Goal: Task Accomplishment & Management: Complete application form

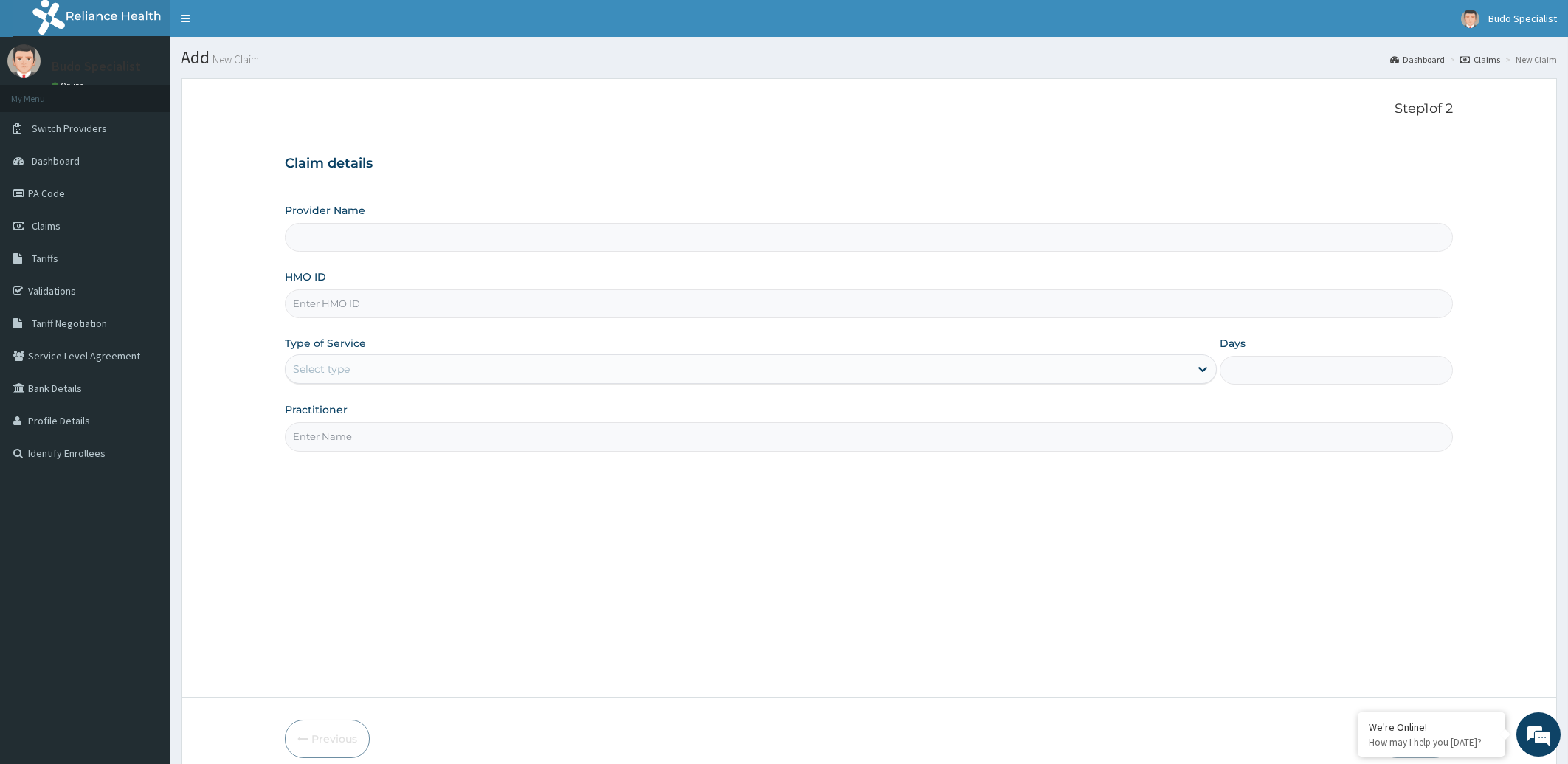
type input "Budo Specialist Hospital"
click at [344, 301] on input "HMO ID" at bounding box center [869, 303] width 1169 height 29
type input "lep/10182/a"
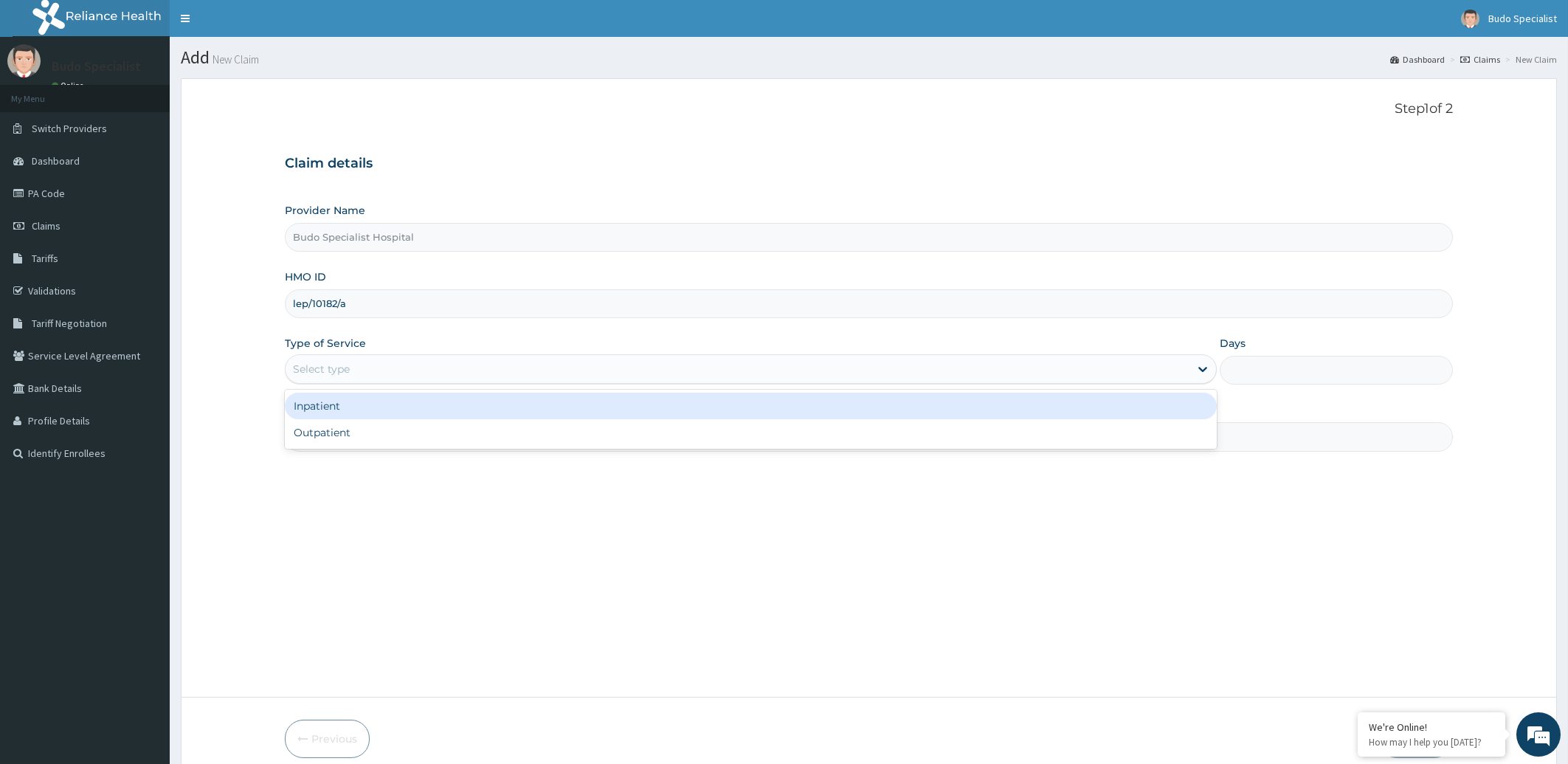
click at [328, 373] on div "Select type" at bounding box center [321, 369] width 57 height 15
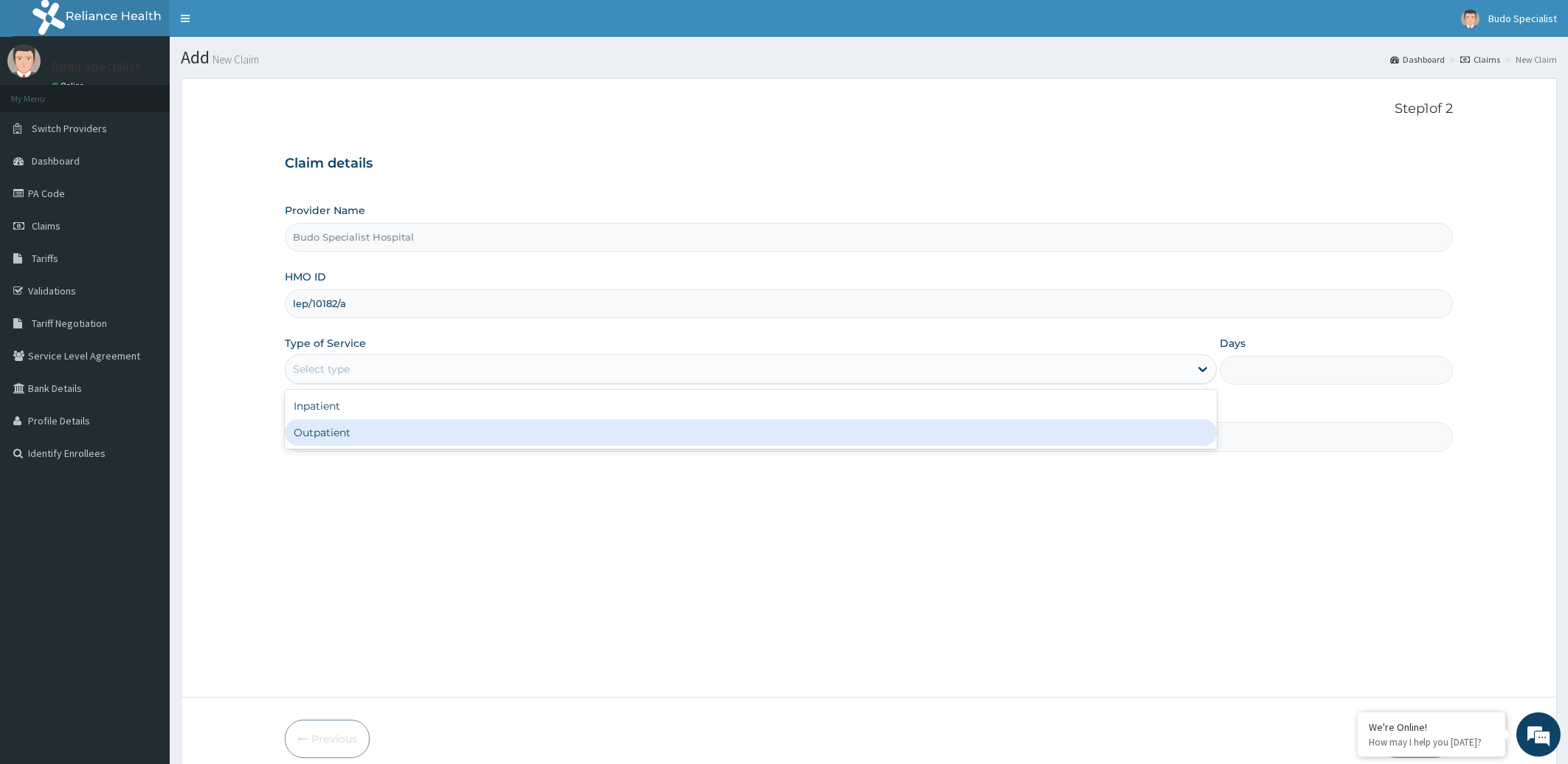
click at [321, 438] on div "Outpatient" at bounding box center [751, 432] width 933 height 26
type input "1"
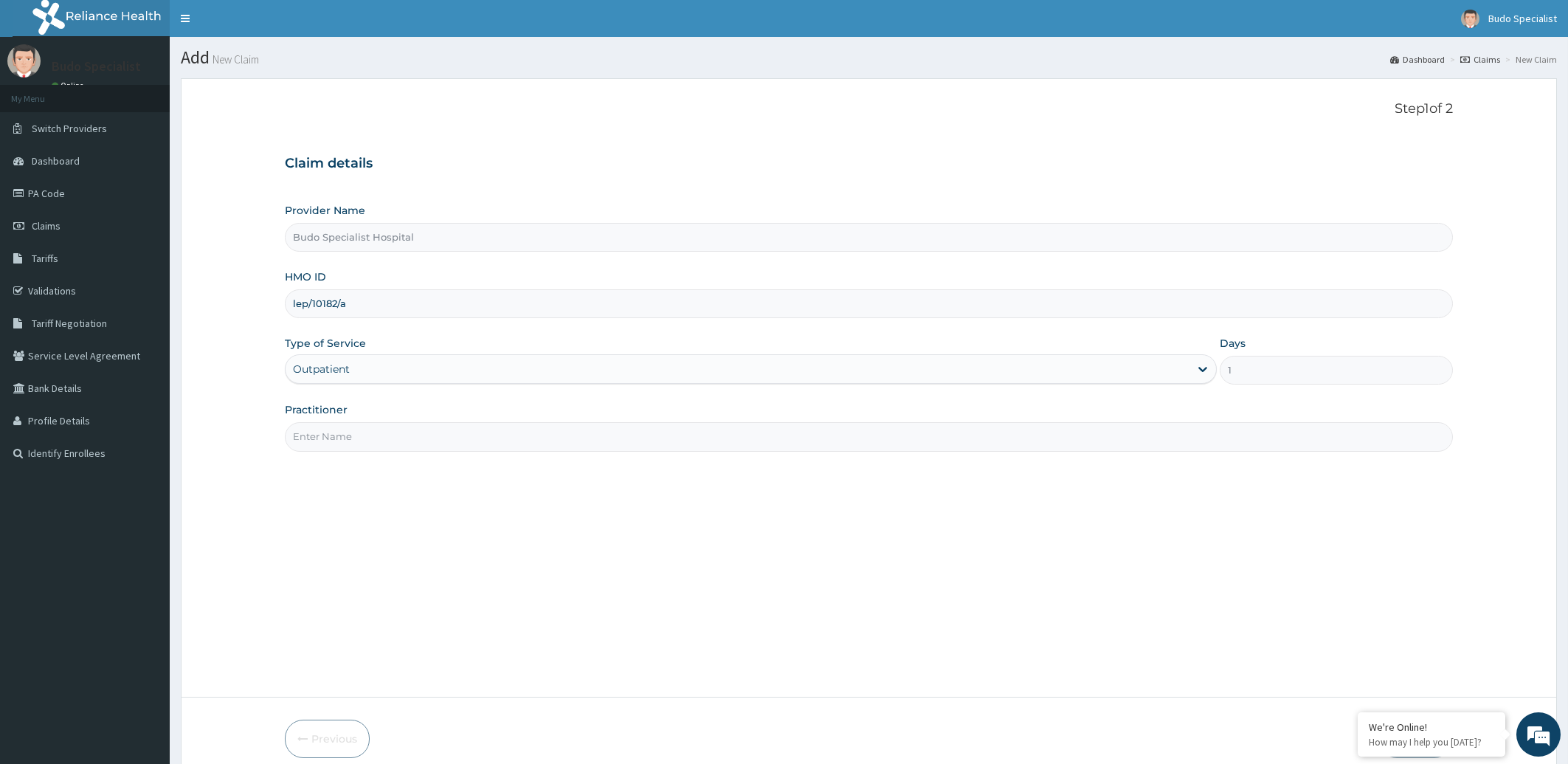
click at [340, 435] on input "Practitioner" at bounding box center [869, 436] width 1169 height 29
type input "d"
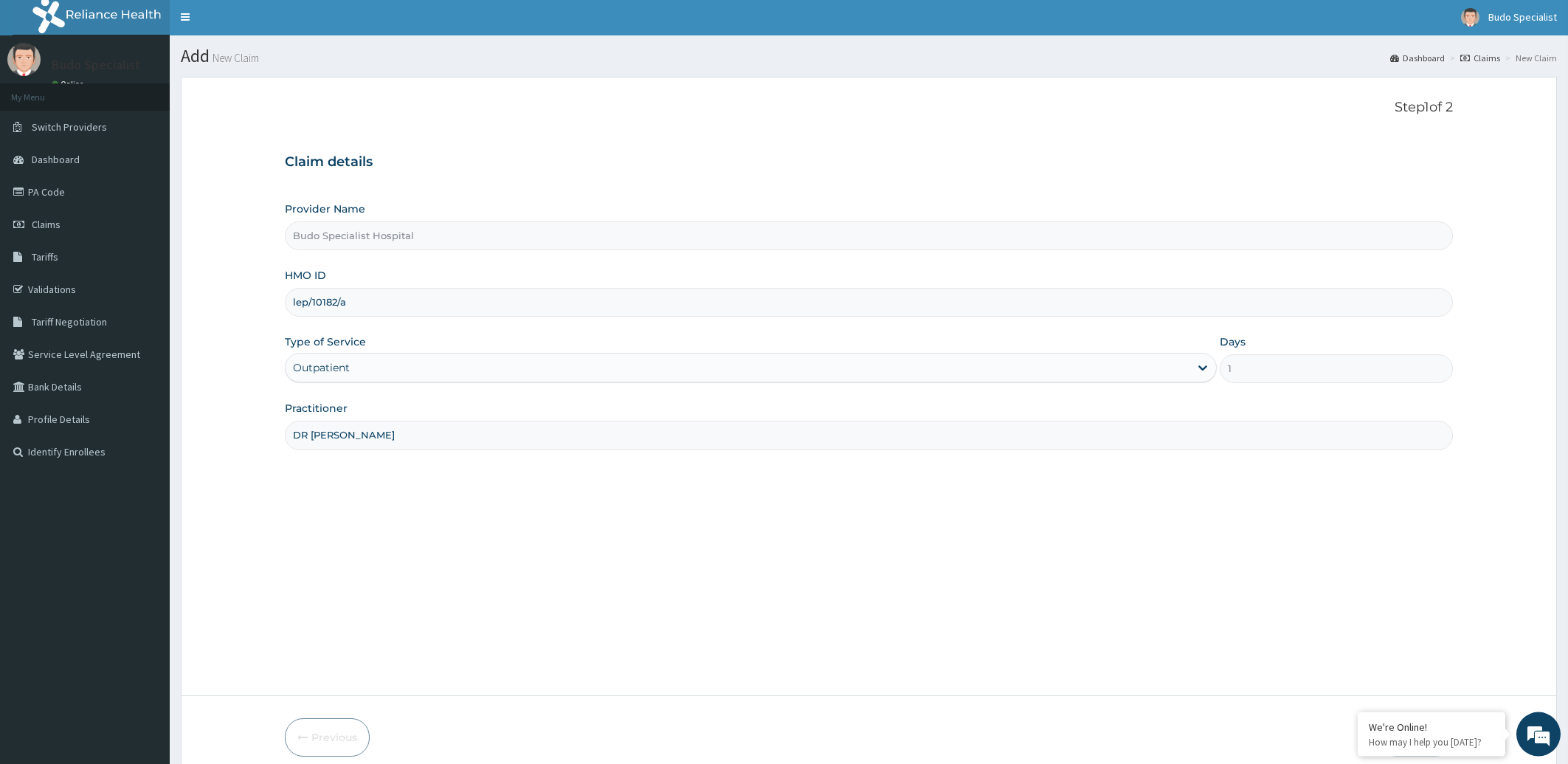
scroll to position [66, 0]
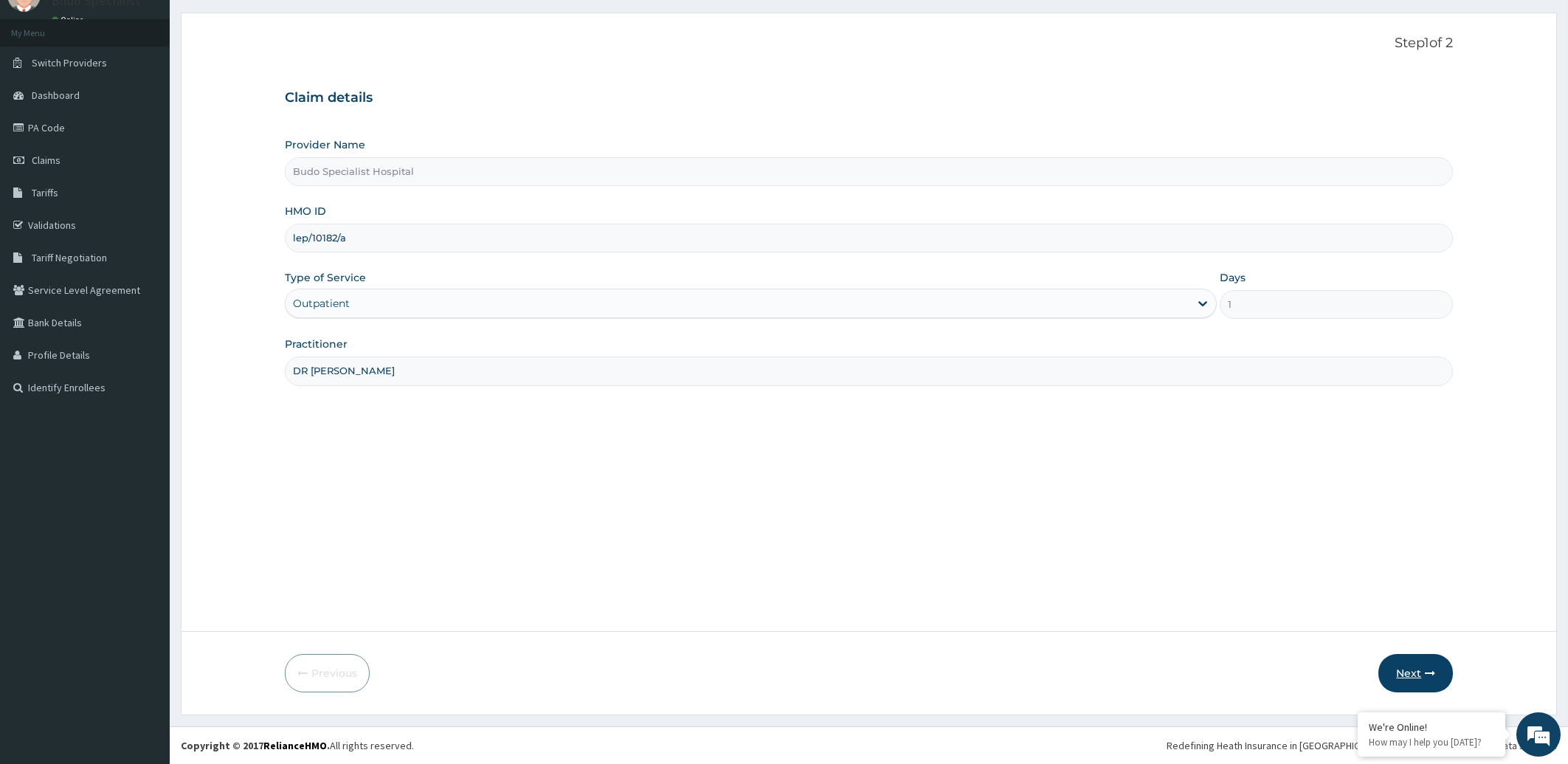
type input "DR JOSHUA"
click at [1417, 682] on button "Next" at bounding box center [1416, 673] width 74 height 39
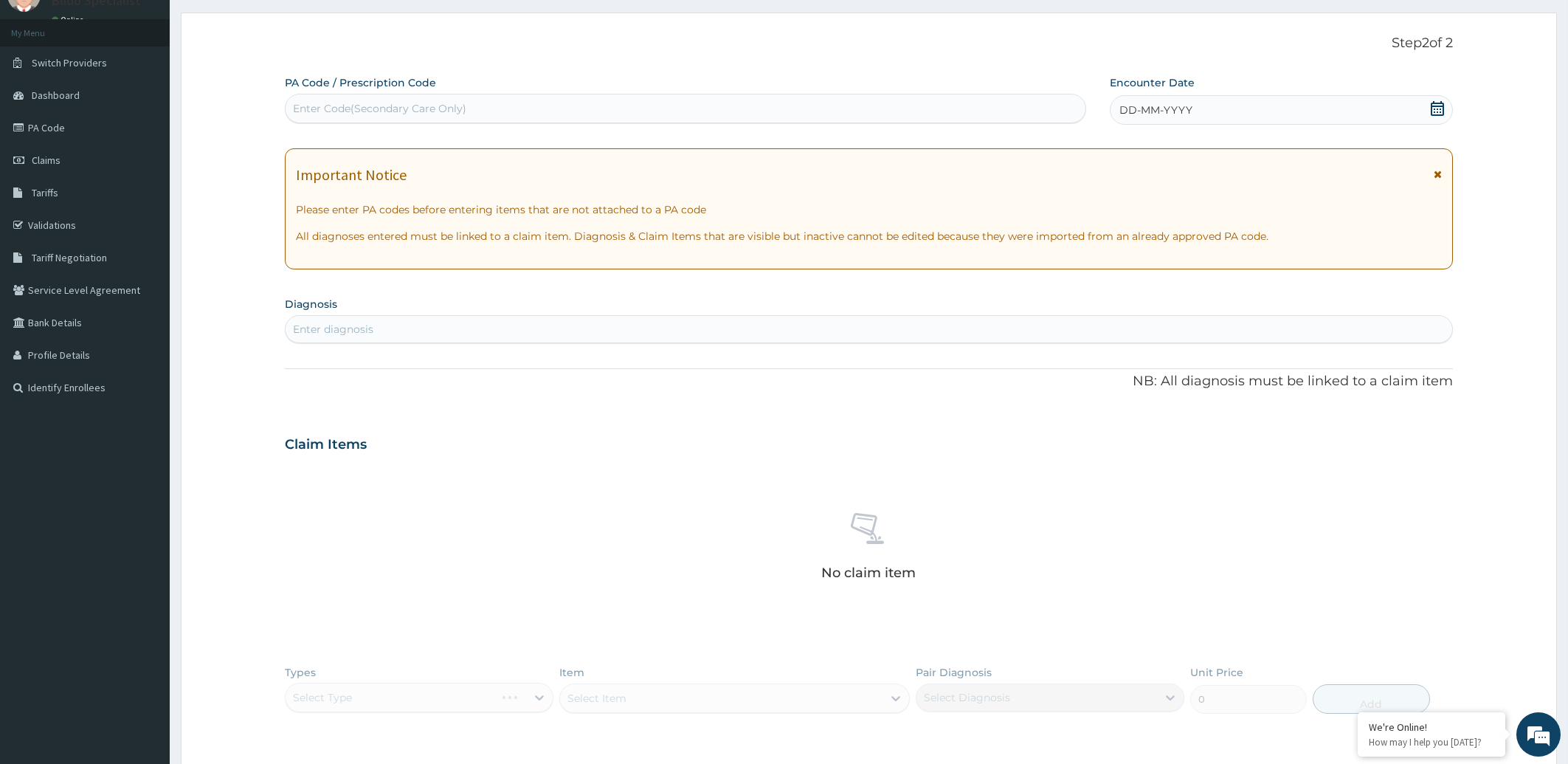
click at [1186, 110] on span "DD-MM-YYYY" at bounding box center [1155, 110] width 73 height 15
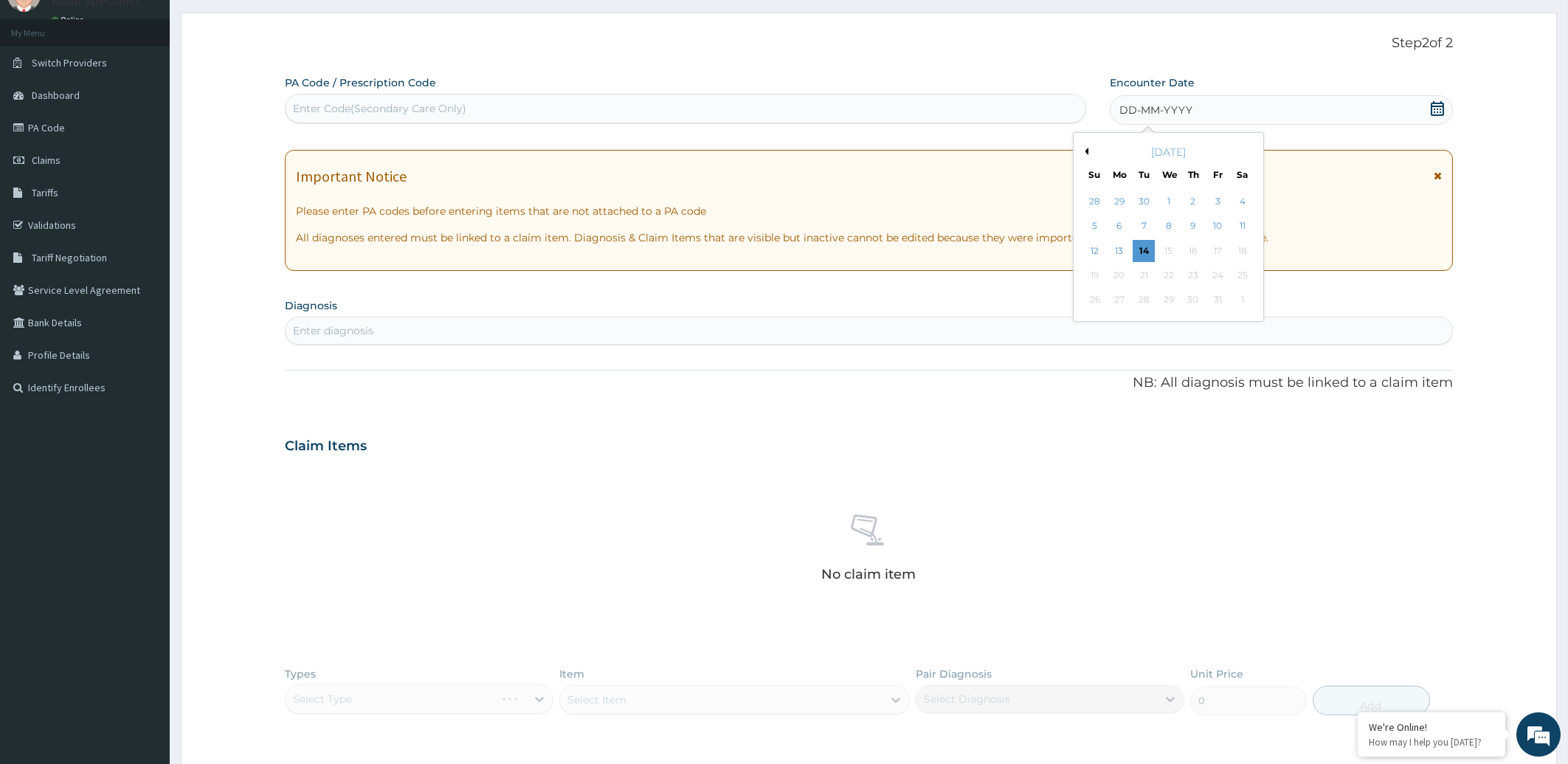
click at [1085, 152] on button "Previous Month" at bounding box center [1084, 151] width 7 height 7
click at [1168, 199] on div "3" at bounding box center [1168, 201] width 22 height 22
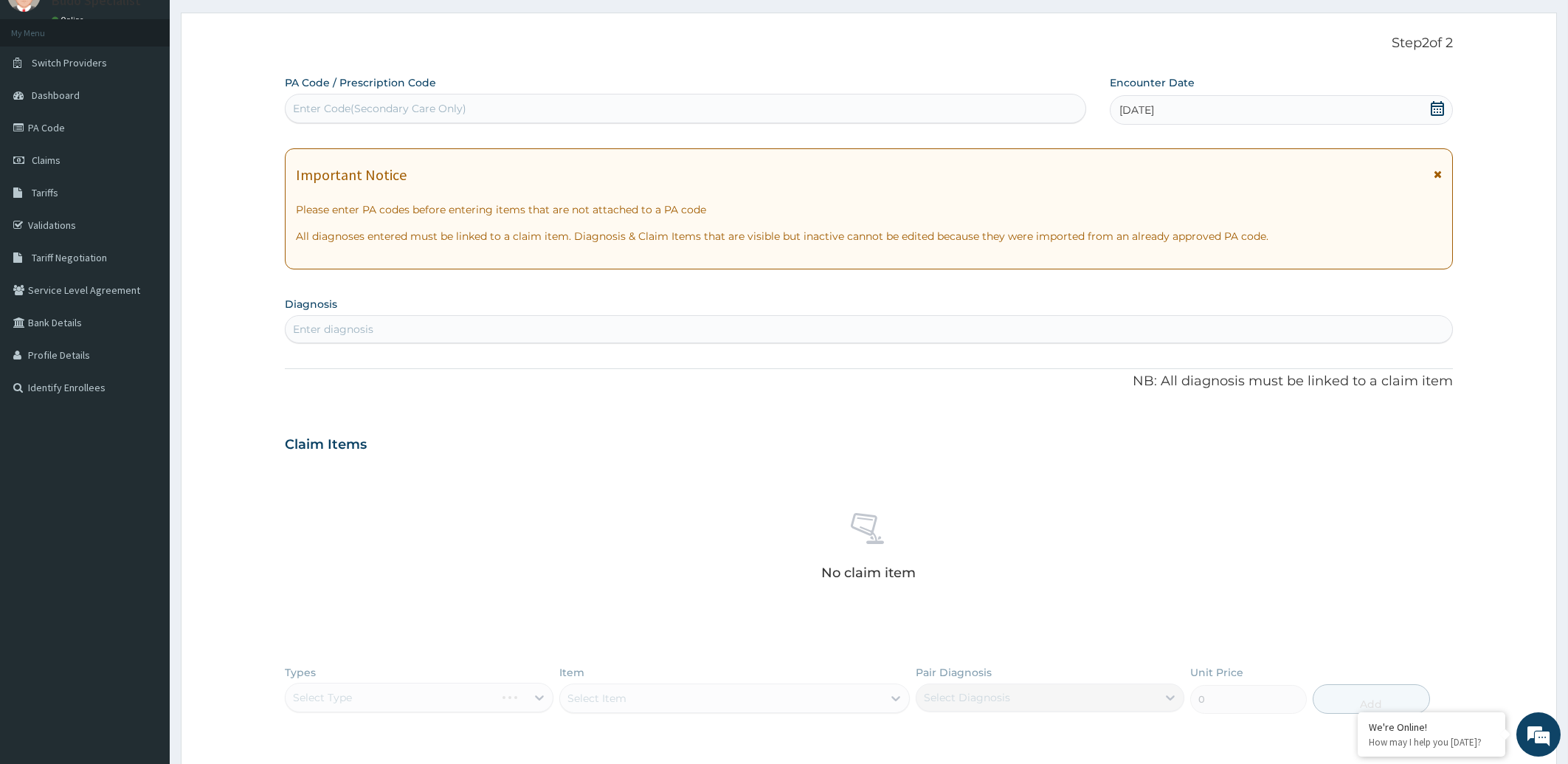
click at [418, 337] on div "Enter diagnosis" at bounding box center [869, 329] width 1168 height 24
click at [424, 327] on input "SYMPTOMATIC UTERINE MYOMA" at bounding box center [378, 329] width 173 height 15
type input "MYOMA"
click at [419, 328] on div "Enter diagnosis" at bounding box center [869, 329] width 1168 height 24
click at [396, 333] on div "Enter diagnosis" at bounding box center [869, 329] width 1168 height 24
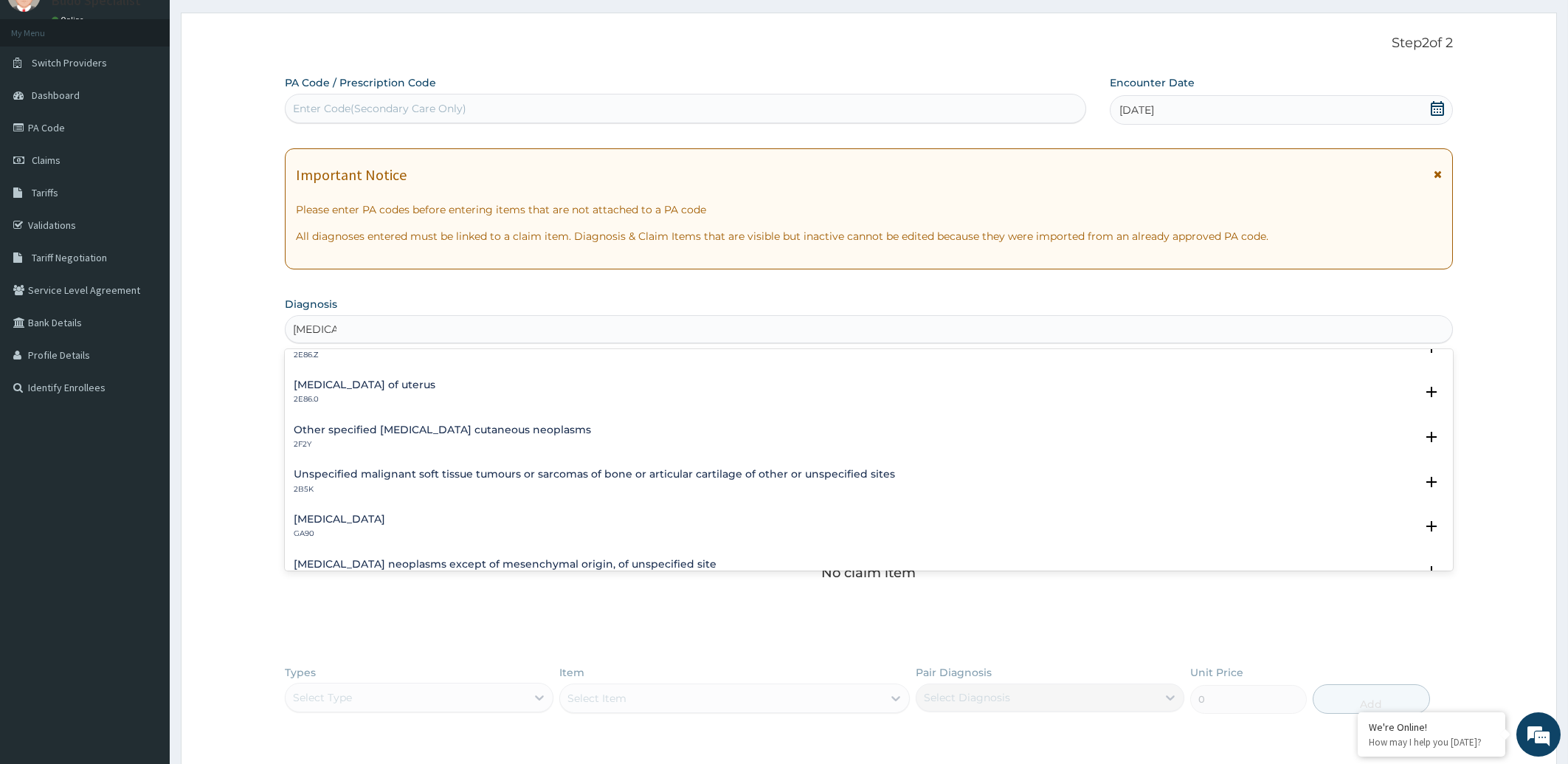
scroll to position [0, 0]
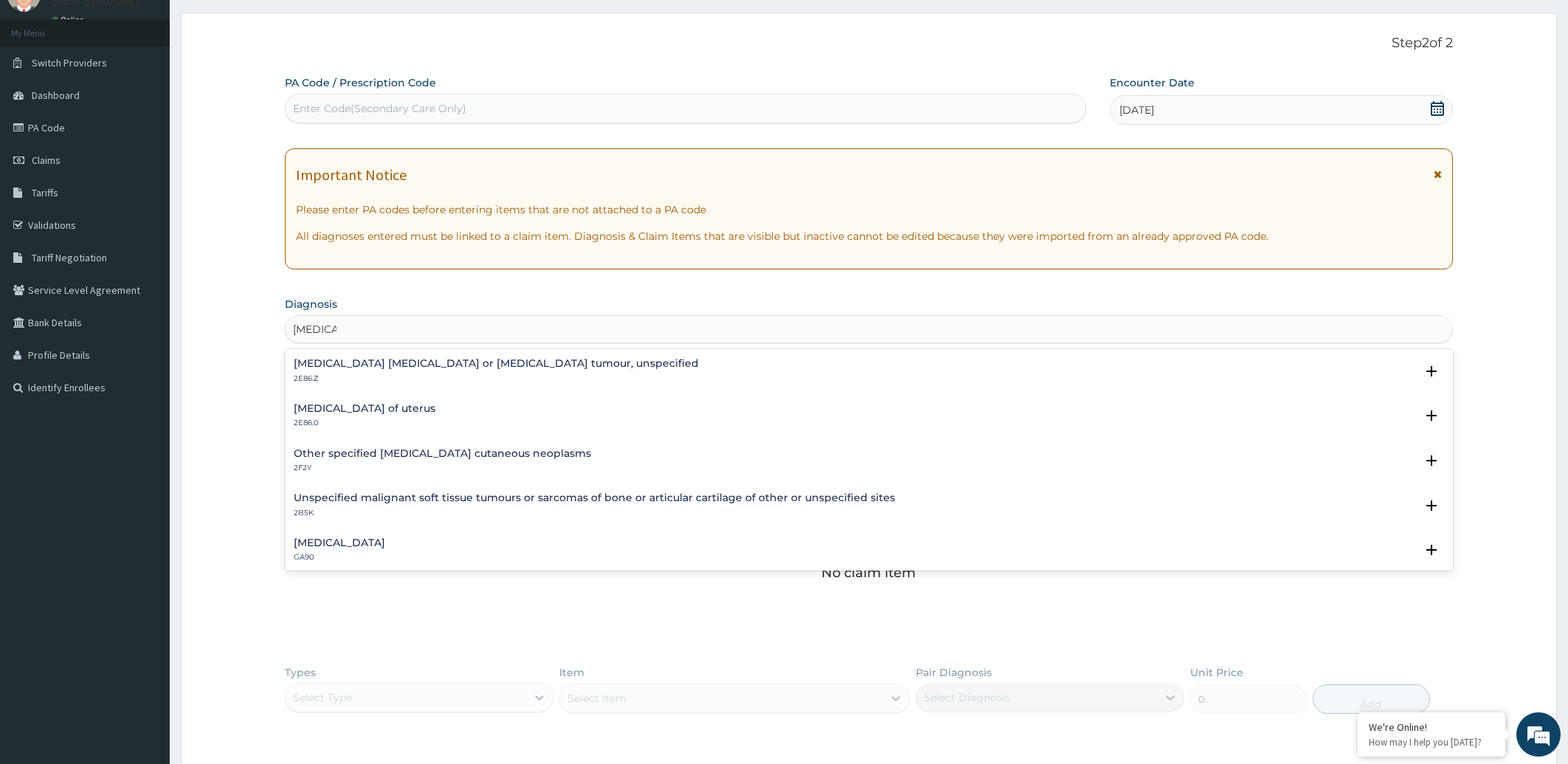
type input "MYOMA"
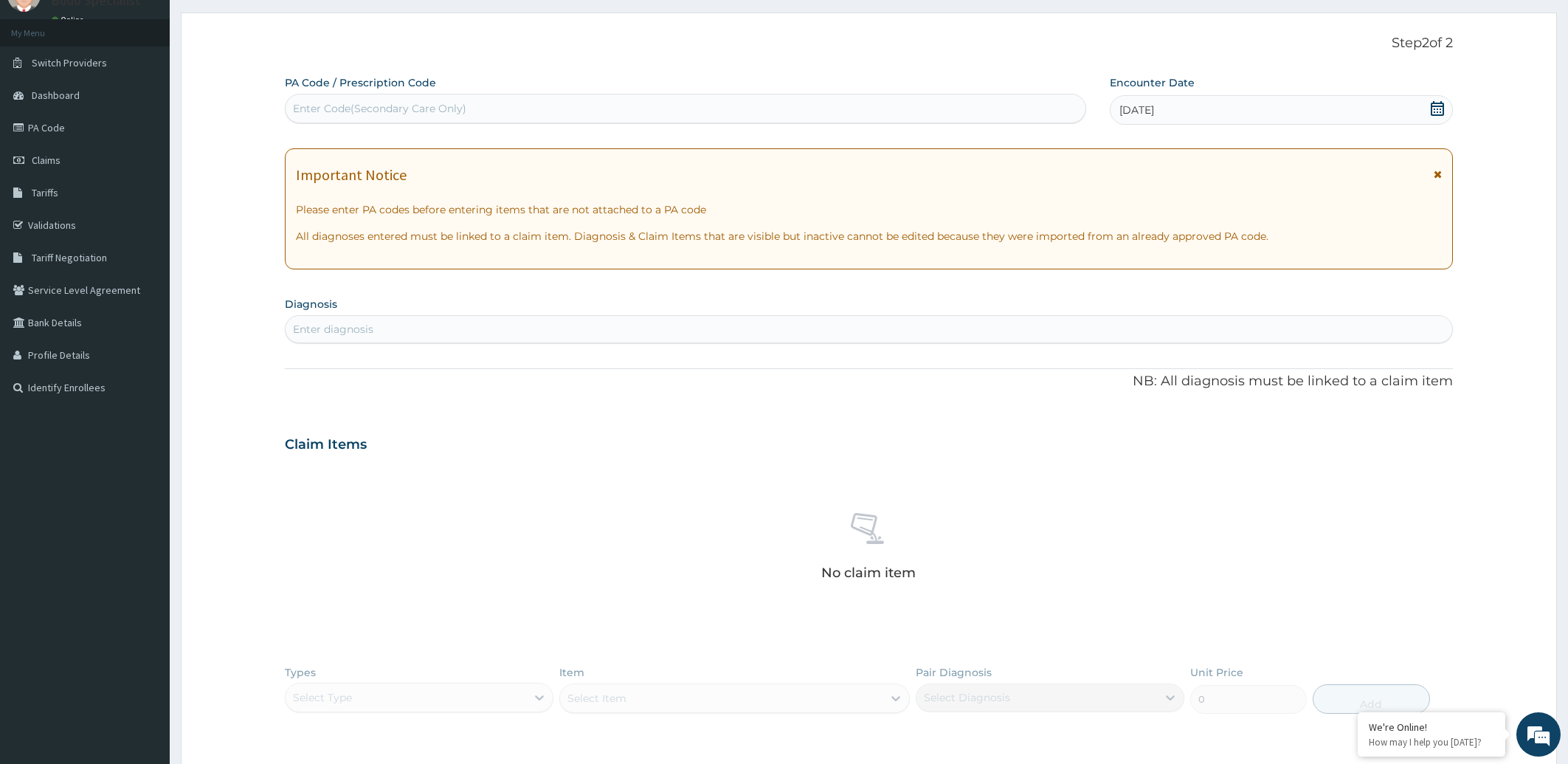
click at [550, 322] on div "Enter diagnosis" at bounding box center [869, 329] width 1168 height 24
click at [539, 328] on div "Enter diagnosis" at bounding box center [869, 329] width 1168 height 24
type input "MYOMA"
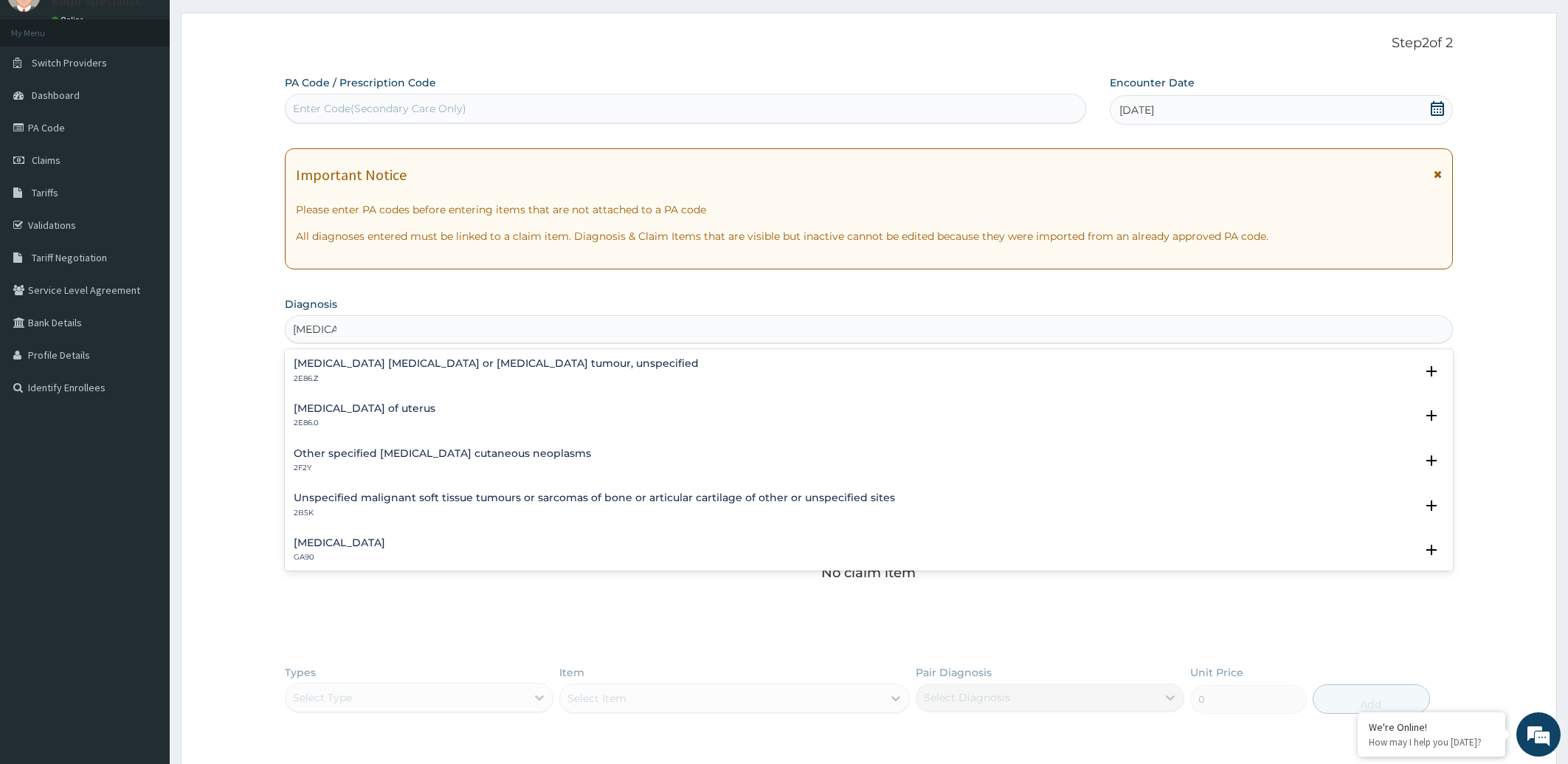
click at [372, 412] on h4 "Leiomyoma of uterus" at bounding box center [364, 408] width 142 height 11
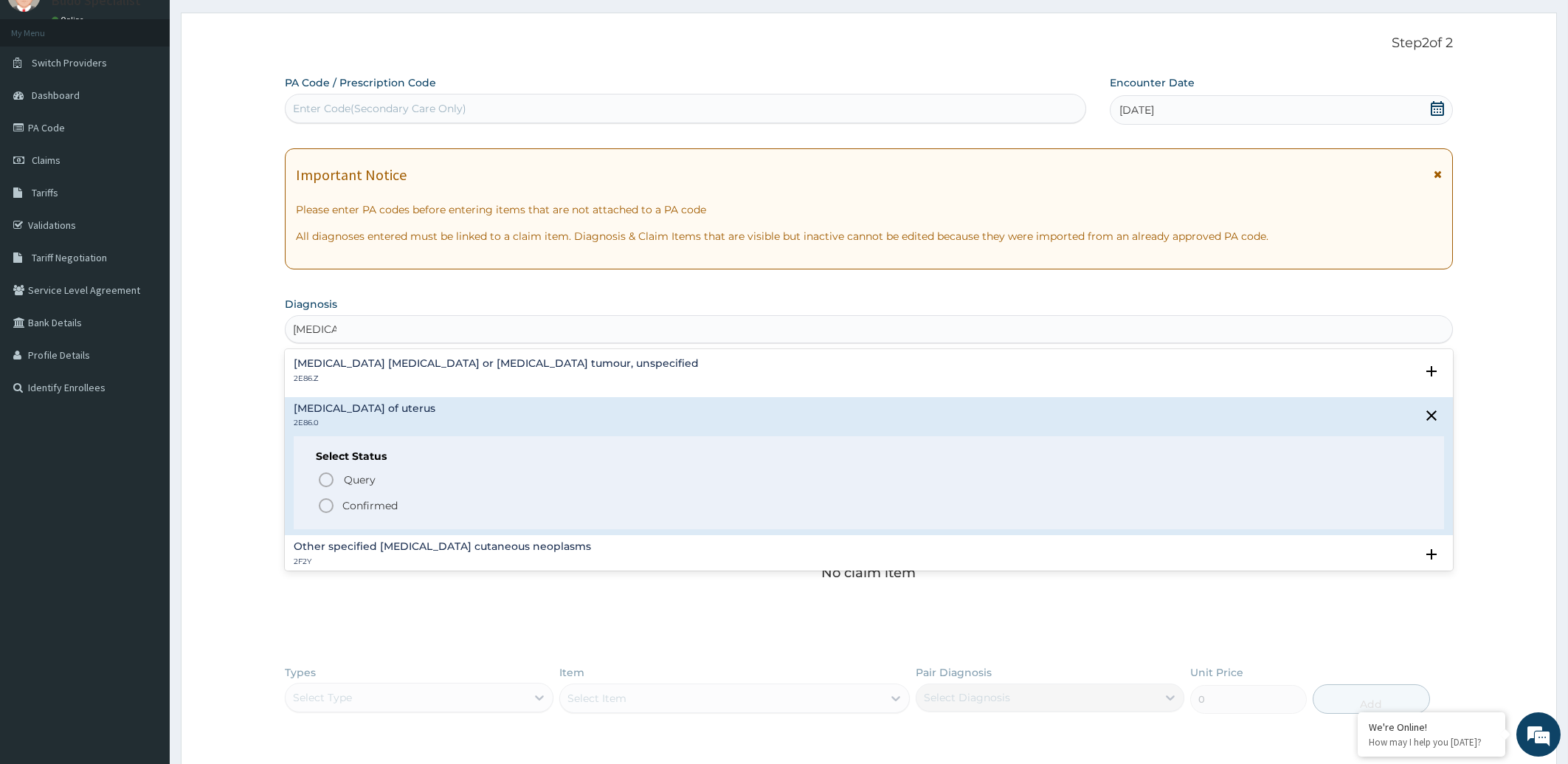
click at [327, 503] on icon "status option filled" at bounding box center [326, 506] width 18 height 18
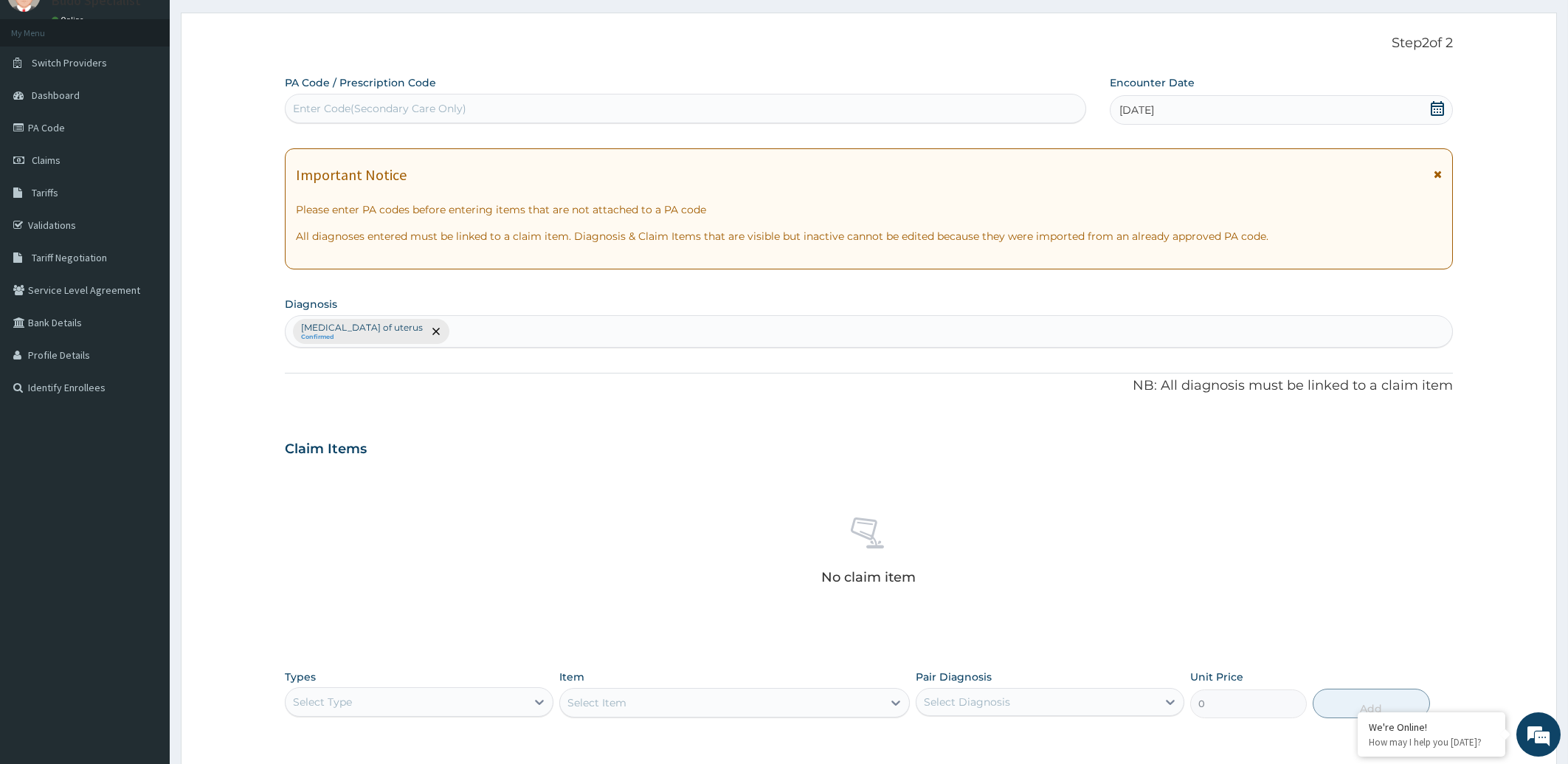
scroll to position [286, 0]
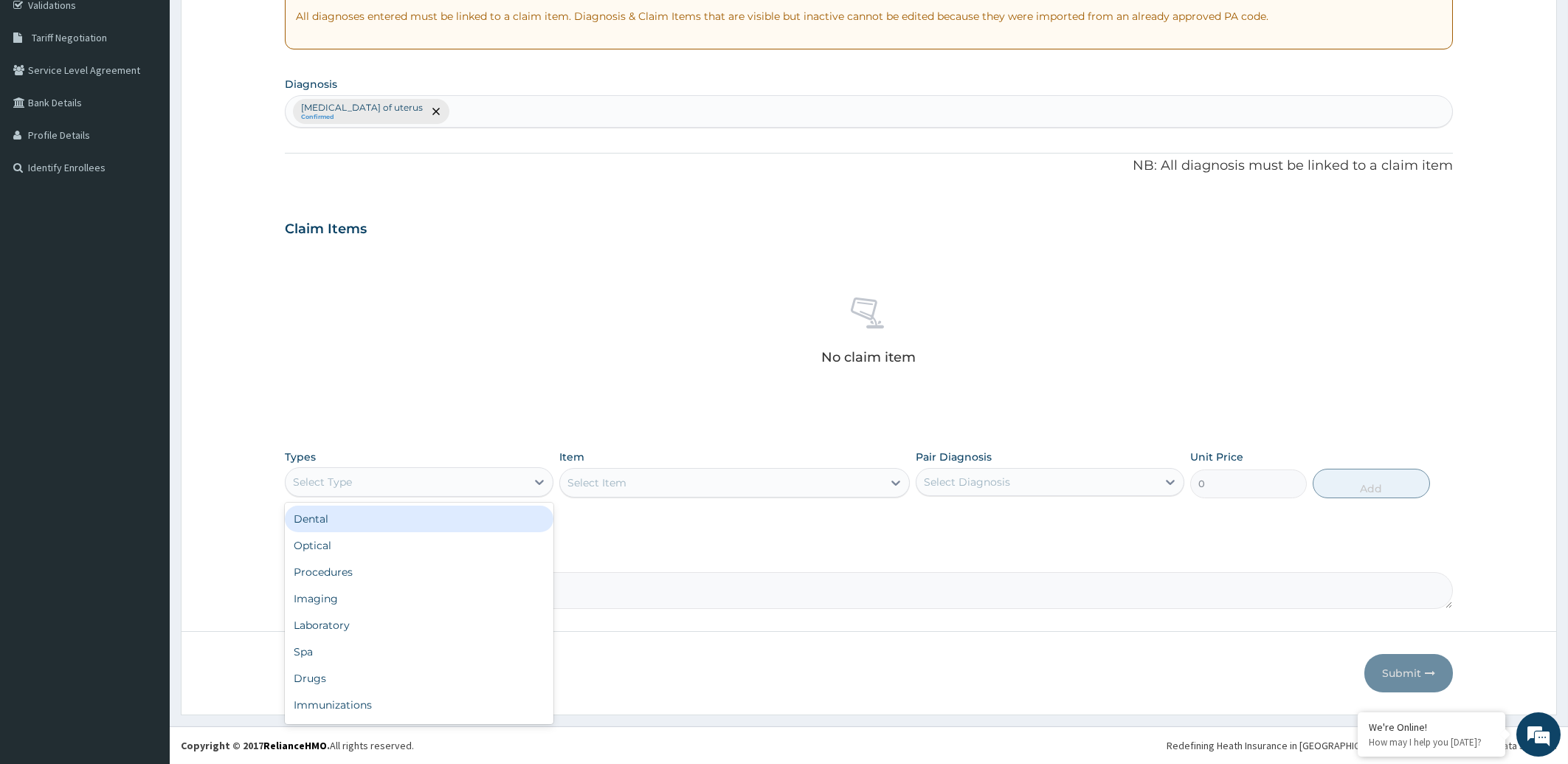
click at [402, 484] on div "Select Type" at bounding box center [406, 482] width 241 height 24
click at [337, 575] on div "Procedures" at bounding box center [419, 572] width 269 height 26
click at [702, 482] on div "Select Item" at bounding box center [735, 483] width 350 height 30
click at [748, 485] on div "Select Item" at bounding box center [721, 482] width 322 height 24
click at [997, 428] on div "PA Code / Prescription Code Enter Code(Secondary Care Only) Encounter Date 03-0…" at bounding box center [869, 232] width 1169 height 753
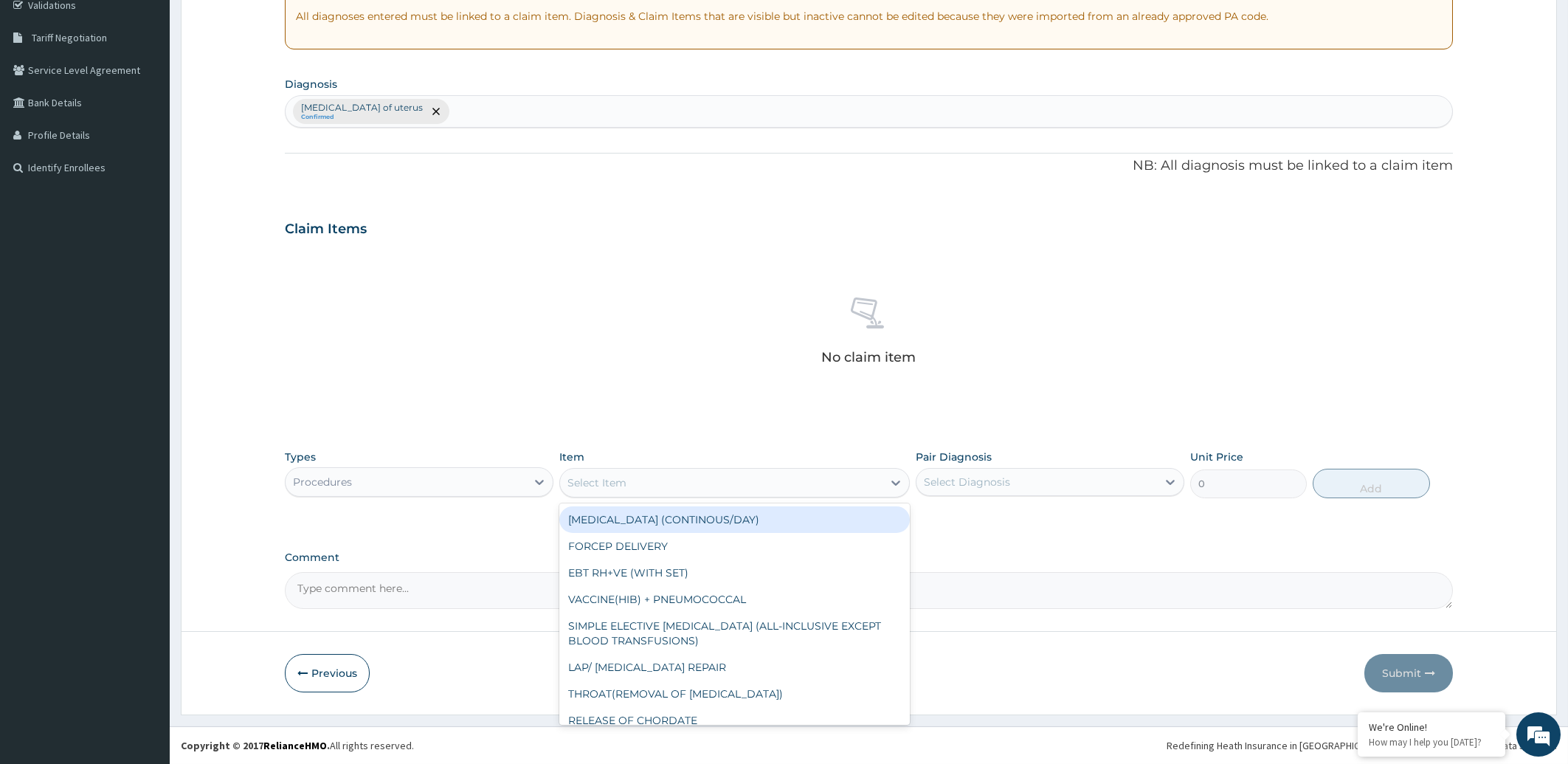
click at [875, 487] on div "Select Item" at bounding box center [721, 482] width 322 height 24
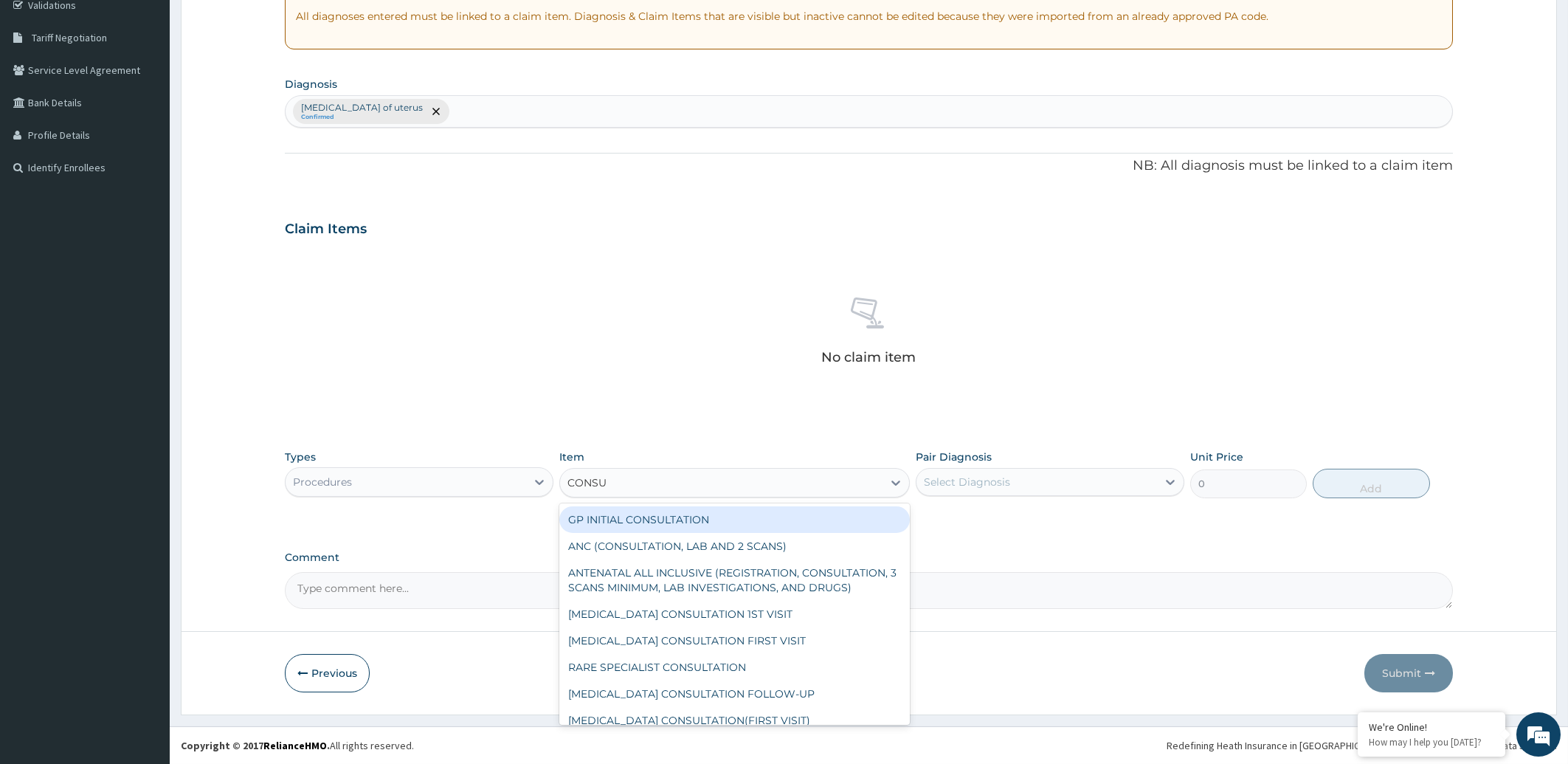
type input "CONSUL"
click at [819, 516] on div "GP INITIAL CONSULTATION" at bounding box center [735, 520] width 350 height 26
type input "2000"
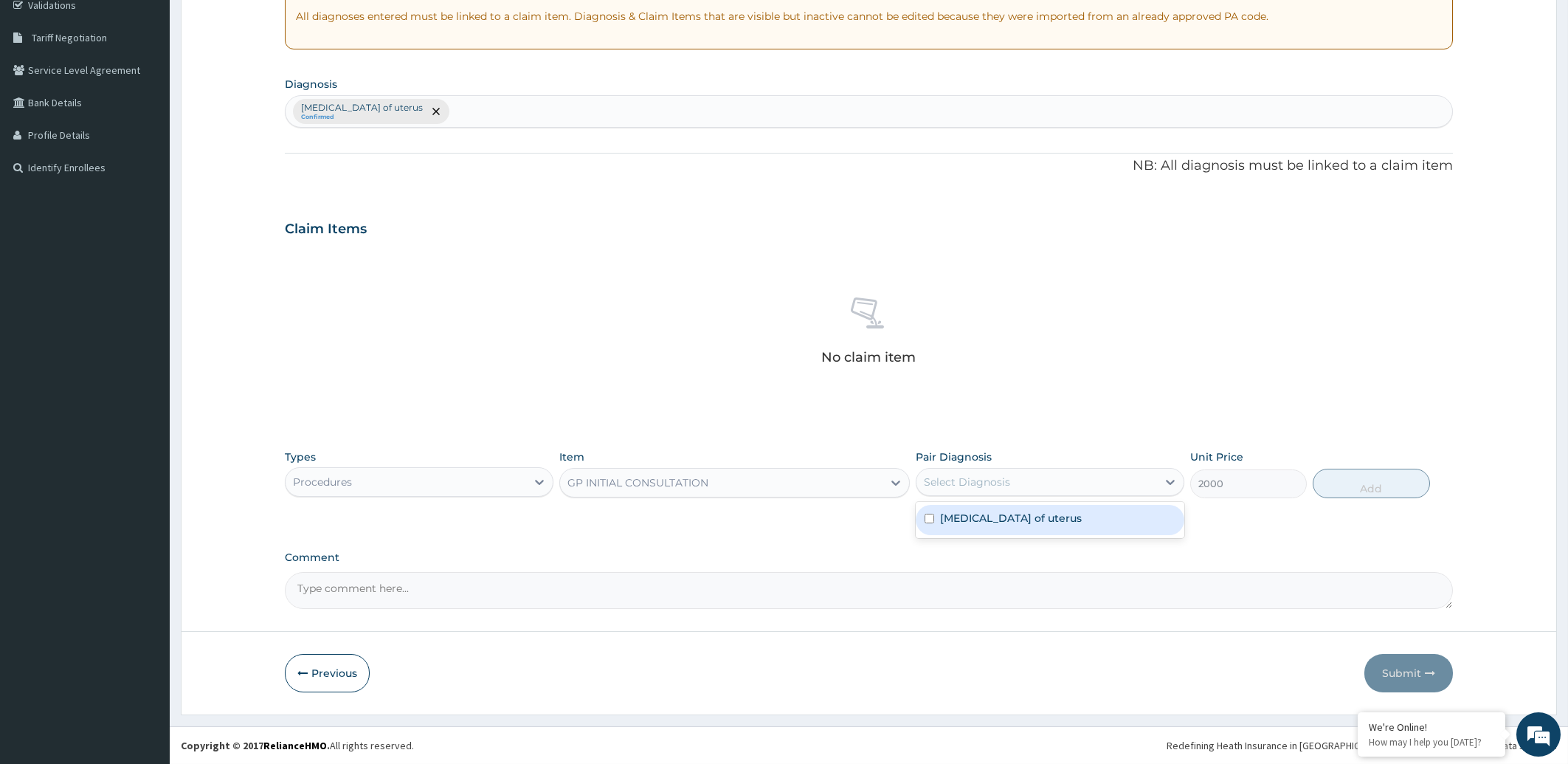
click at [1033, 478] on div "Select Diagnosis" at bounding box center [1036, 482] width 241 height 24
click at [999, 520] on label "Leiomyoma of uterus" at bounding box center [1011, 518] width 142 height 15
checkbox input "true"
click at [1382, 492] on button "Add" at bounding box center [1371, 484] width 117 height 30
type input "0"
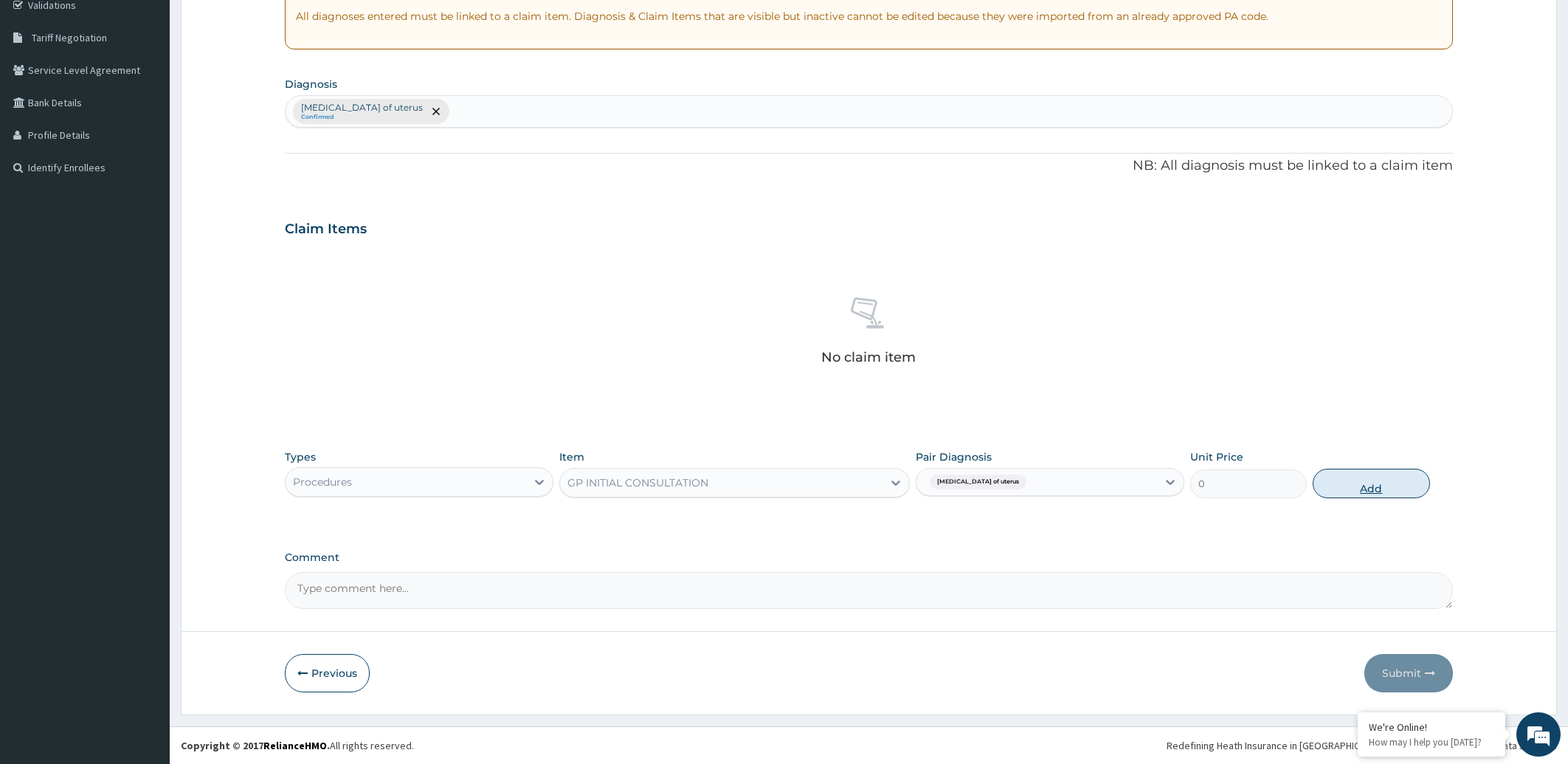
scroll to position [214, 0]
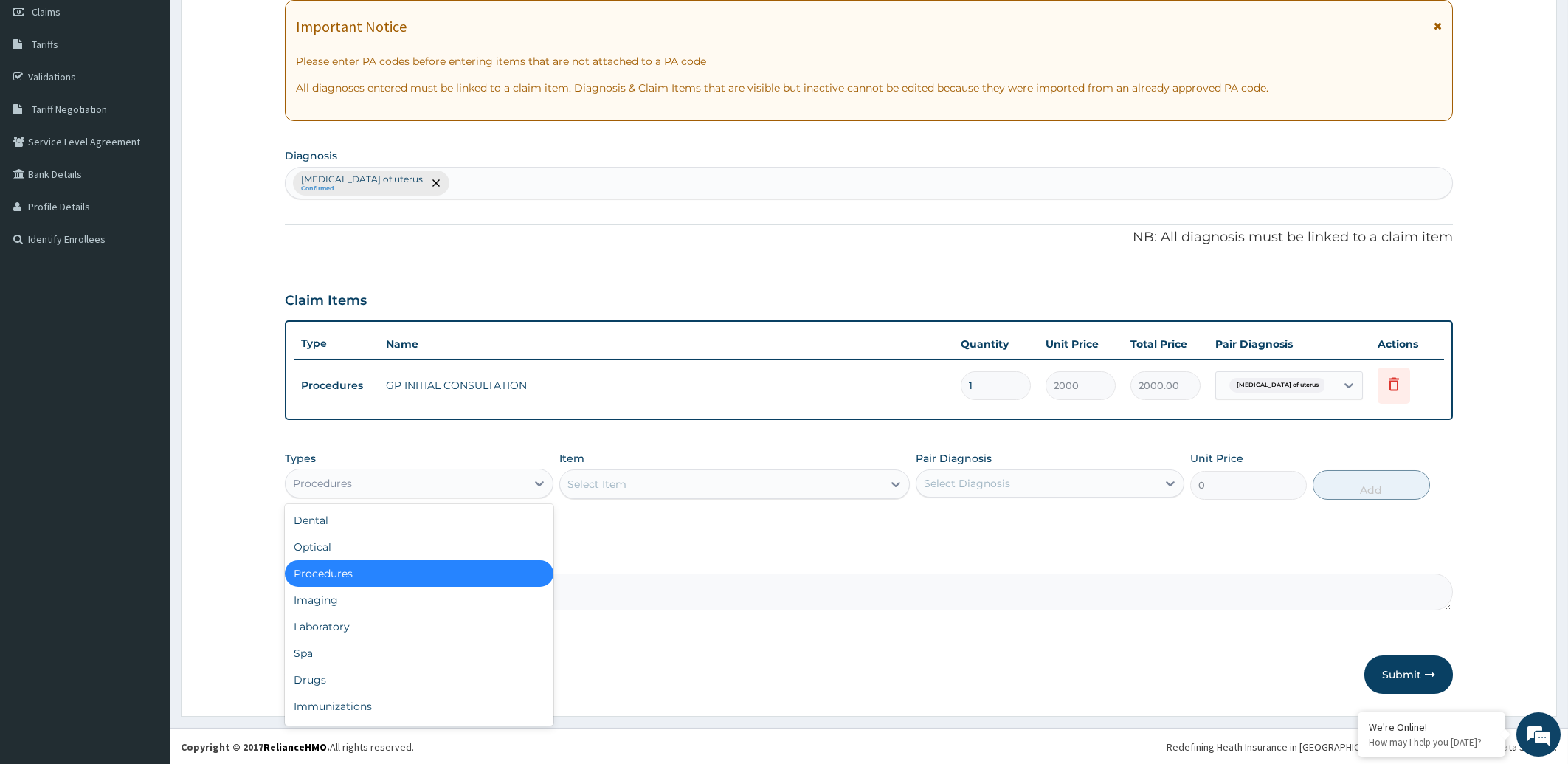
click at [413, 487] on div "Procedures" at bounding box center [406, 483] width 241 height 24
click at [380, 671] on div "Drugs" at bounding box center [419, 680] width 269 height 26
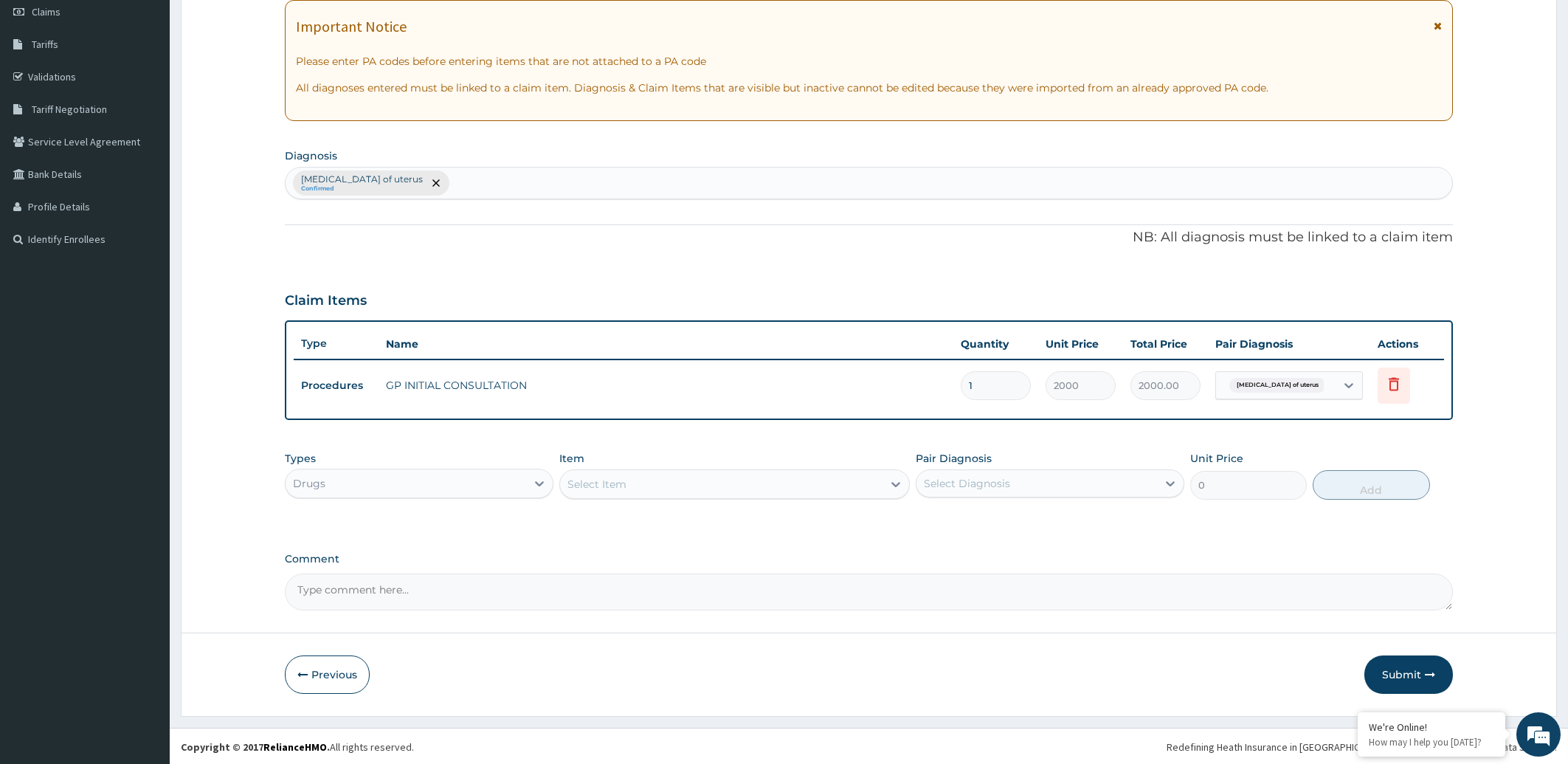
click at [700, 484] on div "Select Item" at bounding box center [721, 484] width 322 height 24
type input "FERR"
click at [696, 518] on div "[MEDICAL_DATA] 200MG TAB" at bounding box center [735, 521] width 350 height 26
type input "10"
click at [1074, 481] on div "Select Diagnosis" at bounding box center [1036, 483] width 241 height 24
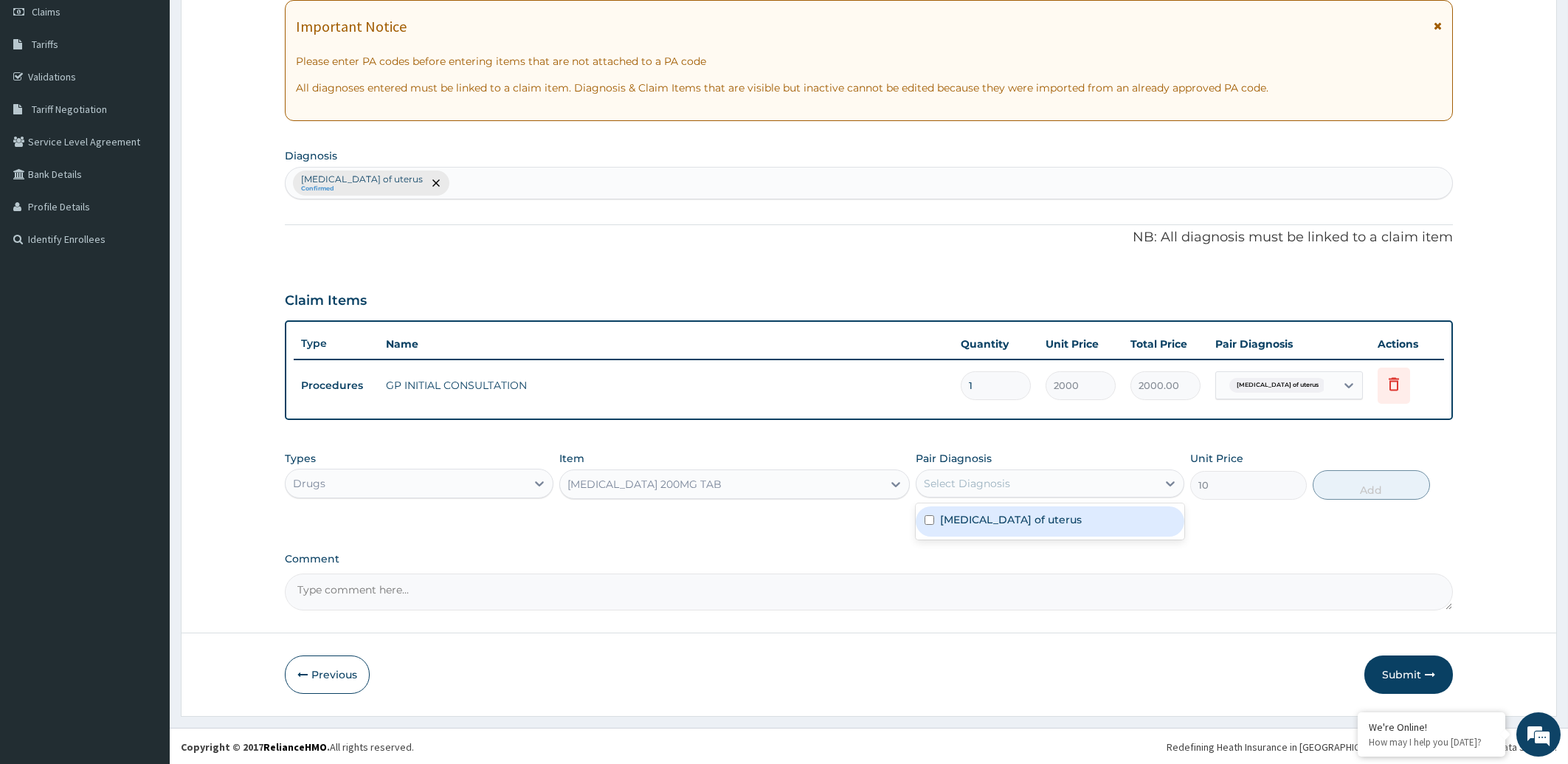
drag, startPoint x: 1058, startPoint y: 527, endPoint x: 1379, endPoint y: 501, distance: 322.1
click at [1063, 522] on div "Leiomyoma of uterus" at bounding box center [1049, 521] width 269 height 31
checkbox input "true"
click at [1360, 486] on button "Add" at bounding box center [1371, 485] width 117 height 30
type input "0"
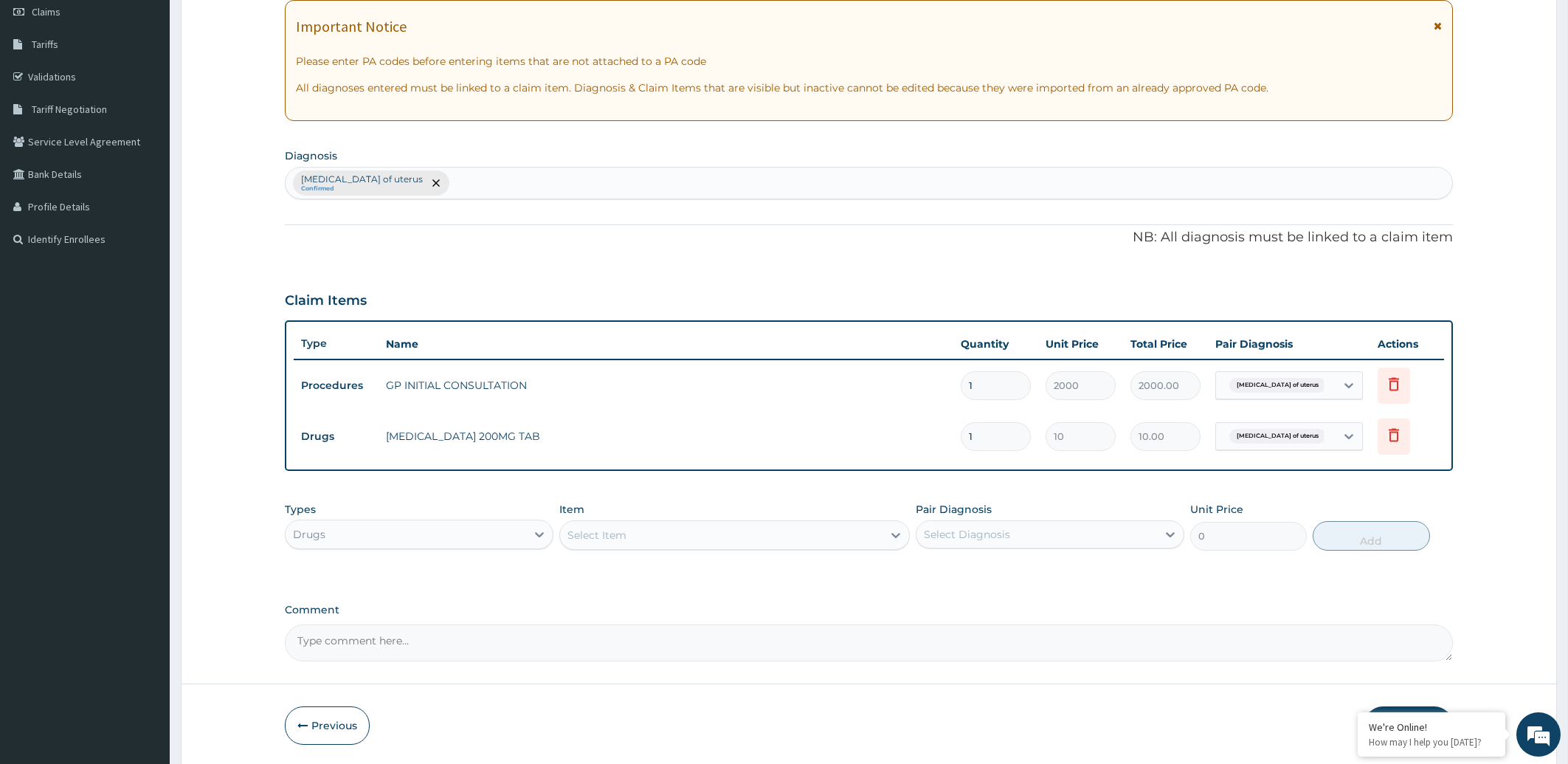
click at [976, 440] on input "1" at bounding box center [996, 436] width 70 height 29
type input "0.00"
type input "1"
type input "10.00"
type input "14"
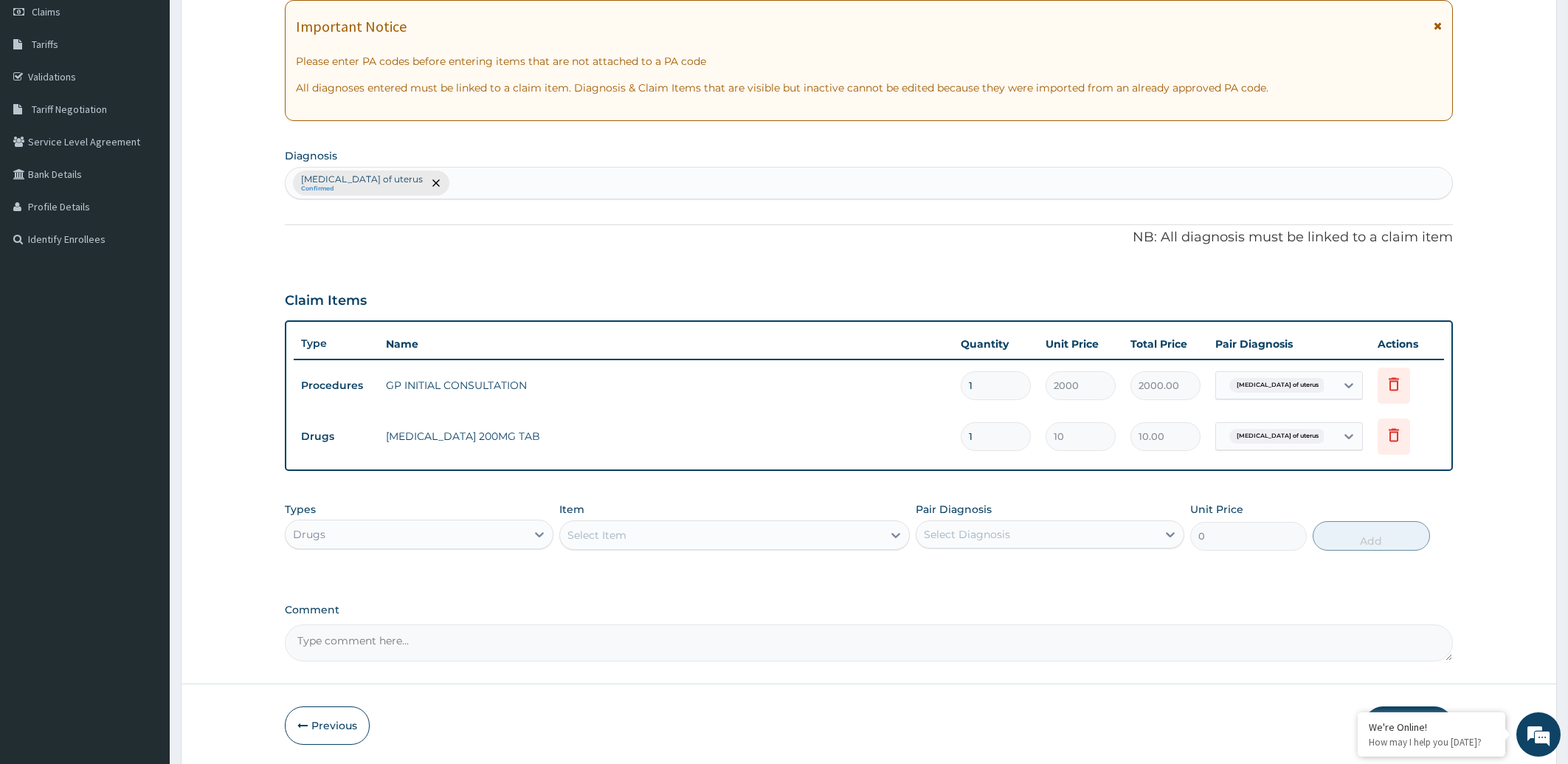
type input "140.00"
type input "14"
click at [703, 534] on div "Select Item" at bounding box center [721, 534] width 322 height 24
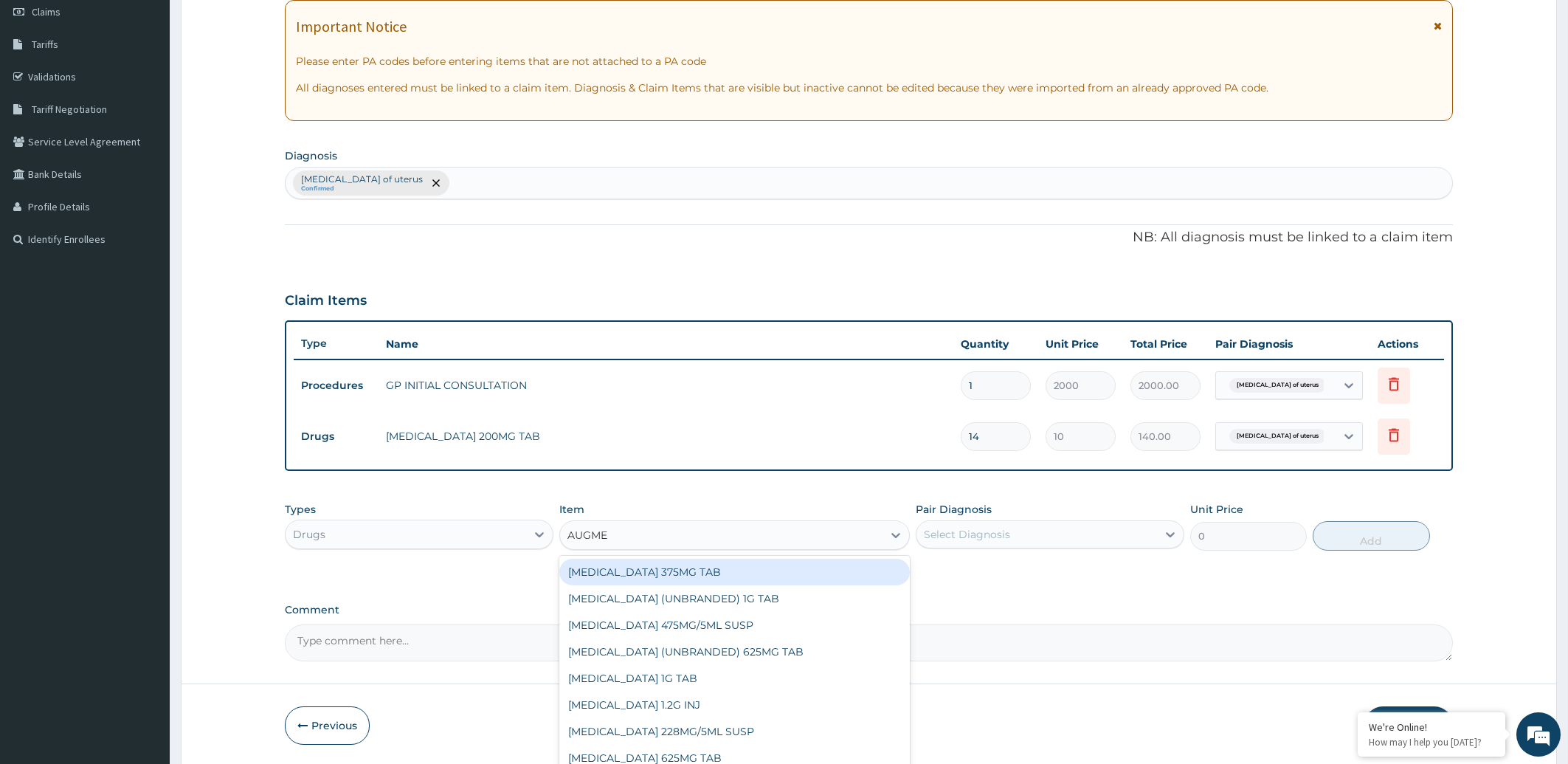
type input "AUGMEN"
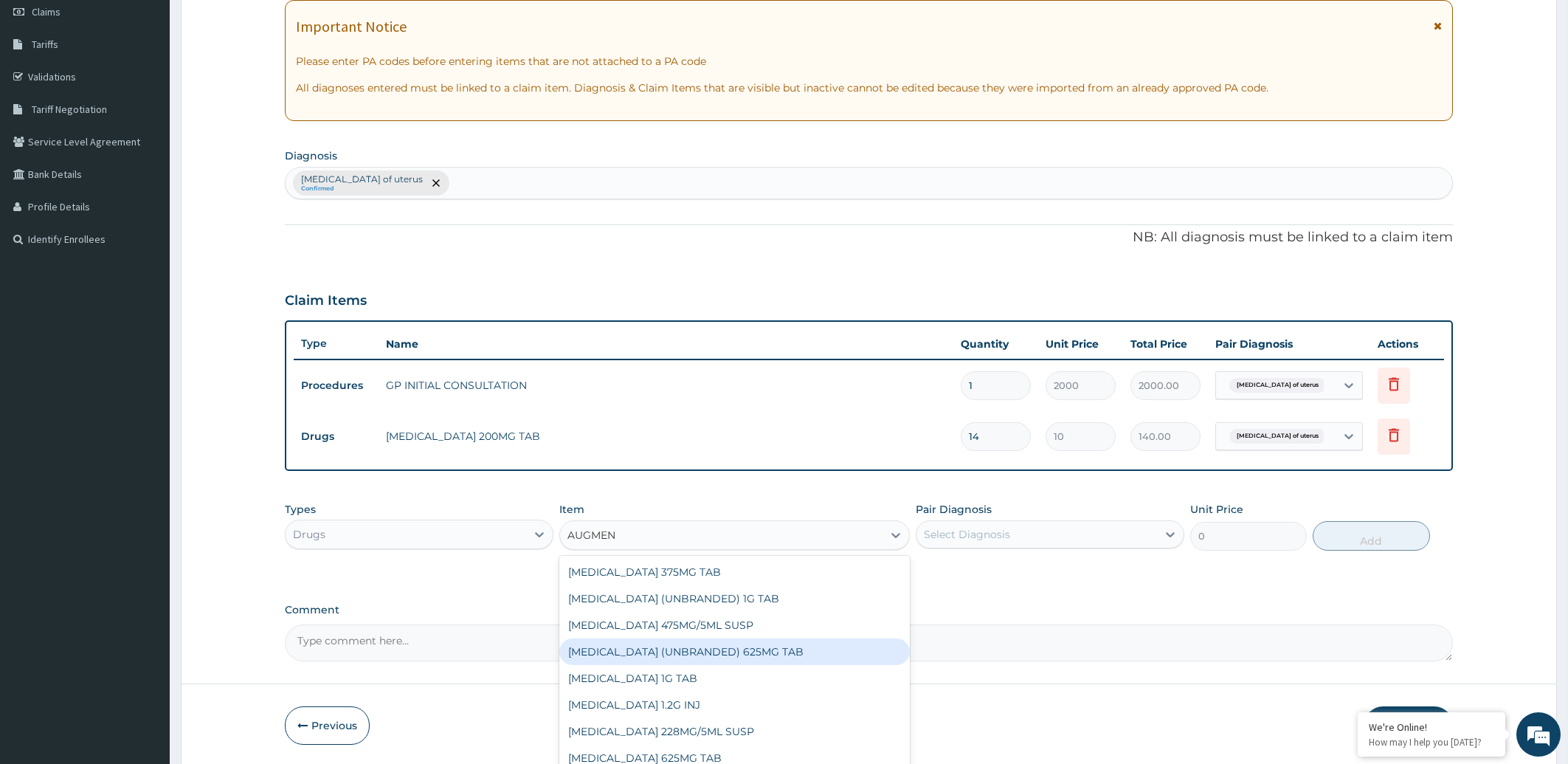
scroll to position [77, 0]
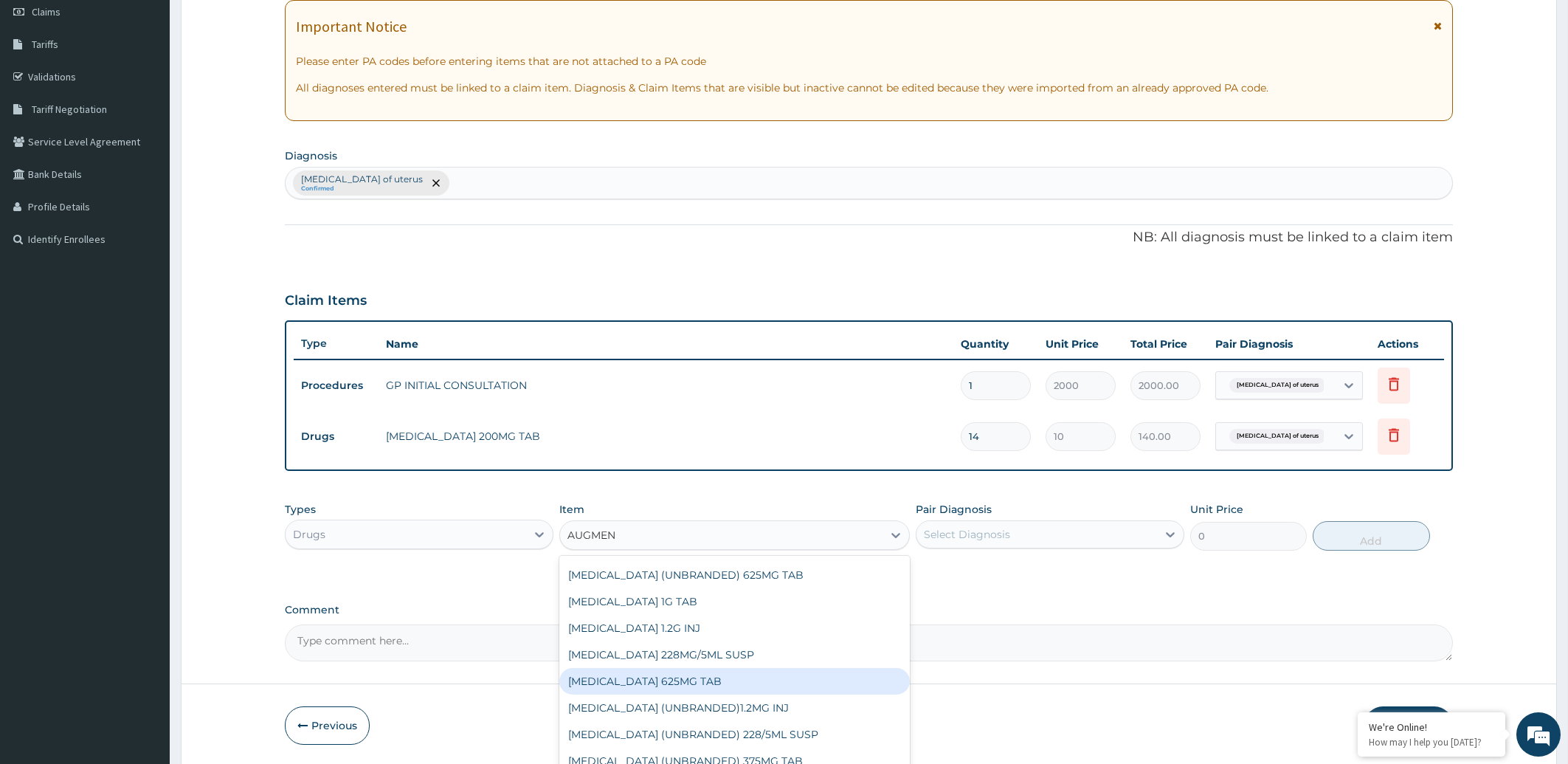
click at [713, 690] on div "[MEDICAL_DATA] 625MG TAB" at bounding box center [735, 681] width 350 height 26
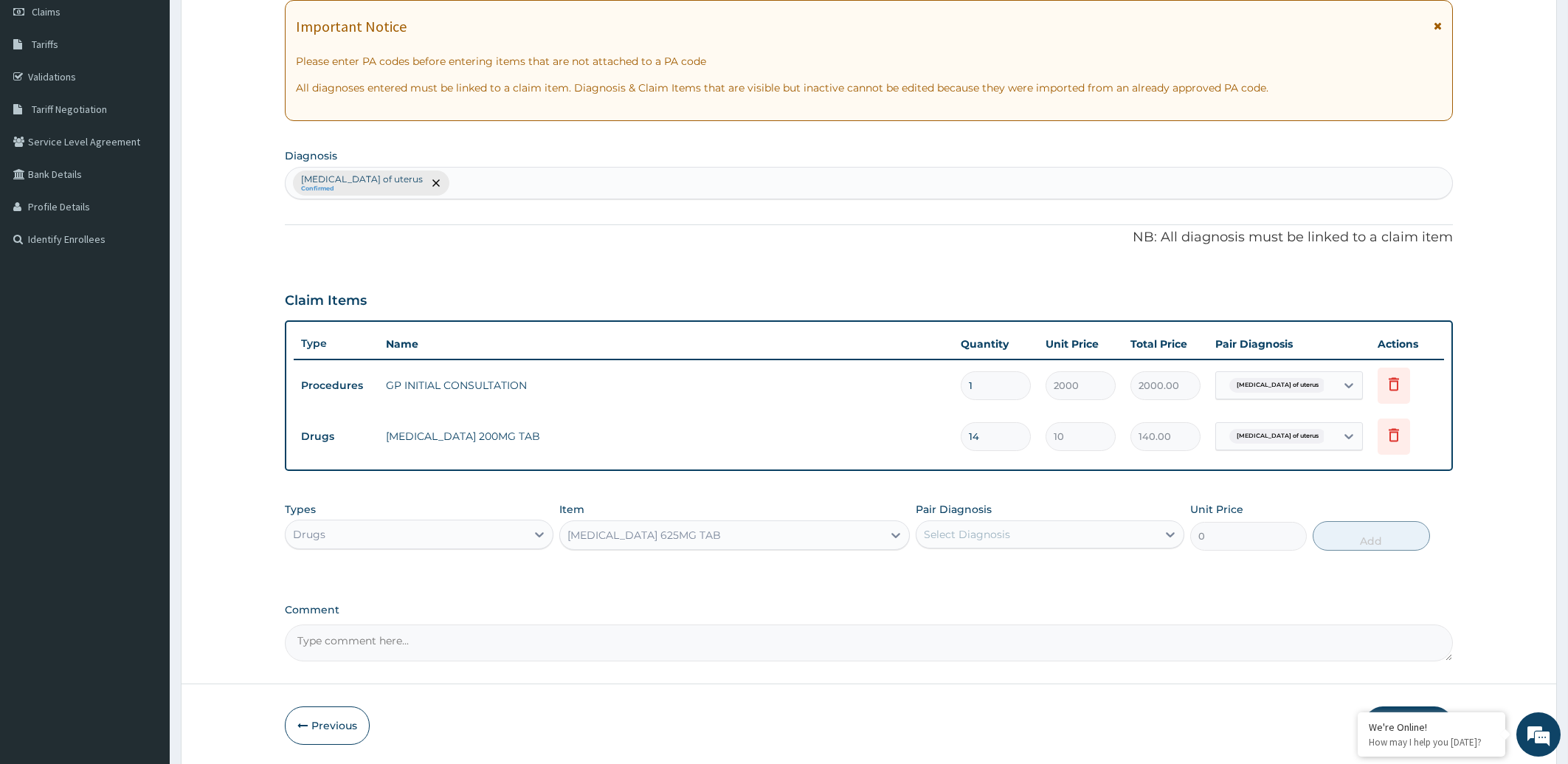
type input "260"
click at [1065, 533] on div "Select Diagnosis" at bounding box center [1036, 534] width 241 height 24
click at [1056, 564] on div "Leiomyoma of uterus" at bounding box center [1049, 572] width 269 height 31
checkbox input "true"
drag, startPoint x: 1379, startPoint y: 533, endPoint x: 1367, endPoint y: 538, distance: 13.0
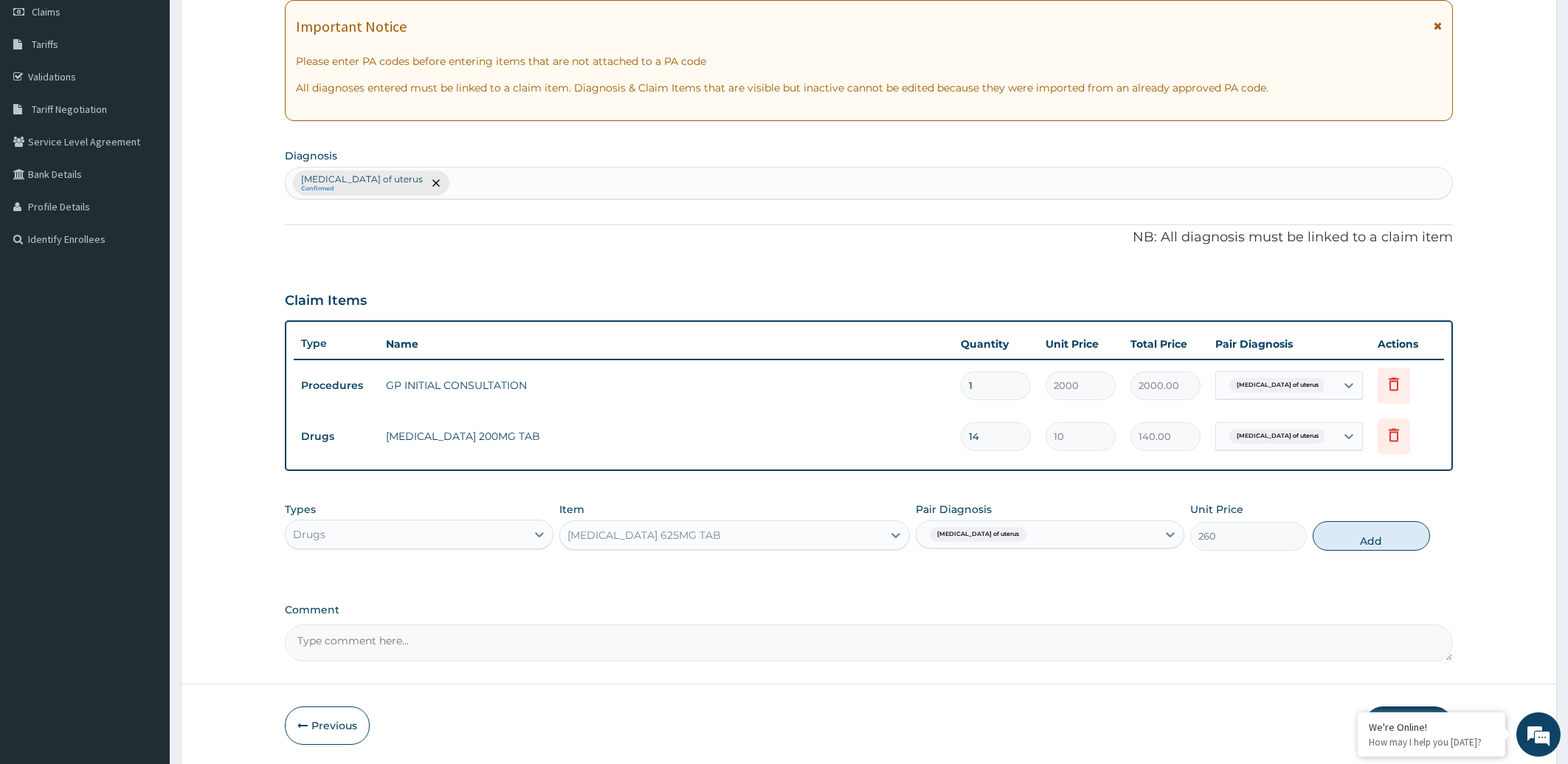
click at [1379, 534] on button "Add" at bounding box center [1371, 536] width 117 height 30
type input "0"
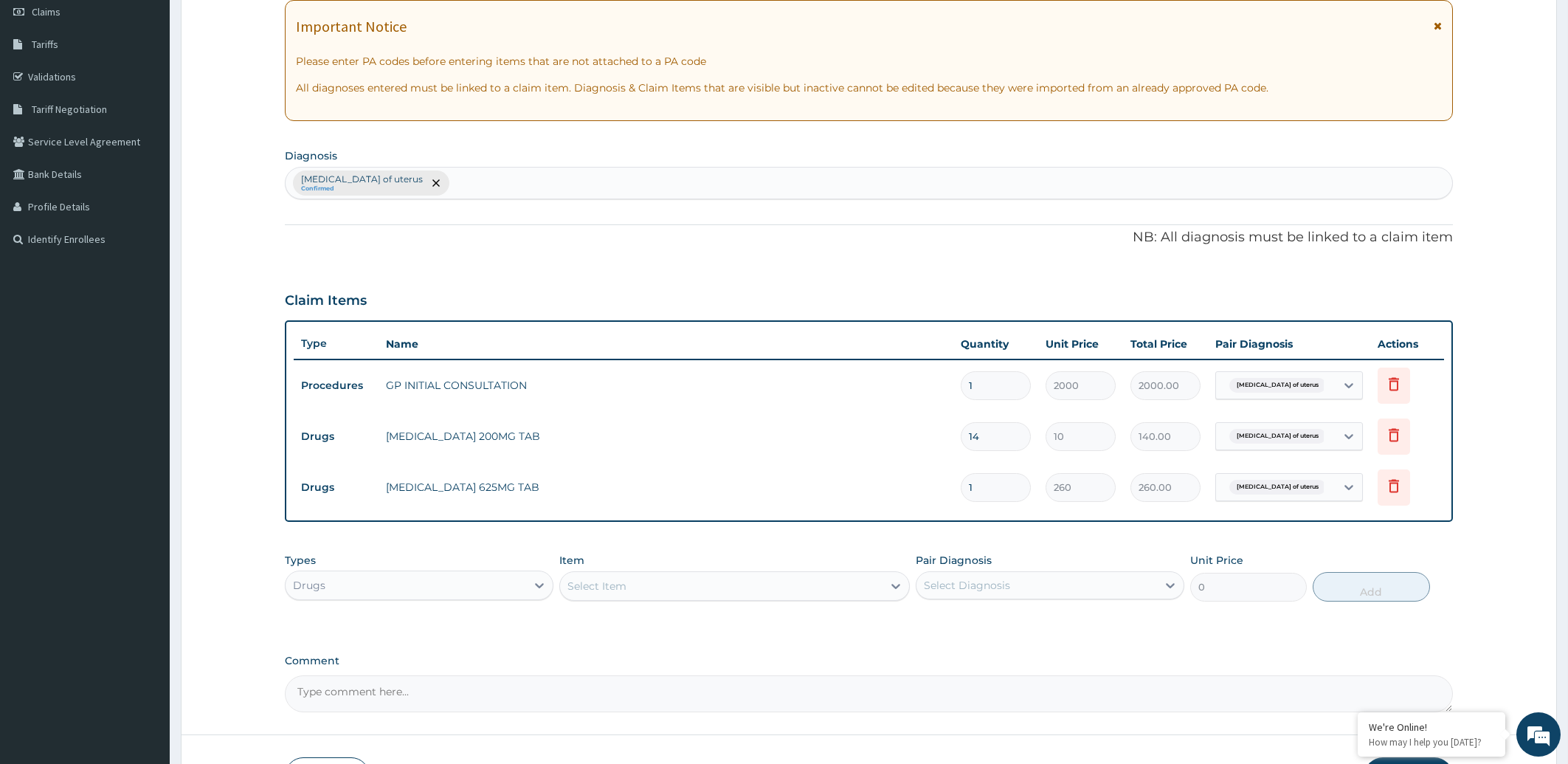
click at [993, 487] on input "1" at bounding box center [996, 487] width 70 height 29
type input "14"
type input "3640.00"
type input "14"
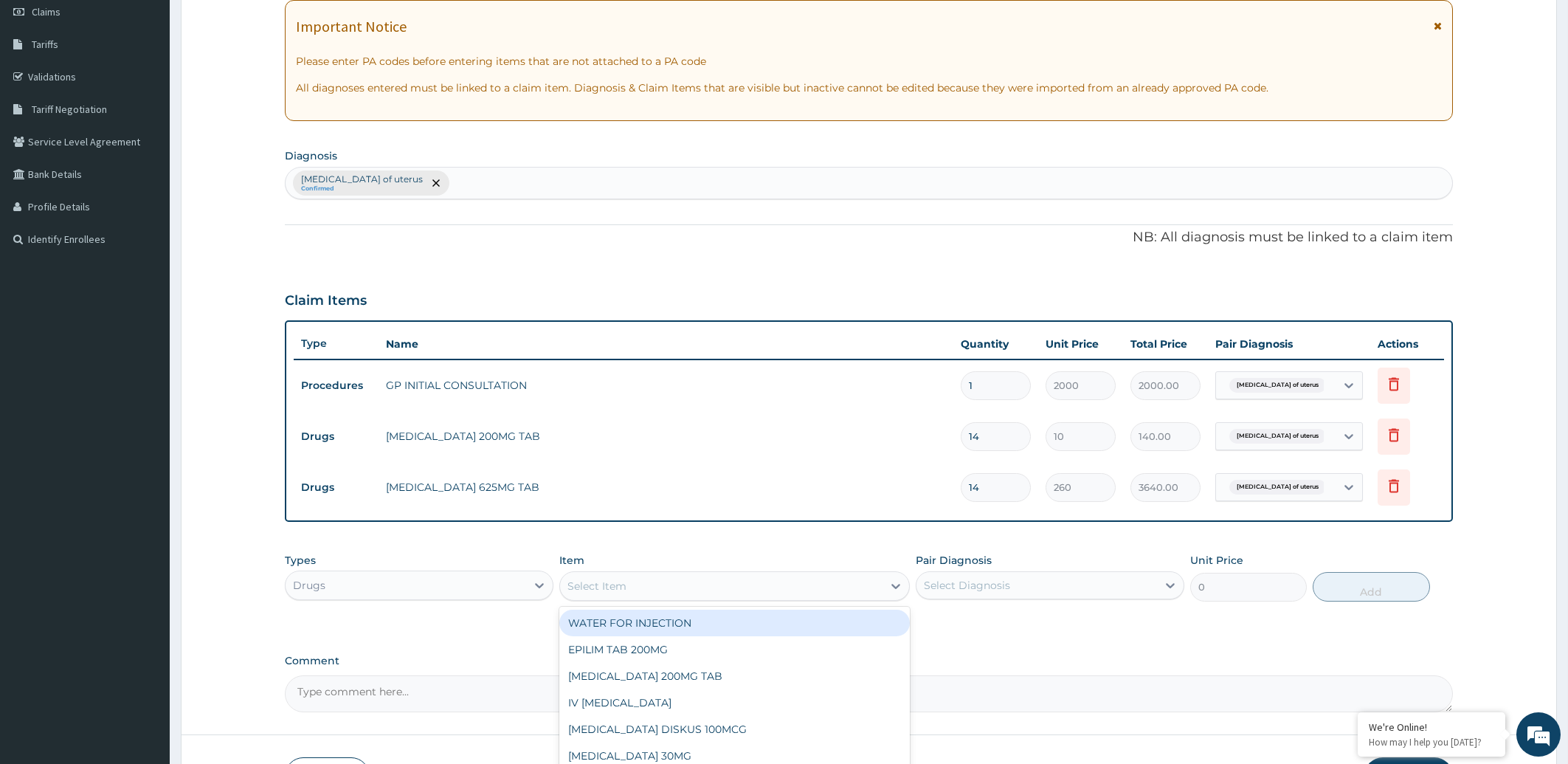
click at [647, 592] on div "Select Item" at bounding box center [721, 585] width 322 height 24
type input "VITAMIN"
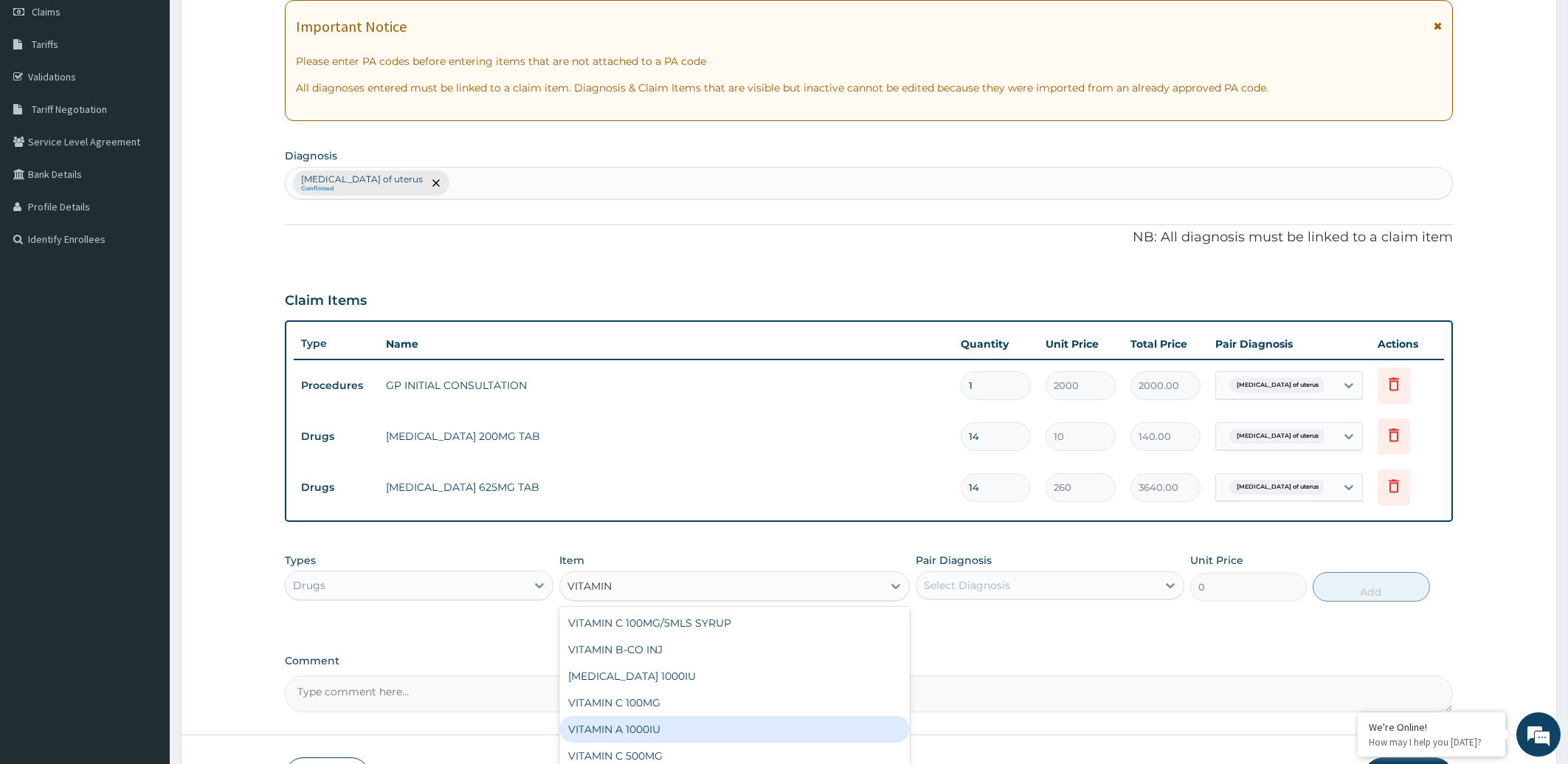
scroll to position [315, 0]
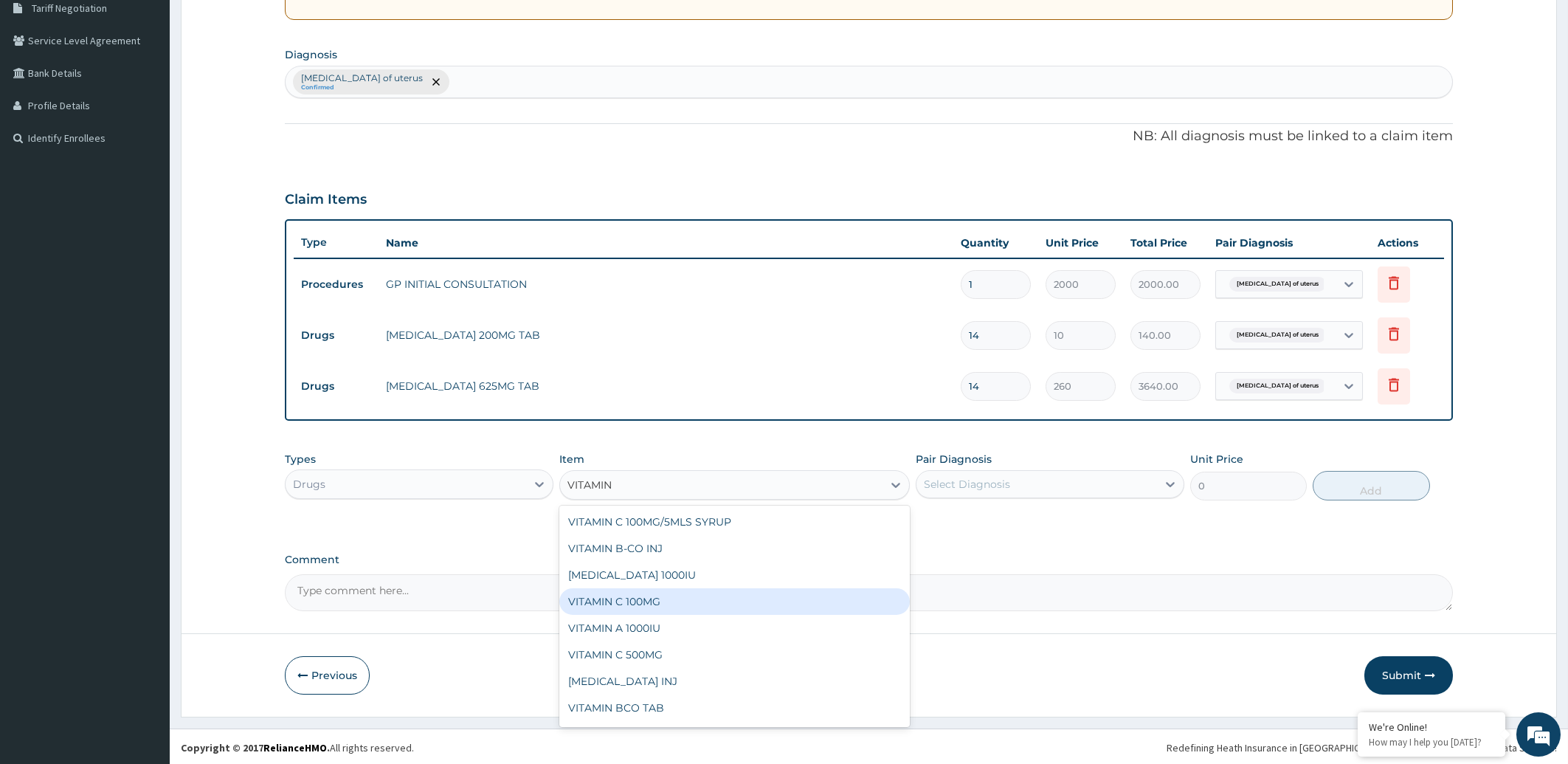
click at [694, 595] on div "VITAMIN C 100MG" at bounding box center [735, 601] width 350 height 26
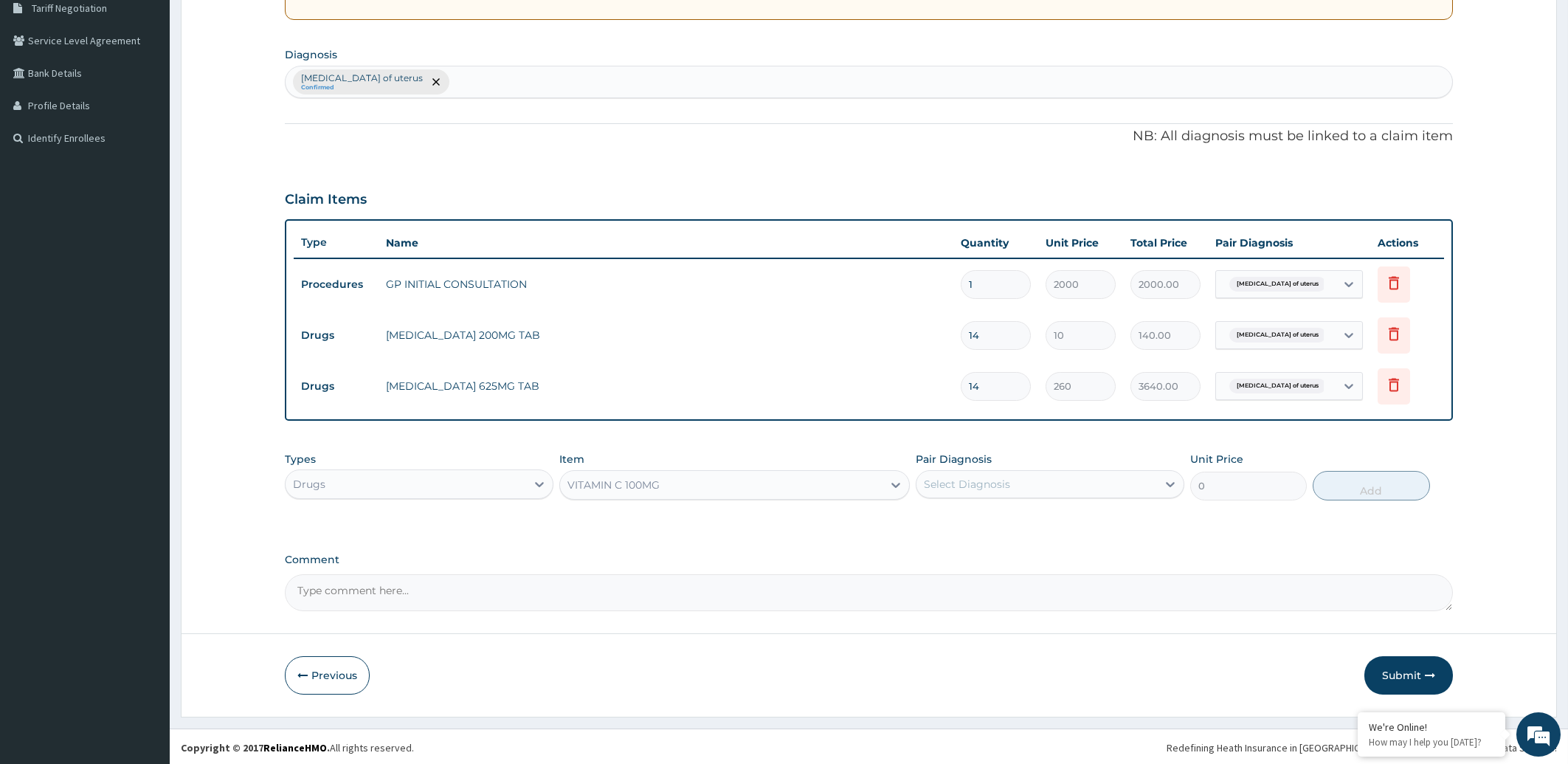
type input "10"
click at [1041, 481] on div "Select Diagnosis" at bounding box center [1036, 484] width 241 height 24
click at [1019, 522] on label "Leiomyoma of uterus" at bounding box center [1011, 520] width 142 height 15
checkbox input "true"
click at [1356, 490] on button "Add" at bounding box center [1371, 485] width 117 height 30
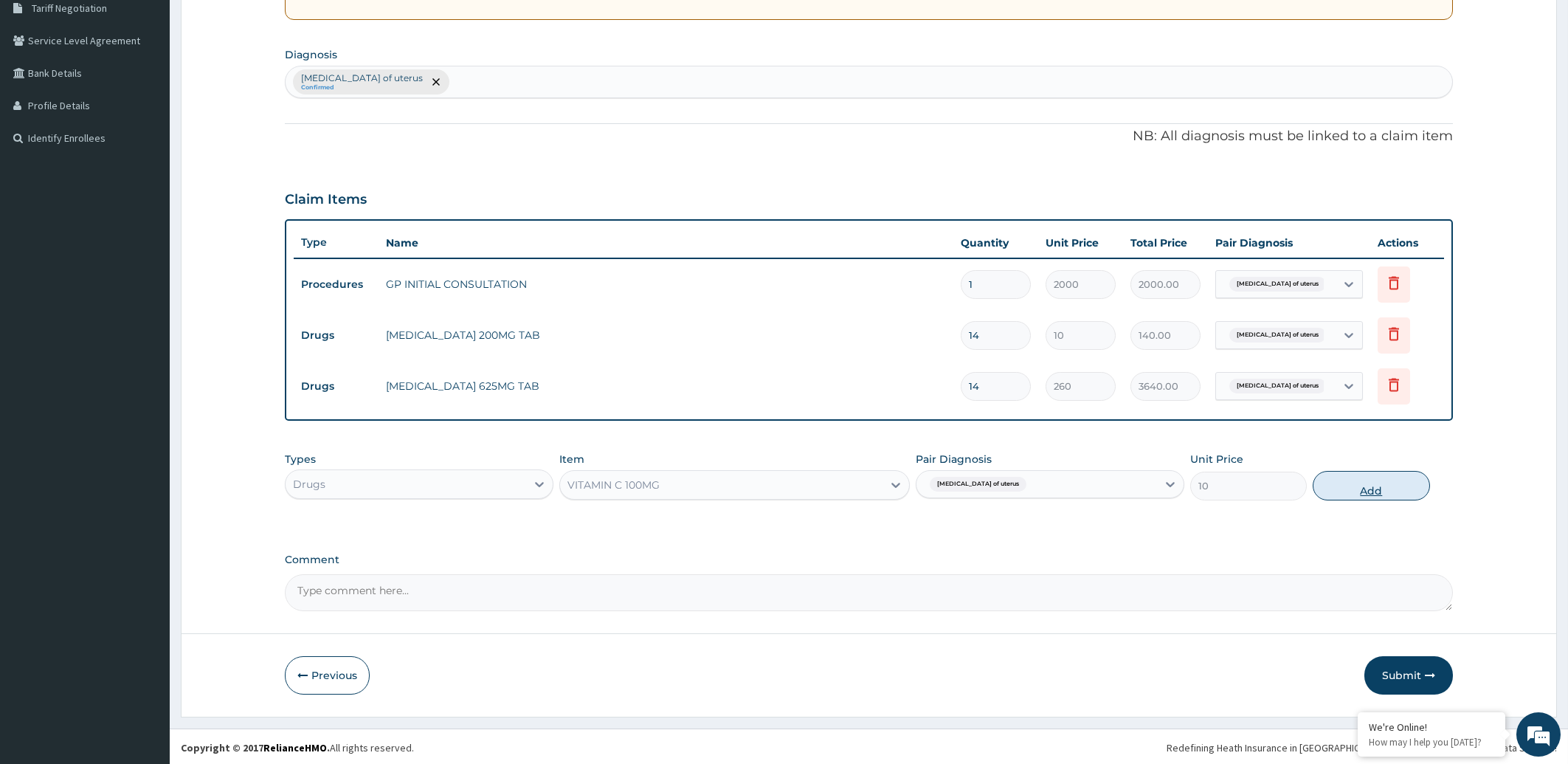
type input "0"
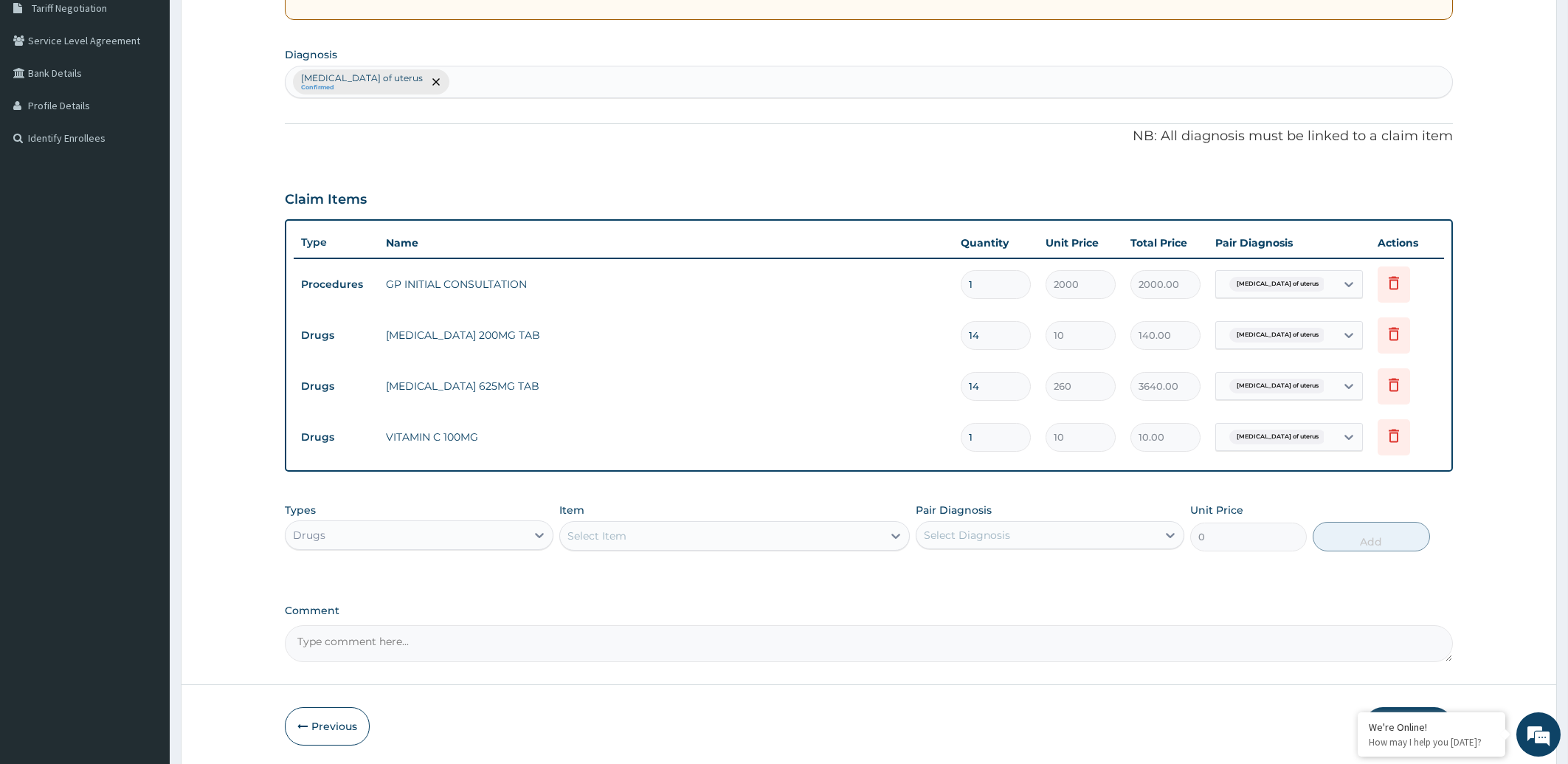
click at [998, 440] on input "1" at bounding box center [996, 437] width 70 height 29
type input "0.00"
type input "4"
type input "40.00"
type input "42"
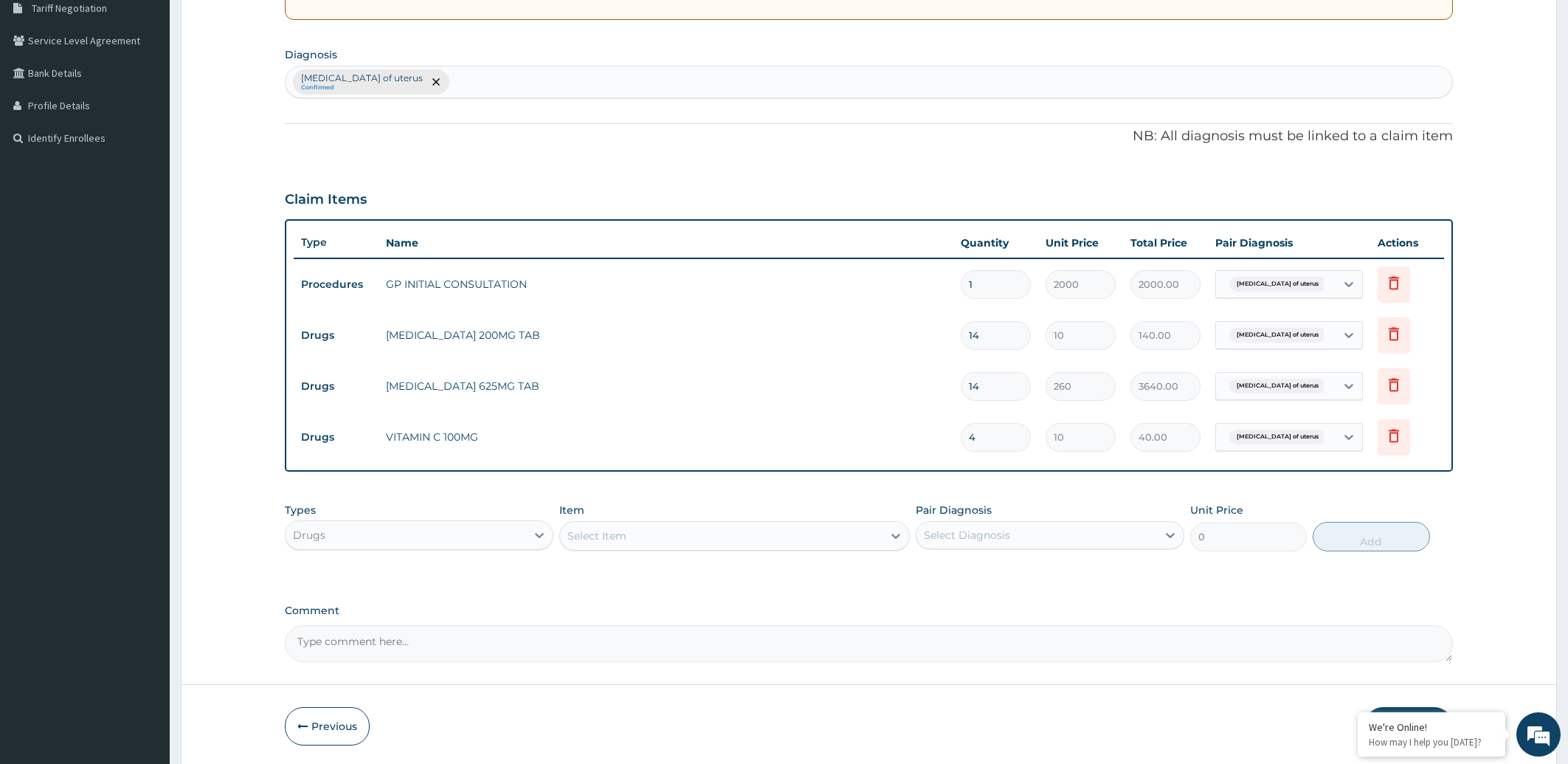
type input "420.00"
type input "42"
click at [589, 532] on div "Select Item" at bounding box center [597, 535] width 59 height 15
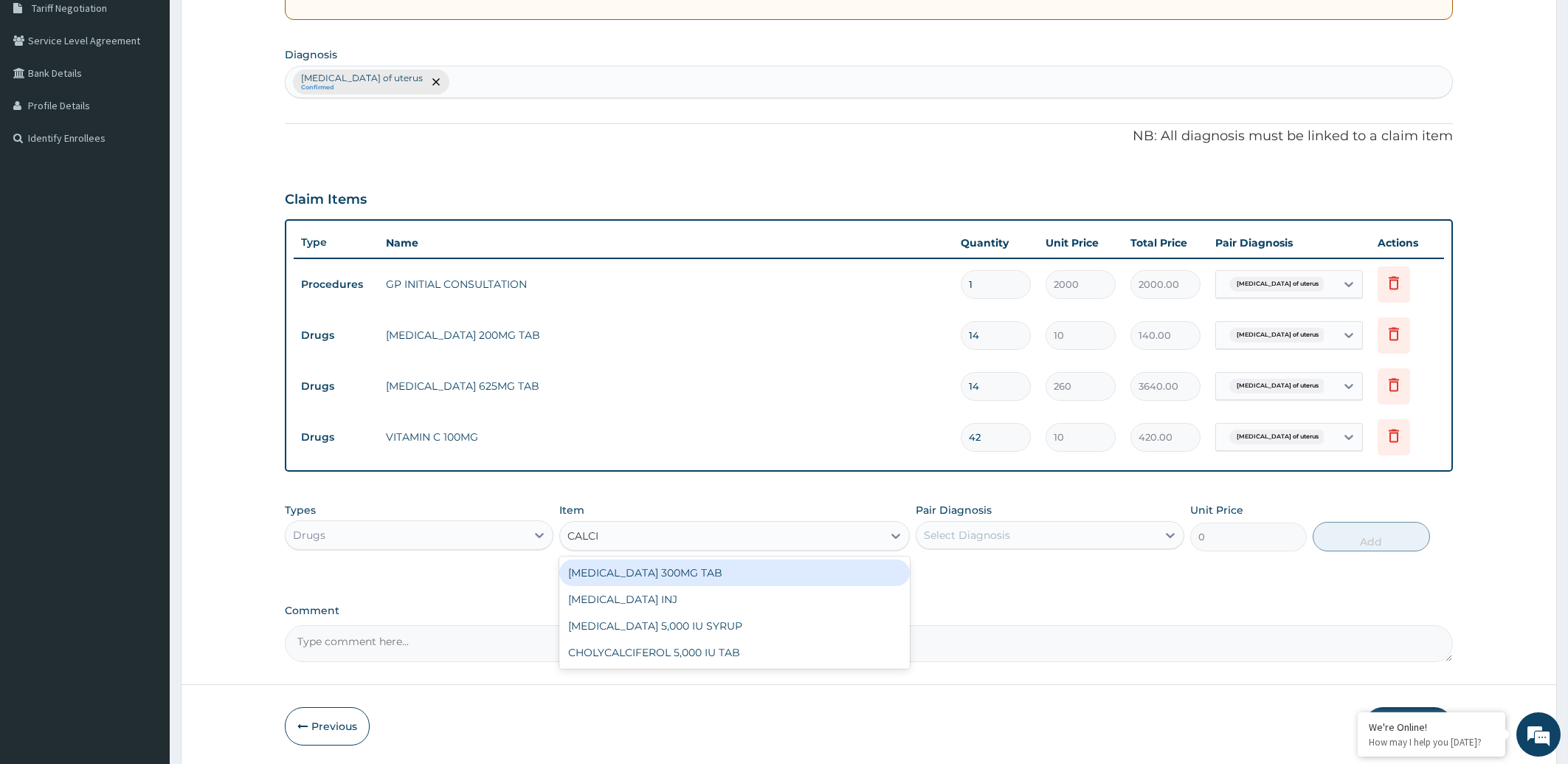
type input "CALCIU"
click at [701, 574] on div "[MEDICAL_DATA] 300MG TAB" at bounding box center [735, 573] width 350 height 26
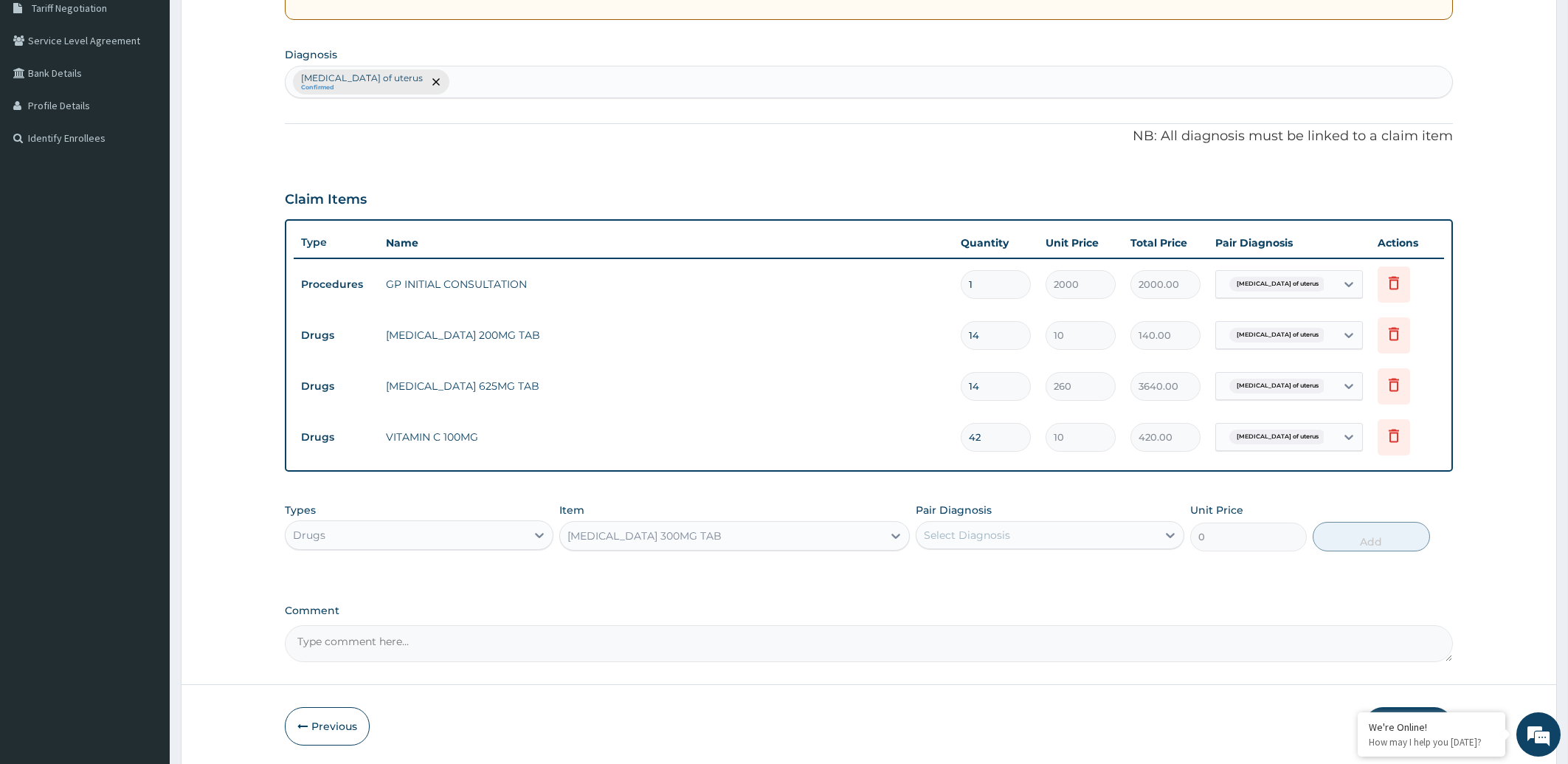
type input "20"
click at [974, 537] on div "Select Diagnosis" at bounding box center [967, 534] width 87 height 15
click at [1002, 565] on label "Leiomyoma of uterus" at bounding box center [1011, 571] width 142 height 15
checkbox input "true"
click at [1387, 537] on button "Add" at bounding box center [1371, 537] width 117 height 30
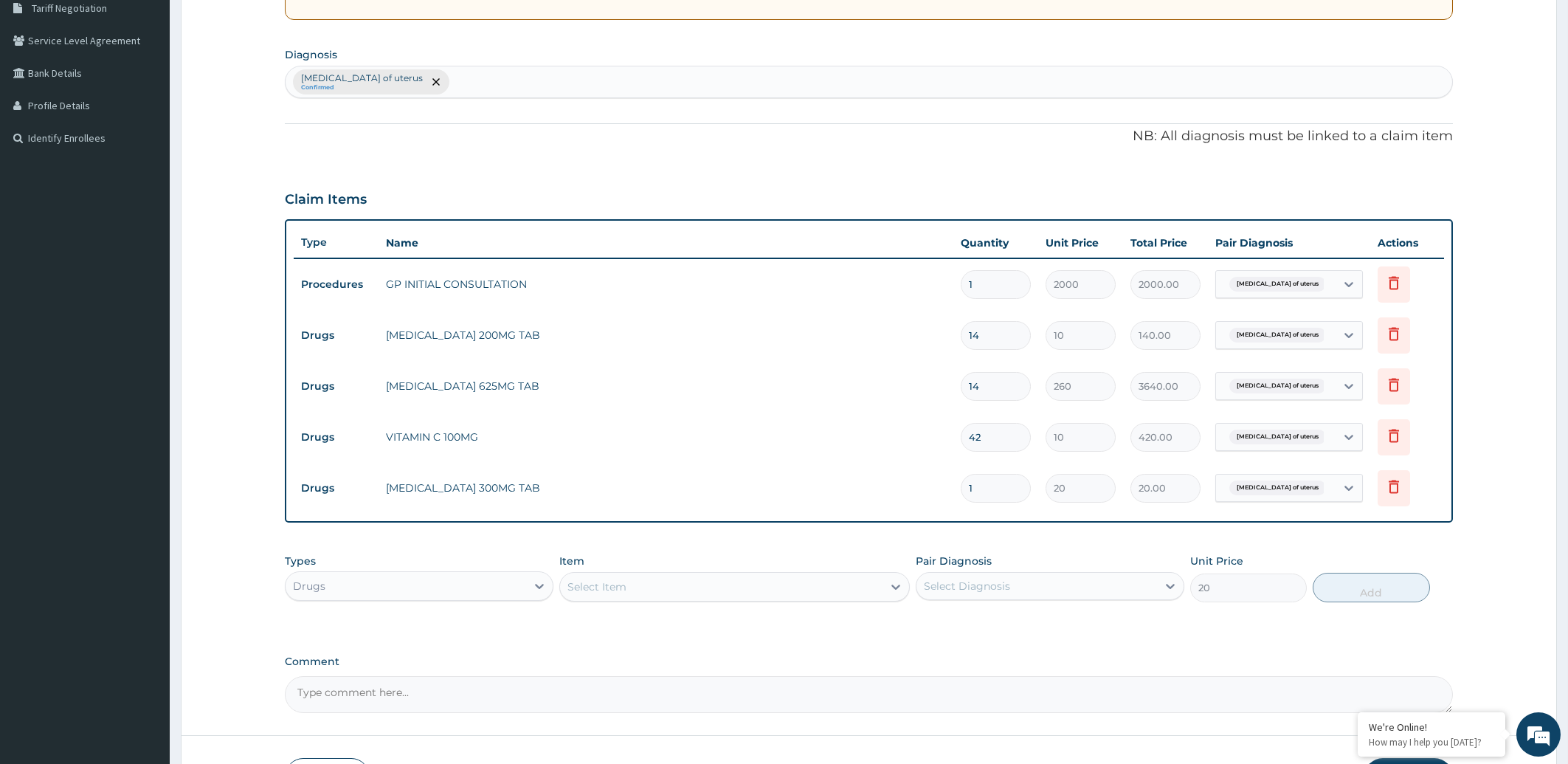
type input "0"
click at [989, 484] on input "1" at bounding box center [996, 488] width 70 height 29
type input "14"
type input "280.00"
type input "1"
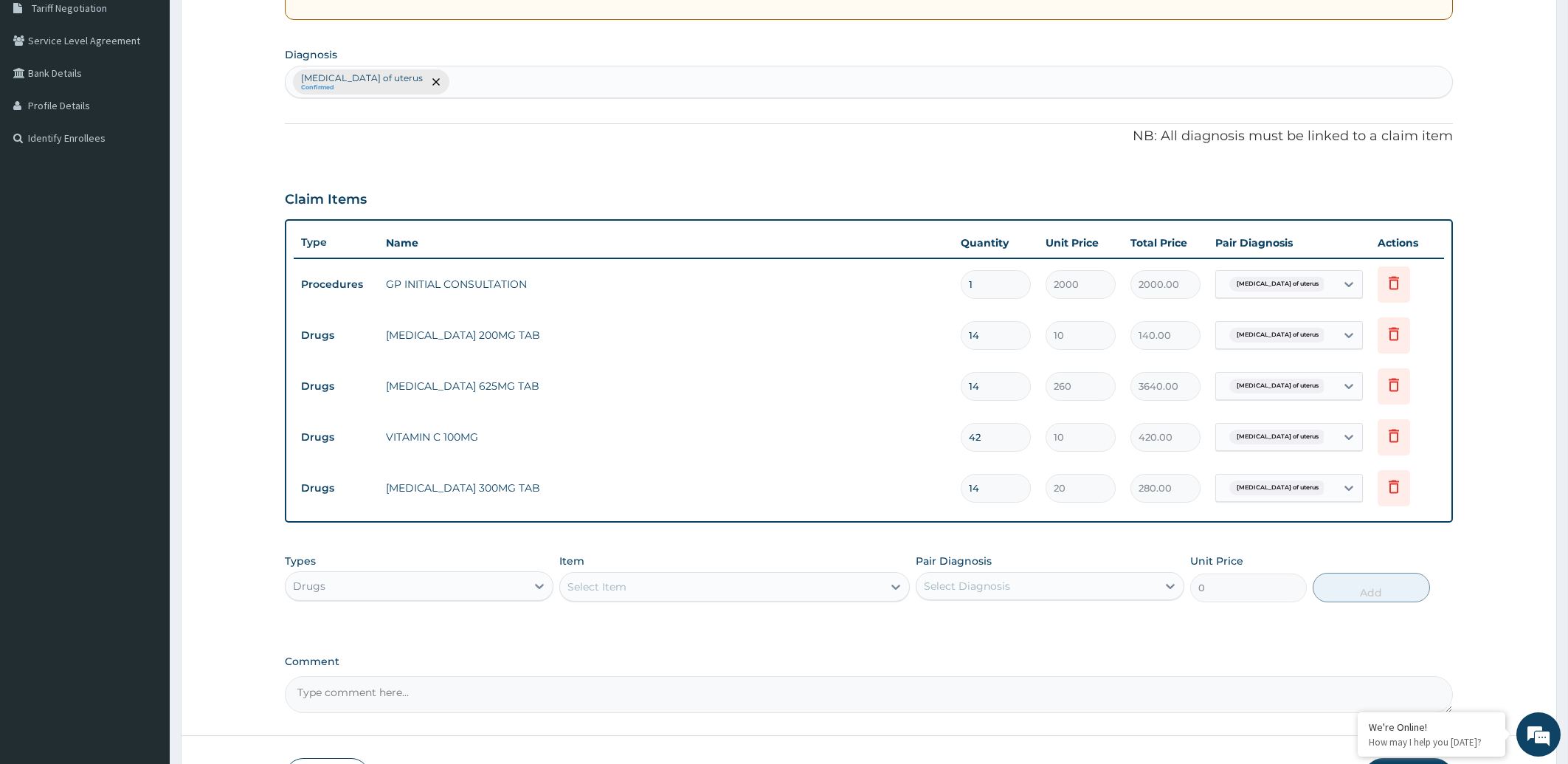
type input "20.00"
type input "0.00"
type input "7"
type input "140.00"
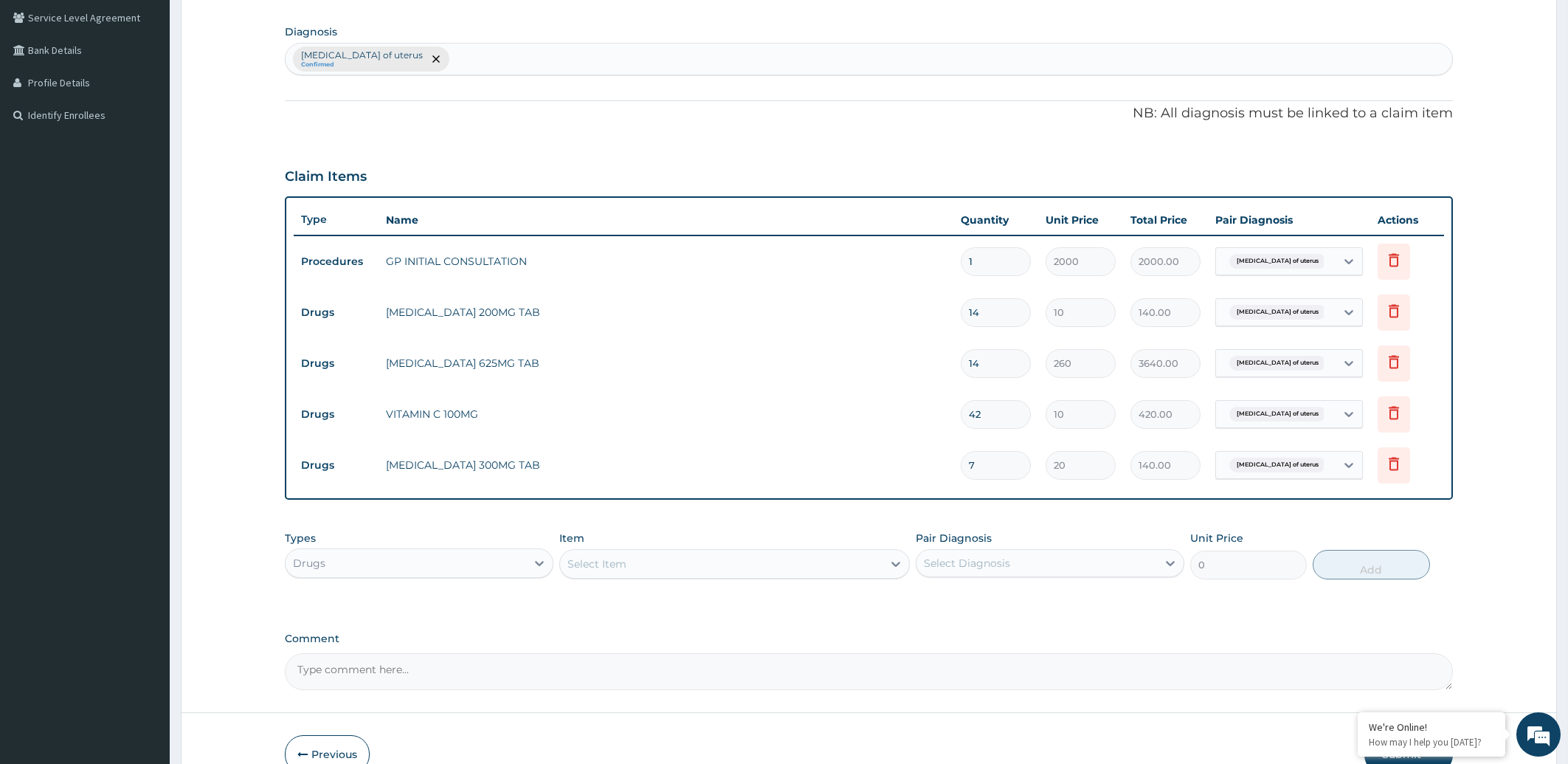
scroll to position [418, 0]
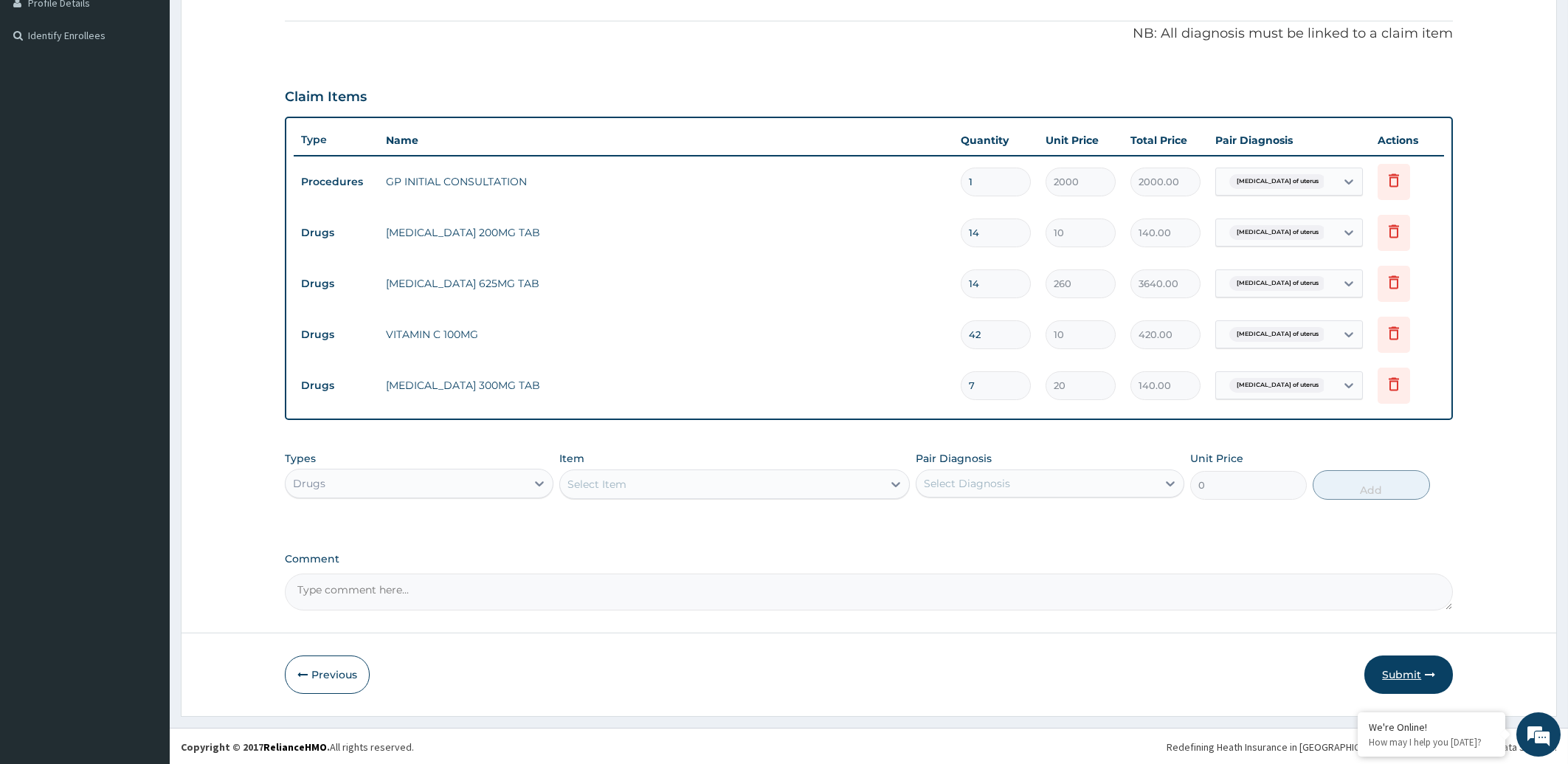
type input "7"
click at [1404, 671] on button "Submit" at bounding box center [1409, 675] width 88 height 39
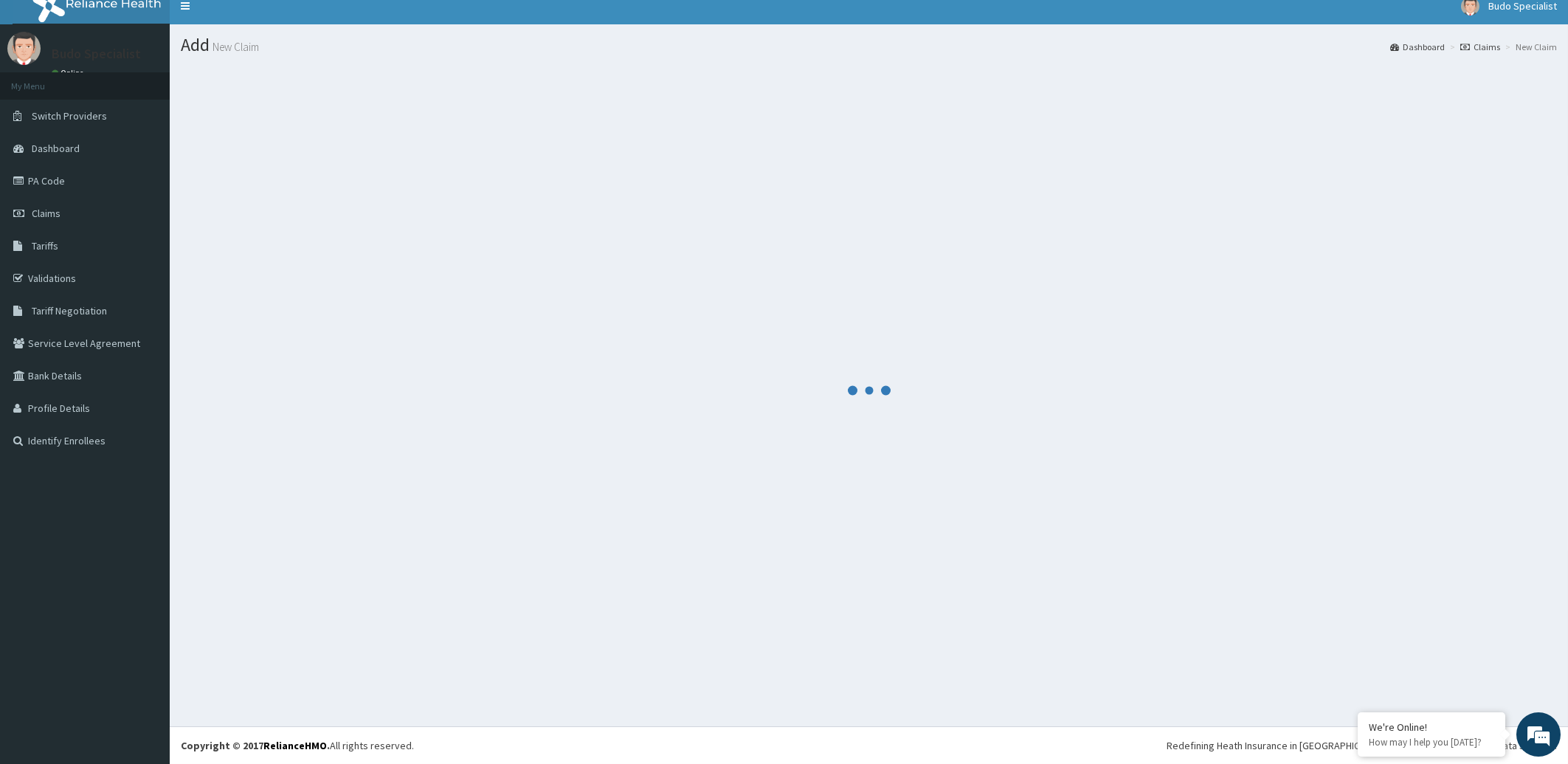
scroll to position [11, 0]
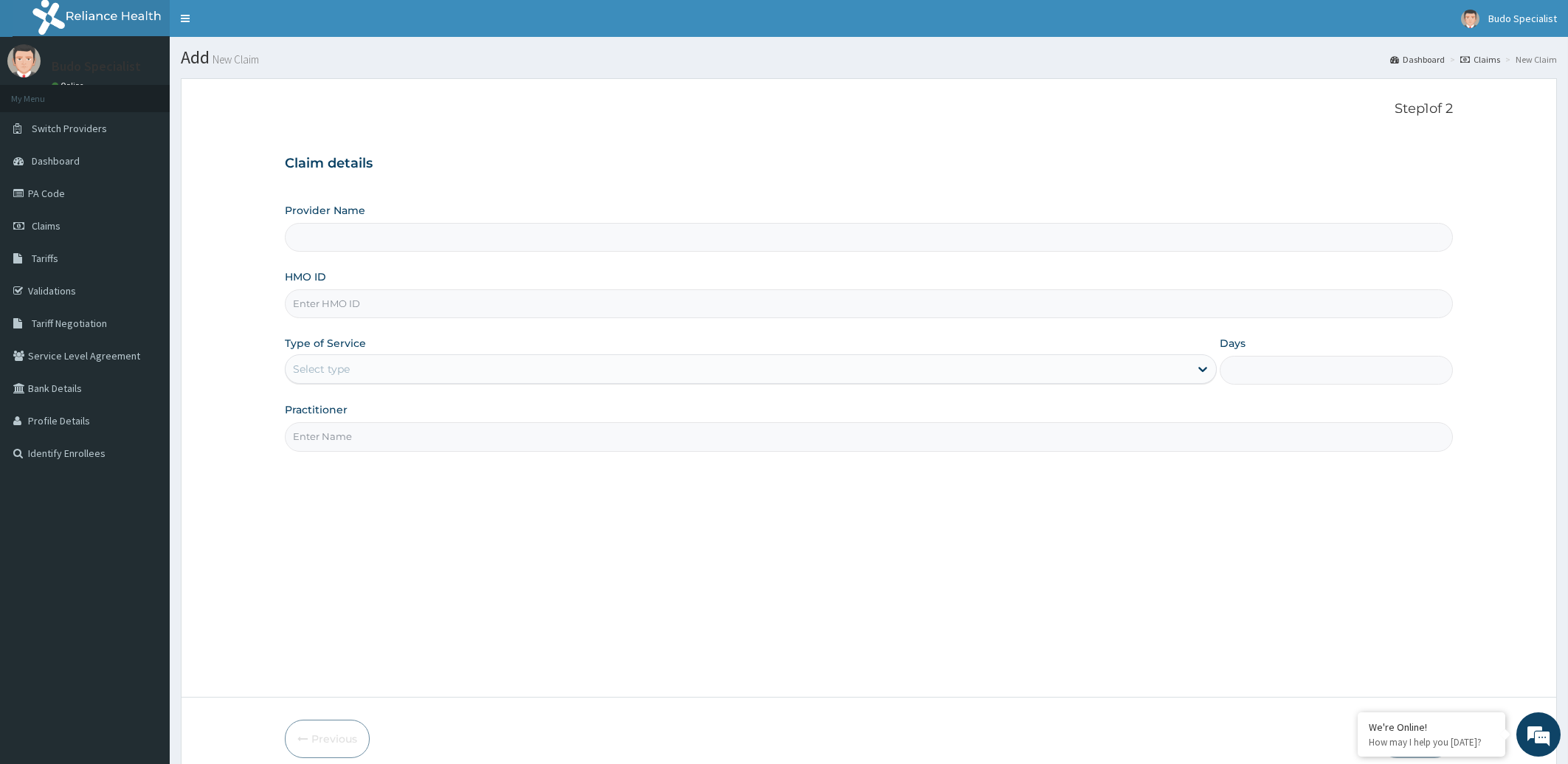
type input "Budo Specialist Hospital"
click at [336, 302] on input "HMO ID" at bounding box center [869, 303] width 1169 height 29
type input "FBL/10147/A"
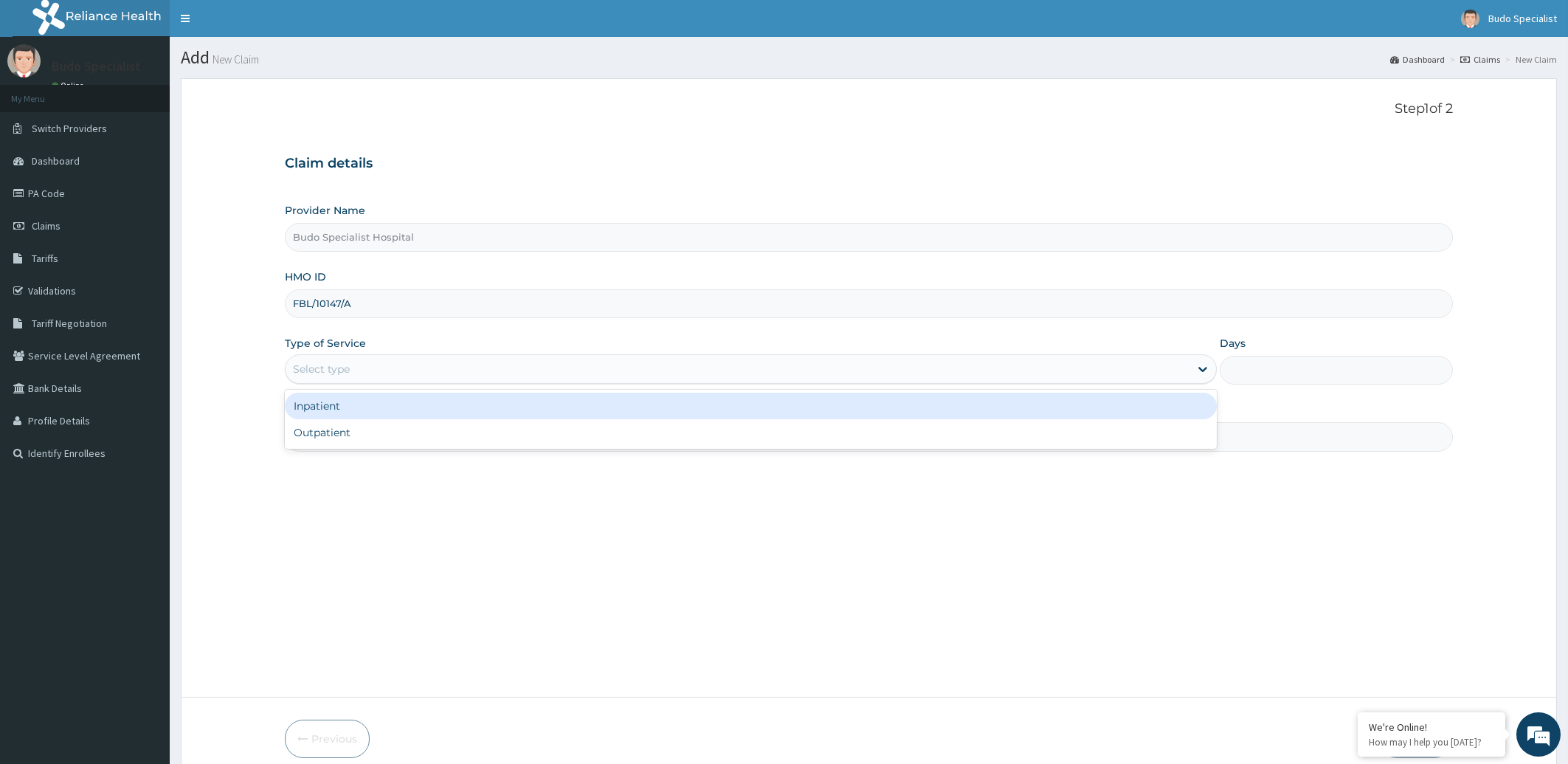
click at [344, 377] on div "Select type" at bounding box center [321, 369] width 57 height 15
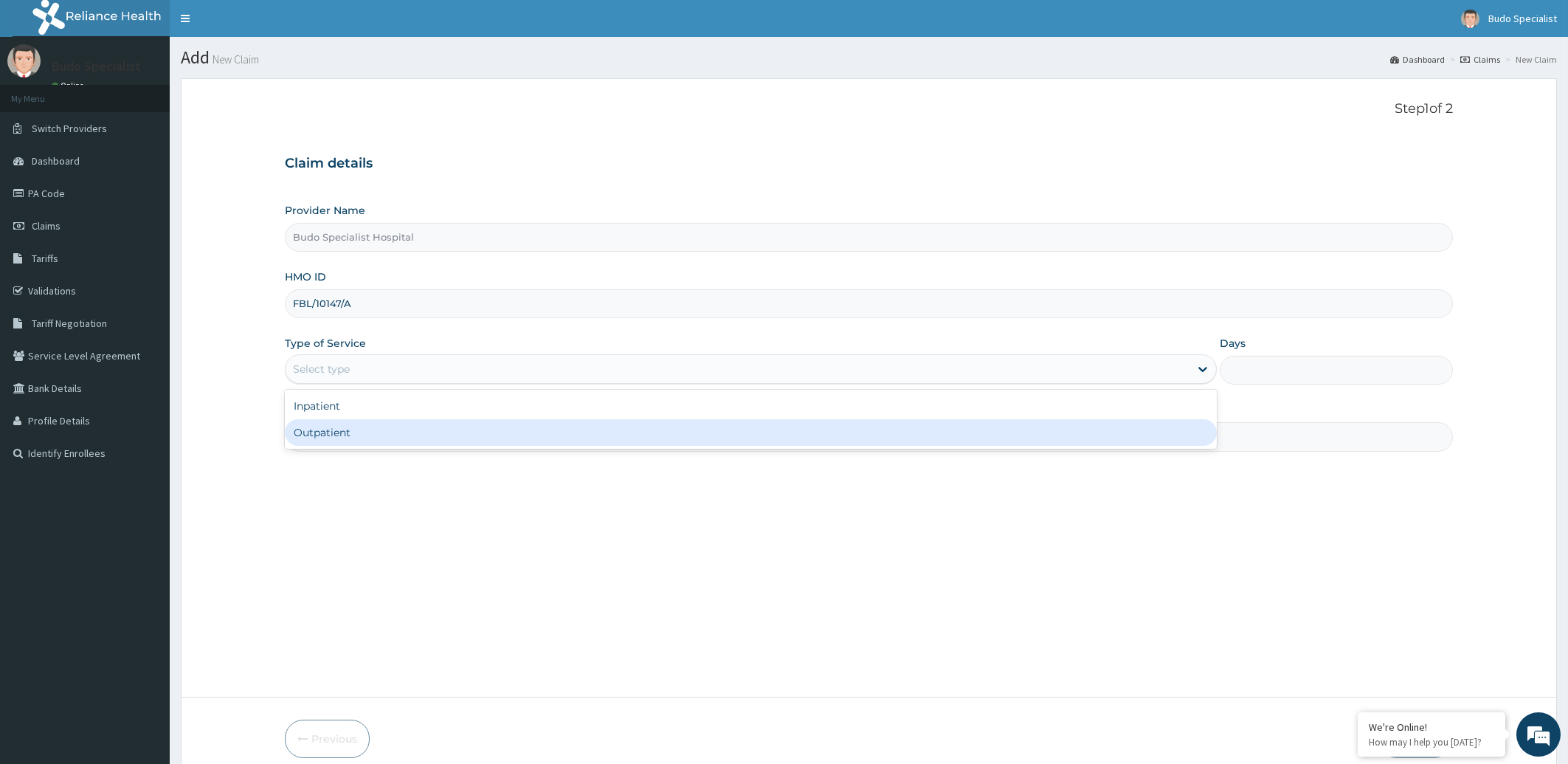
click at [335, 429] on div "Outpatient" at bounding box center [751, 432] width 933 height 26
type input "1"
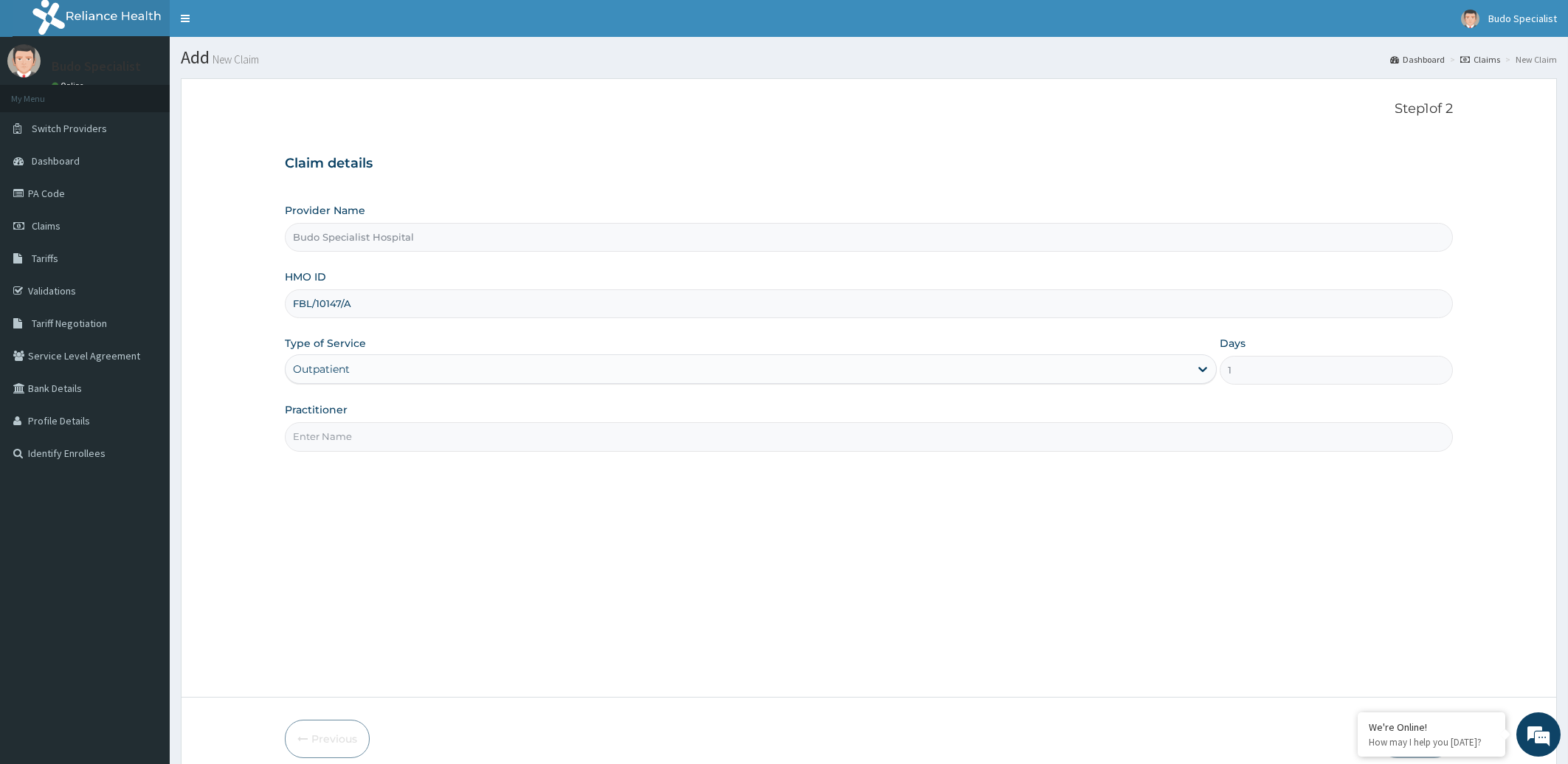
click at [336, 440] on input "Practitioner" at bounding box center [869, 436] width 1169 height 29
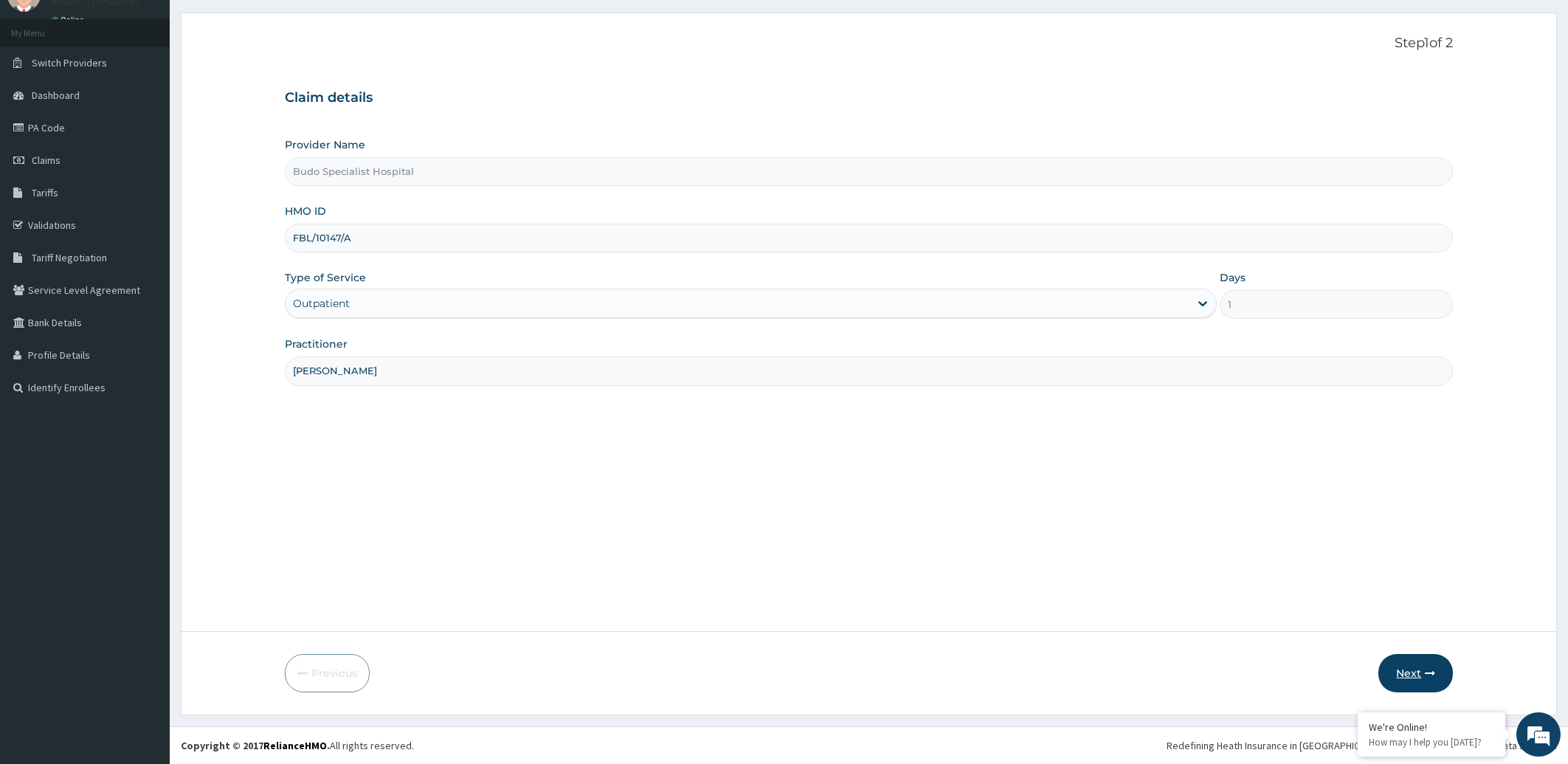
type input "[PERSON_NAME]"
click at [1413, 673] on button "Next" at bounding box center [1416, 673] width 74 height 39
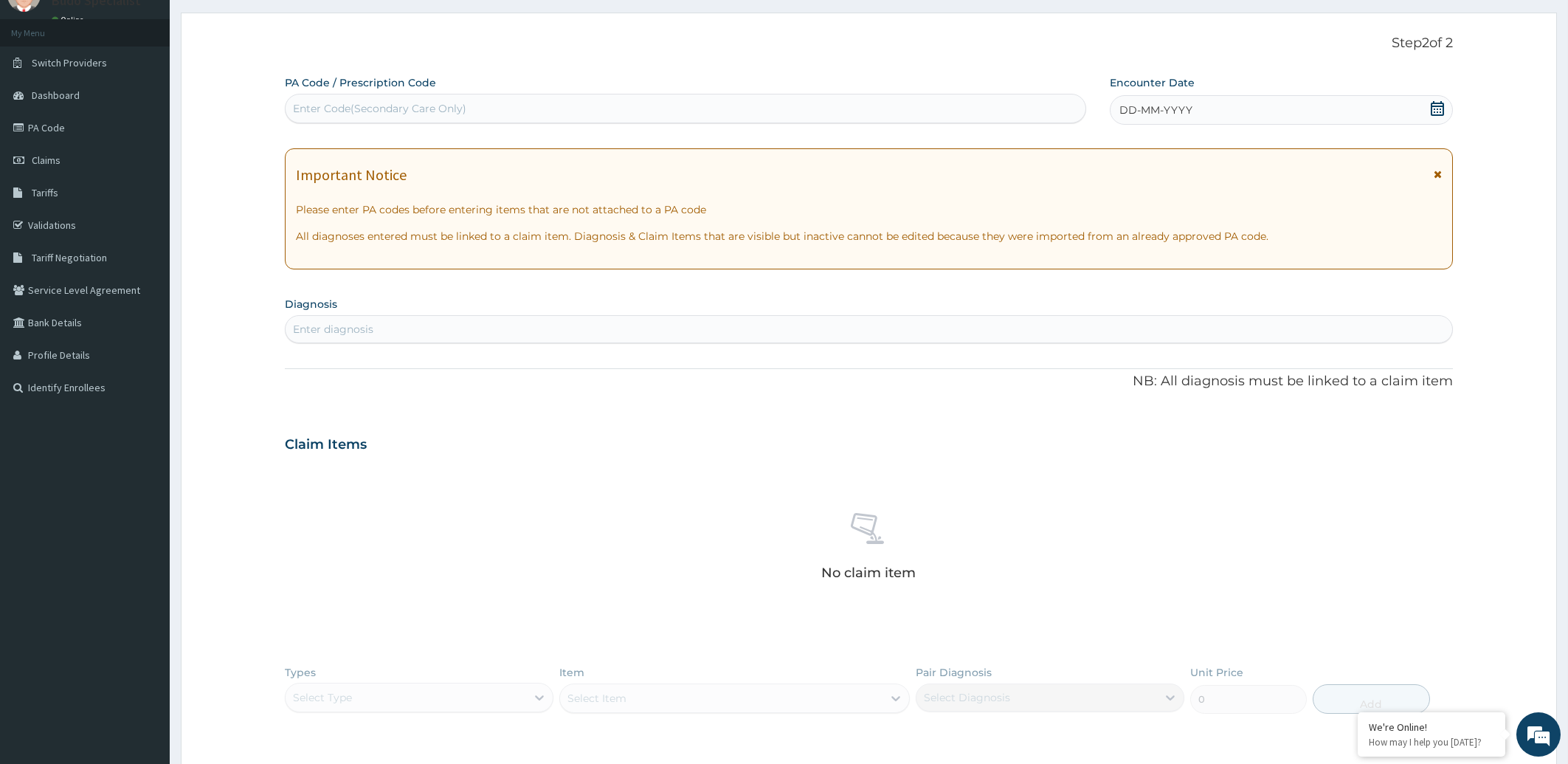
click at [439, 109] on div "Enter Code(Secondary Care Only)" at bounding box center [379, 108] width 173 height 15
click at [351, 114] on div "Enter Code(Secondary Care Only)" at bounding box center [379, 108] width 173 height 15
click at [290, 107] on div "Enter Code(Secondary Care Only)" at bounding box center [685, 108] width 800 height 24
type input "PA/B5CDD9"
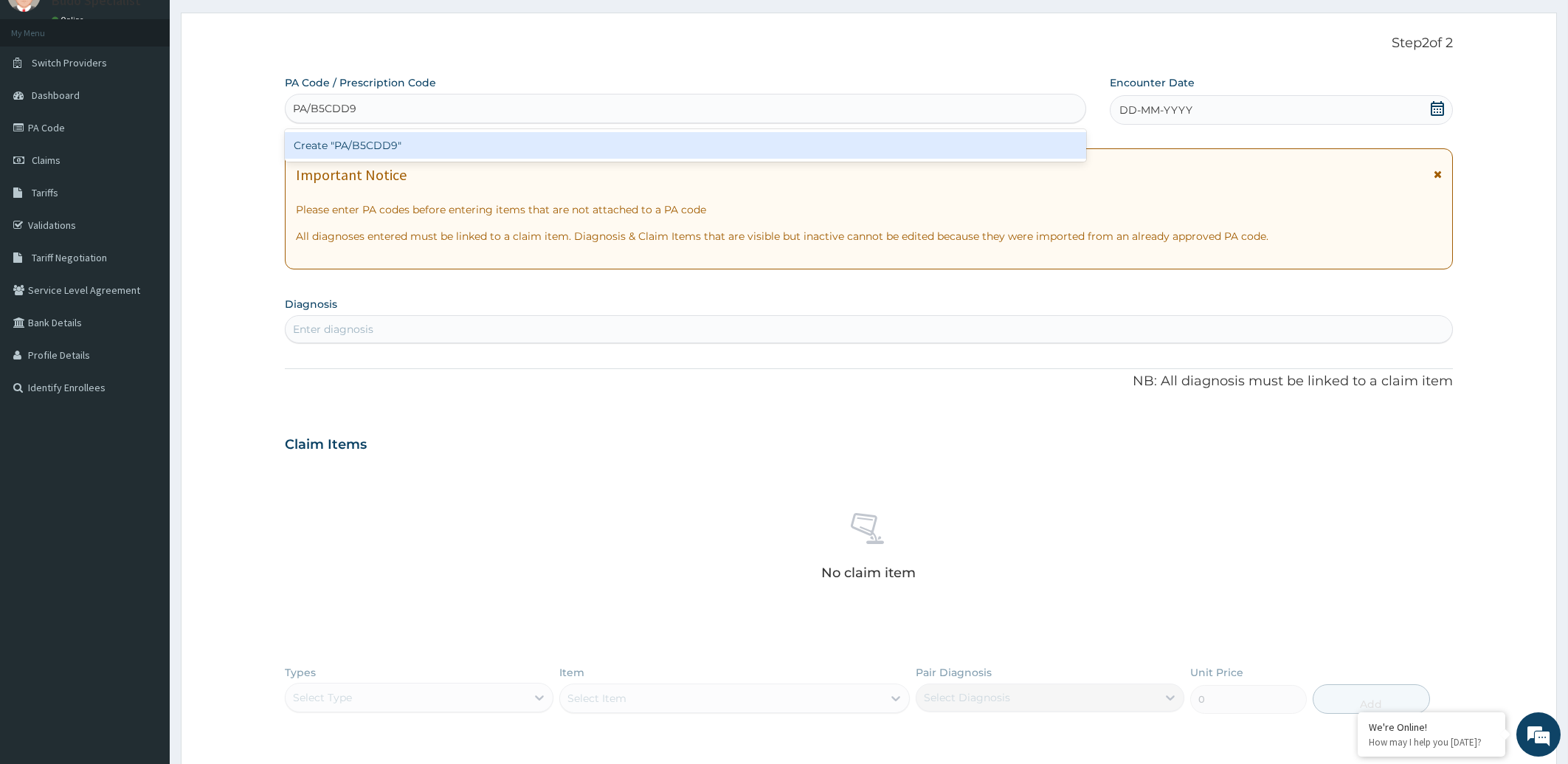
click at [358, 143] on div "Create "PA/B5CDD9"" at bounding box center [685, 145] width 802 height 26
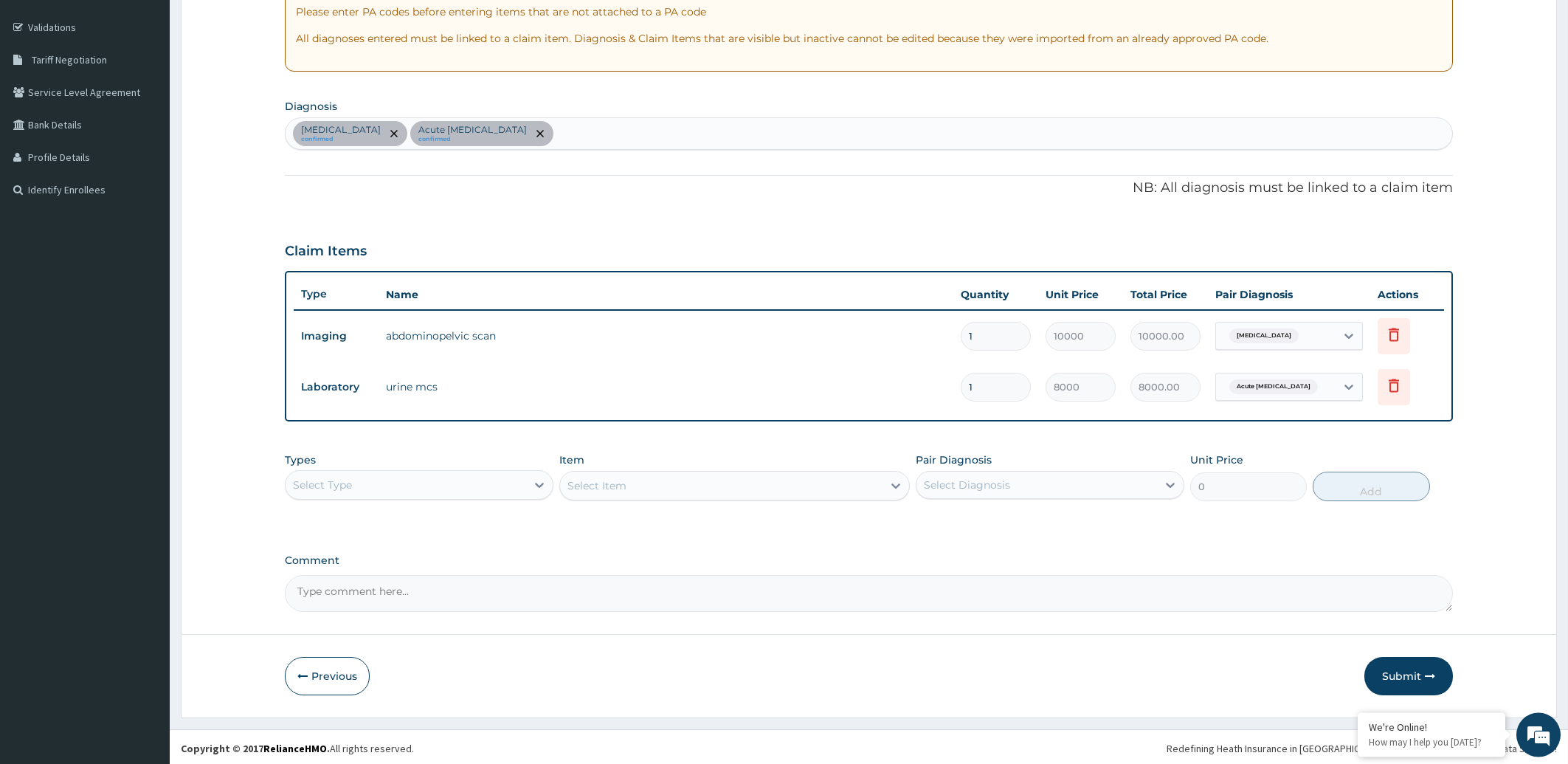
scroll to position [265, 0]
click at [578, 131] on div "Peptic ulcer confirmed Acute urinary tract infection confirmed" at bounding box center [869, 131] width 1168 height 31
type input "M"
type input "F"
type input "MALARIA"
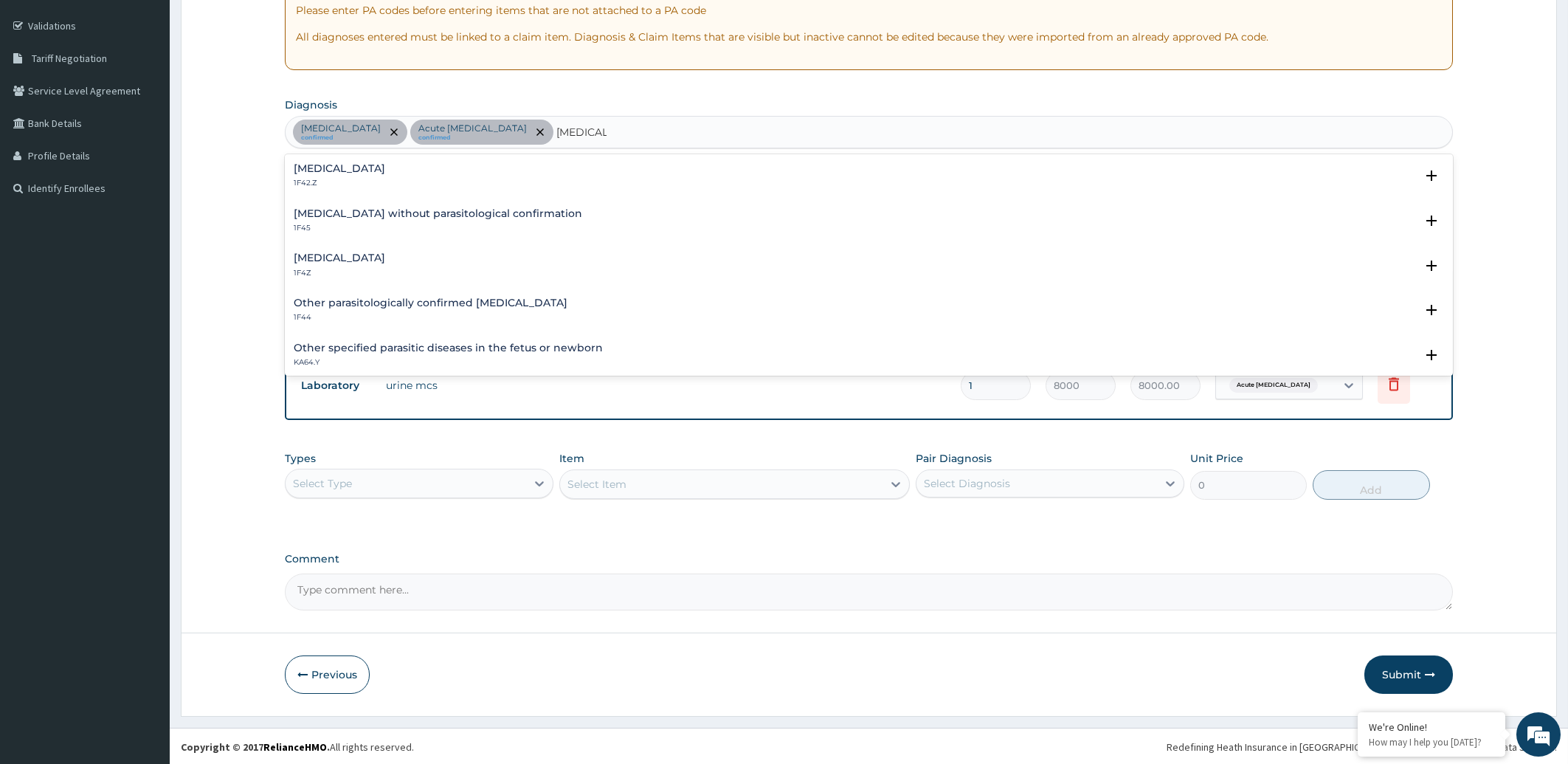
click at [349, 260] on h4 "Malaria, unspecified" at bounding box center [339, 258] width 91 height 11
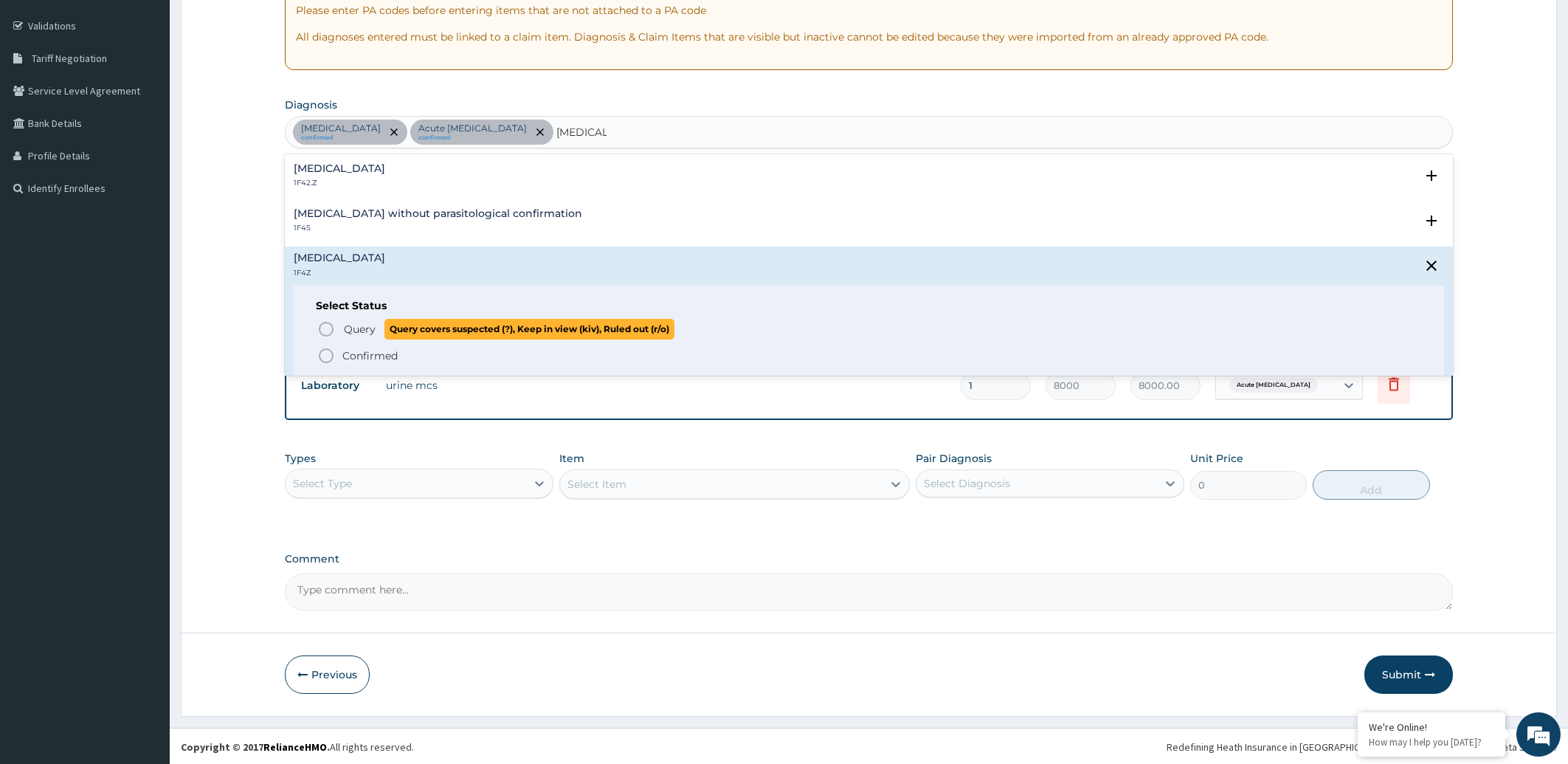
click at [320, 327] on circle "status option query" at bounding box center [326, 329] width 13 height 13
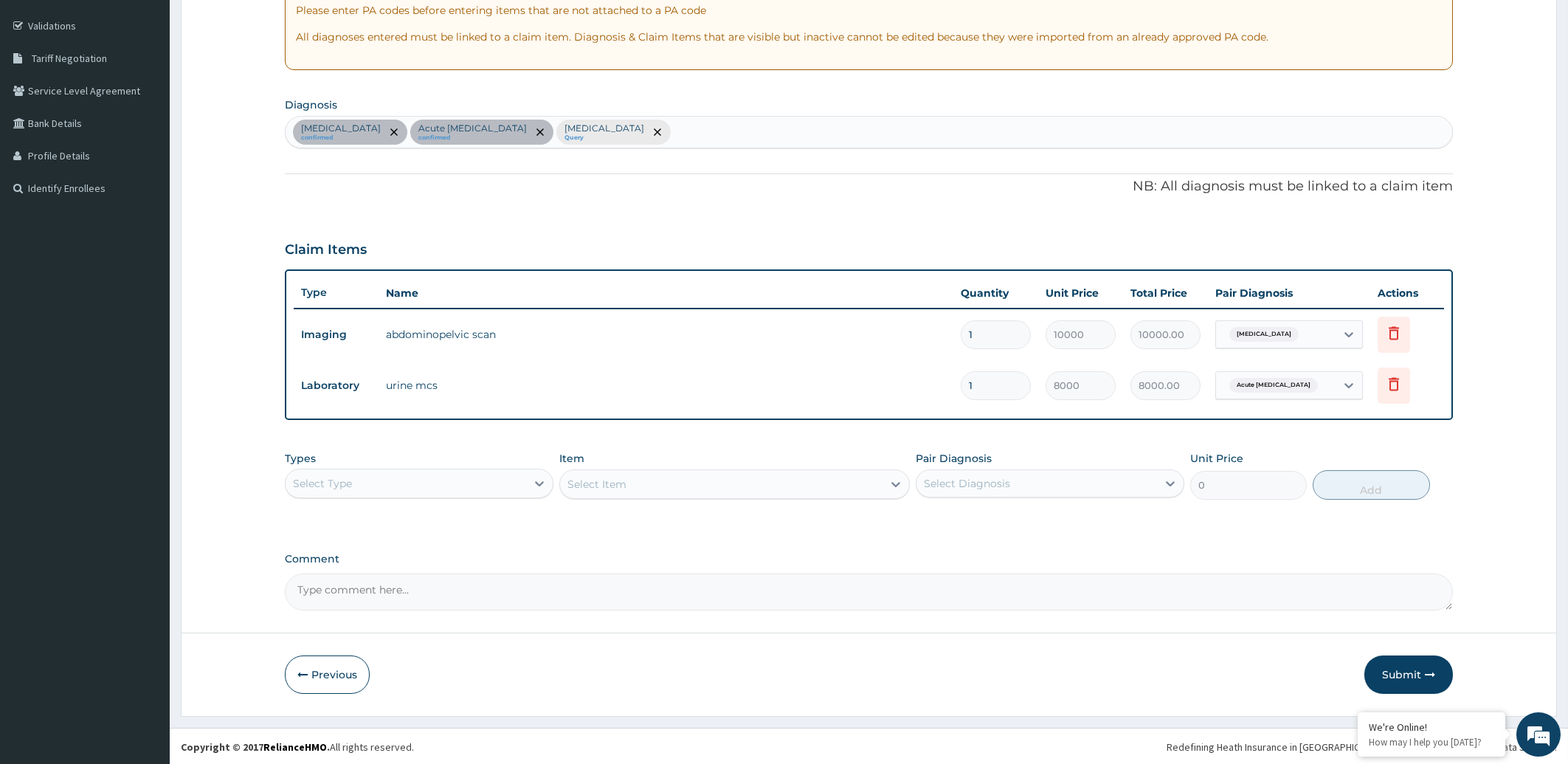
click at [677, 130] on div "Peptic ulcer confirmed Acute urinary tract infection confirmed Malaria, unspeci…" at bounding box center [869, 131] width 1168 height 31
type input "[MEDICAL_DATA]"
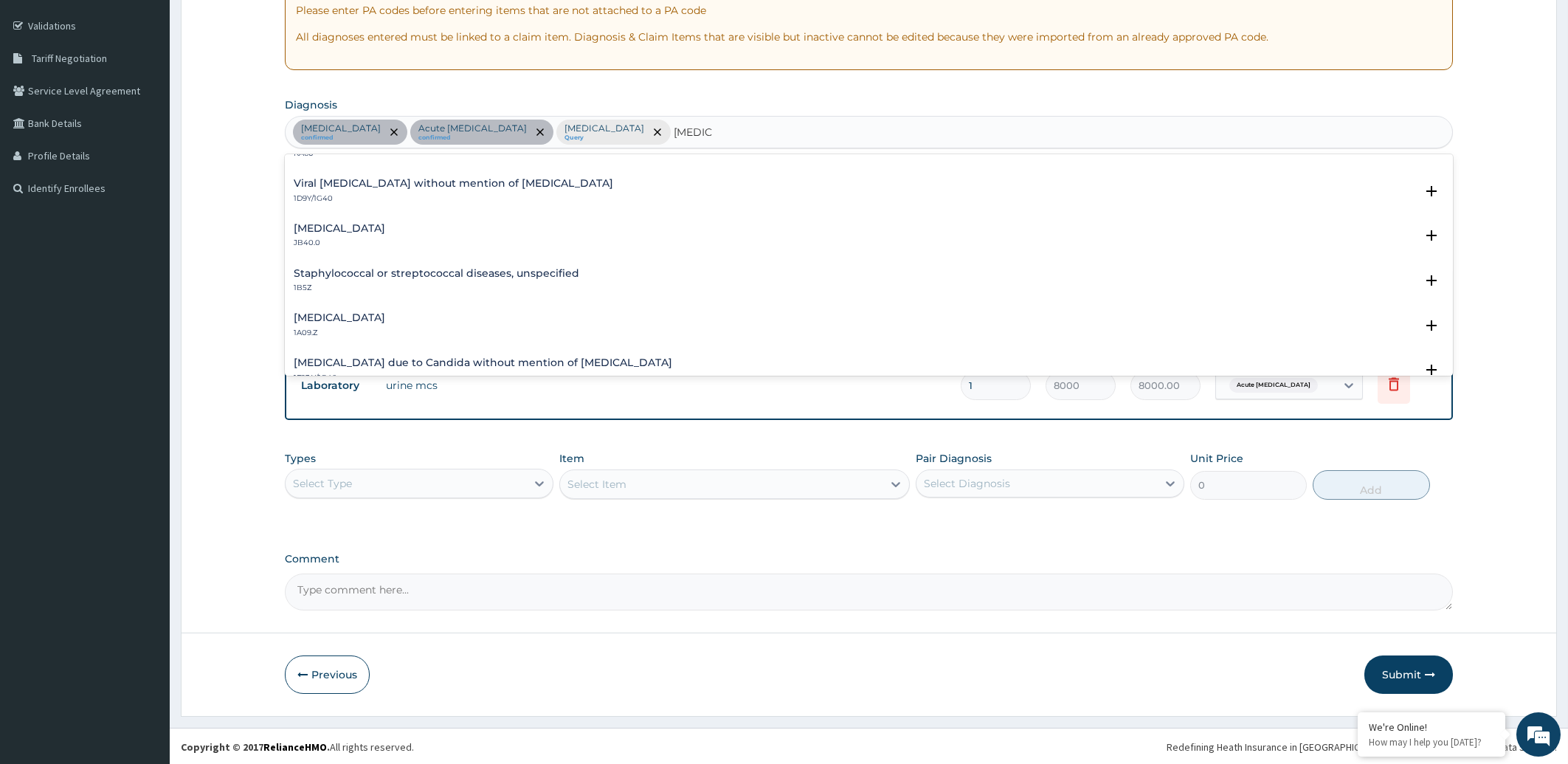
scroll to position [0, 0]
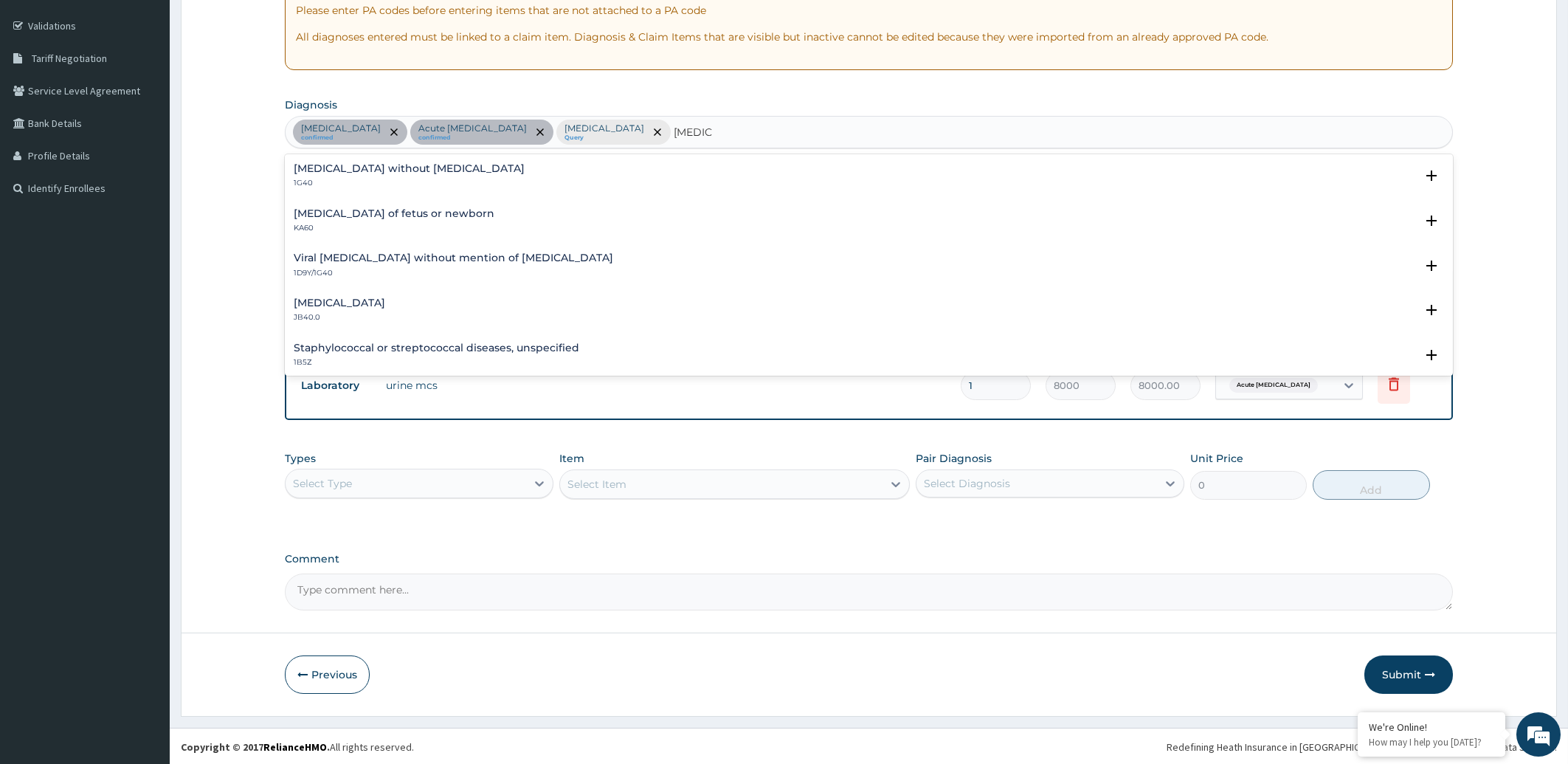
click at [345, 173] on h4 "[MEDICAL_DATA] without [MEDICAL_DATA]" at bounding box center [409, 168] width 231 height 11
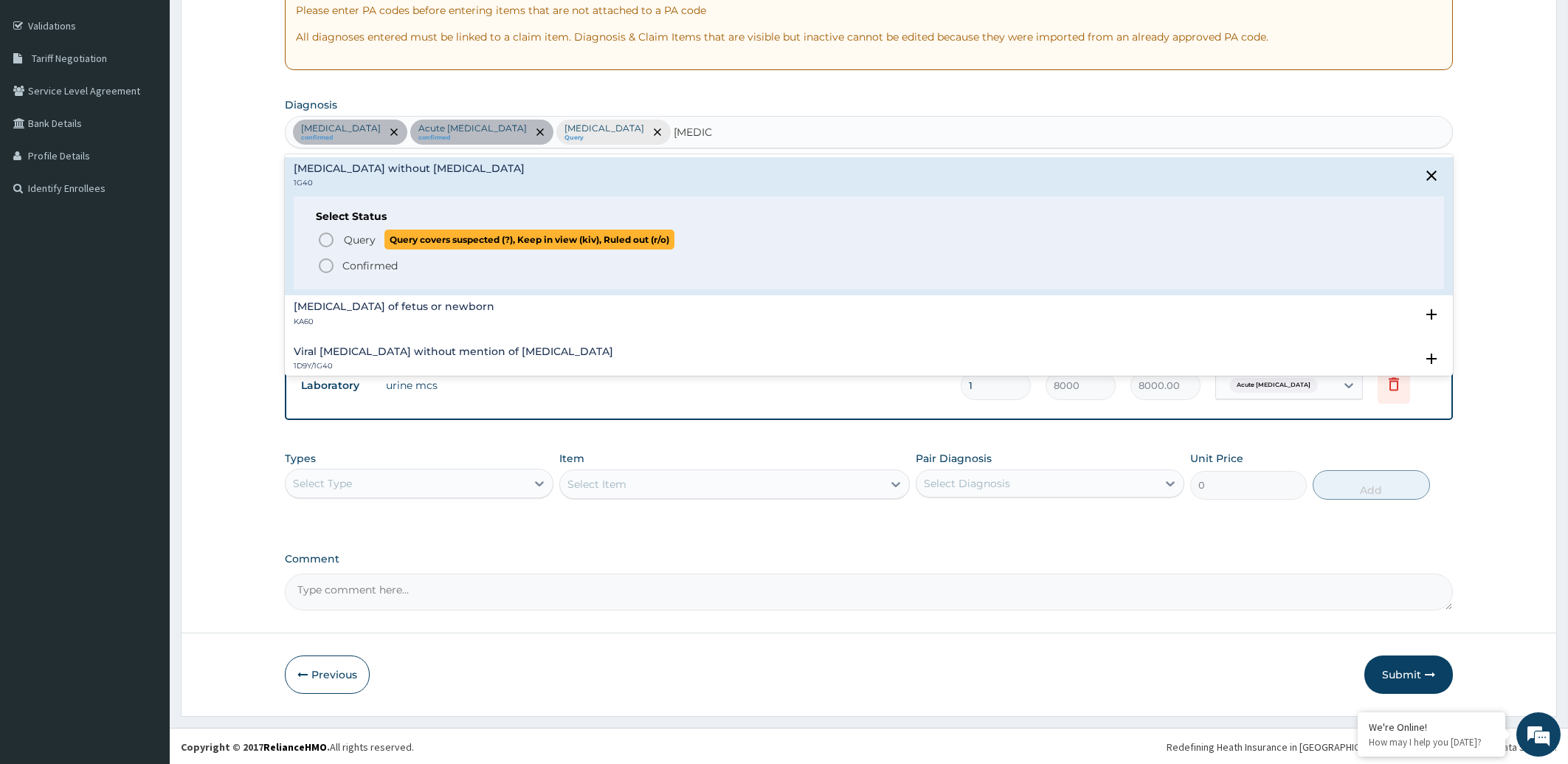
click at [327, 237] on icon "status option query" at bounding box center [326, 240] width 18 height 18
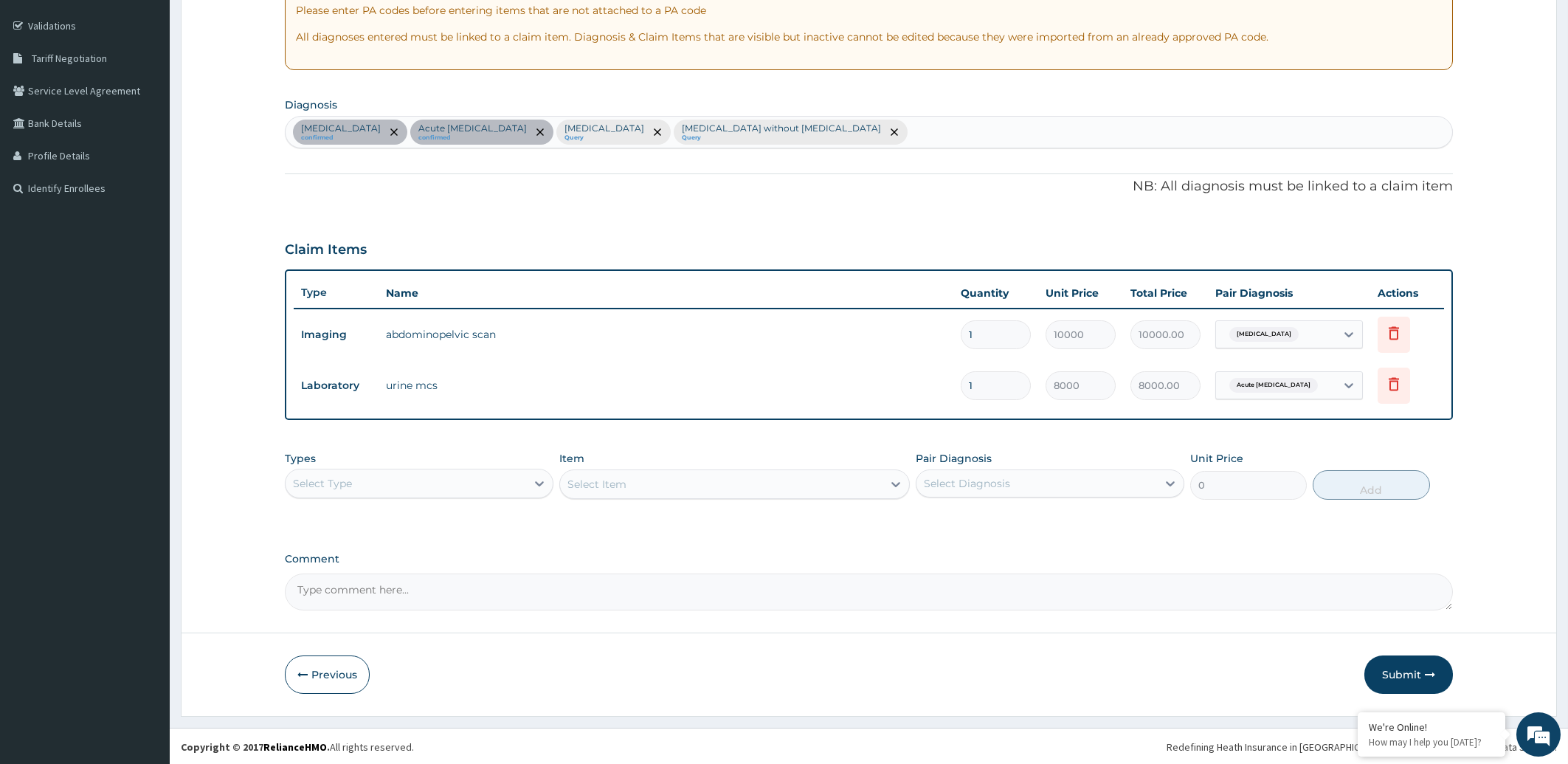
click at [374, 483] on div "Select Type" at bounding box center [406, 483] width 241 height 24
click at [382, 564] on div "Procedures" at bounding box center [419, 573] width 269 height 26
click at [770, 476] on div "Select Item" at bounding box center [721, 484] width 322 height 24
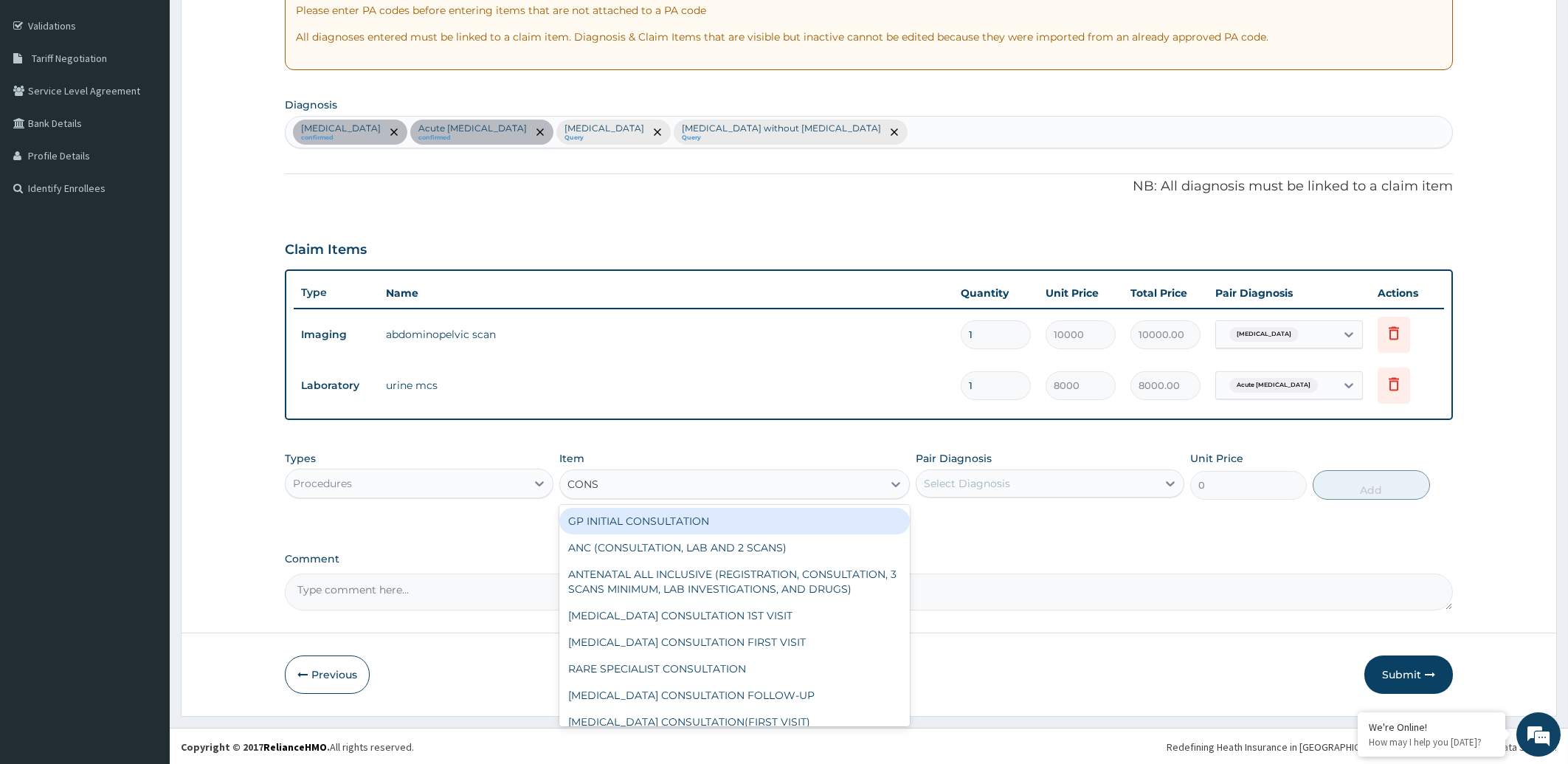
type input "CONSU"
click at [788, 516] on div "GP INITIAL CONSULTATION" at bounding box center [735, 521] width 350 height 26
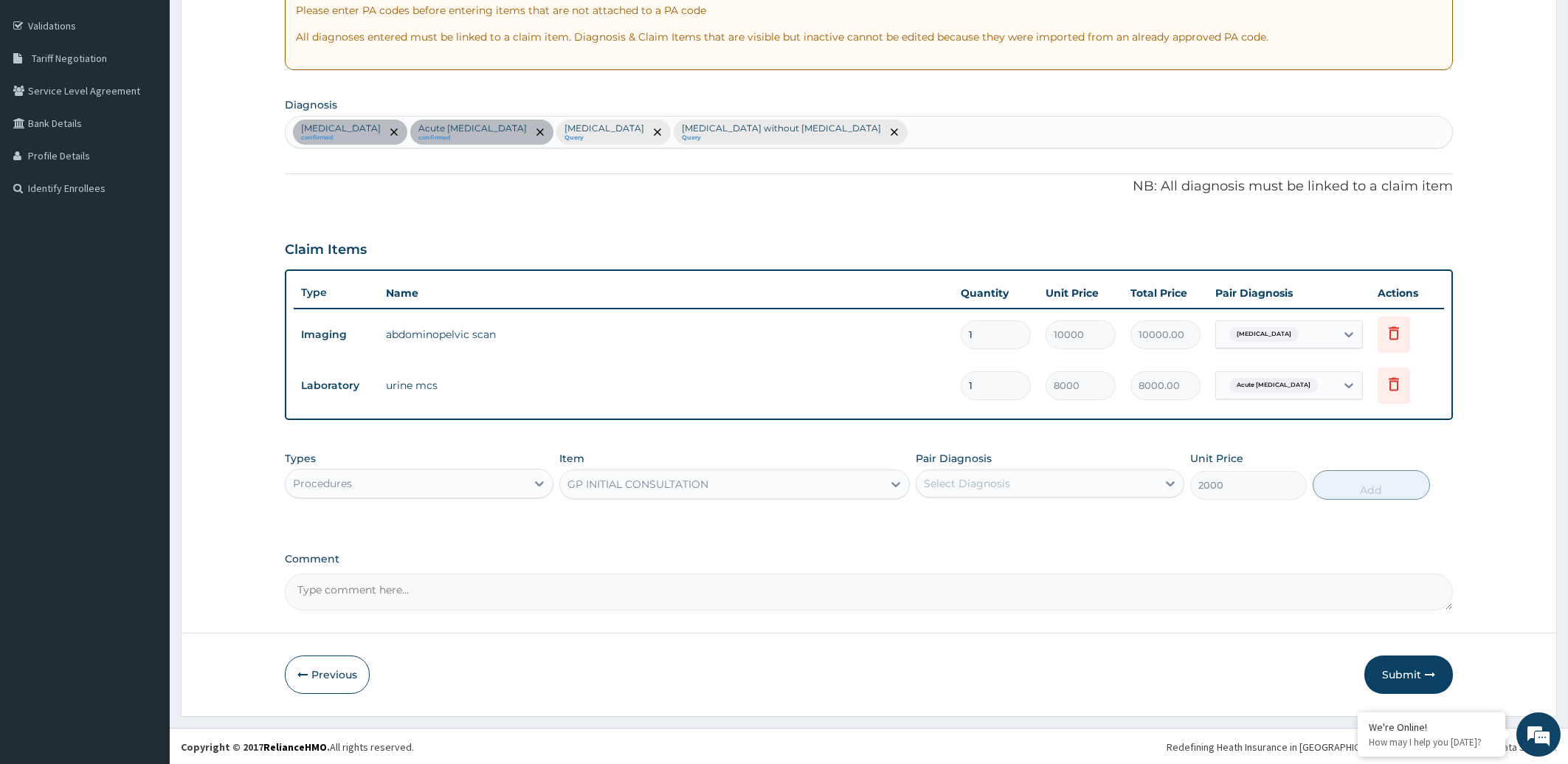
type input "2000"
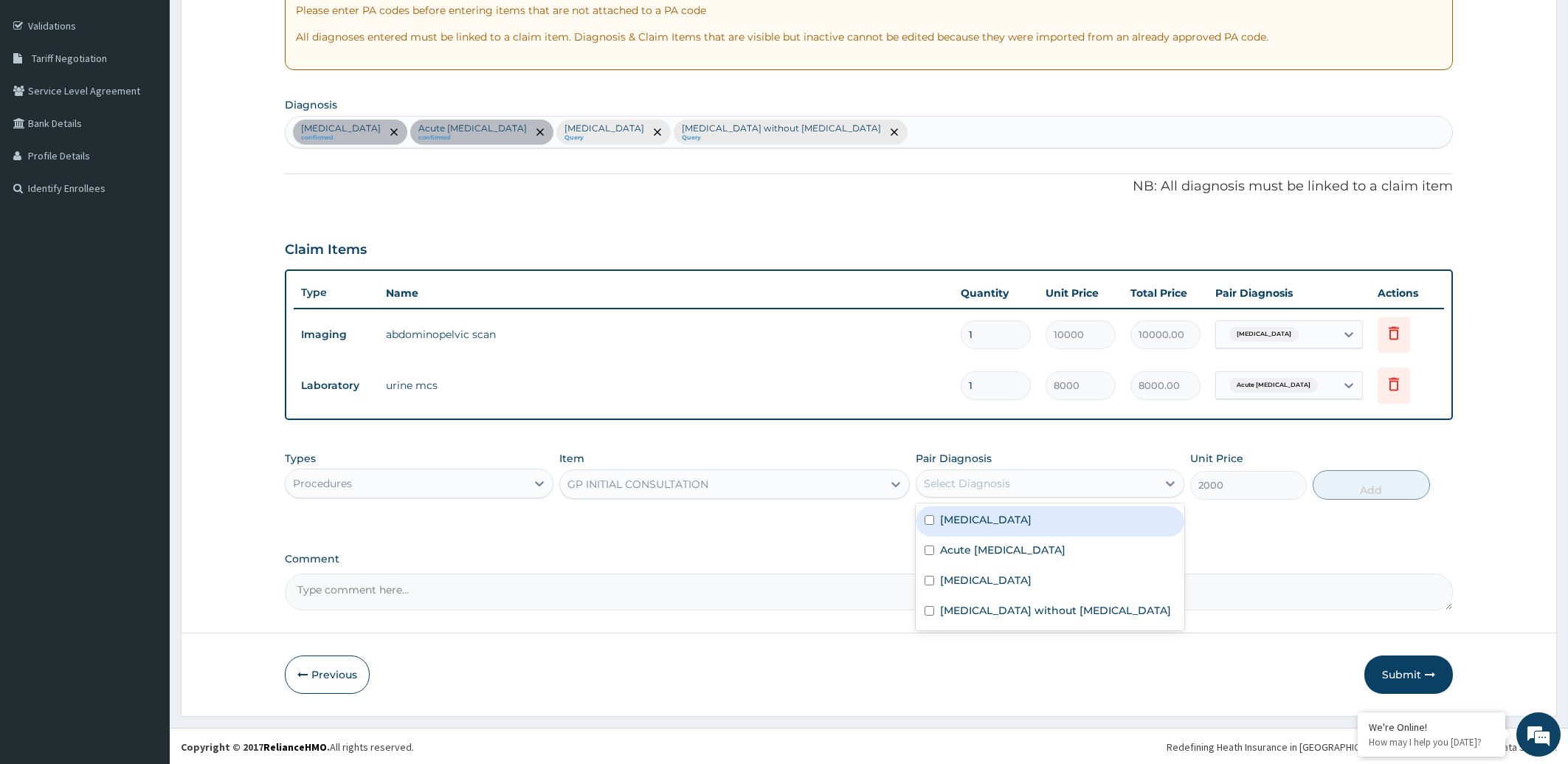
click at [1030, 486] on div "Select Diagnosis" at bounding box center [1036, 483] width 241 height 24
click at [1033, 513] on div "Peptic ulcer" at bounding box center [1049, 521] width 269 height 31
checkbox input "true"
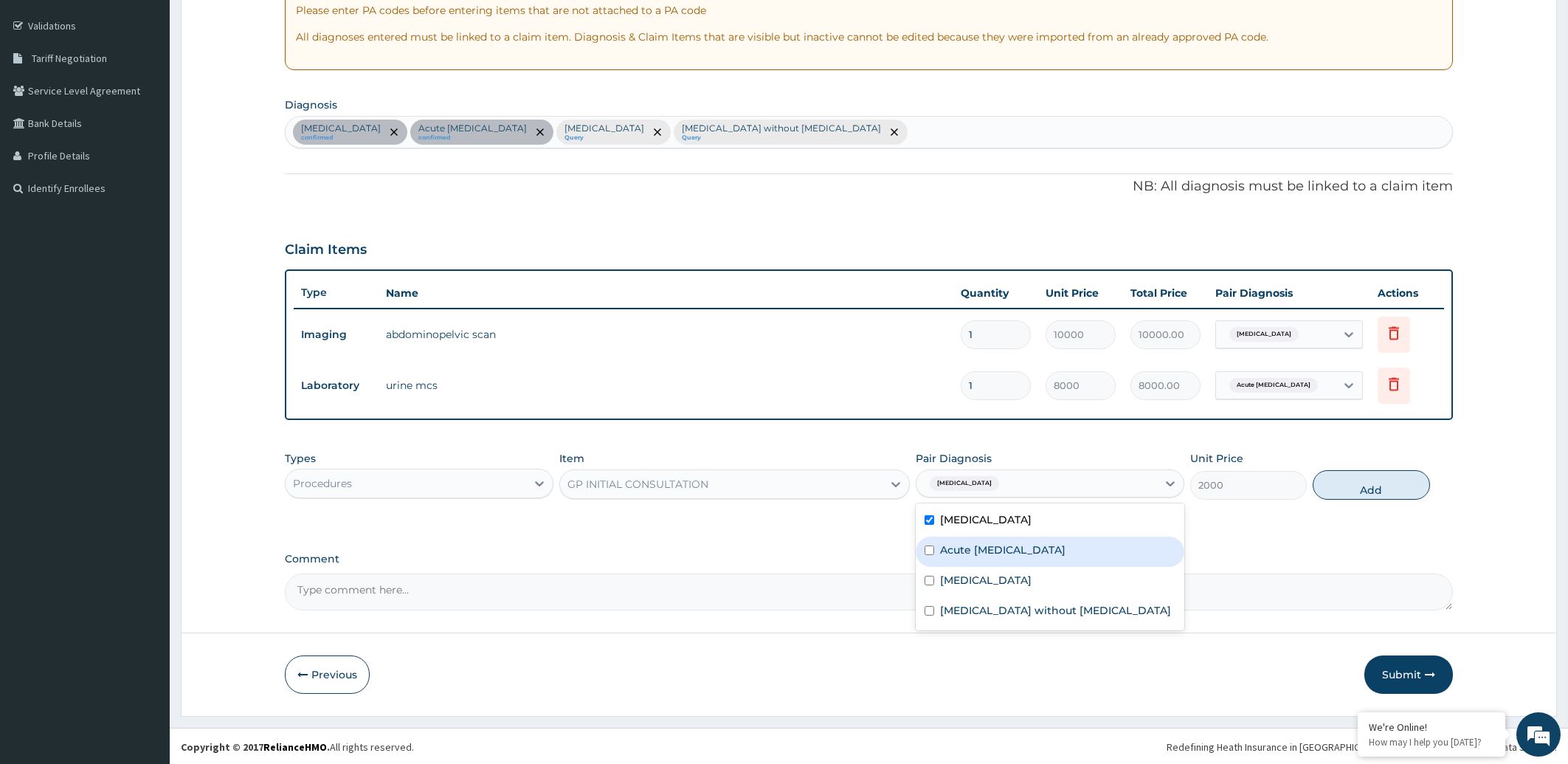
click at [1033, 545] on label "Acute [MEDICAL_DATA]" at bounding box center [1002, 549] width 125 height 15
checkbox input "true"
click at [1028, 578] on label "Malaria, unspecified" at bounding box center [985, 580] width 91 height 15
checkbox input "true"
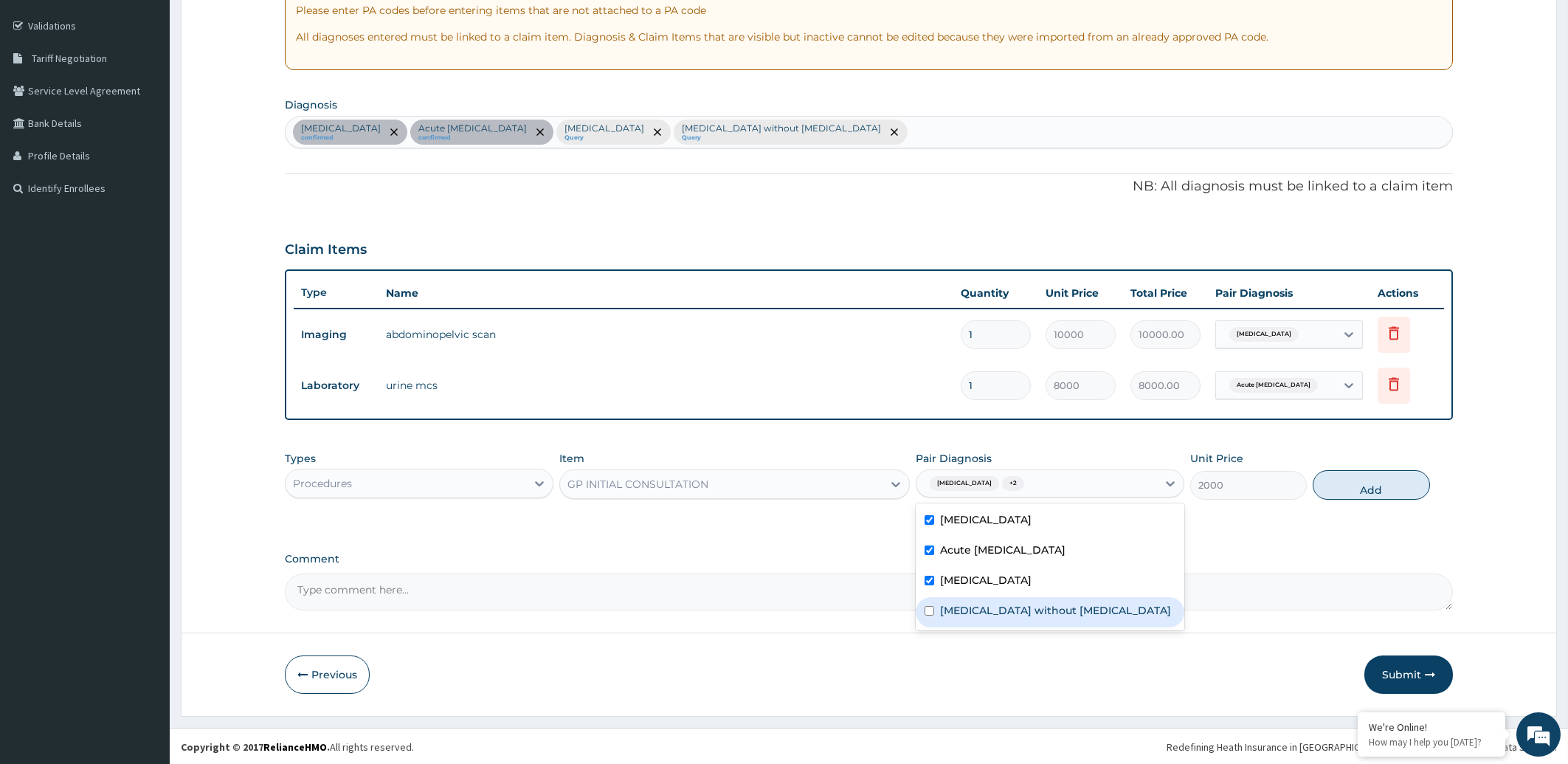
click at [1037, 616] on div "Sepsis without septic shock" at bounding box center [1049, 612] width 269 height 31
checkbox input "true"
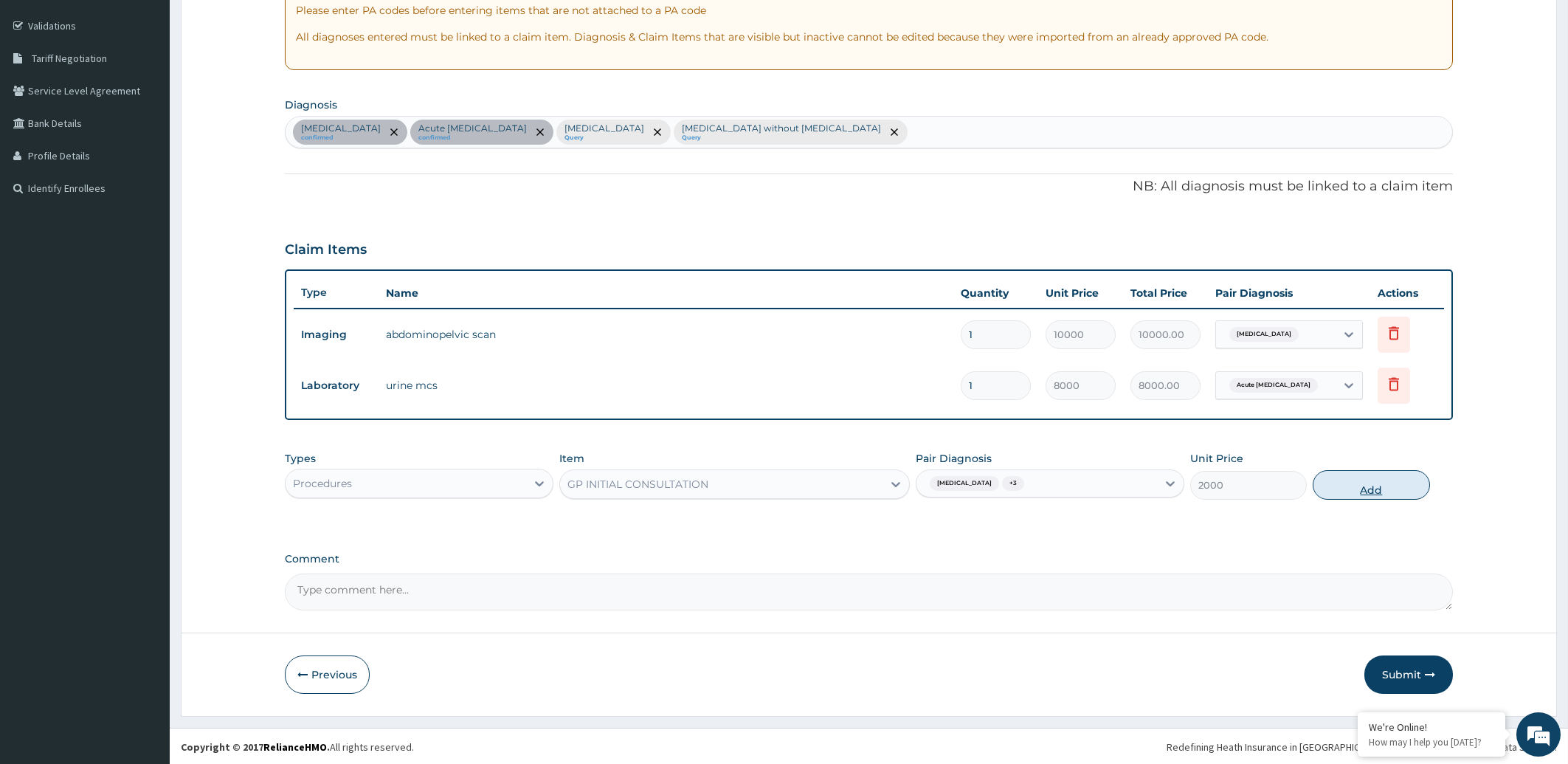
click at [1378, 490] on button "Add" at bounding box center [1371, 485] width 117 height 30
type input "0"
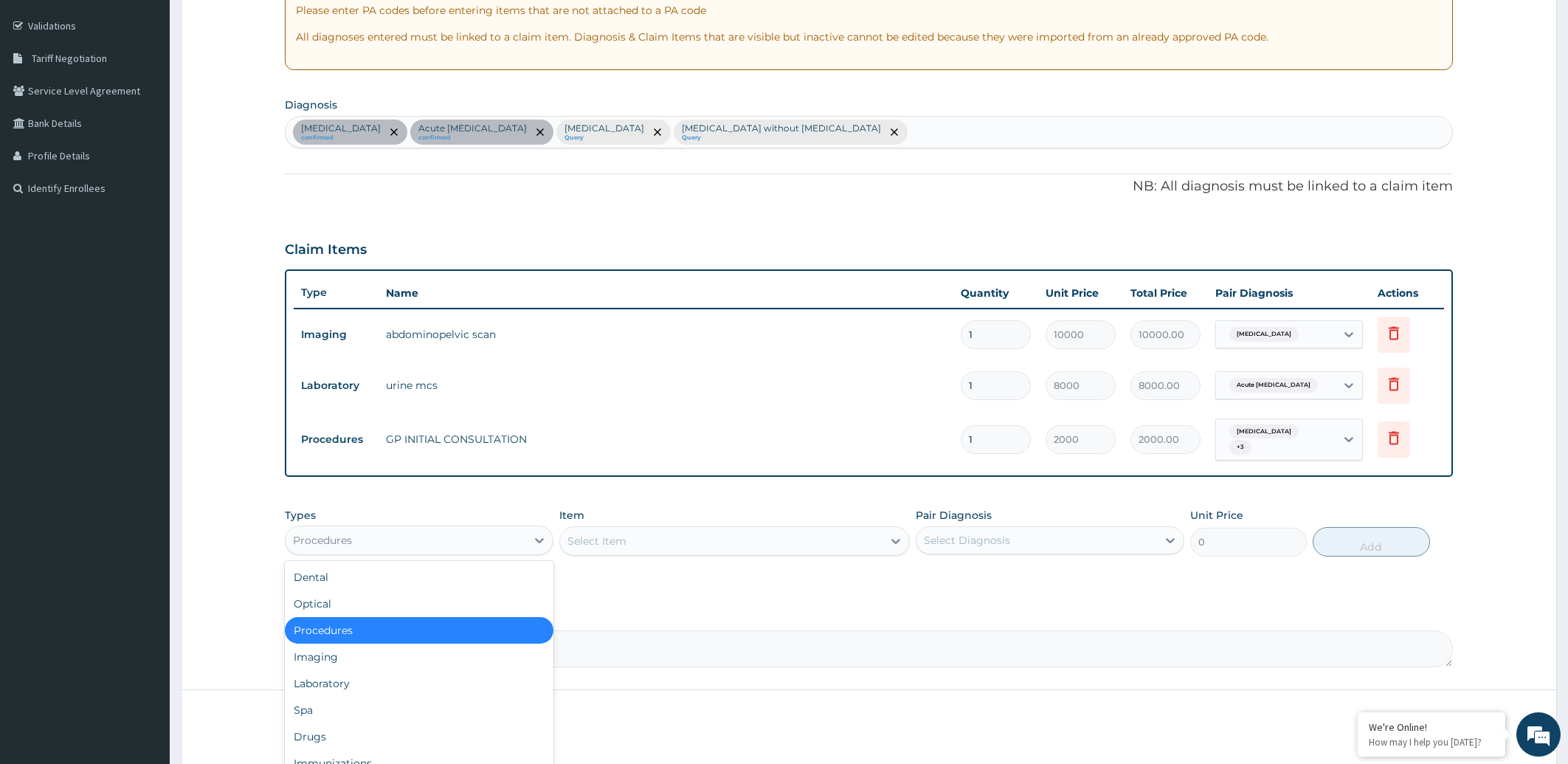
click at [431, 536] on div "Procedures" at bounding box center [406, 540] width 241 height 24
click at [365, 673] on div "Laboratory" at bounding box center [419, 683] width 269 height 26
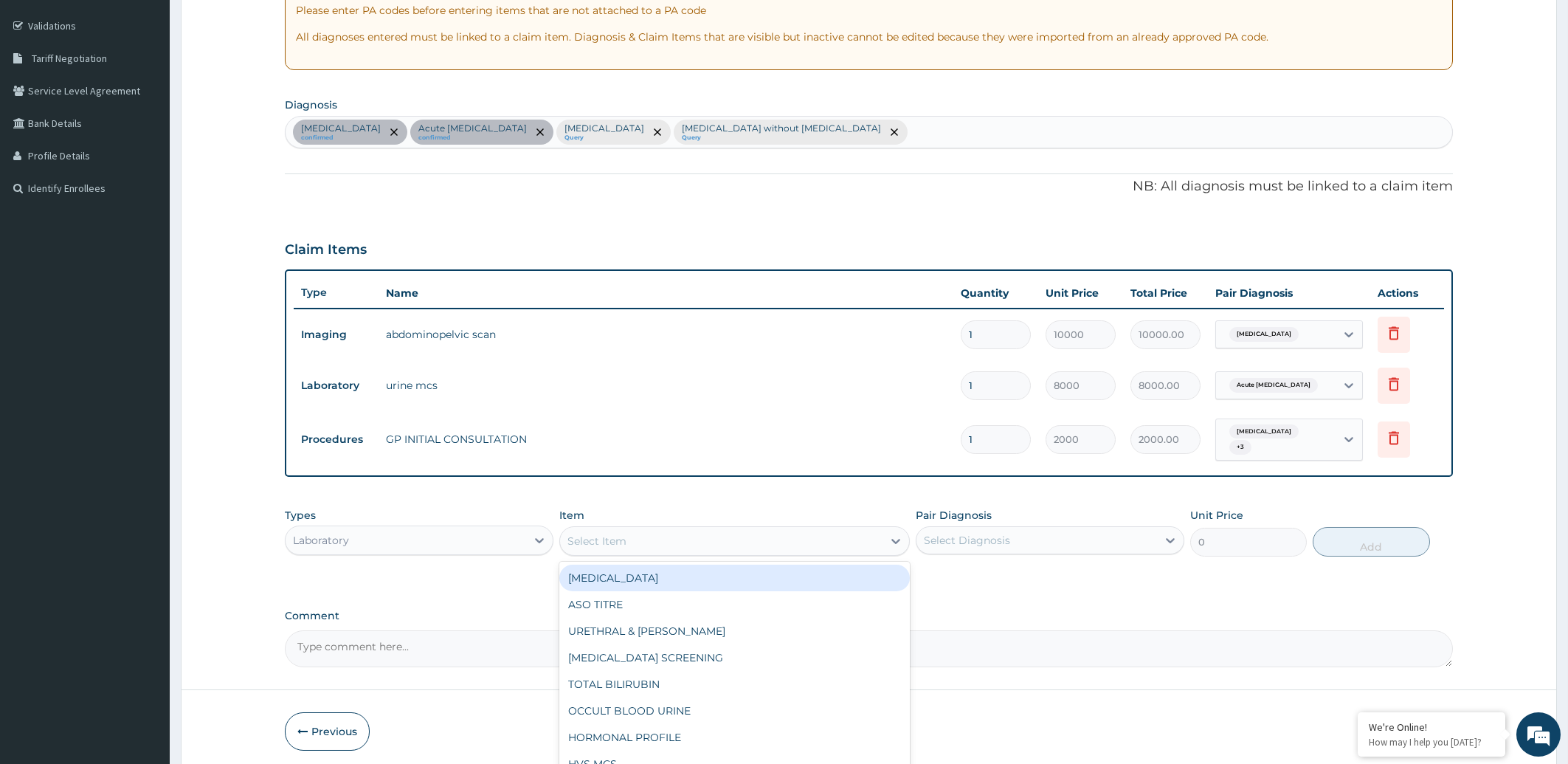
click at [658, 529] on div "Select Item" at bounding box center [721, 541] width 322 height 24
type input "FULL"
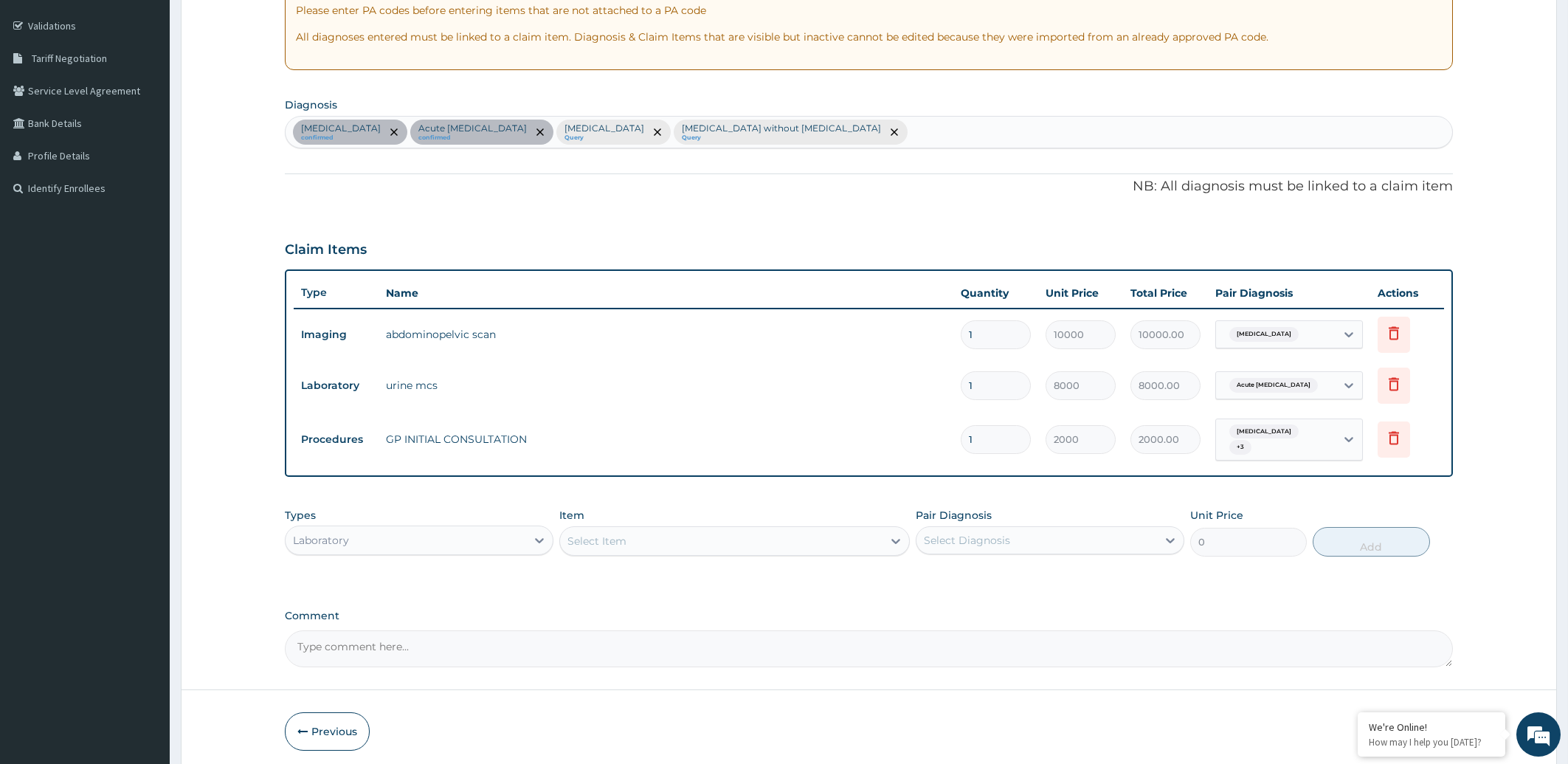
click at [998, 560] on div "Types Laboratory Item option GP INITIAL CONSULTATION, selected. Select is focus…" at bounding box center [869, 543] width 1169 height 86
click at [691, 533] on div "Select Item" at bounding box center [721, 541] width 322 height 24
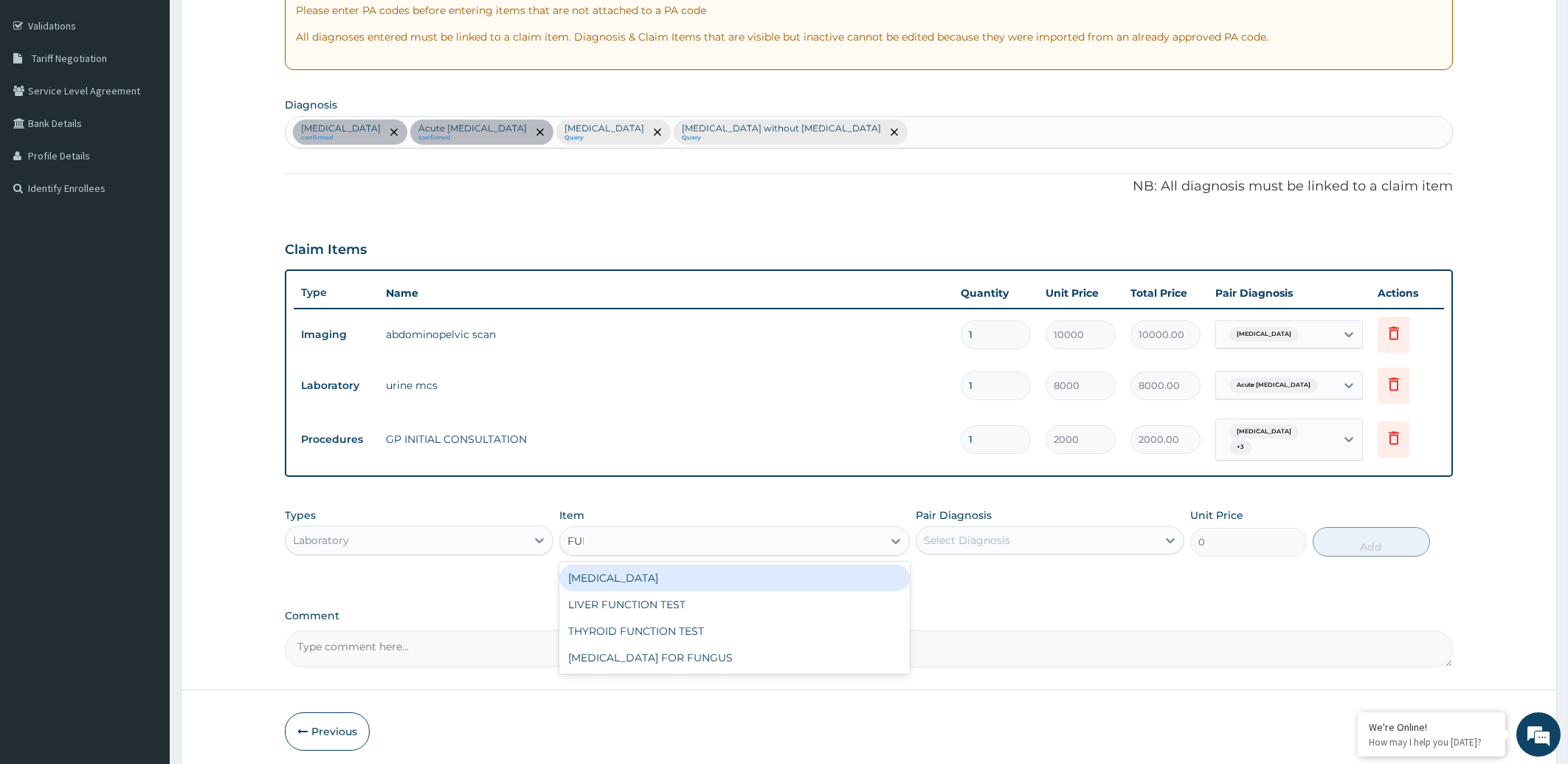
type input "FULL"
click at [688, 574] on div "FULL BLOOD COUNT" at bounding box center [735, 577] width 350 height 26
type input "5000"
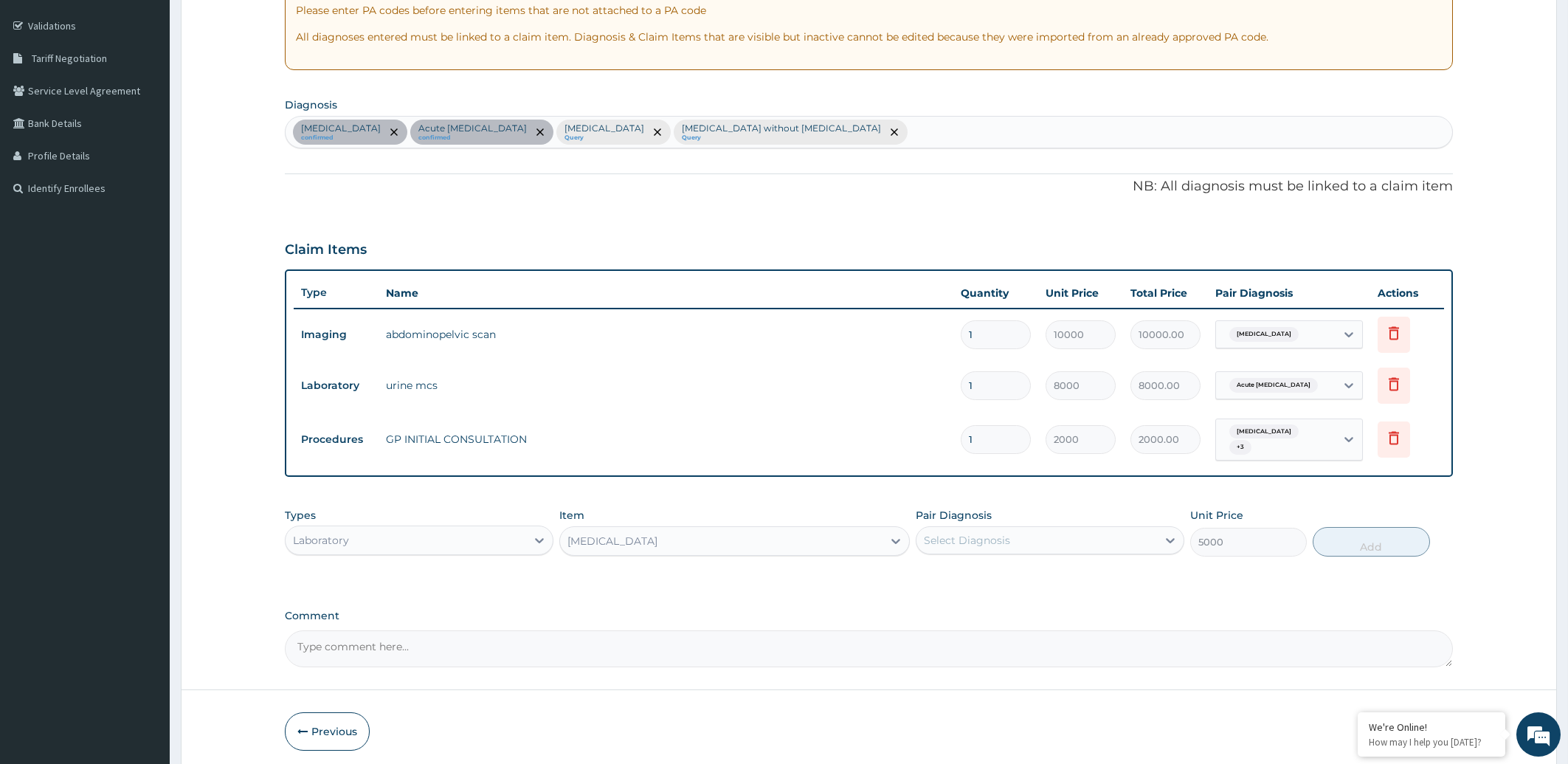
click at [1019, 536] on div "Select Diagnosis" at bounding box center [1036, 540] width 241 height 24
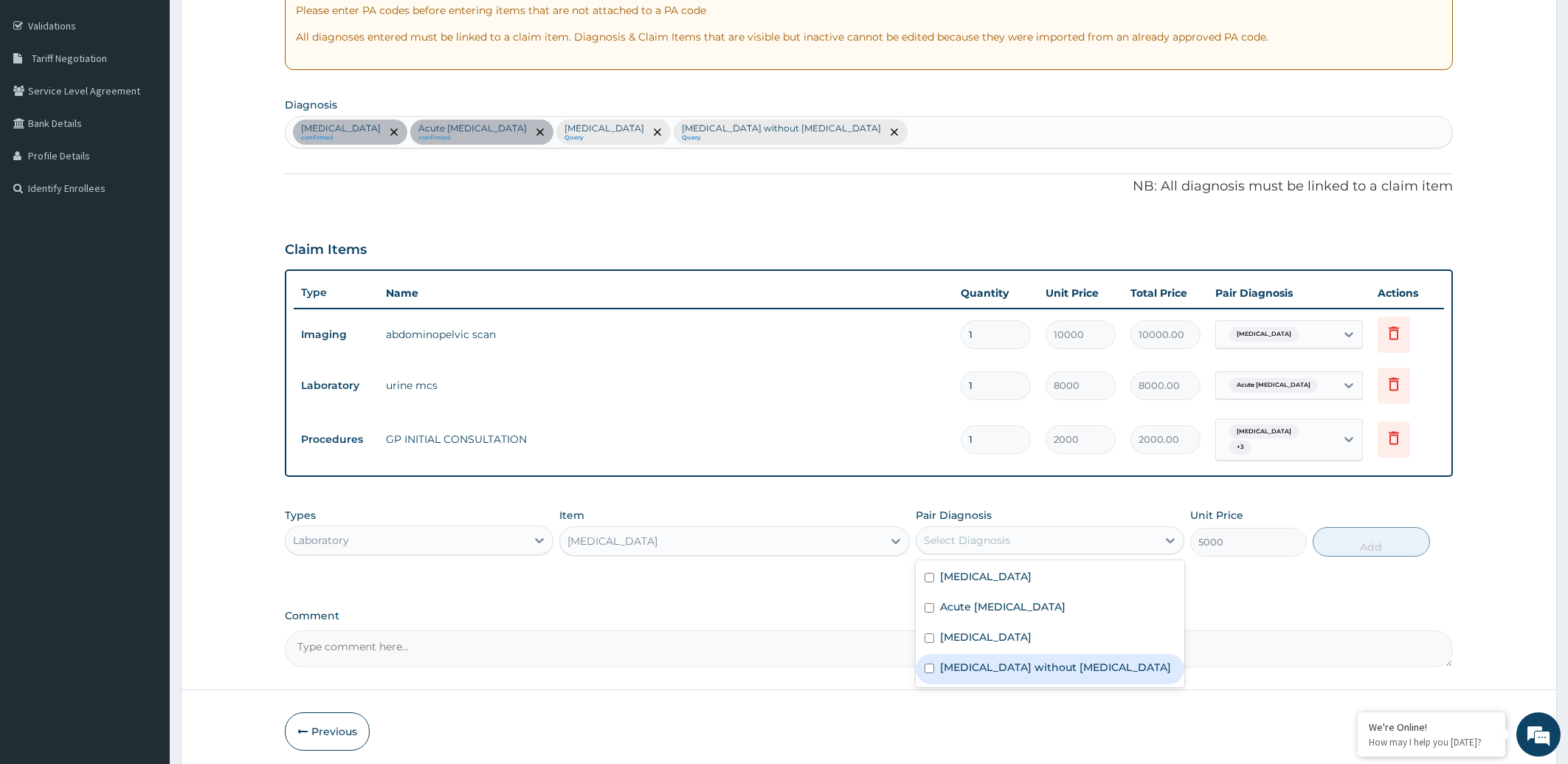
click at [1022, 662] on label "[MEDICAL_DATA] without [MEDICAL_DATA]" at bounding box center [1056, 667] width 231 height 15
checkbox input "true"
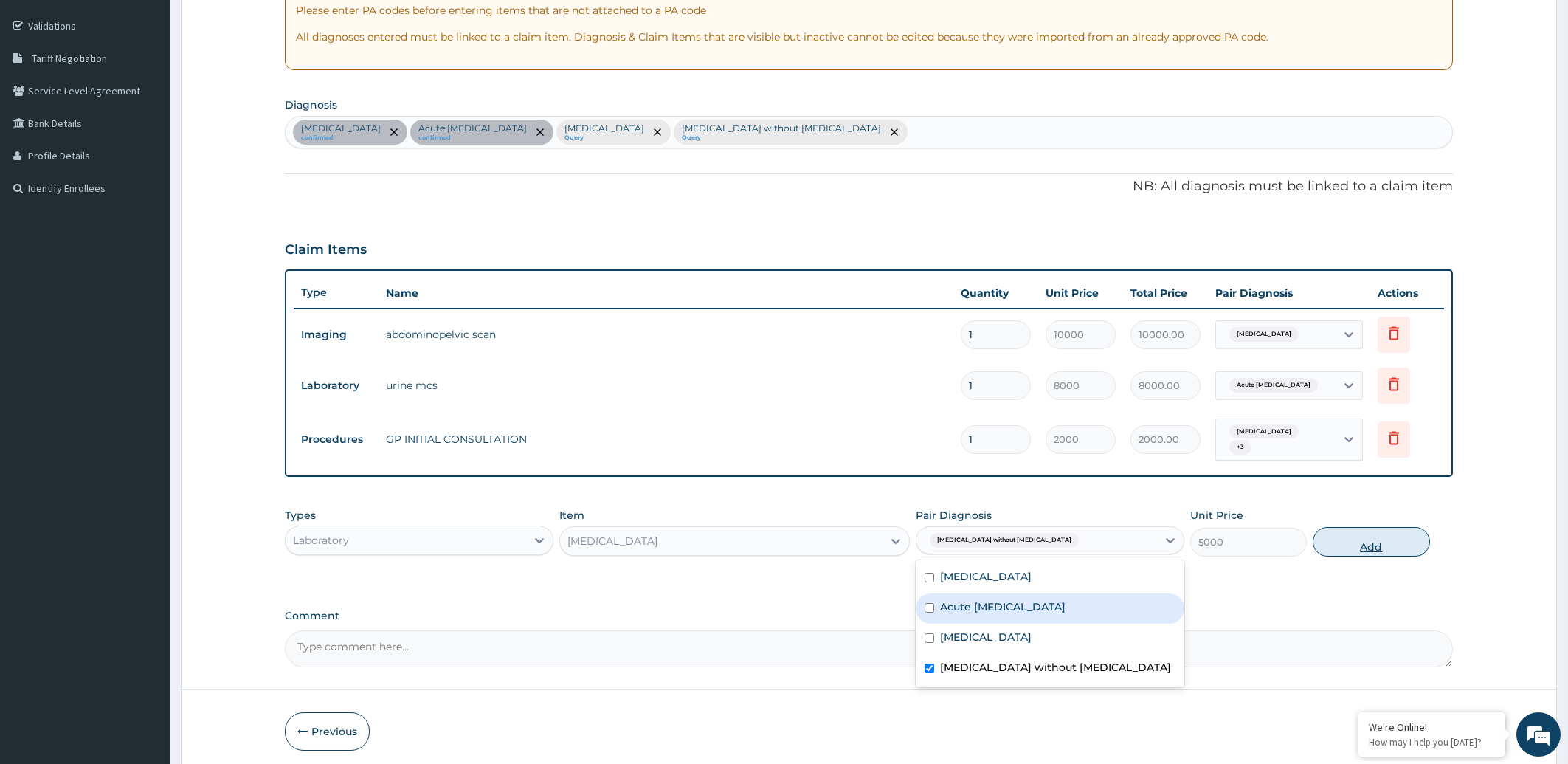
click at [1374, 537] on button "Add" at bounding box center [1371, 541] width 117 height 30
type input "0"
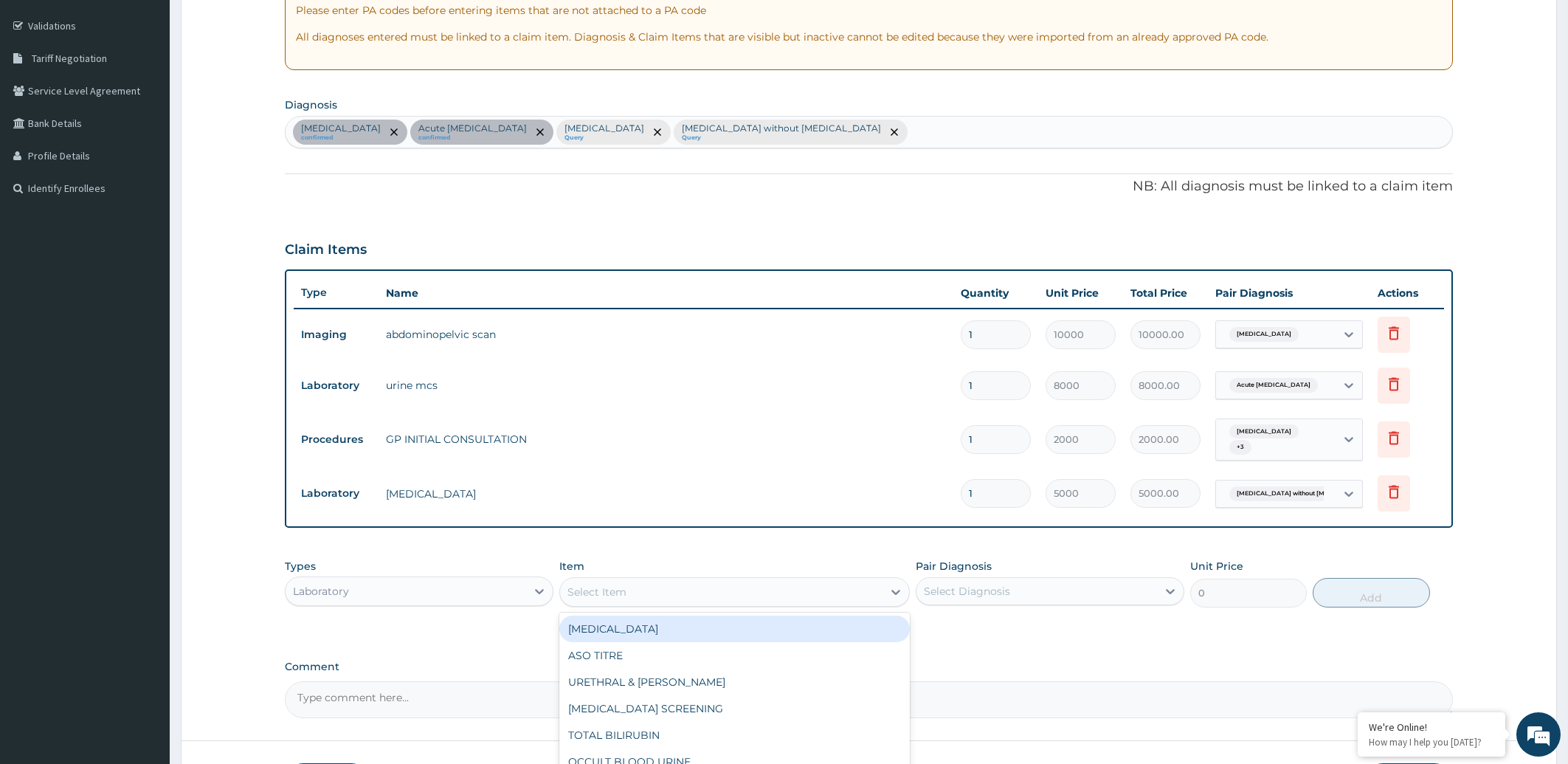
click at [648, 586] on div "Select Item" at bounding box center [721, 591] width 322 height 24
type input "MAL"
click at [673, 620] on div "MALARIA PARASITE" at bounding box center [735, 629] width 350 height 26
type input "2000"
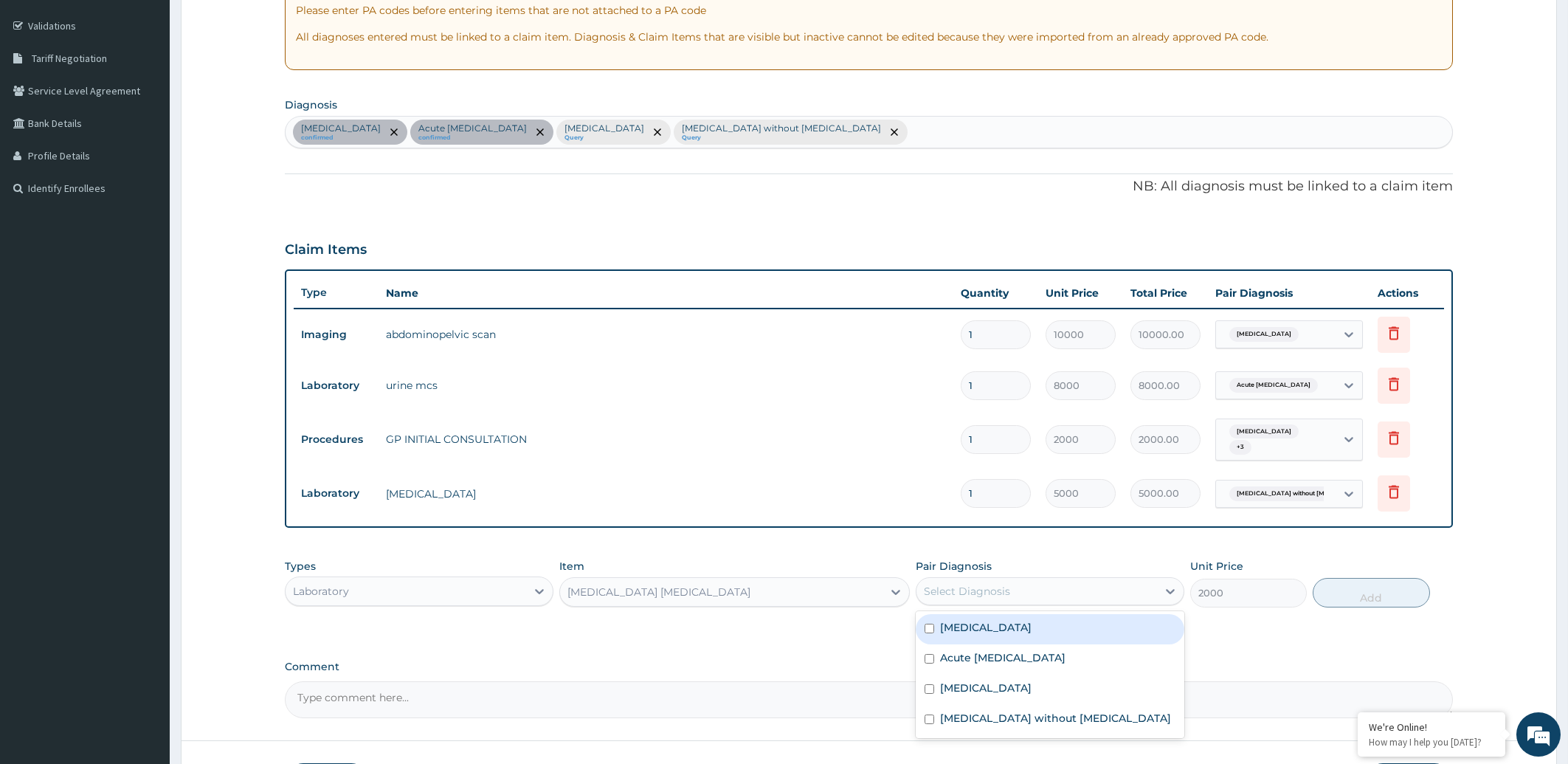
click at [997, 584] on div "Select Diagnosis" at bounding box center [967, 591] width 87 height 15
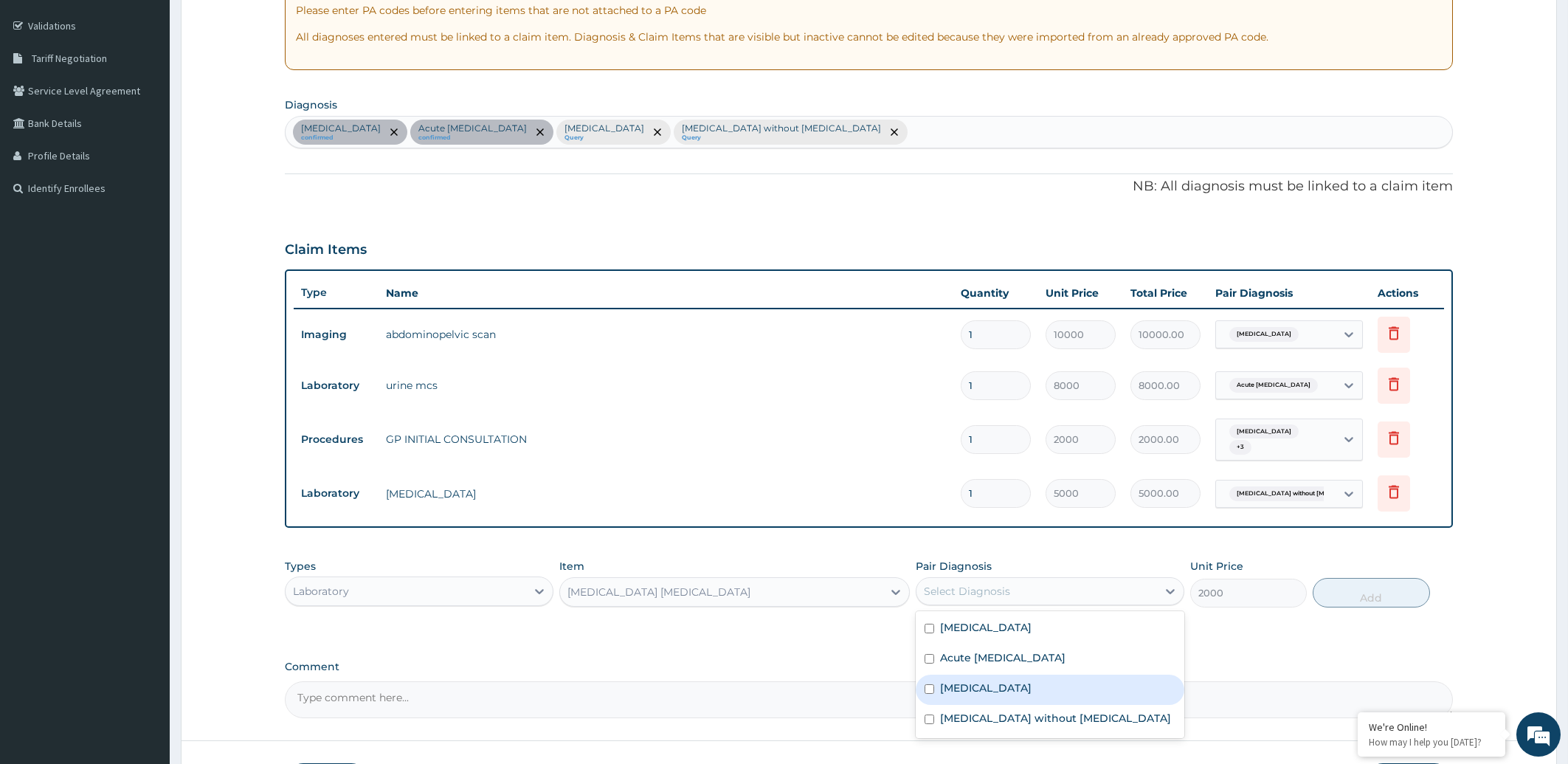
drag, startPoint x: 1026, startPoint y: 676, endPoint x: 1145, endPoint y: 644, distance: 123.2
click at [1026, 681] on label "[MEDICAL_DATA]" at bounding box center [985, 688] width 91 height 15
checkbox input "true"
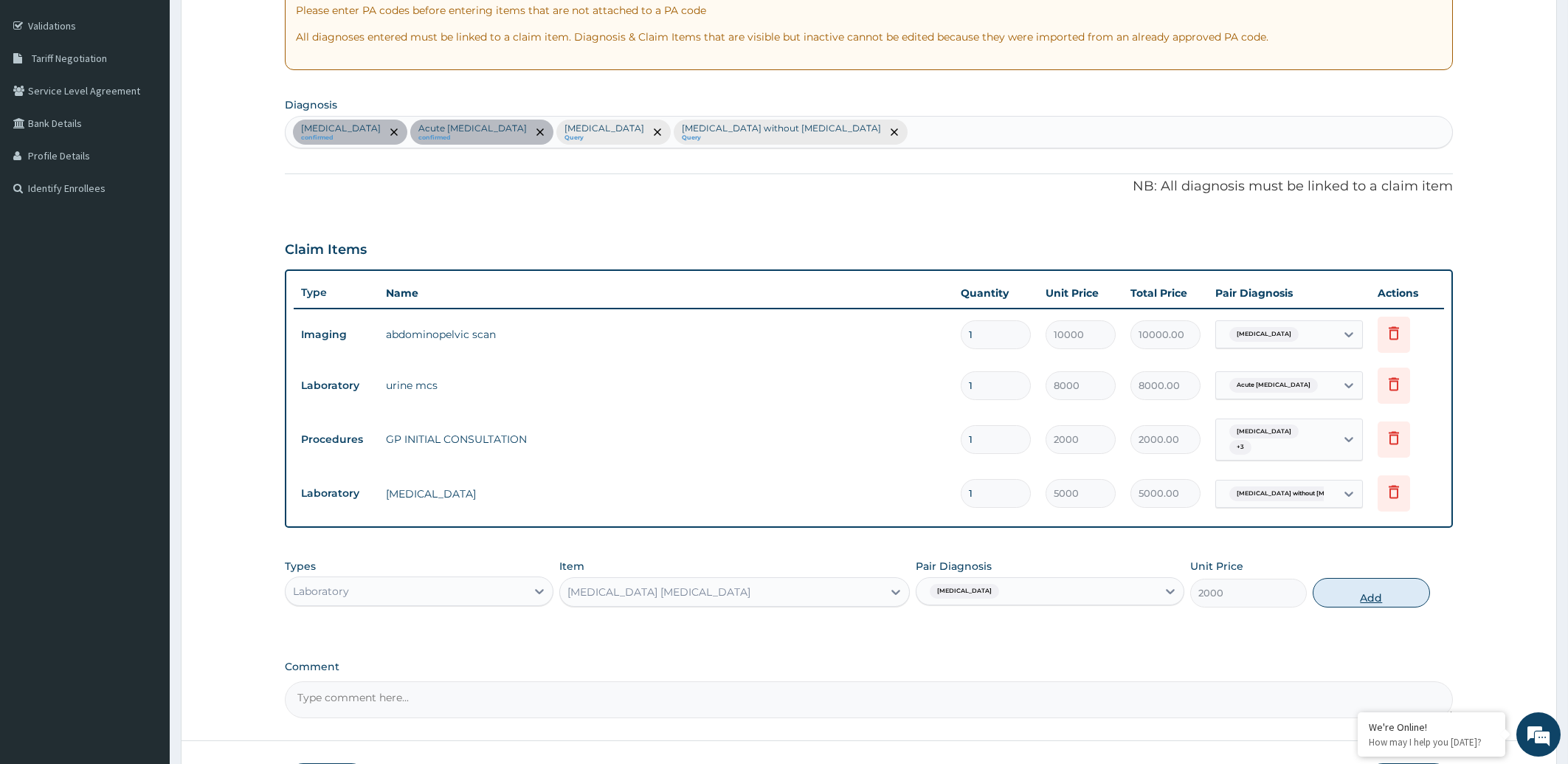
click at [1385, 586] on button "Add" at bounding box center [1371, 593] width 117 height 30
type input "0"
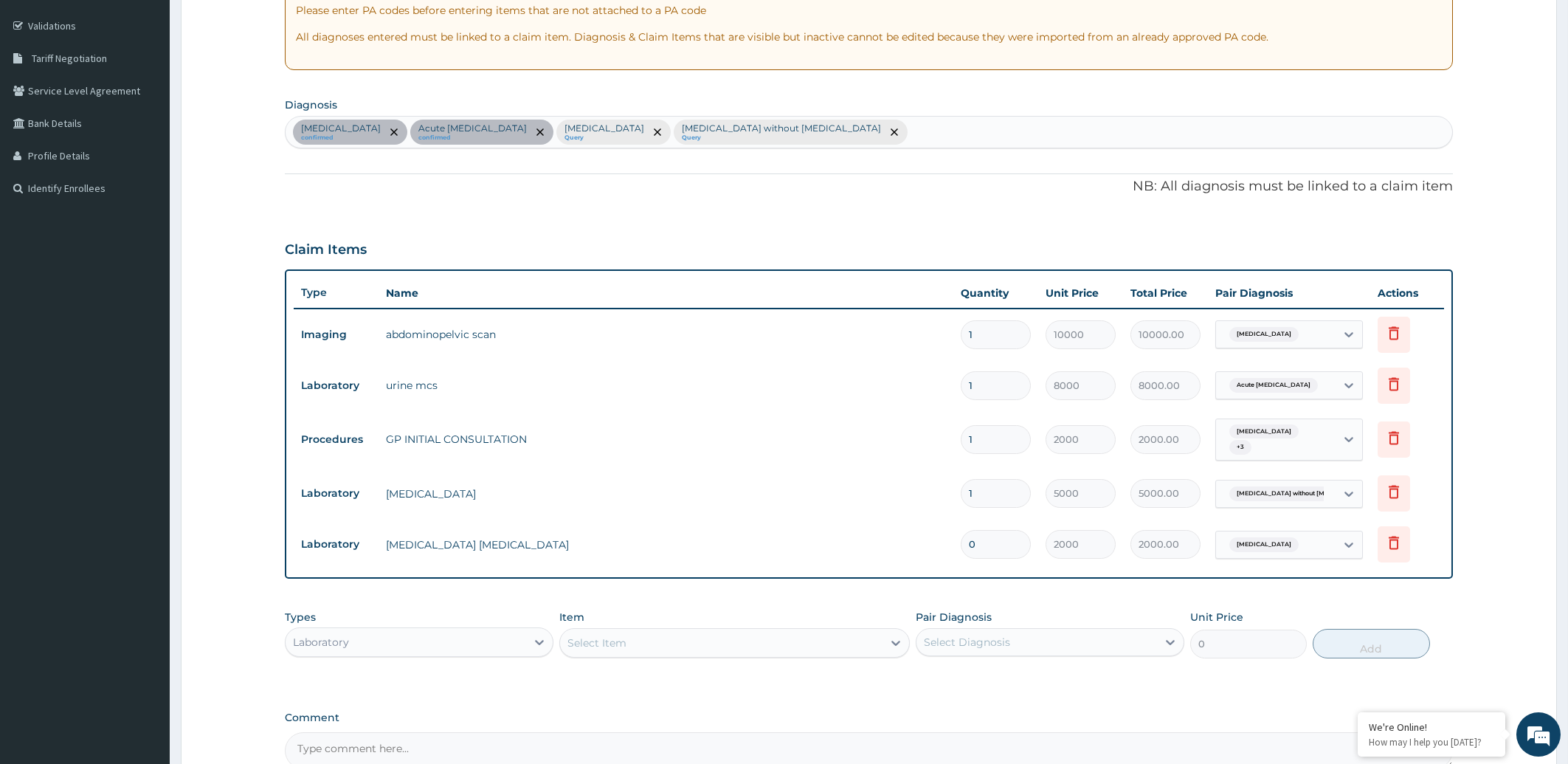
type input "1"
type input "2000.00"
type input "0"
type input "0.00"
type input "1"
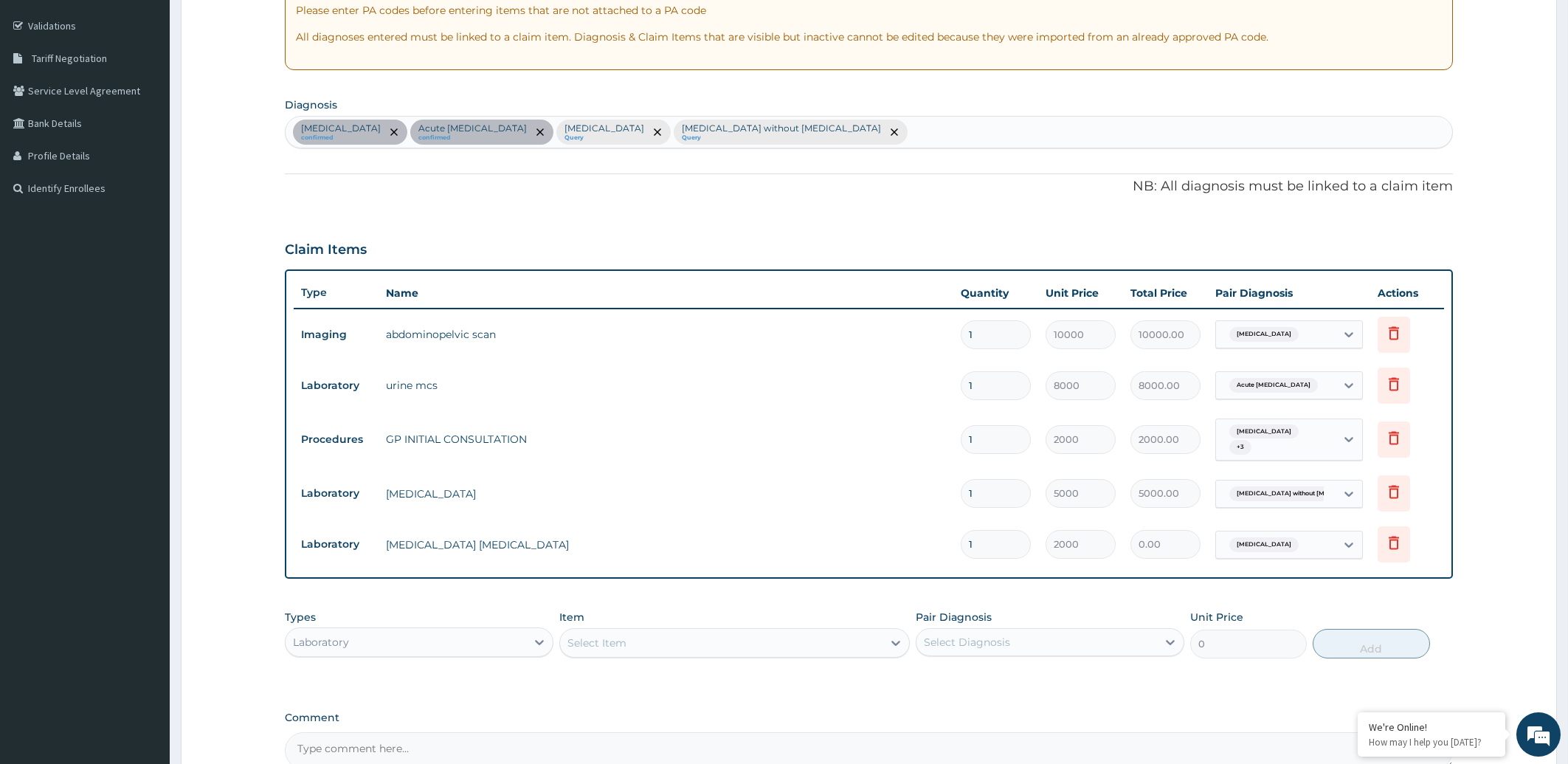
type input "2000.00"
type input "1"
type input "2000.00"
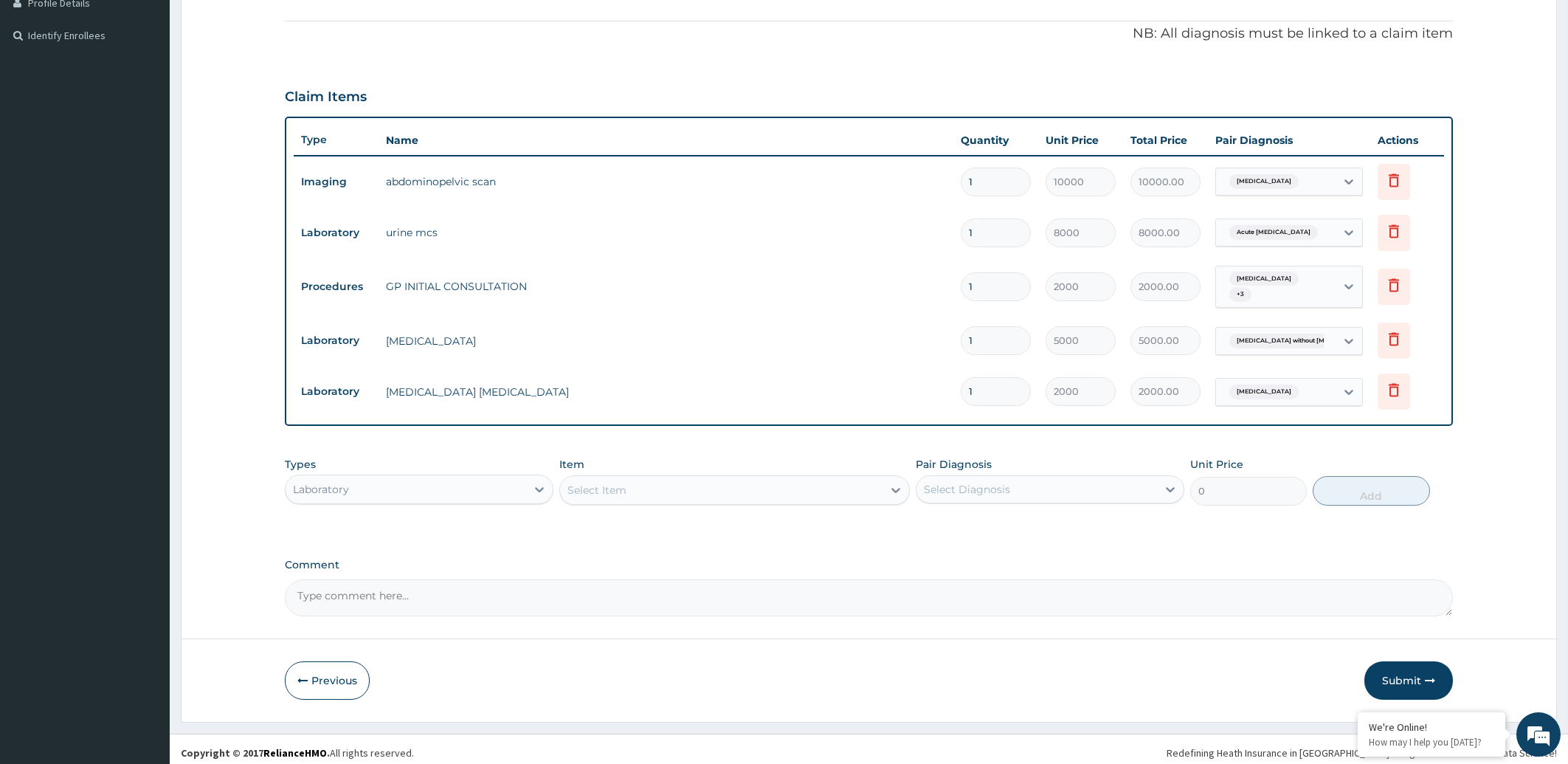
click at [611, 484] on div "Select Item" at bounding box center [597, 490] width 59 height 15
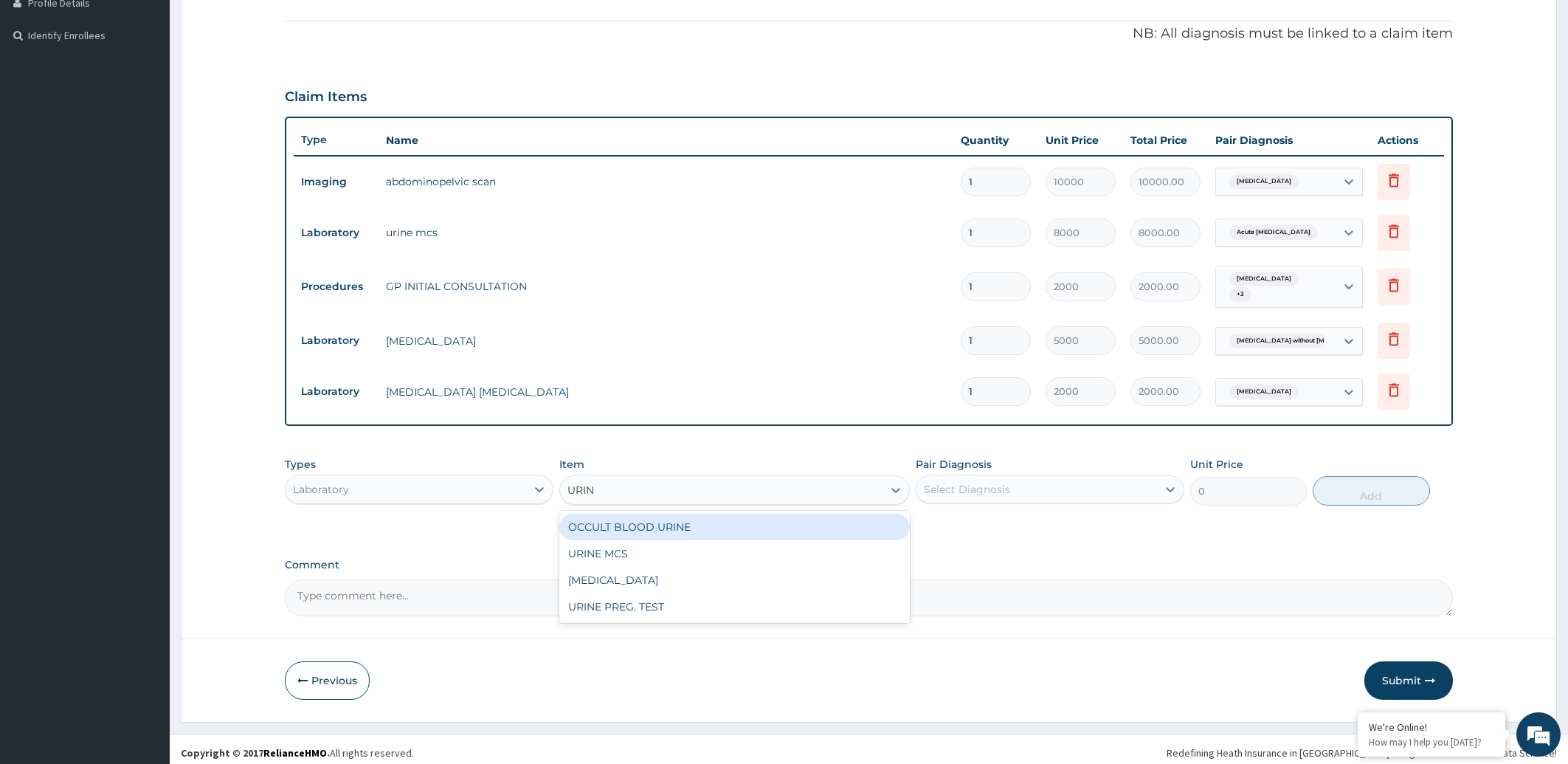
type input "URINA"
click at [648, 524] on div "URINALYSIS" at bounding box center [735, 527] width 350 height 26
type input "480"
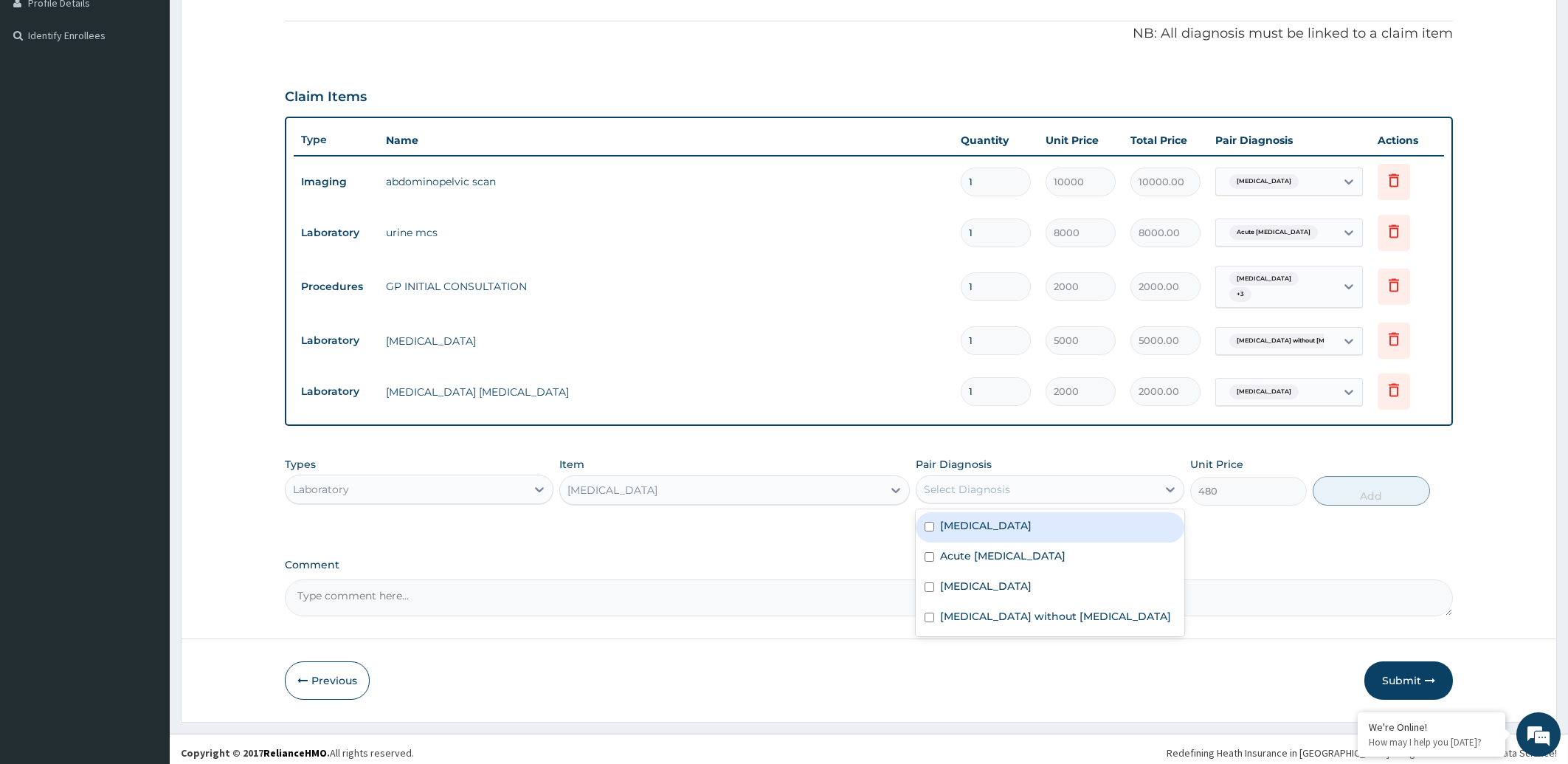
click at [964, 482] on div "Select Diagnosis" at bounding box center [967, 489] width 87 height 15
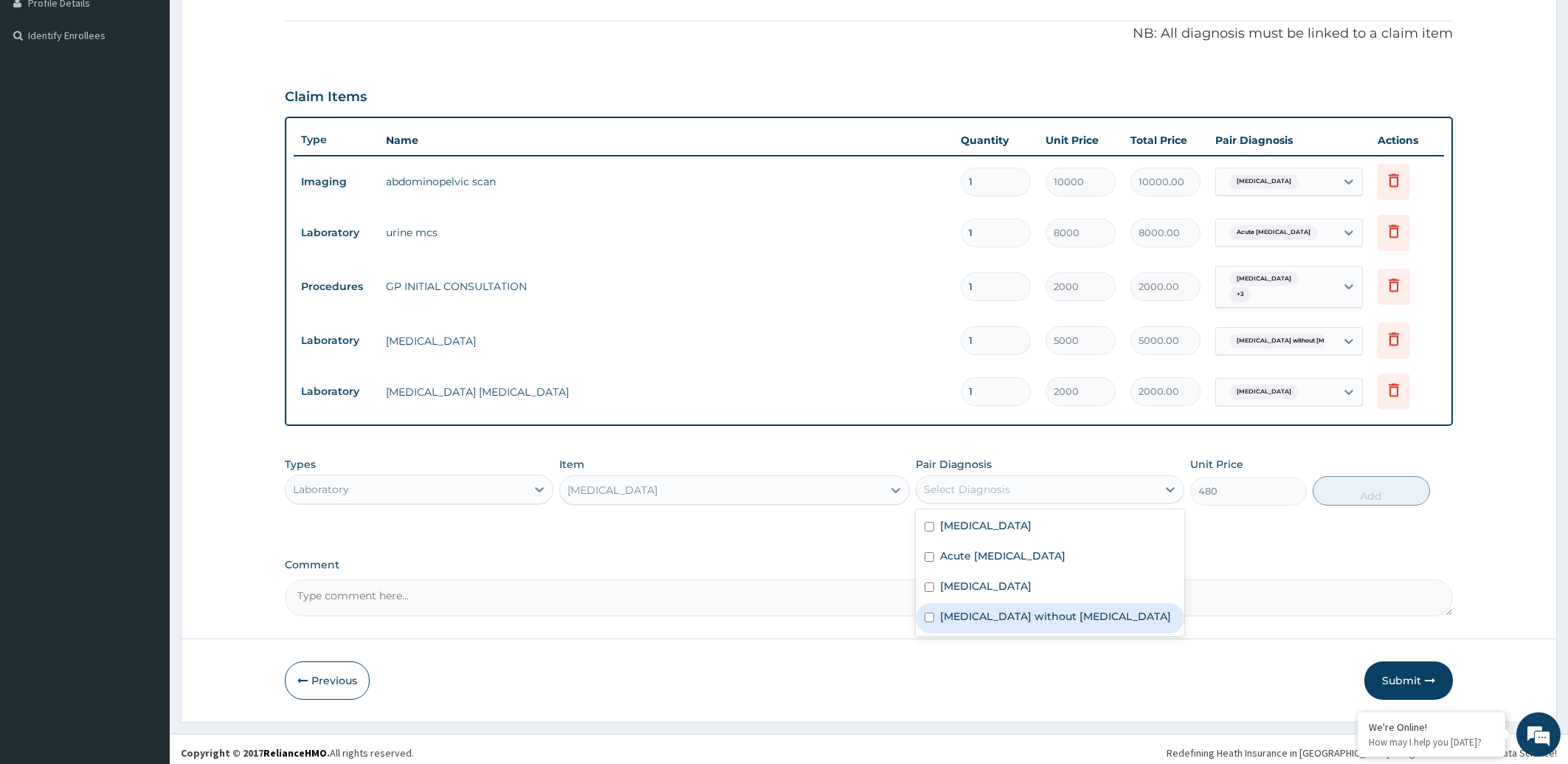
click at [979, 612] on label "[MEDICAL_DATA] without [MEDICAL_DATA]" at bounding box center [1056, 616] width 231 height 15
checkbox input "true"
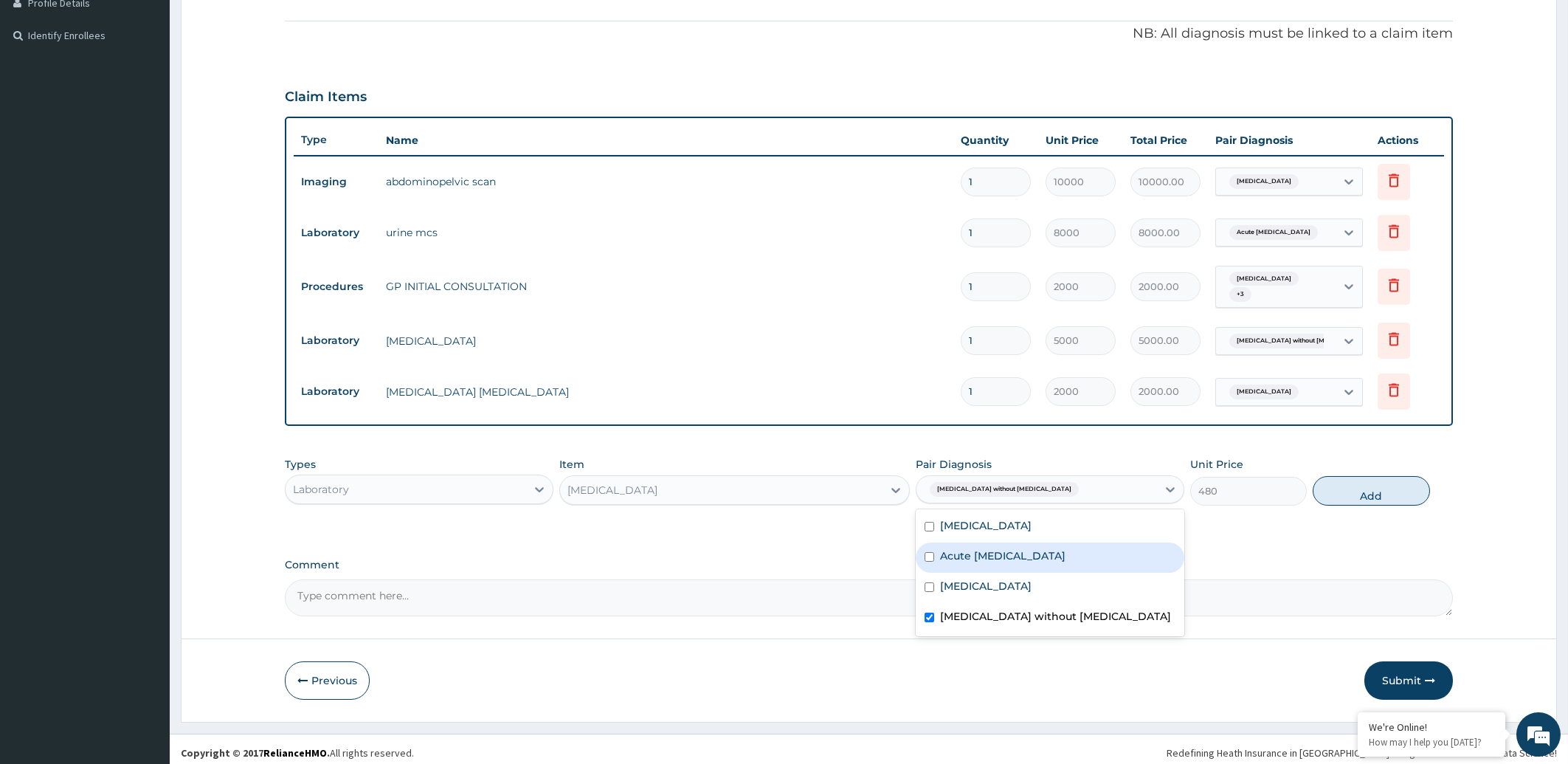
click at [927, 552] on input "checkbox" at bounding box center [929, 556] width 10 height 10
checkbox input "true"
click at [934, 613] on div "[MEDICAL_DATA] without [MEDICAL_DATA]" at bounding box center [1049, 618] width 269 height 31
checkbox input "false"
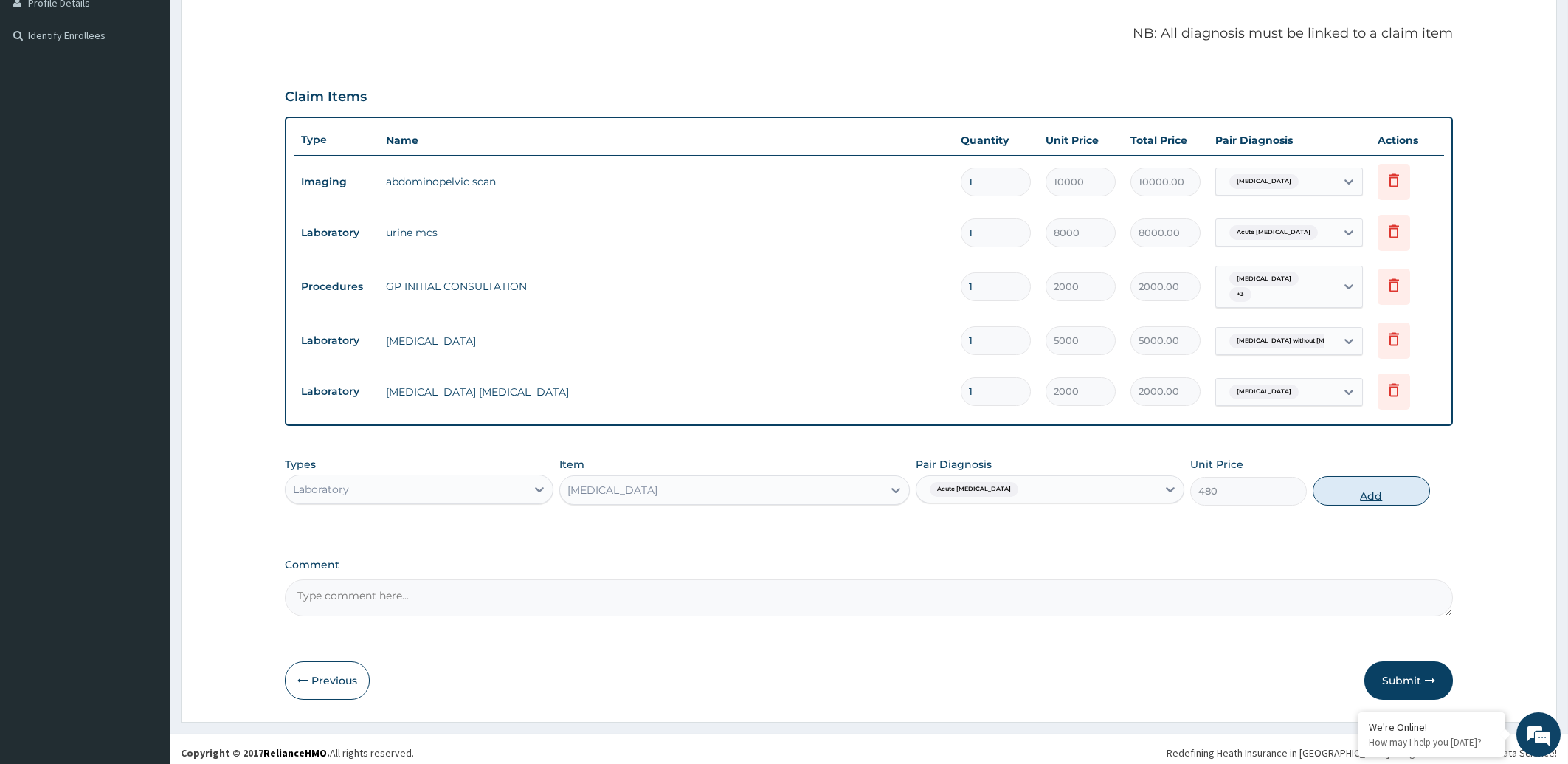
click at [1367, 488] on button "Add" at bounding box center [1371, 491] width 117 height 30
type input "0"
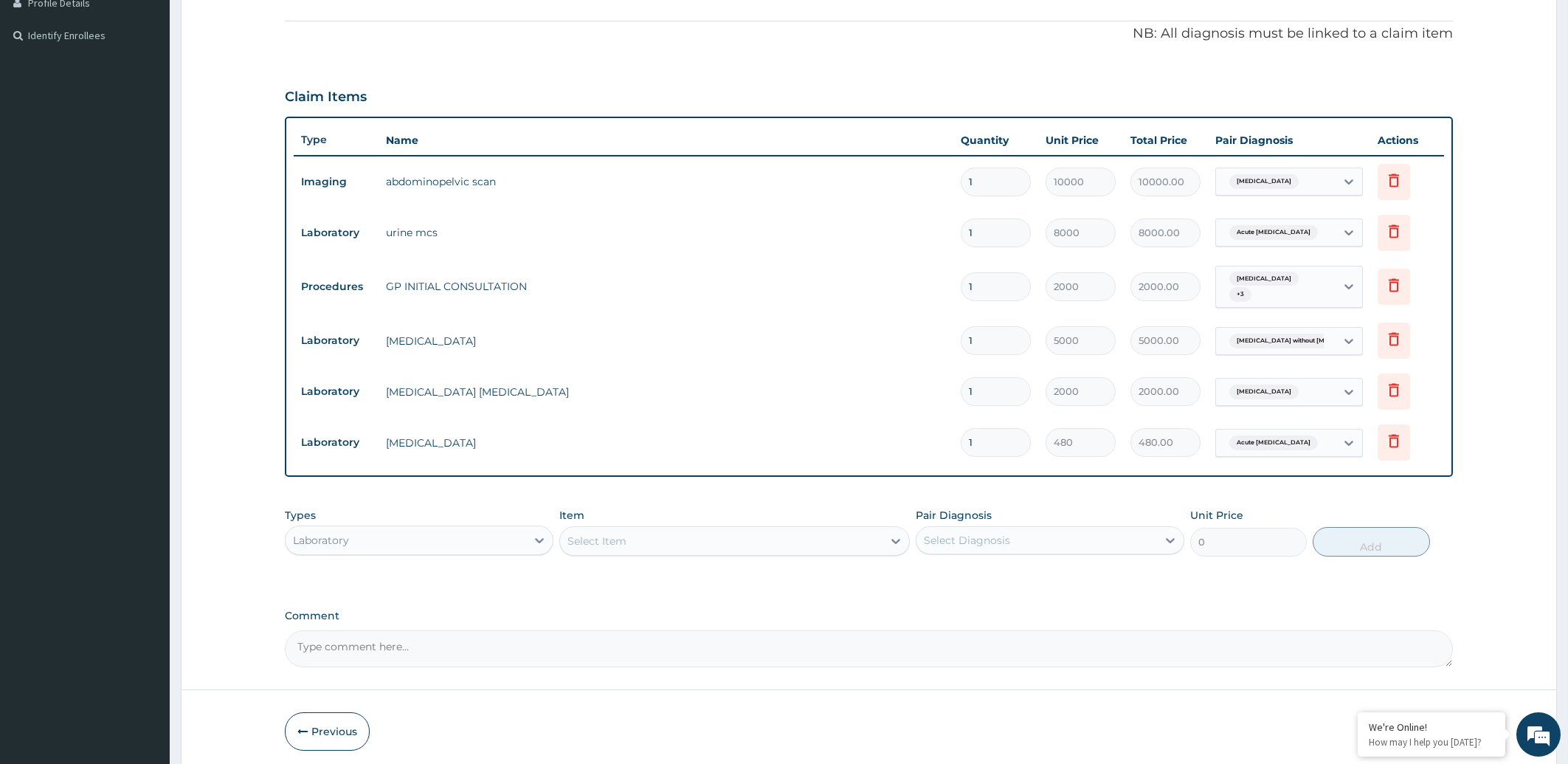
click at [732, 531] on div "Select Item" at bounding box center [721, 541] width 322 height 24
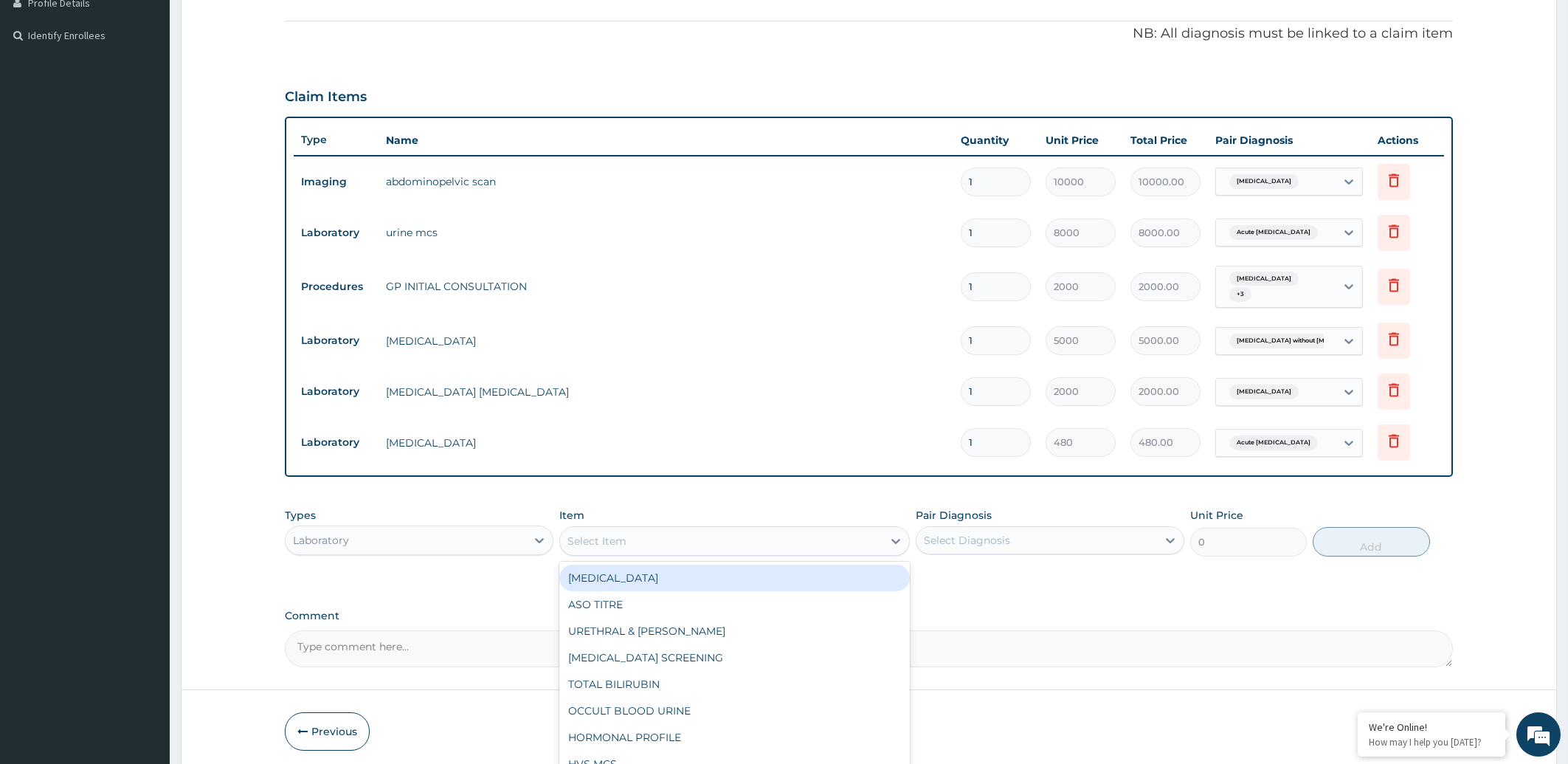
scroll to position [469, 0]
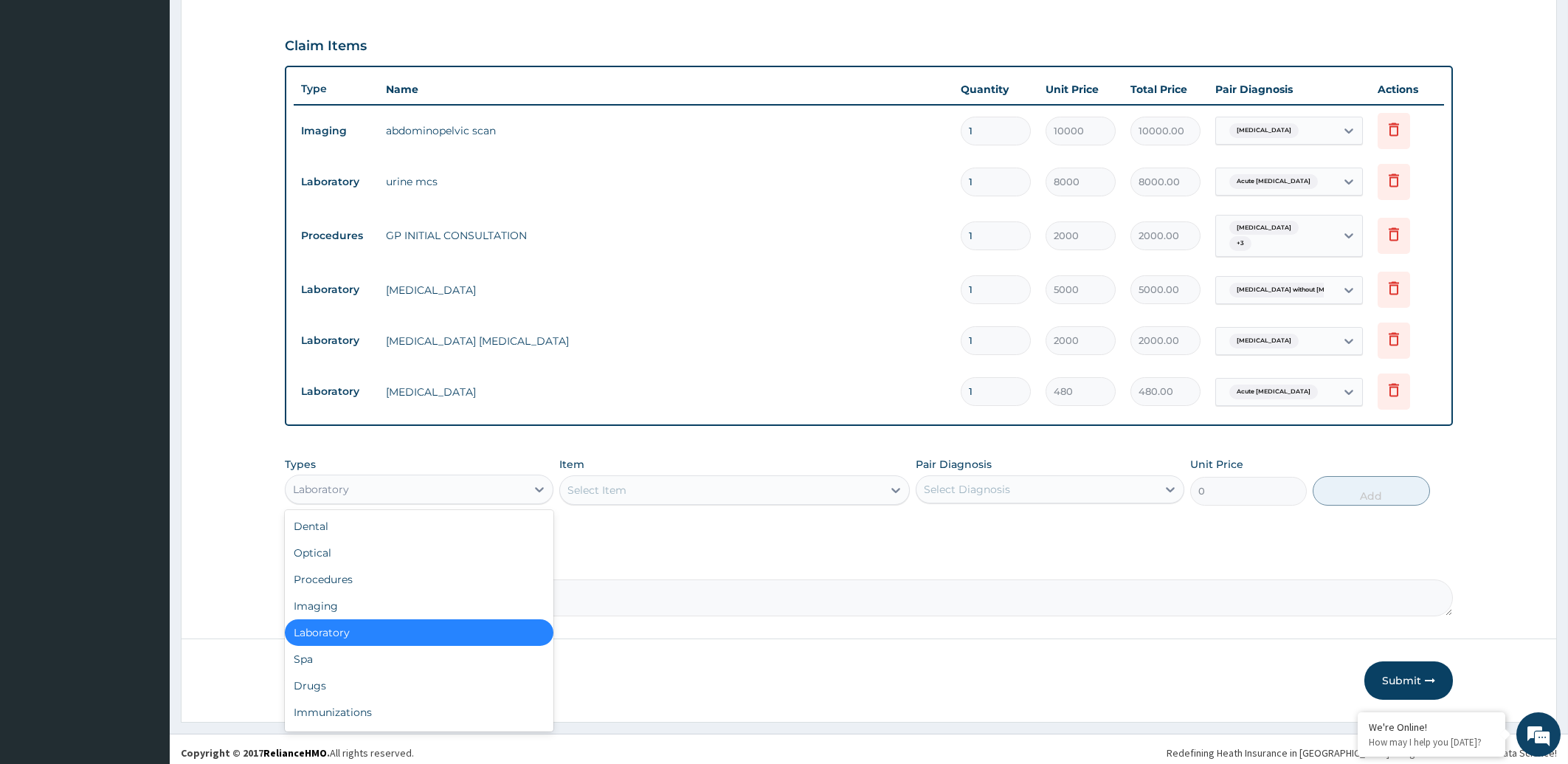
click at [378, 484] on div "Laboratory" at bounding box center [406, 489] width 241 height 24
drag, startPoint x: 330, startPoint y: 680, endPoint x: 398, endPoint y: 629, distance: 85.0
click at [330, 677] on div "Drugs" at bounding box center [419, 685] width 269 height 26
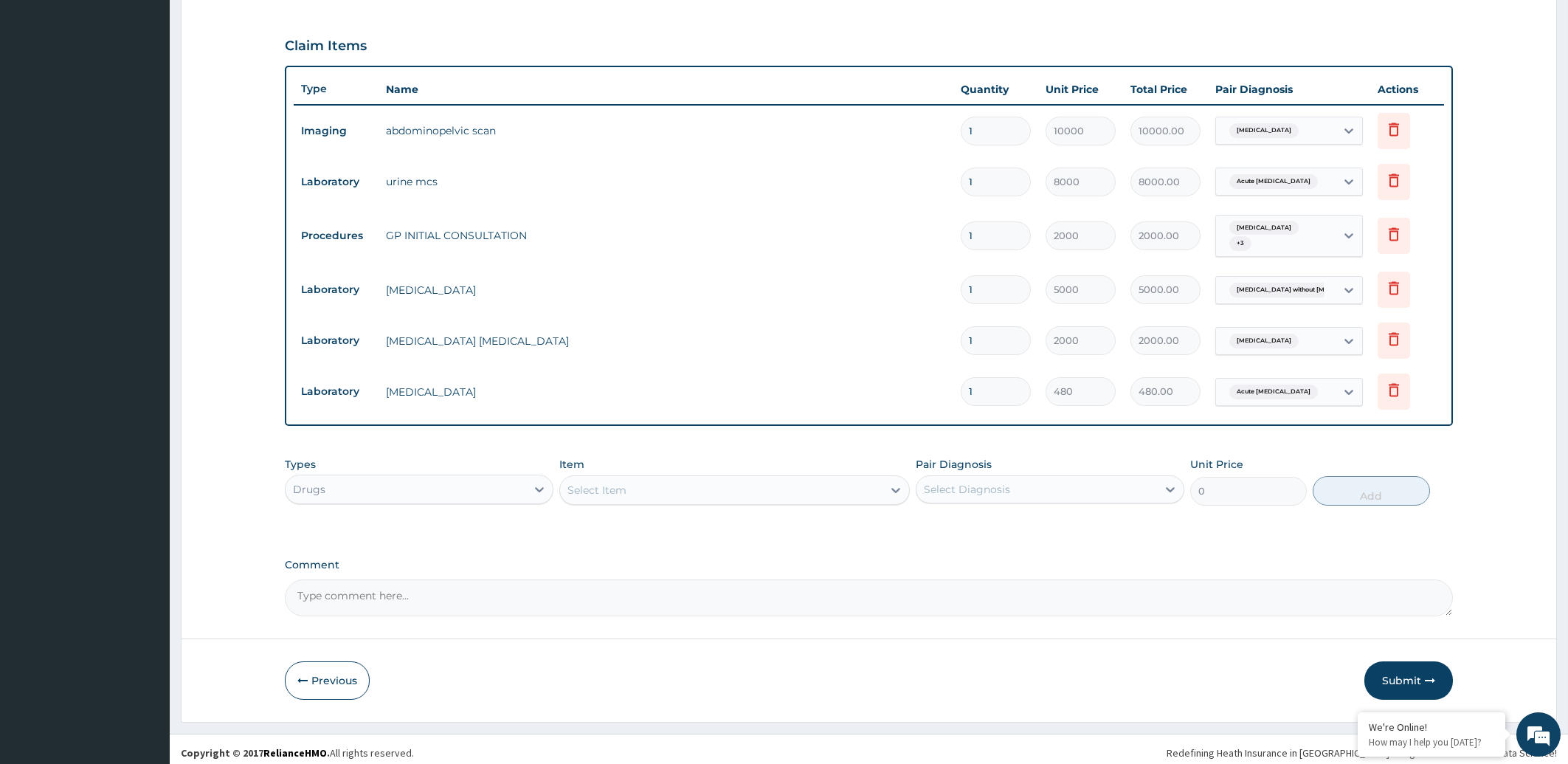
click at [660, 476] on div "Select Item" at bounding box center [735, 491] width 350 height 30
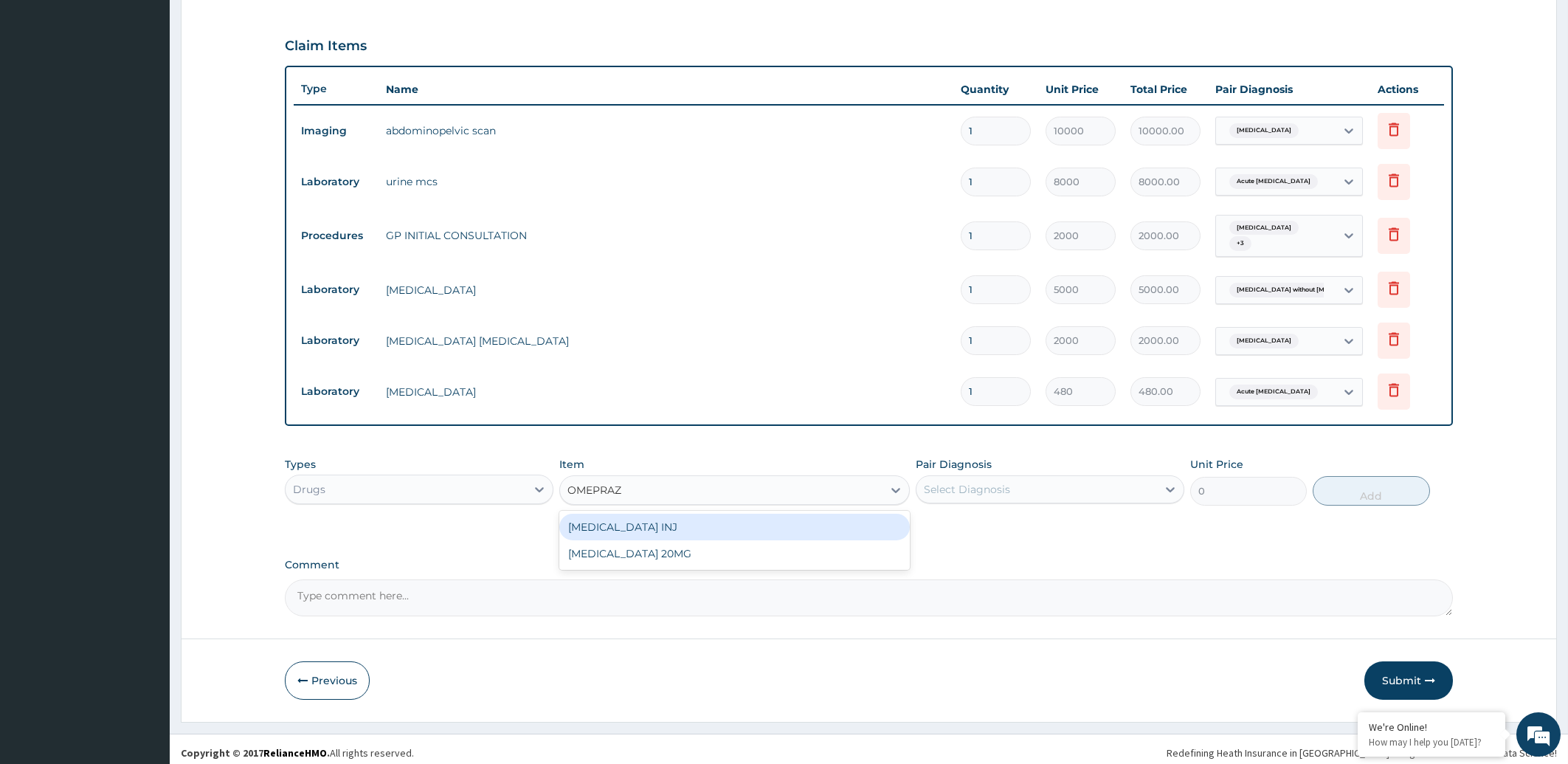
type input "OMEPRAZO"
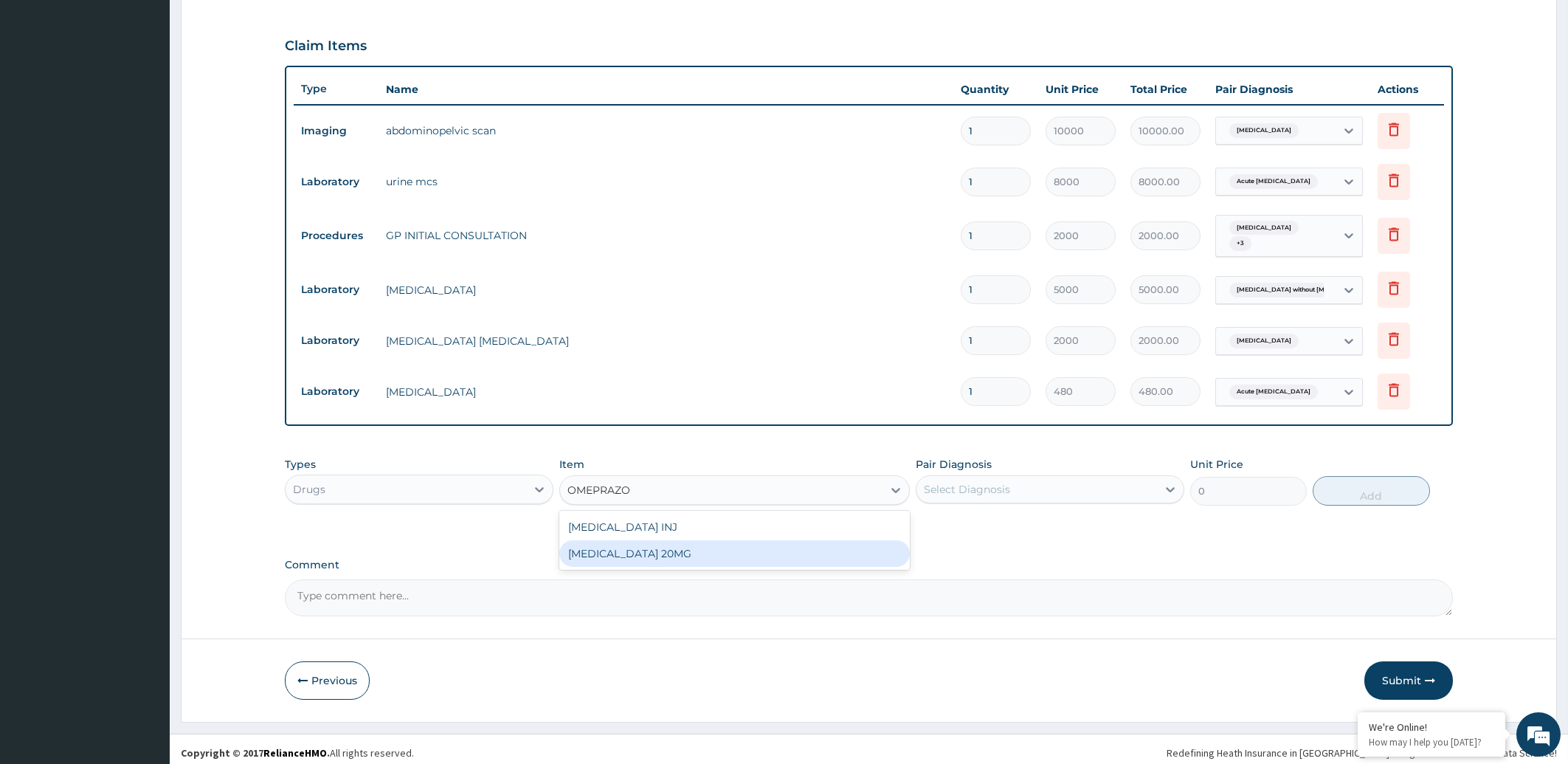
click at [577, 541] on div "[MEDICAL_DATA] 20MG" at bounding box center [735, 554] width 350 height 26
type input "55"
click at [1002, 486] on div "Select Diagnosis" at bounding box center [967, 489] width 87 height 15
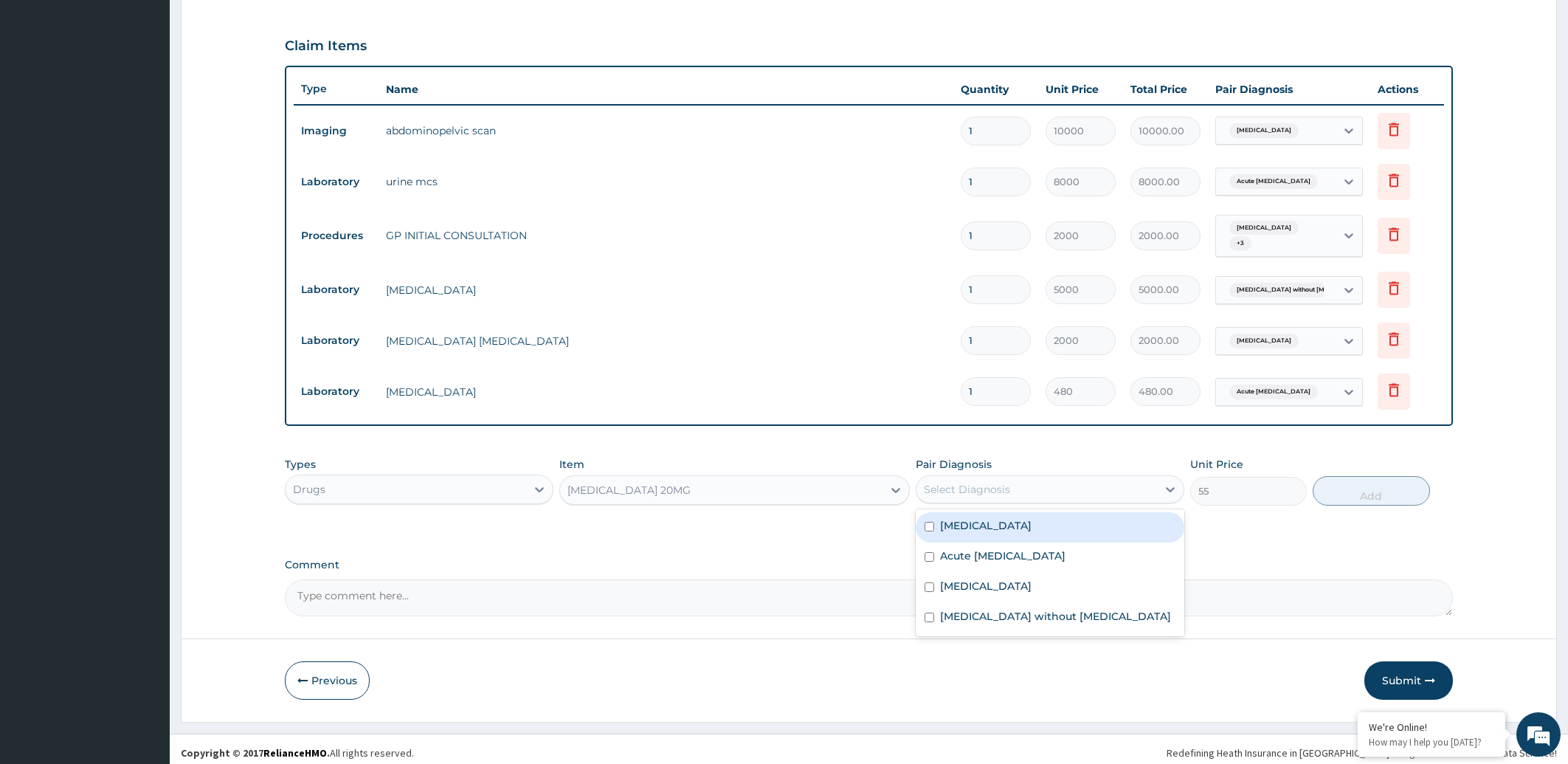
click at [991, 523] on label "Peptic ulcer" at bounding box center [985, 525] width 91 height 15
checkbox input "true"
click at [1374, 489] on button "Add" at bounding box center [1371, 491] width 117 height 30
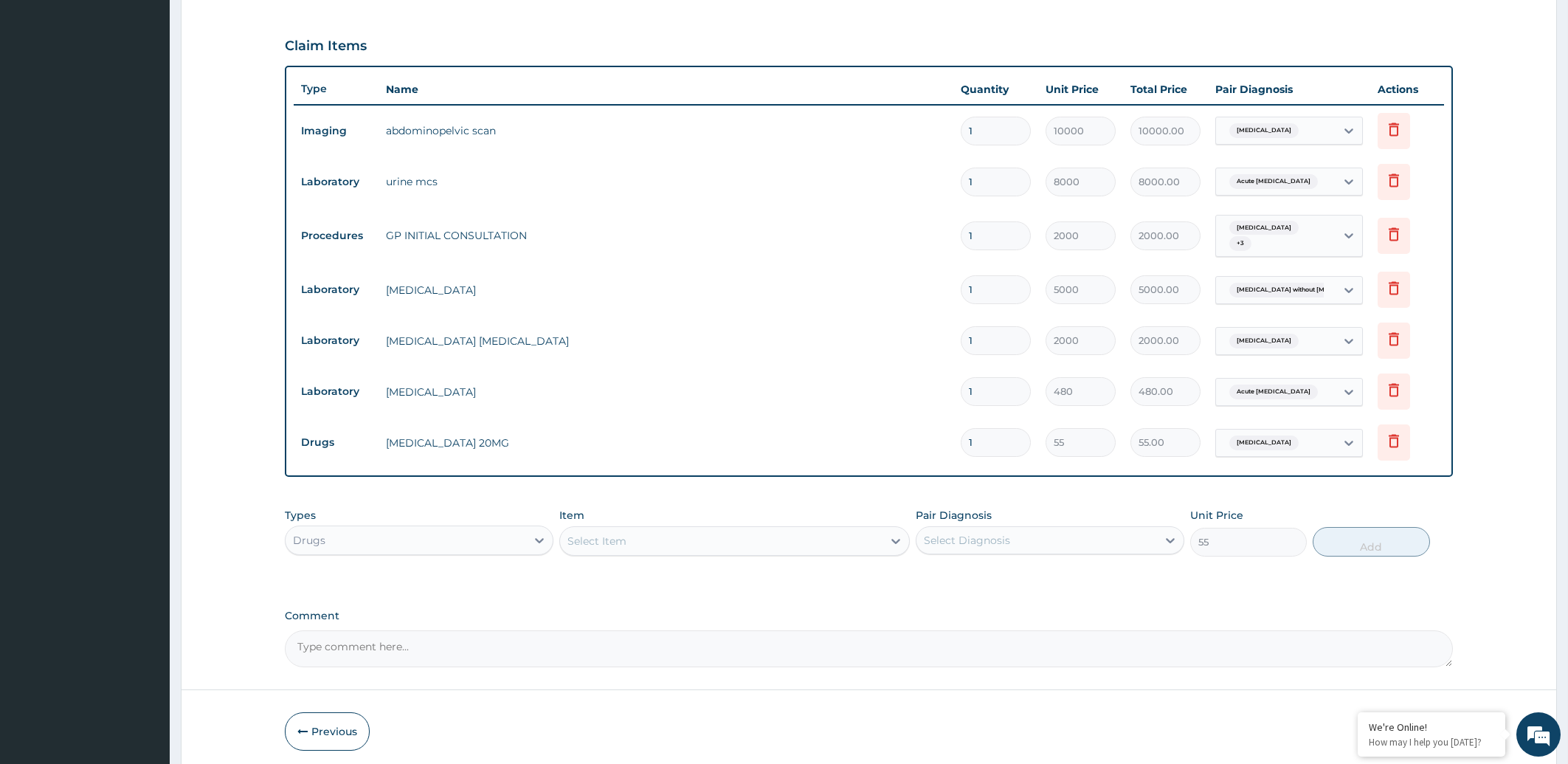
type input "0"
click at [997, 435] on input "1" at bounding box center [996, 442] width 70 height 29
type input "0.00"
type input "2"
type input "110.00"
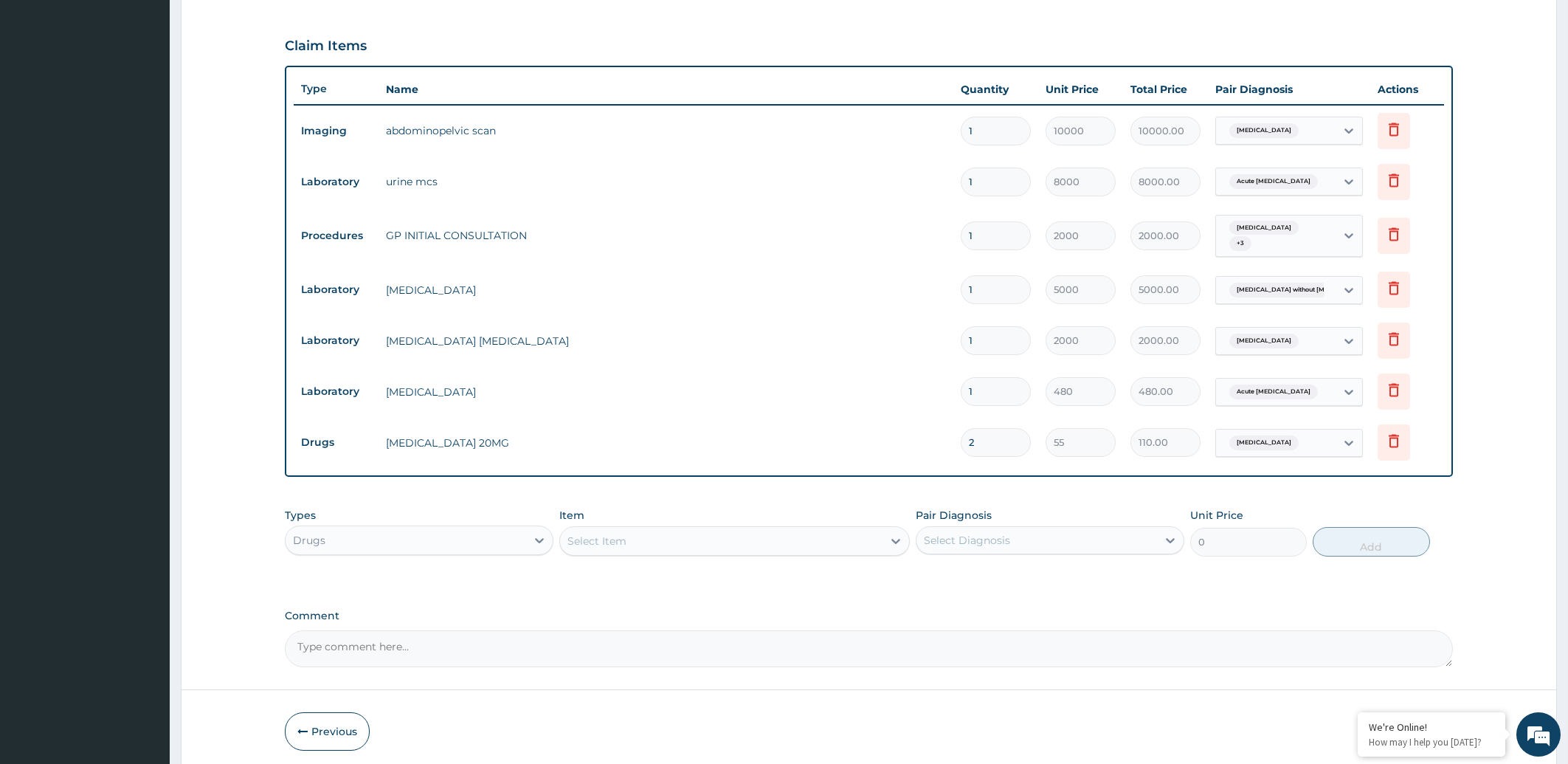
type input "28"
type input "1540.00"
type input "28"
click at [660, 532] on div "Select Item" at bounding box center [721, 541] width 322 height 24
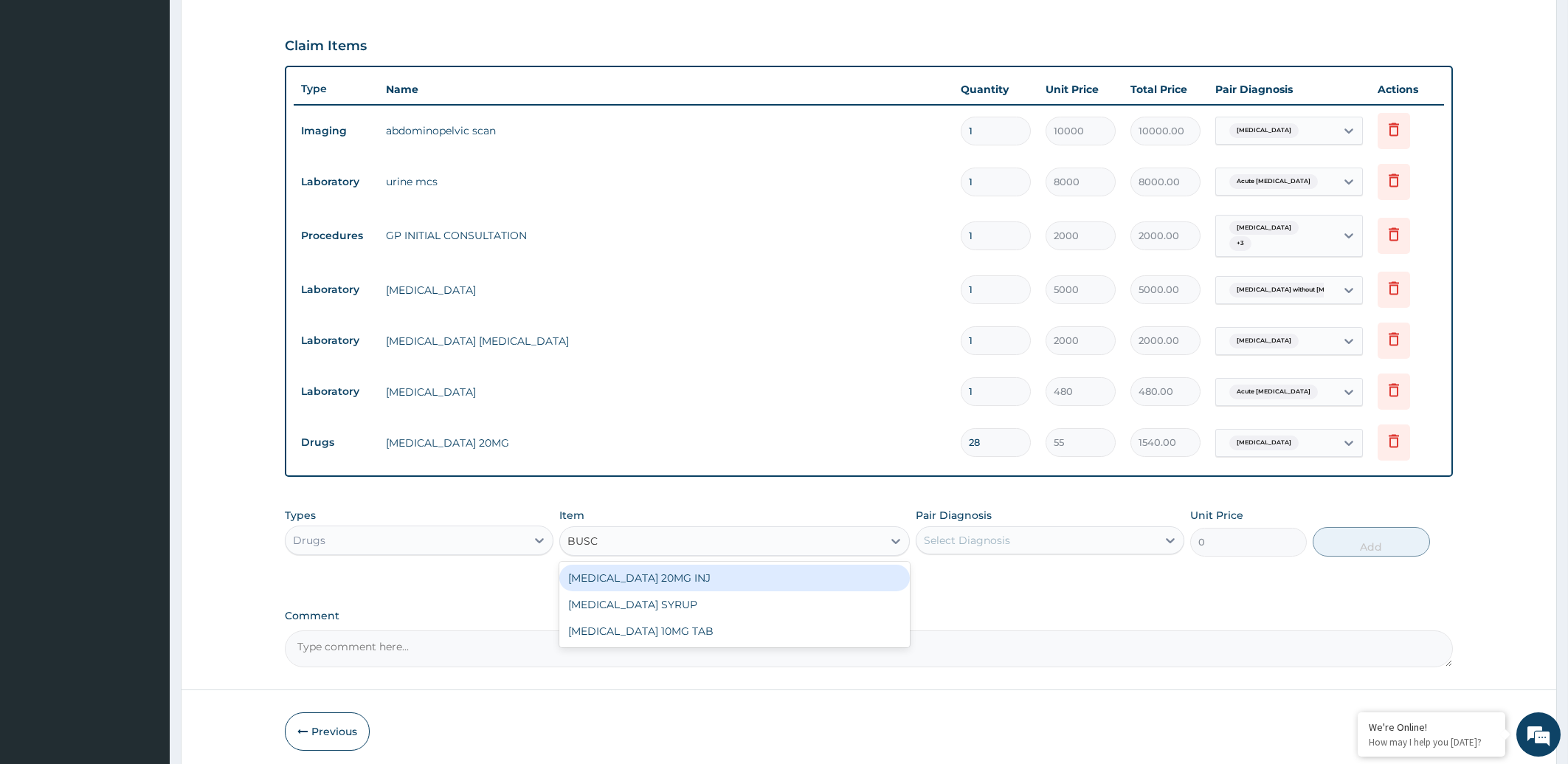
type input "BUSCO"
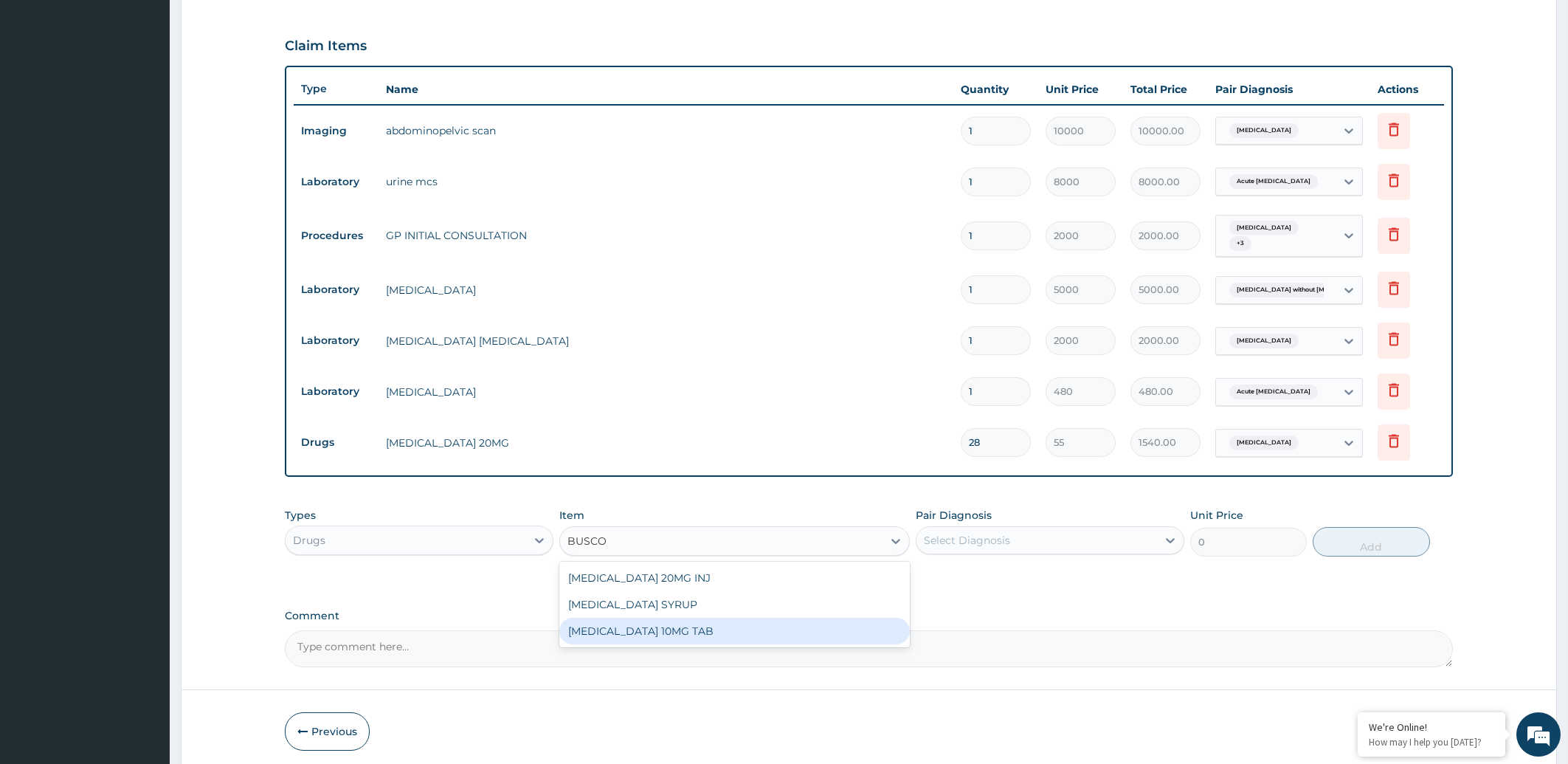
click at [707, 623] on div "[MEDICAL_DATA] 10MG TAB" at bounding box center [735, 631] width 350 height 26
type input "20"
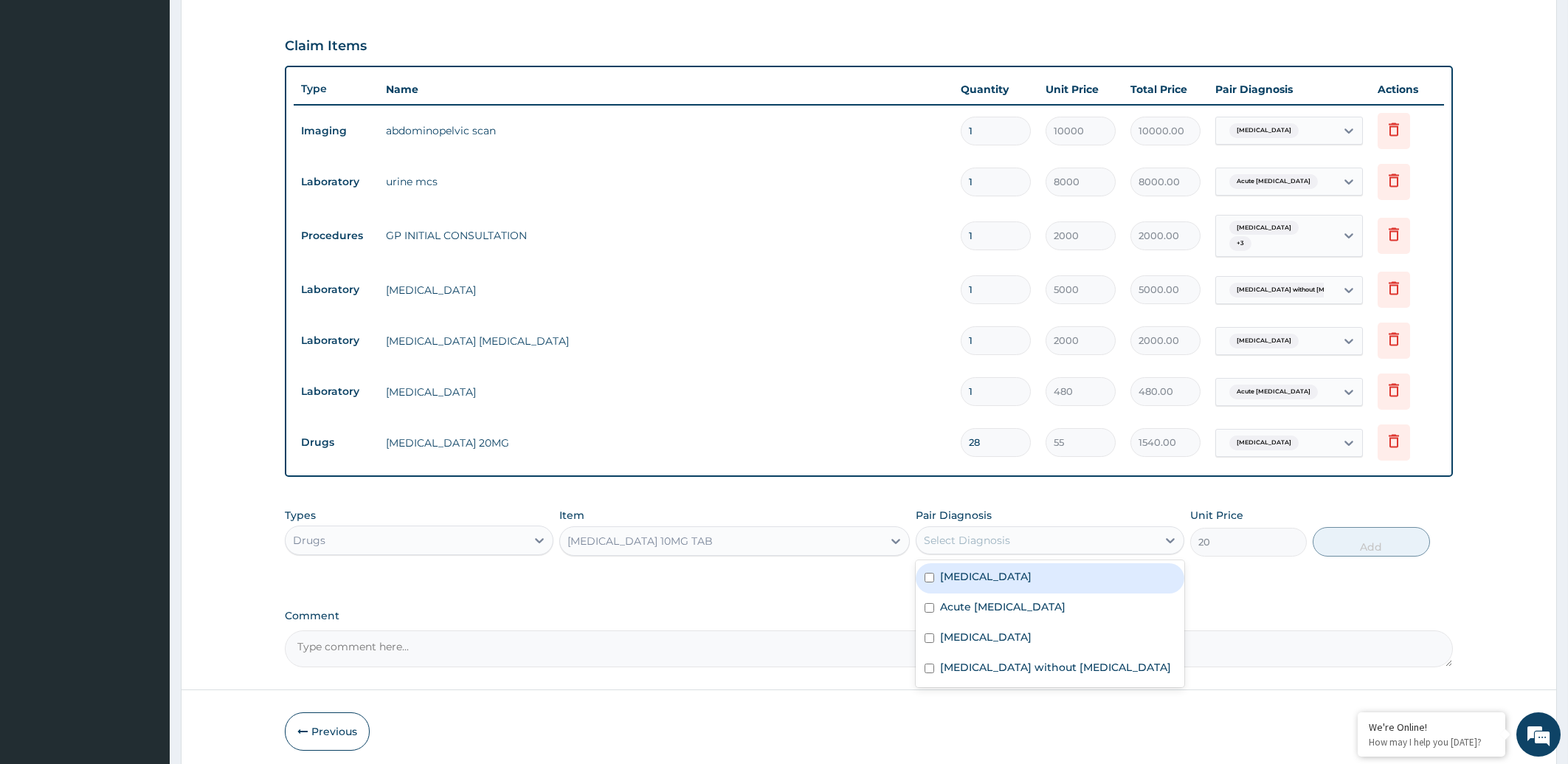
click at [990, 533] on div "Select Diagnosis" at bounding box center [967, 540] width 87 height 15
click at [990, 571] on label "Peptic ulcer" at bounding box center [985, 576] width 91 height 15
checkbox input "true"
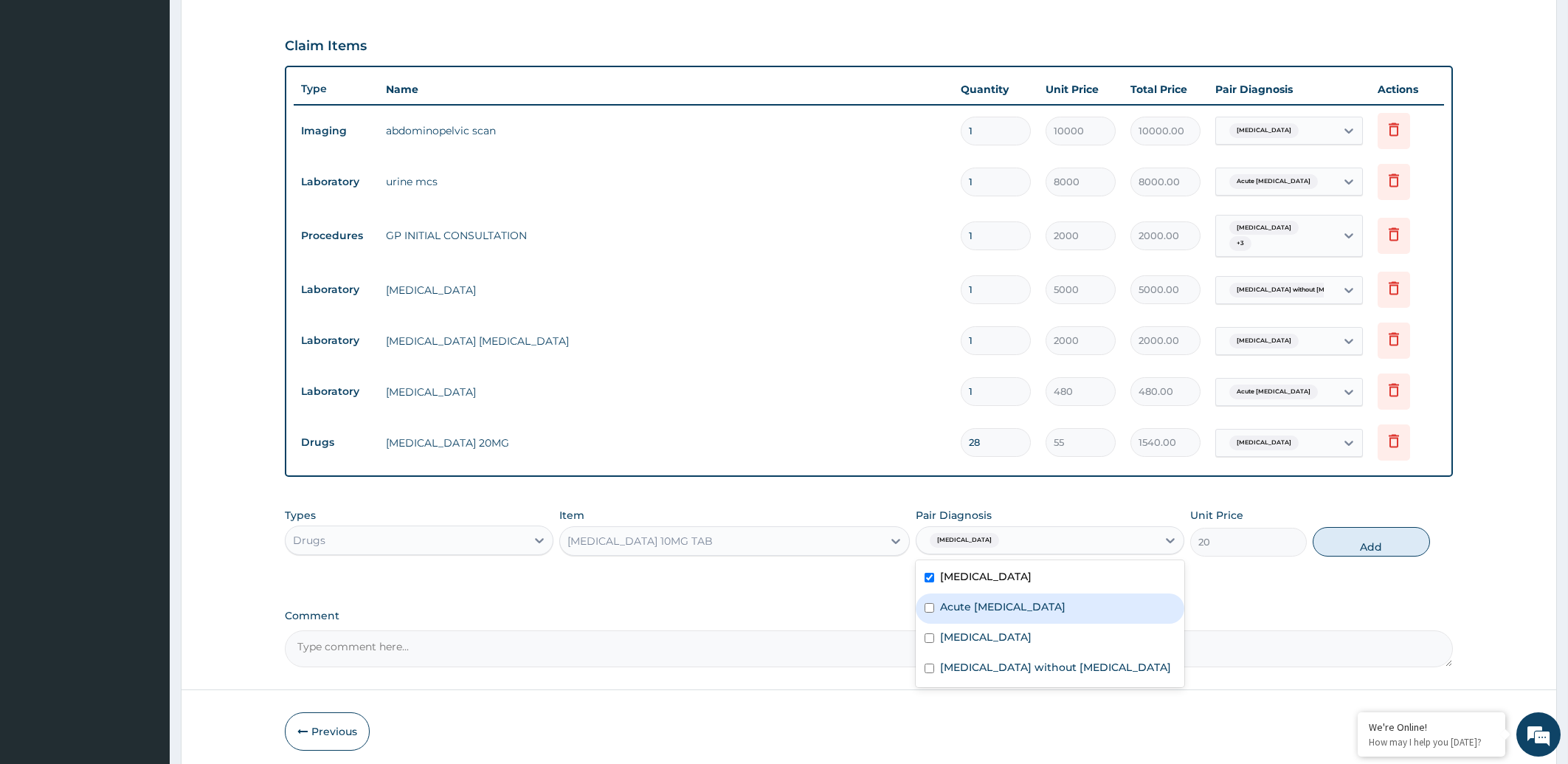
click at [994, 599] on label "Acute urinary tract infection" at bounding box center [1002, 606] width 125 height 15
checkbox input "true"
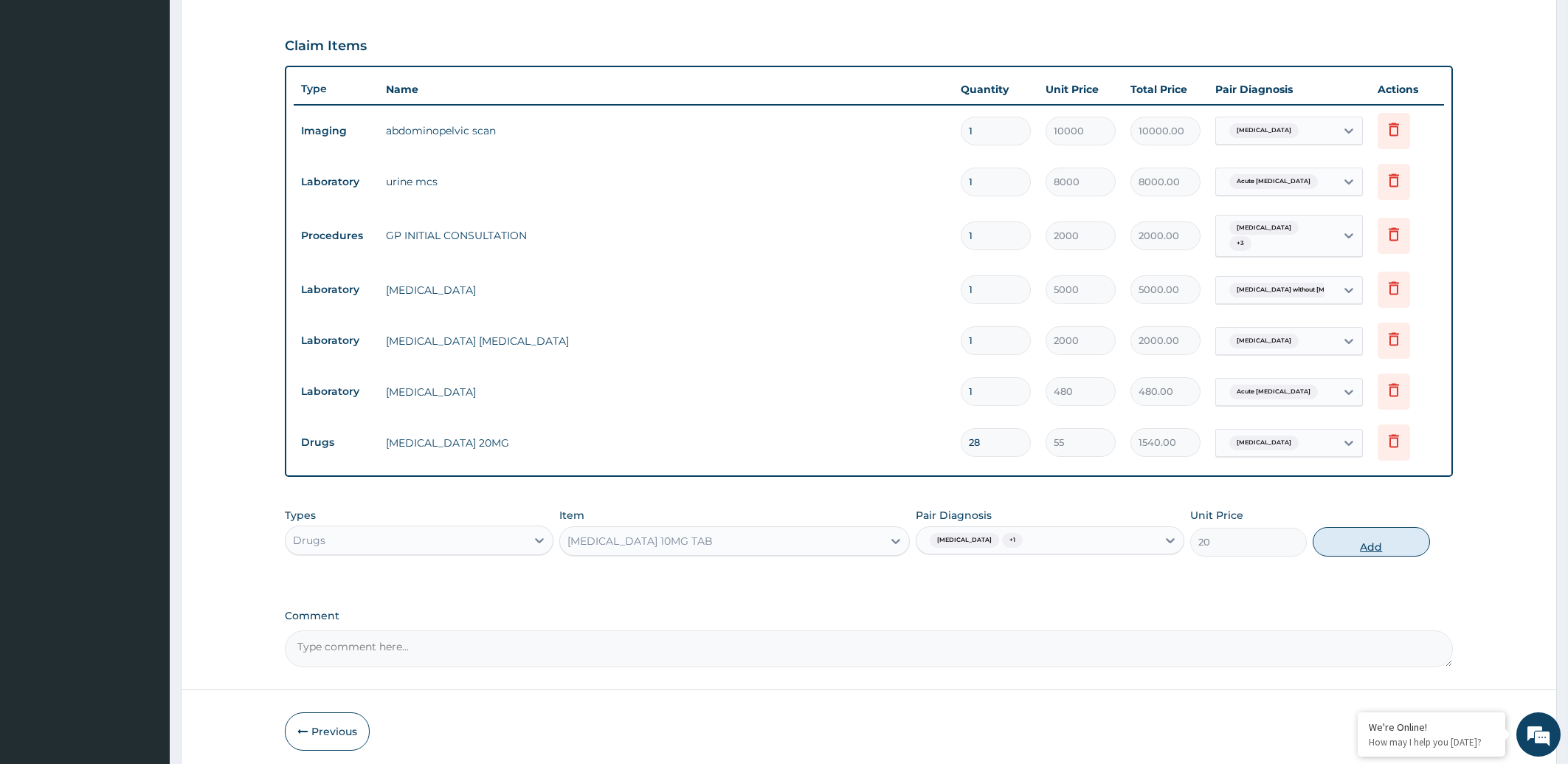
click at [1368, 541] on button "Add" at bounding box center [1371, 541] width 117 height 30
type input "0"
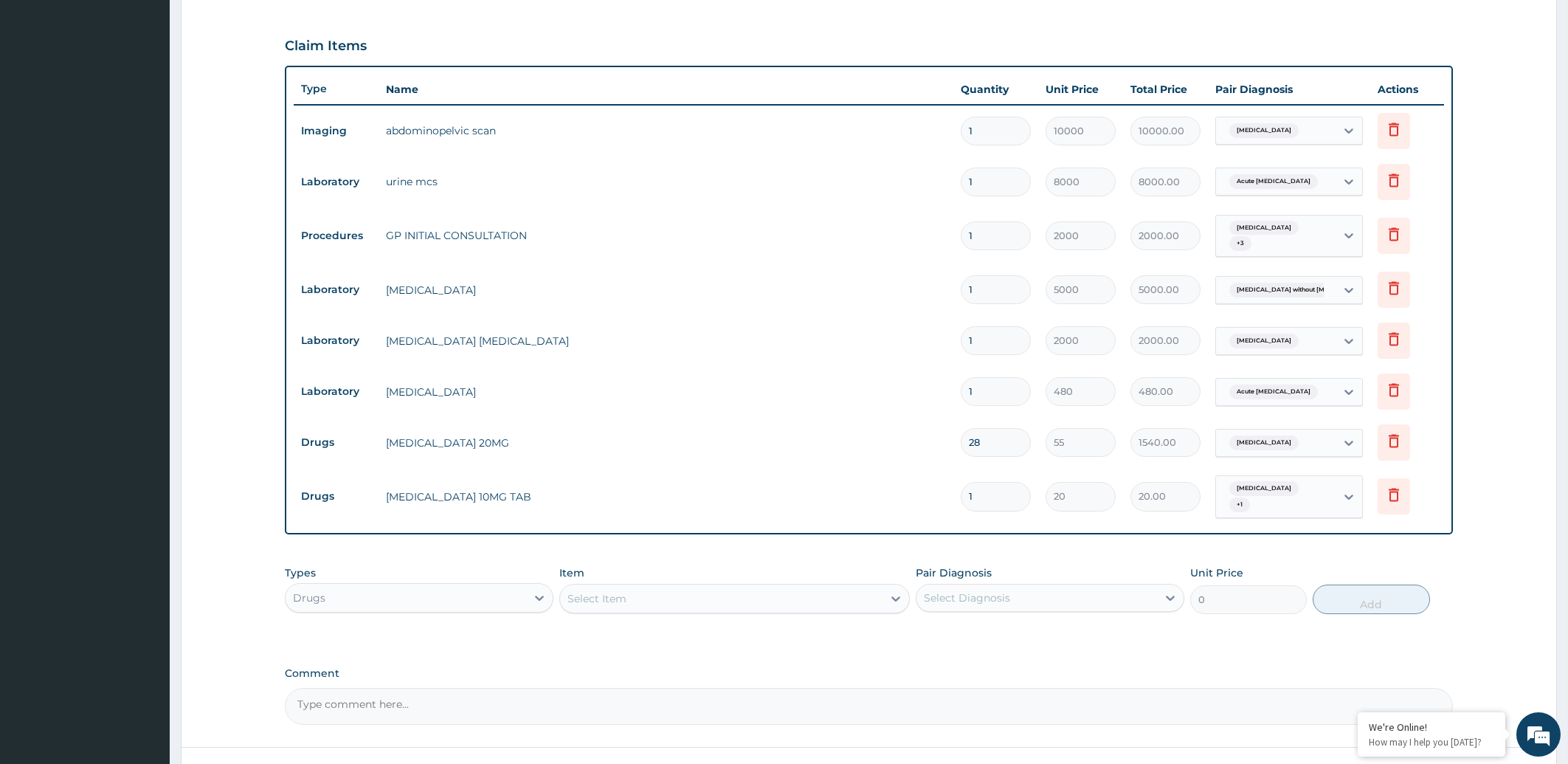
click at [994, 488] on input "1" at bounding box center [996, 496] width 70 height 29
type input "0.00"
type input "6"
type input "120.00"
type input "6"
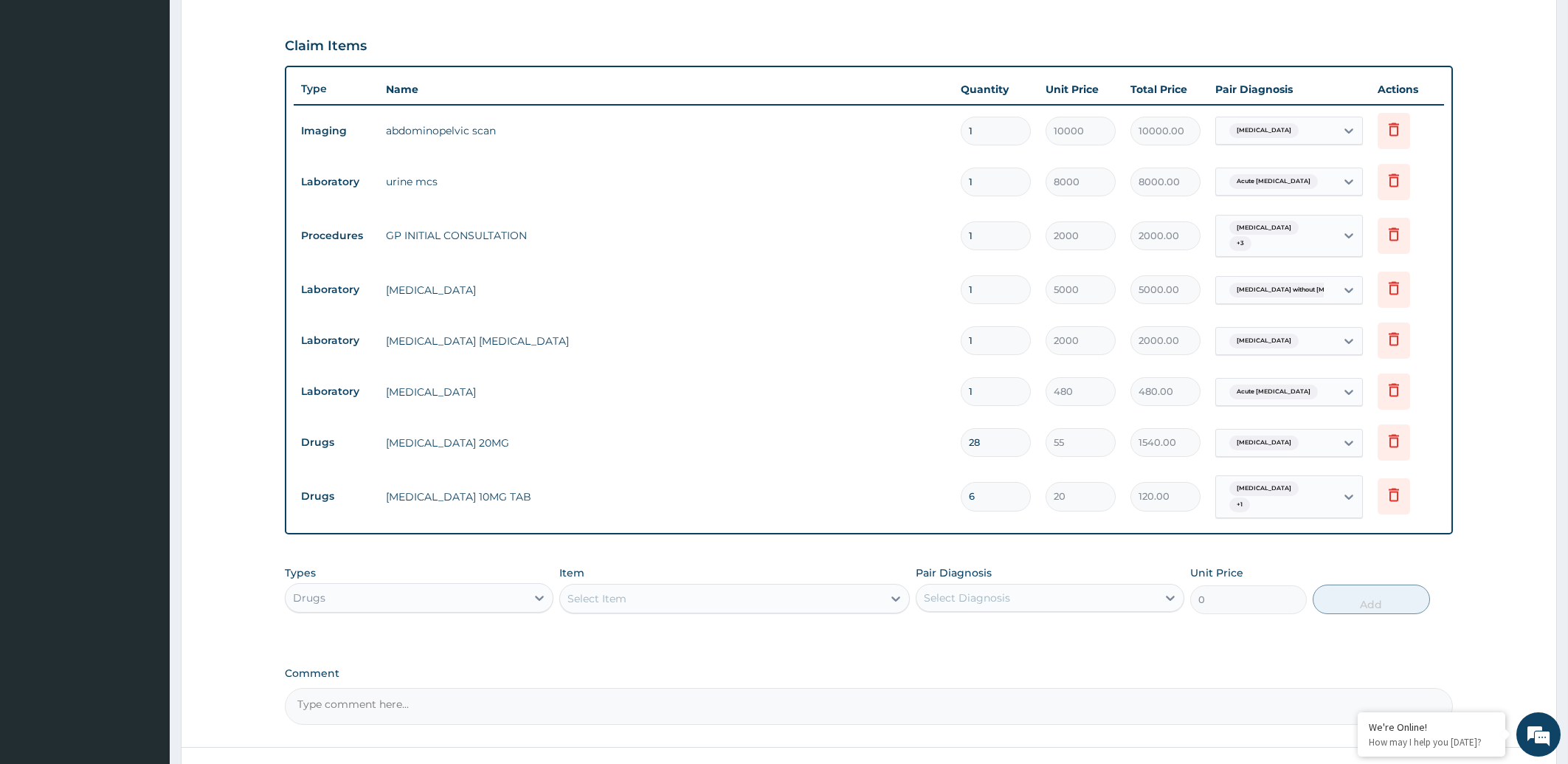
click at [634, 587] on div "Select Item" at bounding box center [721, 598] width 322 height 24
type input "S"
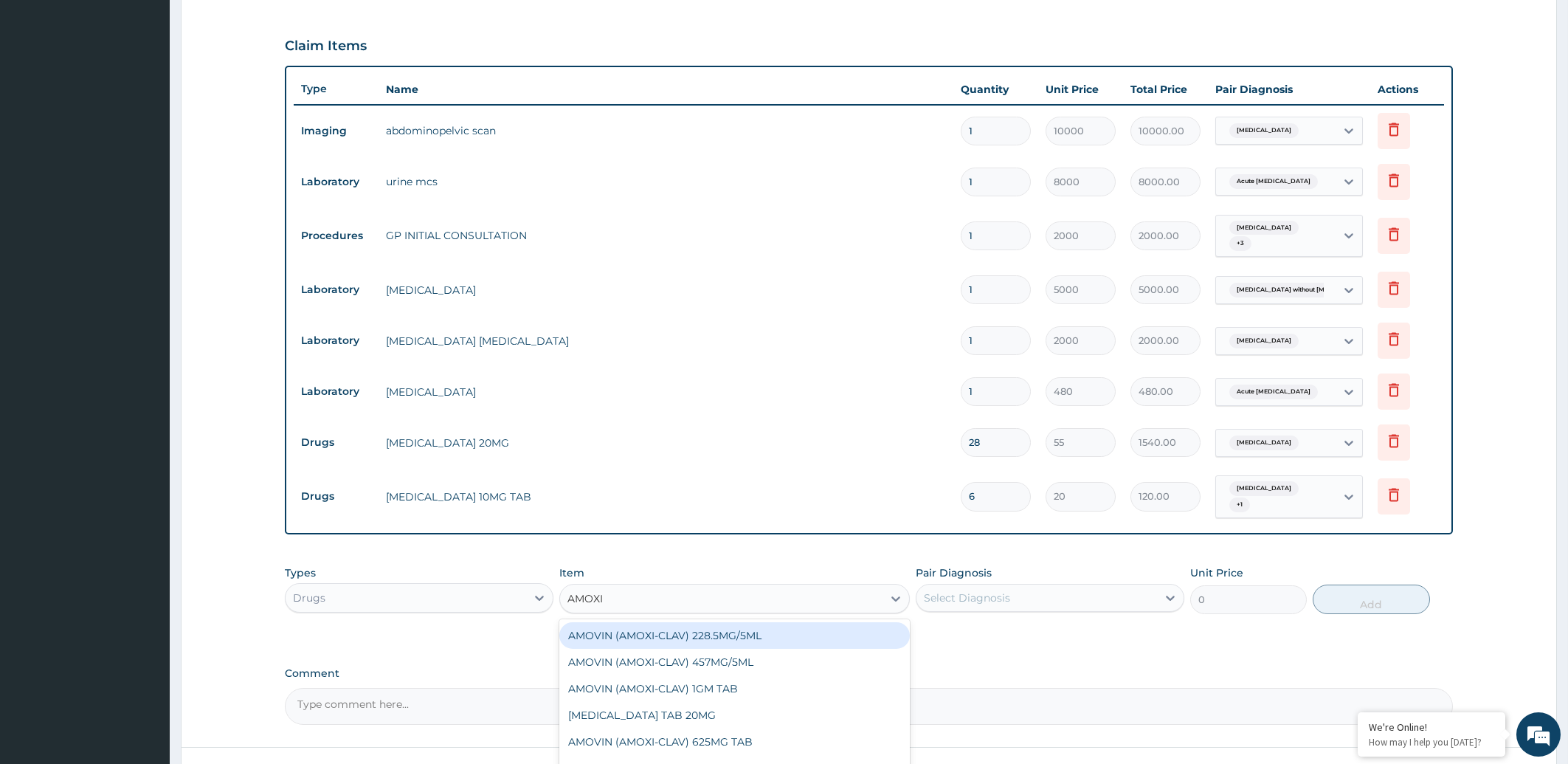
type input "AMOX"
click at [700, 635] on div "[MEDICAL_DATA] 500MG CAP" at bounding box center [735, 647] width 350 height 26
type input "40"
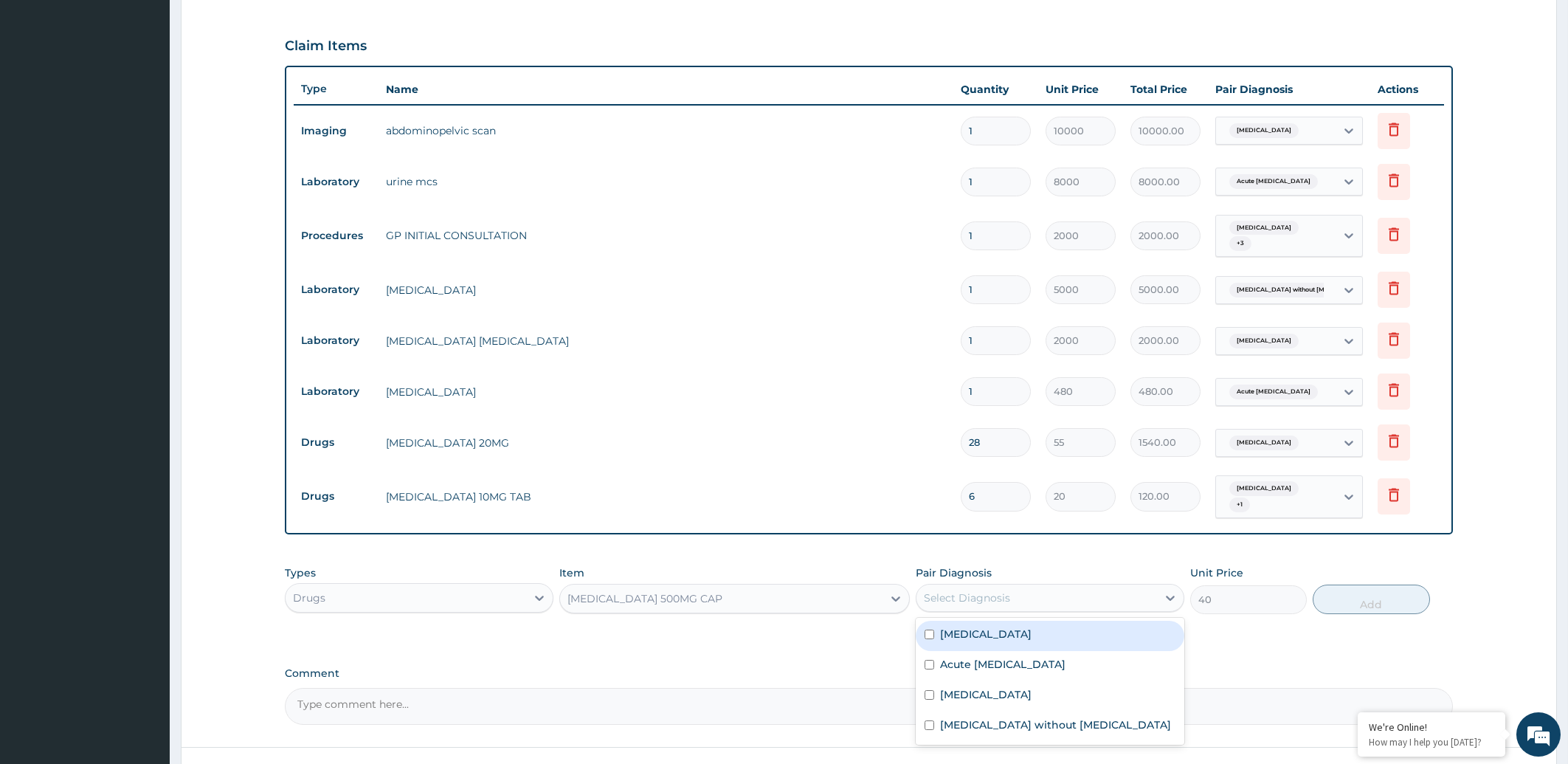
click at [1046, 591] on div "Select Diagnosis" at bounding box center [1036, 598] width 241 height 24
click at [987, 626] on label "Peptic ulcer" at bounding box center [985, 633] width 91 height 15
checkbox input "true"
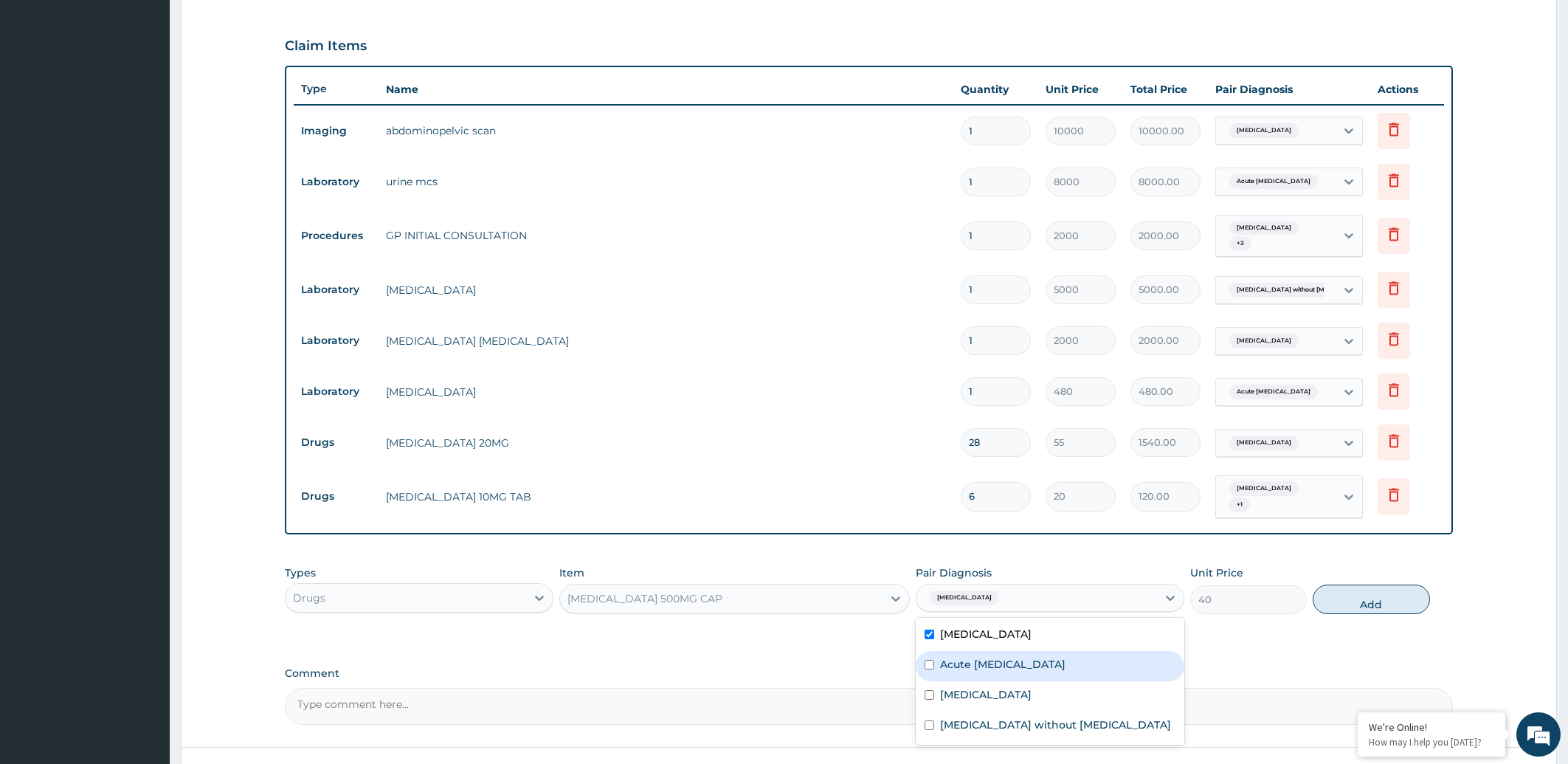
click at [987, 657] on label "Acute urinary tract infection" at bounding box center [1002, 664] width 125 height 15
checkbox input "true"
click at [1364, 587] on button "Add" at bounding box center [1371, 599] width 117 height 30
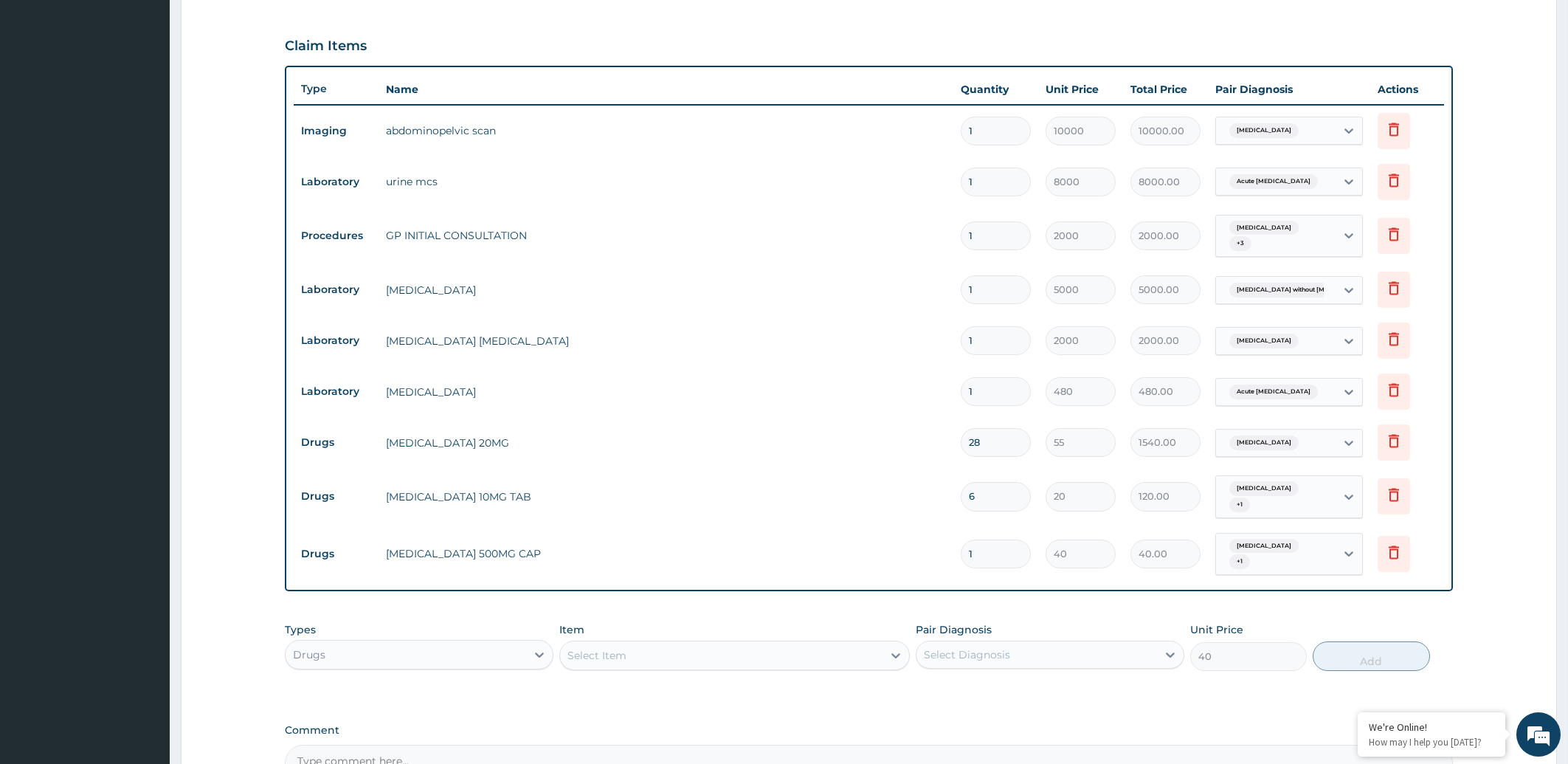
type input "0"
click at [983, 544] on input "1" at bounding box center [996, 554] width 70 height 29
type input "14"
type input "560.00"
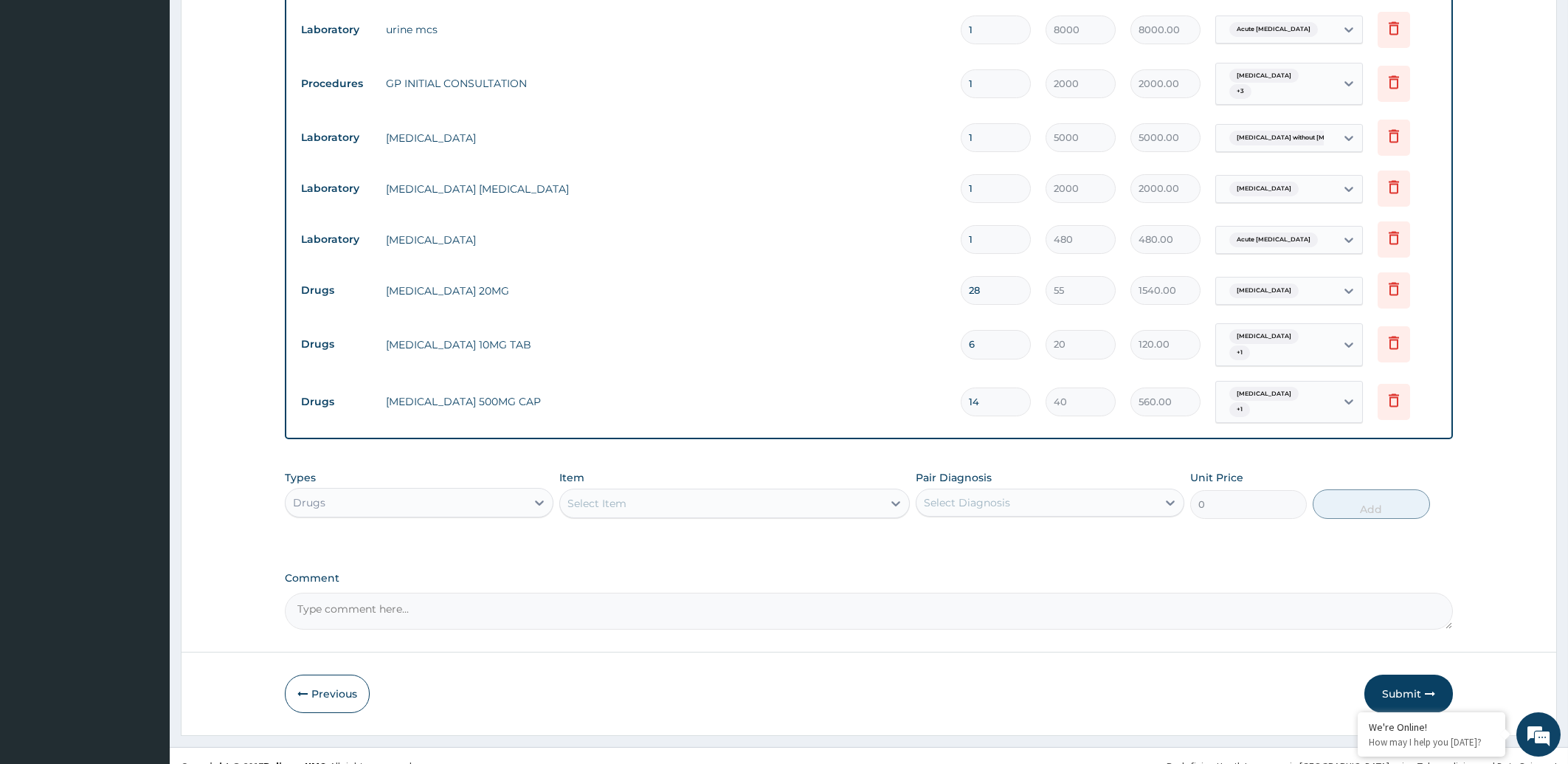
type input "14"
click at [633, 492] on div "Select Item" at bounding box center [721, 503] width 322 height 24
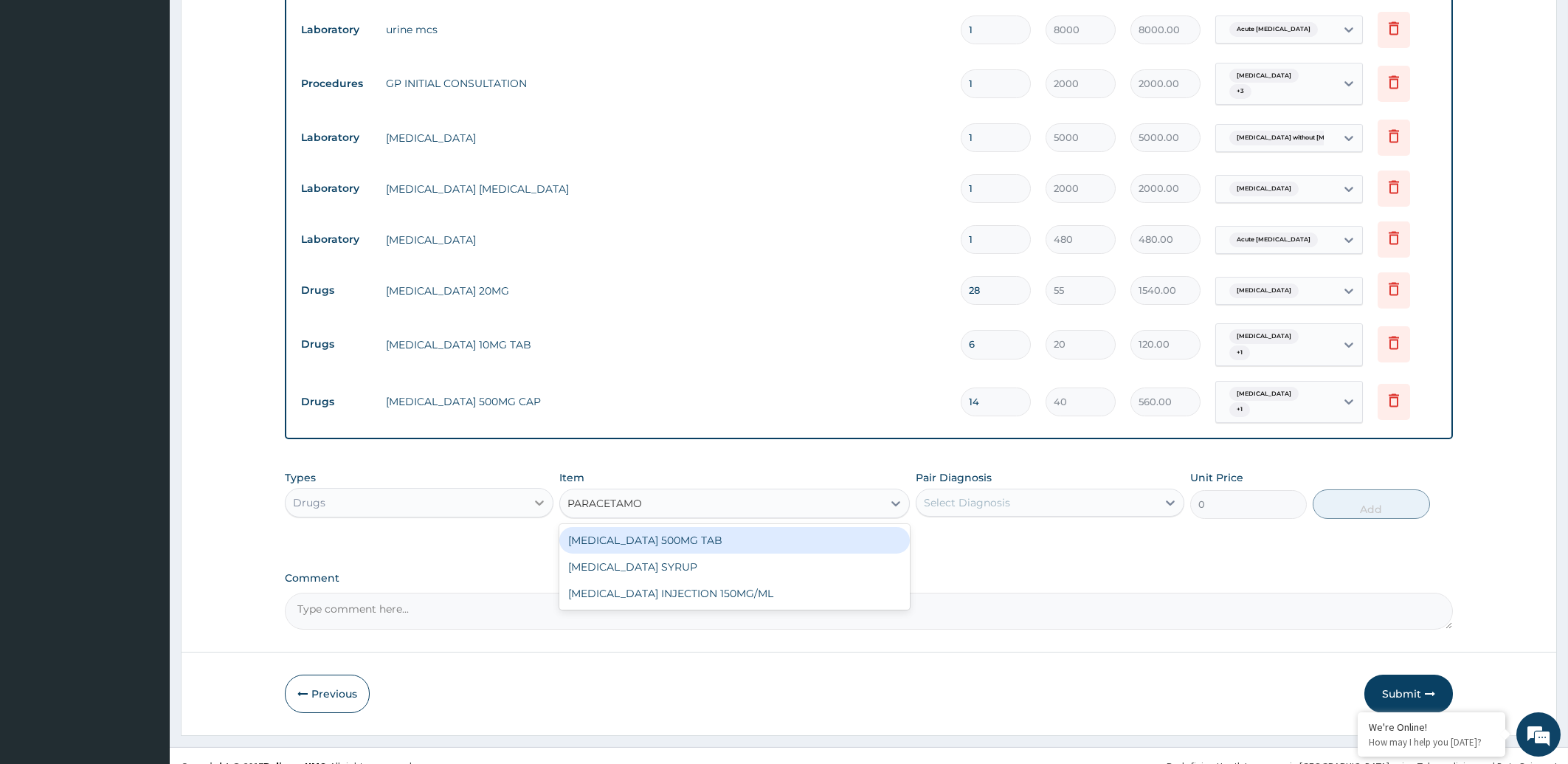
type input "PARACETAMOL"
click at [647, 527] on div "[MEDICAL_DATA] 500MG TAB" at bounding box center [735, 540] width 350 height 26
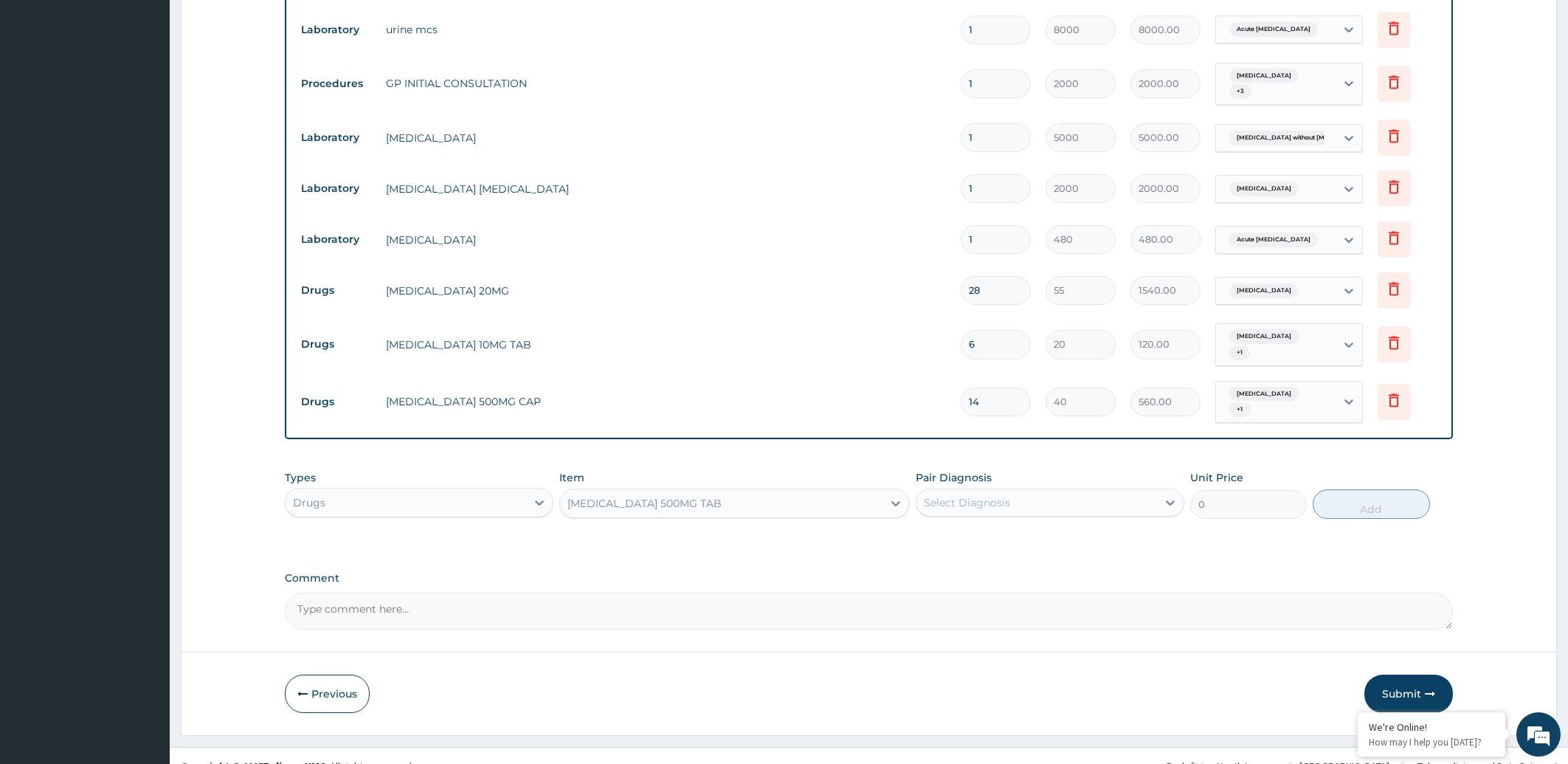
type input "10"
click at [1124, 491] on div "Select Diagnosis" at bounding box center [1036, 502] width 241 height 24
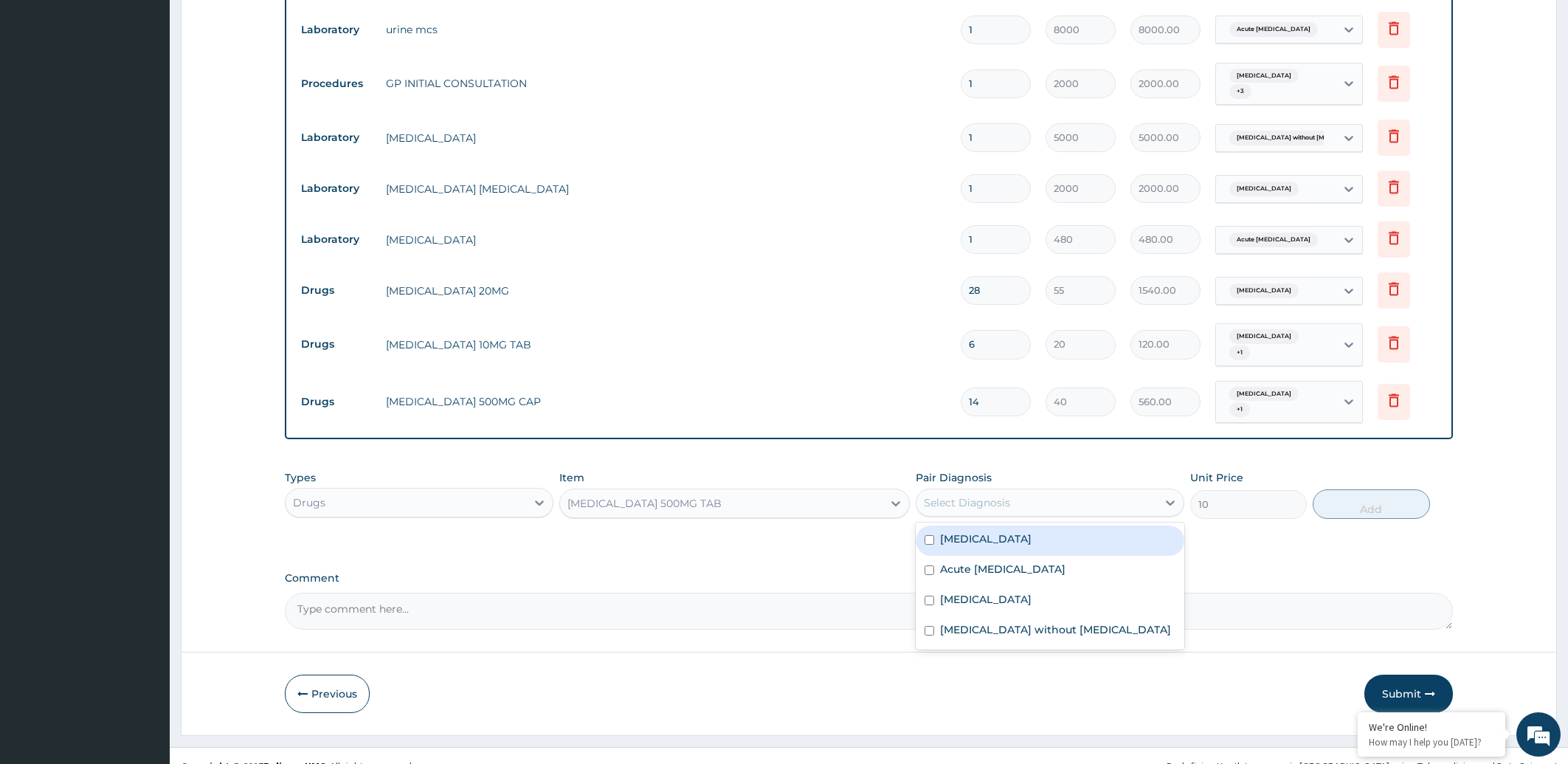
click at [981, 532] on label "Peptic ulcer" at bounding box center [985, 539] width 91 height 15
checkbox input "true"
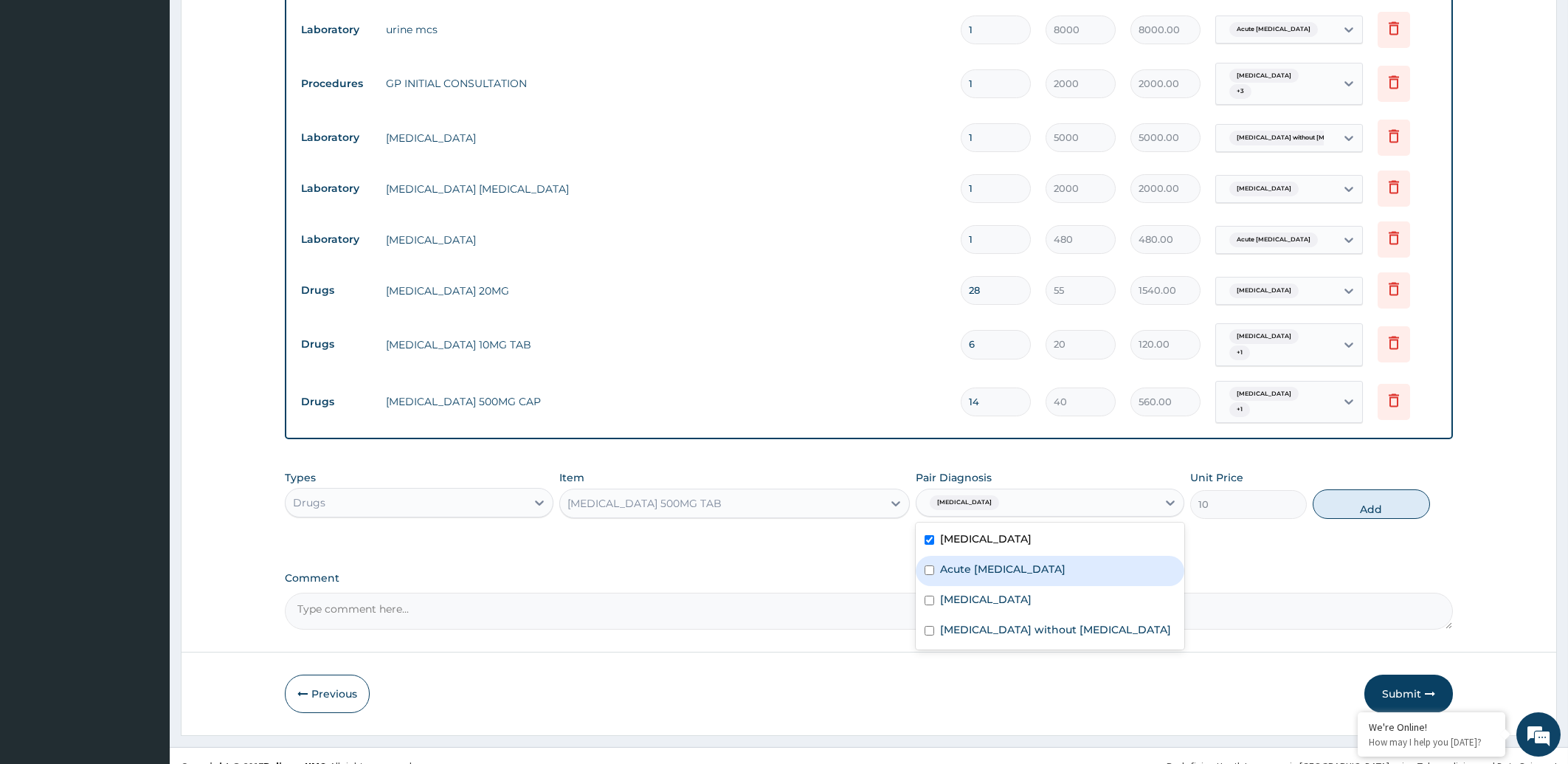
click at [978, 555] on div "Acute urinary tract infection" at bounding box center [1049, 570] width 269 height 31
checkbox input "true"
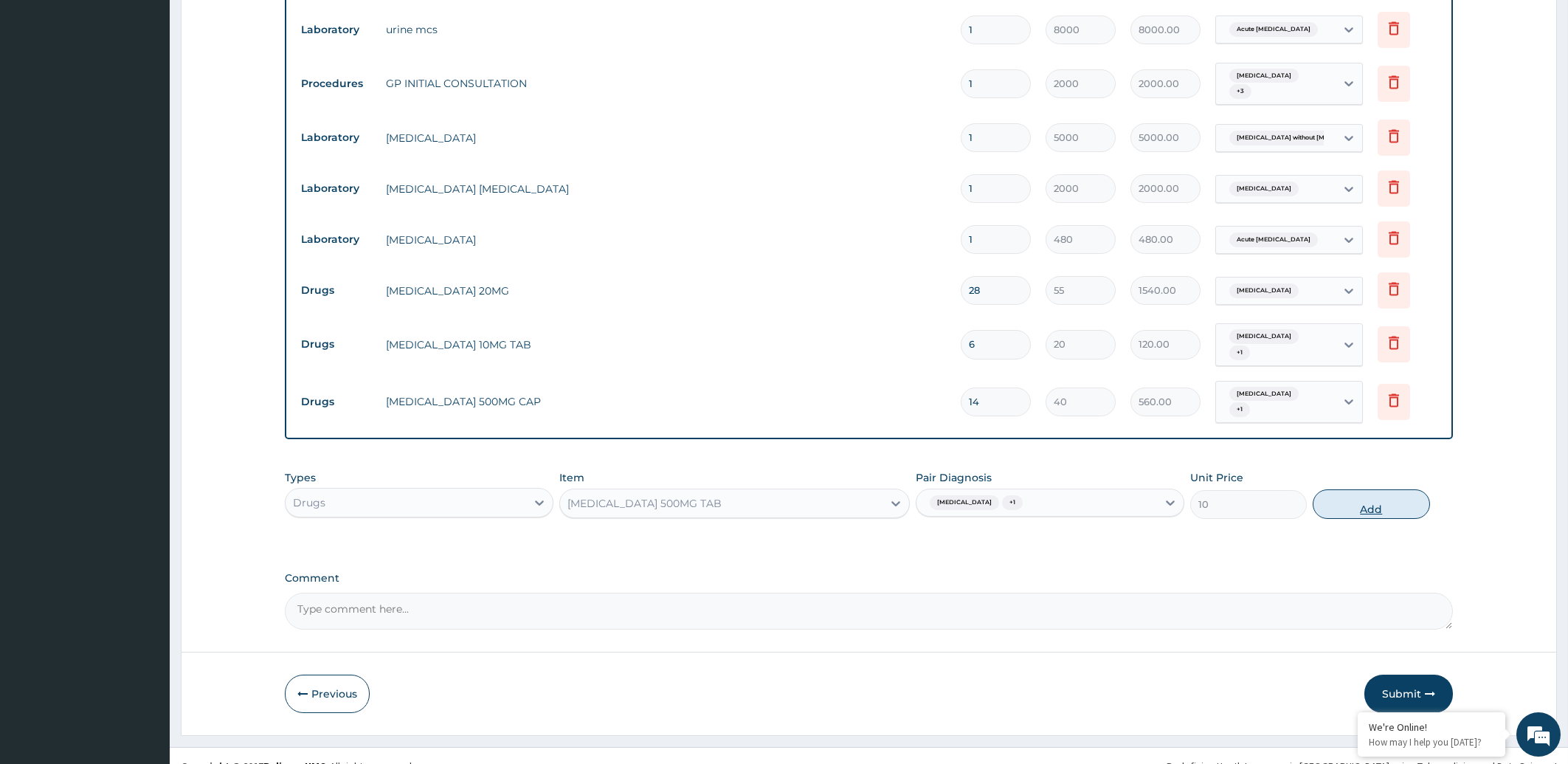
click at [1358, 492] on button "Add" at bounding box center [1371, 505] width 117 height 30
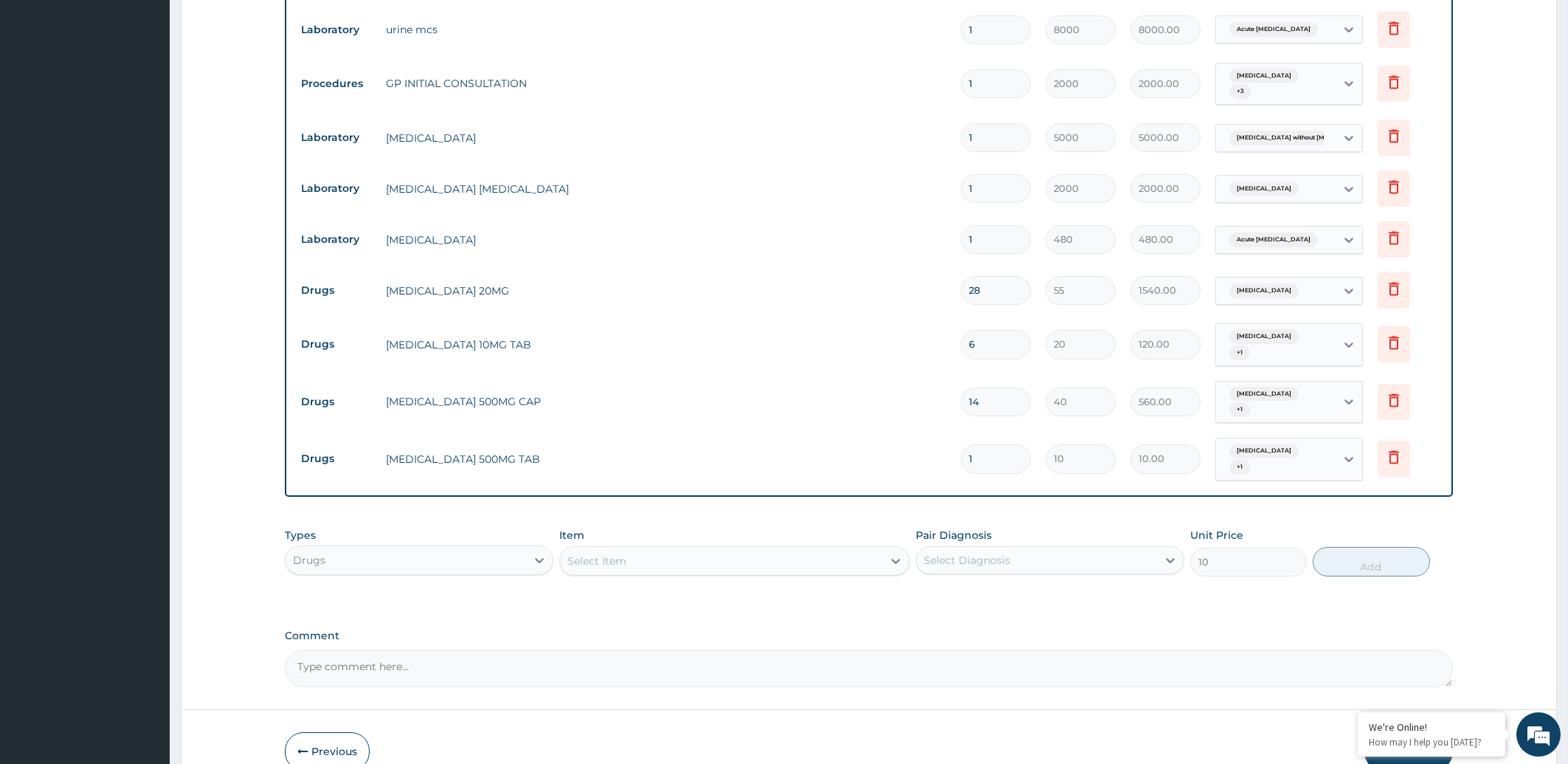
type input "0"
click at [983, 444] on input "1" at bounding box center [996, 458] width 70 height 29
type input "0.00"
type input "9"
type input "90.00"
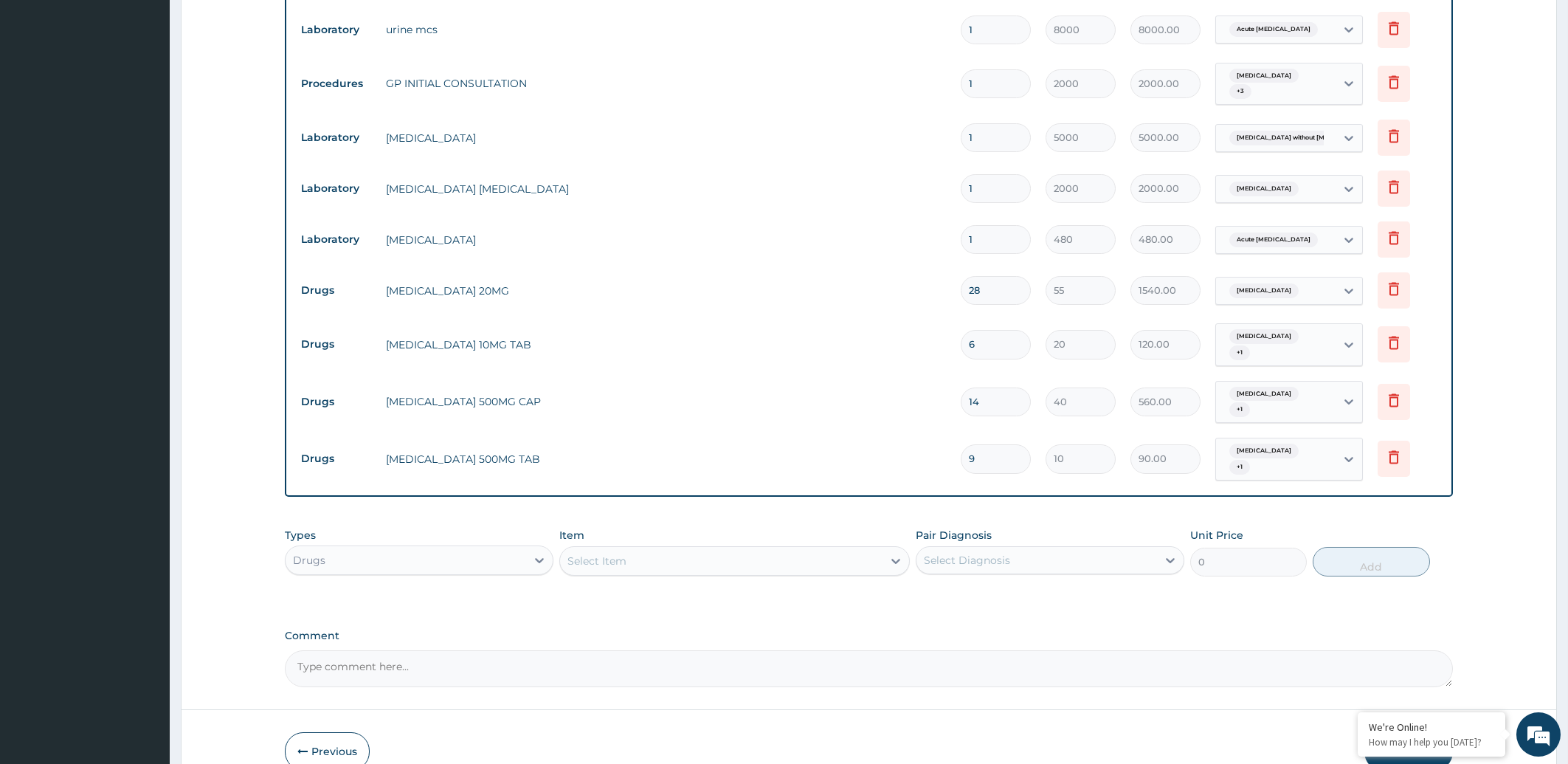
type input "9"
click at [595, 554] on div "Select Item" at bounding box center [597, 561] width 59 height 15
type input "CLAR"
click at [664, 584] on div "[MEDICAL_DATA] 500MG CAP" at bounding box center [735, 598] width 350 height 26
type input "200"
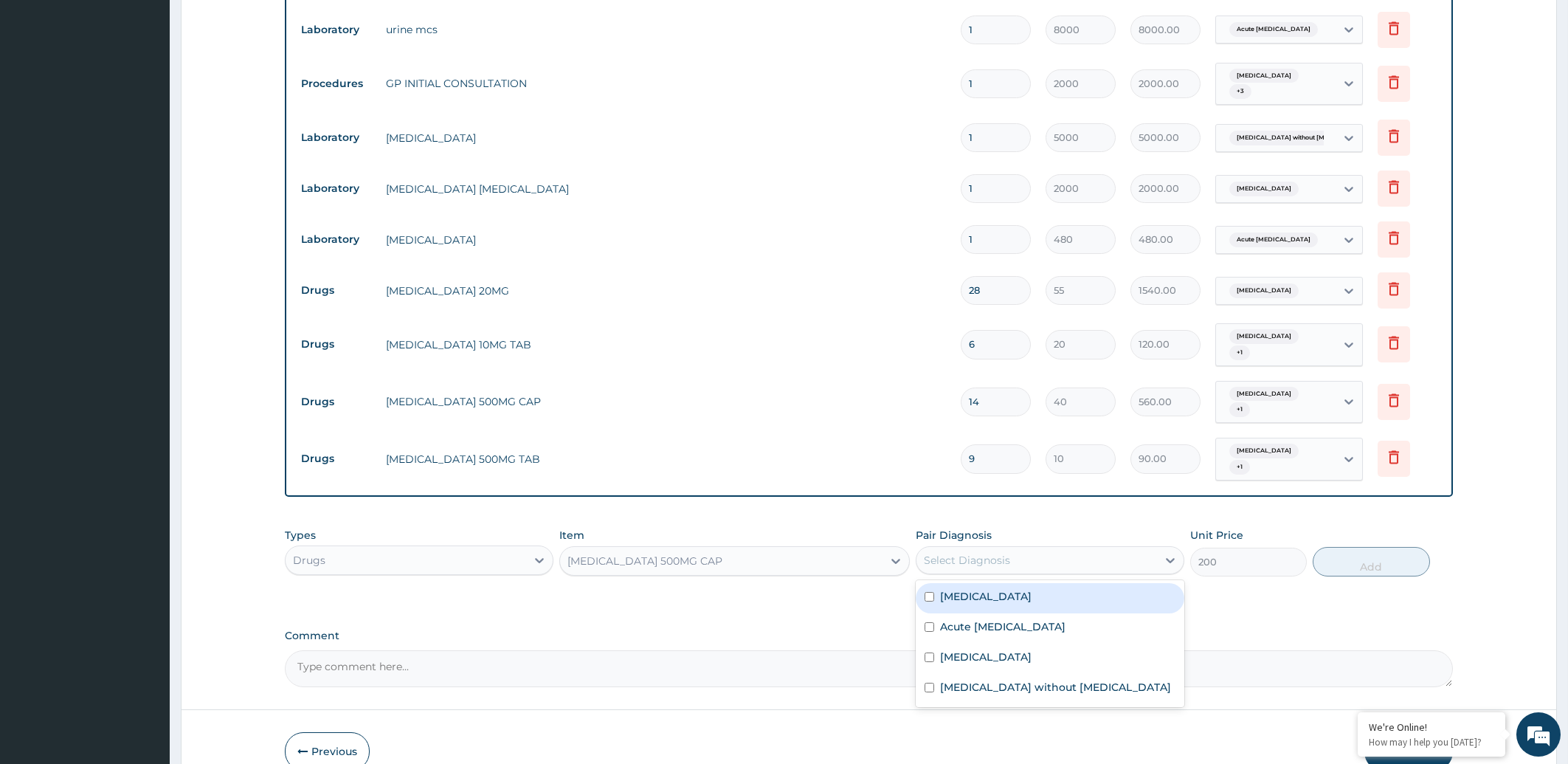
click at [1048, 548] on div "Select Diagnosis" at bounding box center [1036, 560] width 241 height 24
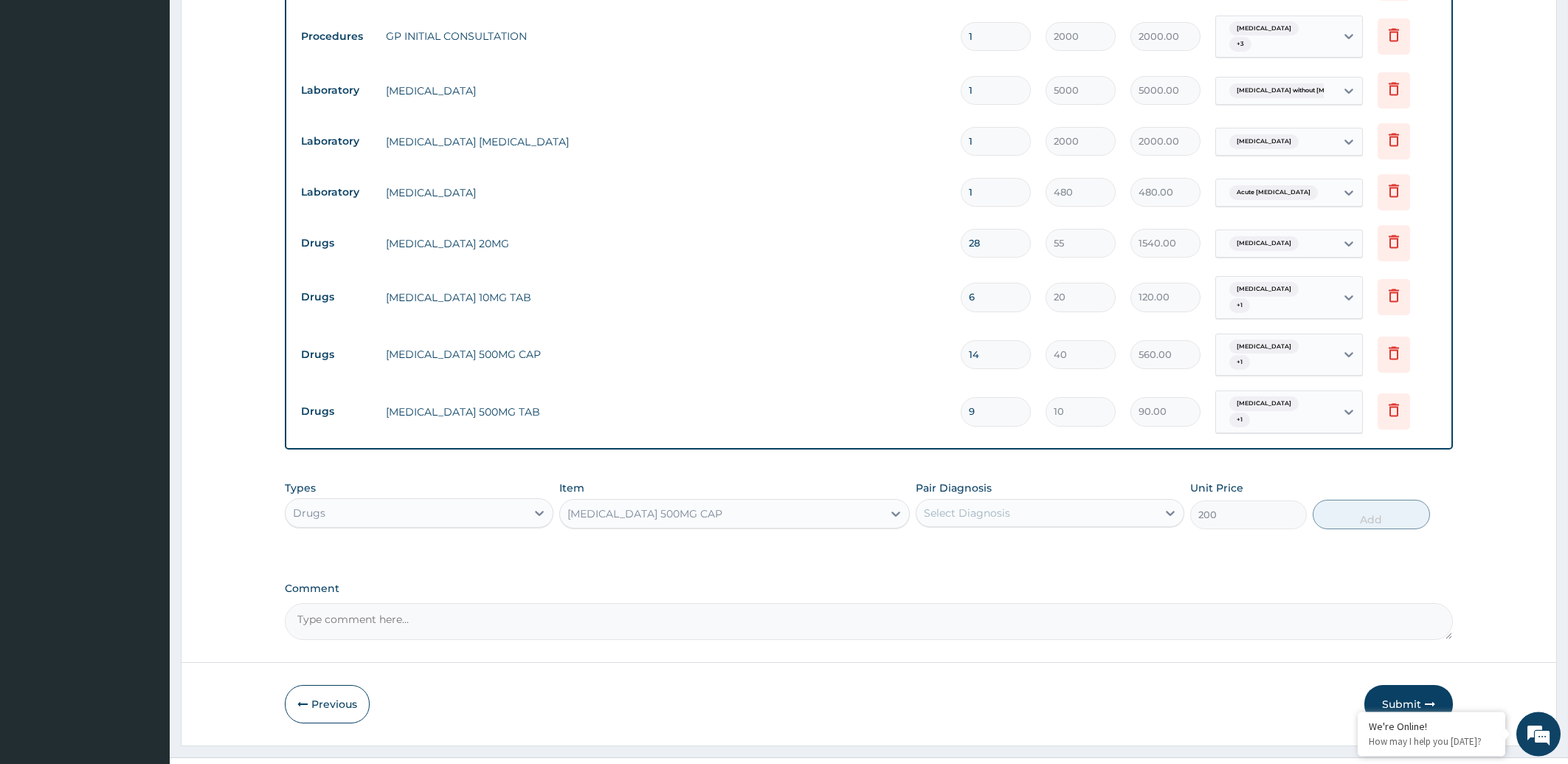
scroll to position [672, 0]
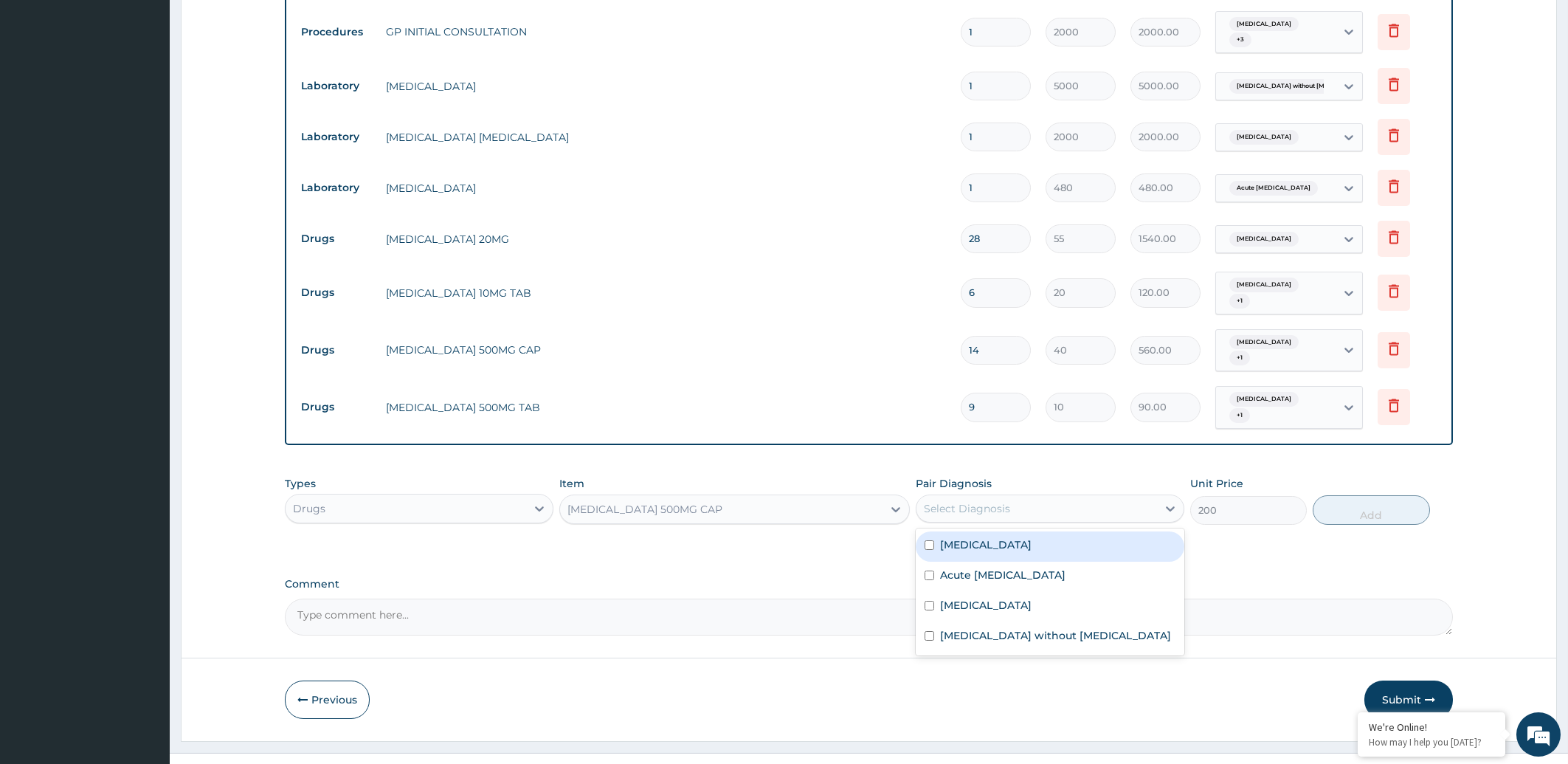
click at [1133, 497] on div "Select Diagnosis" at bounding box center [1036, 508] width 241 height 24
click at [992, 537] on label "Peptic ulcer" at bounding box center [985, 544] width 91 height 15
checkbox input "true"
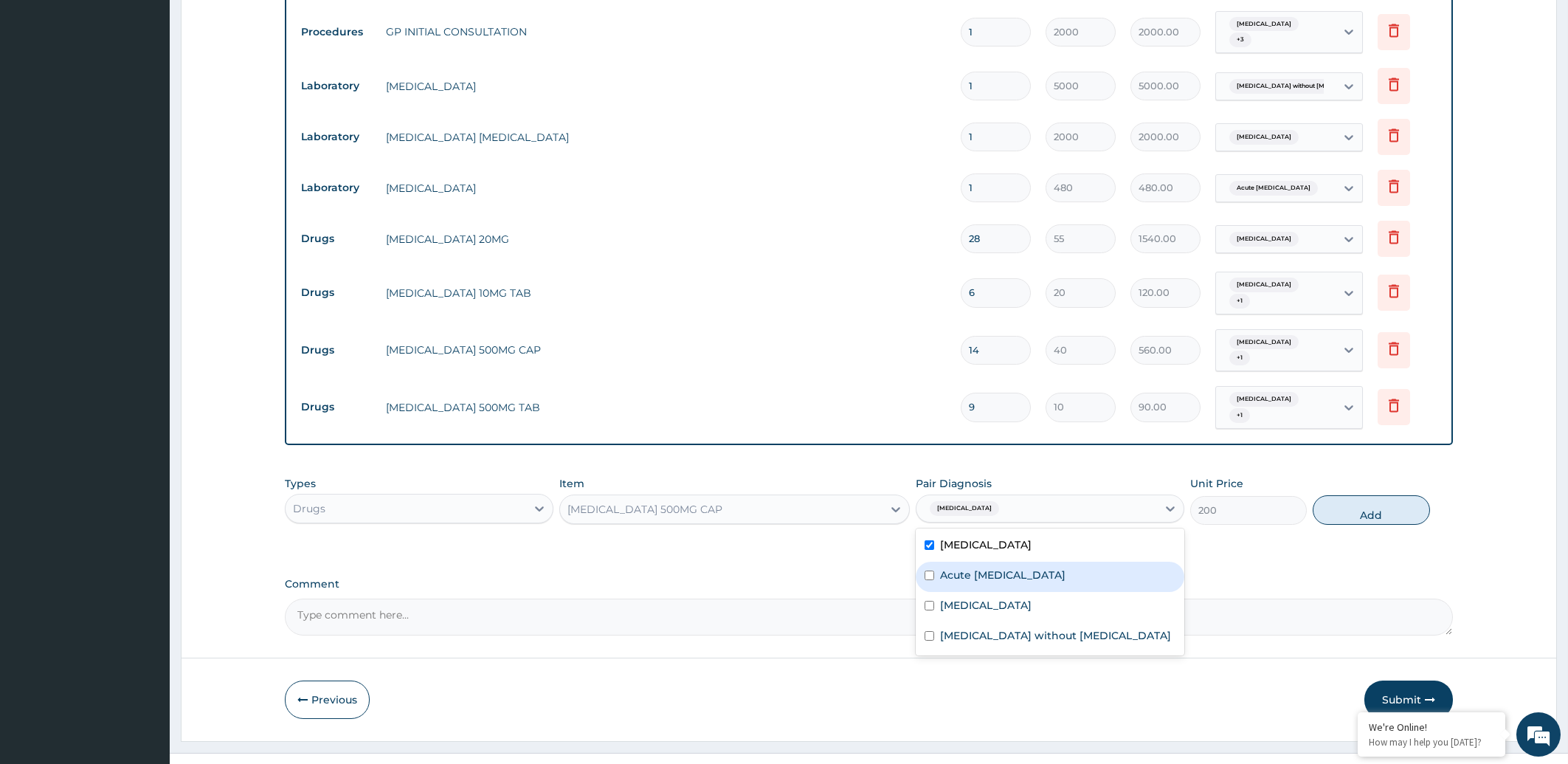
click at [999, 568] on label "Acute urinary tract infection" at bounding box center [1002, 575] width 125 height 15
checkbox input "true"
click at [1357, 495] on button "Add" at bounding box center [1371, 510] width 117 height 30
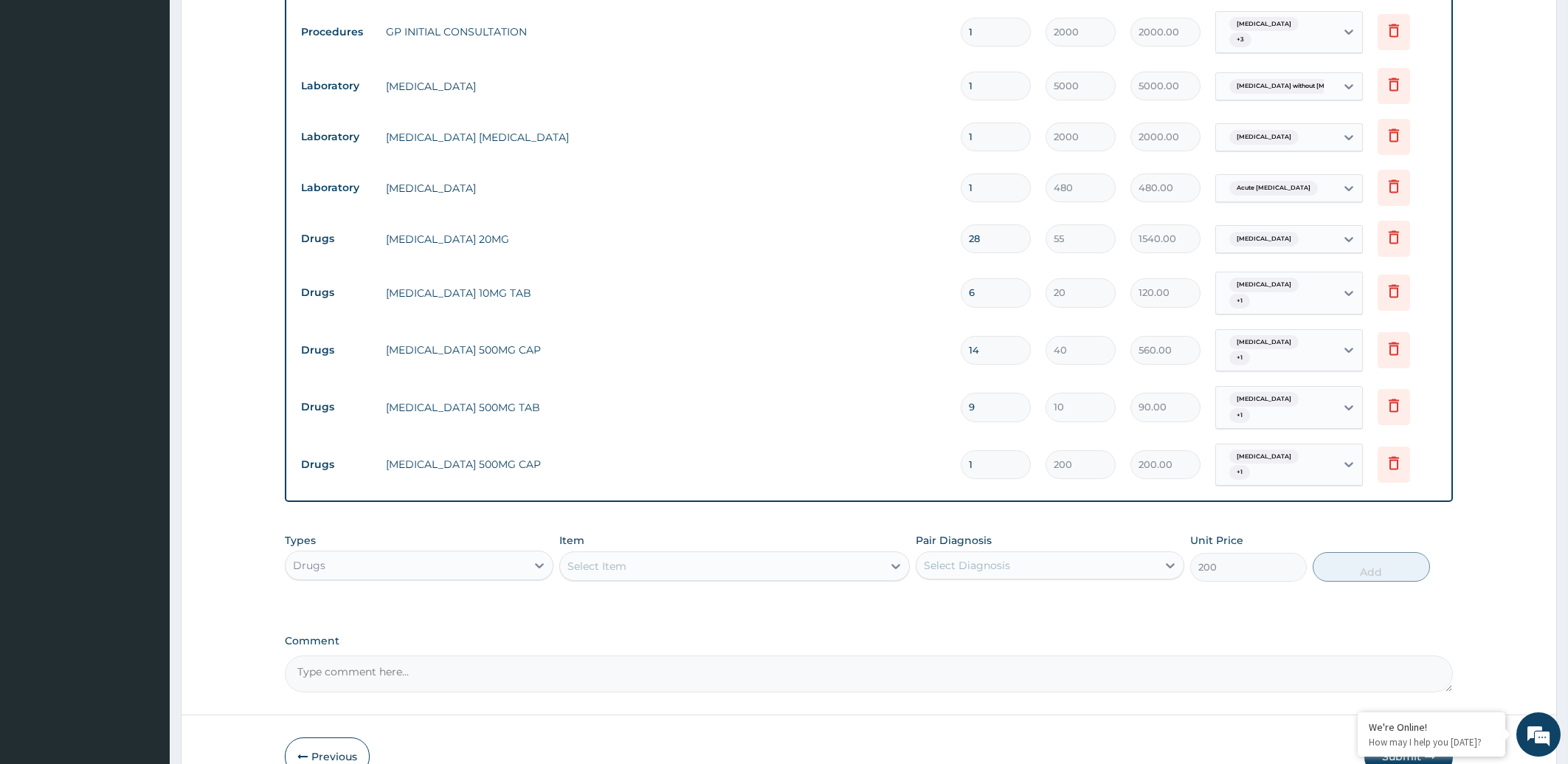
type input "0"
click at [988, 450] on input "1" at bounding box center [996, 464] width 70 height 29
type input "14"
type input "2800.00"
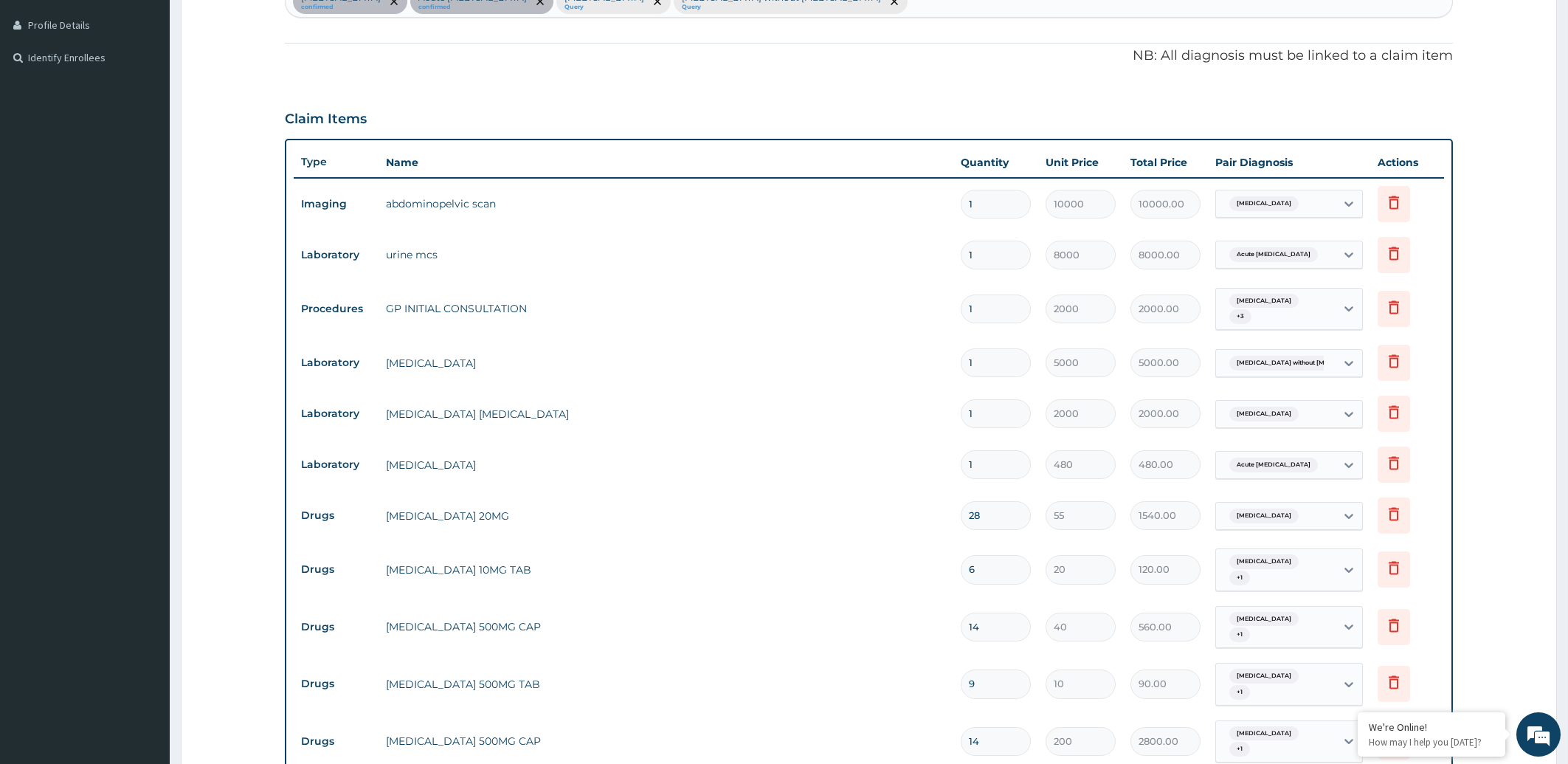
scroll to position [724, 0]
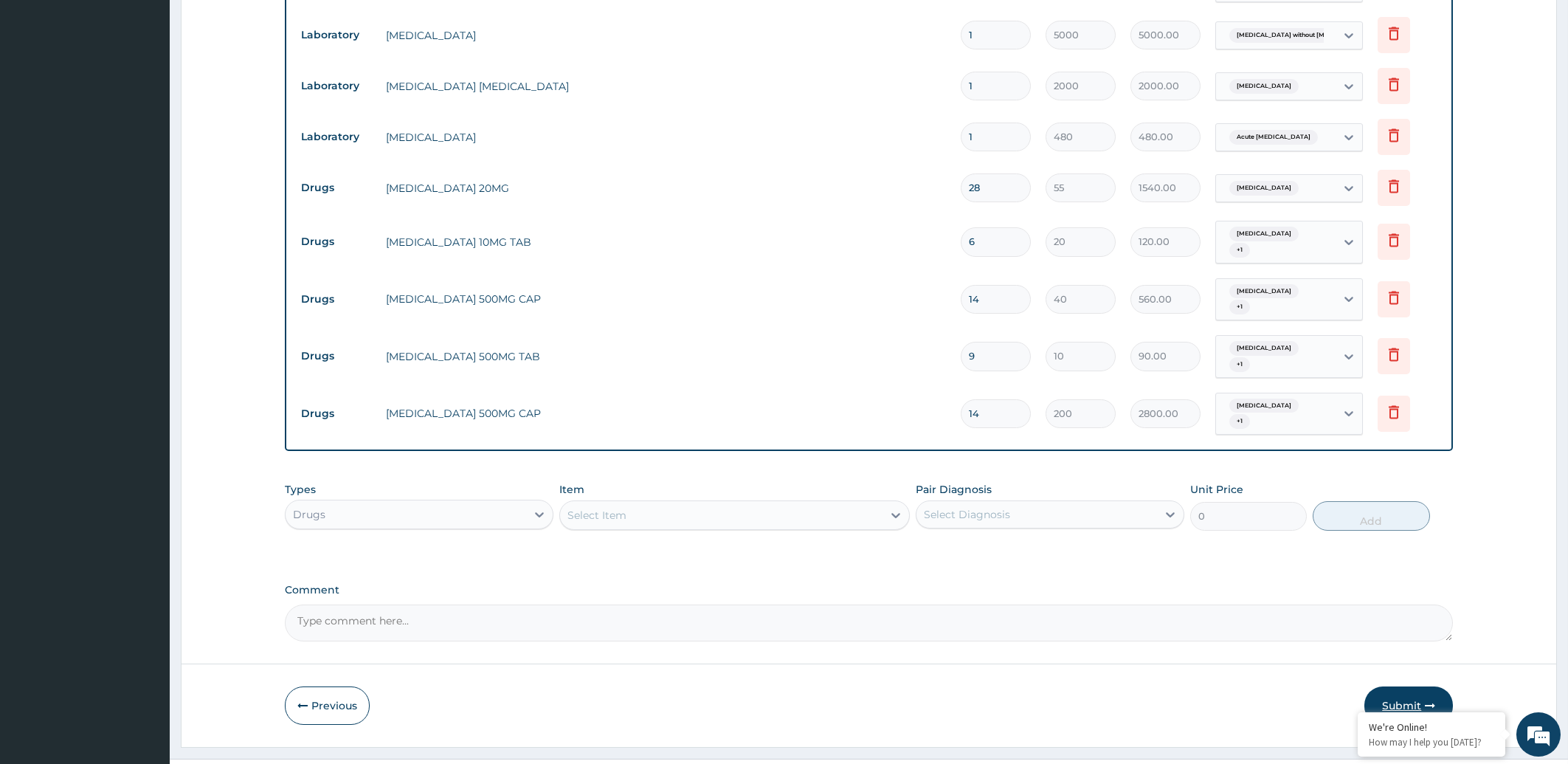
type input "14"
click at [1406, 686] on button "Submit" at bounding box center [1409, 705] width 88 height 39
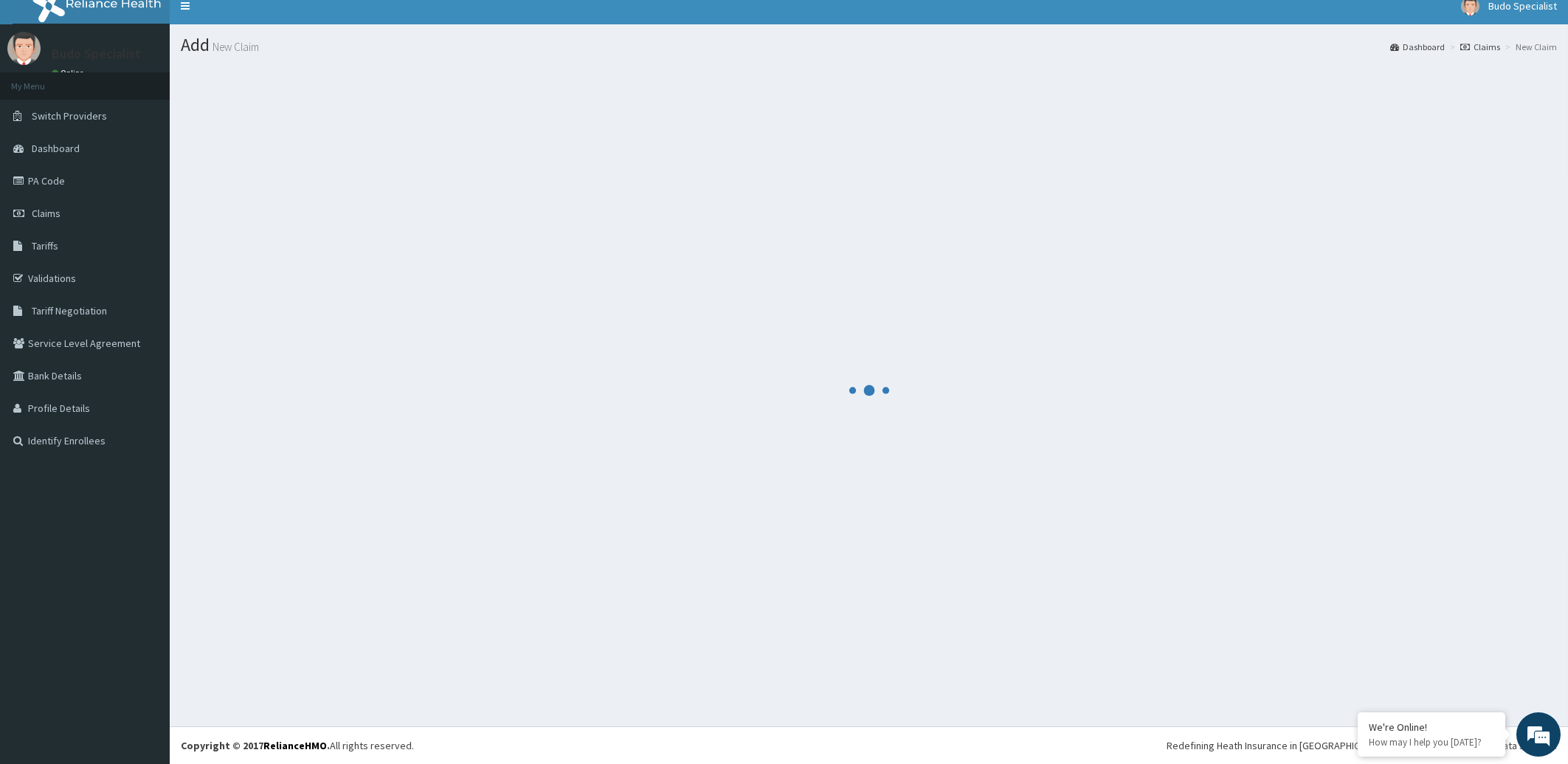
scroll to position [11, 0]
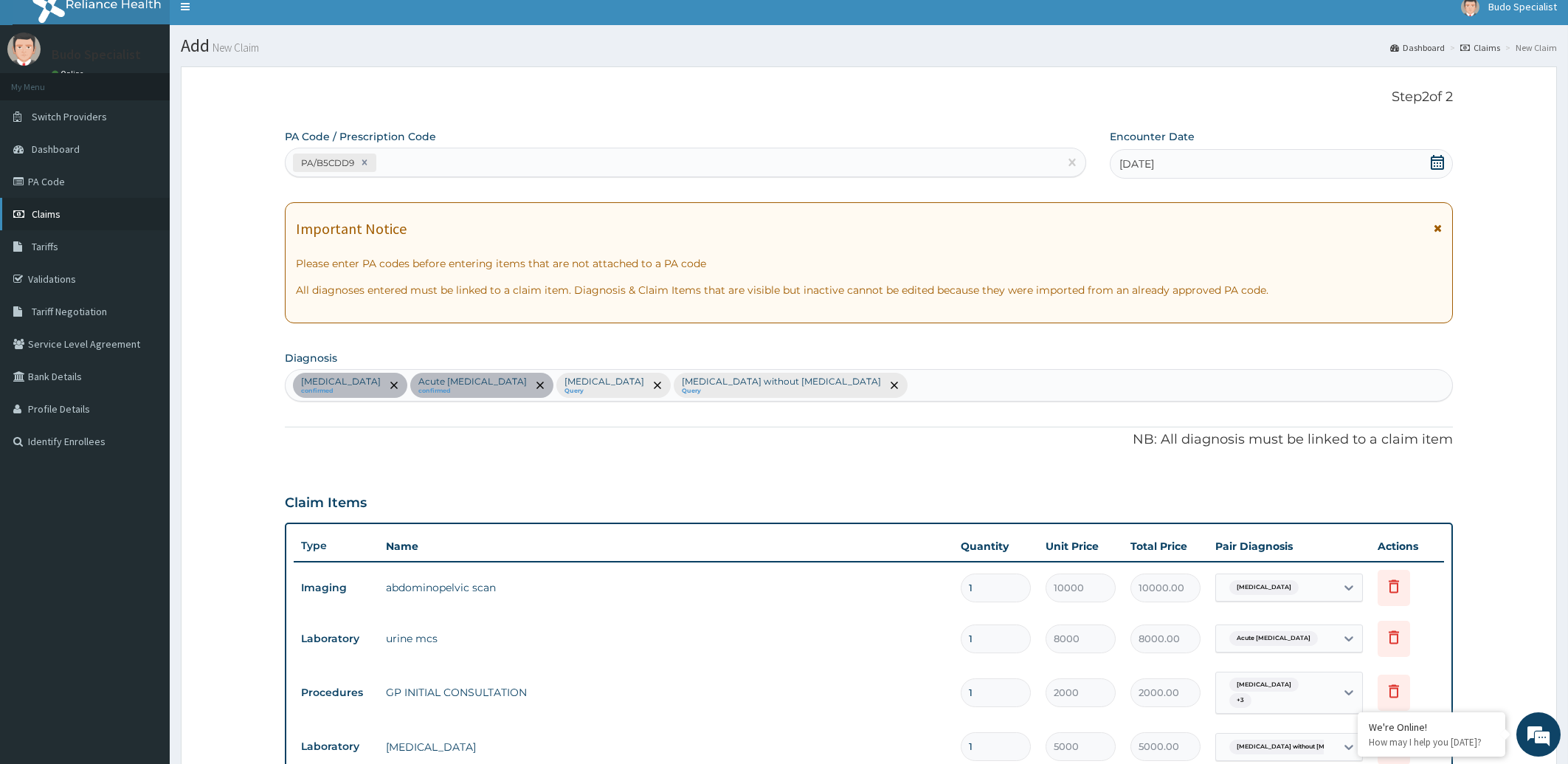
click at [56, 216] on span "Claims" at bounding box center [46, 214] width 29 height 13
click at [33, 215] on span "Claims" at bounding box center [46, 214] width 29 height 13
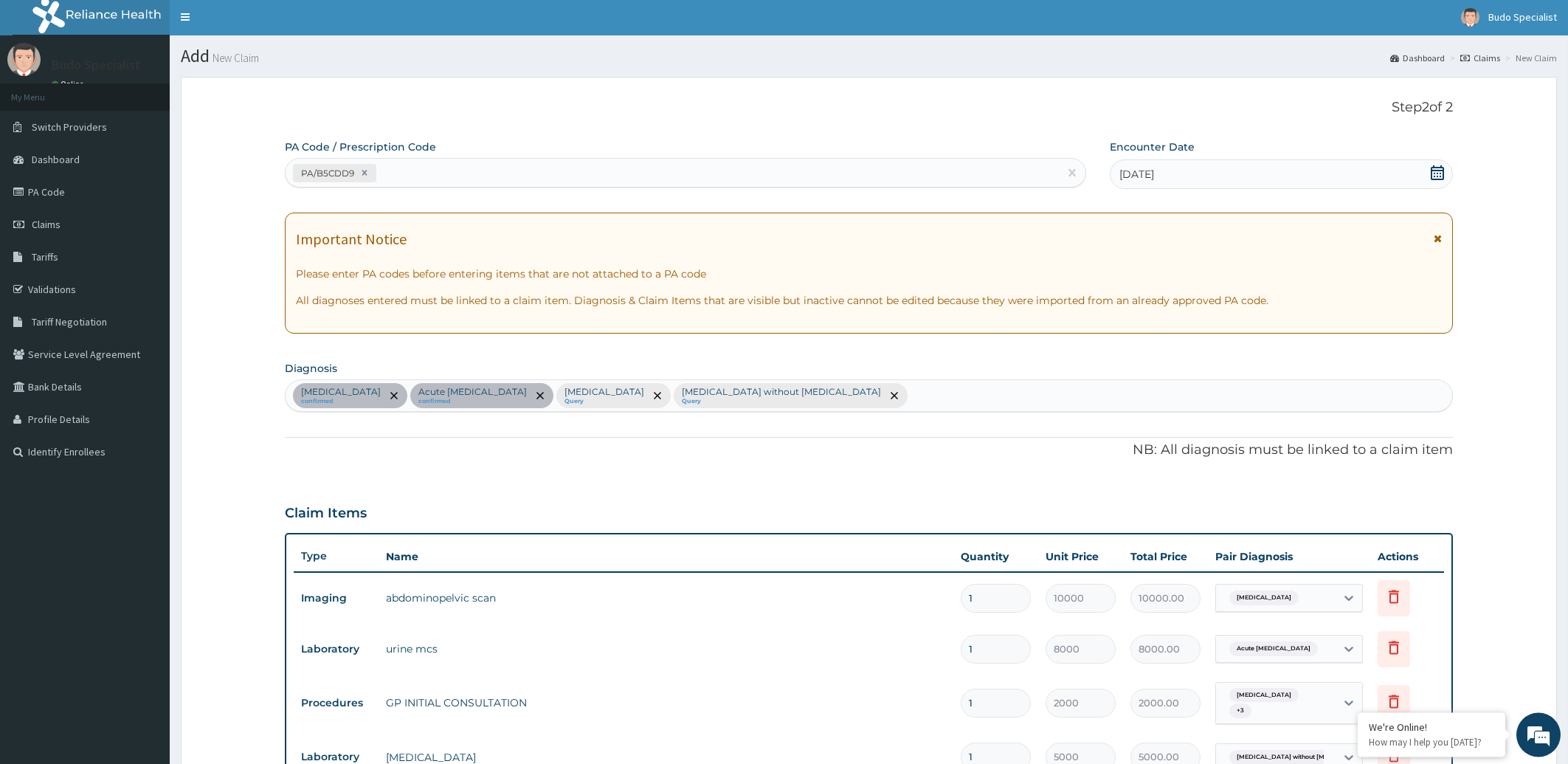
scroll to position [0, 0]
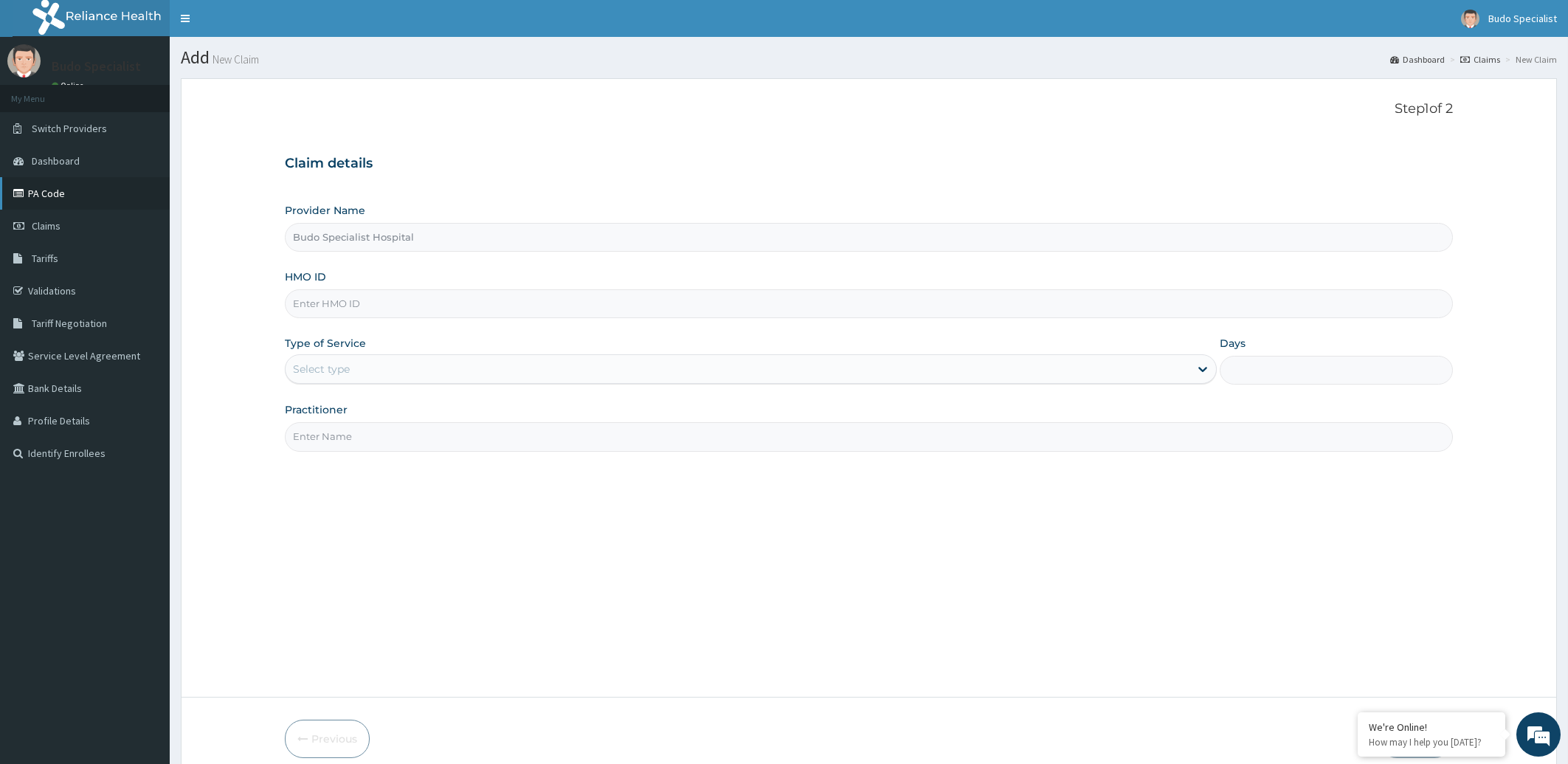
click at [66, 197] on link "PA Code" at bounding box center [85, 193] width 170 height 32
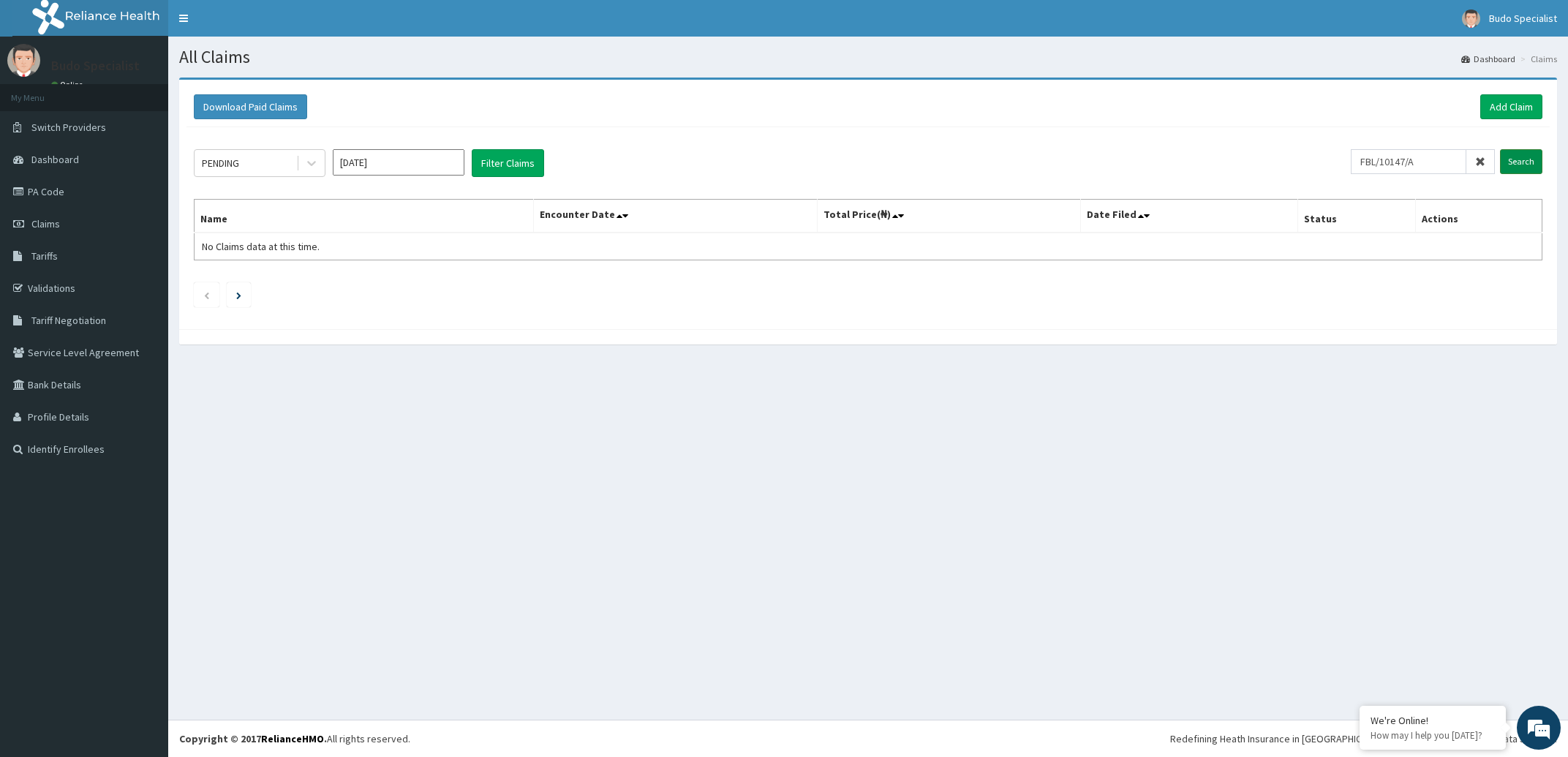
type input "FBL/10147/A"
click at [1529, 163] on input "Search" at bounding box center [1521, 161] width 43 height 25
click at [1499, 111] on link "Add Claim" at bounding box center [1512, 107] width 63 height 25
click at [1505, 105] on link "Add Claim" at bounding box center [1512, 107] width 63 height 25
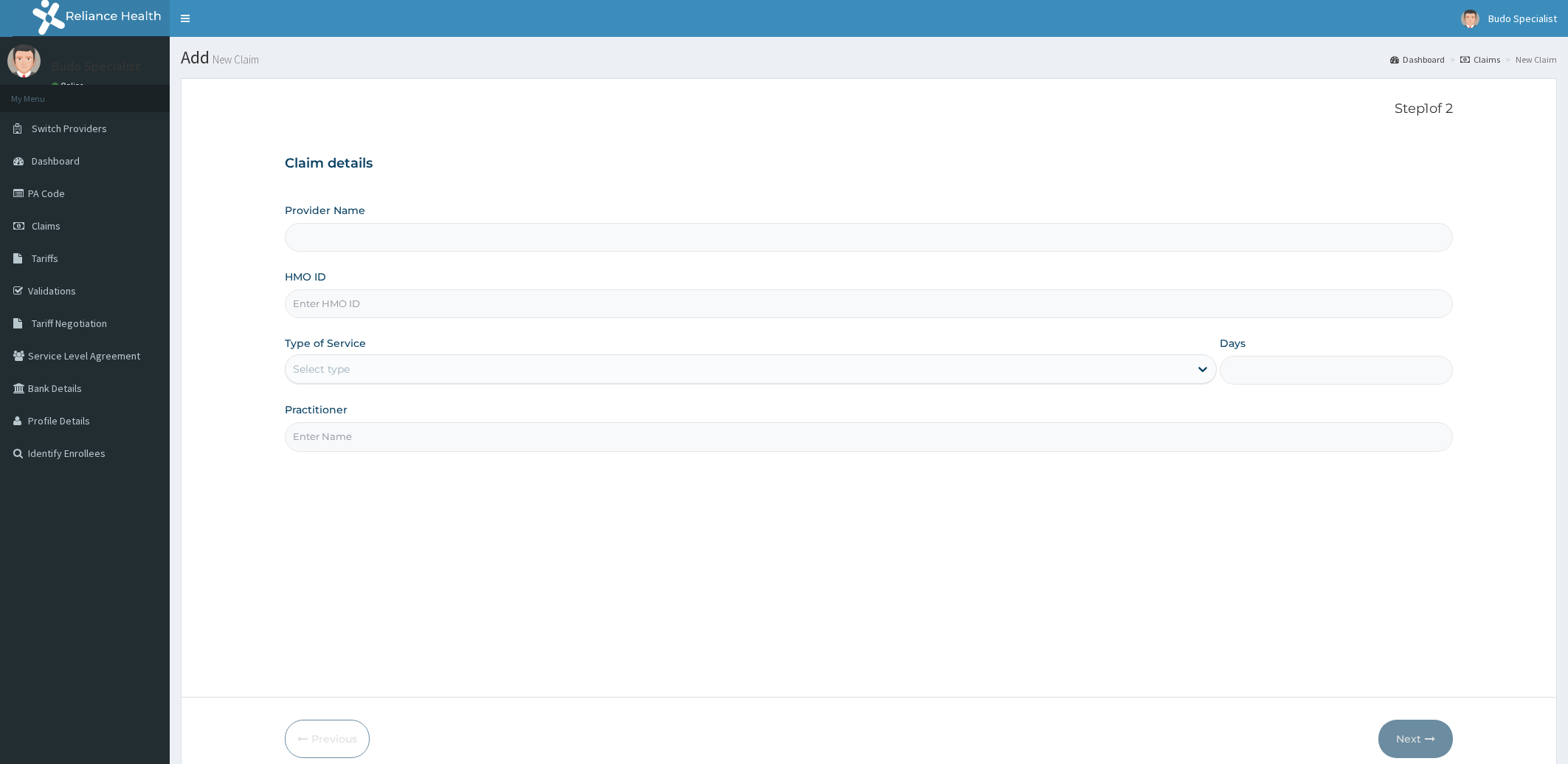
type input "Budo Specialist Hospital"
click at [340, 306] on input "HMO ID" at bounding box center [869, 303] width 1169 height 29
click at [349, 305] on input "HMO ID" at bounding box center [869, 303] width 1169 height 29
click at [574, 223] on input "Budo Specialist Hospital" at bounding box center [869, 237] width 1169 height 29
click at [348, 308] on input "HMO ID" at bounding box center [869, 303] width 1169 height 29
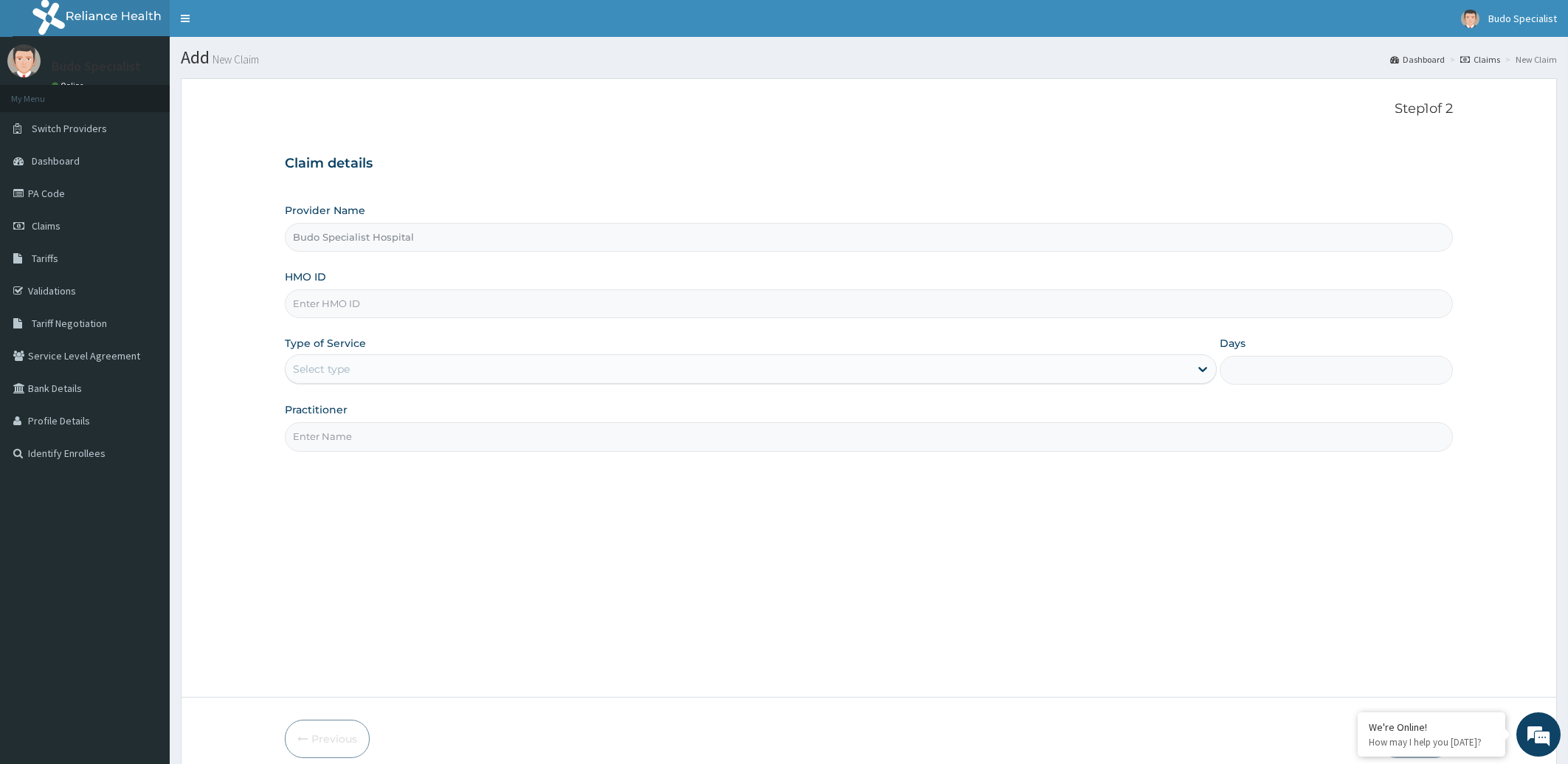
click at [343, 310] on input "HMO ID" at bounding box center [869, 303] width 1169 height 29
click at [345, 306] on input "HMO ID" at bounding box center [869, 303] width 1169 height 29
type input "PIM/10004/C"
click at [327, 360] on div "Select type" at bounding box center [738, 369] width 905 height 24
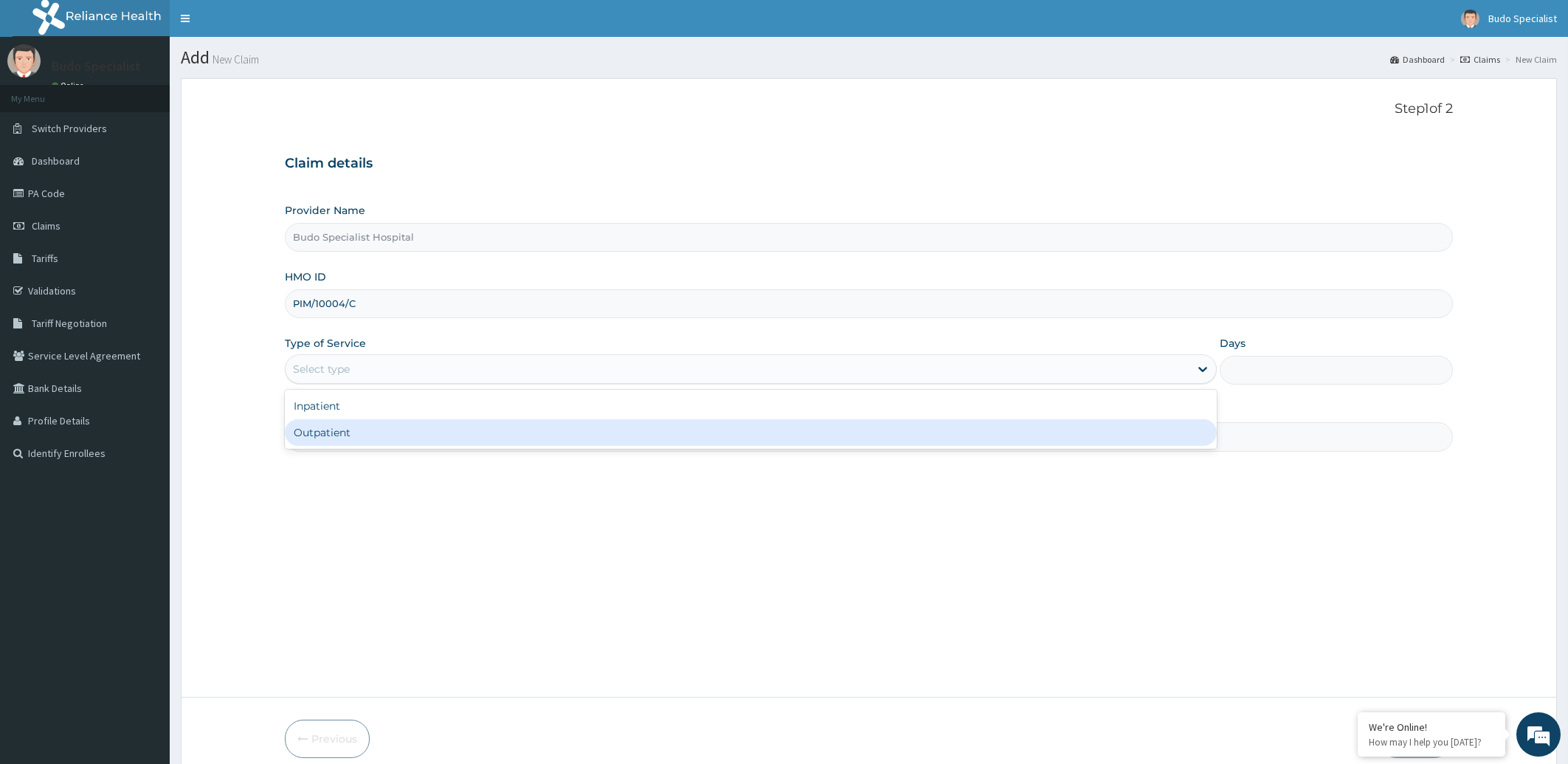
click at [319, 431] on div "Outpatient" at bounding box center [751, 432] width 933 height 26
type input "1"
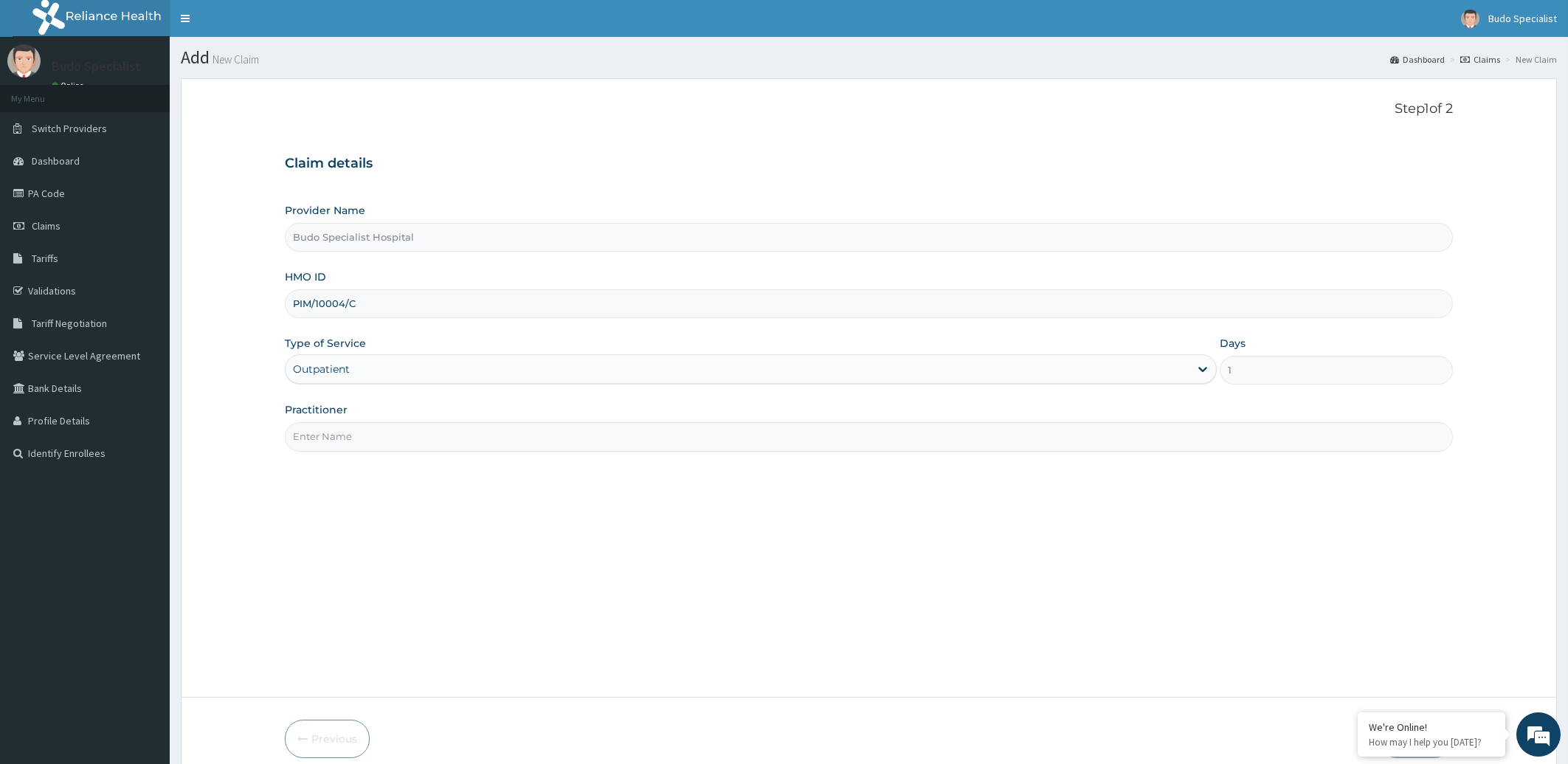
click at [342, 440] on input "Practitioner" at bounding box center [869, 436] width 1169 height 29
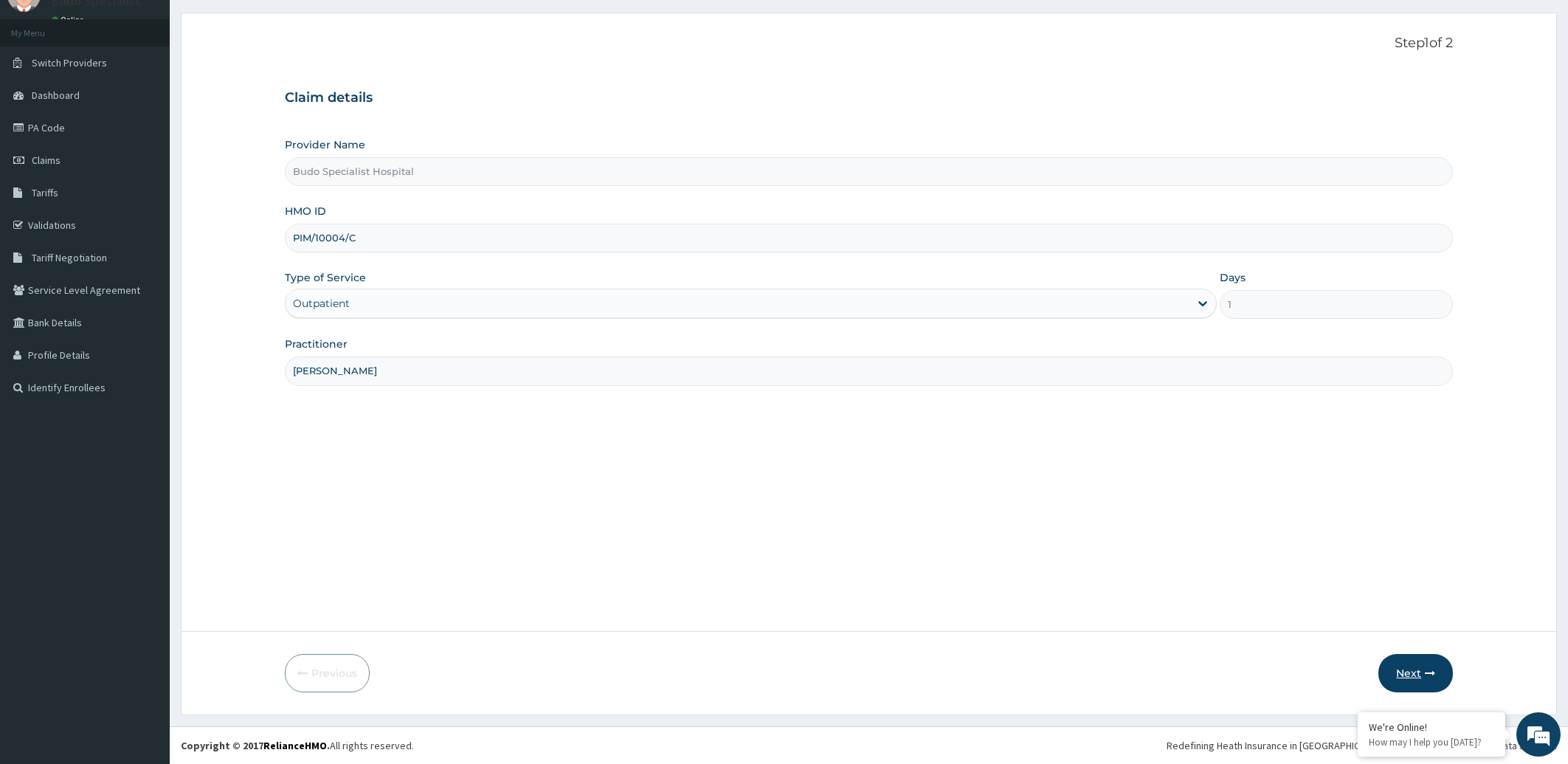
type input "[PERSON_NAME]"
click at [1411, 676] on button "Next" at bounding box center [1416, 673] width 74 height 39
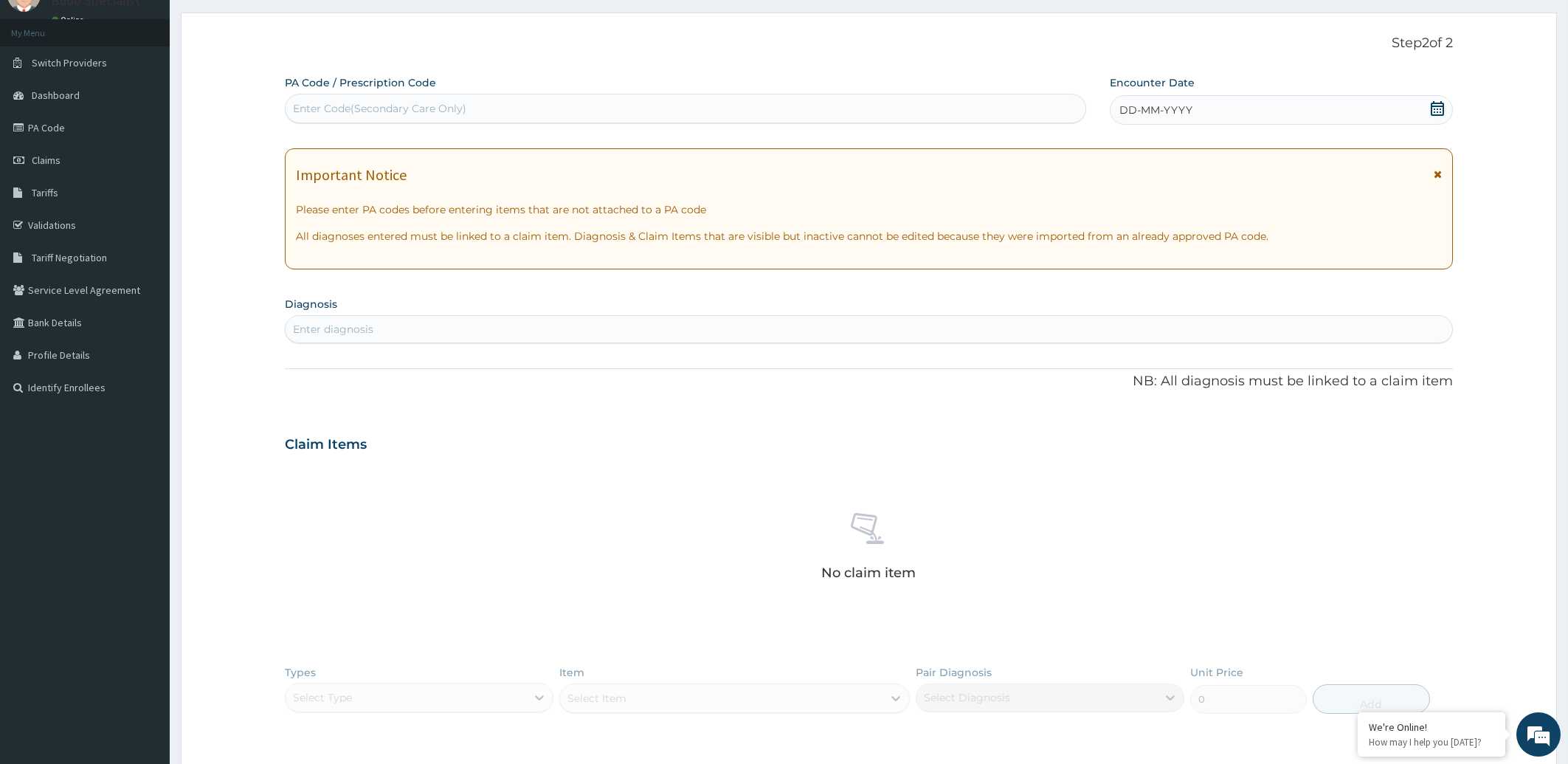
click at [1173, 107] on span "DD-MM-YYYY" at bounding box center [1155, 110] width 73 height 15
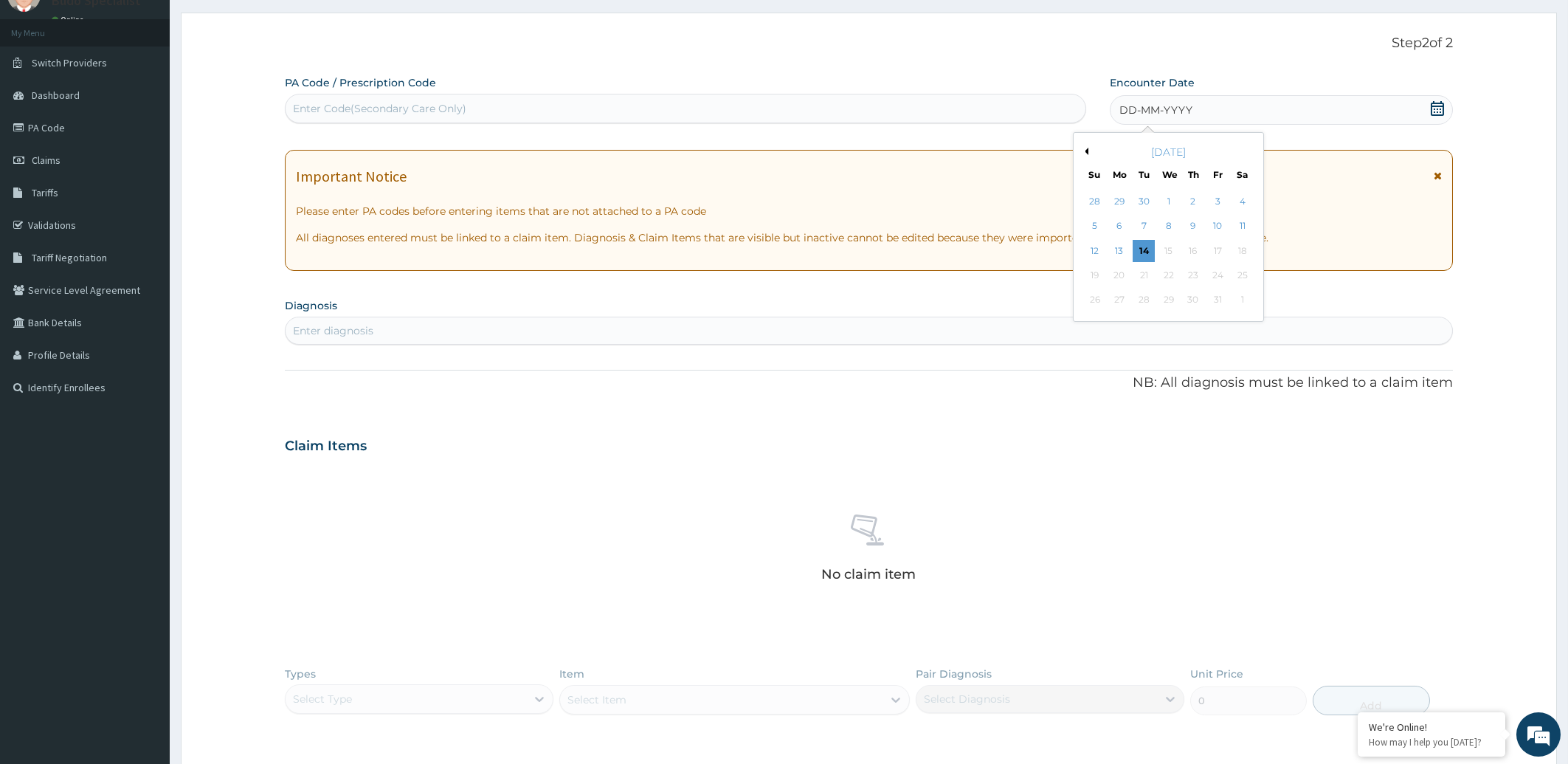
click at [1085, 155] on div "[DATE]" at bounding box center [1168, 152] width 178 height 15
click at [1085, 152] on button "Previous Month" at bounding box center [1084, 151] width 7 height 7
click at [1189, 196] on div "4" at bounding box center [1193, 201] width 22 height 22
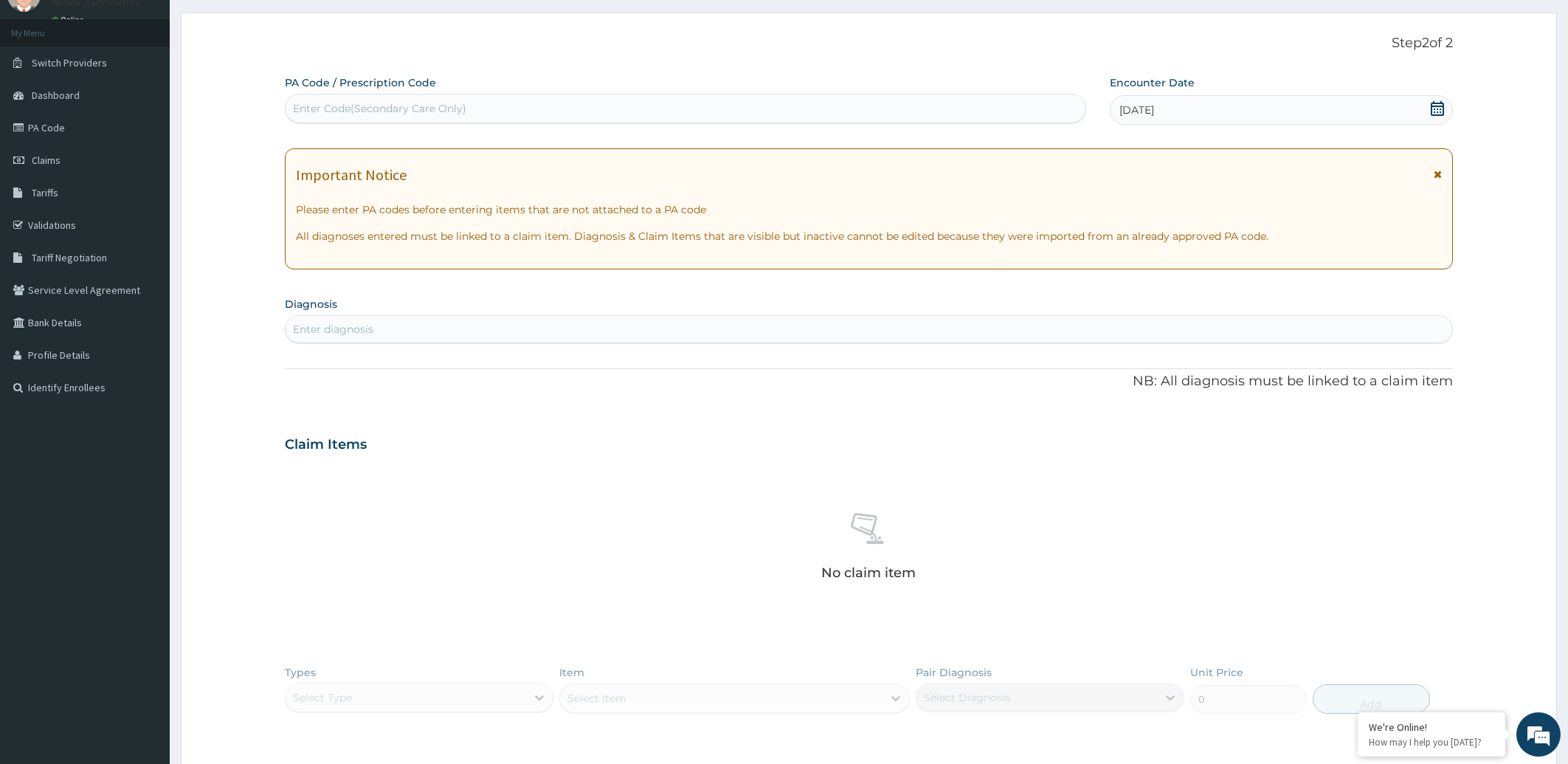
click at [381, 324] on div "Enter diagnosis" at bounding box center [869, 329] width 1168 height 24
type input "[MEDICAL_DATA]"
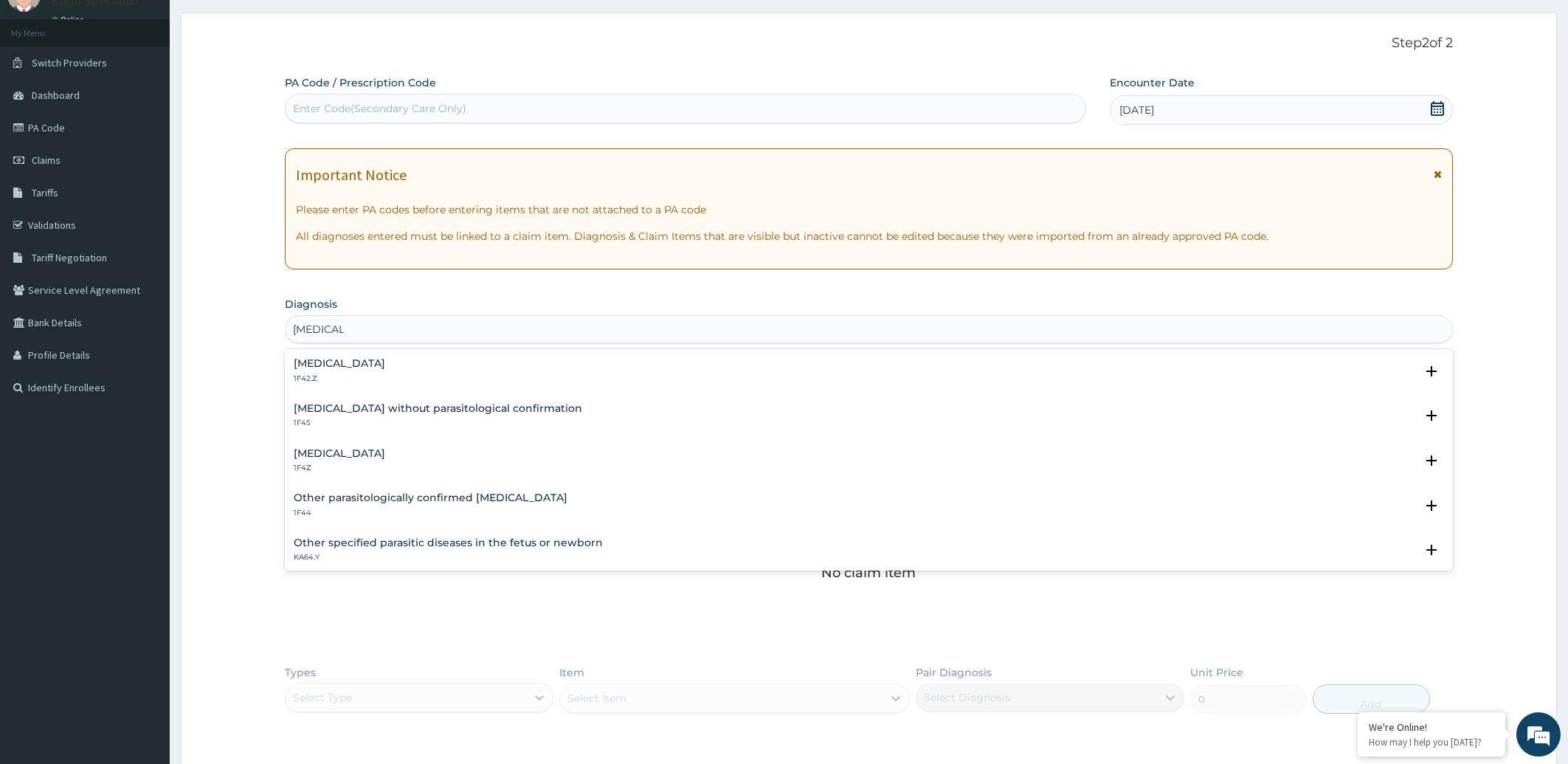
click at [371, 456] on h4 "[MEDICAL_DATA]" at bounding box center [339, 453] width 91 height 11
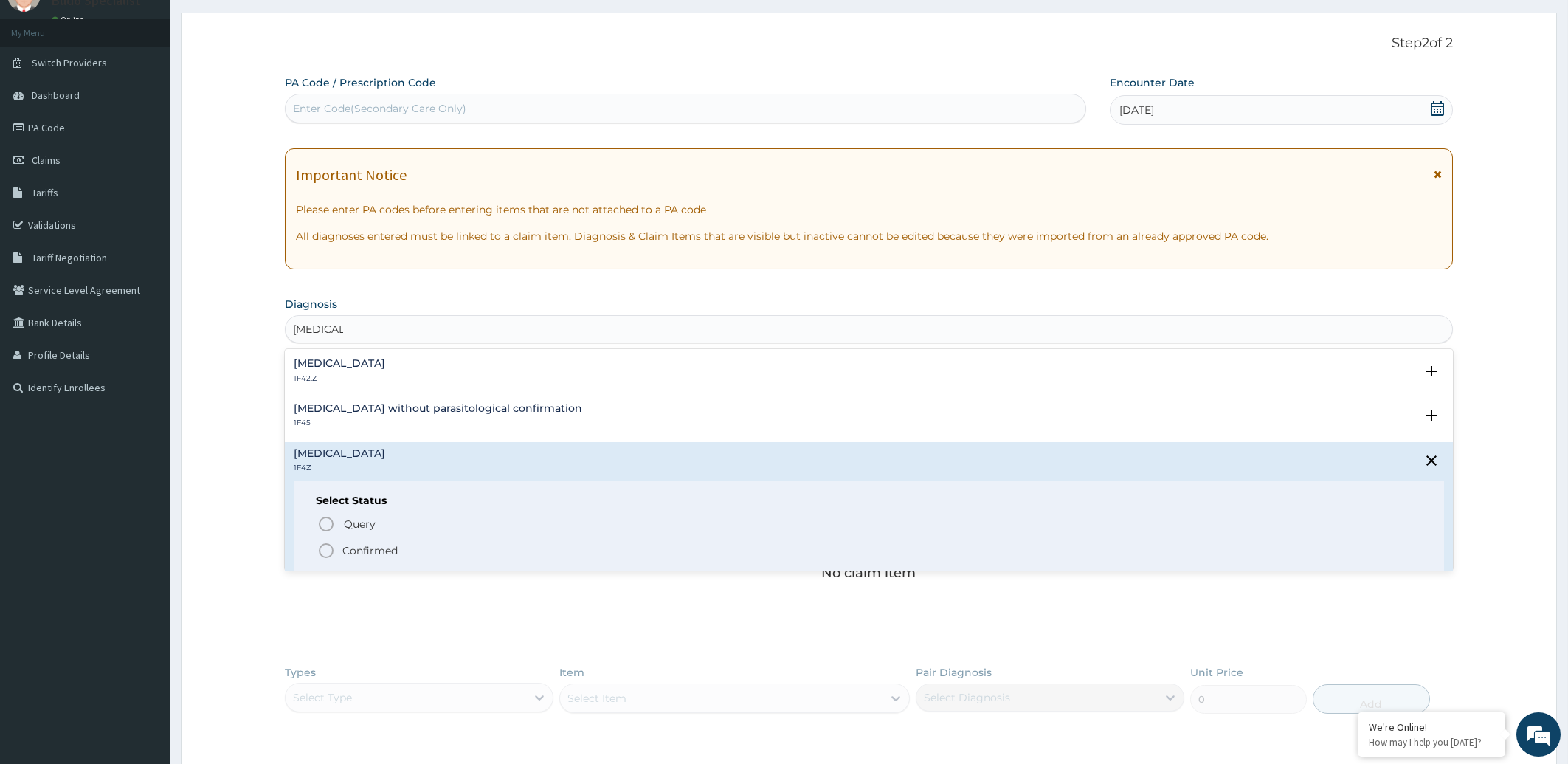
click at [325, 545] on icon "status option filled" at bounding box center [326, 550] width 18 height 18
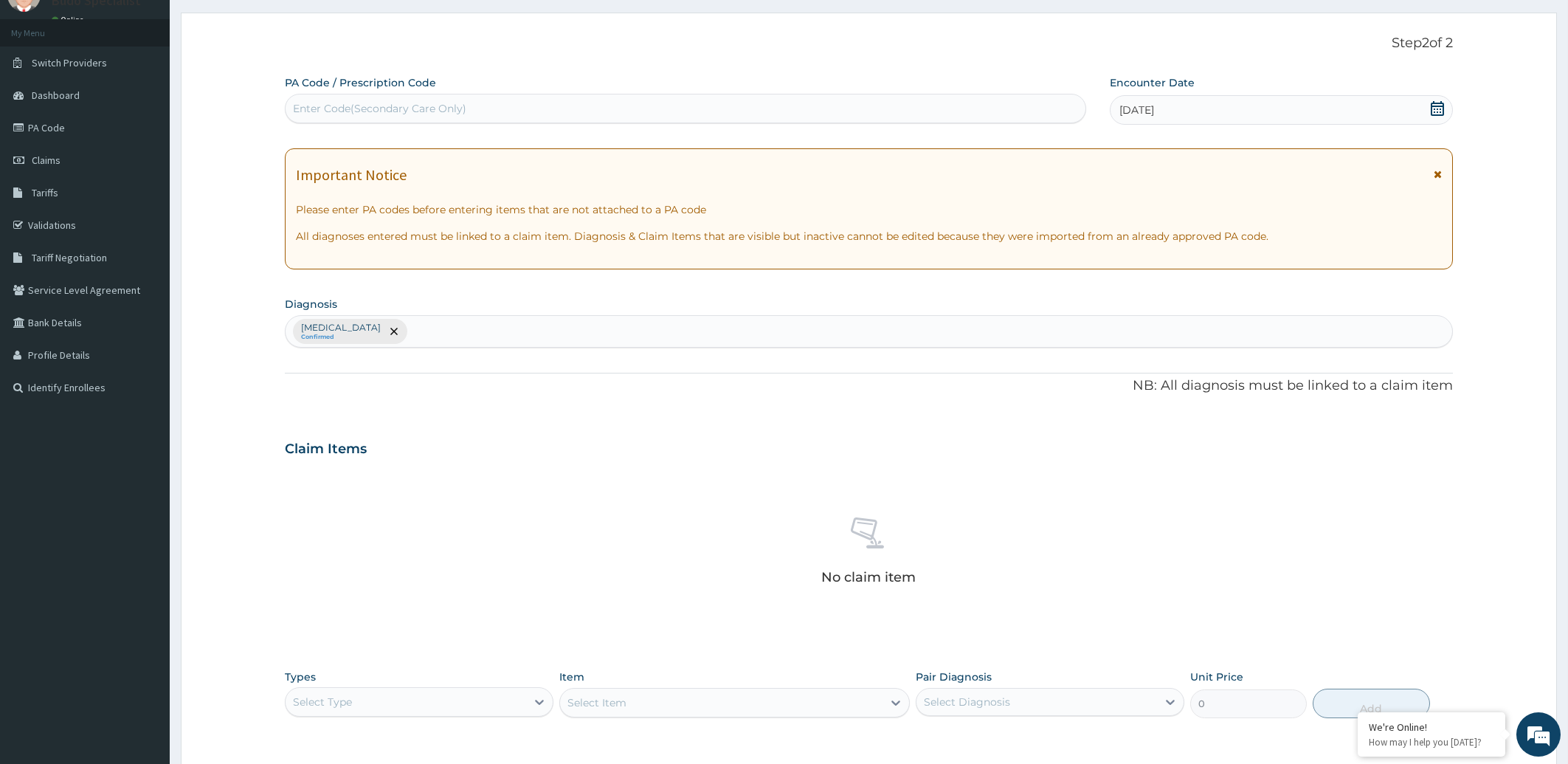
scroll to position [286, 0]
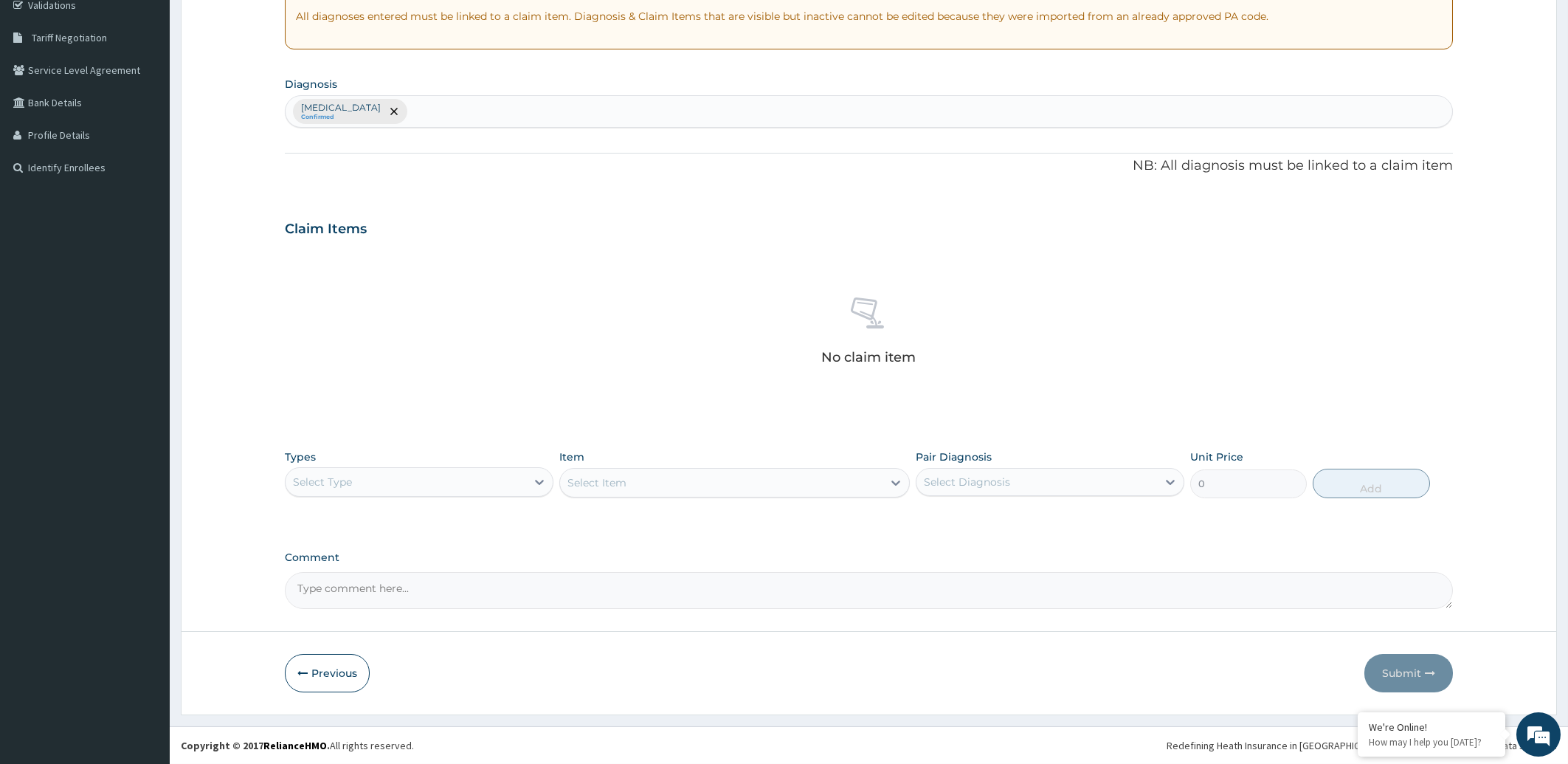
click at [442, 105] on div "[MEDICAL_DATA] Confirmed" at bounding box center [869, 111] width 1168 height 31
type input "SEPSI"
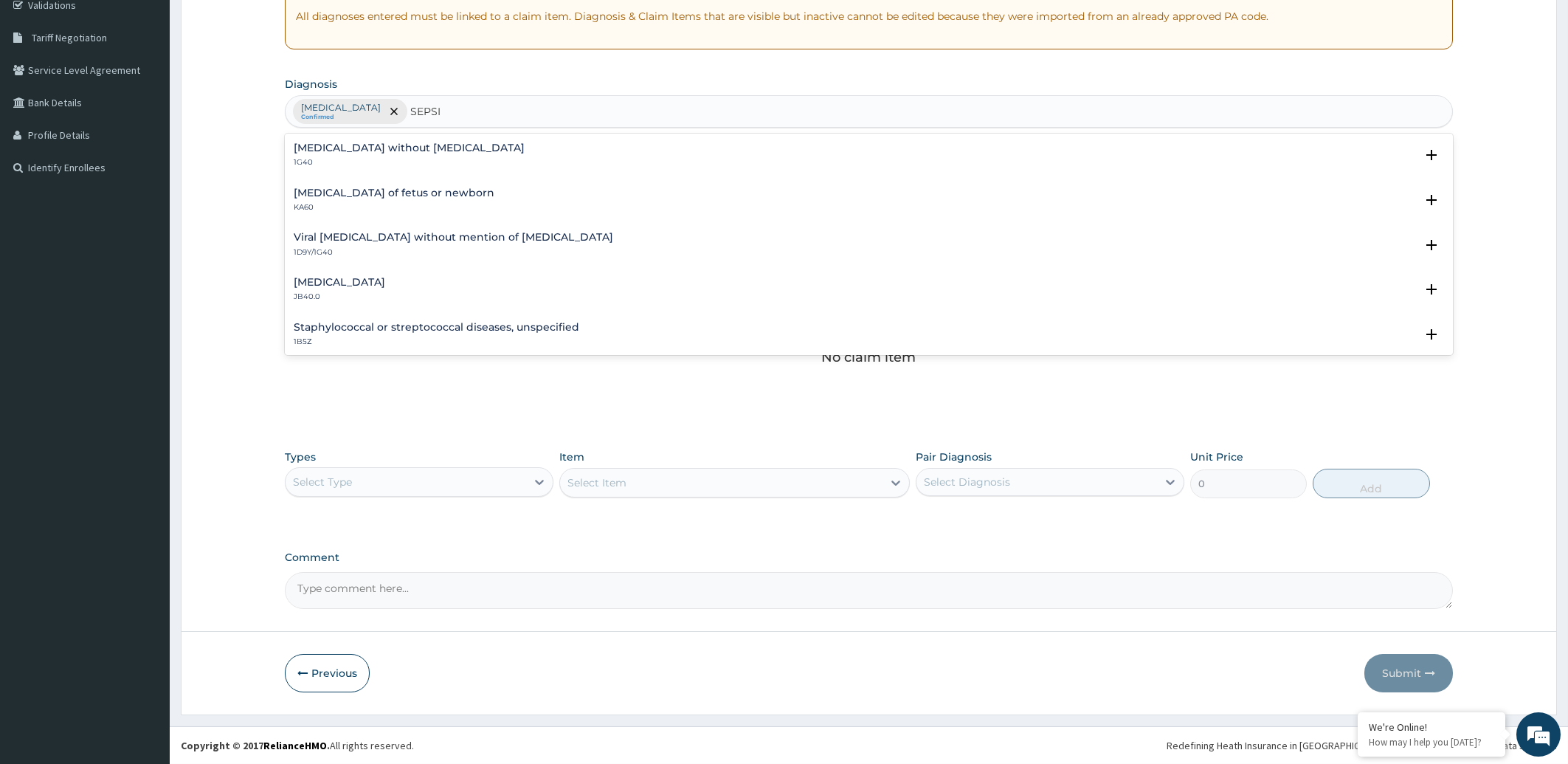
click at [386, 163] on p "1G40" at bounding box center [409, 162] width 231 height 11
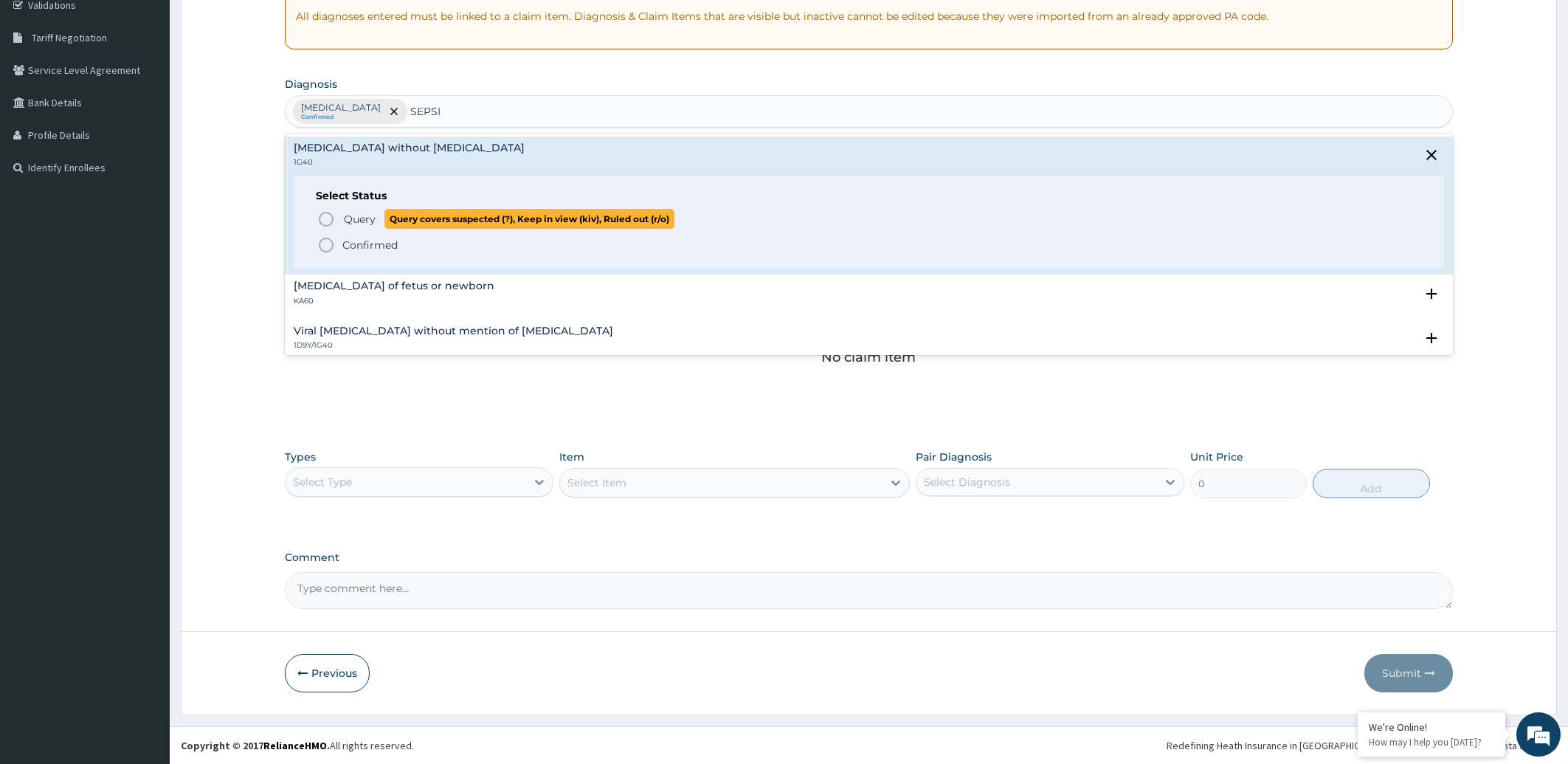
click at [332, 219] on circle "status option query" at bounding box center [326, 219] width 13 height 13
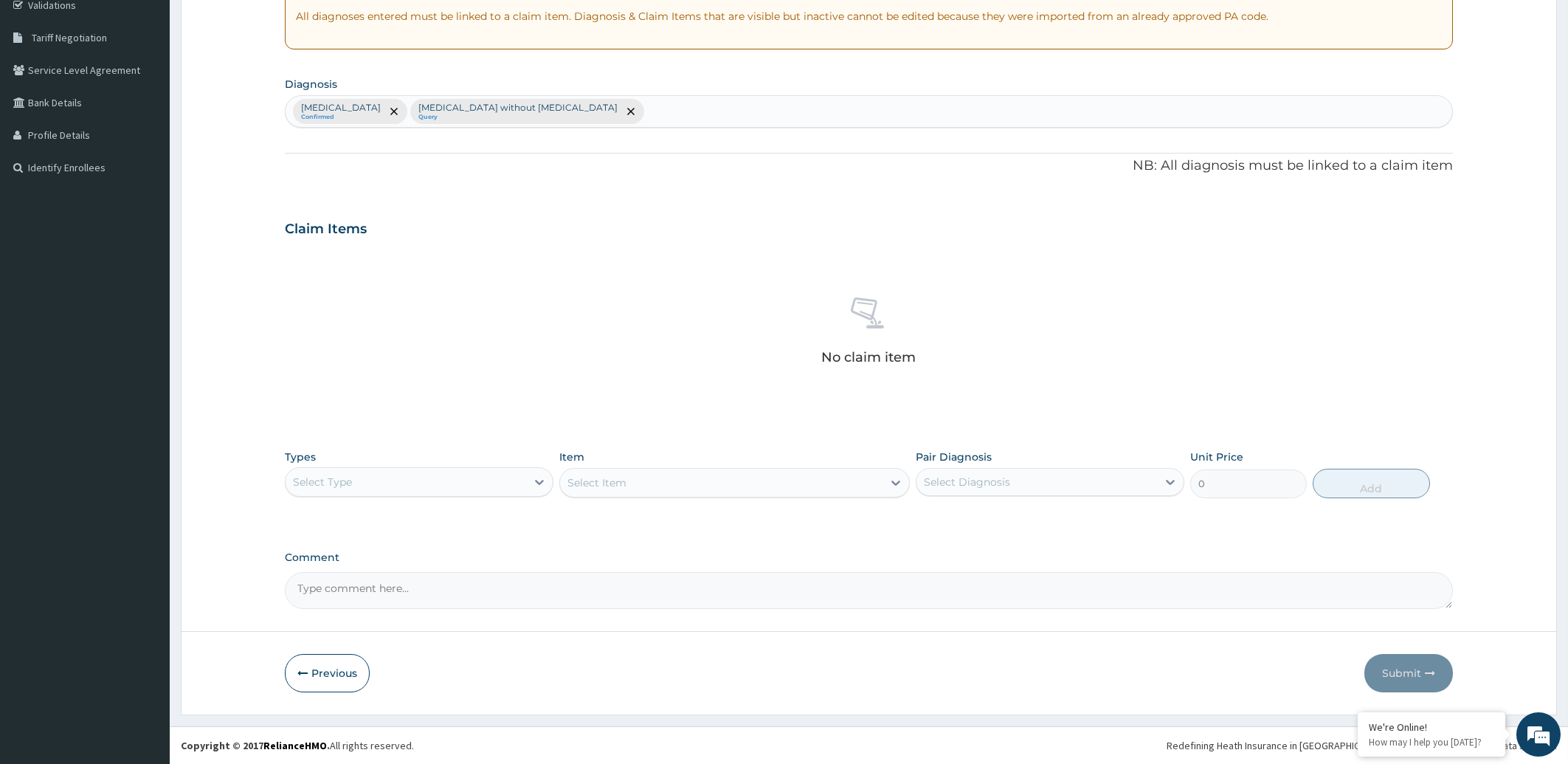
click at [592, 108] on div "Malaria, unspecified Confirmed Sepsis without septic shock Query" at bounding box center [869, 111] width 1168 height 31
type input "ANEMIA"
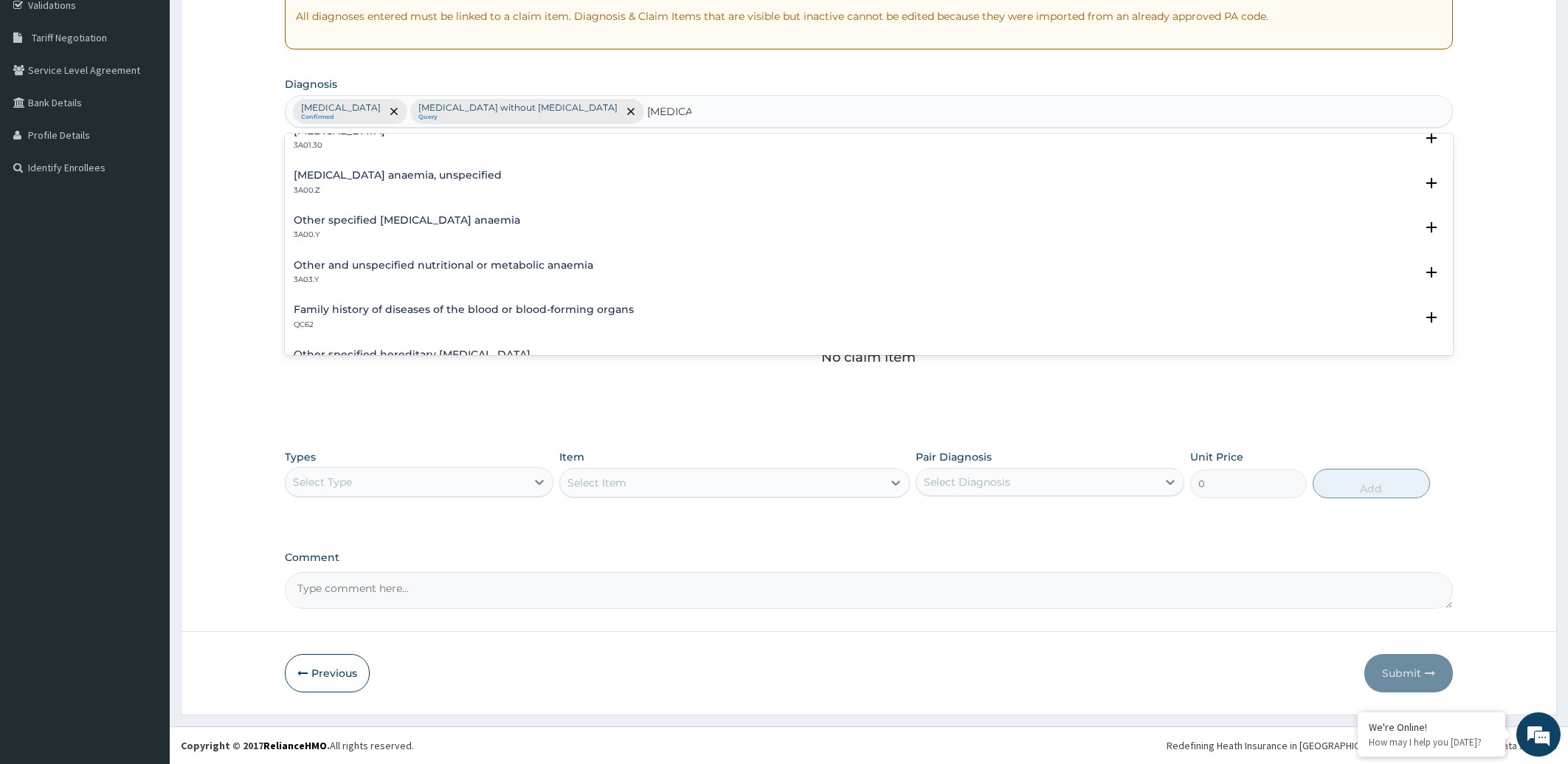
scroll to position [817, 0]
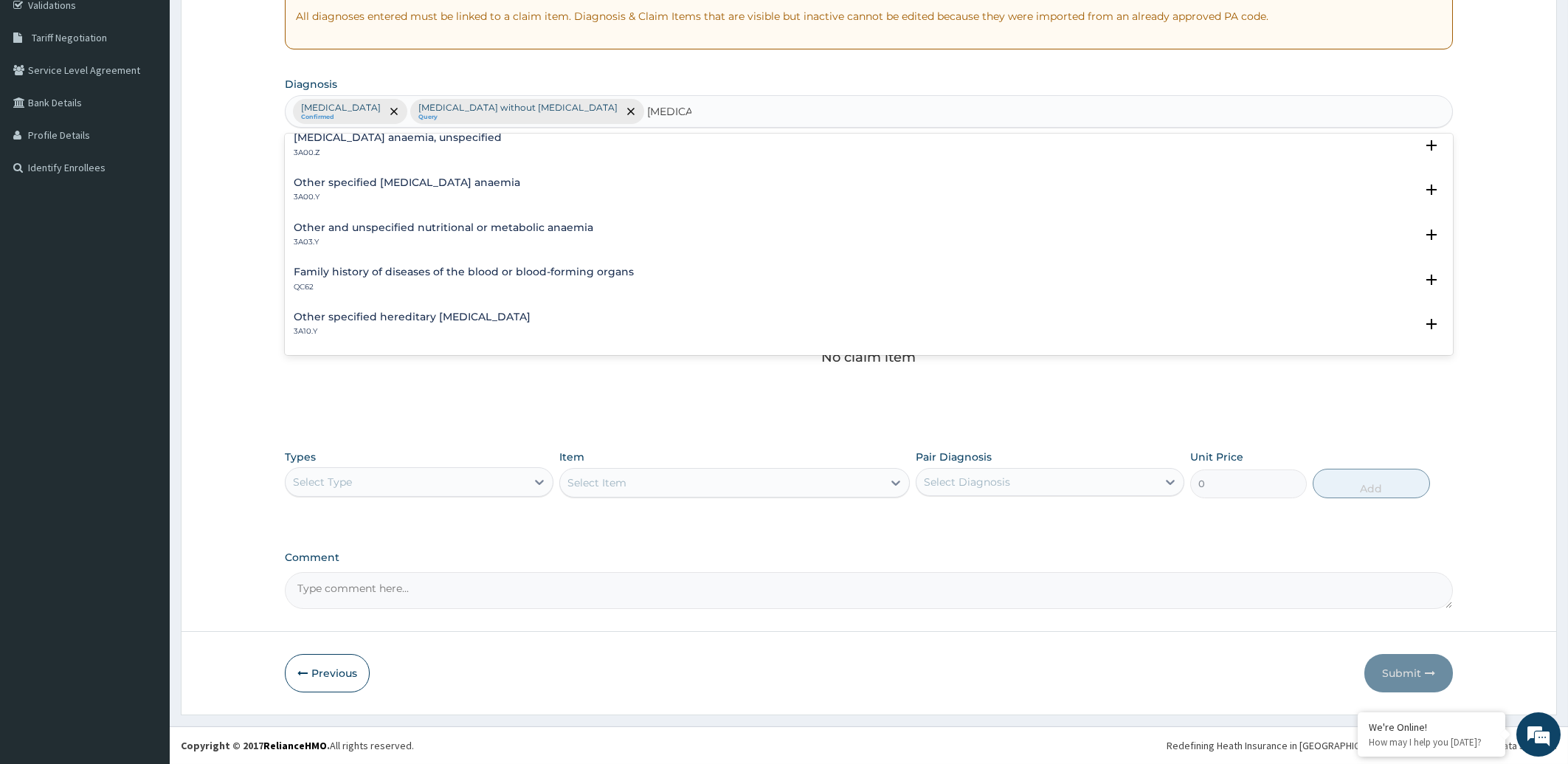
click at [410, 187] on h4 "Other specified iron deficiency anaemia" at bounding box center [406, 182] width 227 height 11
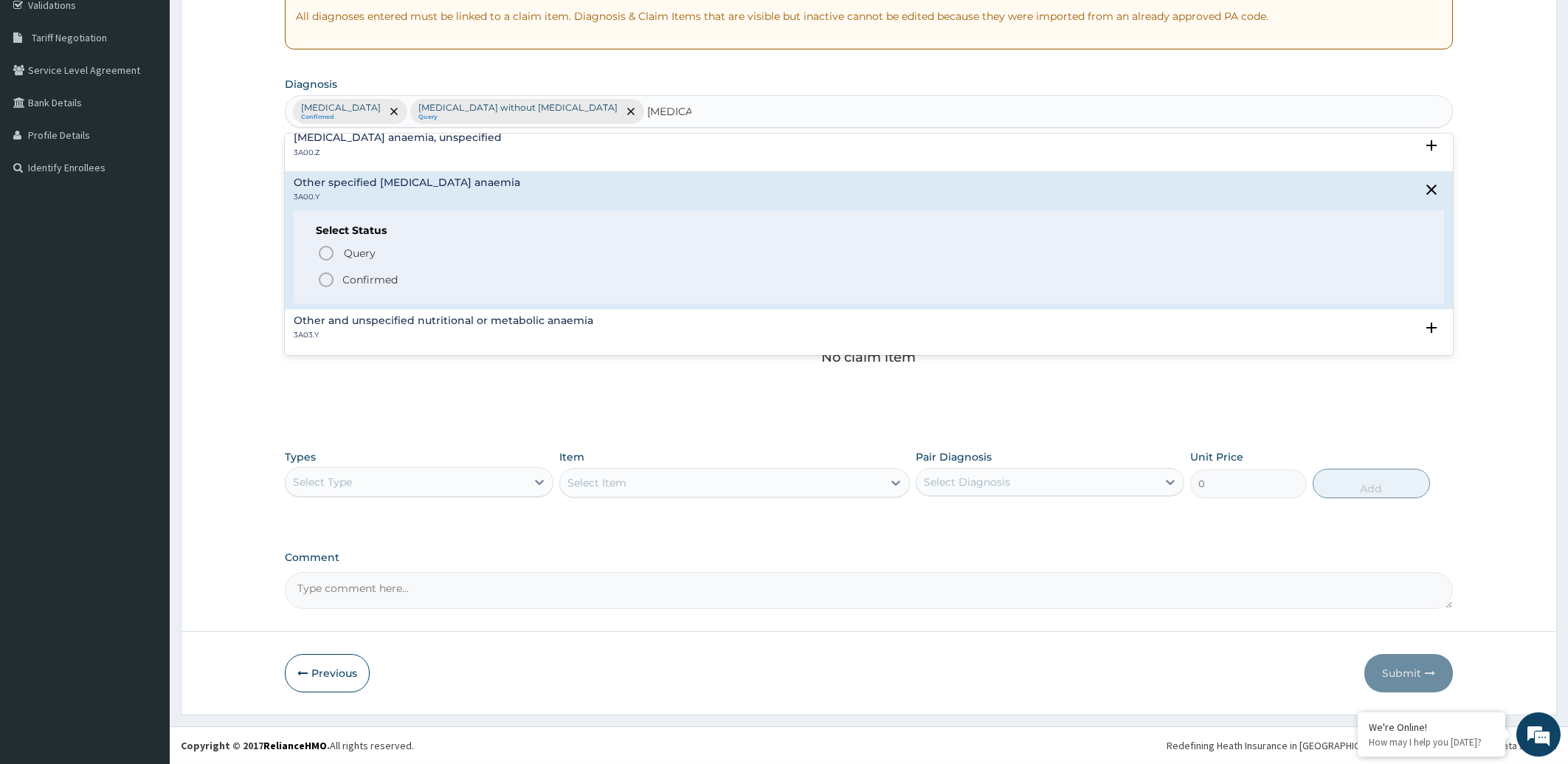
click at [325, 280] on icon "status option filled" at bounding box center [326, 279] width 18 height 18
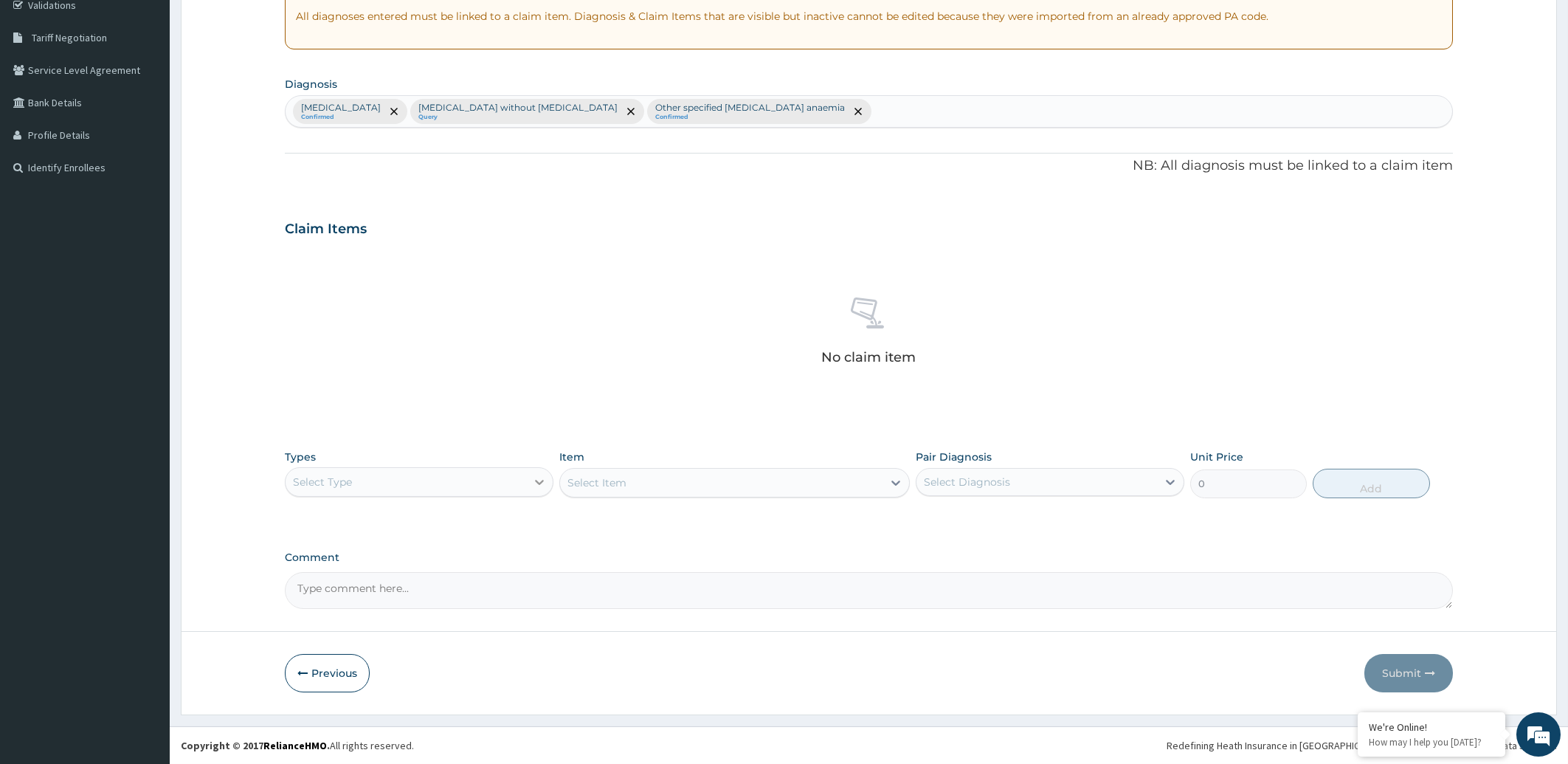
click at [536, 483] on icon at bounding box center [539, 482] width 15 height 15
click at [390, 577] on div "Procedures" at bounding box center [419, 572] width 269 height 26
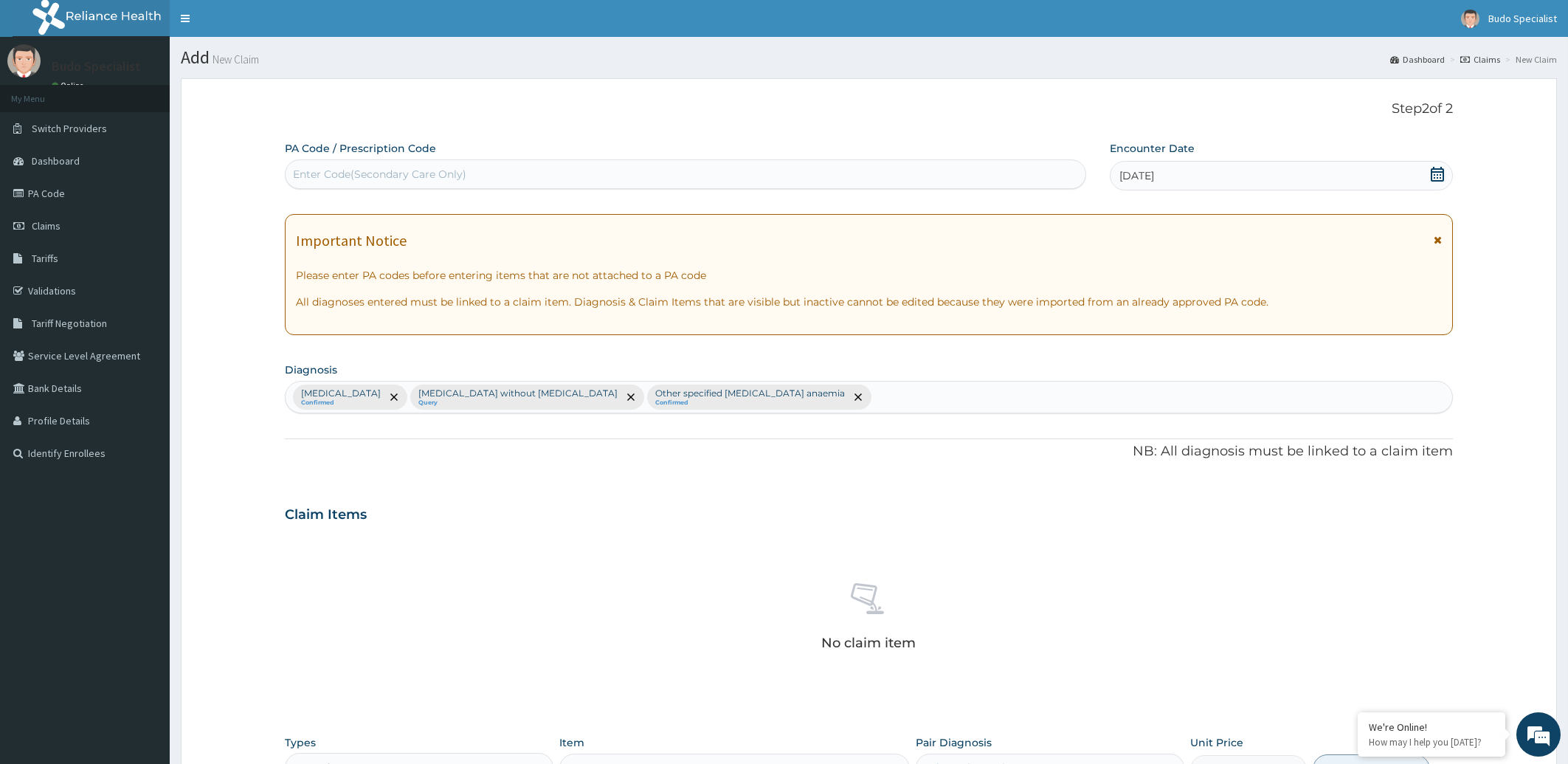
scroll to position [286, 0]
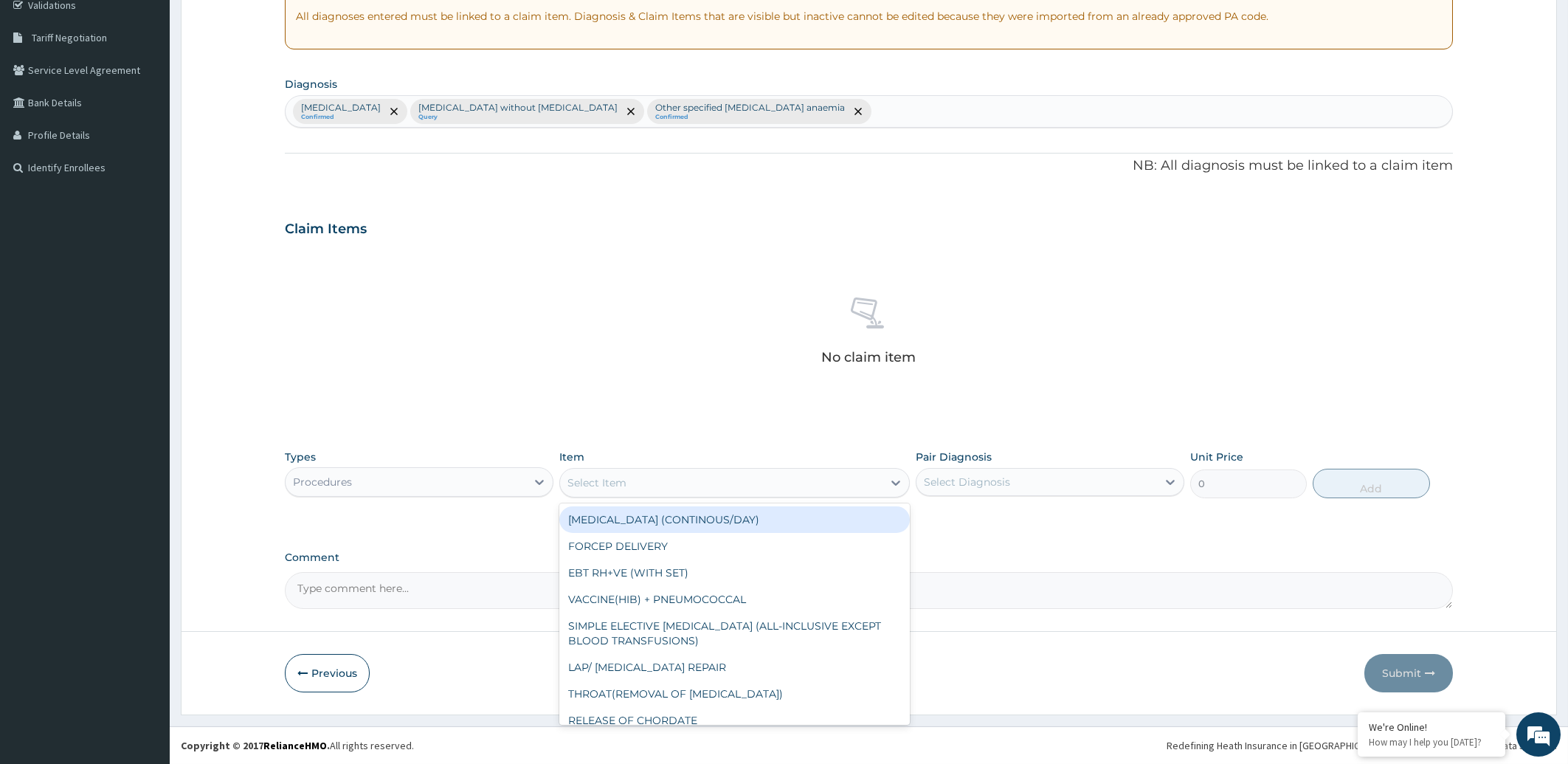
click at [653, 484] on div "Select Item" at bounding box center [721, 482] width 322 height 24
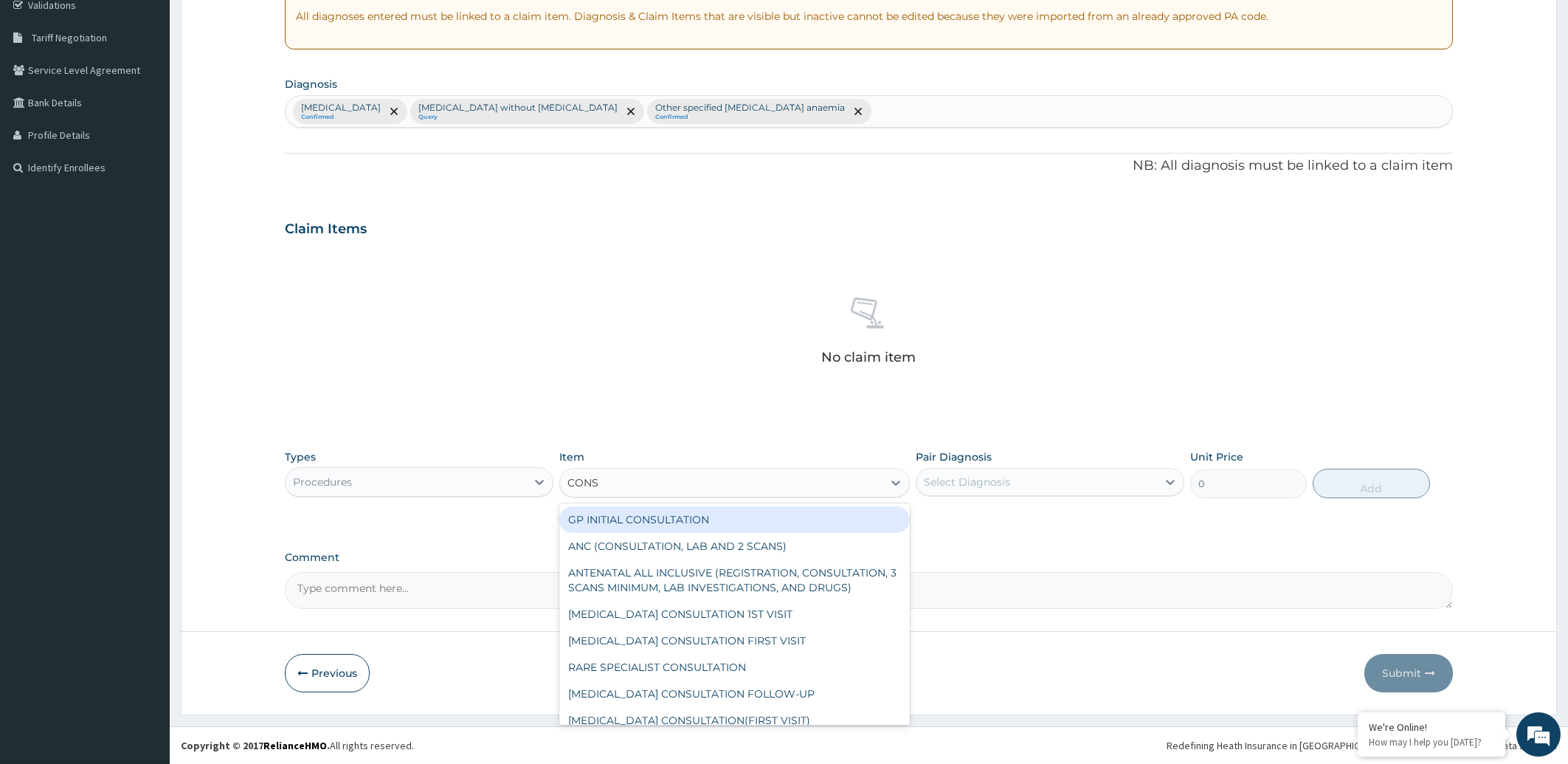
type input "CONSU"
click at [715, 517] on div "GP INITIAL CONSULTATION" at bounding box center [735, 520] width 350 height 26
type input "2000"
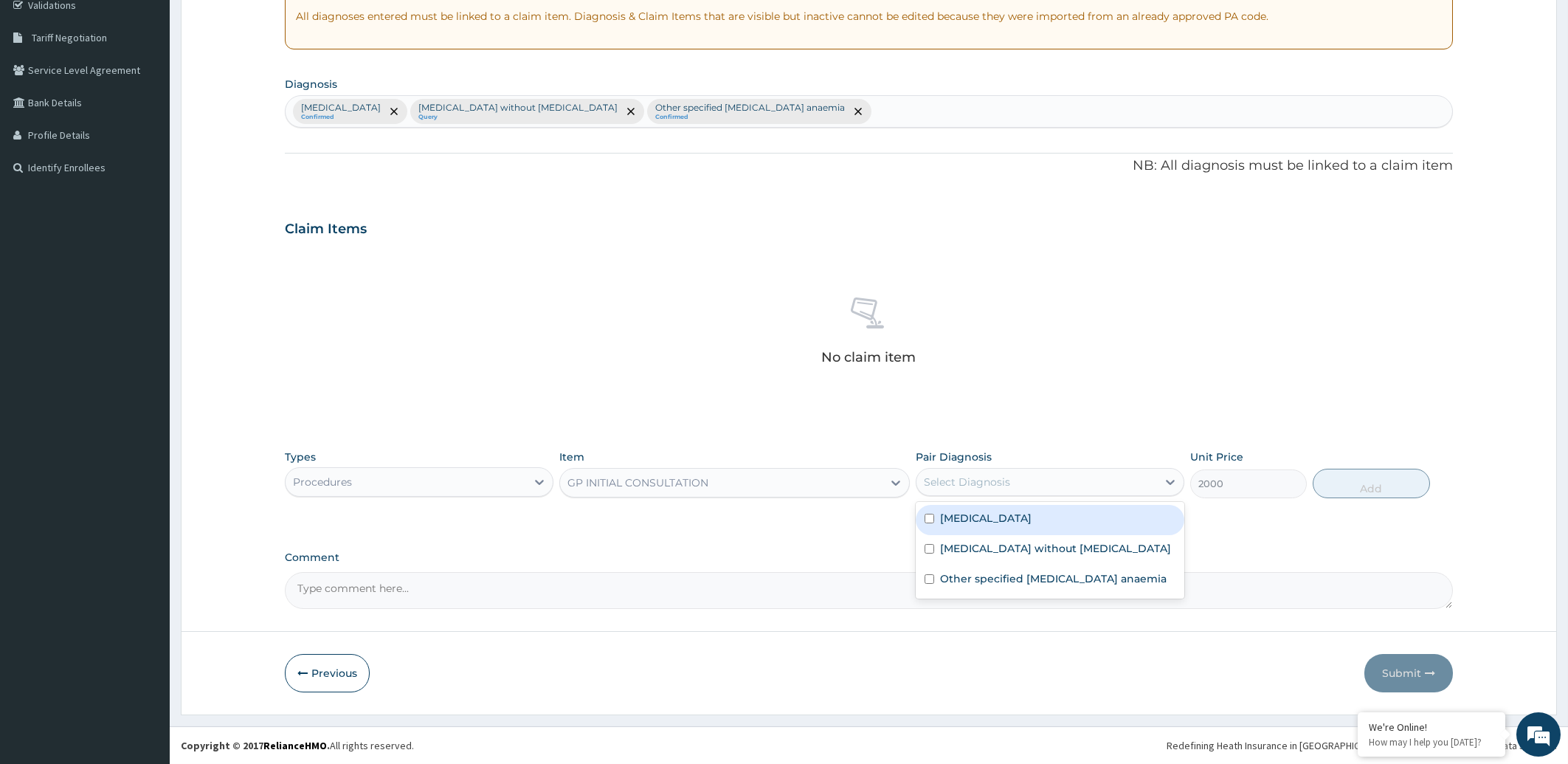
click at [1065, 485] on div "Select Diagnosis" at bounding box center [1036, 482] width 241 height 24
click at [1022, 520] on label "Malaria, unspecified" at bounding box center [985, 518] width 91 height 15
checkbox input "true"
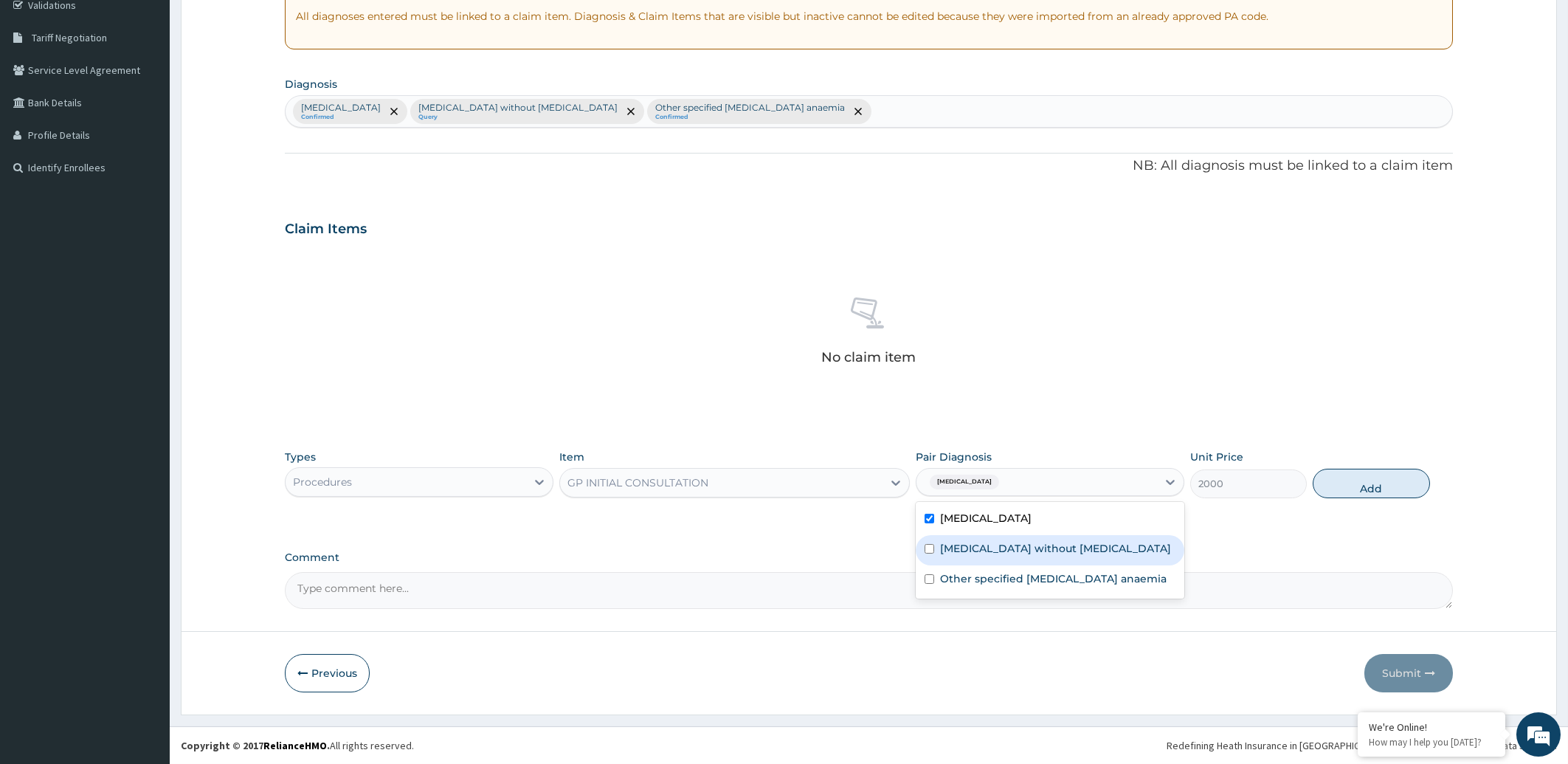
click at [1012, 548] on label "[MEDICAL_DATA] without [MEDICAL_DATA]" at bounding box center [1056, 548] width 231 height 15
checkbox input "true"
click at [992, 578] on label "Other specified iron deficiency anaemia" at bounding box center [1053, 578] width 227 height 15
checkbox input "true"
click at [1374, 485] on button "Add" at bounding box center [1371, 484] width 117 height 30
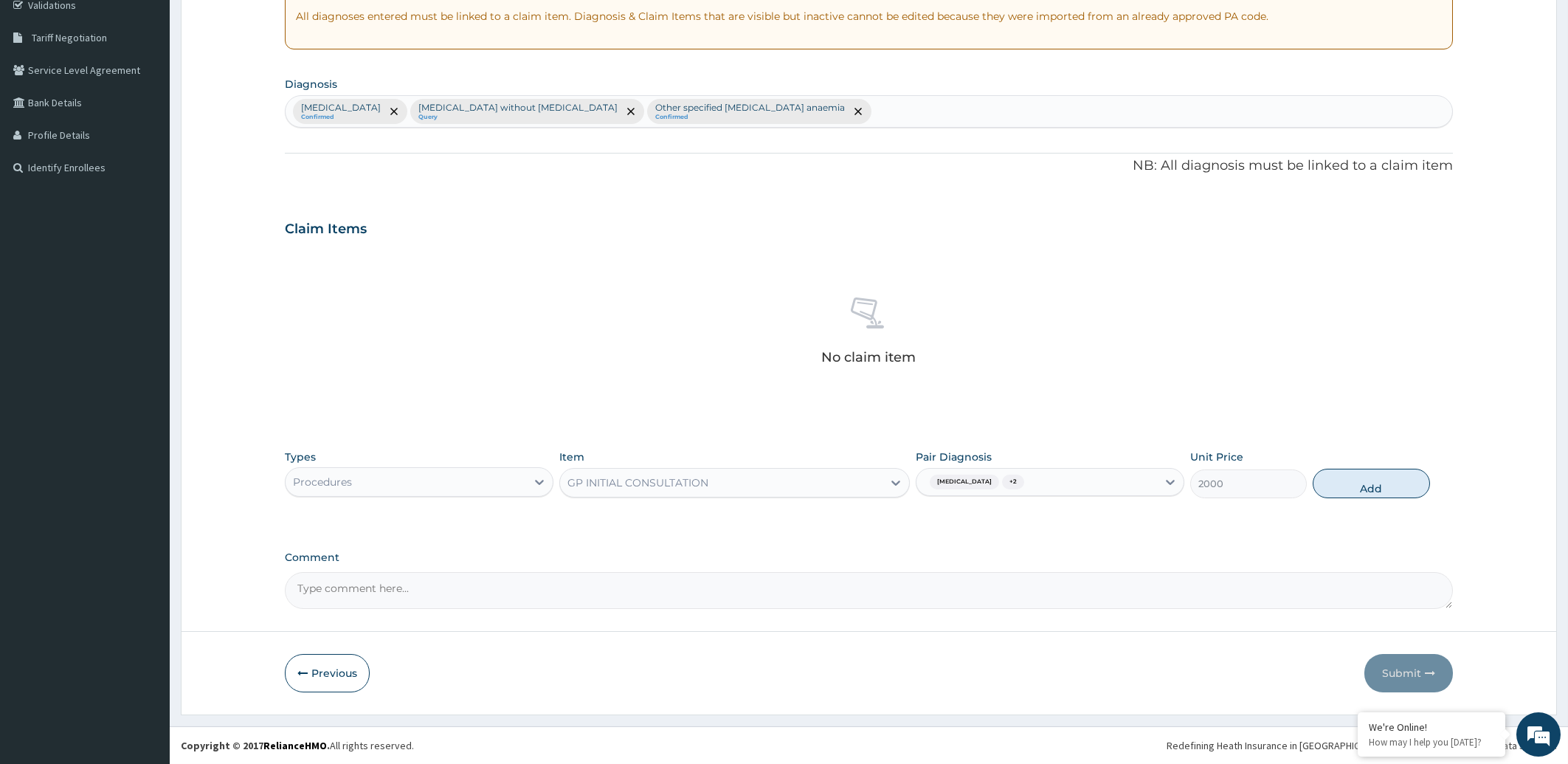
type input "0"
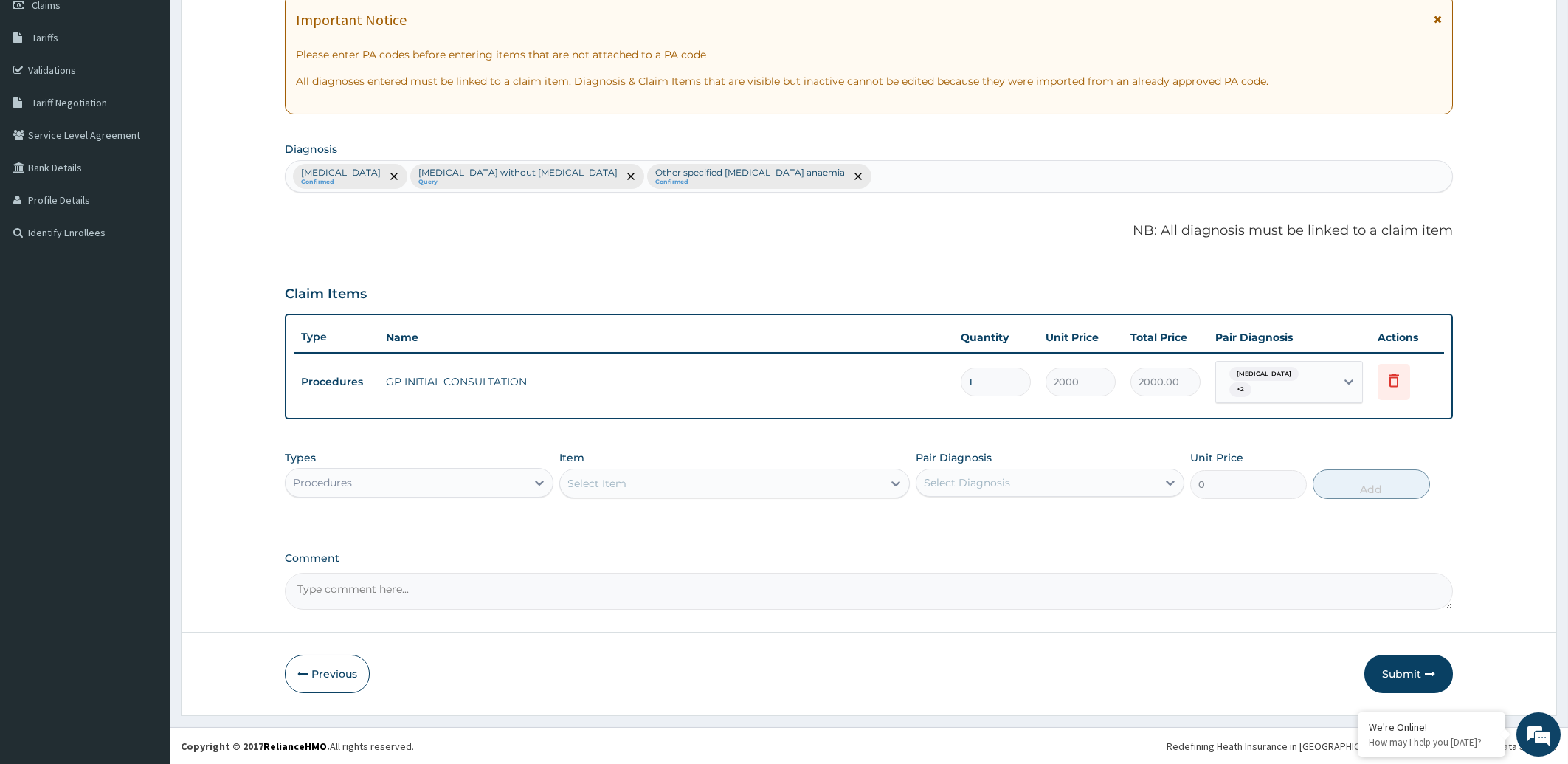
click at [390, 481] on div "Procedures" at bounding box center [406, 482] width 241 height 24
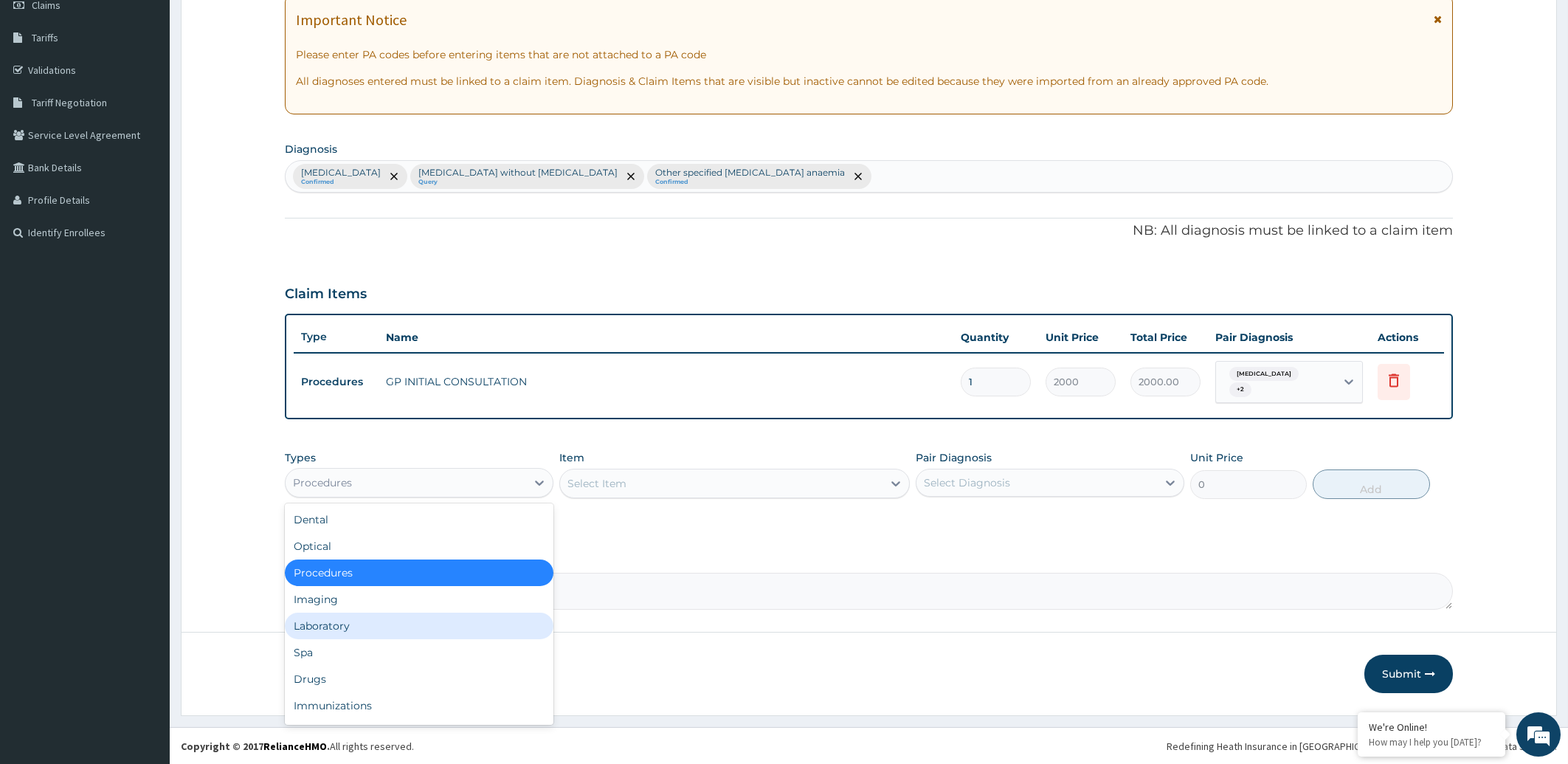
click at [351, 630] on div "Laboratory" at bounding box center [419, 626] width 269 height 26
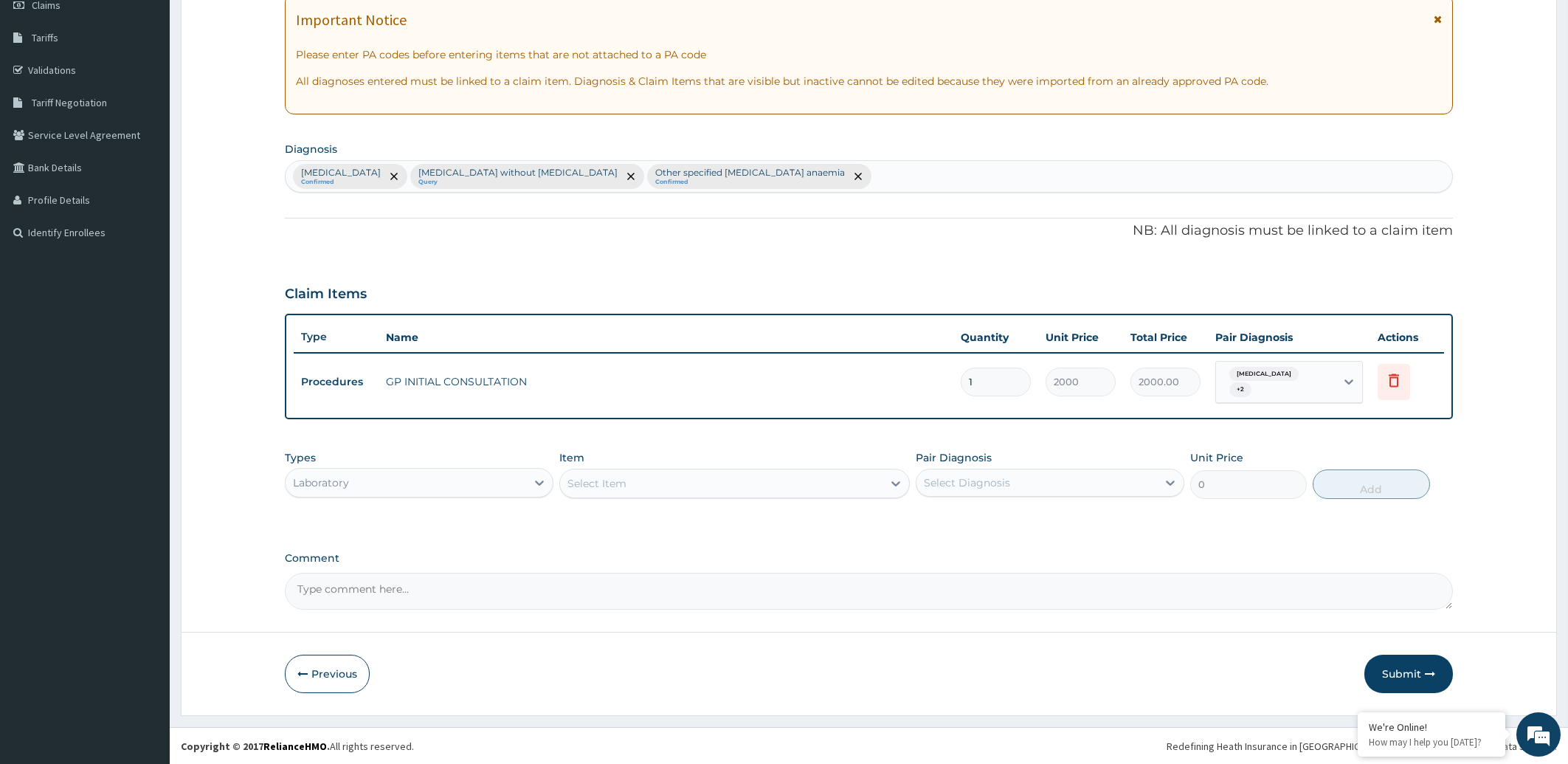
click at [635, 479] on div "Select Item" at bounding box center [721, 483] width 322 height 24
type input "MALA"
click at [634, 522] on div "[MEDICAL_DATA] [MEDICAL_DATA]" at bounding box center [735, 520] width 350 height 26
type input "2000"
click at [1028, 487] on div "Select Diagnosis" at bounding box center [1036, 482] width 241 height 24
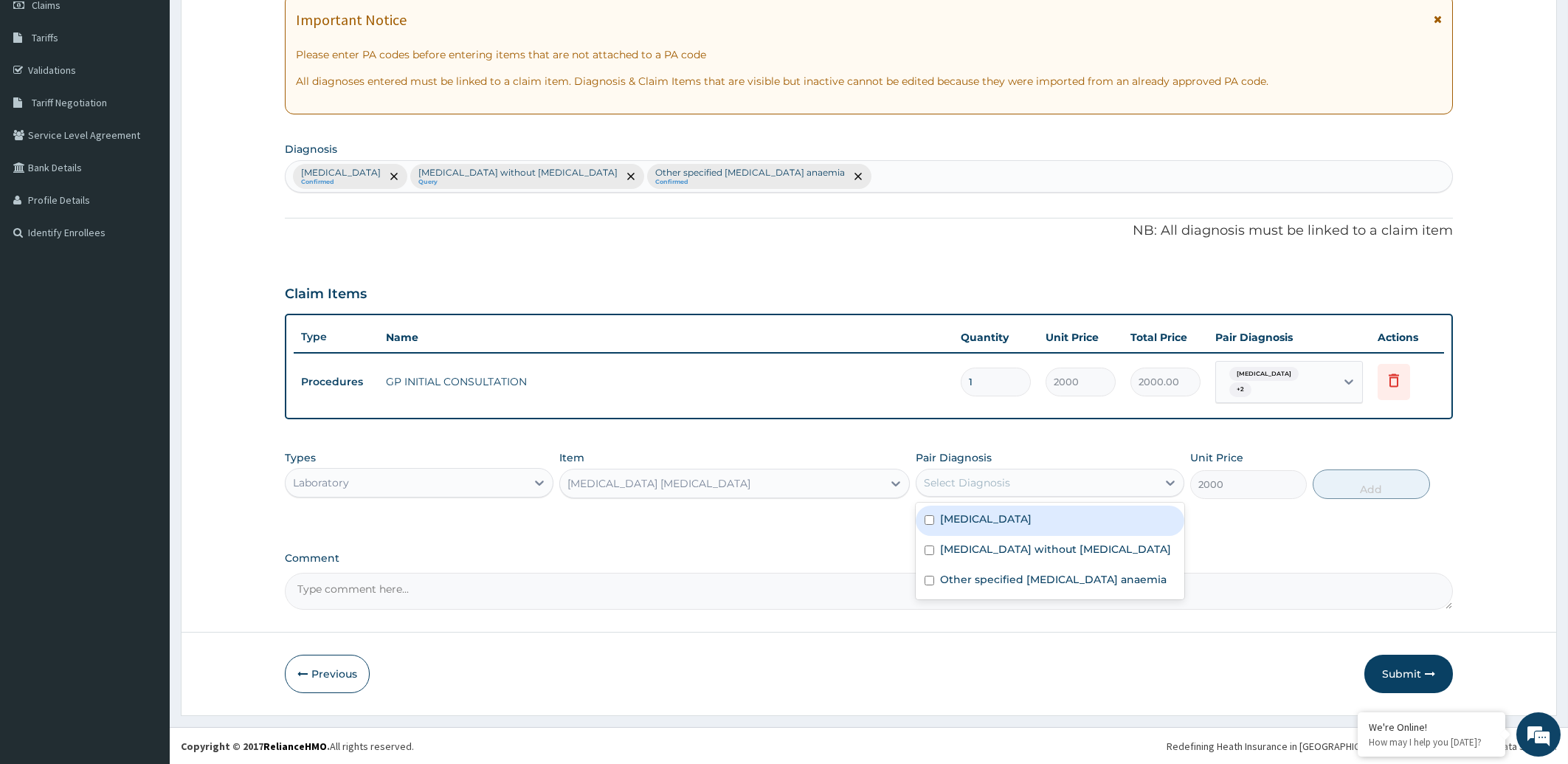
click at [1063, 520] on div "Malaria, unspecified" at bounding box center [1049, 520] width 269 height 31
checkbox input "true"
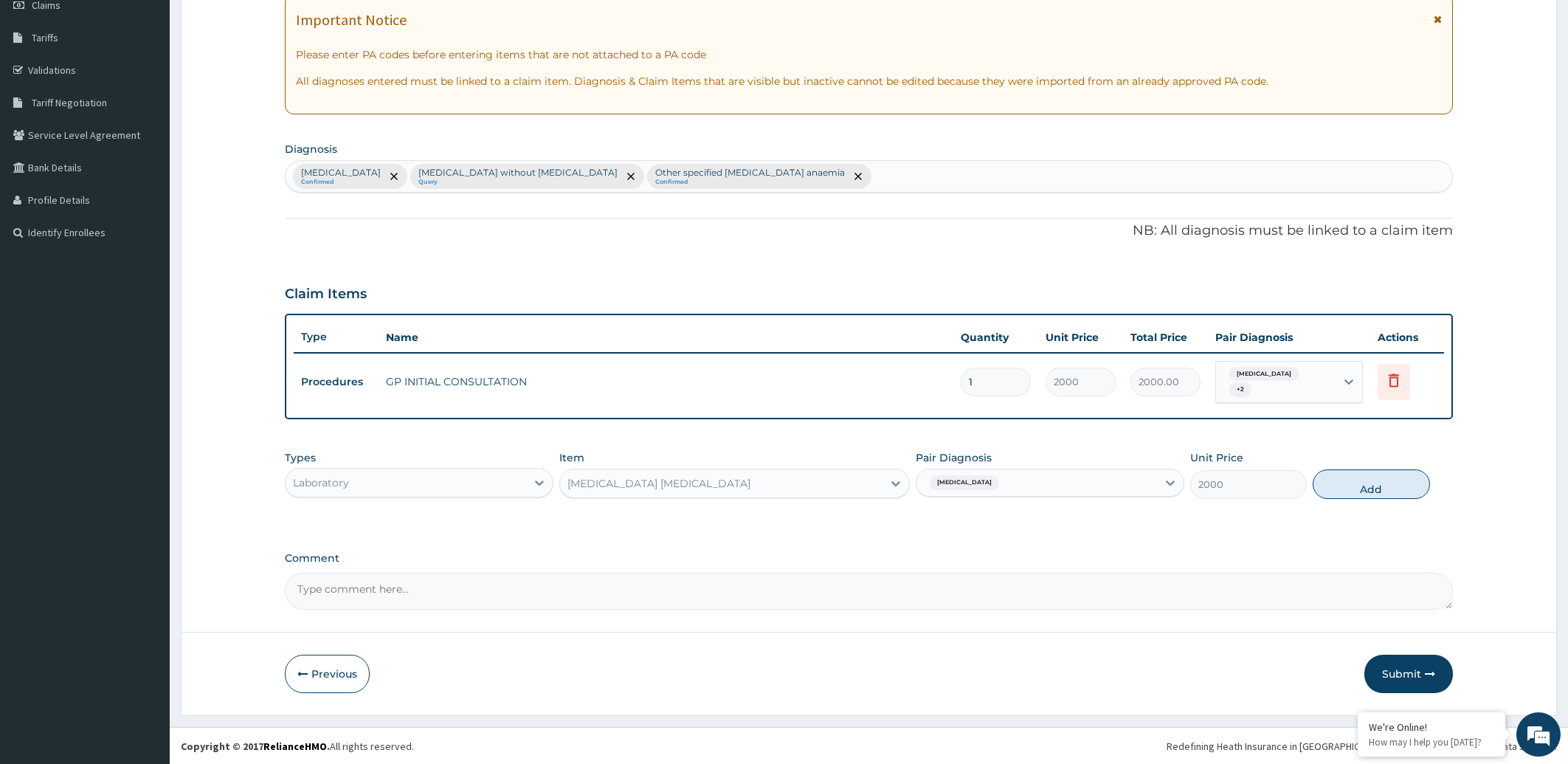
drag, startPoint x: 1383, startPoint y: 483, endPoint x: 1299, endPoint y: 490, distance: 84.3
click at [1380, 483] on button "Add" at bounding box center [1371, 485] width 117 height 30
type input "0"
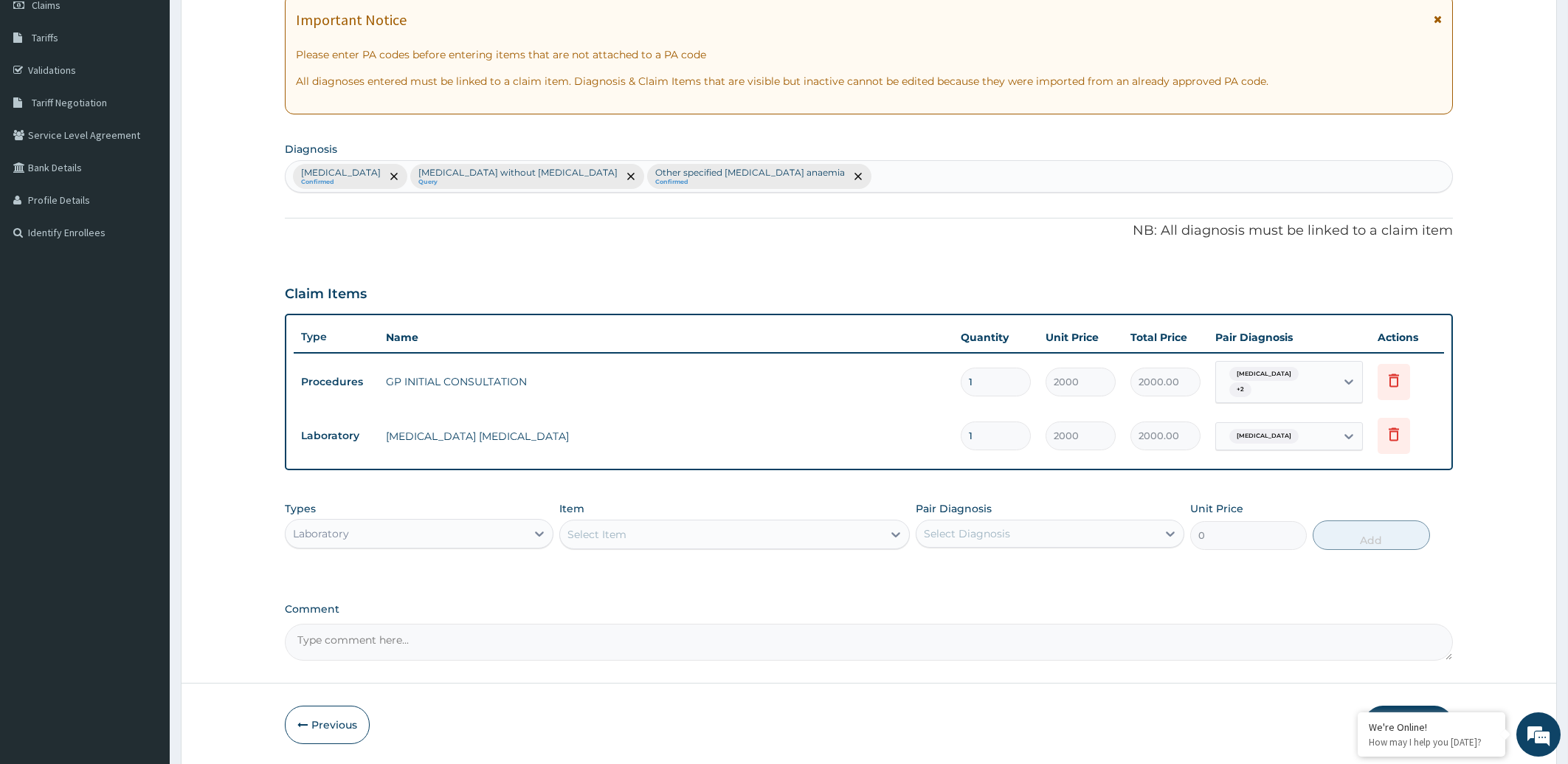
click at [630, 525] on div "Select Item" at bounding box center [721, 534] width 322 height 24
type input "FULL"
click at [634, 563] on div "[MEDICAL_DATA]" at bounding box center [735, 571] width 350 height 26
type input "5000"
click at [995, 535] on div "Select Diagnosis" at bounding box center [967, 534] width 87 height 15
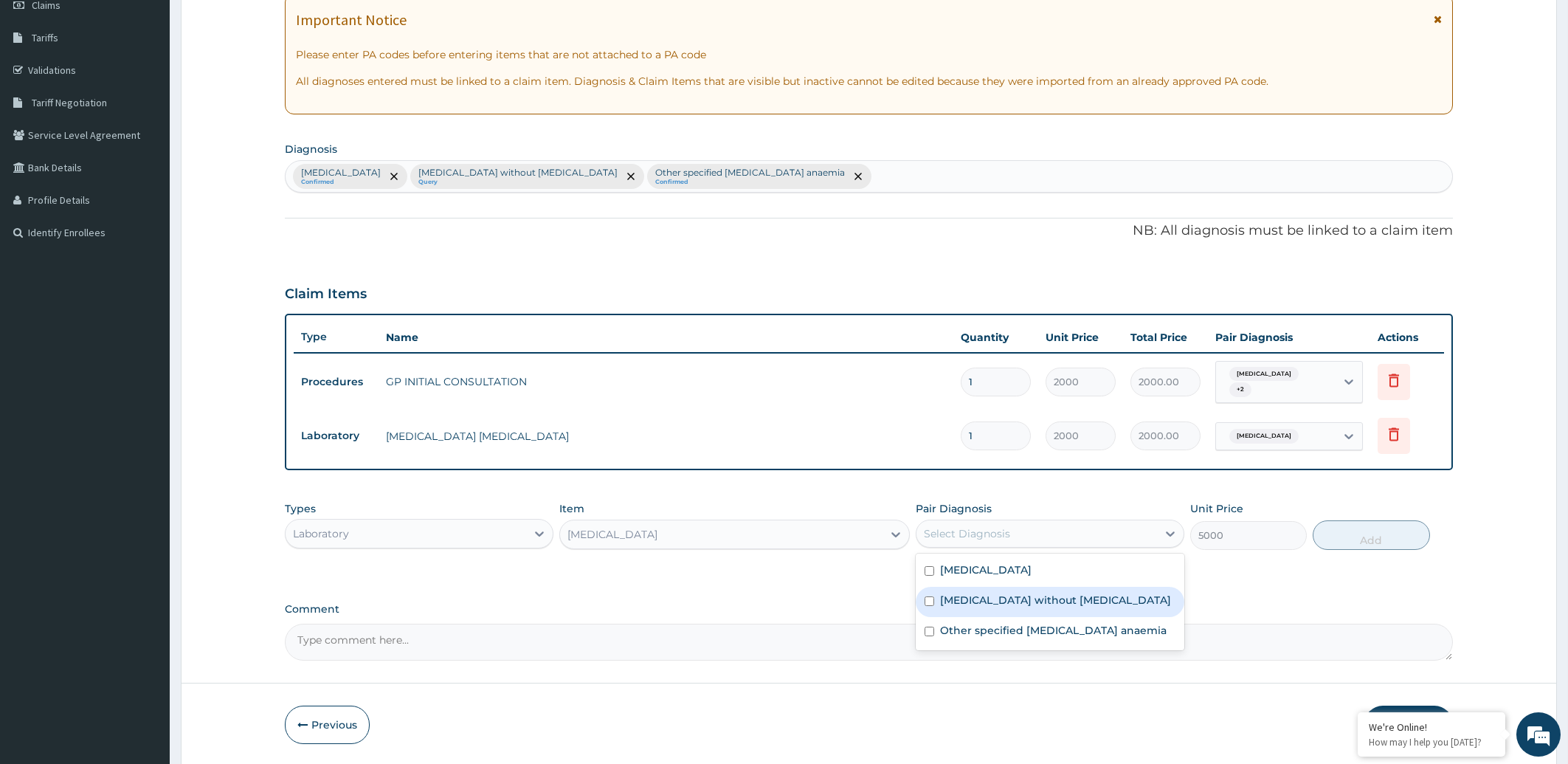
click at [1004, 602] on label "[MEDICAL_DATA] without [MEDICAL_DATA]" at bounding box center [1056, 599] width 231 height 15
checkbox input "true"
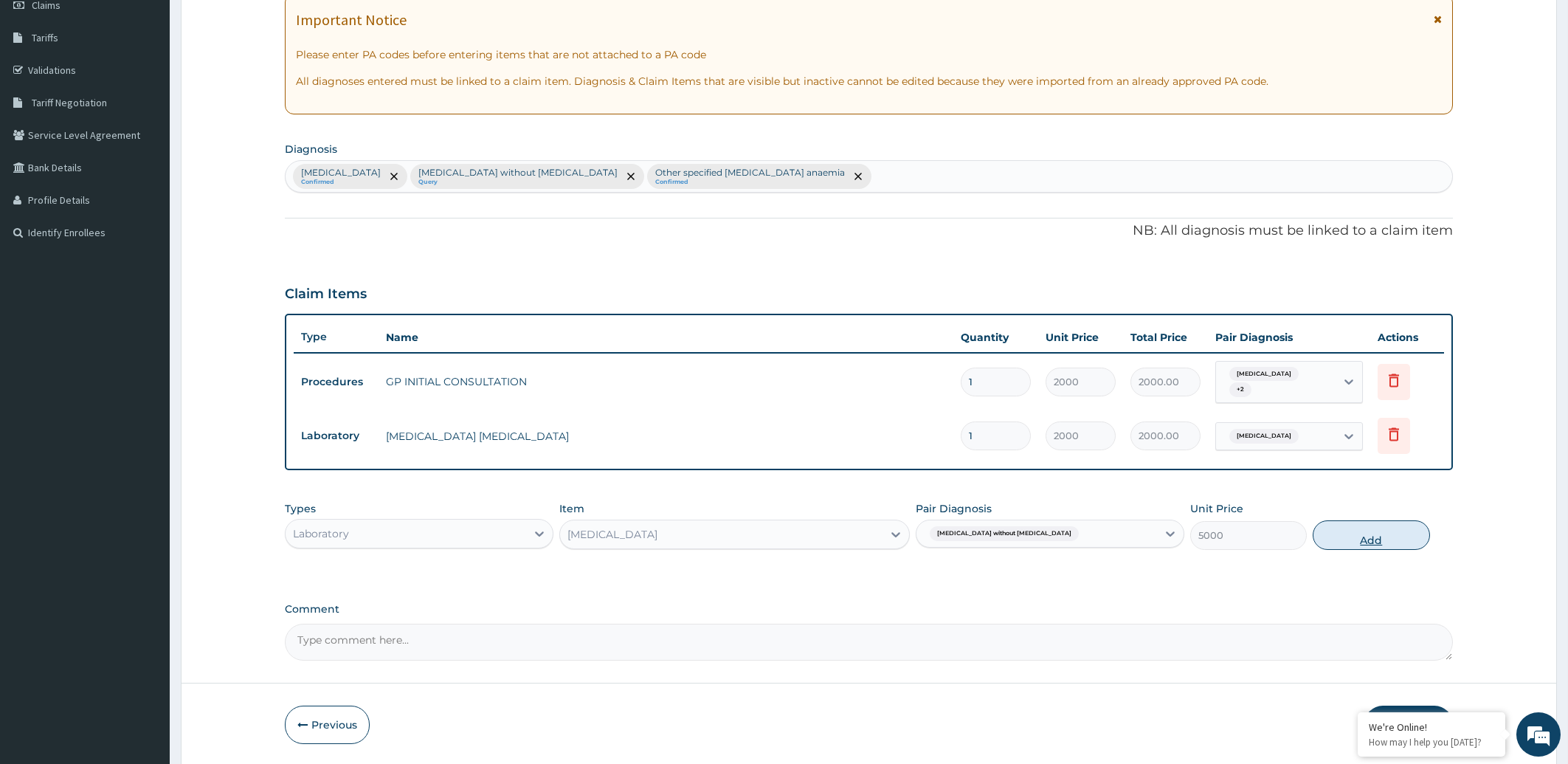
click at [1389, 543] on button "Add" at bounding box center [1371, 535] width 117 height 30
type input "0"
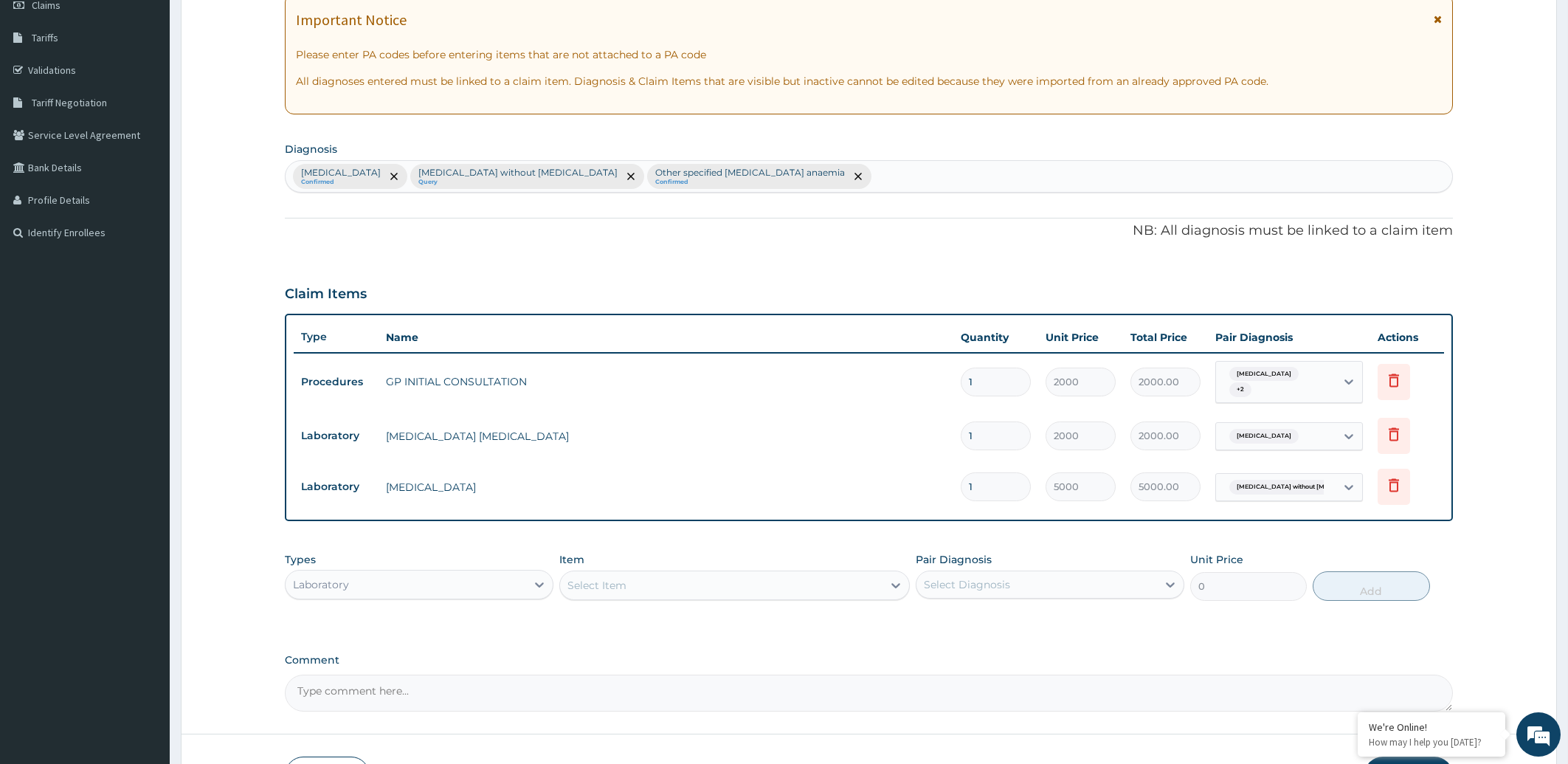
scroll to position [322, 0]
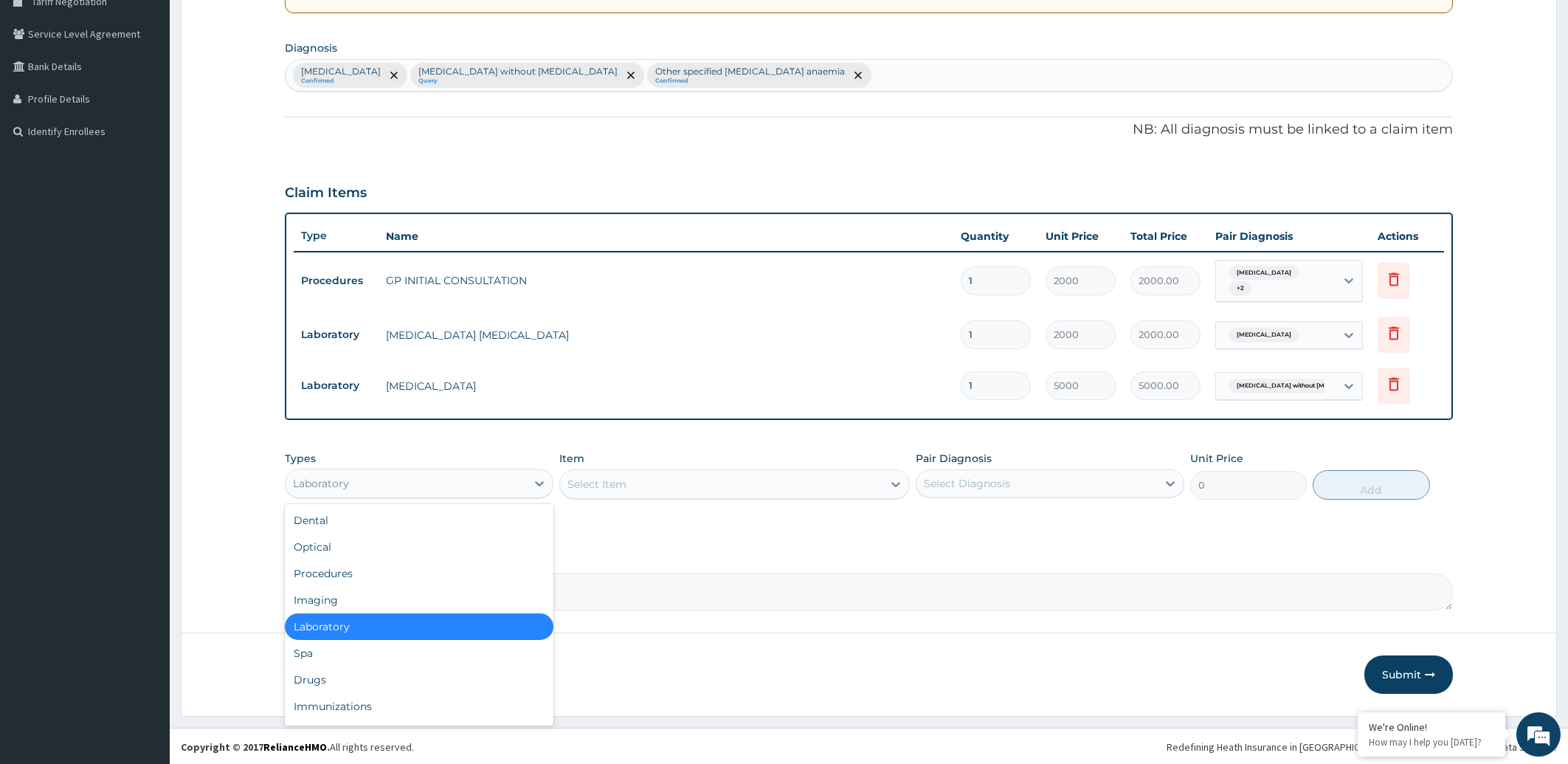
click at [334, 479] on div "Laboratory" at bounding box center [321, 483] width 56 height 15
click at [326, 670] on div "Drugs" at bounding box center [419, 680] width 269 height 26
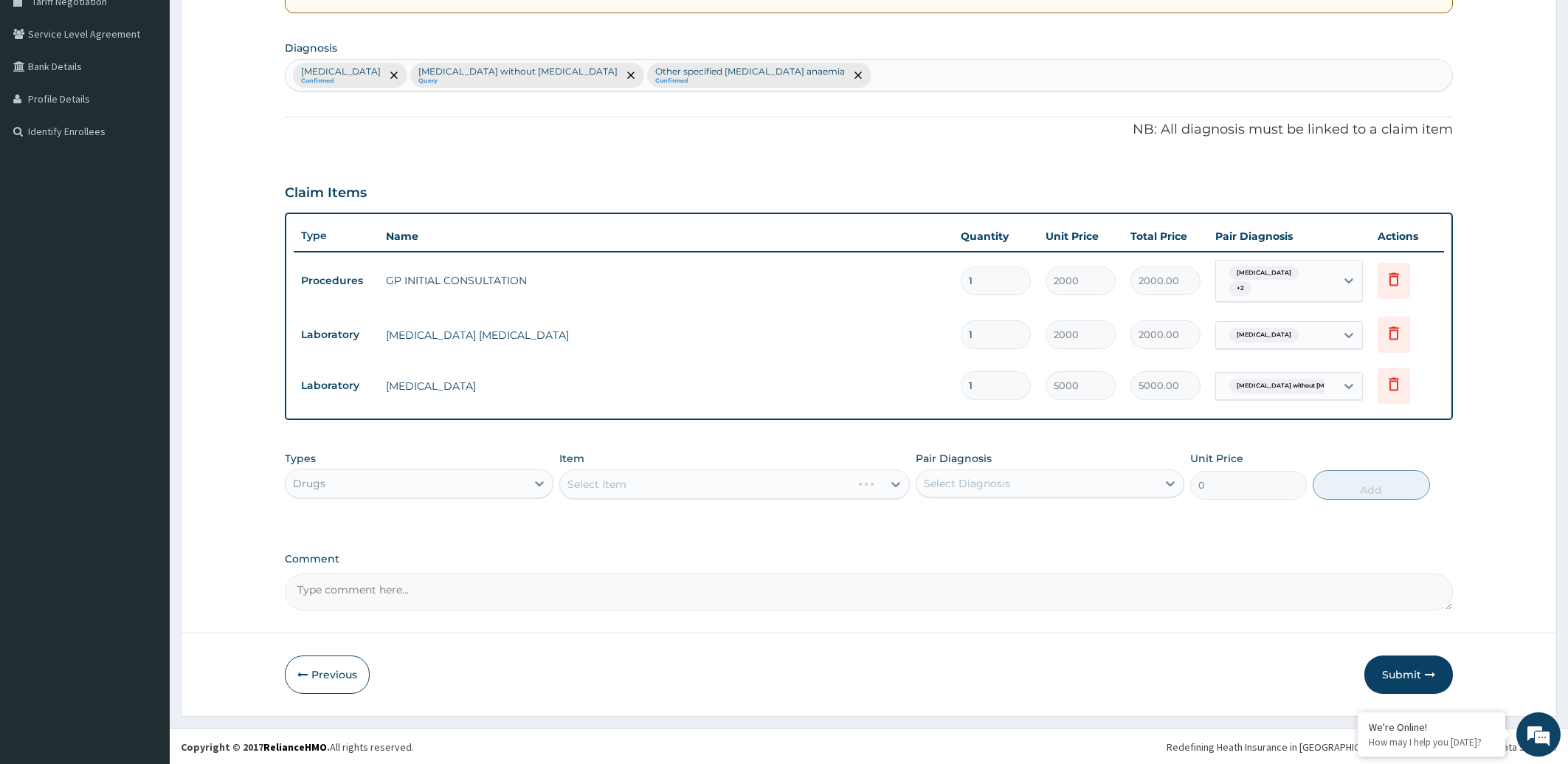
click at [677, 486] on div "Select Item" at bounding box center [735, 485] width 350 height 30
click at [685, 480] on div "Select Item" at bounding box center [735, 485] width 350 height 30
click at [684, 472] on div "Select Item" at bounding box center [721, 484] width 322 height 24
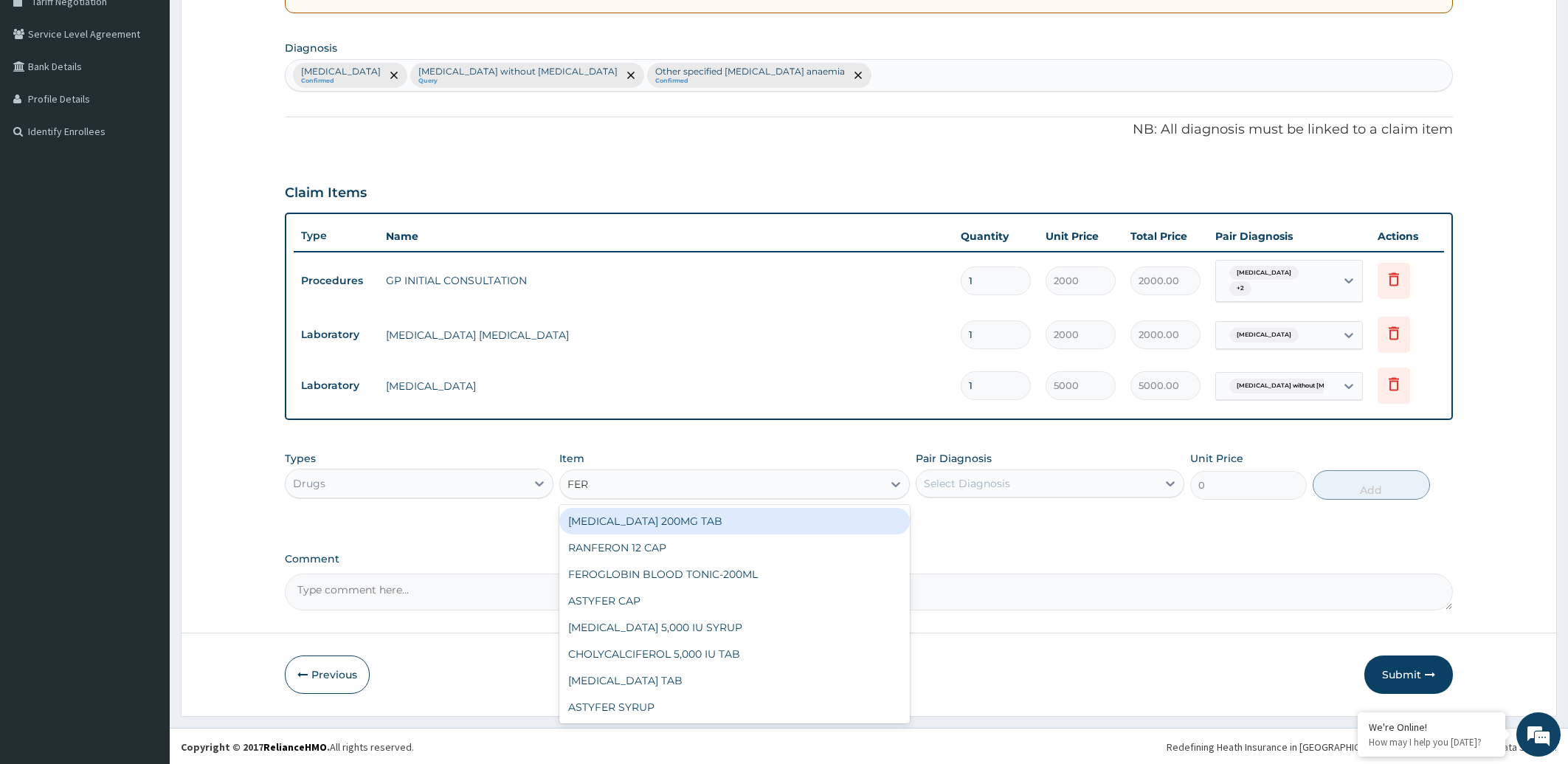
type input "FERR"
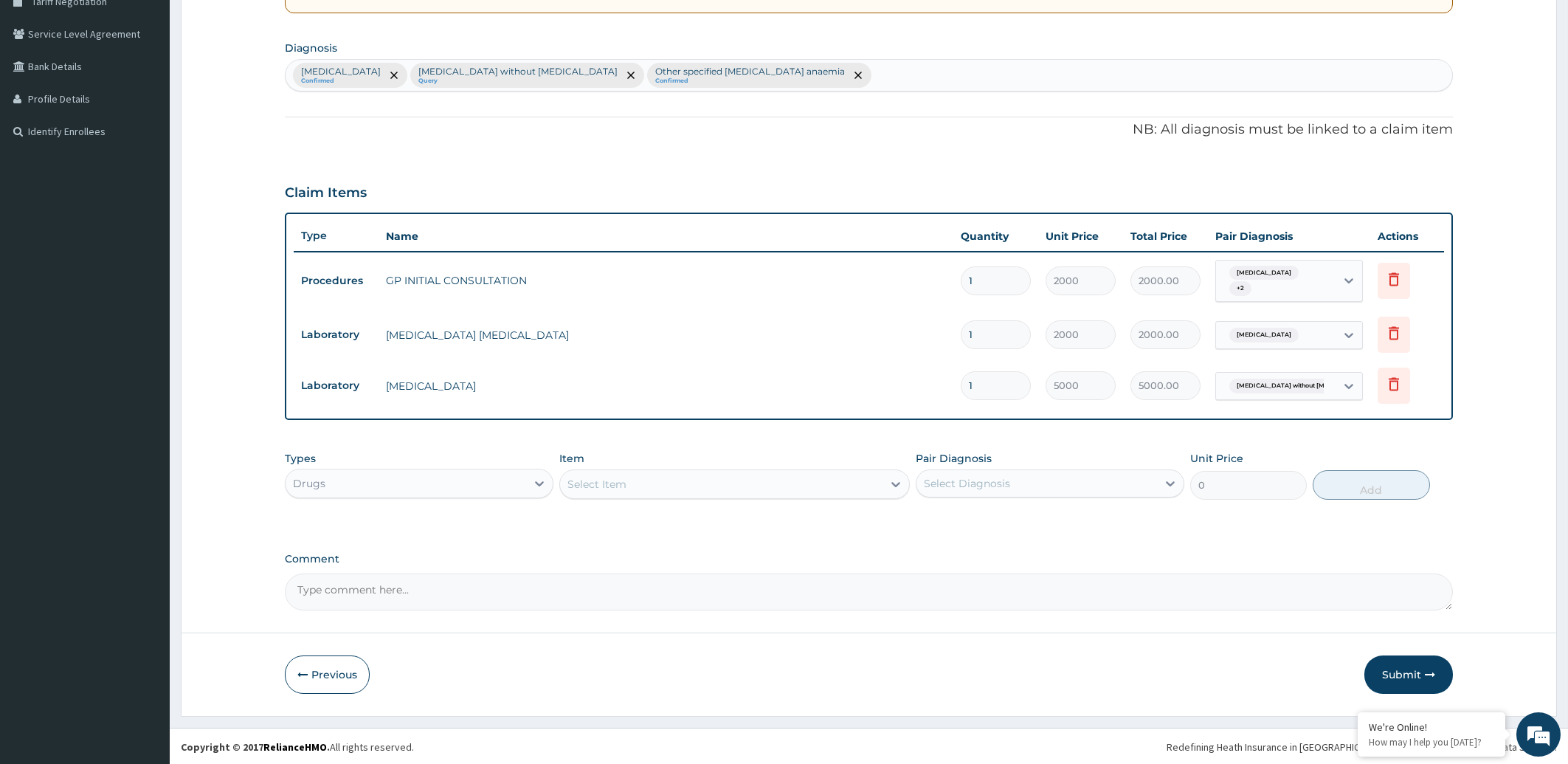
click at [657, 447] on div "Types Drugs Item option FULL BLOOD COUNT, selected. Select is focused ,type to …" at bounding box center [869, 475] width 1169 height 63
click at [638, 482] on div "Select Item" at bounding box center [721, 484] width 322 height 24
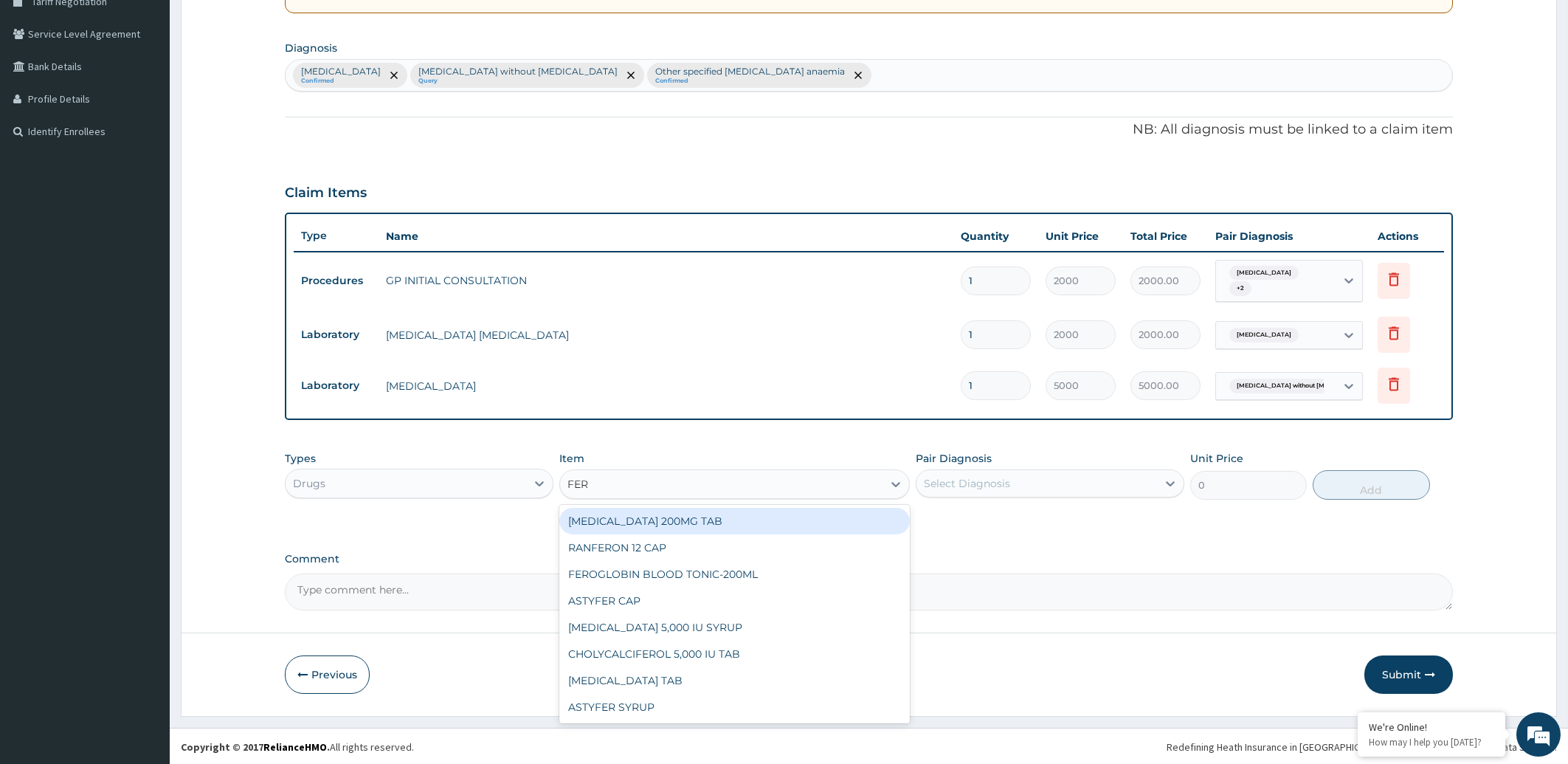
type input "FERR"
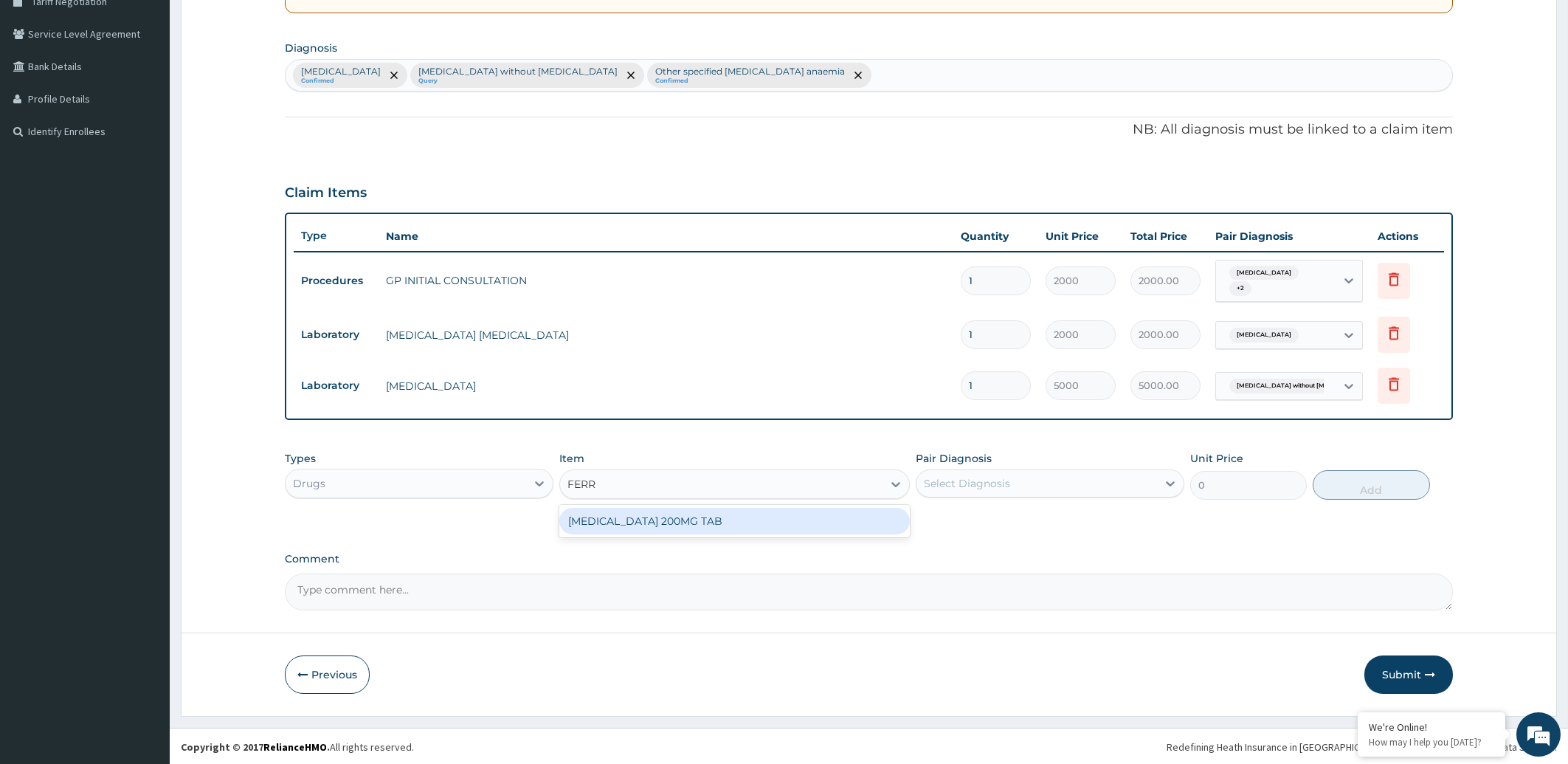
click at [645, 518] on div "FERROUS SULPHATE 200MG TAB" at bounding box center [735, 521] width 350 height 26
type input "10"
click at [990, 478] on div "Select Diagnosis" at bounding box center [967, 483] width 87 height 15
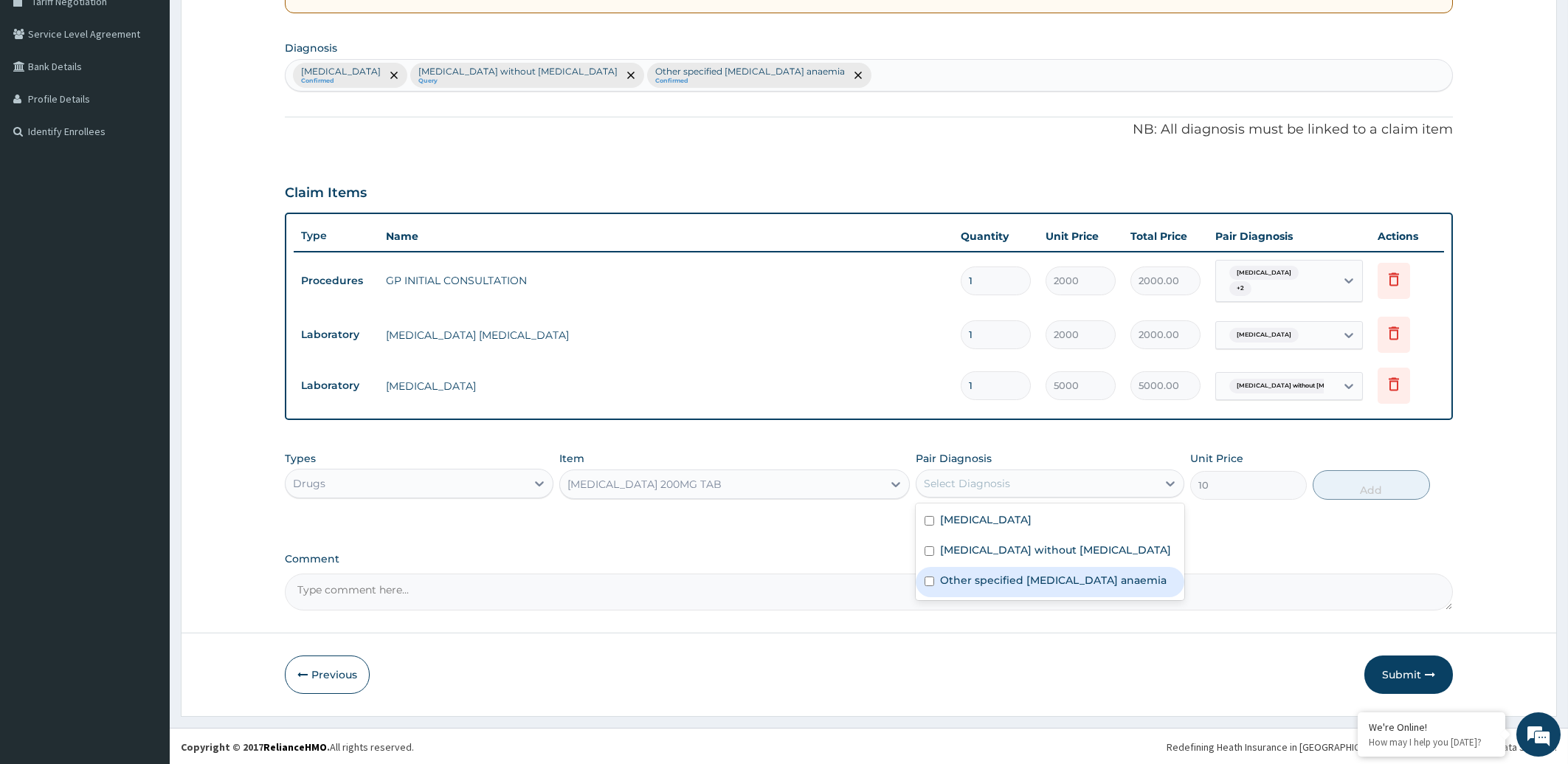
click at [995, 582] on label "Other specified iron deficiency anaemia" at bounding box center [1053, 580] width 227 height 15
checkbox input "true"
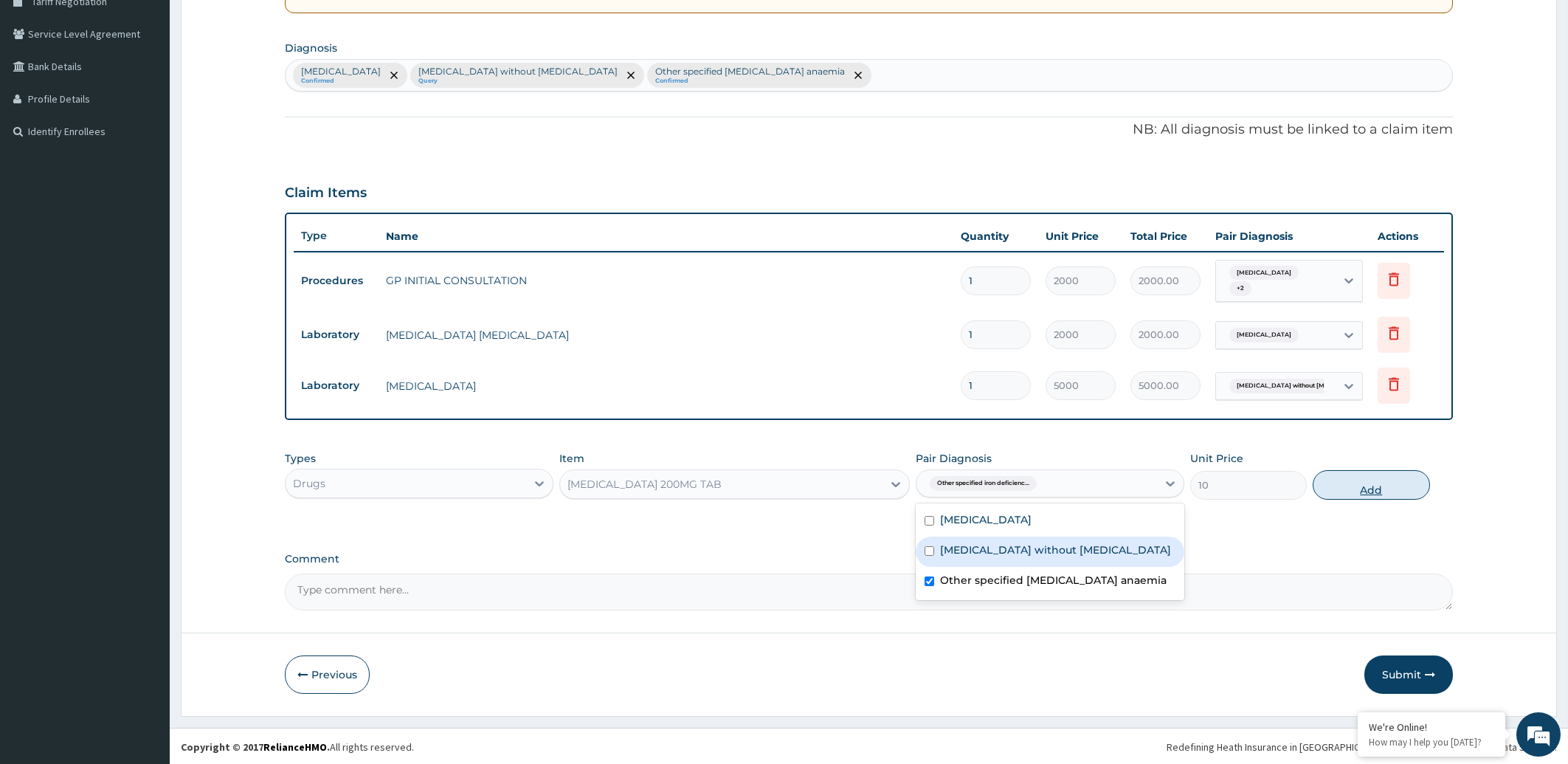
click at [1351, 482] on button "Add" at bounding box center [1371, 485] width 117 height 30
type input "0"
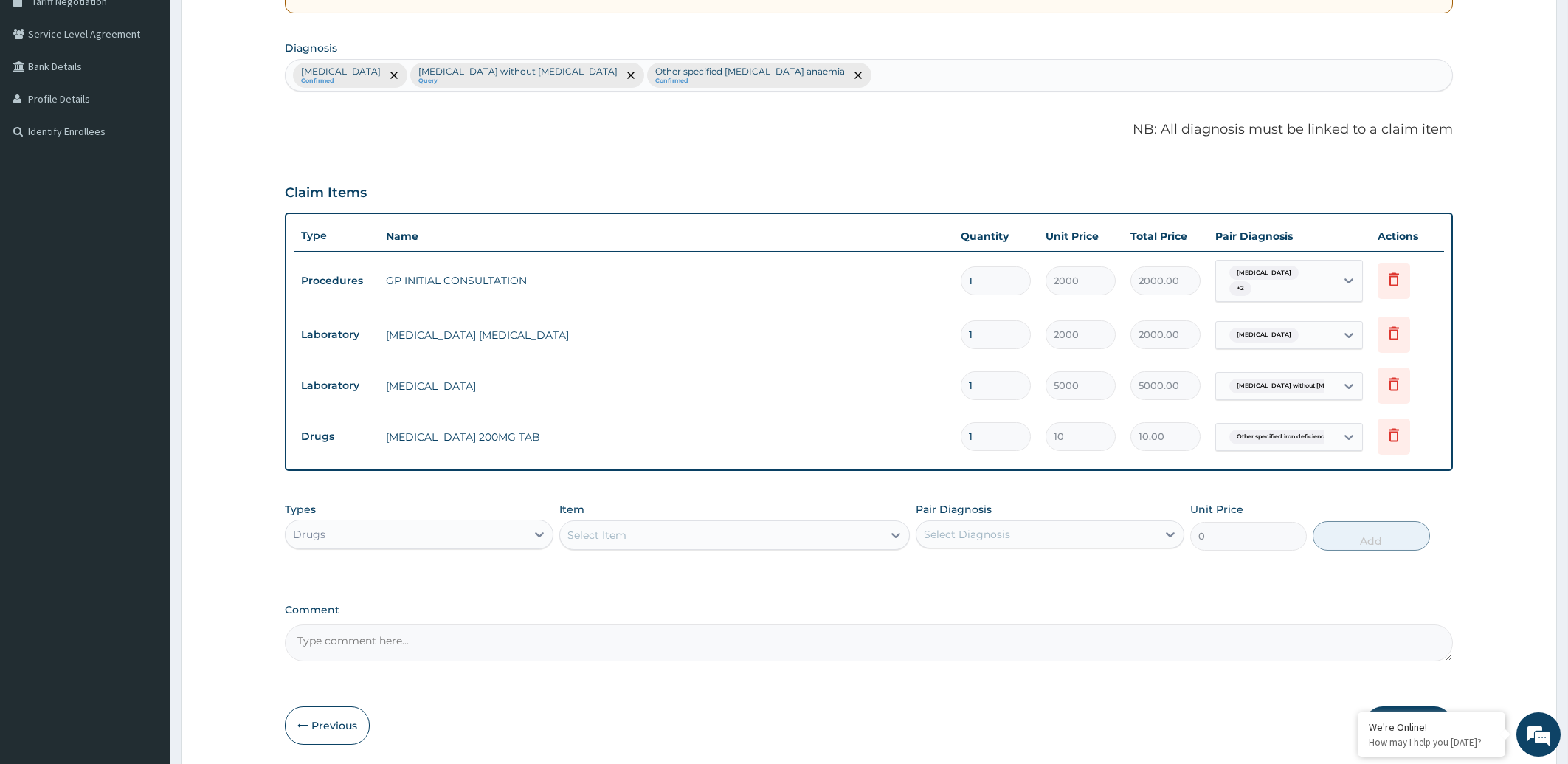
click at [999, 434] on input "1" at bounding box center [996, 436] width 70 height 29
type input "14"
type input "140.00"
type input "14"
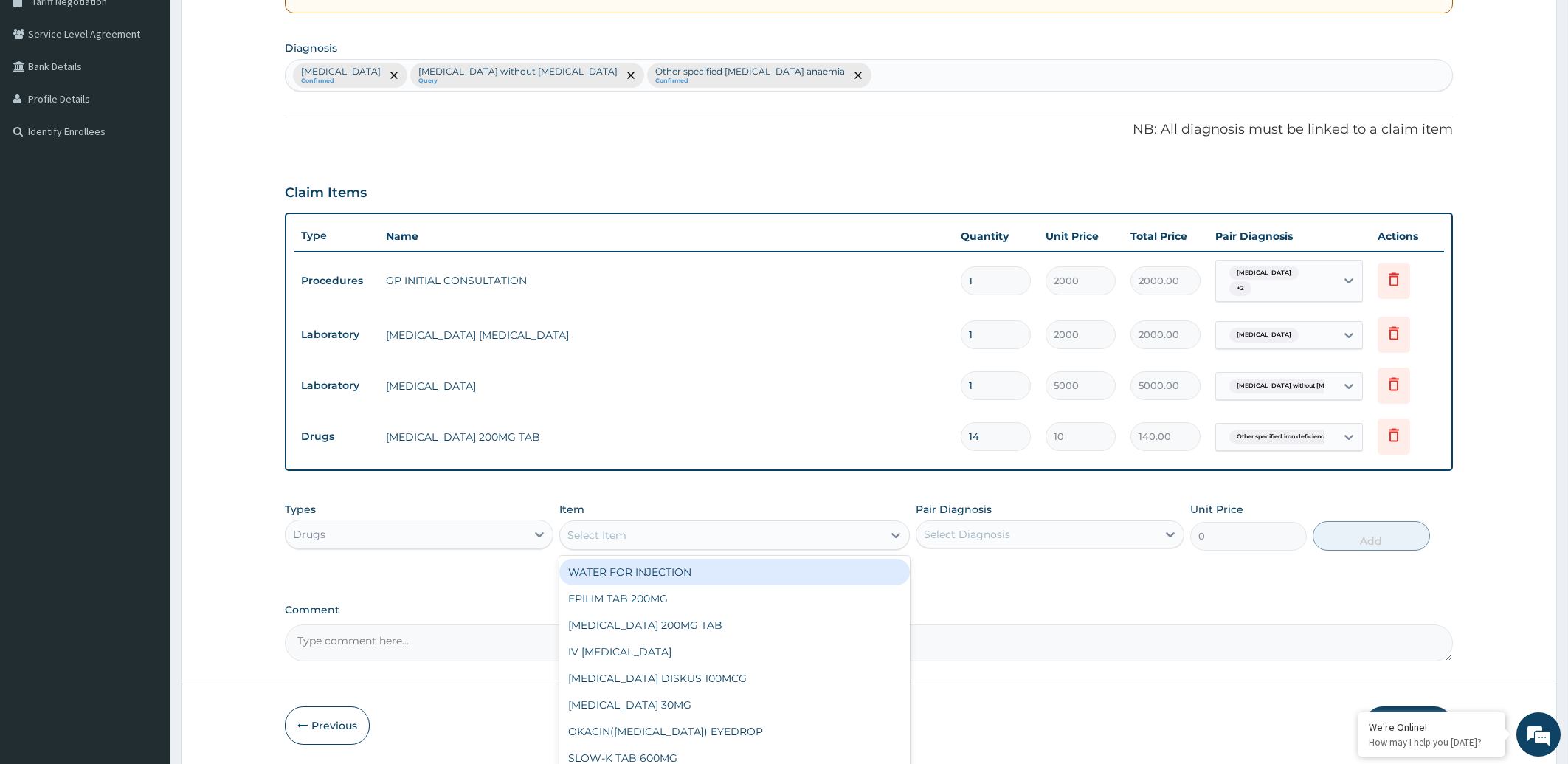
click at [653, 535] on div "Select Item" at bounding box center [721, 534] width 322 height 24
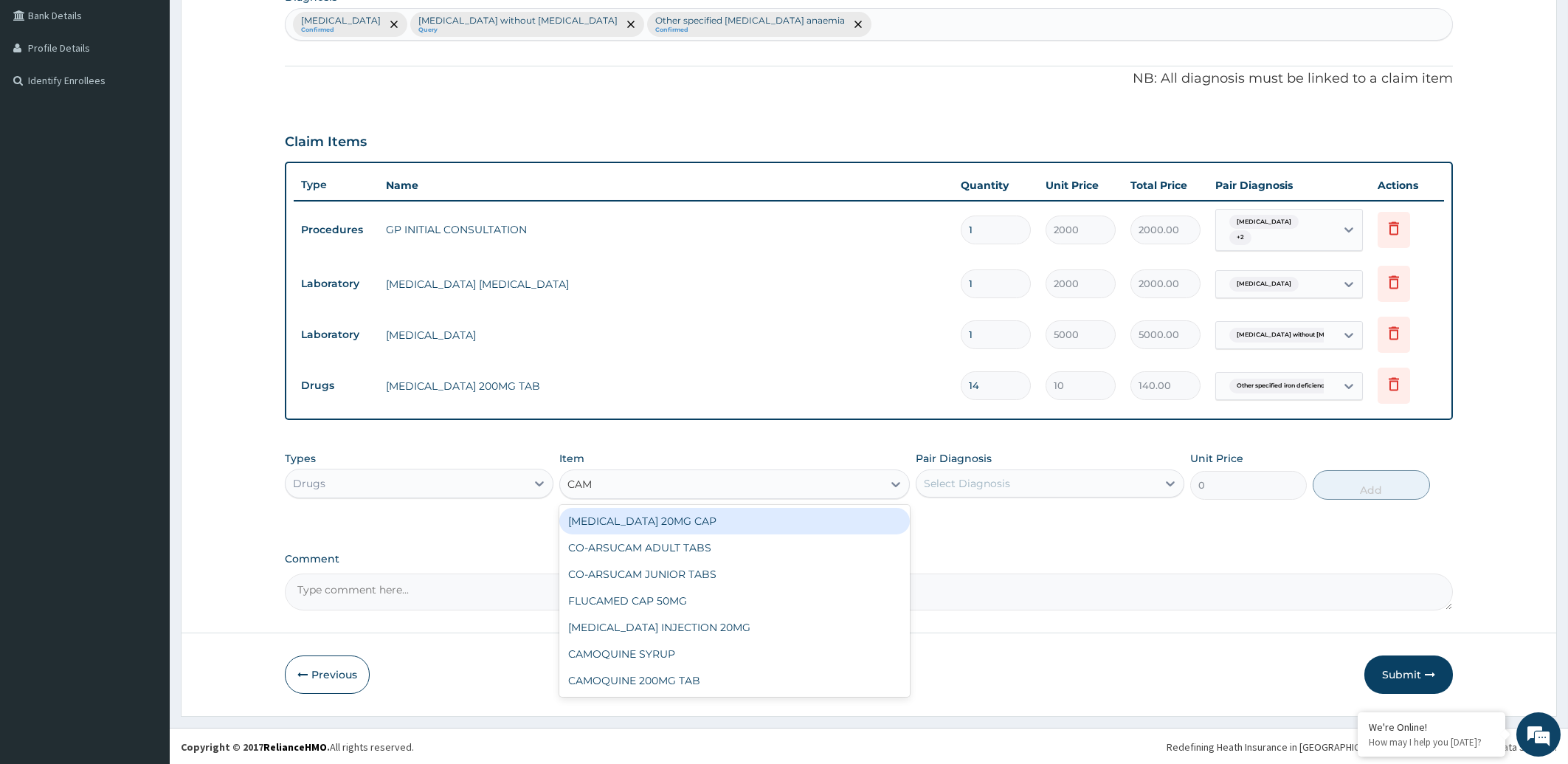
type input "CAMO"
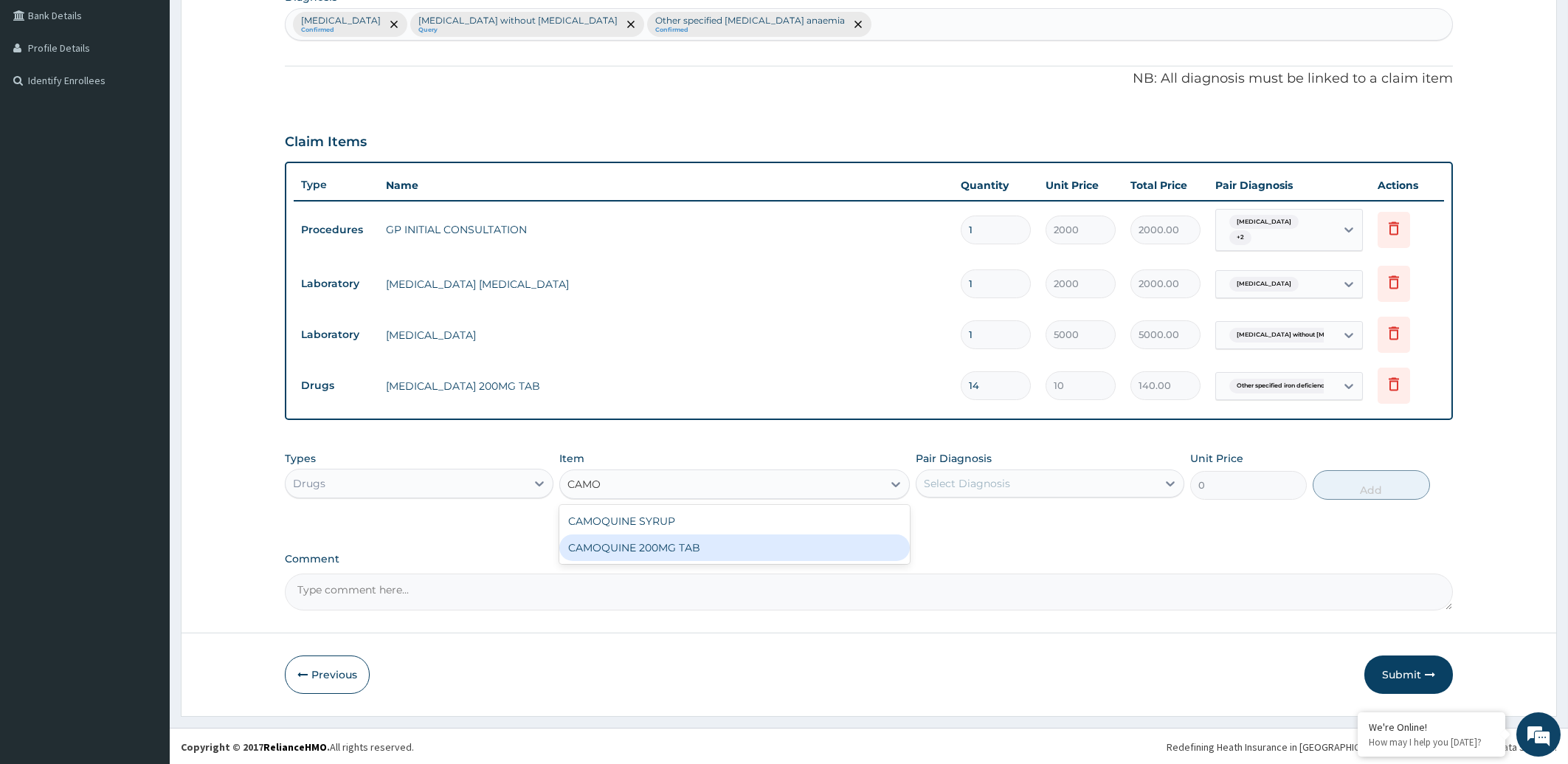
drag, startPoint x: 708, startPoint y: 542, endPoint x: 768, endPoint y: 535, distance: 60.4
click at [708, 543] on div "CAMOQUINE 200MG TAB" at bounding box center [735, 548] width 350 height 26
type input "100"
click at [967, 489] on div "Select Diagnosis" at bounding box center [1036, 483] width 241 height 24
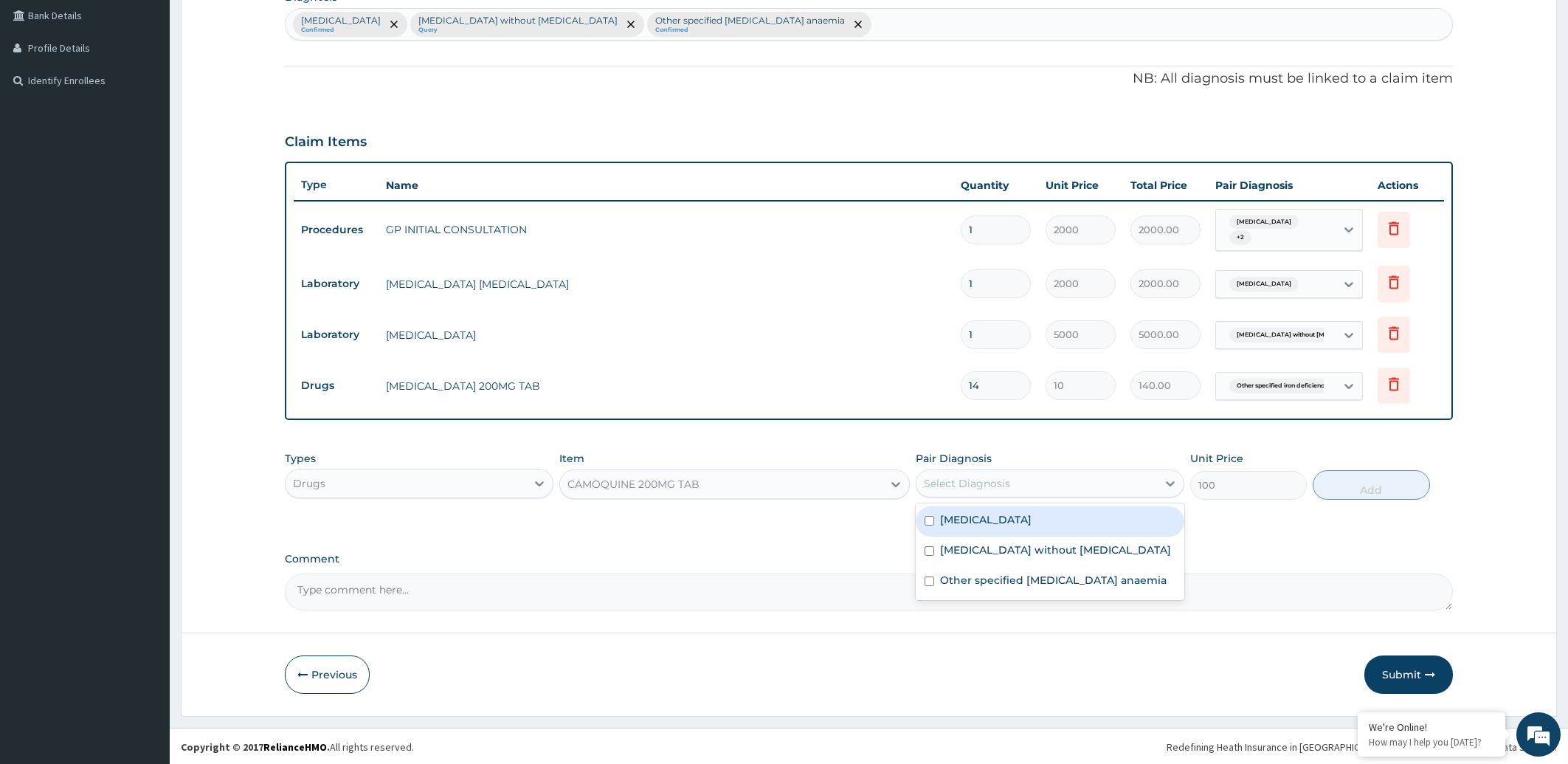
drag, startPoint x: 976, startPoint y: 518, endPoint x: 869, endPoint y: 447, distance: 128.4
click at [1018, 520] on label "Malaria, unspecified" at bounding box center [985, 520] width 91 height 15
checkbox input "true"
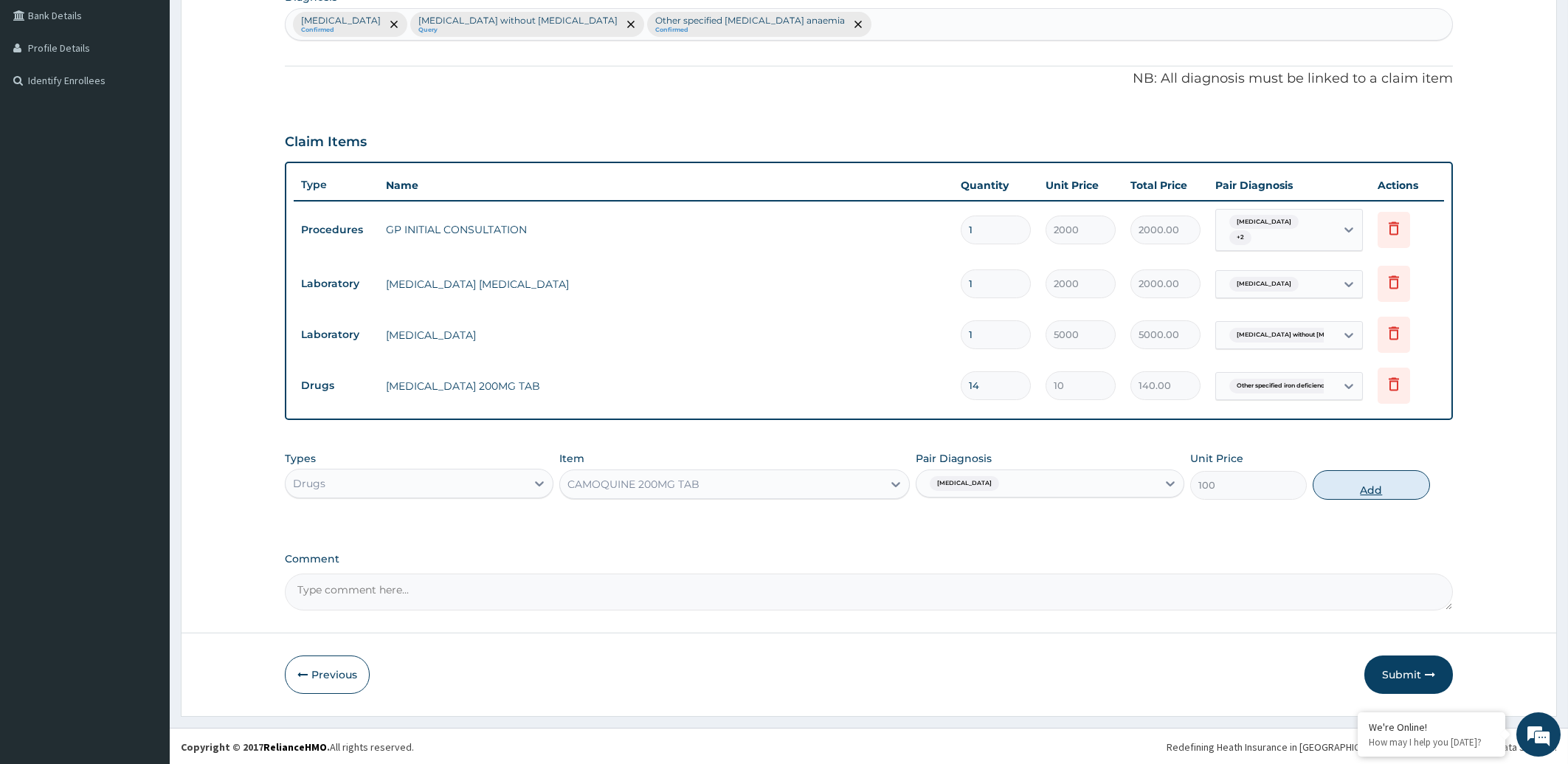
click at [1379, 489] on button "Add" at bounding box center [1371, 485] width 117 height 30
type input "0"
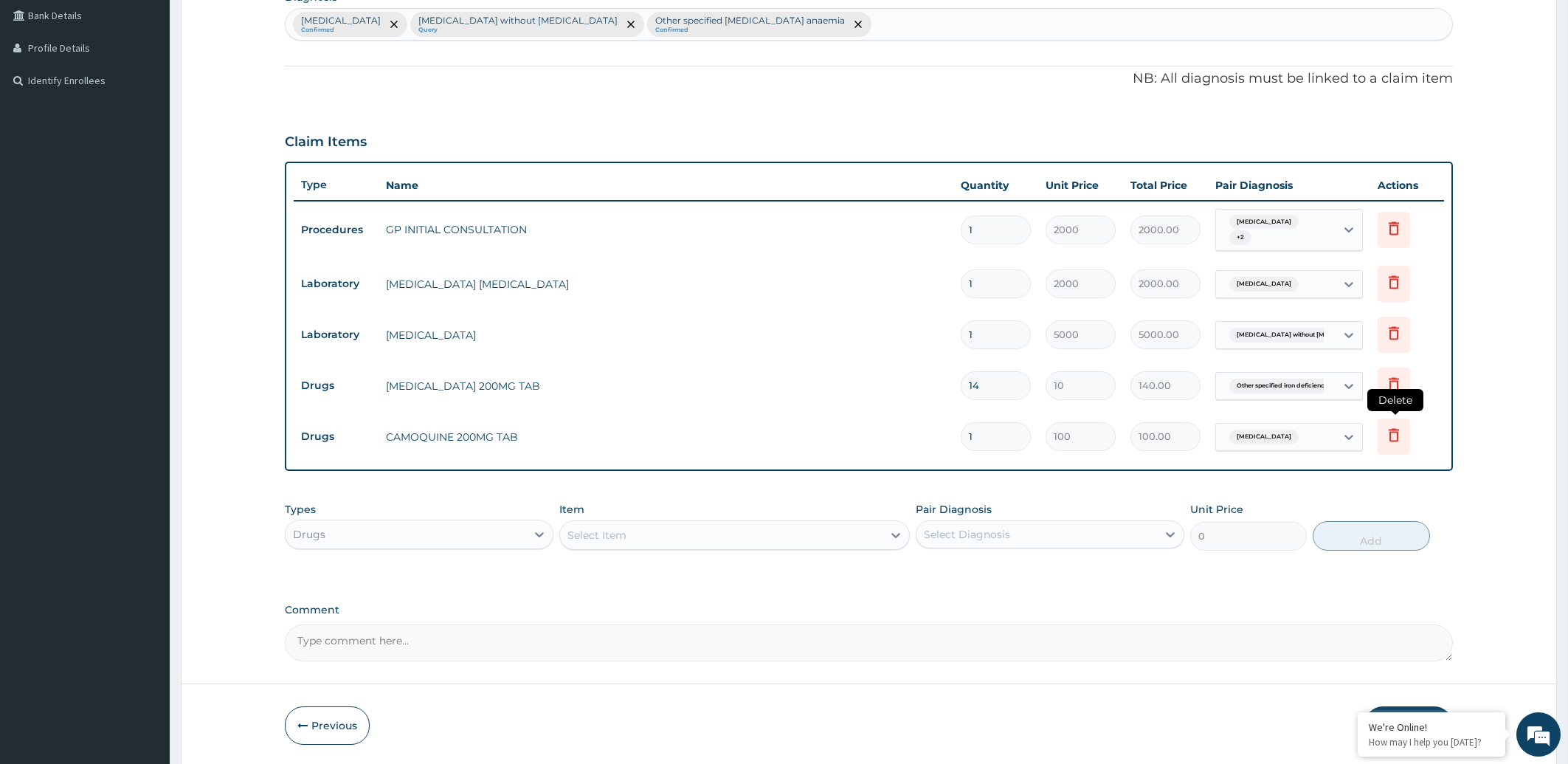
click at [1393, 431] on icon at bounding box center [1394, 435] width 11 height 13
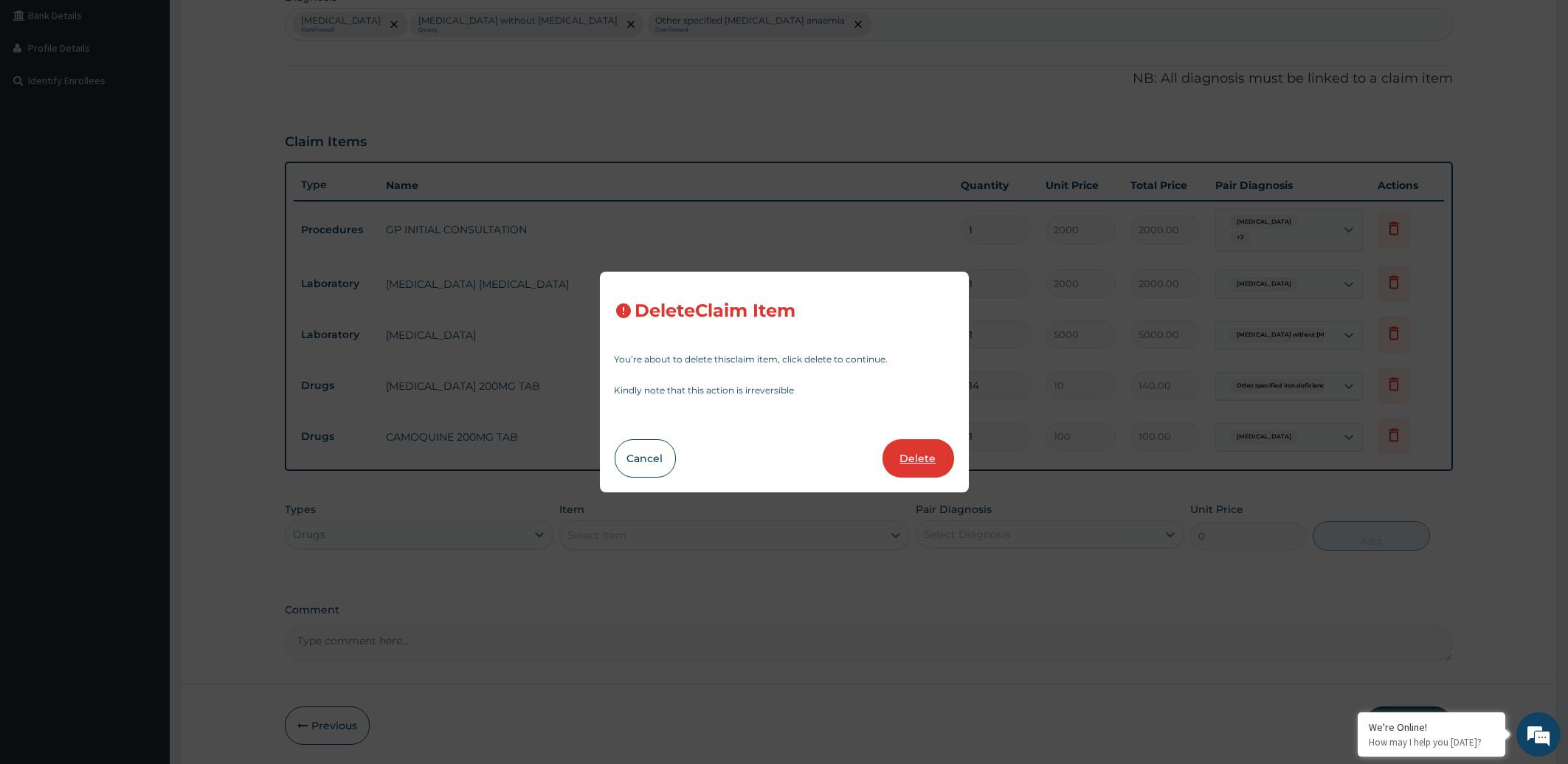
click at [931, 454] on button "Delete" at bounding box center [919, 458] width 72 height 39
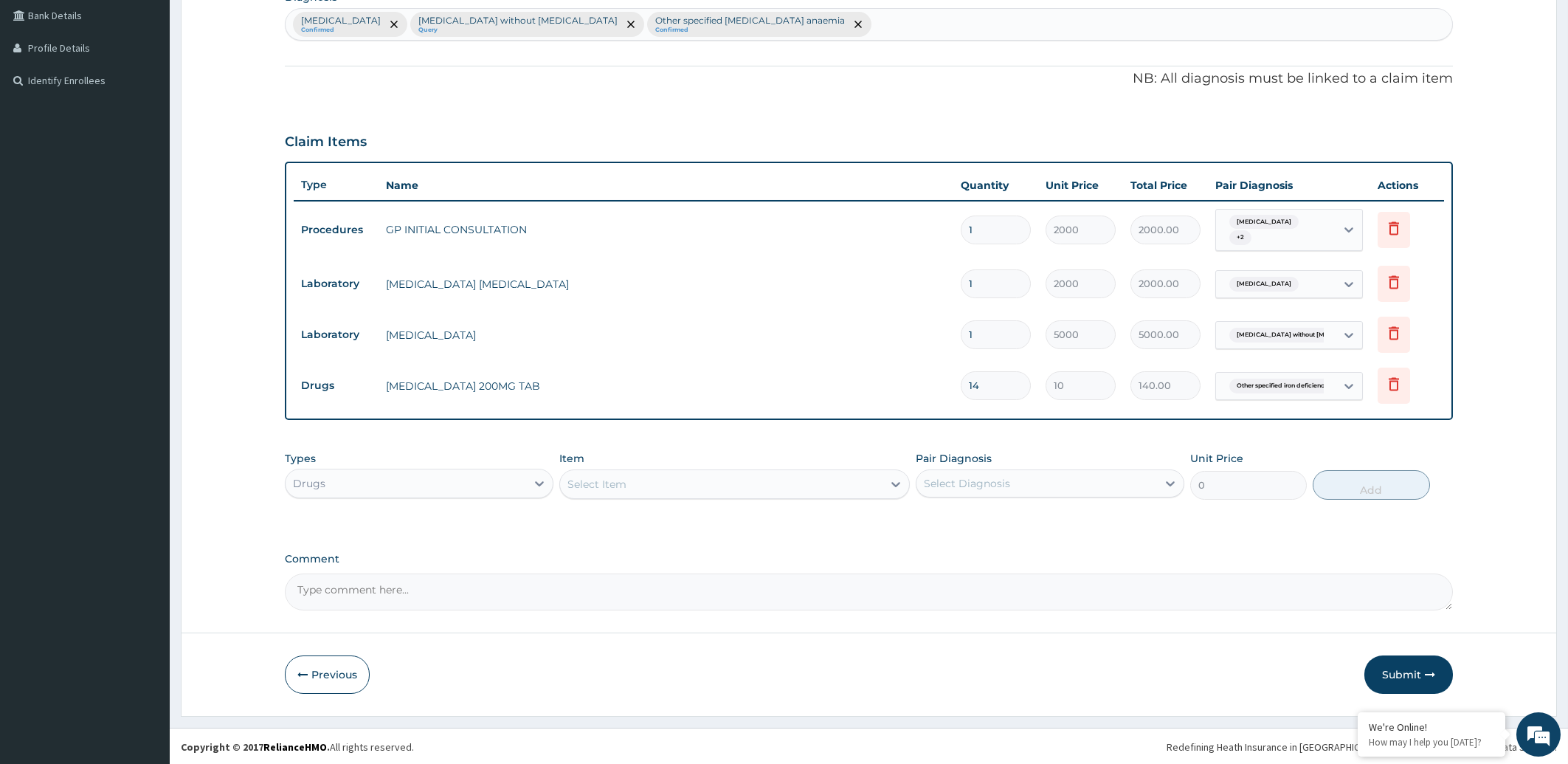
click at [628, 482] on div "Select Item" at bounding box center [721, 484] width 322 height 24
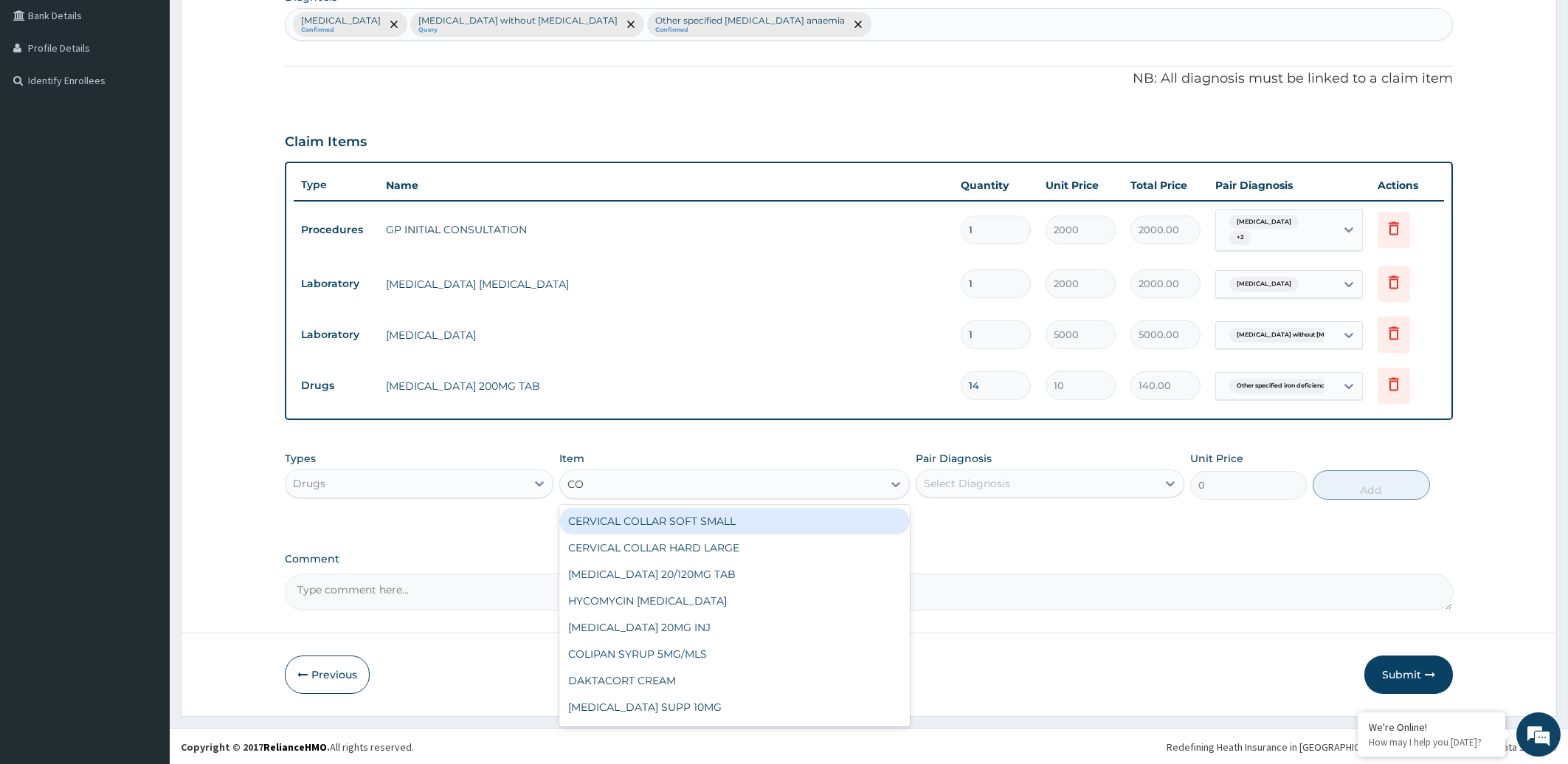
type input "COA"
click at [630, 522] on div "COARTEM 20/120MG TAB" at bounding box center [735, 521] width 350 height 26
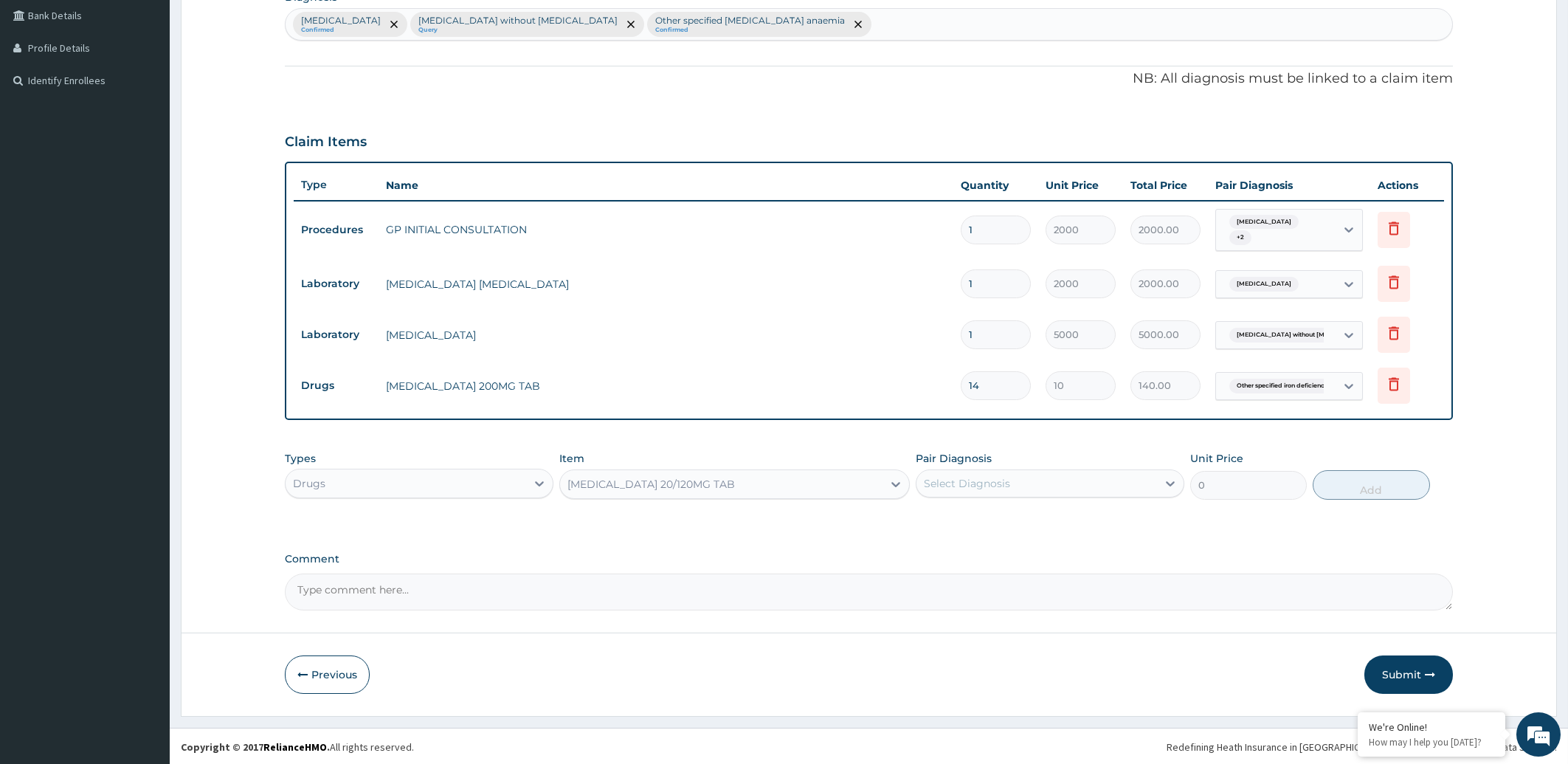
type input "1350"
click at [1033, 490] on div "Select Diagnosis" at bounding box center [1036, 483] width 241 height 24
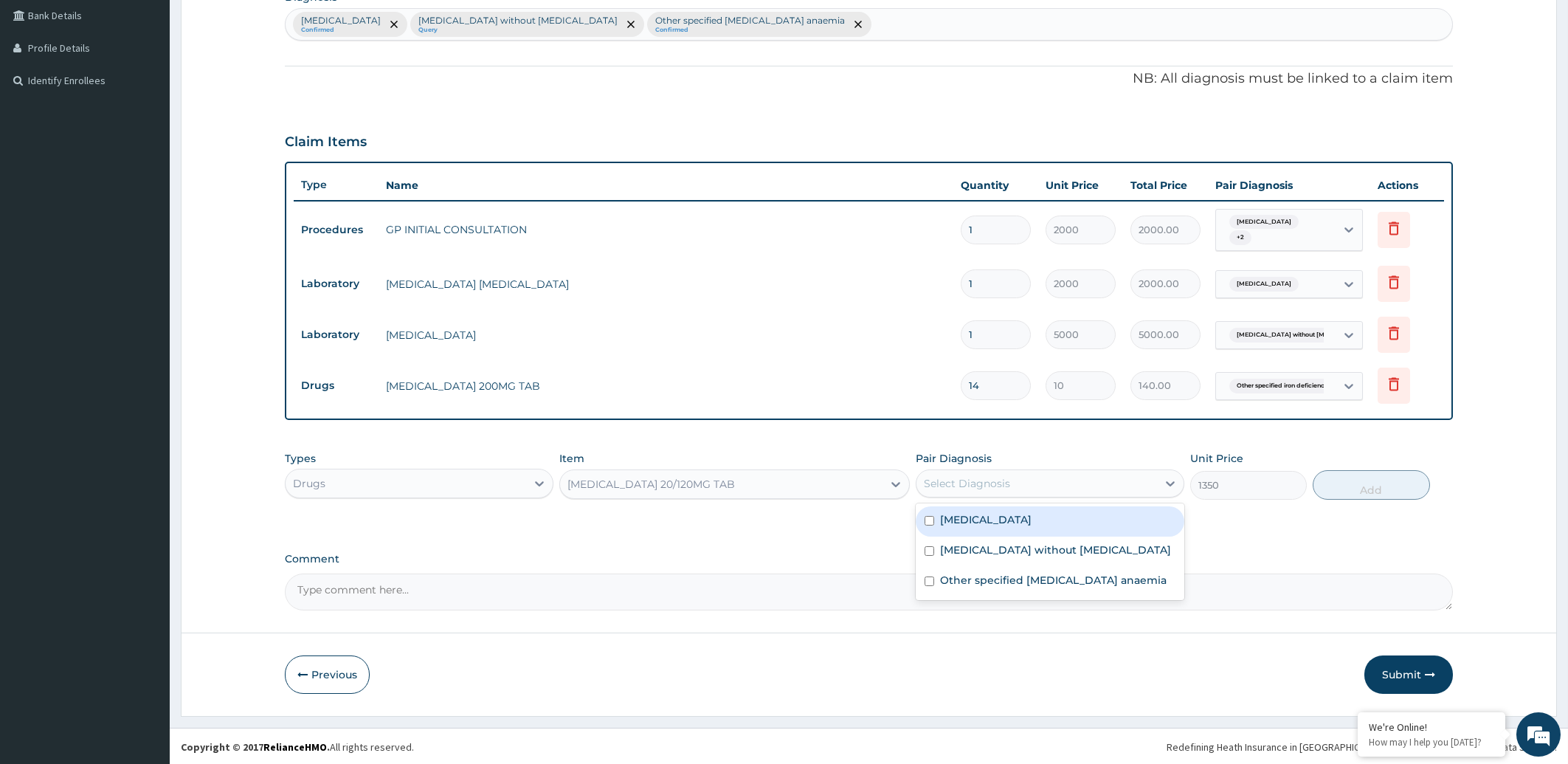
click at [1018, 520] on label "Malaria, unspecified" at bounding box center [985, 520] width 91 height 15
checkbox input "true"
click at [1365, 492] on button "Add" at bounding box center [1371, 485] width 117 height 30
type input "0"
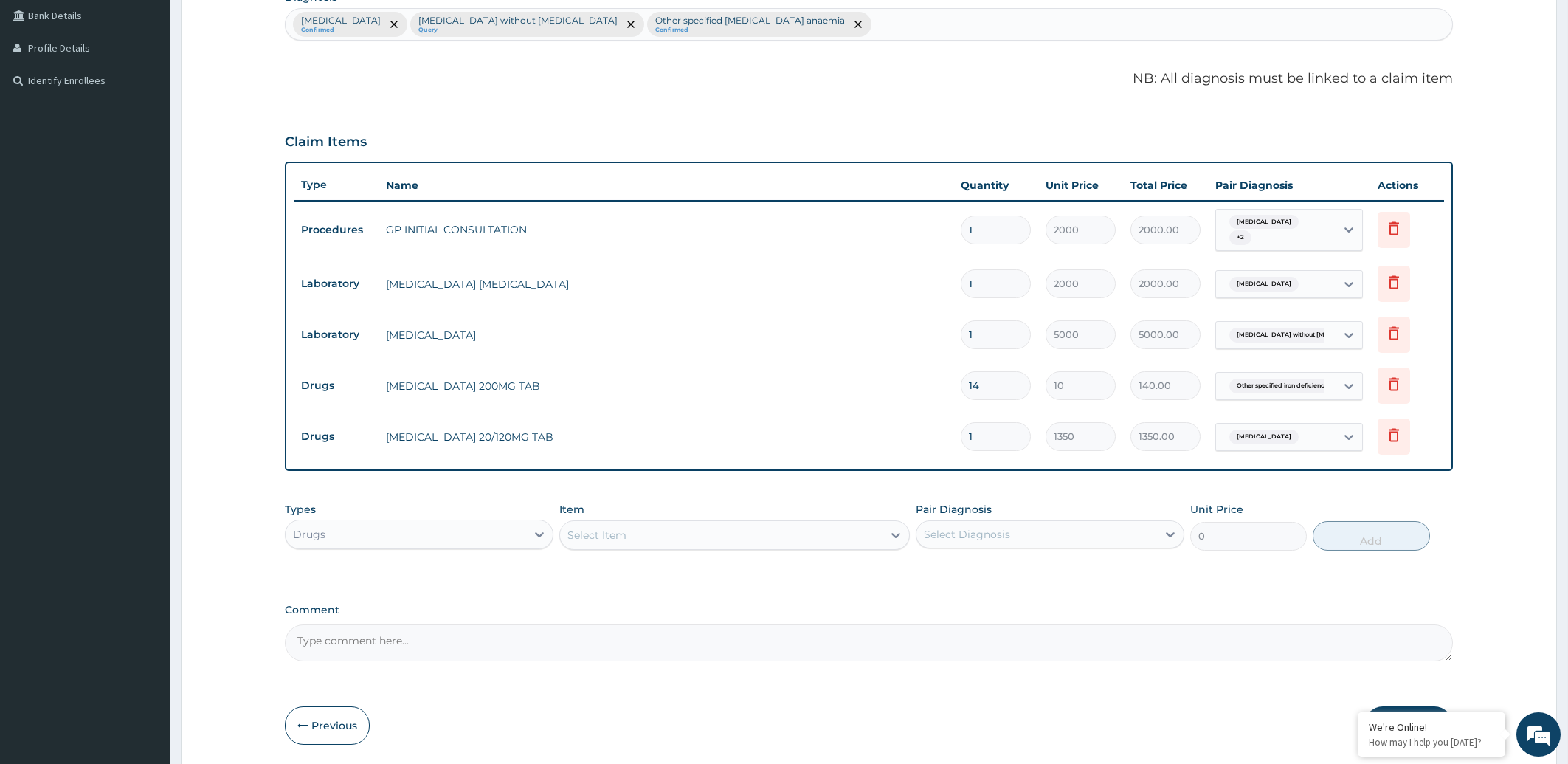
click at [646, 532] on div "Select Item" at bounding box center [721, 534] width 322 height 24
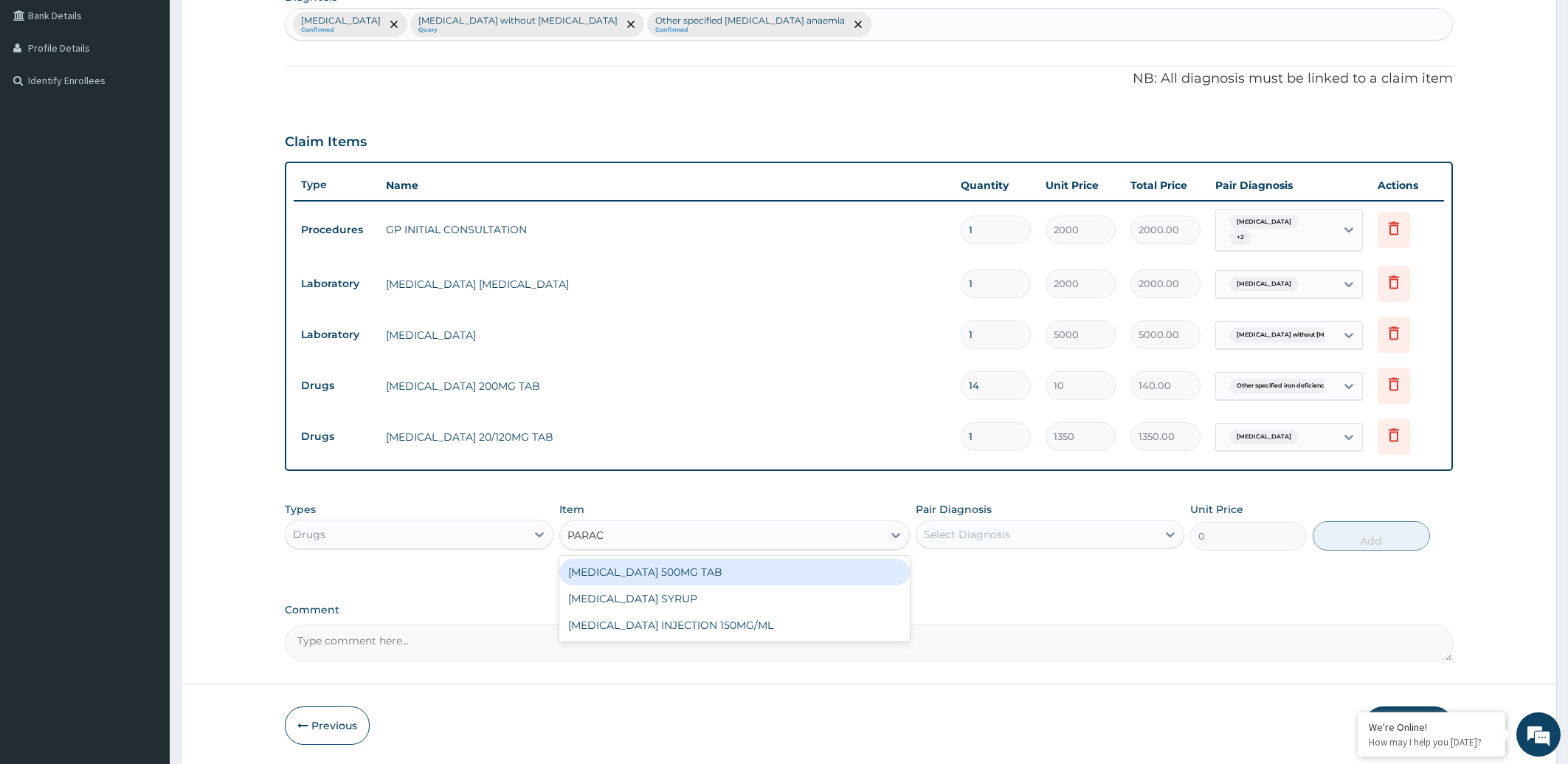
type input "PARACE"
click at [713, 571] on div "PARACETAMOL 500MG TAB" at bounding box center [735, 572] width 350 height 26
type input "10"
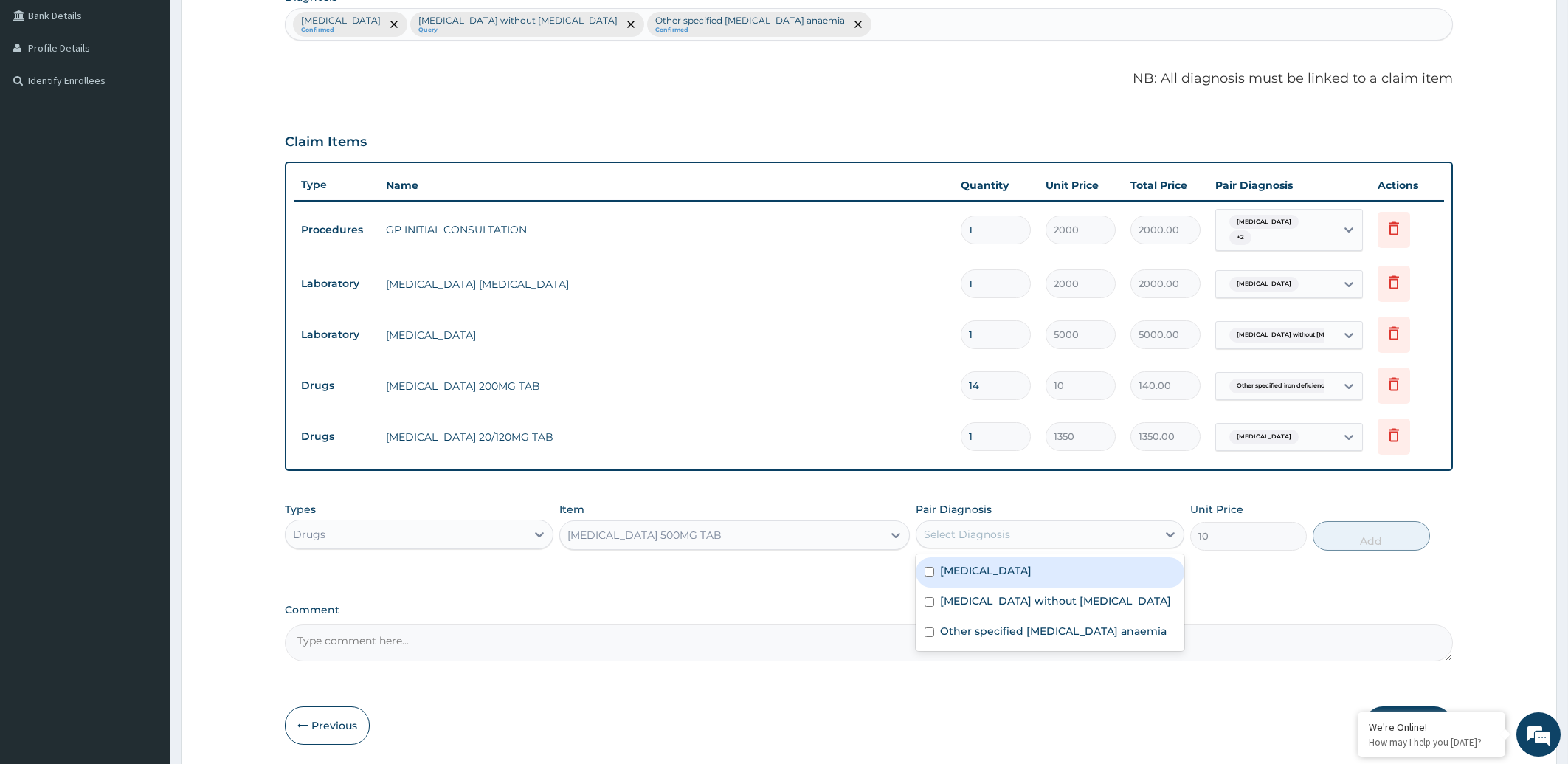
click at [1107, 536] on div "Select Diagnosis" at bounding box center [1036, 534] width 241 height 24
click at [1061, 575] on div "Malaria, unspecified" at bounding box center [1049, 572] width 269 height 31
checkbox input "true"
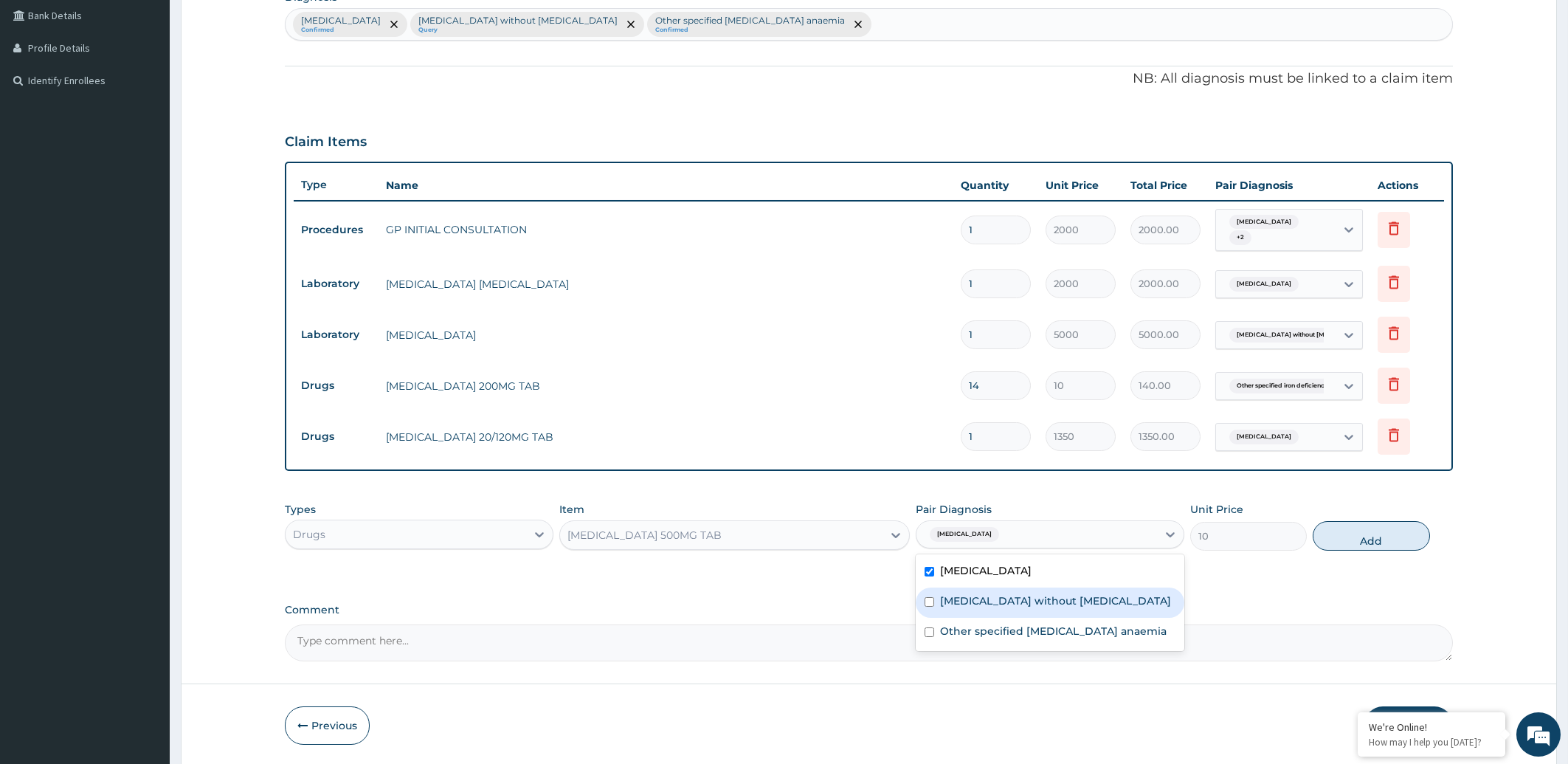
click at [1065, 601] on label "[MEDICAL_DATA] without [MEDICAL_DATA]" at bounding box center [1056, 600] width 231 height 15
checkbox input "true"
click at [1076, 620] on div "Other specified iron deficiency anaemia" at bounding box center [1049, 633] width 269 height 31
checkbox input "true"
click at [1345, 532] on button "Add" at bounding box center [1371, 536] width 117 height 30
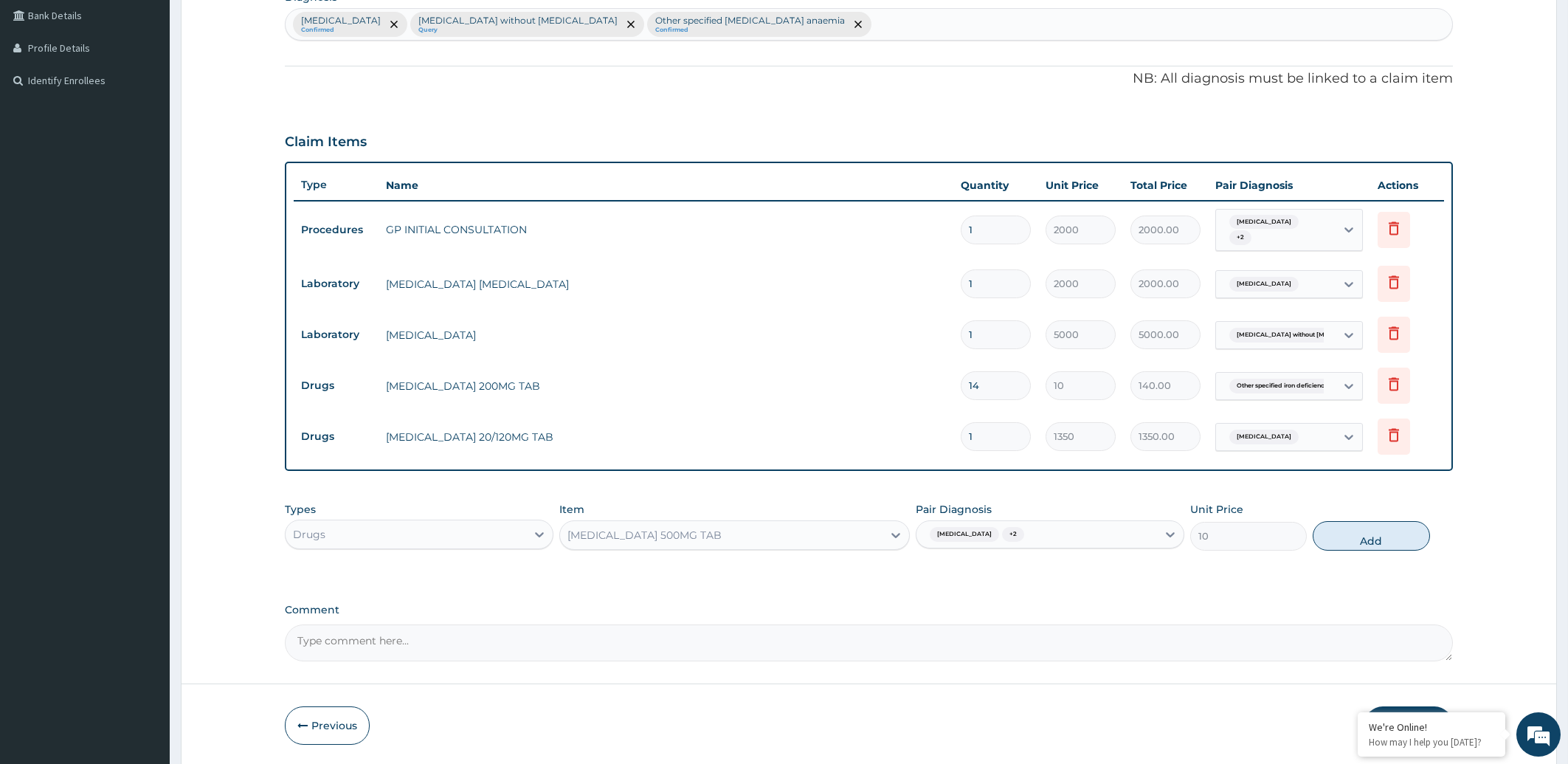
type input "0"
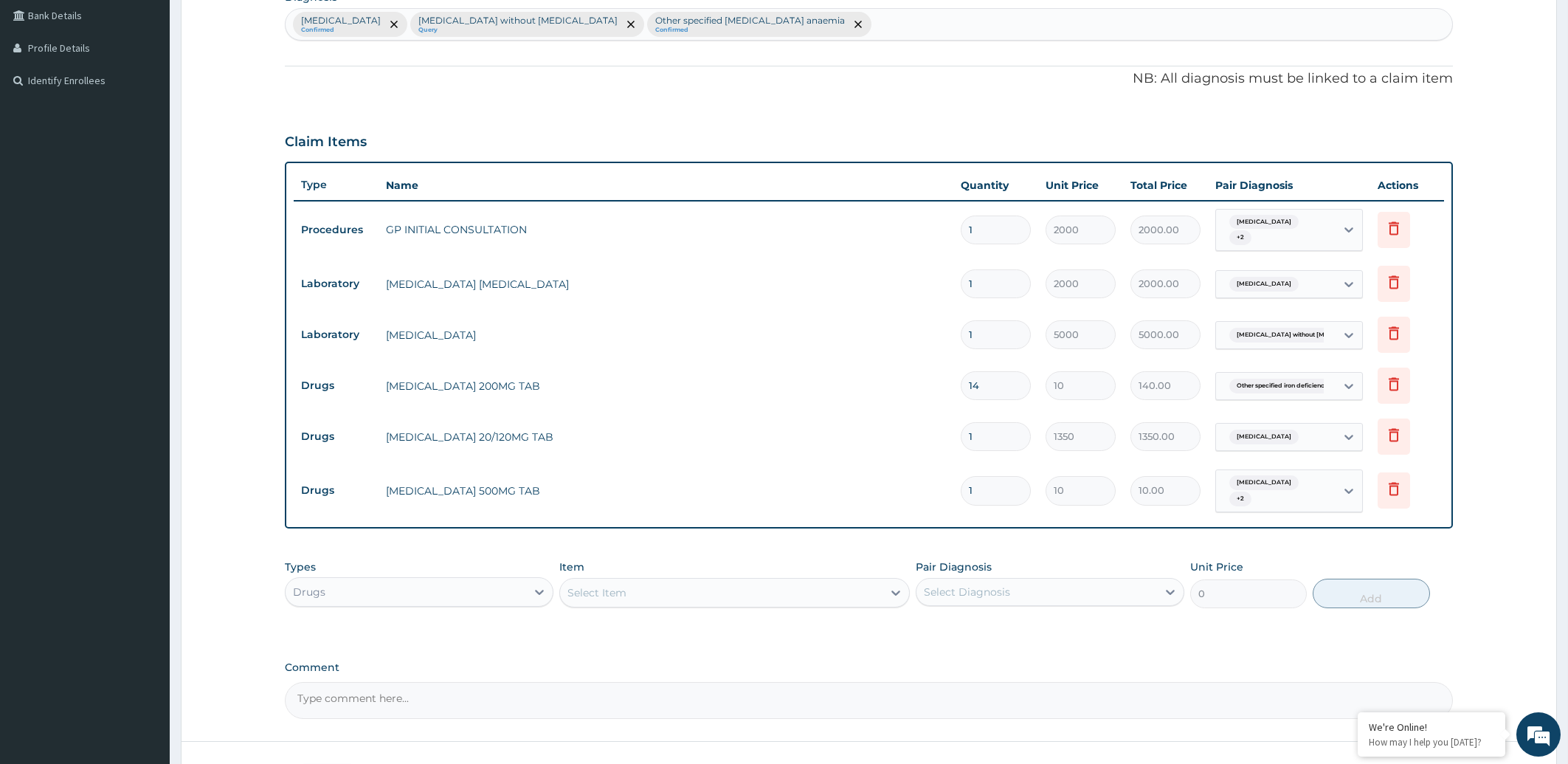
click at [988, 490] on input "1" at bounding box center [996, 490] width 70 height 29
type input "0.00"
type input "3"
type input "30.00"
type input "30"
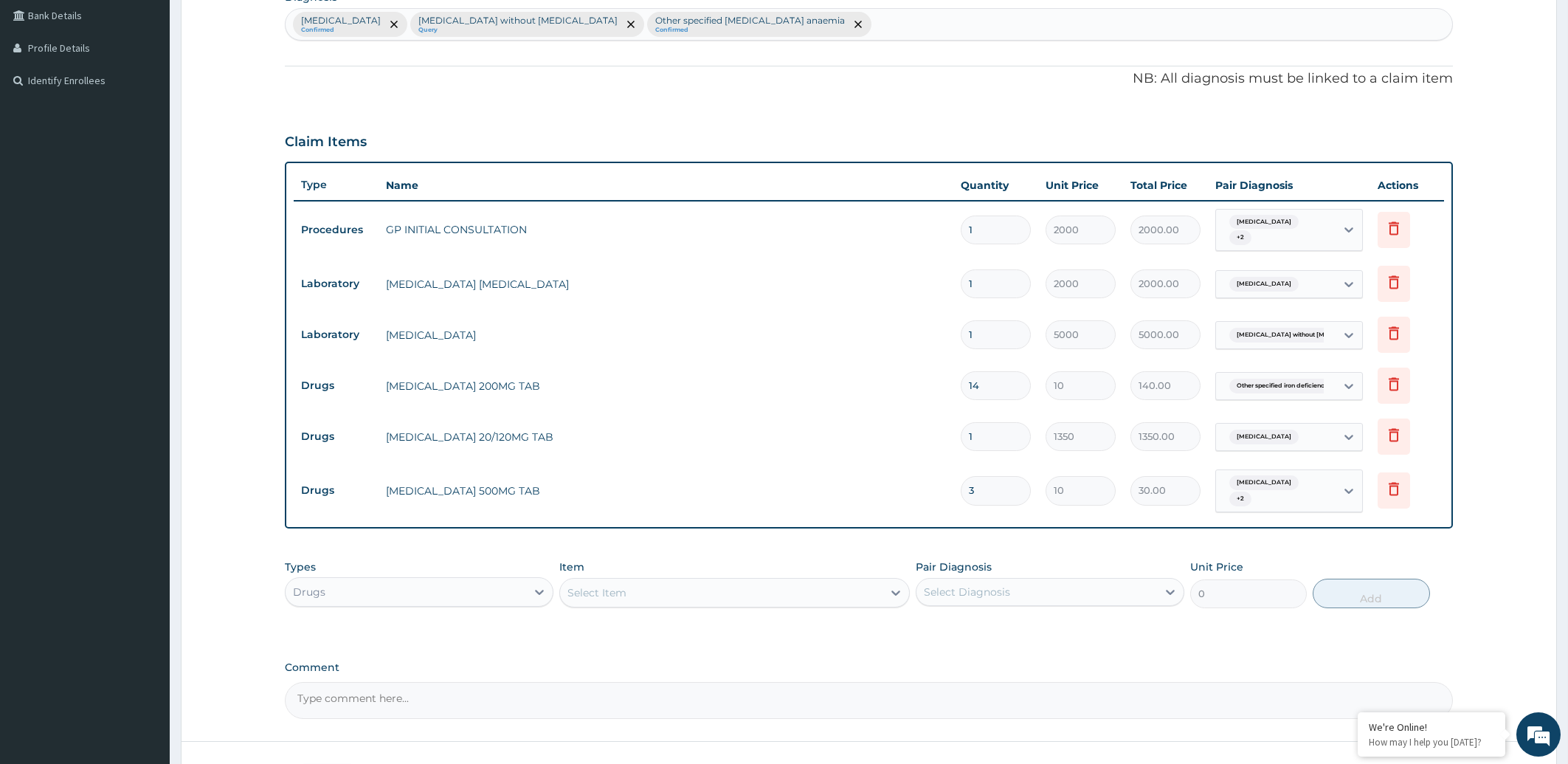
type input "300.00"
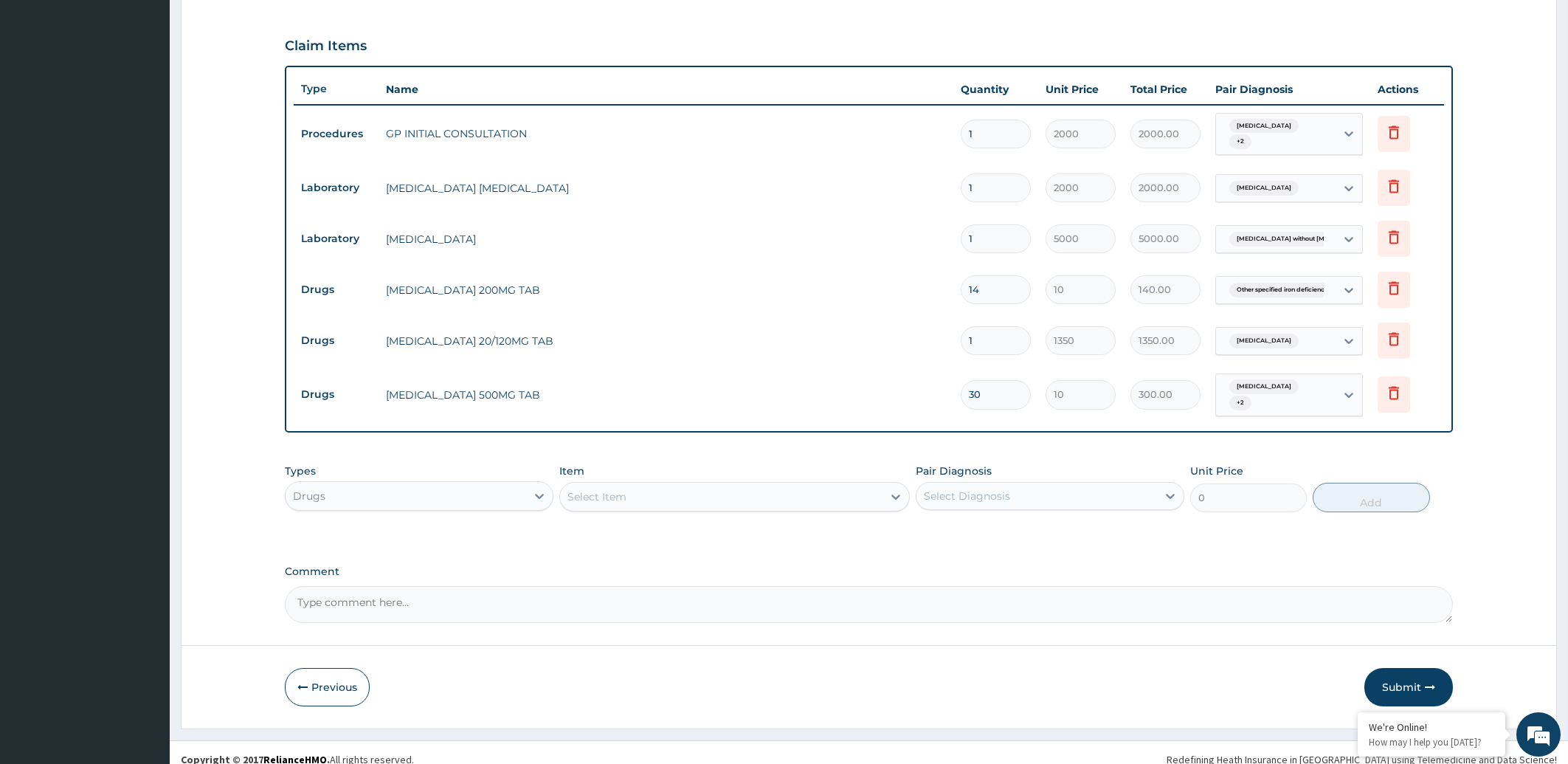
scroll to position [481, 0]
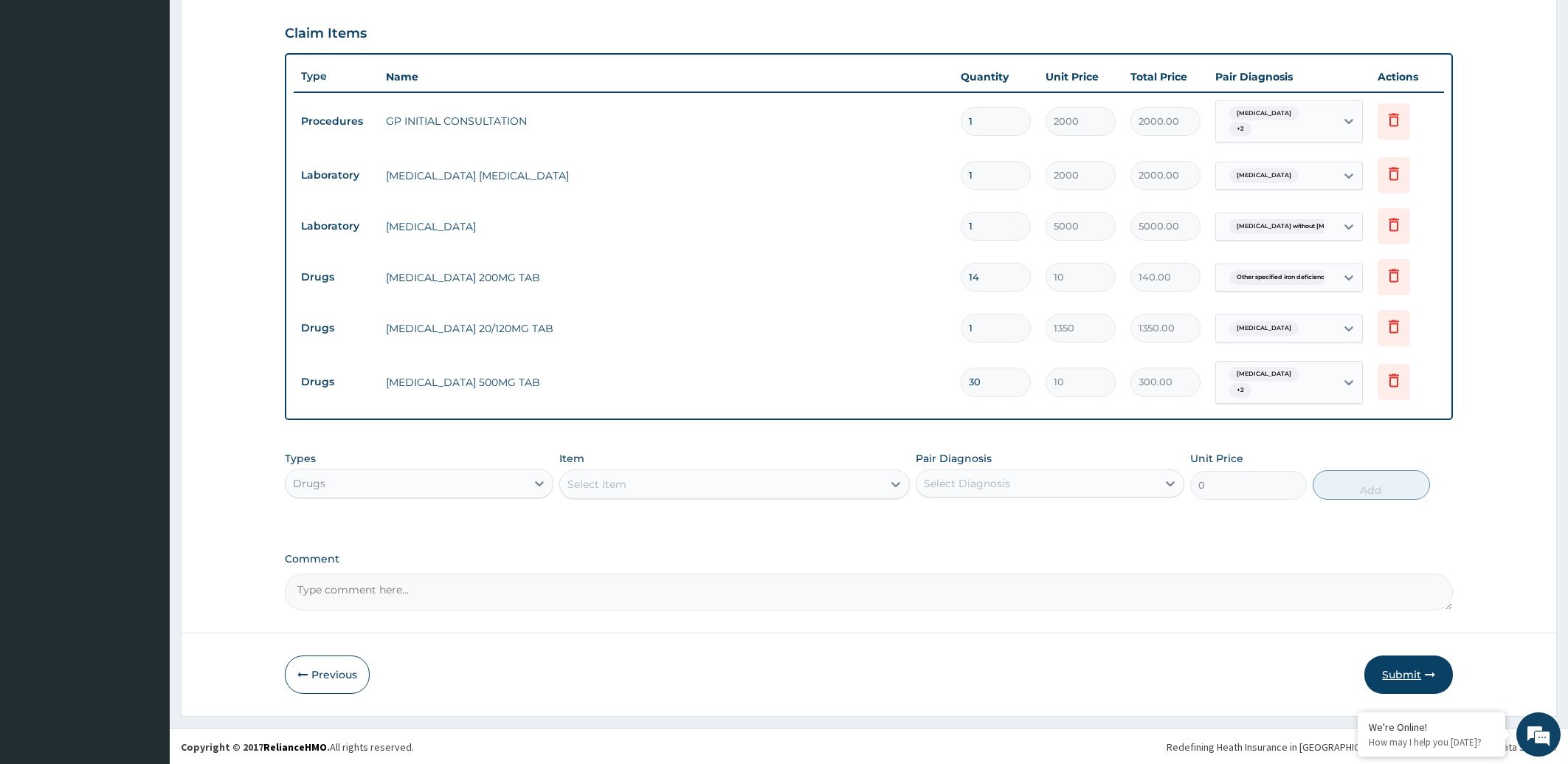
type input "30"
click at [1402, 671] on button "Submit" at bounding box center [1409, 675] width 88 height 39
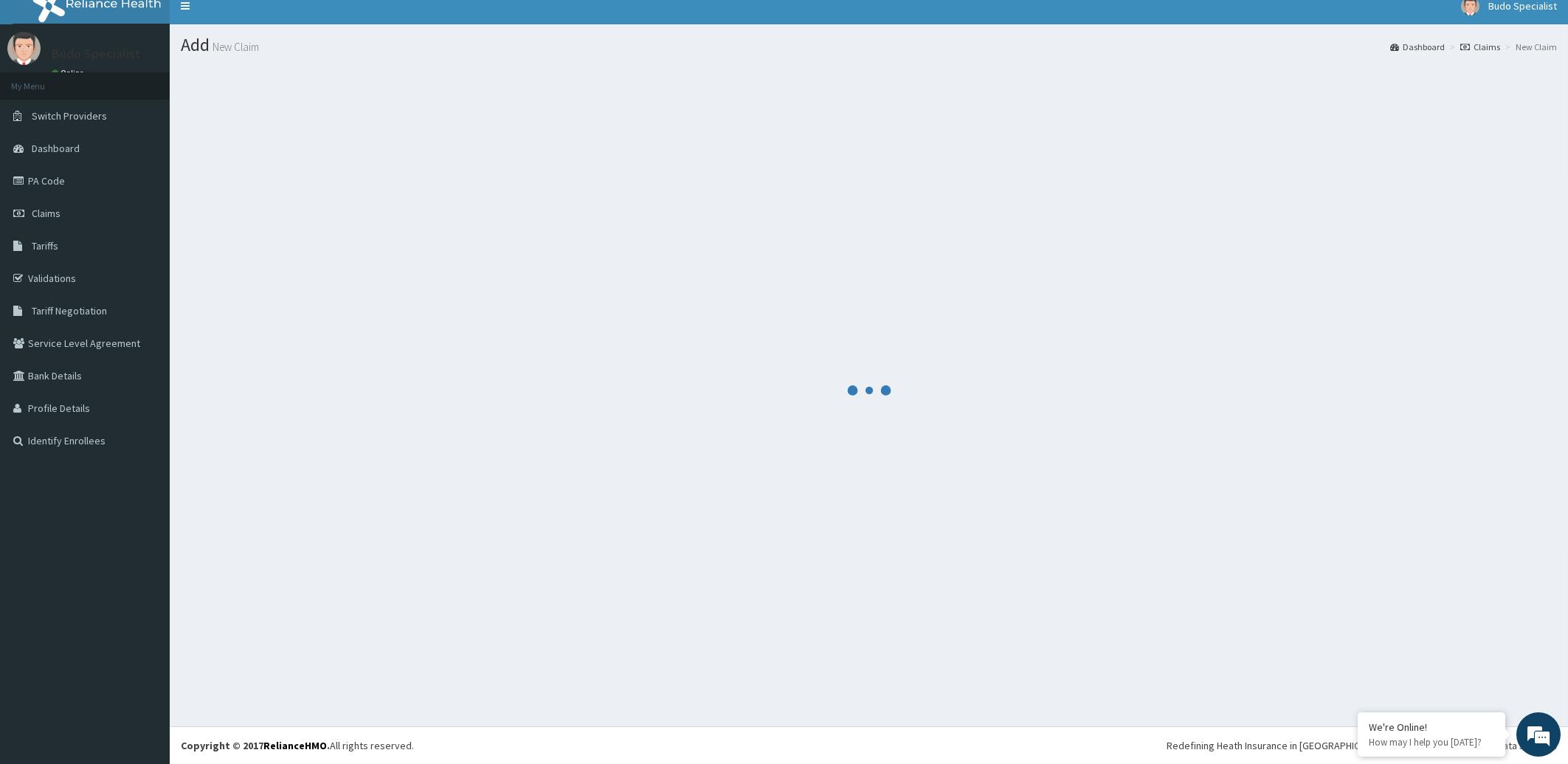
scroll to position [11, 0]
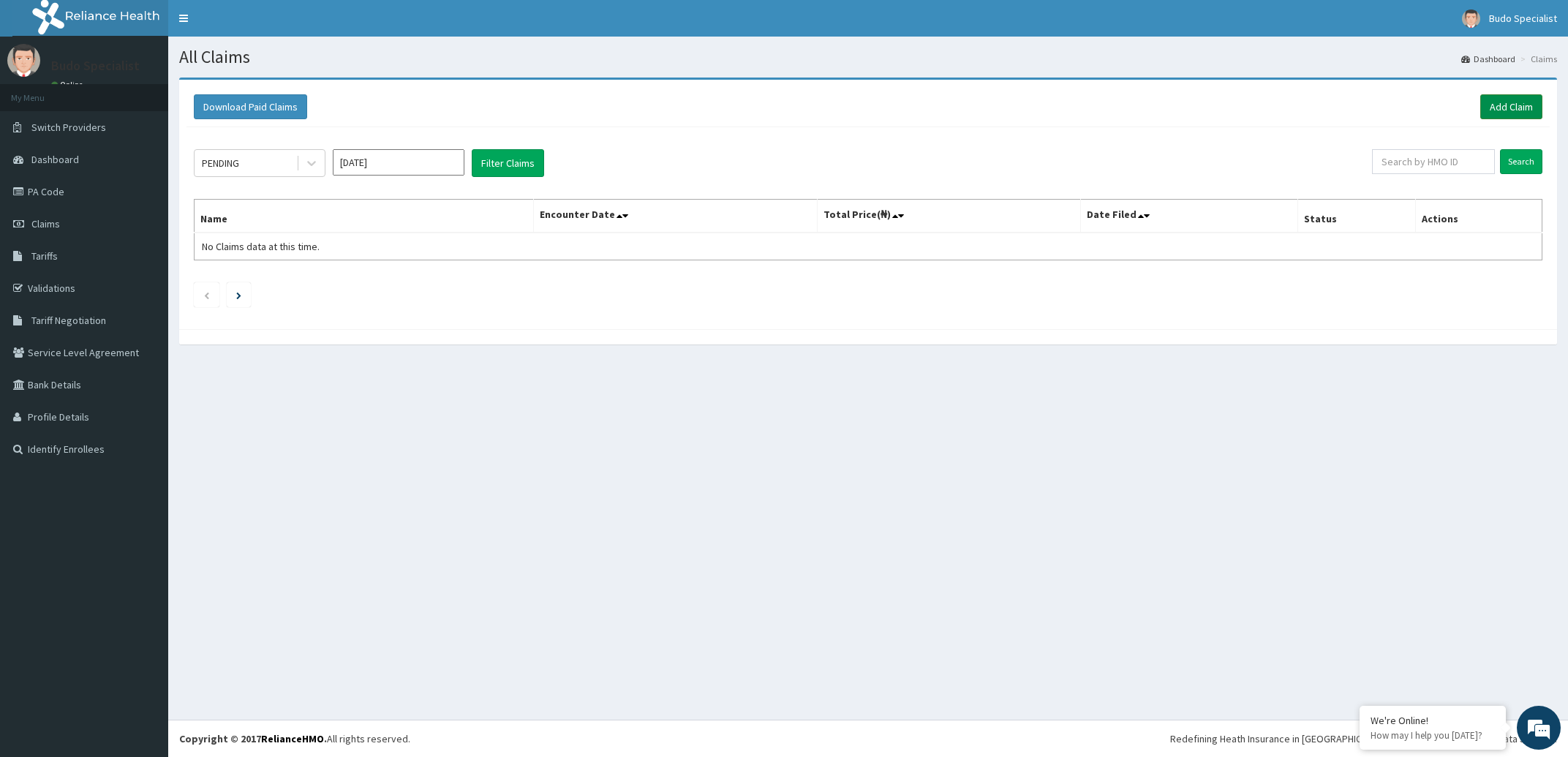
click at [1511, 109] on link "Add Claim" at bounding box center [1512, 107] width 63 height 25
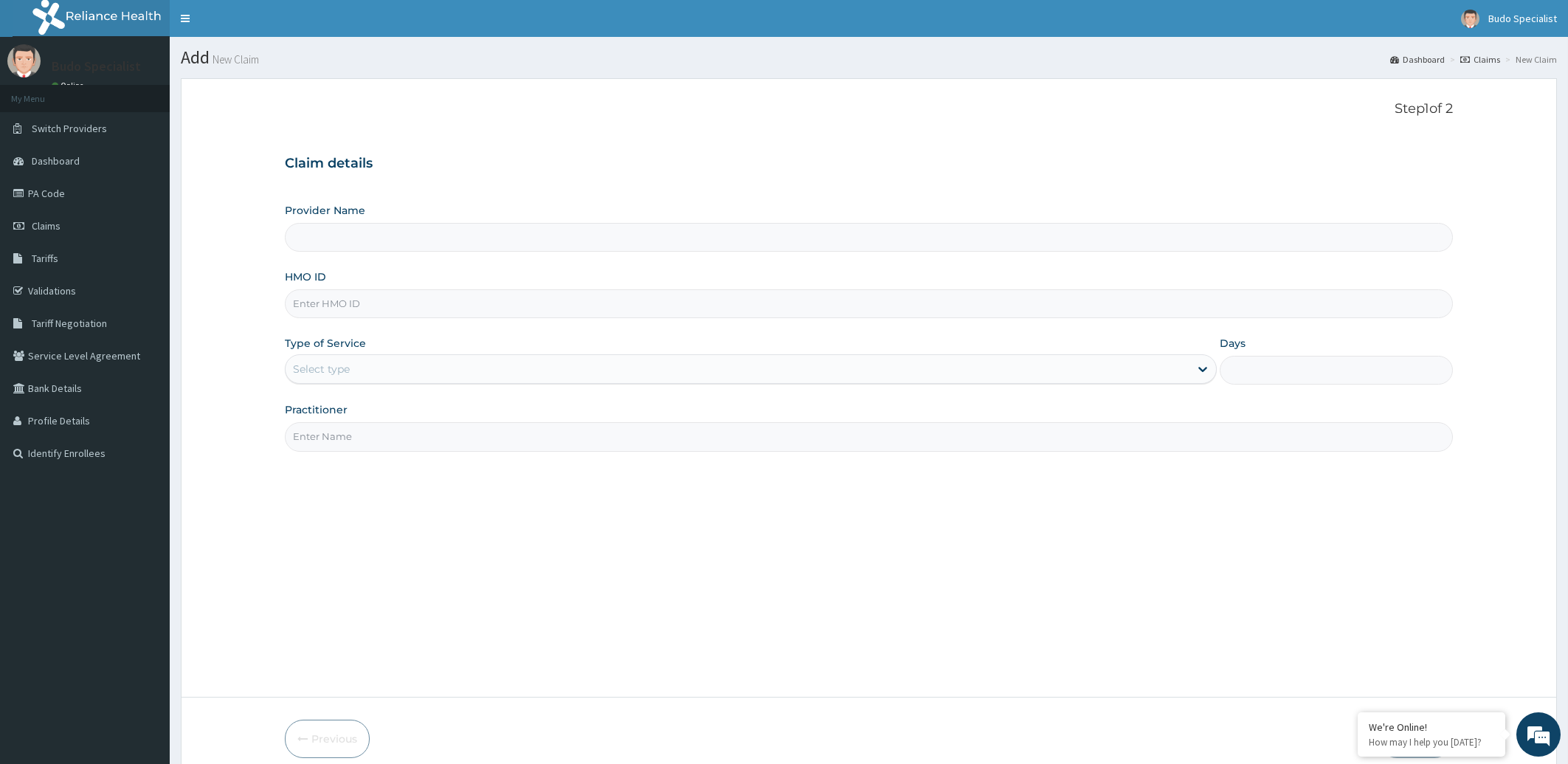
type input "Budo Specialist Hospital"
click at [362, 297] on input "HMO ID" at bounding box center [869, 303] width 1169 height 29
click at [353, 314] on input "HMO ID" at bounding box center [869, 303] width 1169 height 29
type input "GCA/10019/A"
click at [358, 374] on div "Select type" at bounding box center [738, 369] width 905 height 24
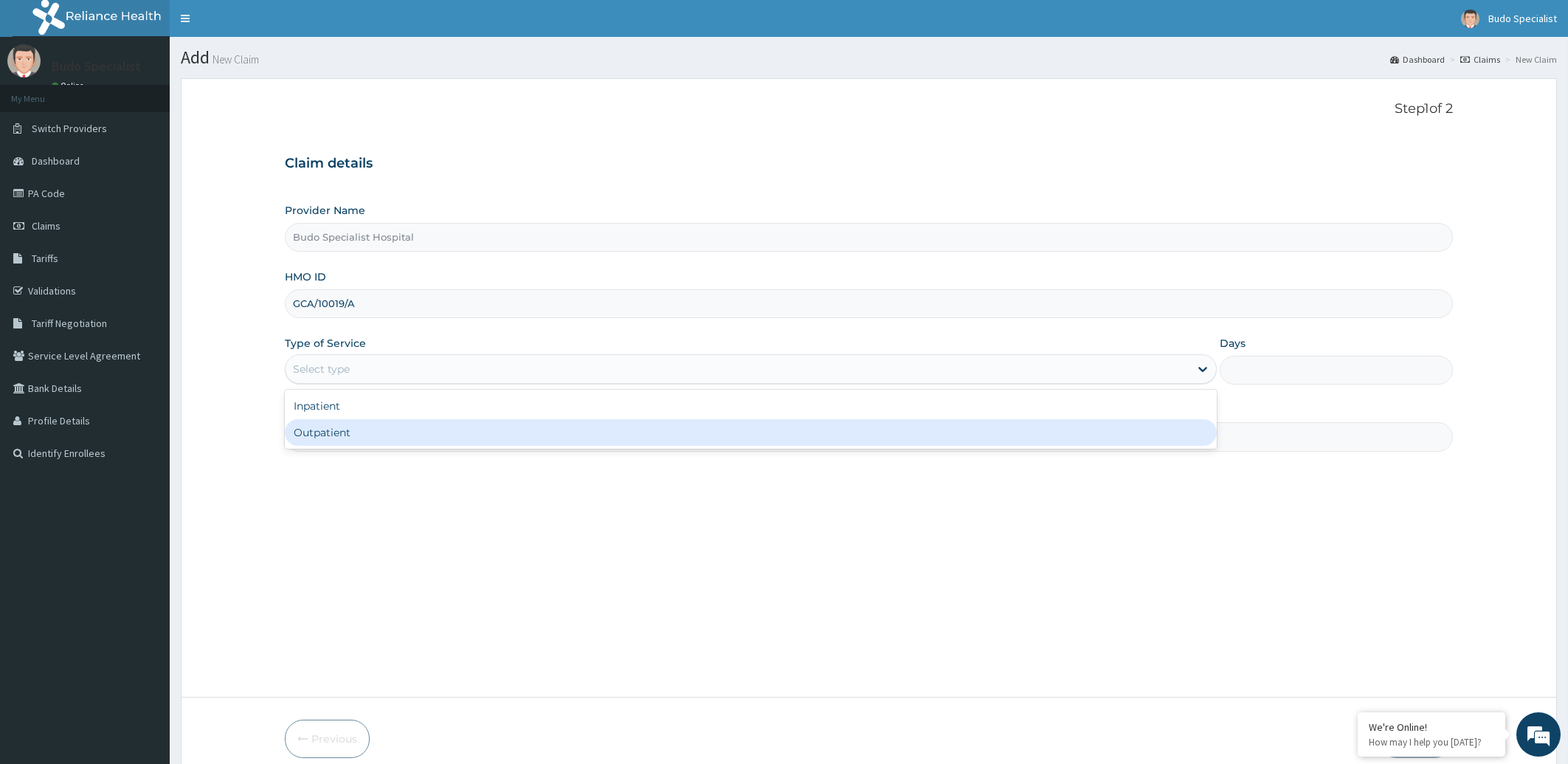
click at [350, 432] on div "Outpatient" at bounding box center [751, 432] width 933 height 26
type input "1"
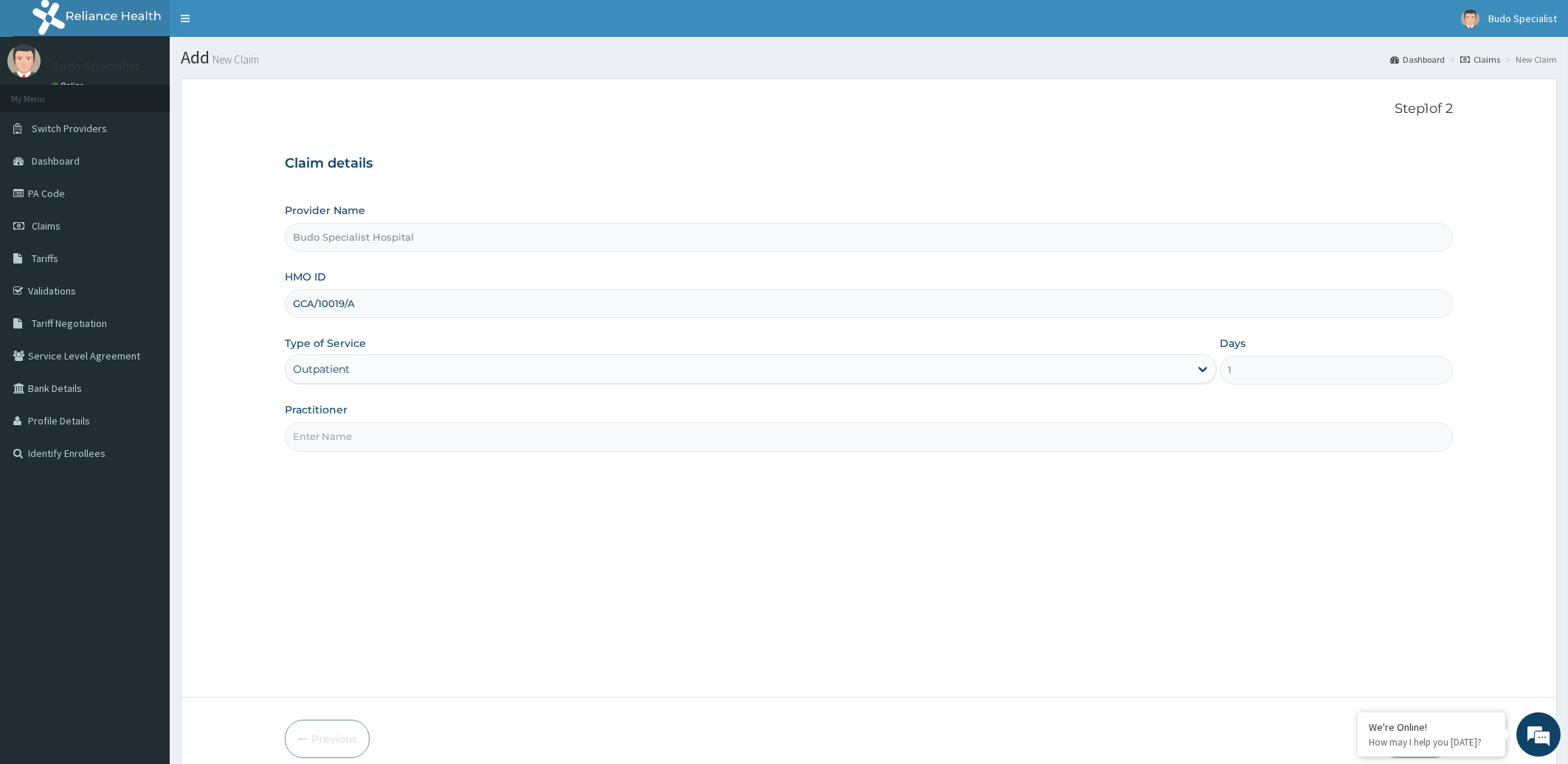
click at [359, 442] on input "Practitioner" at bounding box center [869, 436] width 1169 height 29
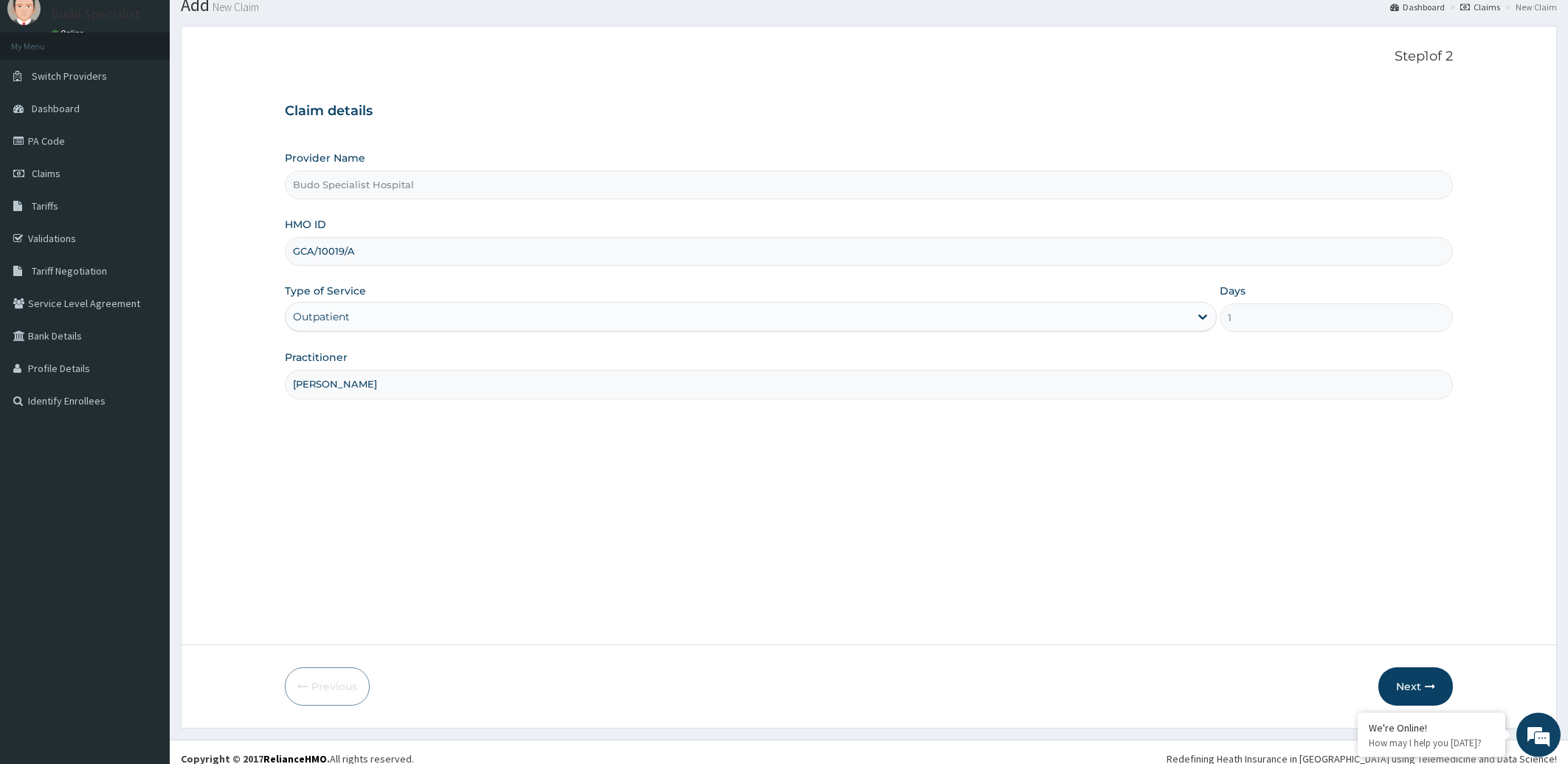
scroll to position [66, 0]
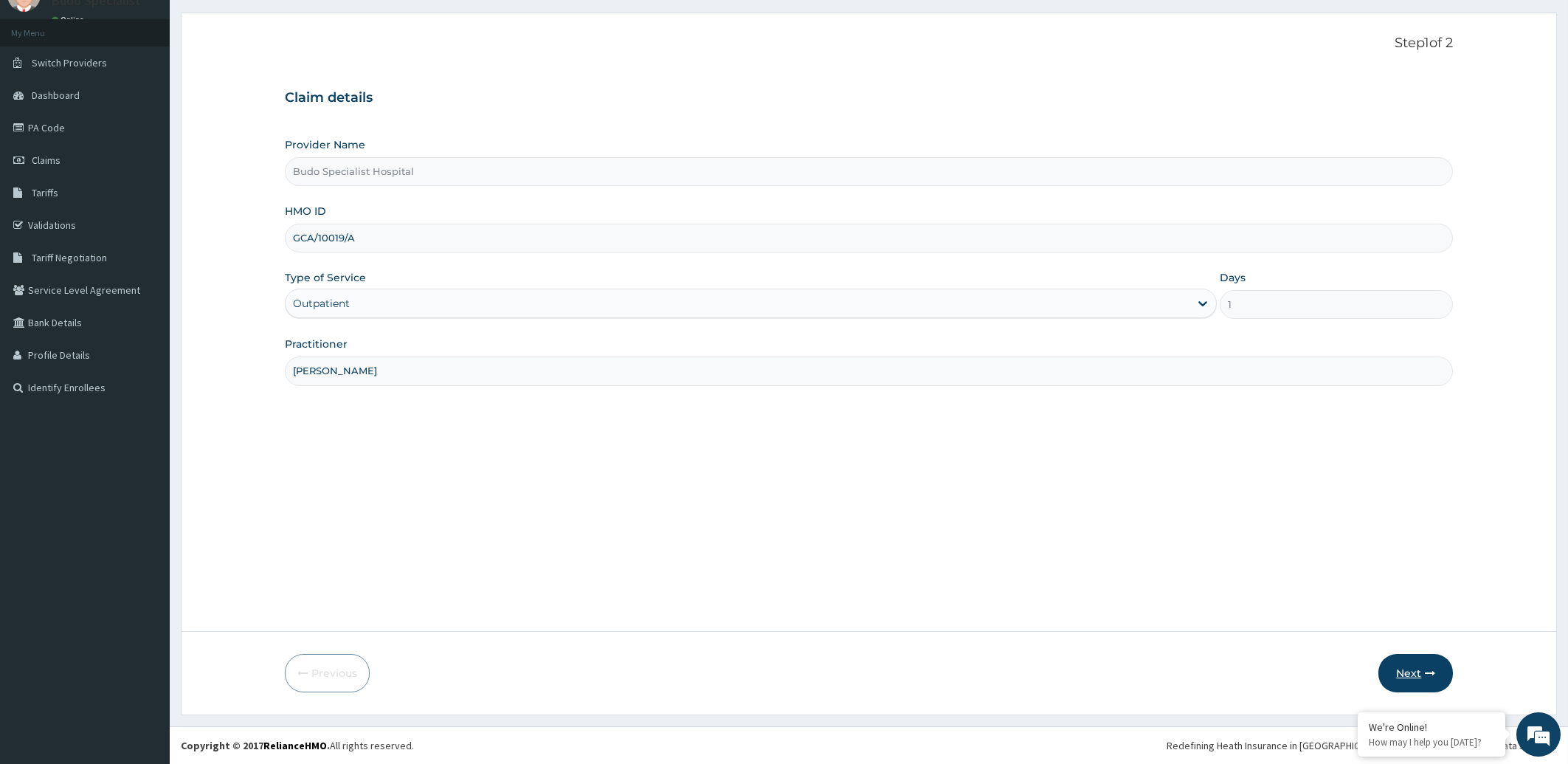
type input "[PERSON_NAME]"
click at [1402, 668] on button "Next" at bounding box center [1416, 673] width 74 height 39
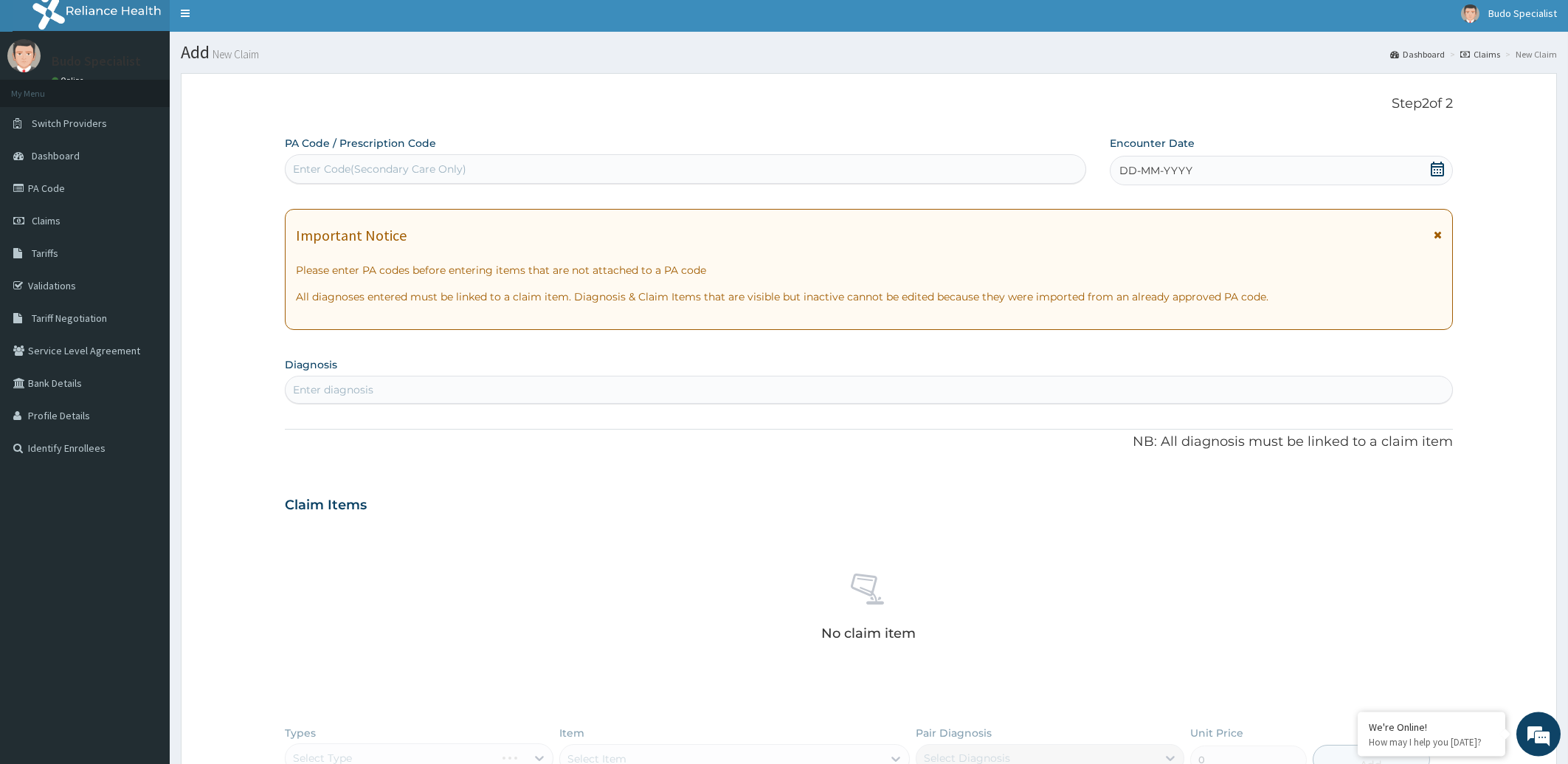
scroll to position [0, 0]
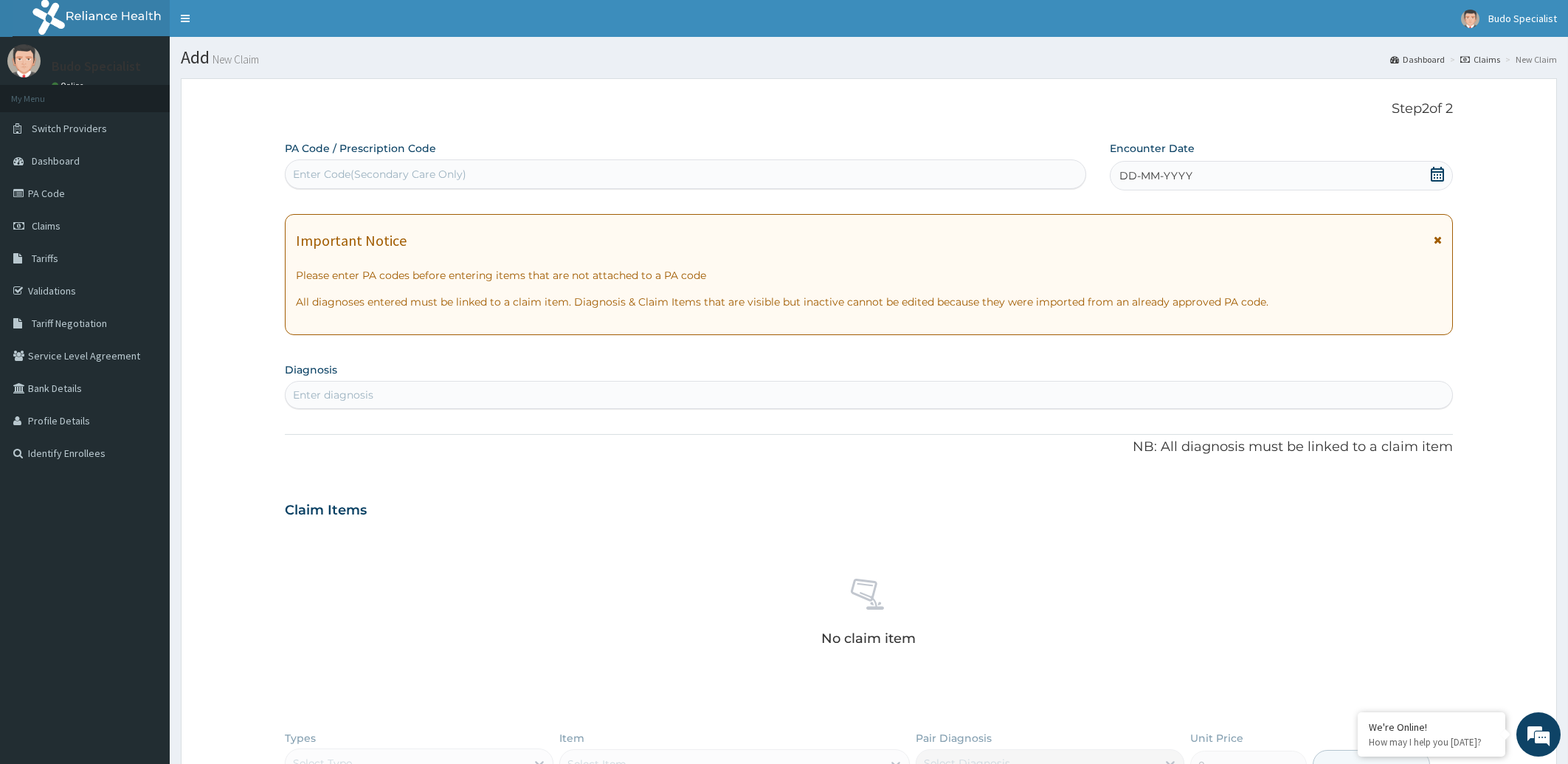
click at [1197, 178] on div "DD-MM-YYYY" at bounding box center [1282, 176] width 343 height 30
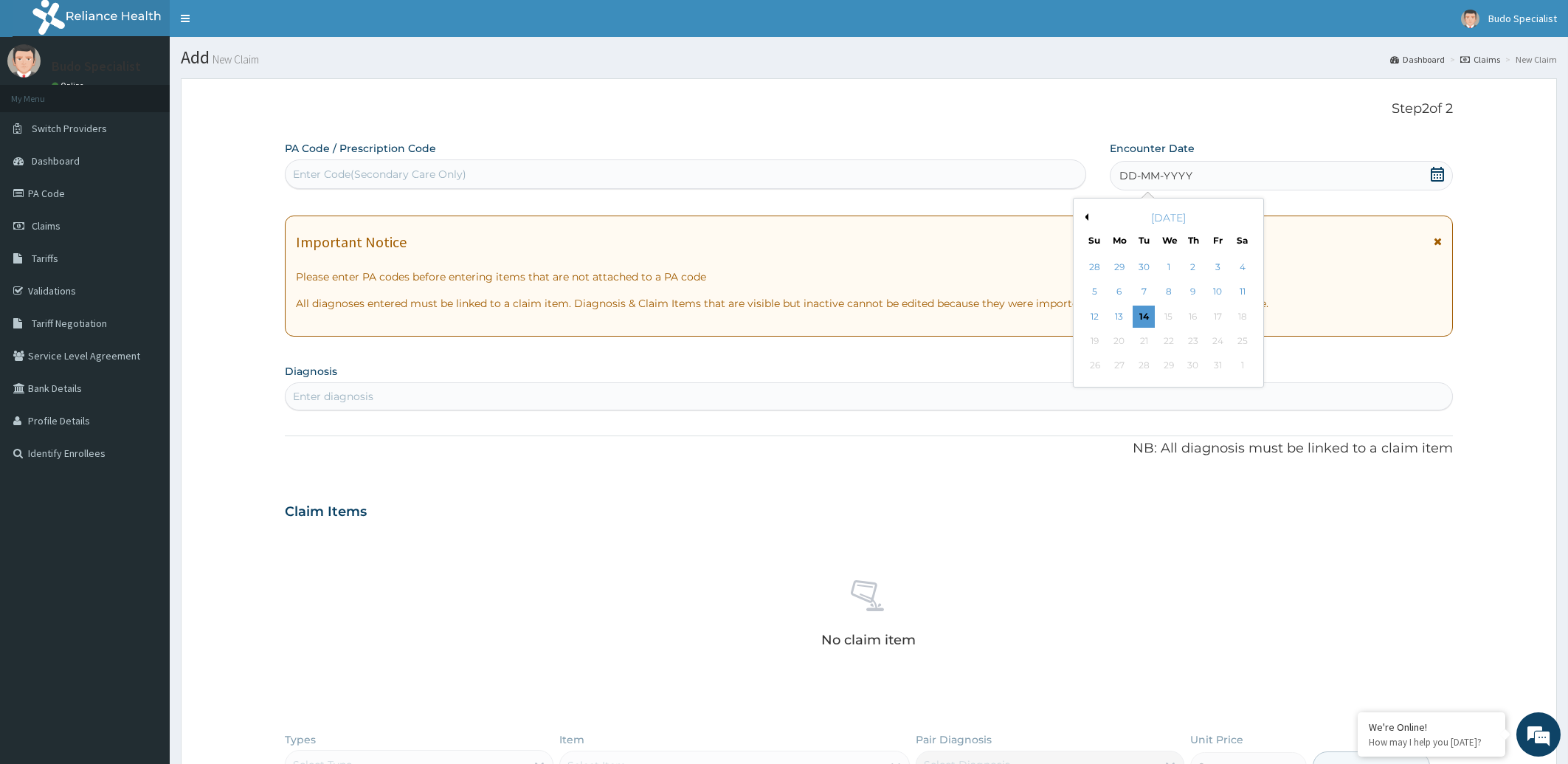
click at [1089, 216] on div "[DATE]" at bounding box center [1168, 217] width 178 height 15
click at [1086, 220] on button "Previous Month" at bounding box center [1084, 216] width 7 height 7
click at [1197, 271] on div "4" at bounding box center [1193, 266] width 22 height 22
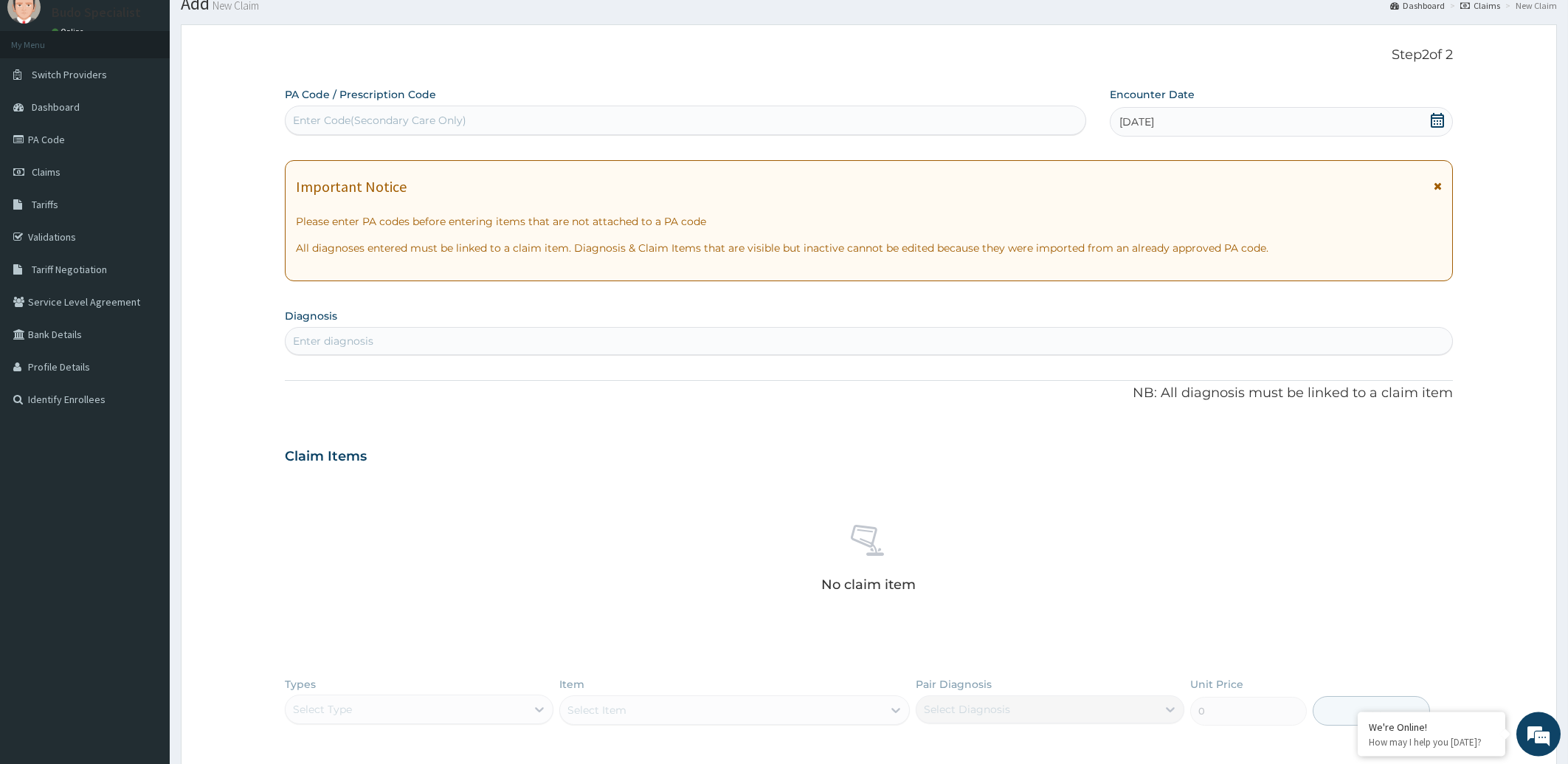
scroll to position [45, 0]
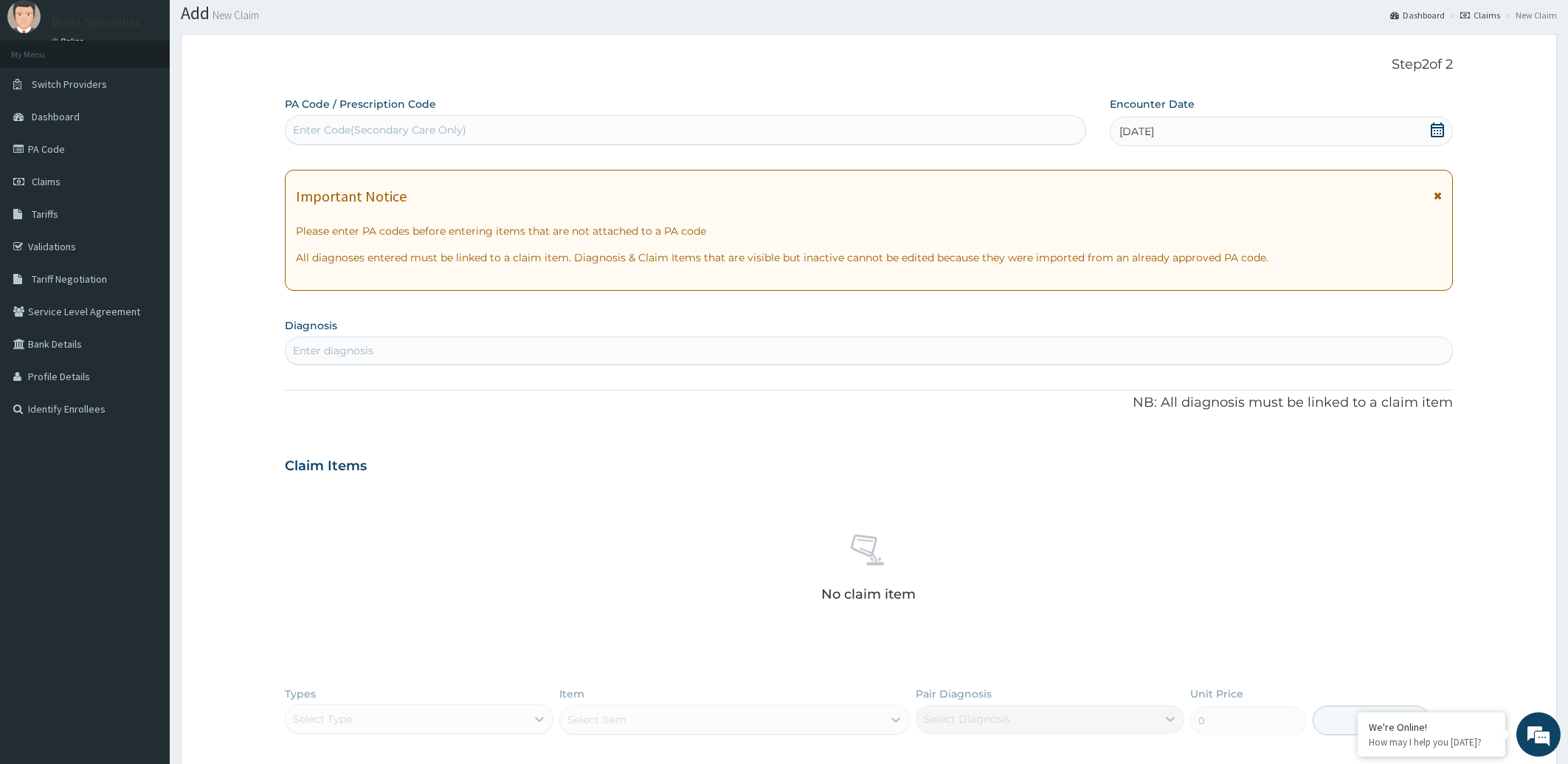
click at [382, 349] on div "Enter diagnosis" at bounding box center [869, 350] width 1168 height 24
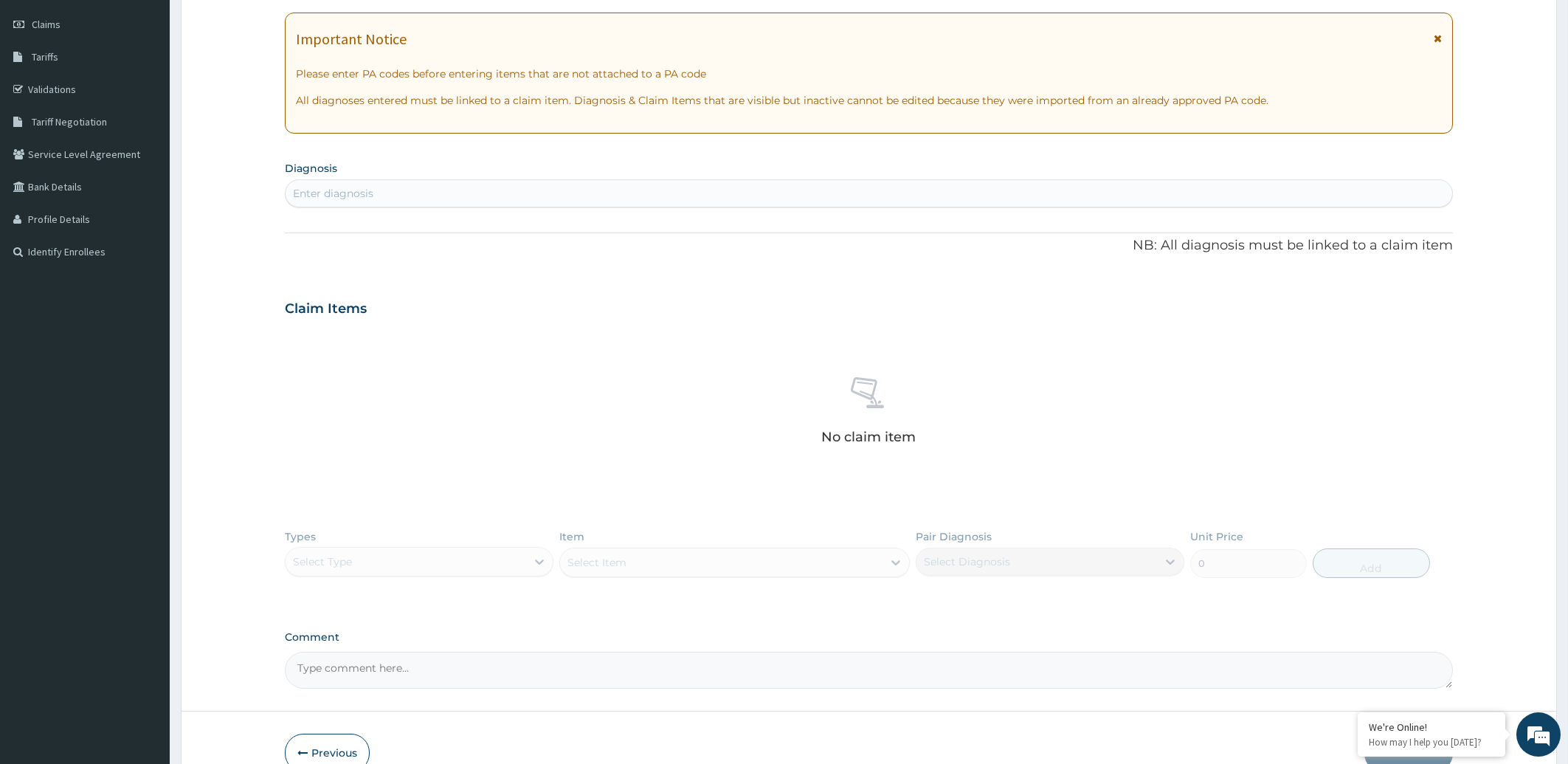
scroll to position [202, 0]
click at [550, 195] on div "Enter diagnosis" at bounding box center [869, 192] width 1168 height 24
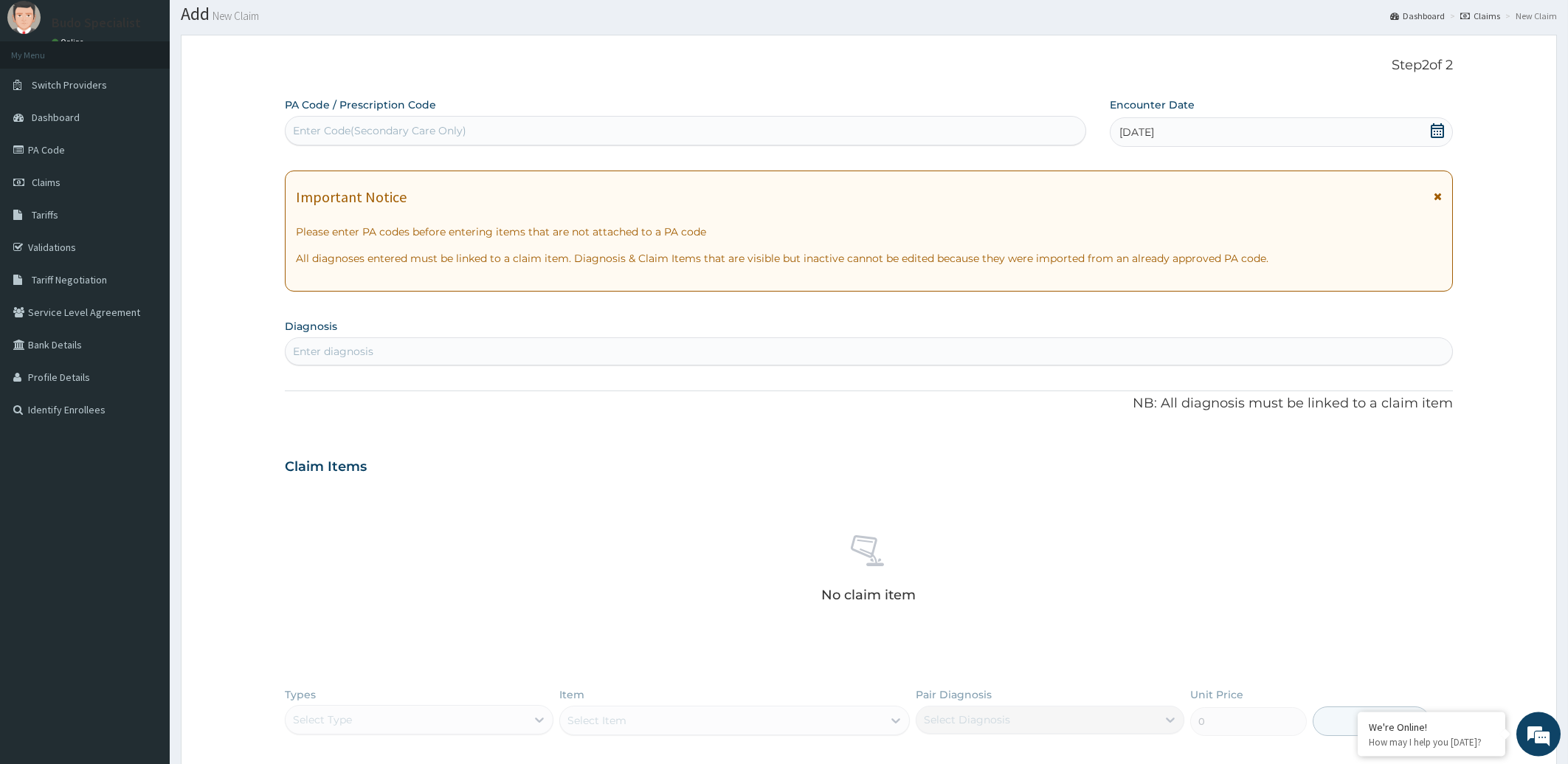
scroll to position [0, 0]
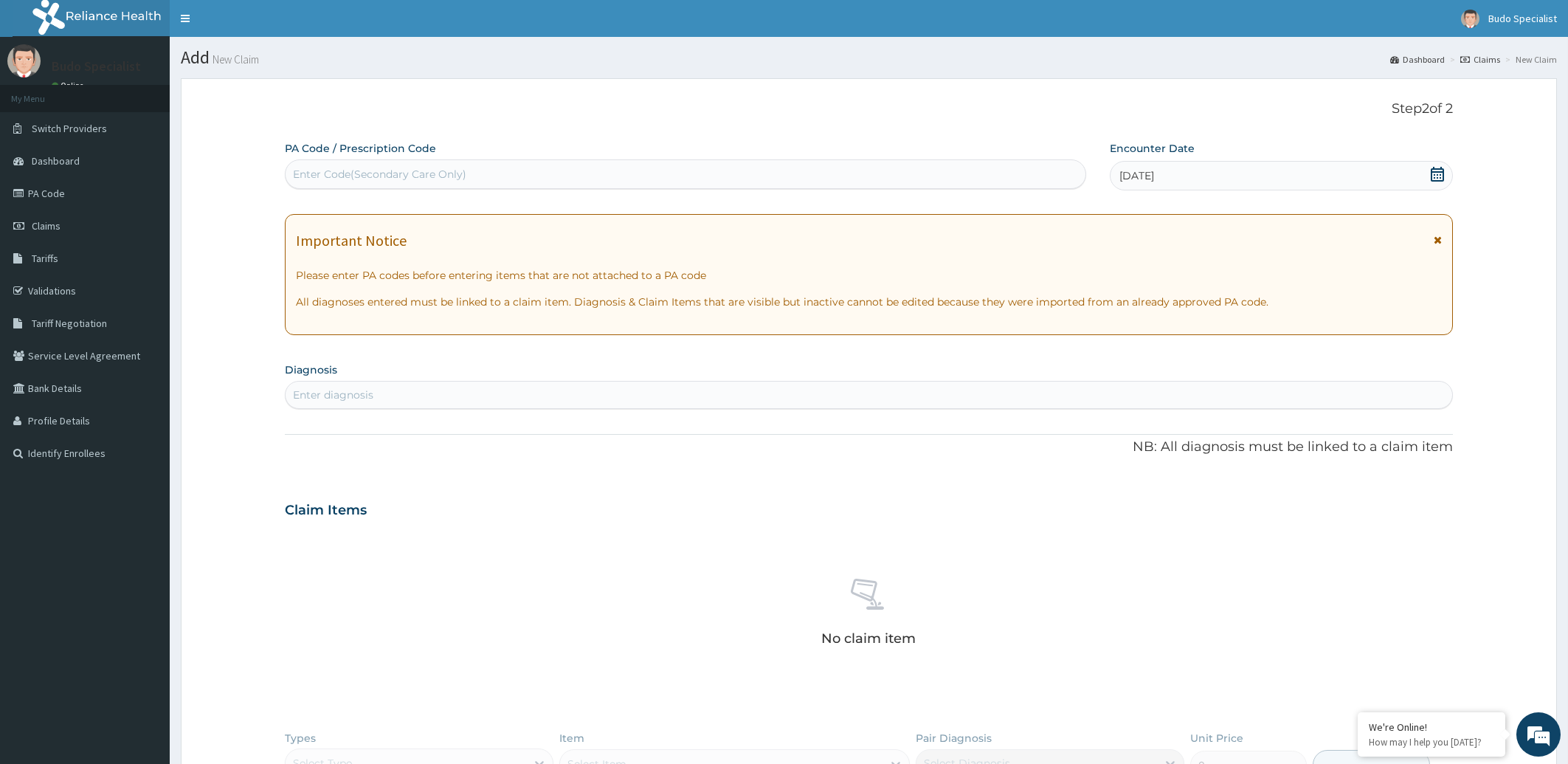
click at [393, 396] on div "Enter diagnosis" at bounding box center [869, 394] width 1168 height 24
type input "URINARY TRA"
click at [386, 393] on div "Enter diagnosis" at bounding box center [869, 394] width 1168 height 24
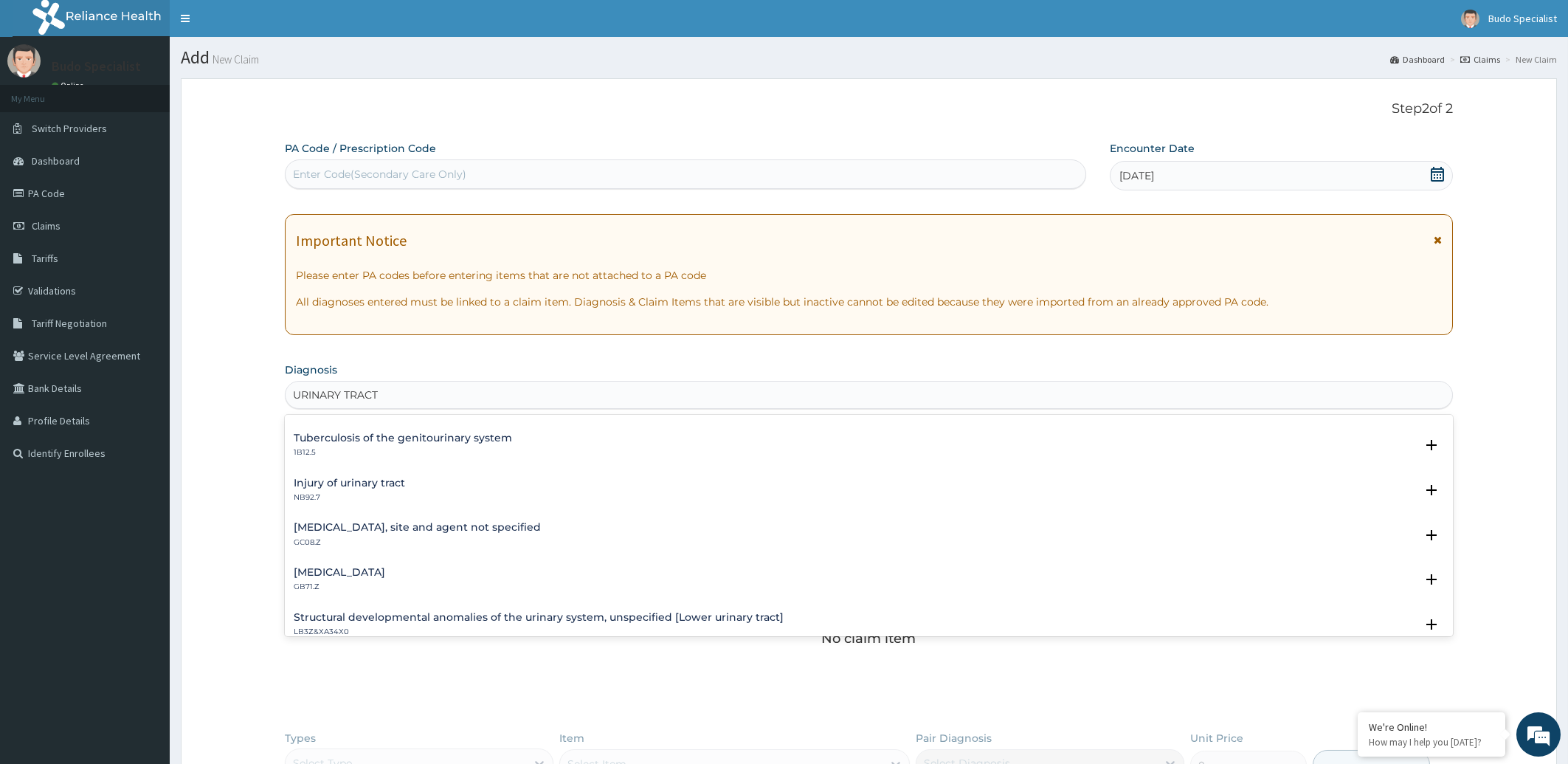
scroll to position [223, 0]
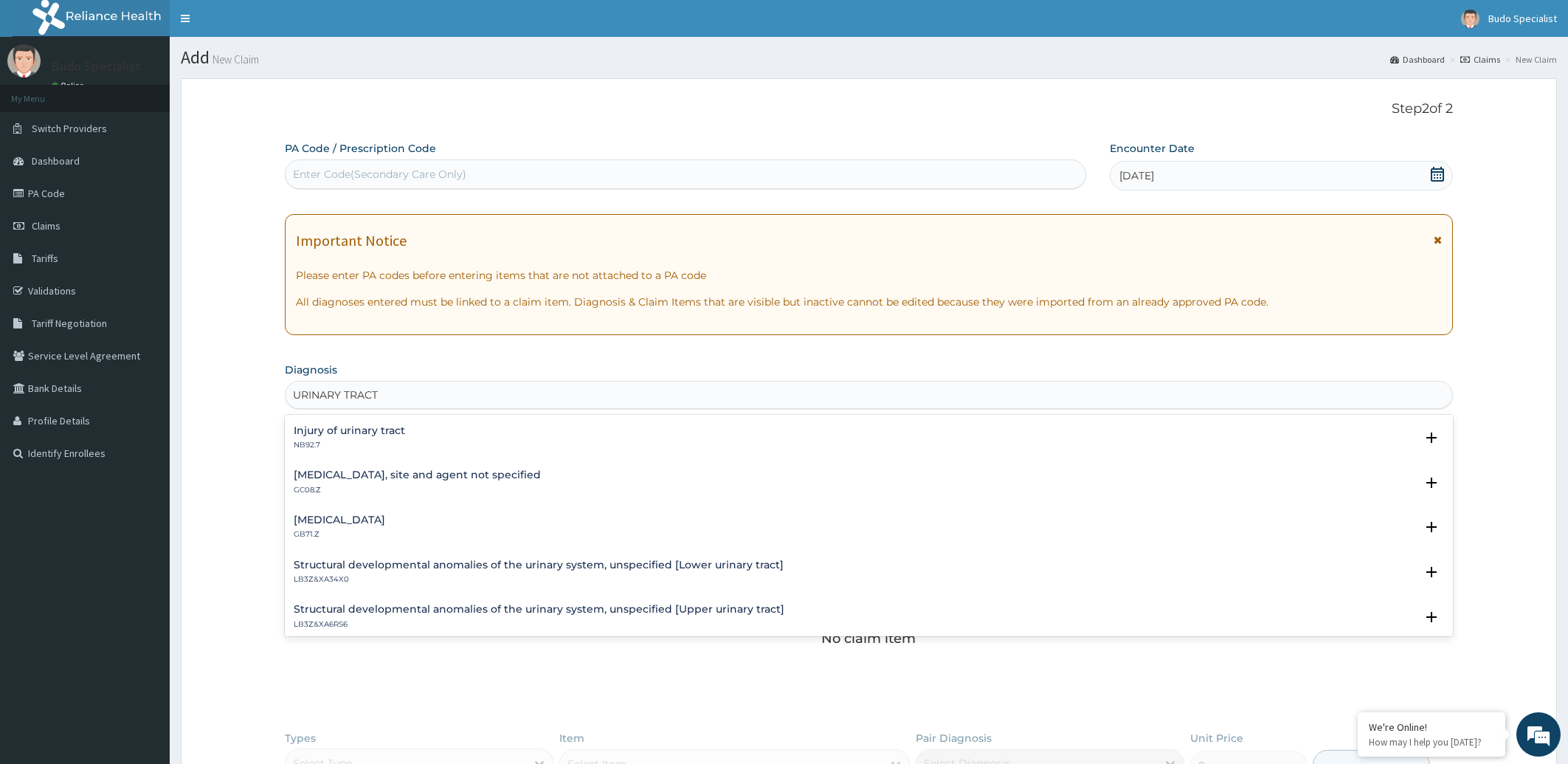
click at [514, 476] on h4 "[MEDICAL_DATA], site and agent not specified" at bounding box center [417, 475] width 247 height 11
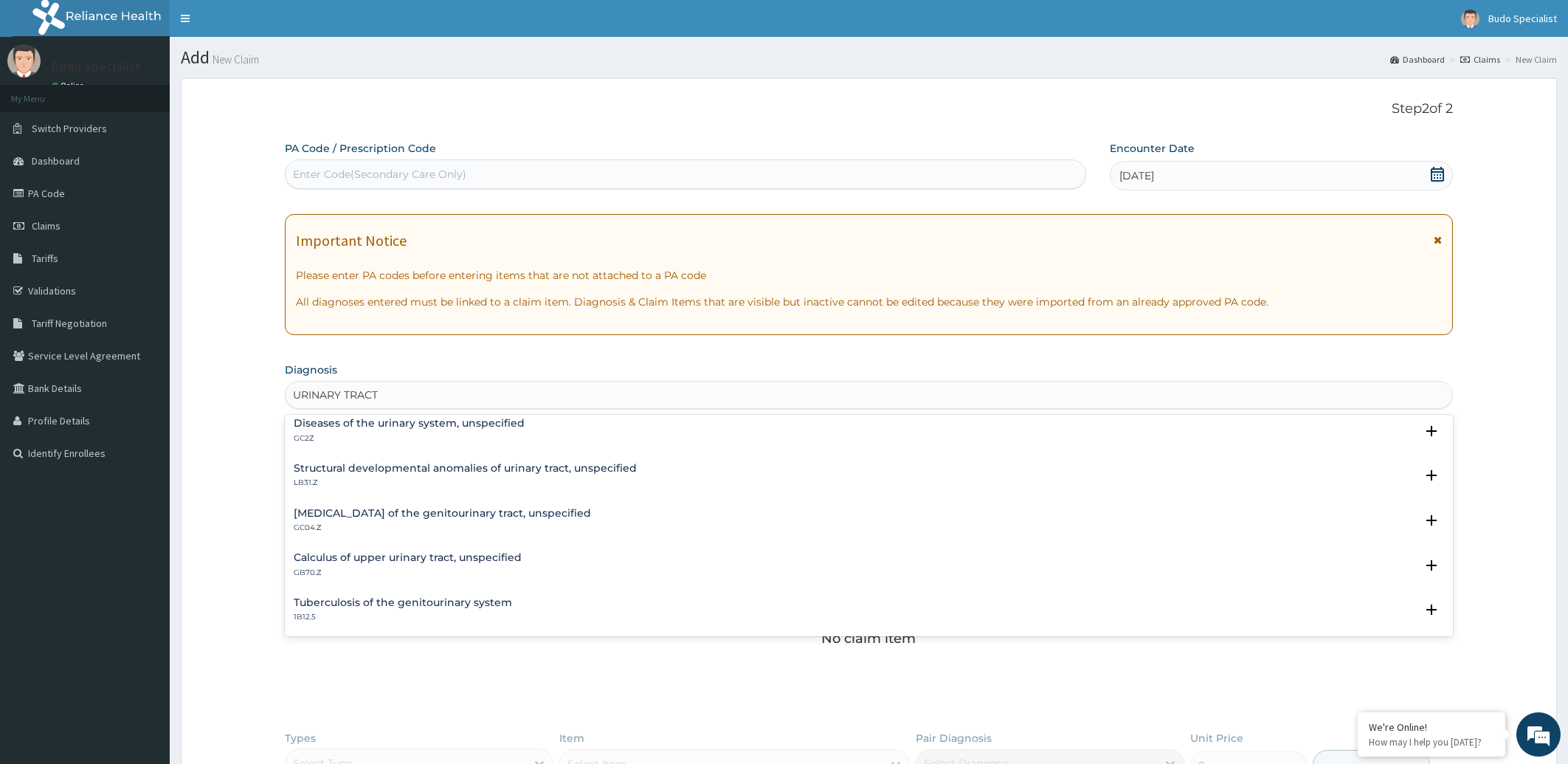
scroll to position [0, 0]
type input "URINARY TRACT"
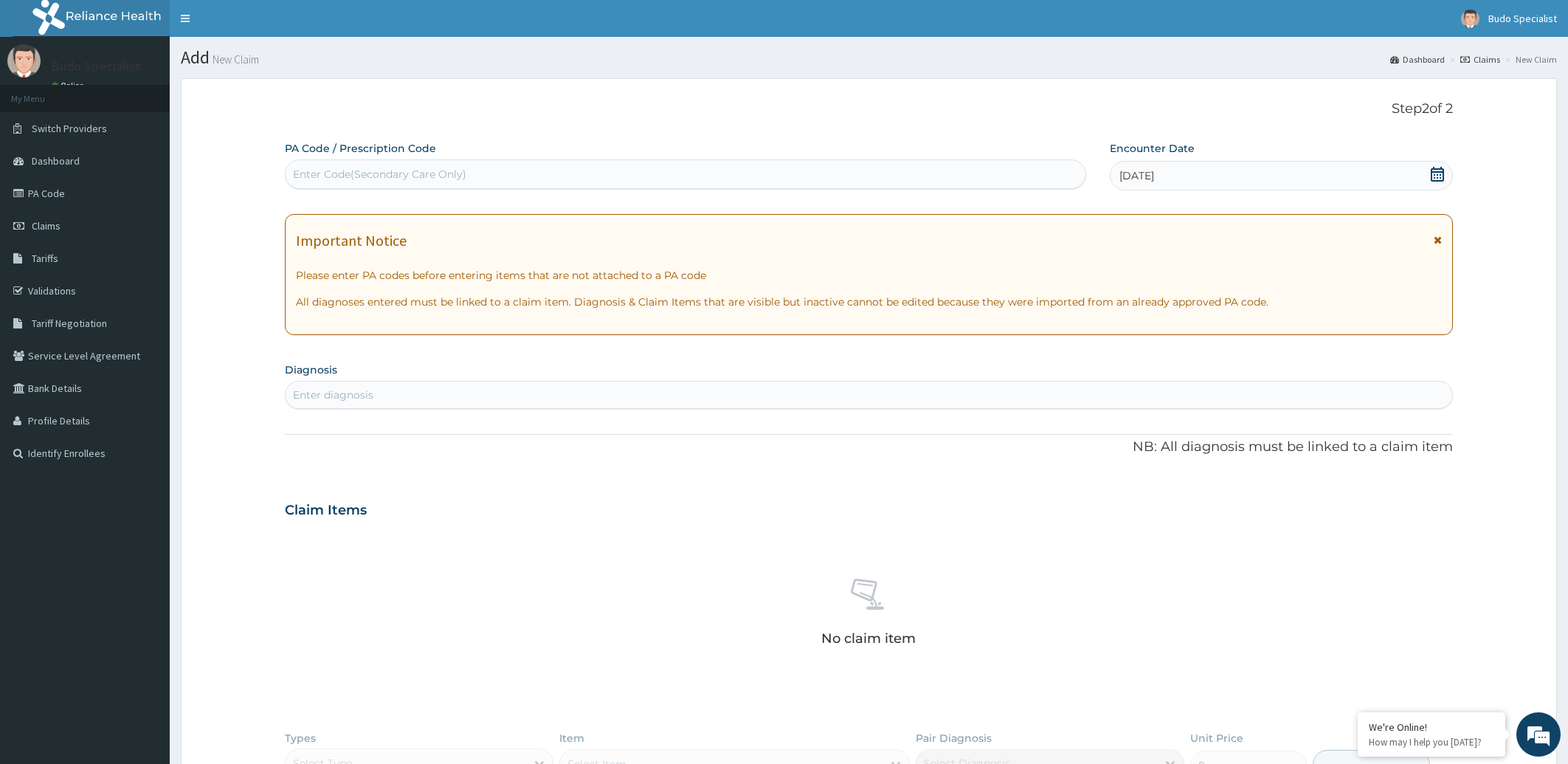
click at [468, 173] on div "Enter Code(Secondary Care Only)" at bounding box center [685, 173] width 800 height 24
type input "PA/D765CA"
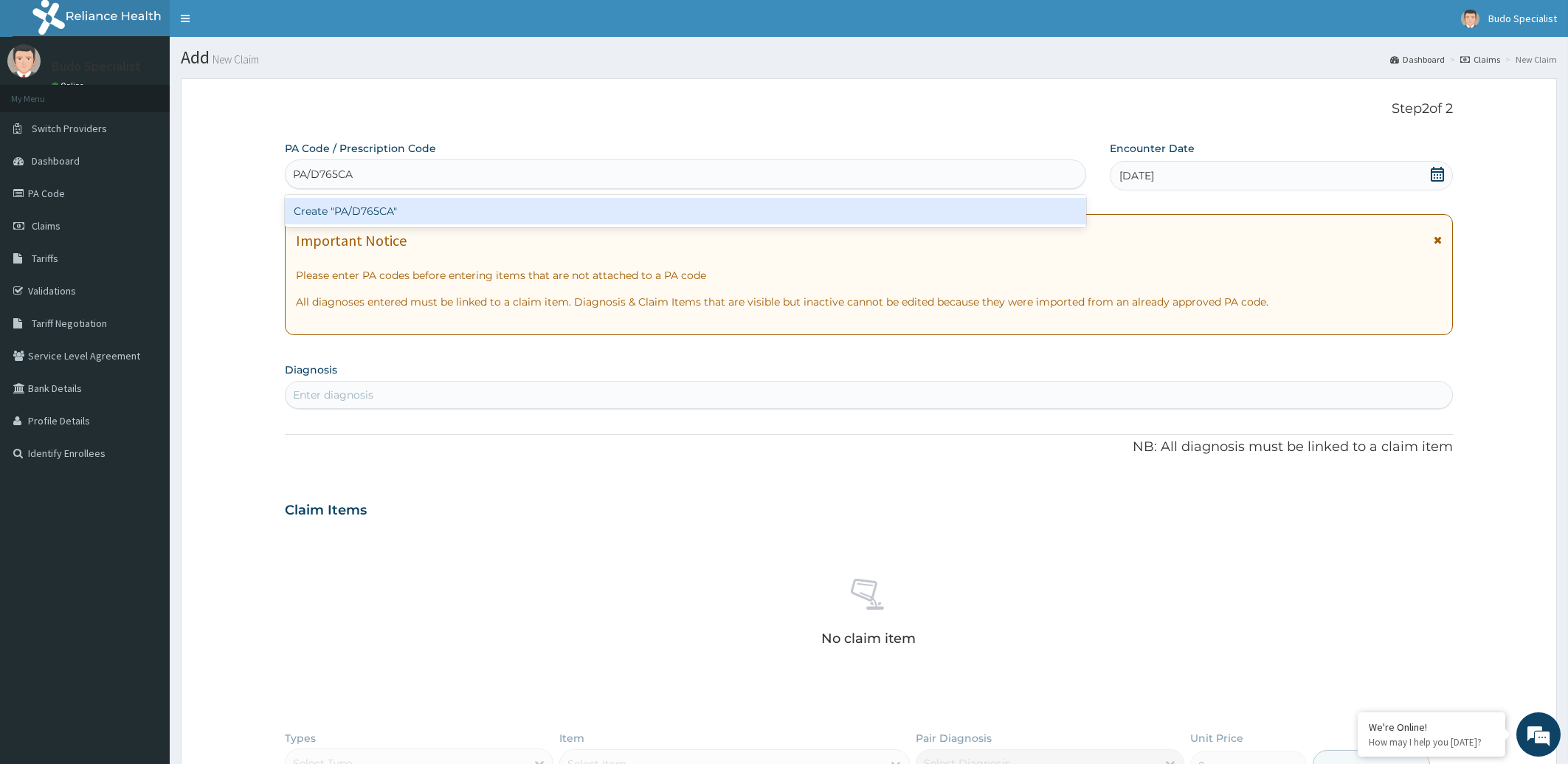
click at [378, 211] on div "Create "PA/D765CA"" at bounding box center [685, 211] width 802 height 26
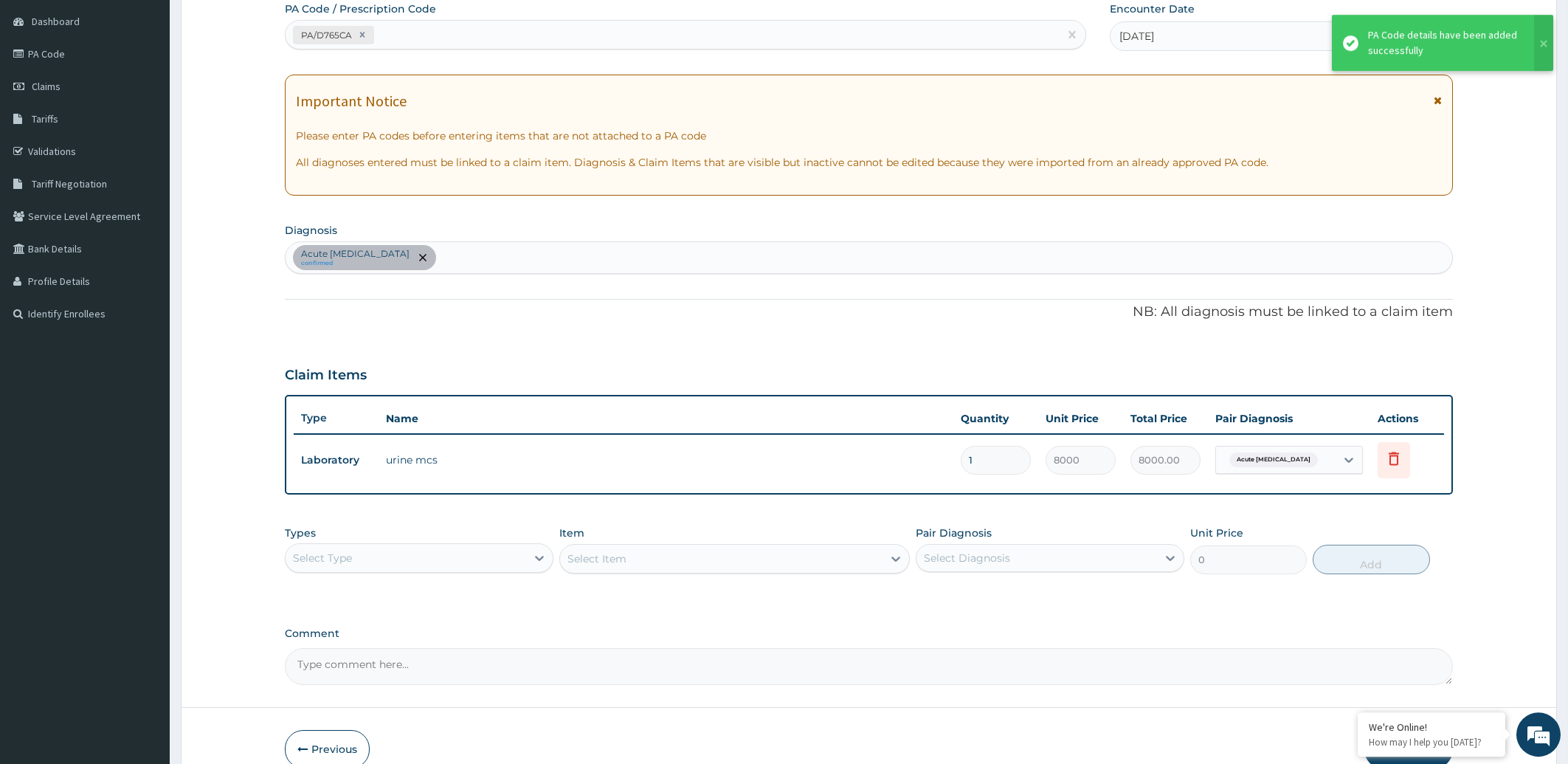
scroll to position [214, 0]
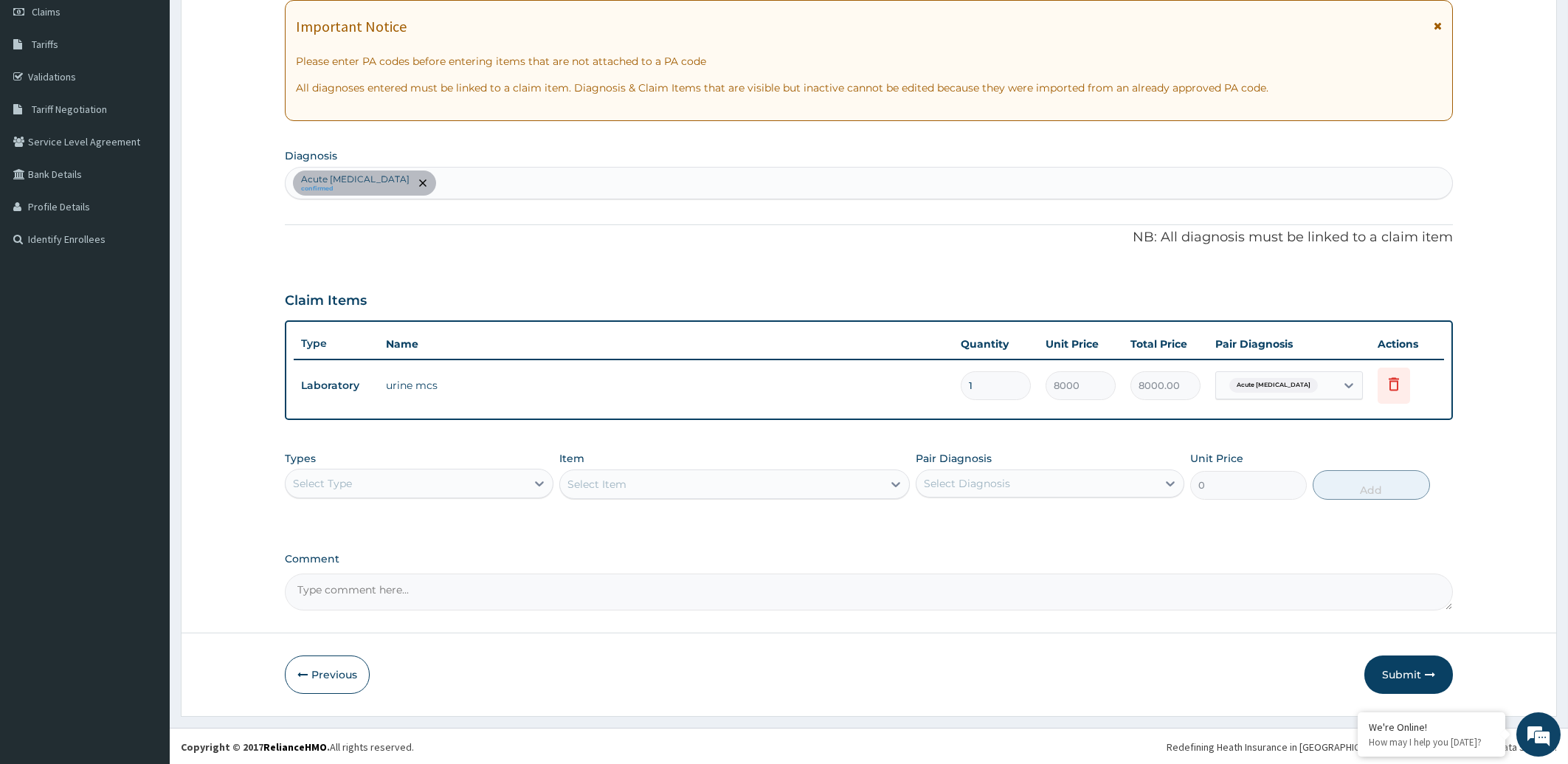
click at [477, 182] on div "Acute [MEDICAL_DATA] confirmed" at bounding box center [869, 182] width 1168 height 31
type input "[MEDICAL_DATA]"
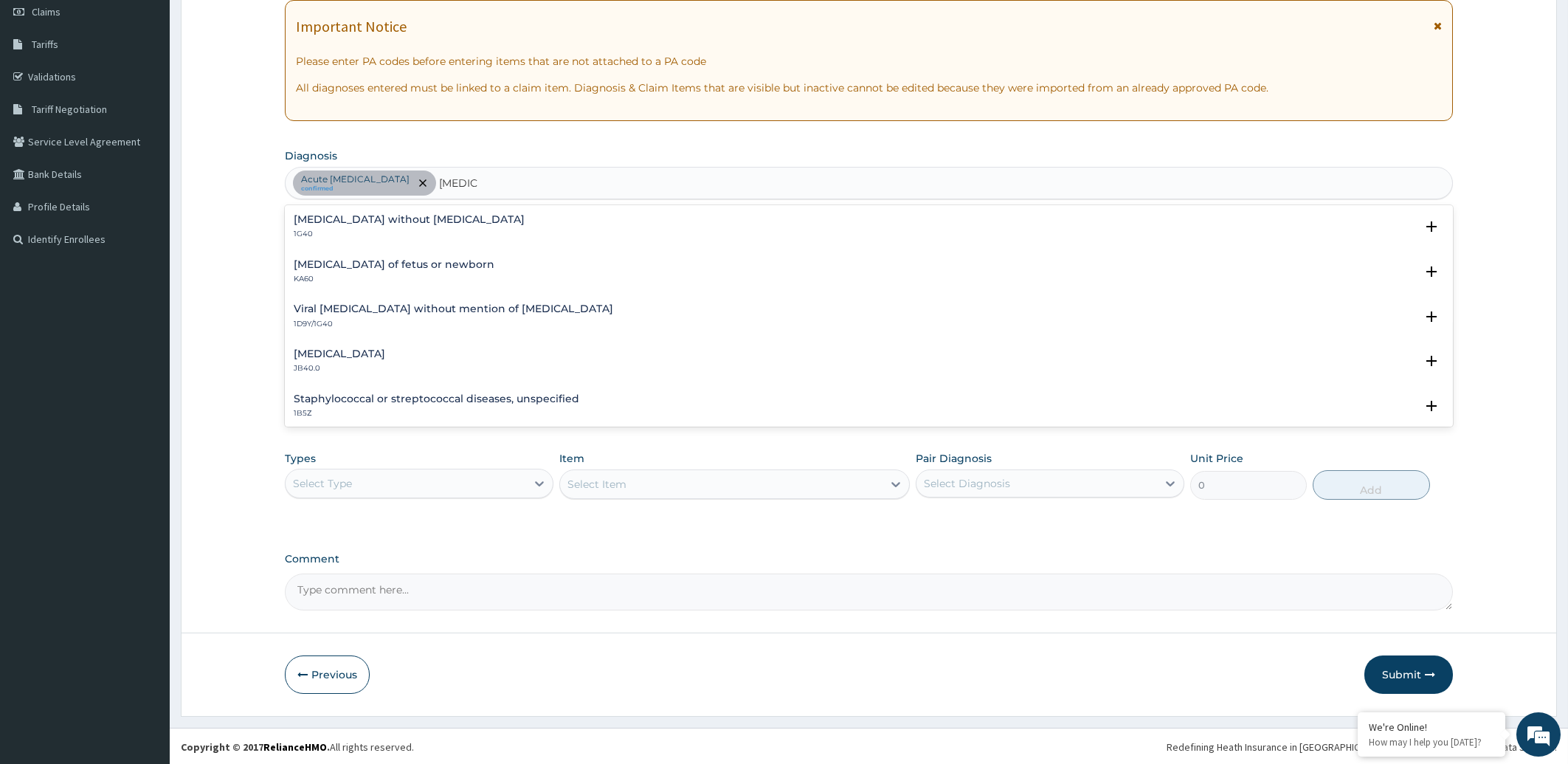
click at [422, 227] on div "[MEDICAL_DATA] without [MEDICAL_DATA] 1G40" at bounding box center [409, 226] width 231 height 25
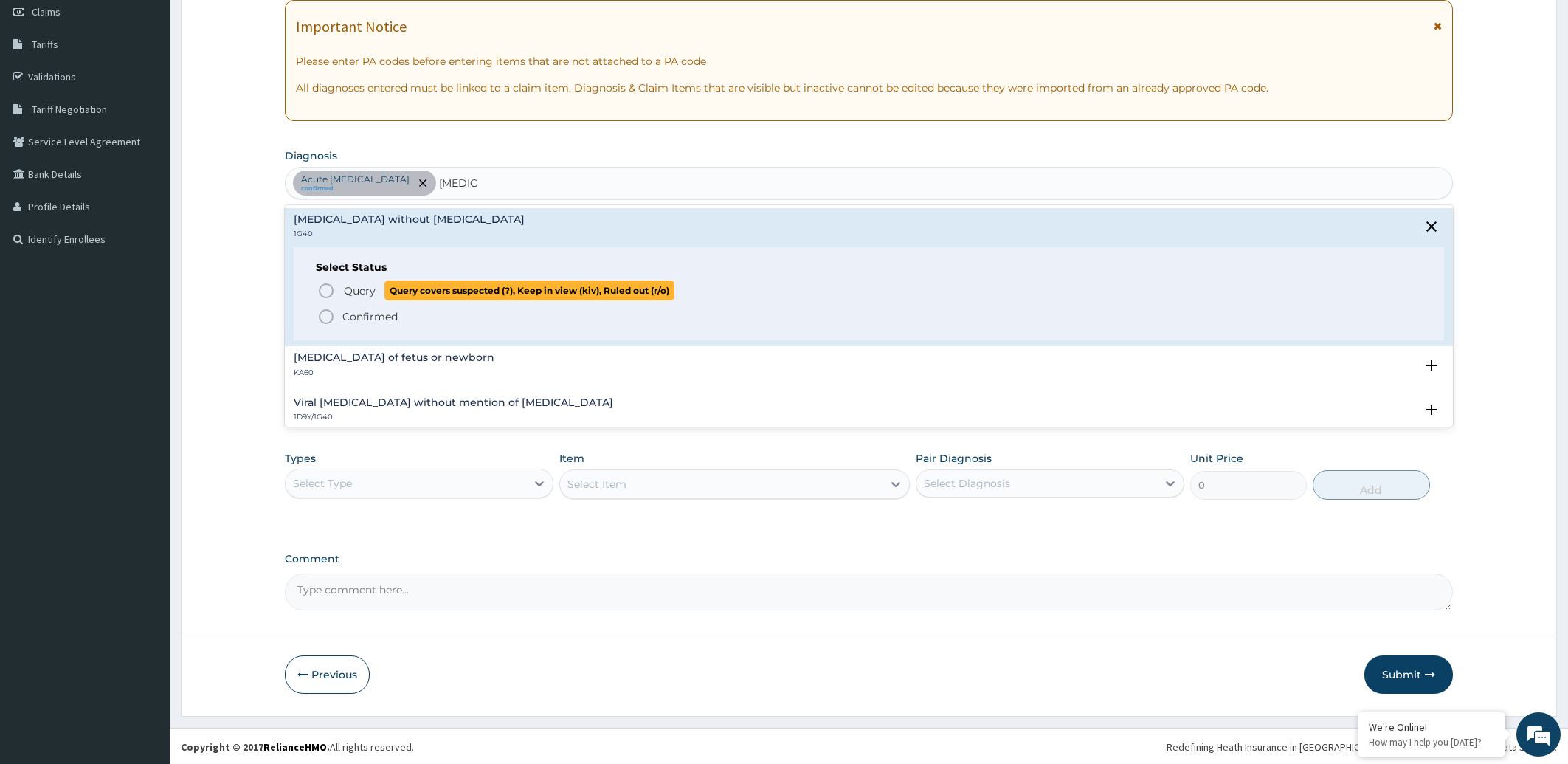
click at [330, 292] on icon "status option query" at bounding box center [326, 291] width 18 height 18
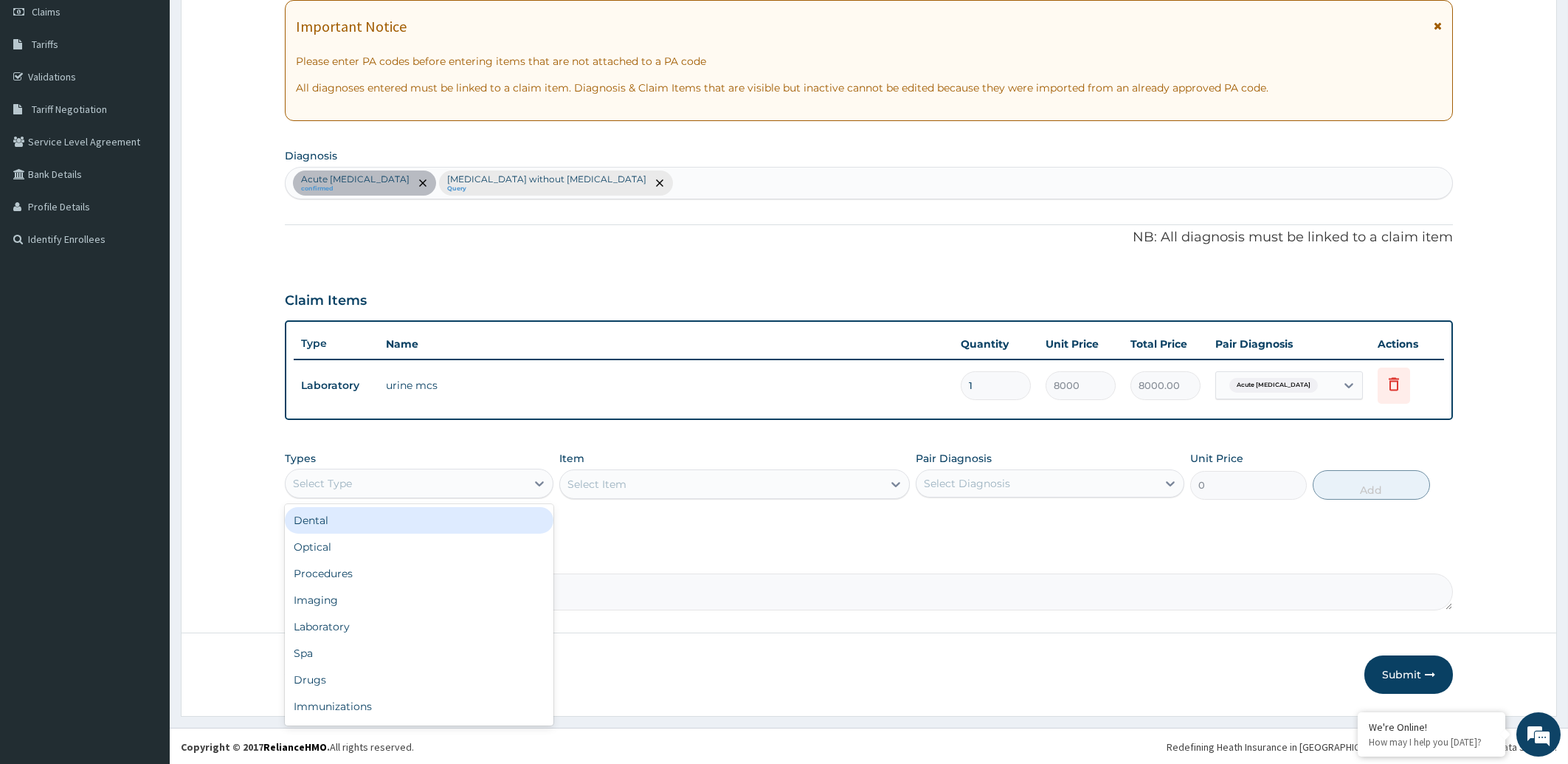
click at [436, 482] on div "Select Type" at bounding box center [406, 483] width 241 height 24
click at [381, 573] on div "Procedures" at bounding box center [419, 573] width 269 height 26
click at [685, 481] on div "Select Item" at bounding box center [721, 484] width 322 height 24
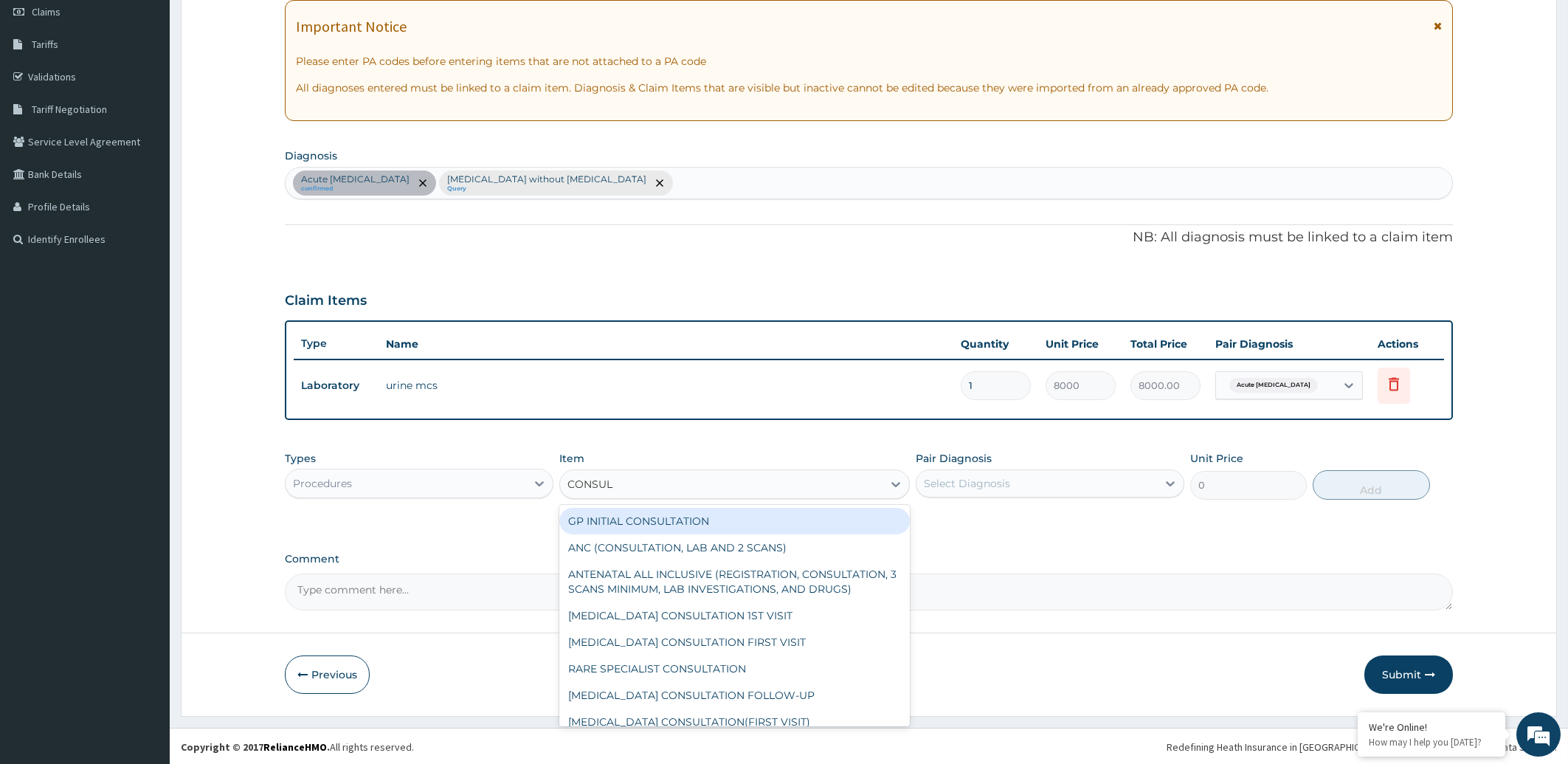
type input "CONSULT"
click at [674, 518] on div "GP INITIAL CONSULTATION" at bounding box center [735, 521] width 350 height 26
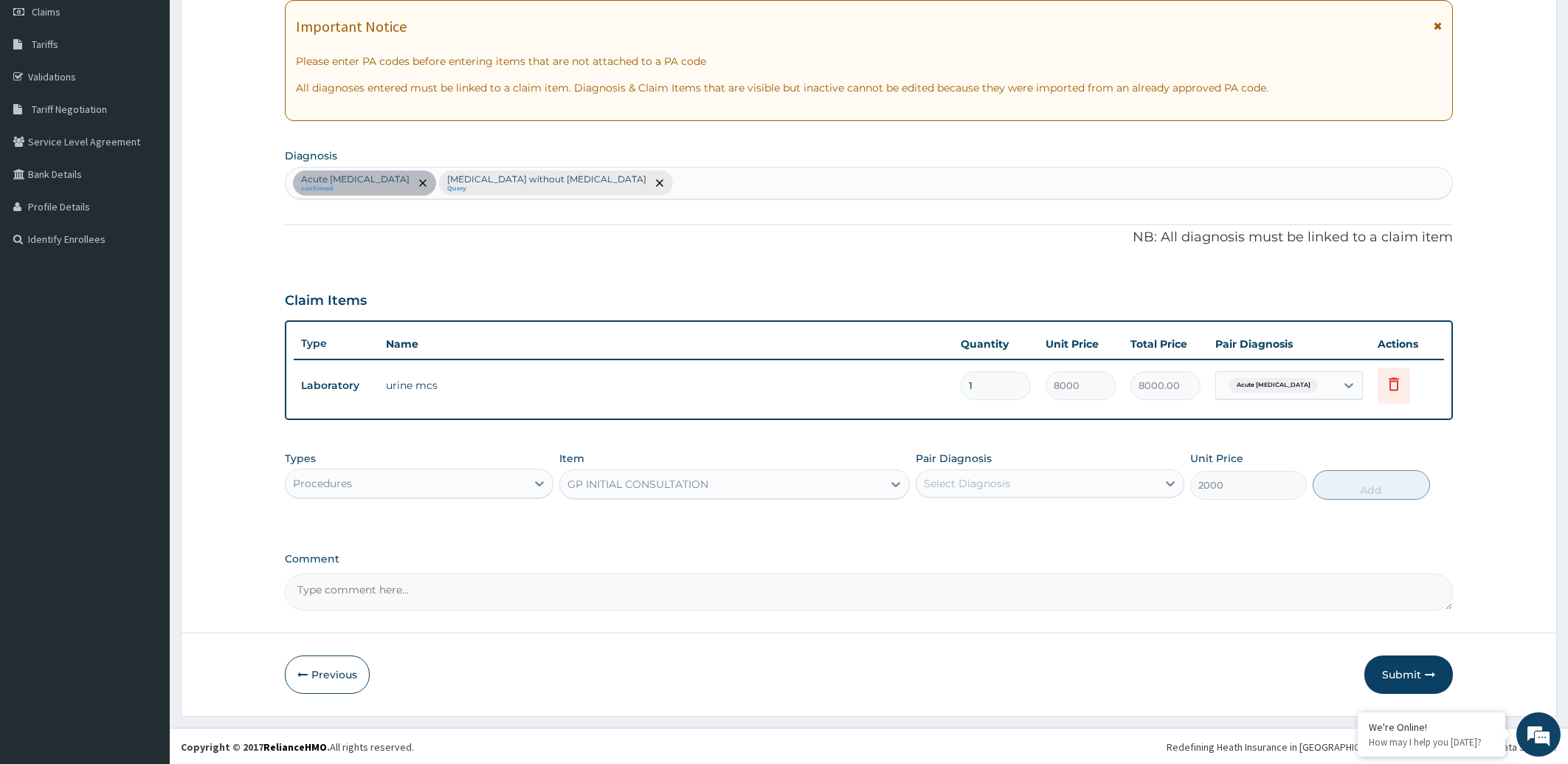
type input "2000"
click at [959, 476] on div "Select Diagnosis" at bounding box center [967, 483] width 87 height 15
click at [957, 521] on label "Acute [MEDICAL_DATA]" at bounding box center [1002, 520] width 125 height 15
checkbox input "true"
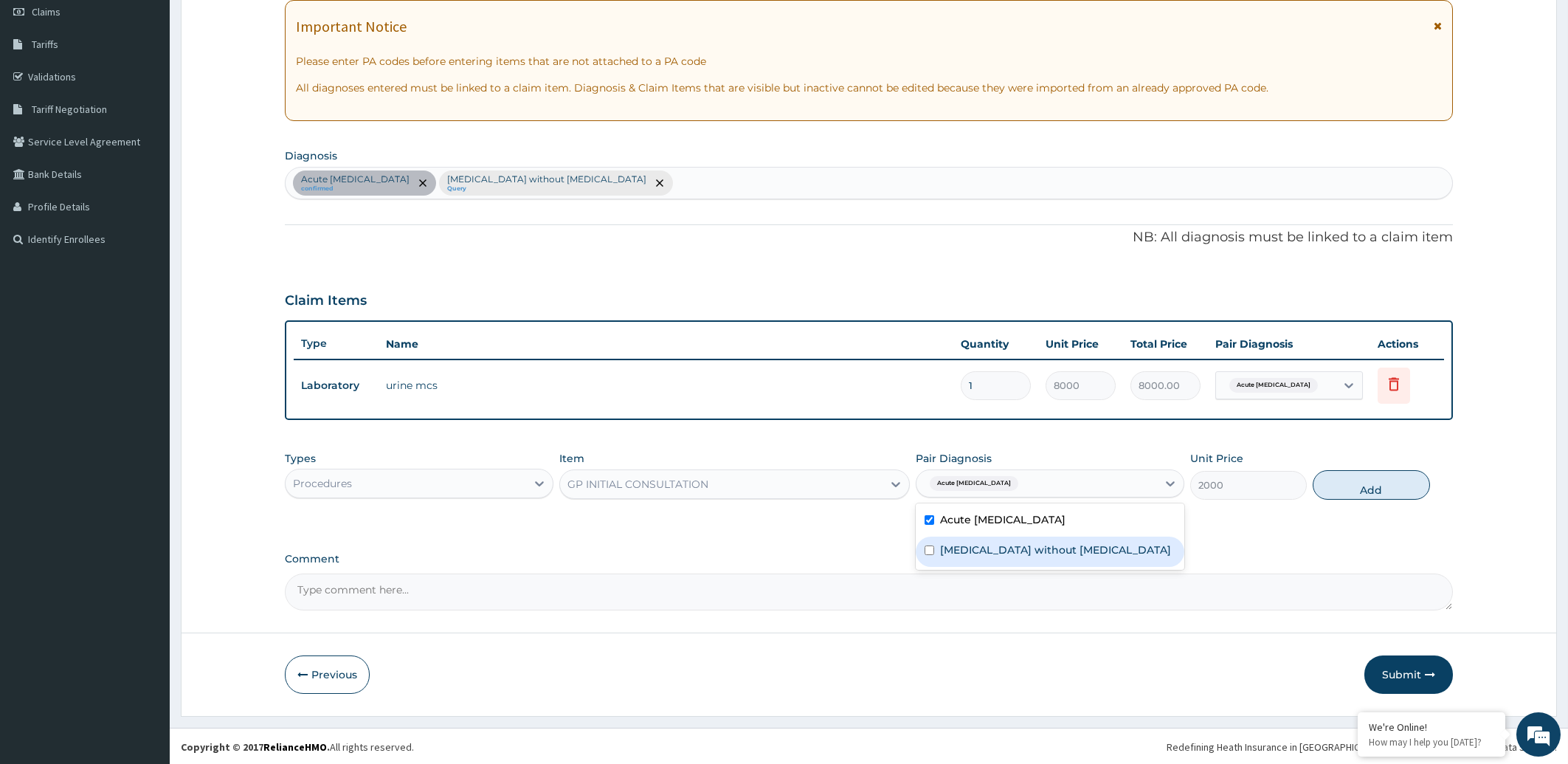
click at [954, 544] on label "[MEDICAL_DATA] without [MEDICAL_DATA]" at bounding box center [1056, 549] width 231 height 15
checkbox input "true"
click at [1346, 481] on button "Add" at bounding box center [1371, 485] width 117 height 30
type input "0"
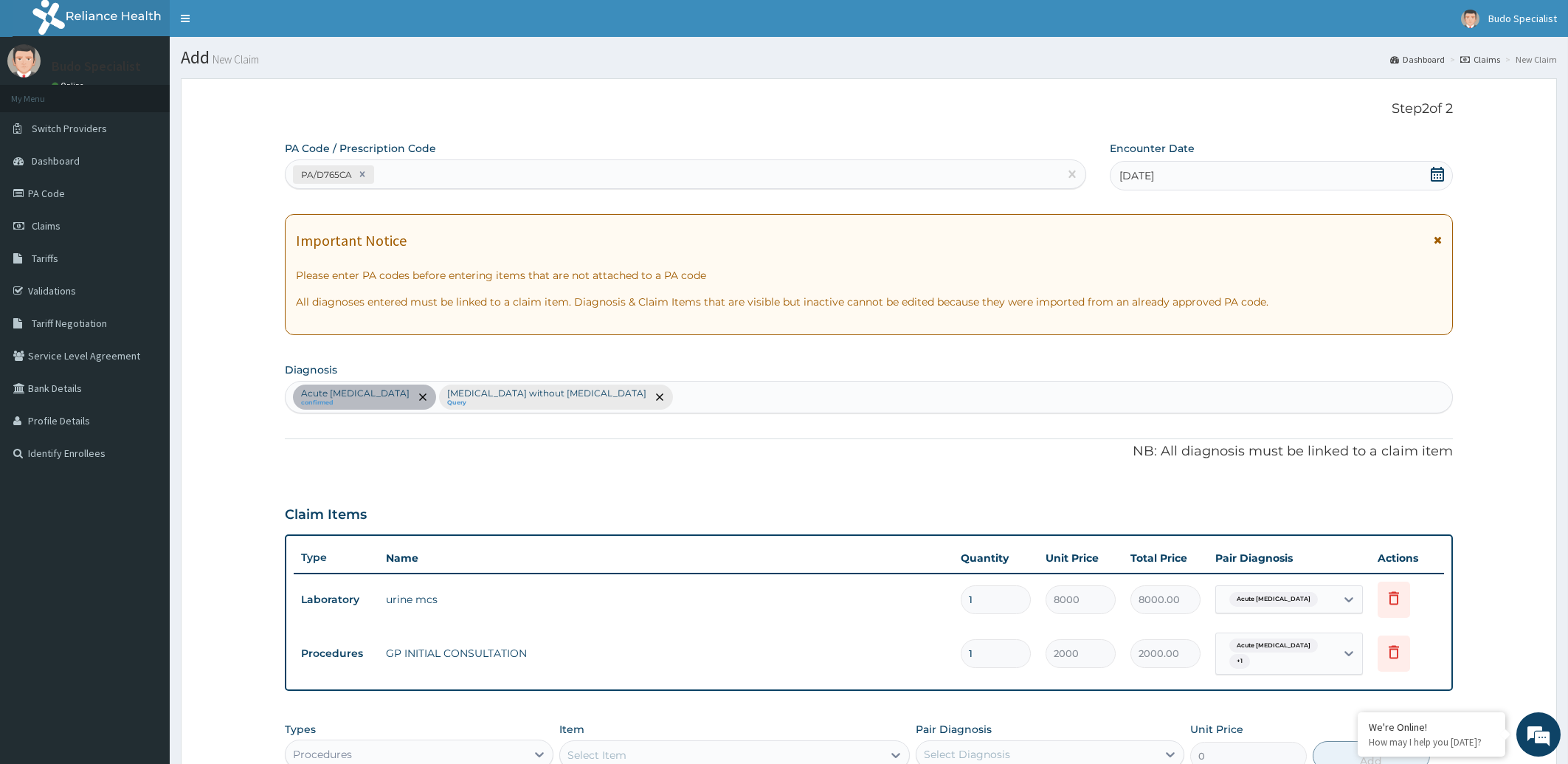
scroll to position [271, 0]
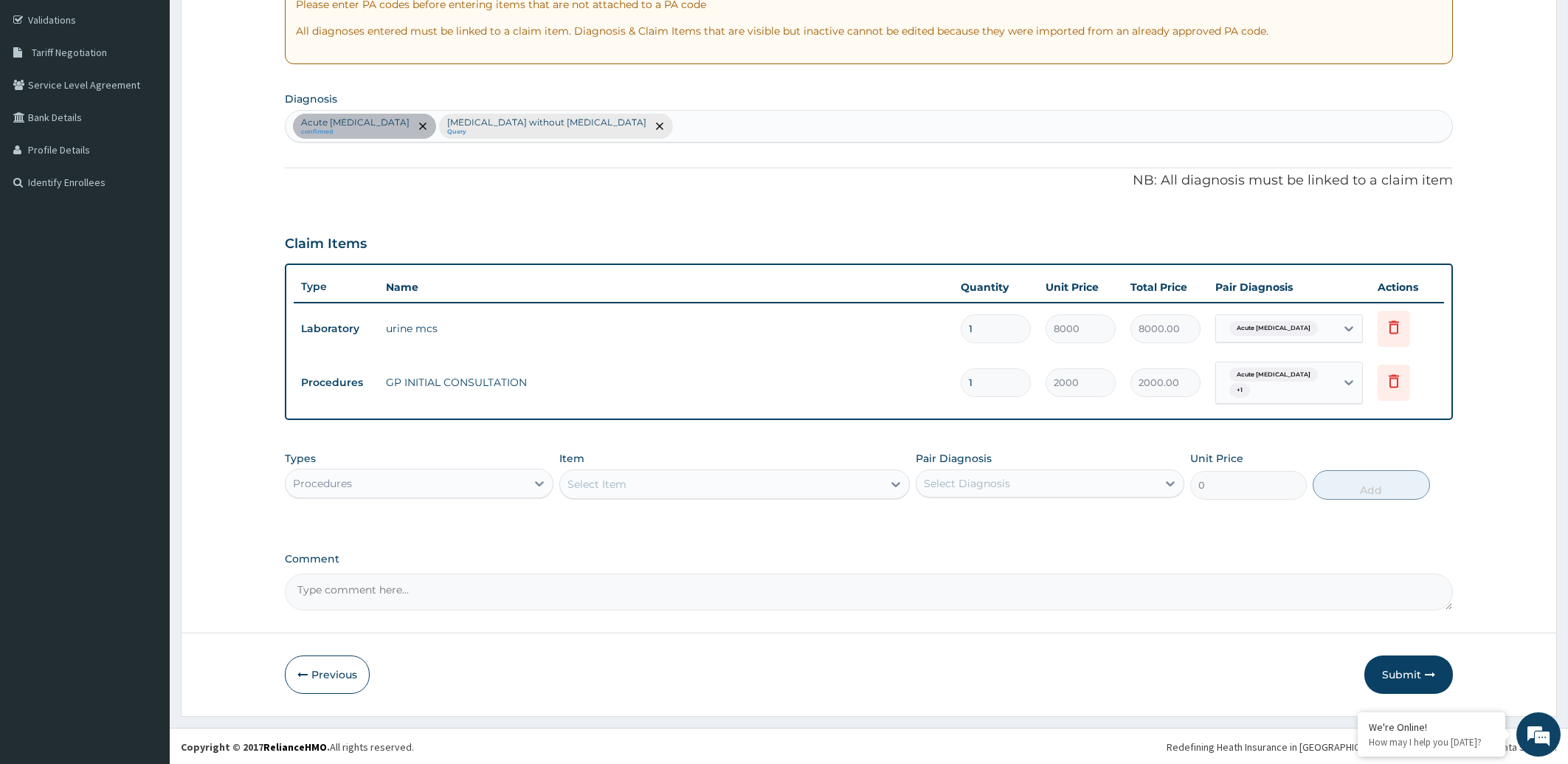
click at [383, 485] on div "Procedures" at bounding box center [406, 483] width 241 height 24
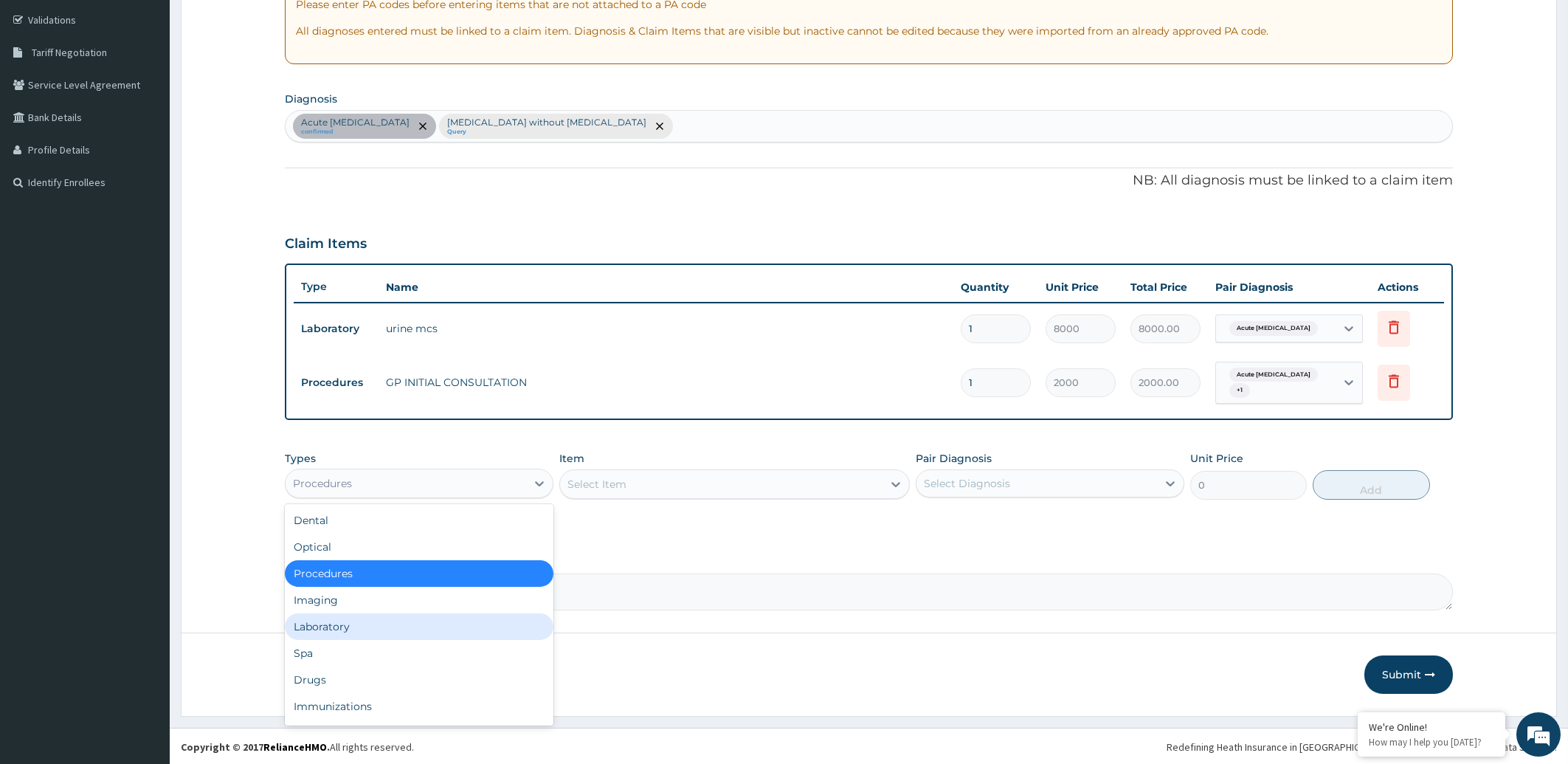
click at [354, 627] on div "Laboratory" at bounding box center [419, 626] width 269 height 26
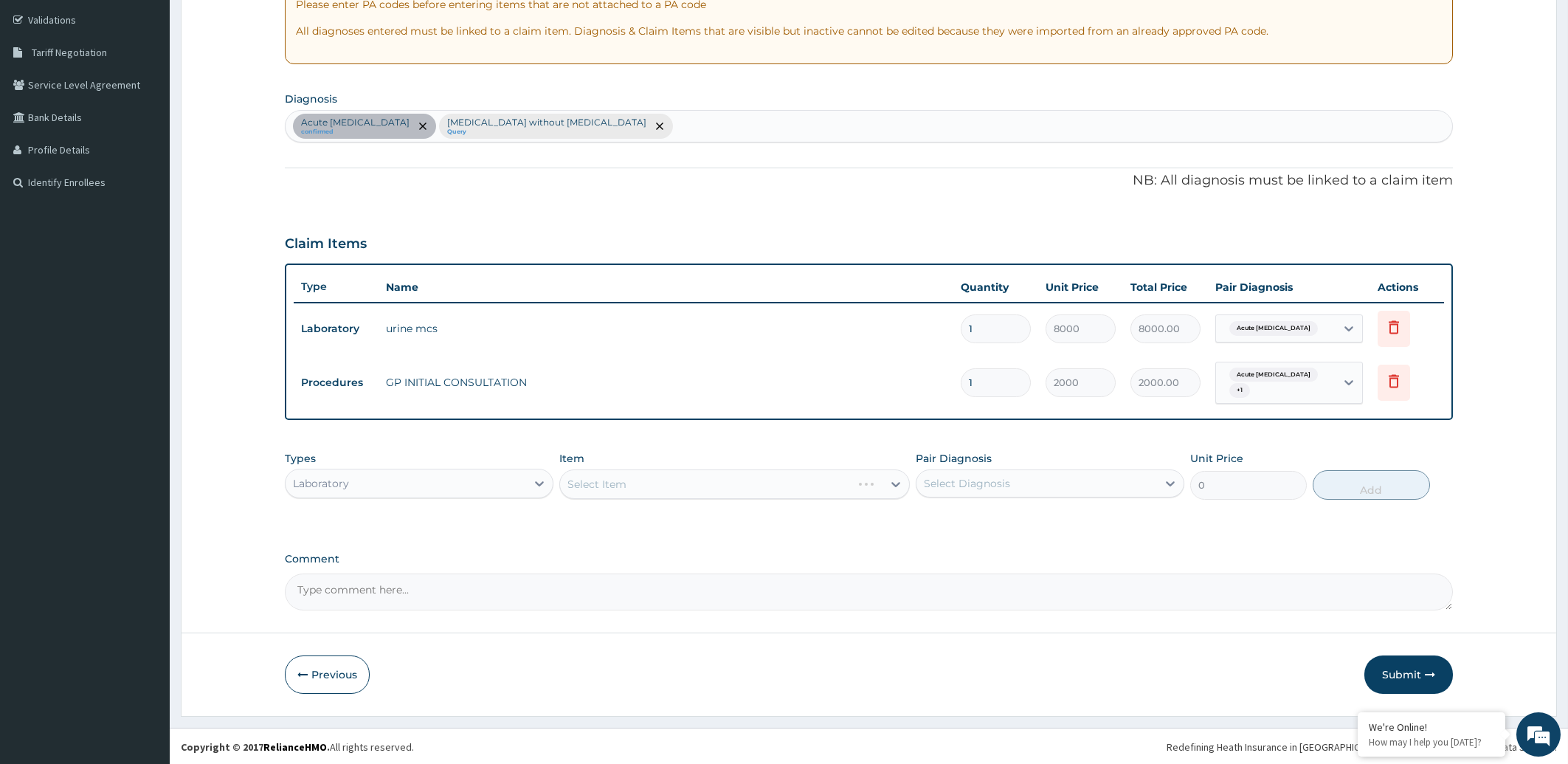
click at [729, 481] on div "Select Item" at bounding box center [735, 485] width 350 height 30
click at [687, 478] on div "Select Item" at bounding box center [735, 485] width 350 height 30
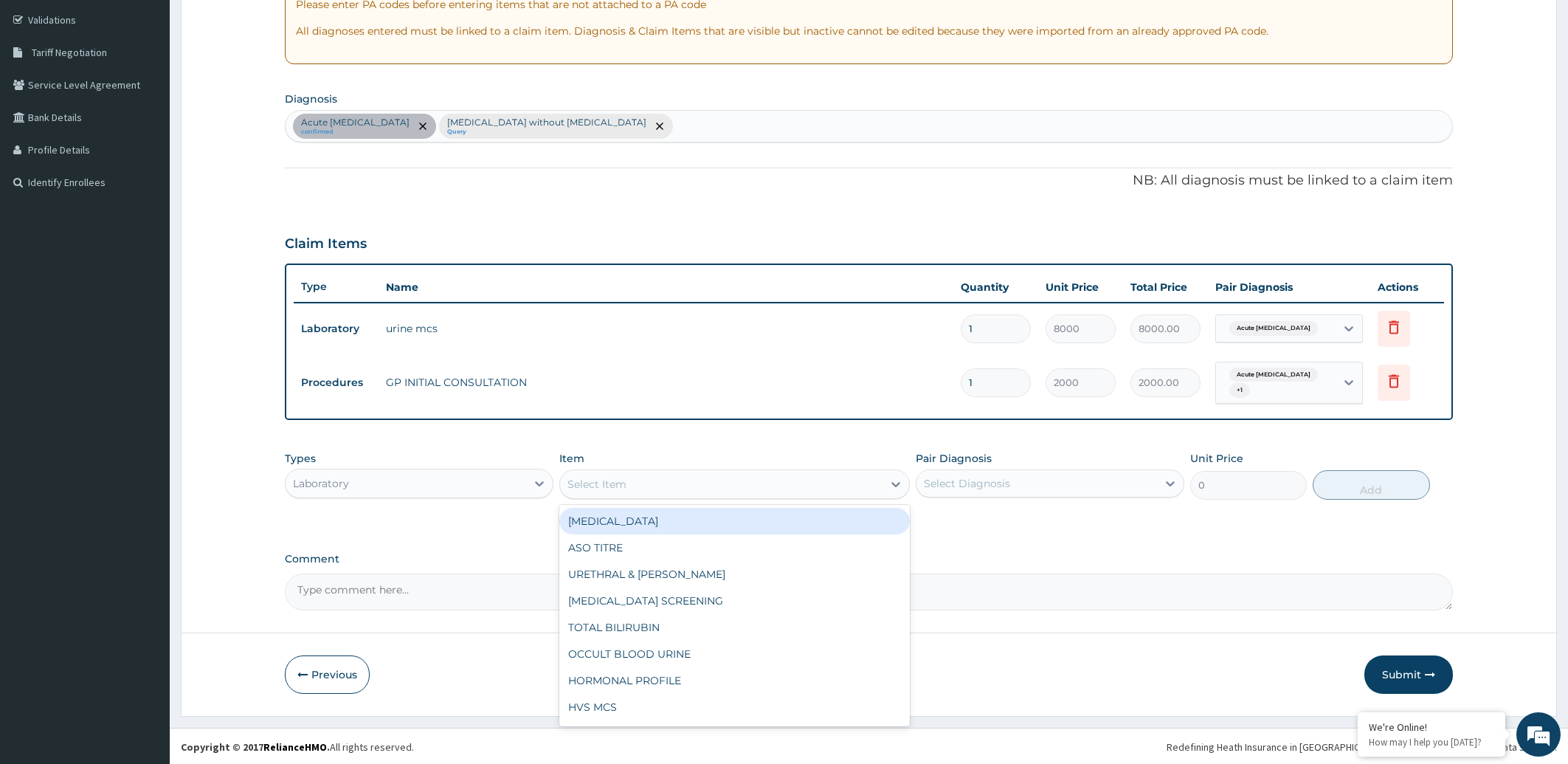
click at [790, 481] on div "Select Item" at bounding box center [721, 484] width 322 height 24
type input "FULL"
click at [768, 524] on div "FULL BLOOD COUNT" at bounding box center [735, 521] width 350 height 26
type input "5000"
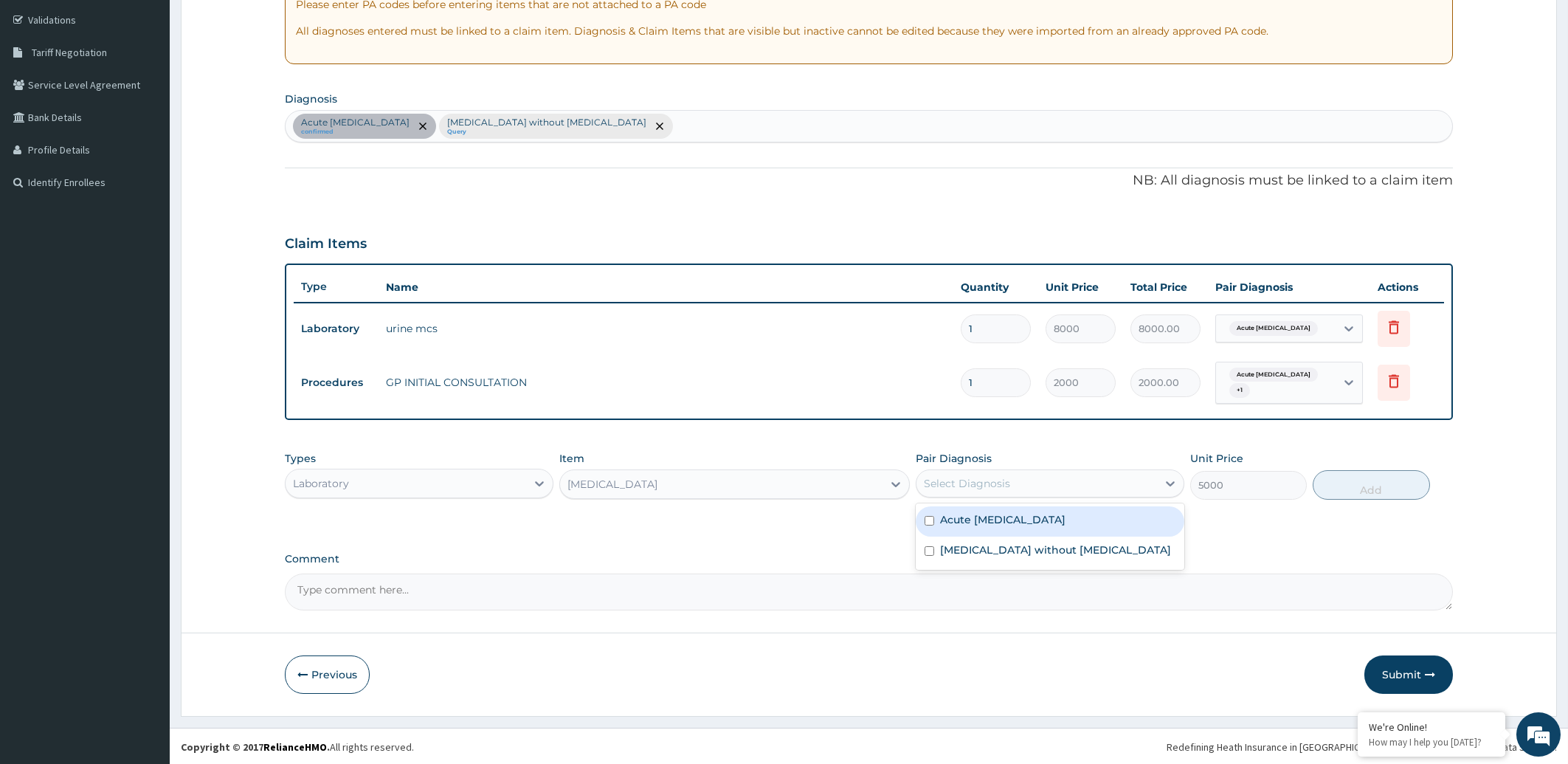
click at [964, 476] on div "Select Diagnosis" at bounding box center [967, 483] width 87 height 15
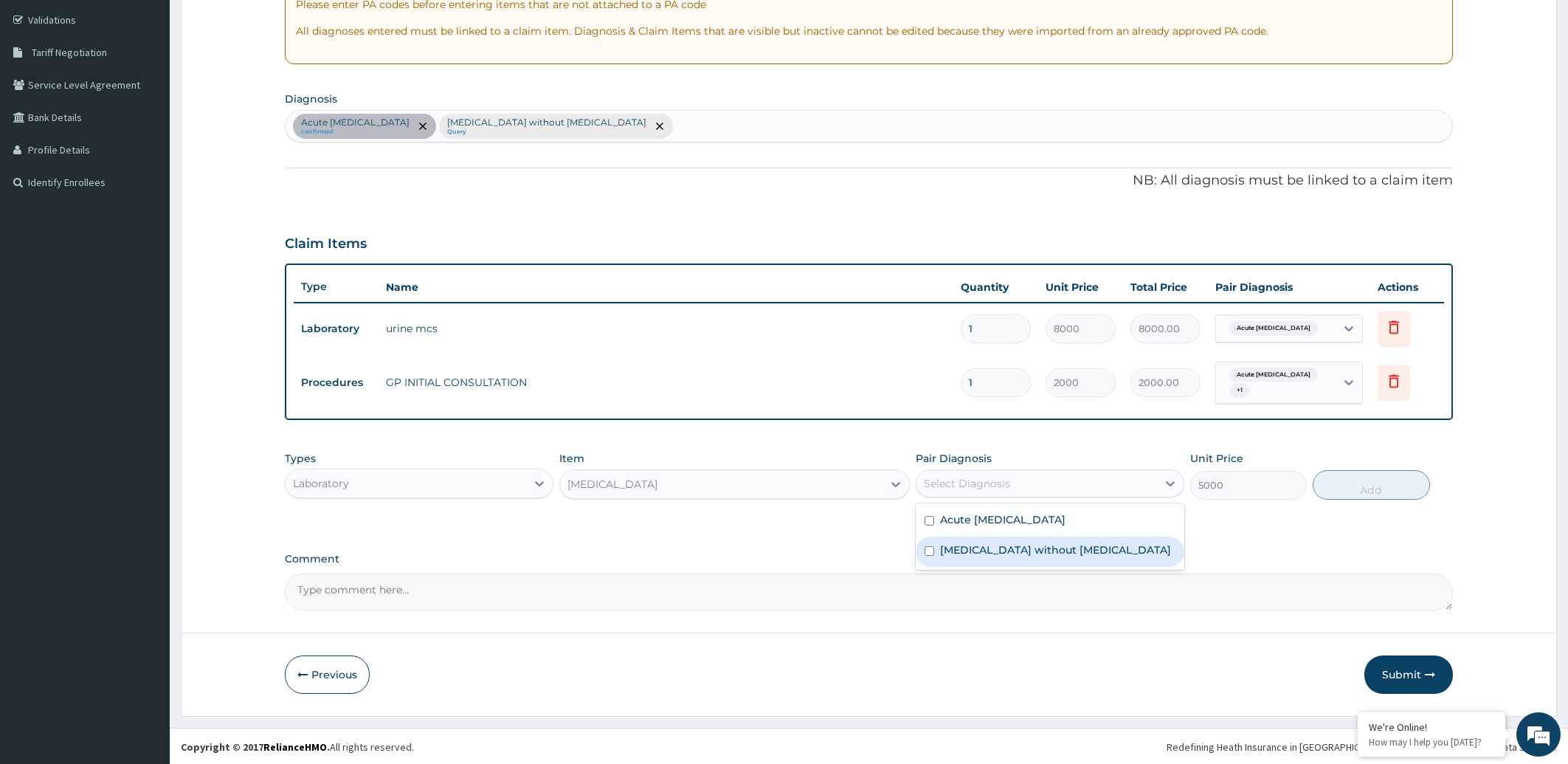
click at [955, 552] on label "[MEDICAL_DATA] without [MEDICAL_DATA]" at bounding box center [1056, 549] width 231 height 15
checkbox input "true"
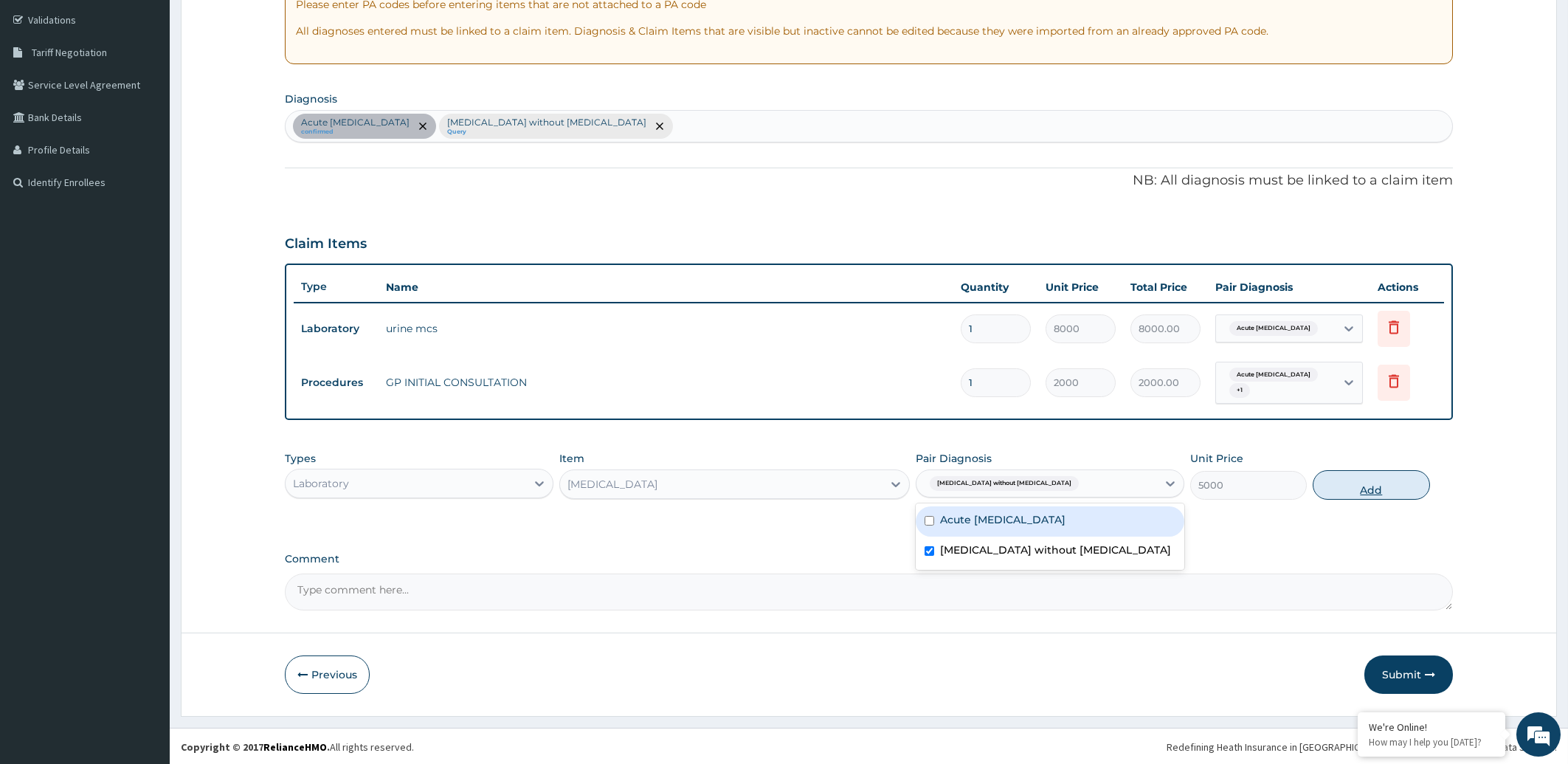
click at [1385, 492] on button "Add" at bounding box center [1371, 485] width 117 height 30
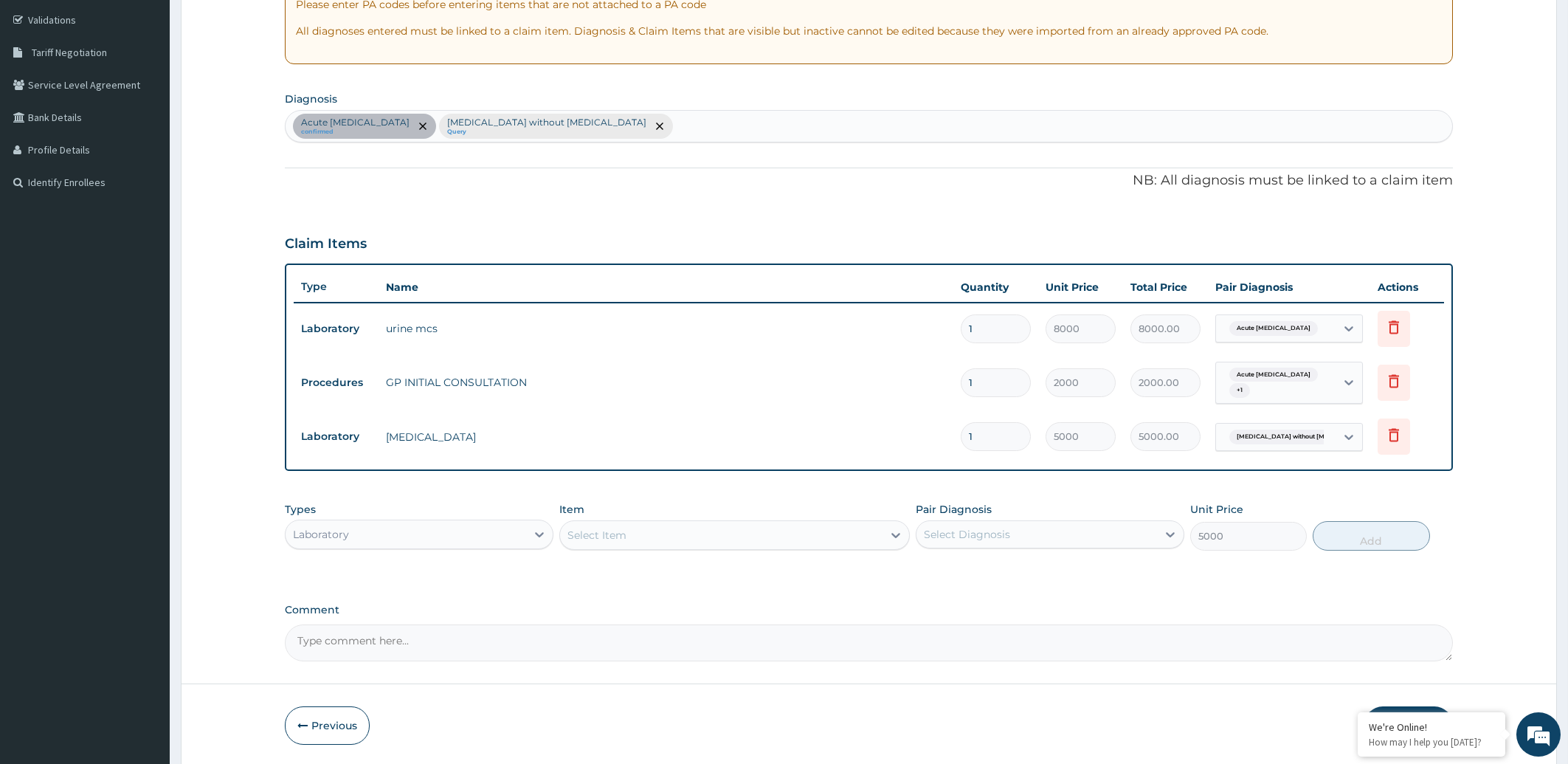
type input "0"
click at [649, 531] on div "Select Item" at bounding box center [721, 534] width 322 height 24
type input "URIN"
click at [597, 619] on div "URINALYSIS" at bounding box center [735, 625] width 350 height 26
type input "480"
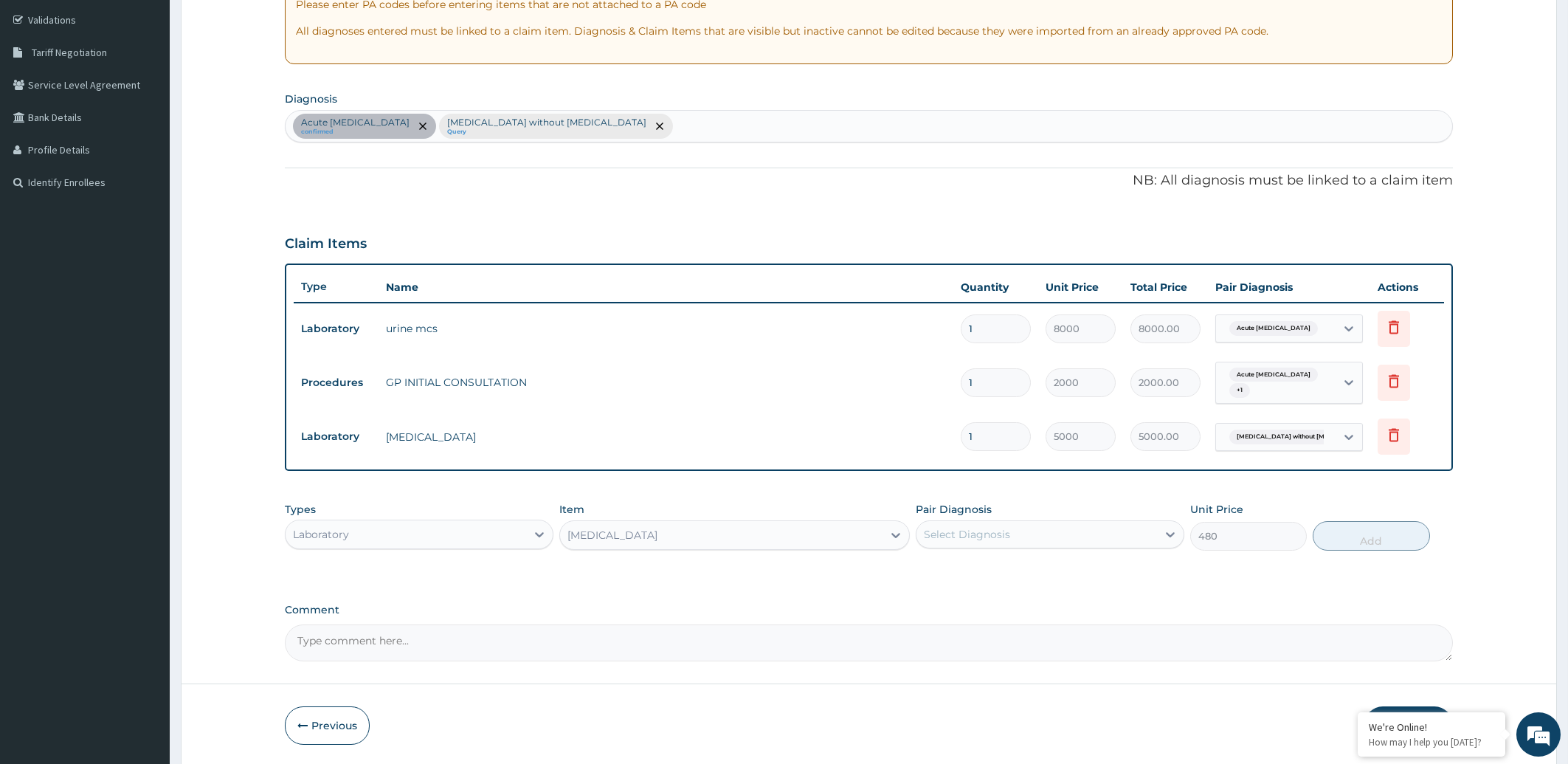
click at [1051, 537] on div "Select Diagnosis" at bounding box center [1036, 534] width 241 height 24
click at [1044, 570] on label "Acute urinary tract infection" at bounding box center [1002, 570] width 125 height 15
checkbox input "true"
click at [1378, 537] on button "Add" at bounding box center [1371, 536] width 117 height 30
type input "0"
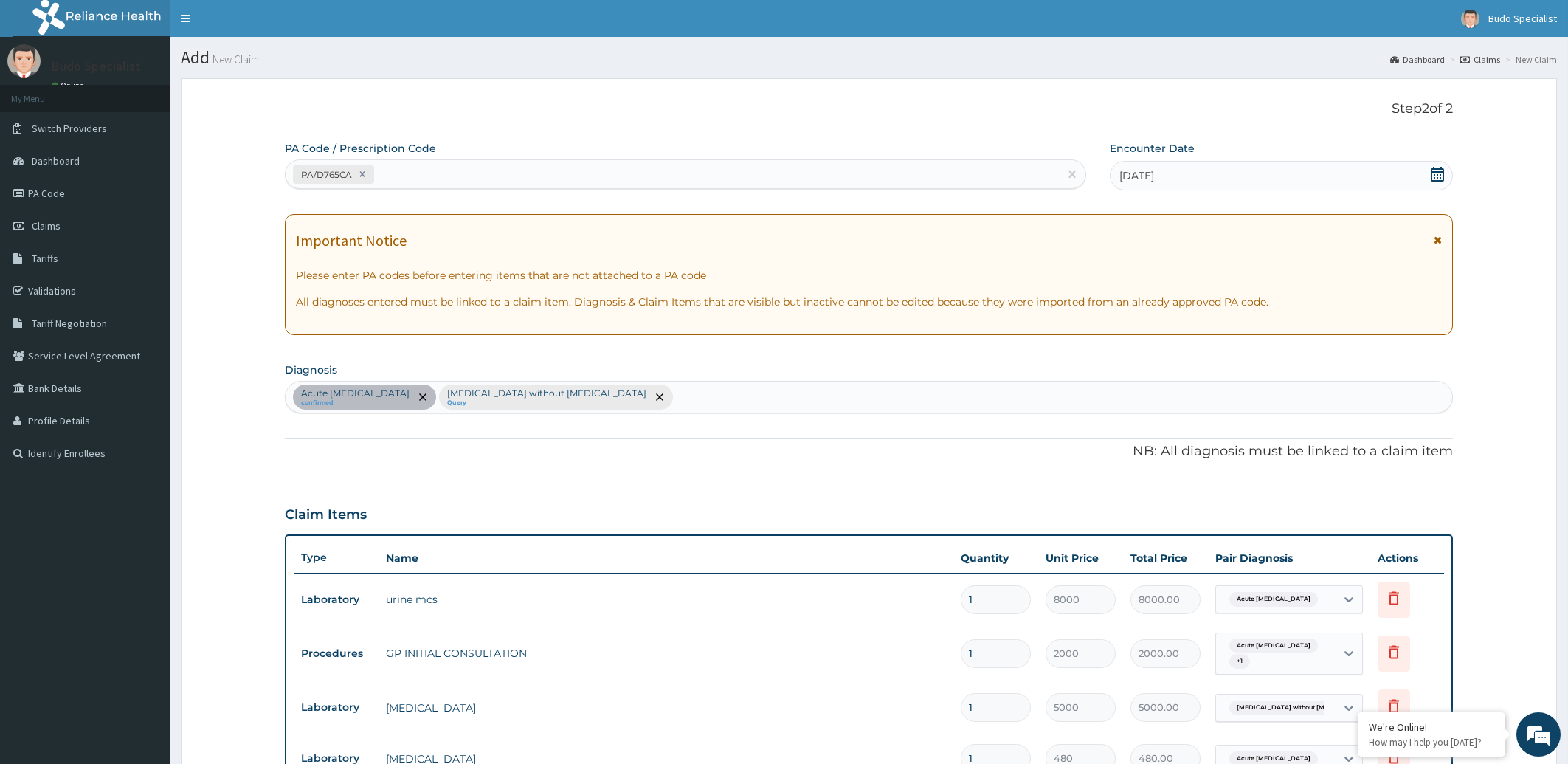
scroll to position [372, 0]
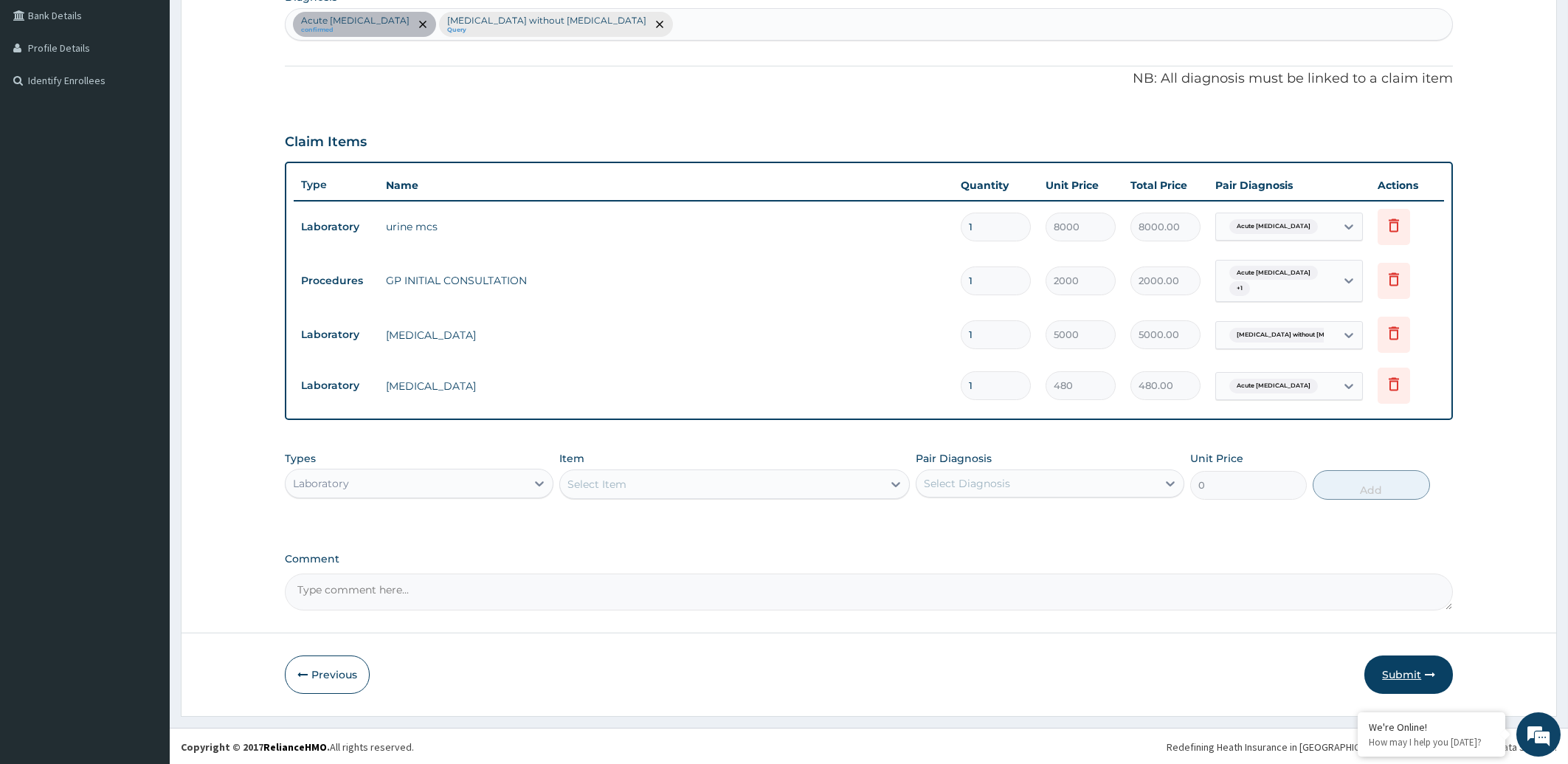
click at [1389, 676] on button "Submit" at bounding box center [1409, 675] width 88 height 39
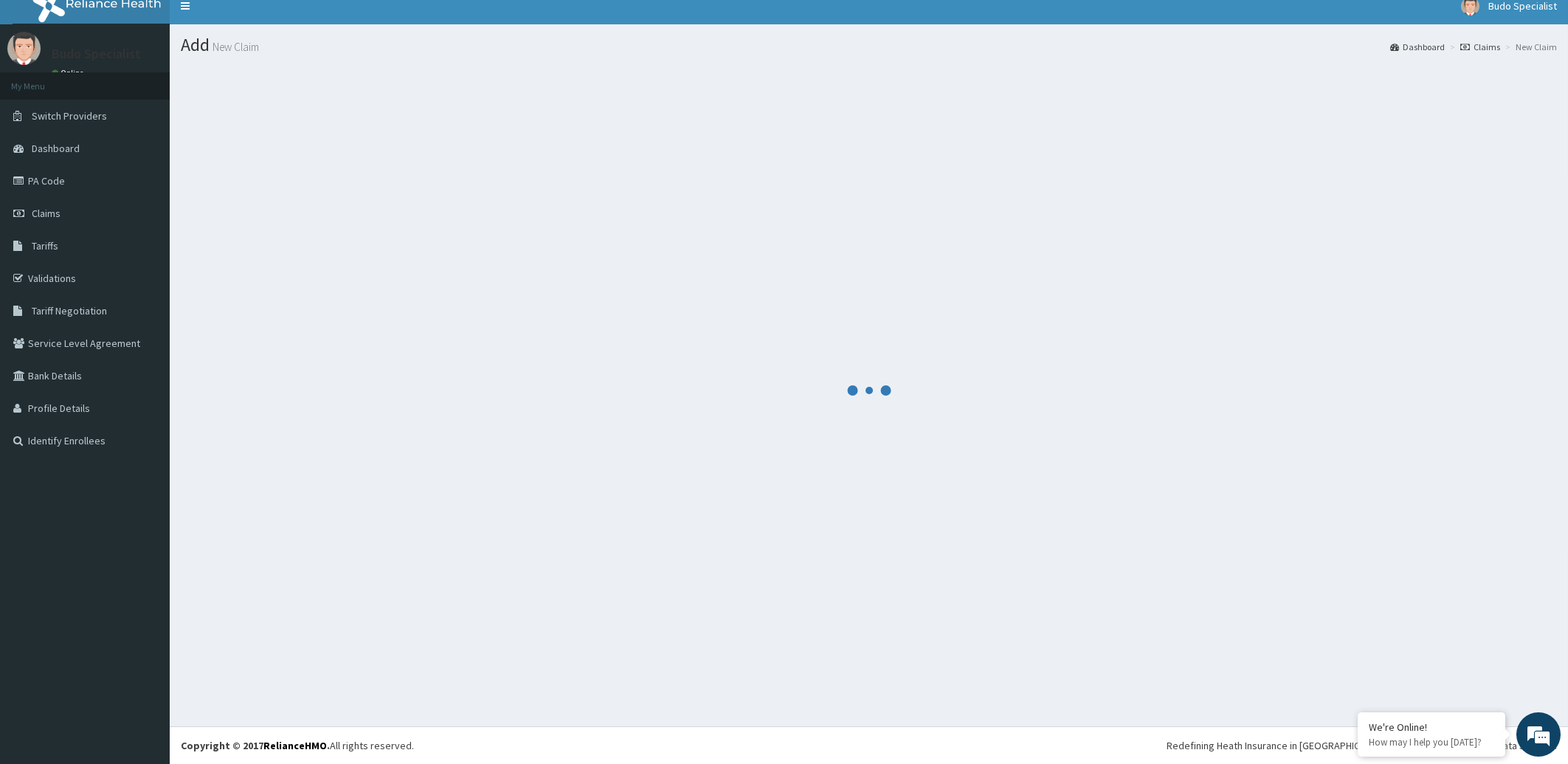
scroll to position [11, 0]
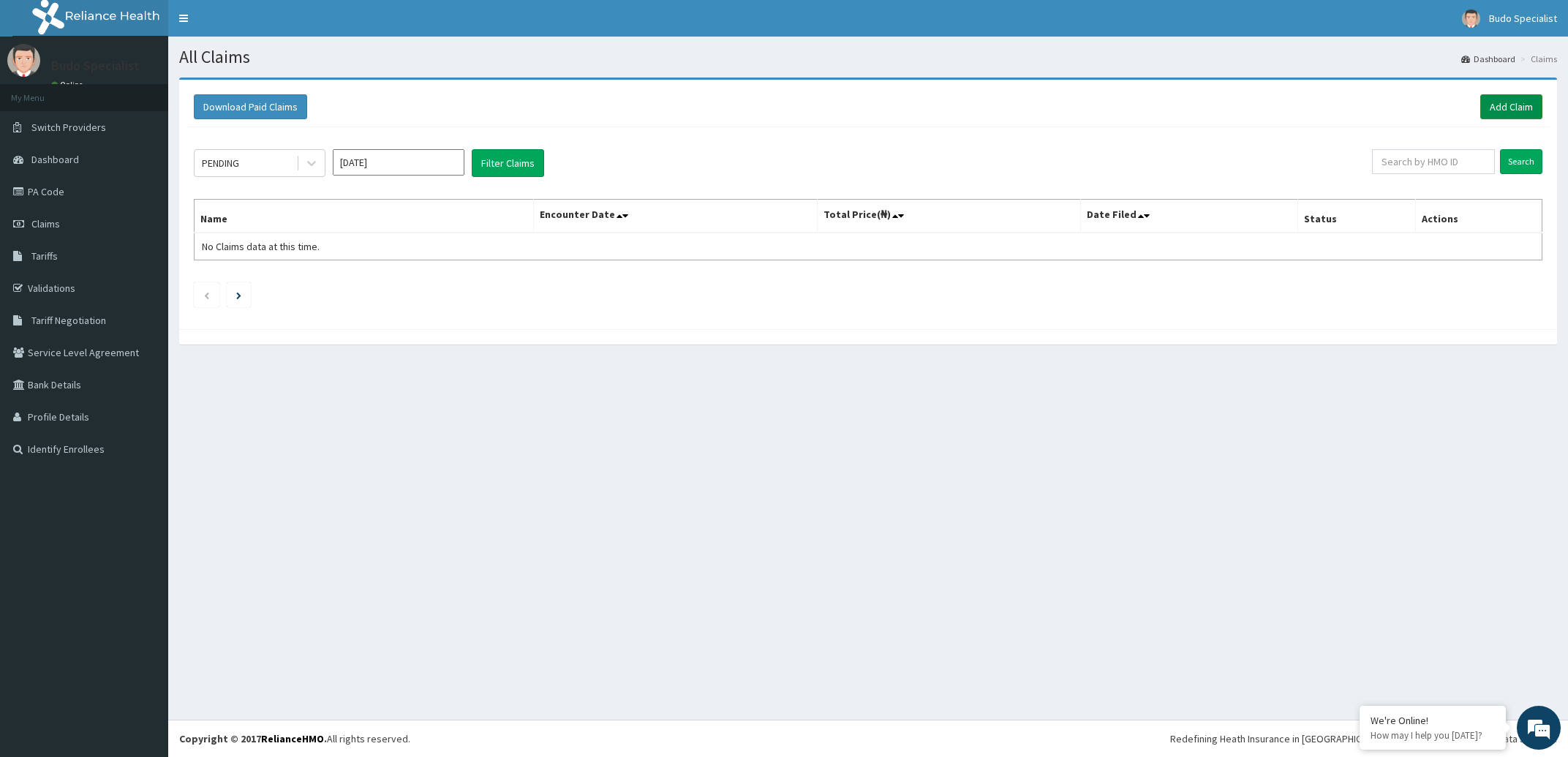
click at [1516, 111] on link "Add Claim" at bounding box center [1512, 107] width 63 height 25
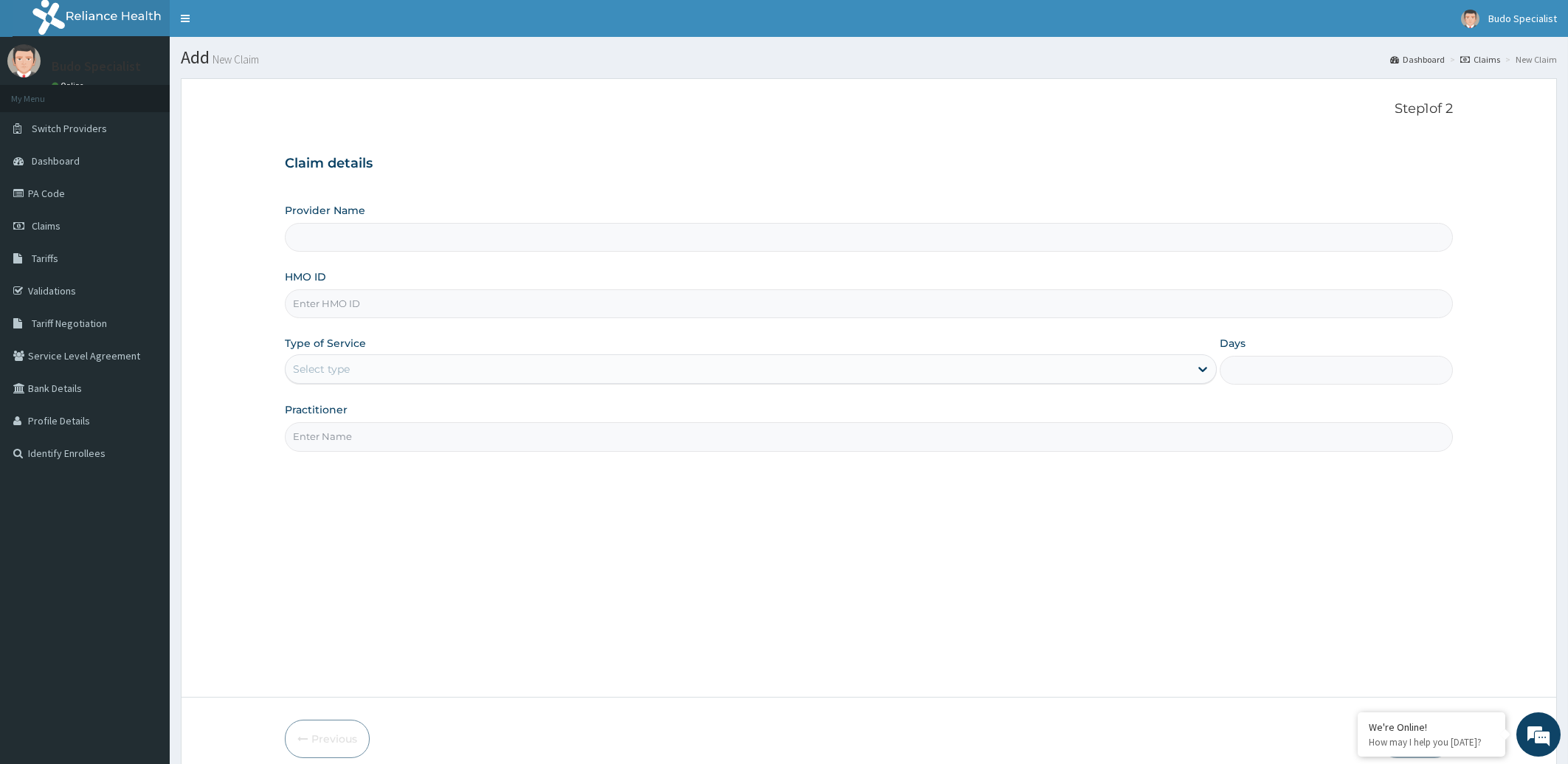
type input "Budo Specialist Hospital"
click at [363, 303] on input "HMO ID" at bounding box center [869, 303] width 1169 height 29
type input "AAJ/10055/F"
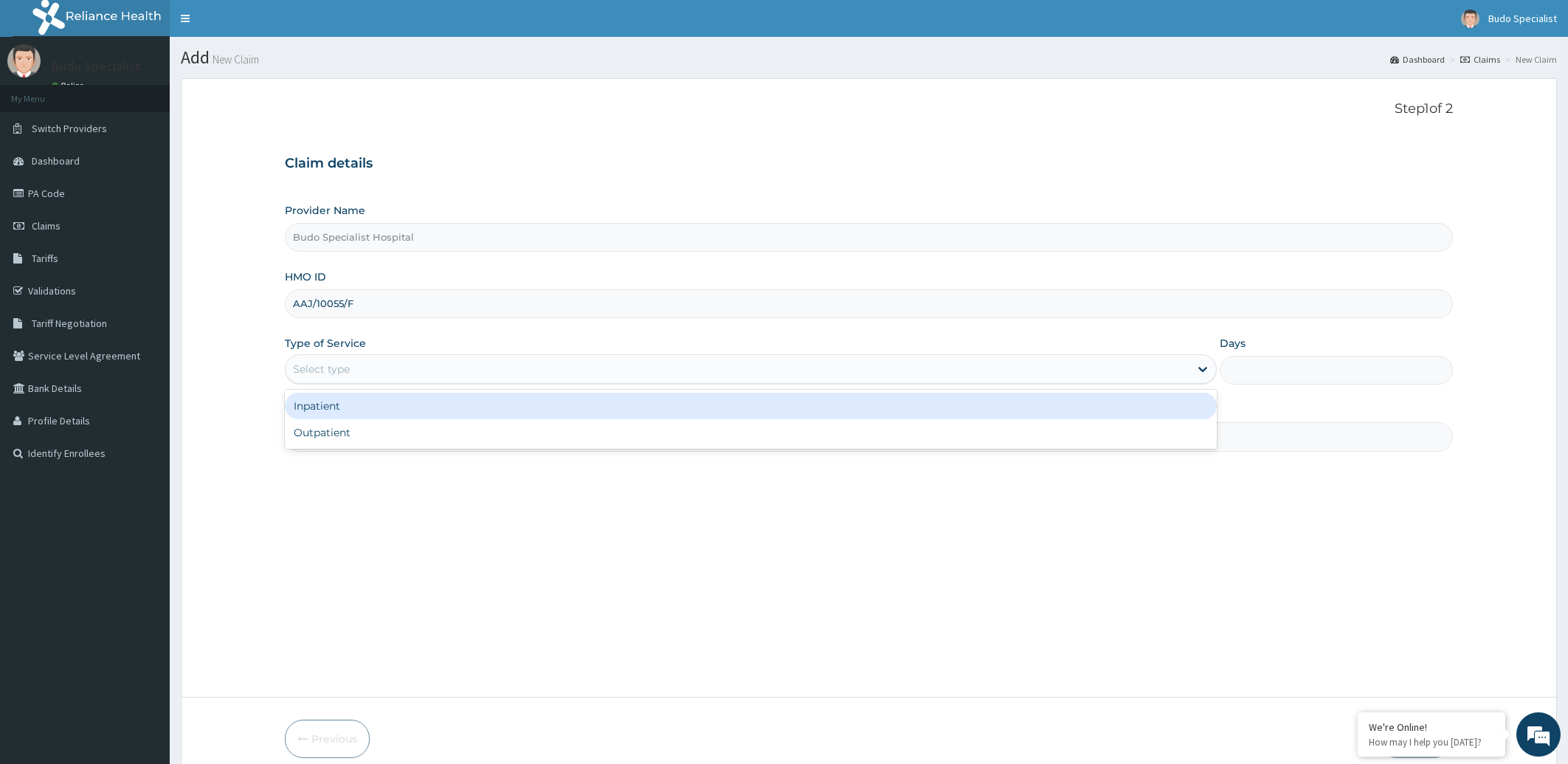
click at [424, 371] on div "Select type" at bounding box center [738, 369] width 905 height 24
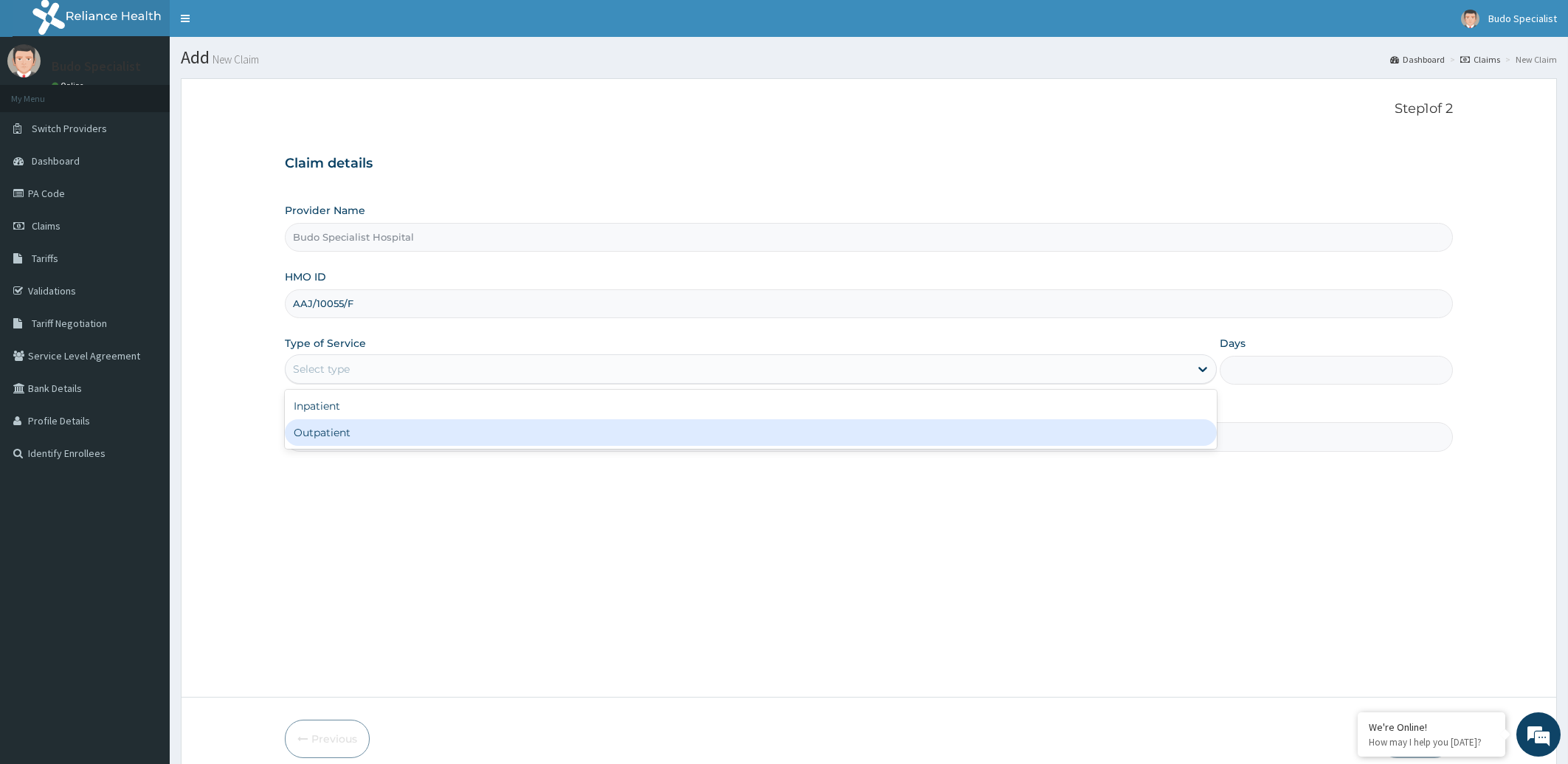
click at [394, 439] on div "Outpatient" at bounding box center [751, 432] width 933 height 26
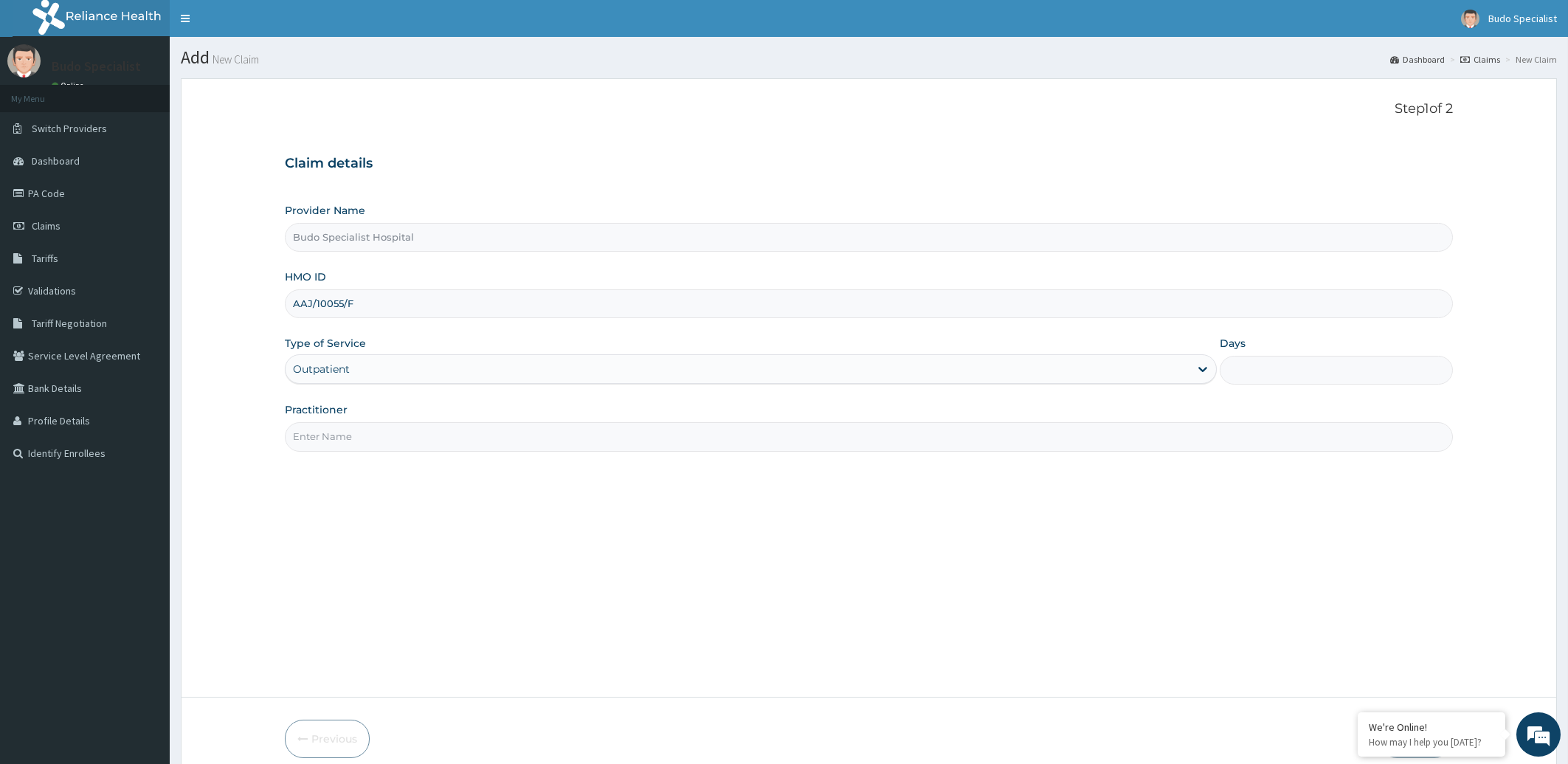
type input "1"
click at [349, 435] on input "Practitioner" at bounding box center [869, 436] width 1169 height 29
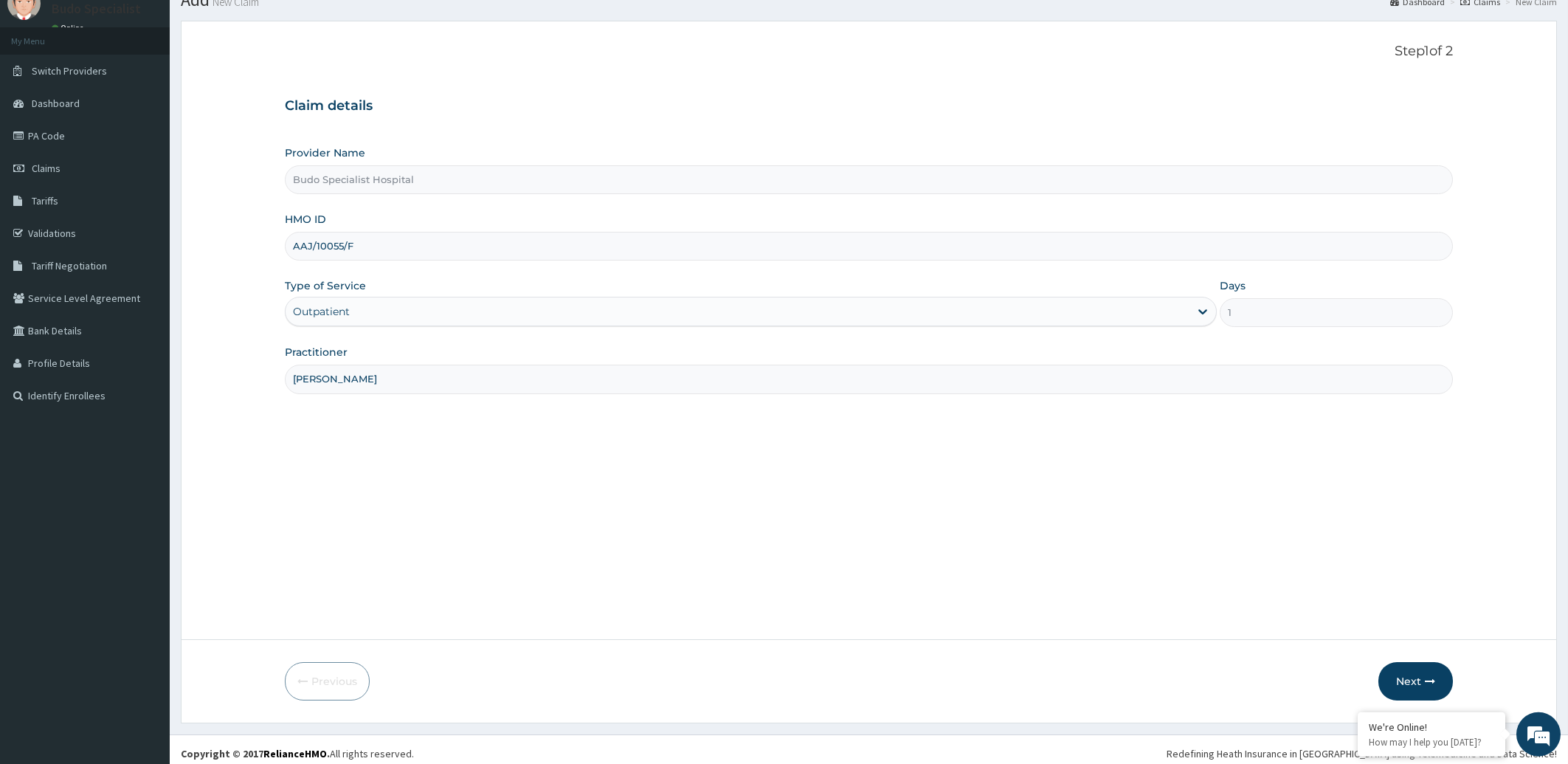
scroll to position [66, 0]
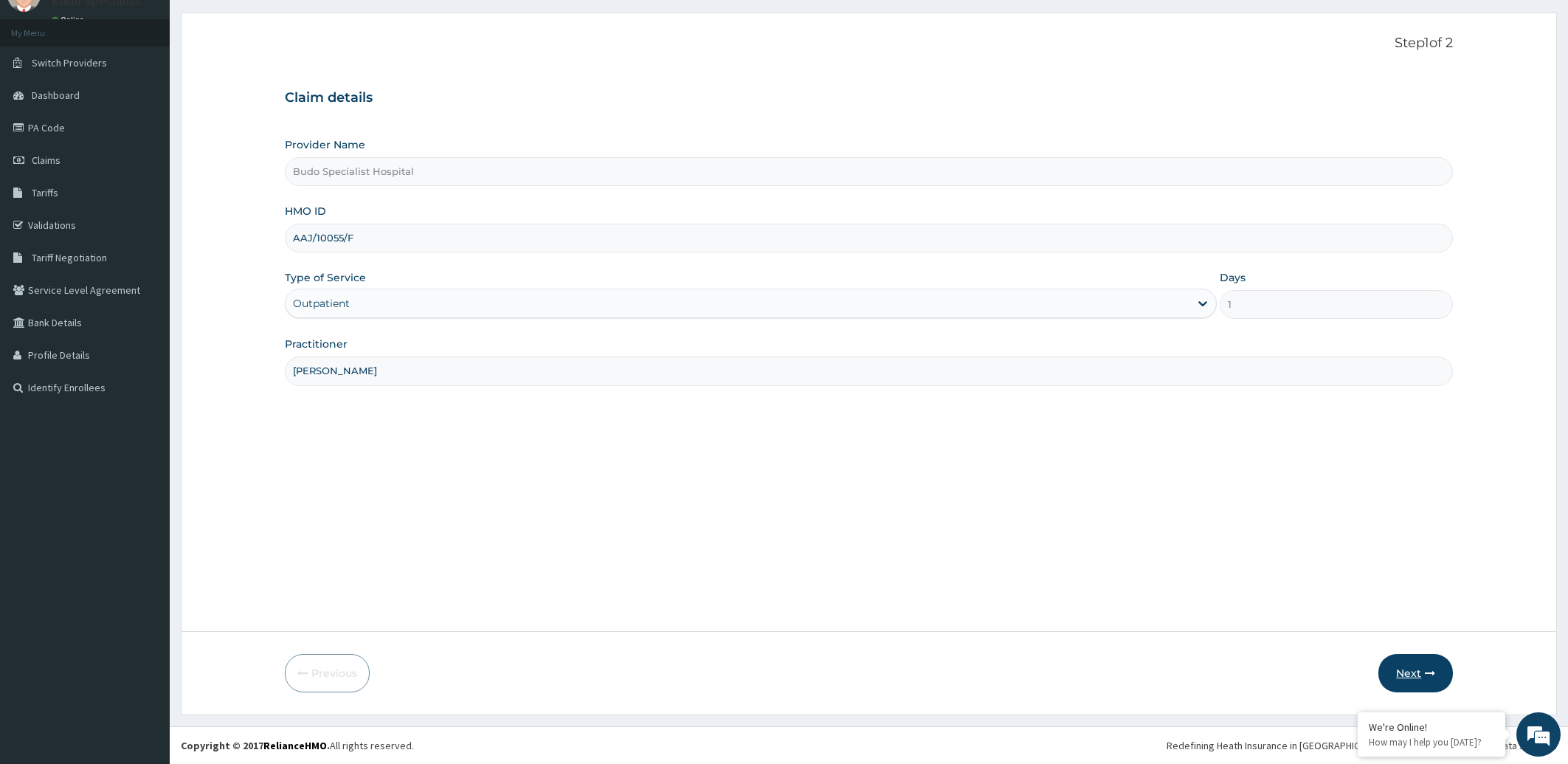
type input "[PERSON_NAME]"
click at [1420, 676] on button "Next" at bounding box center [1416, 673] width 74 height 39
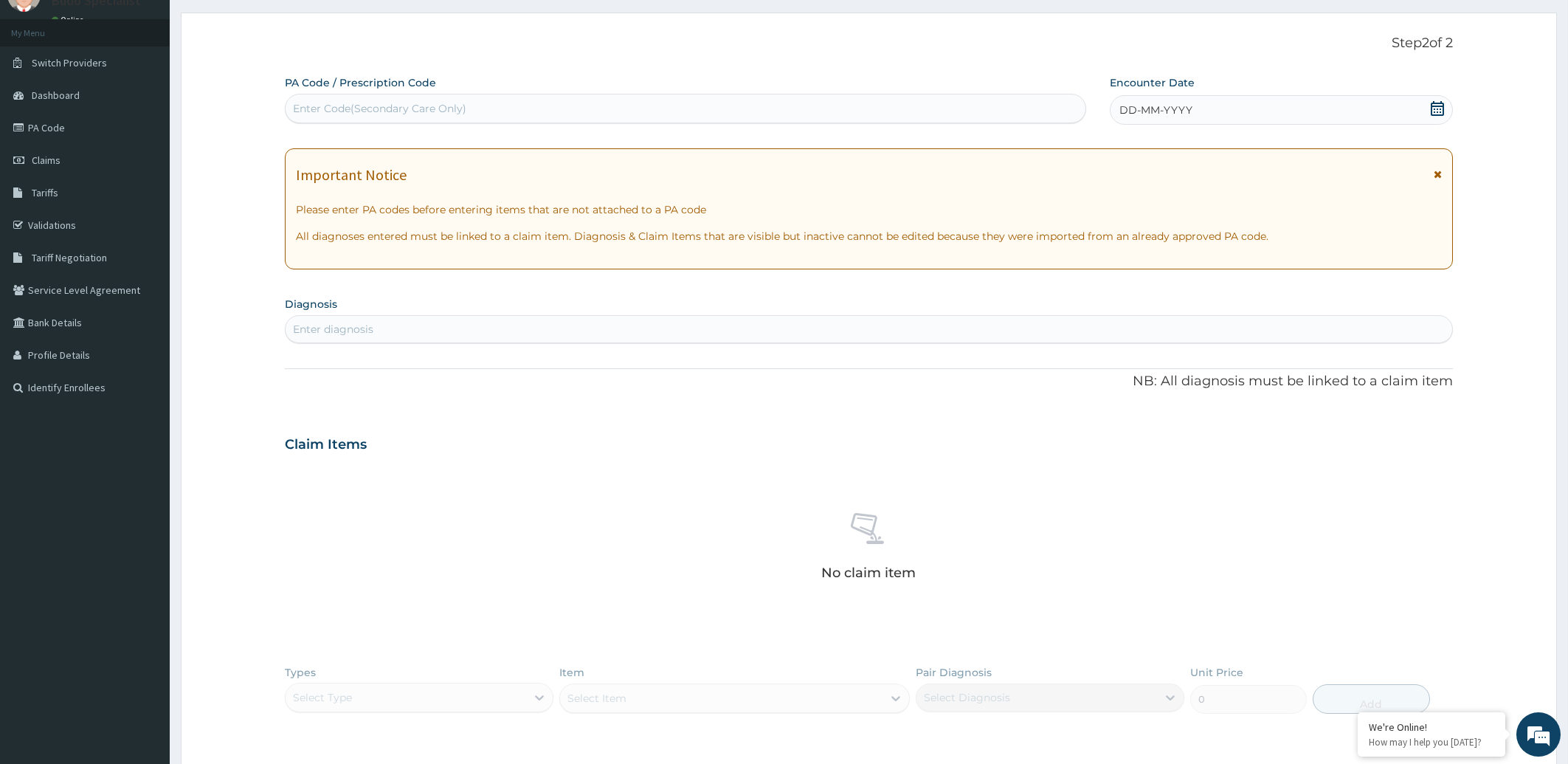
click at [1182, 108] on span "DD-MM-YYYY" at bounding box center [1155, 110] width 73 height 15
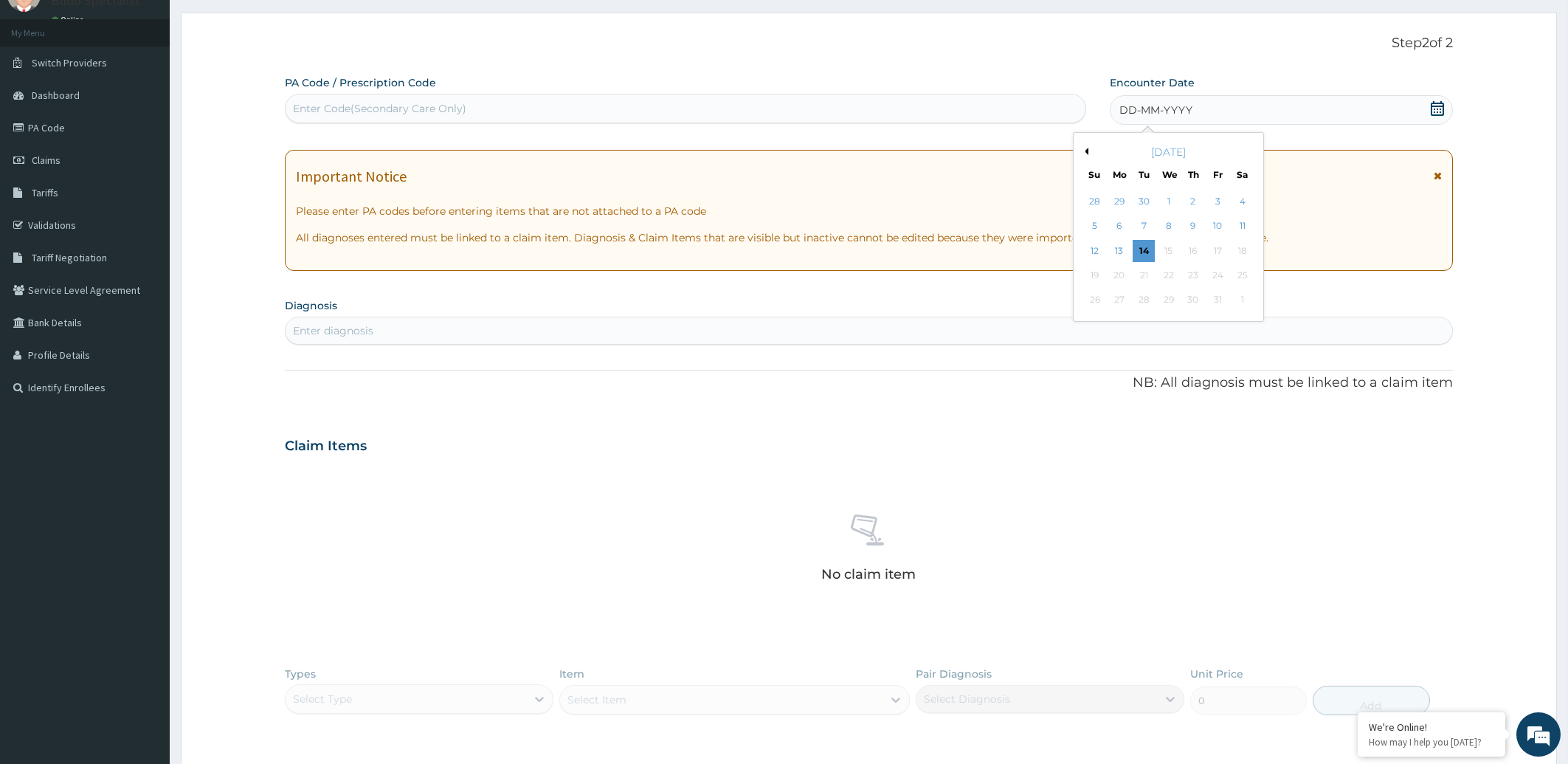
click at [1082, 149] on button "Previous Month" at bounding box center [1084, 151] width 7 height 7
click at [1184, 200] on div "4" at bounding box center [1193, 201] width 22 height 22
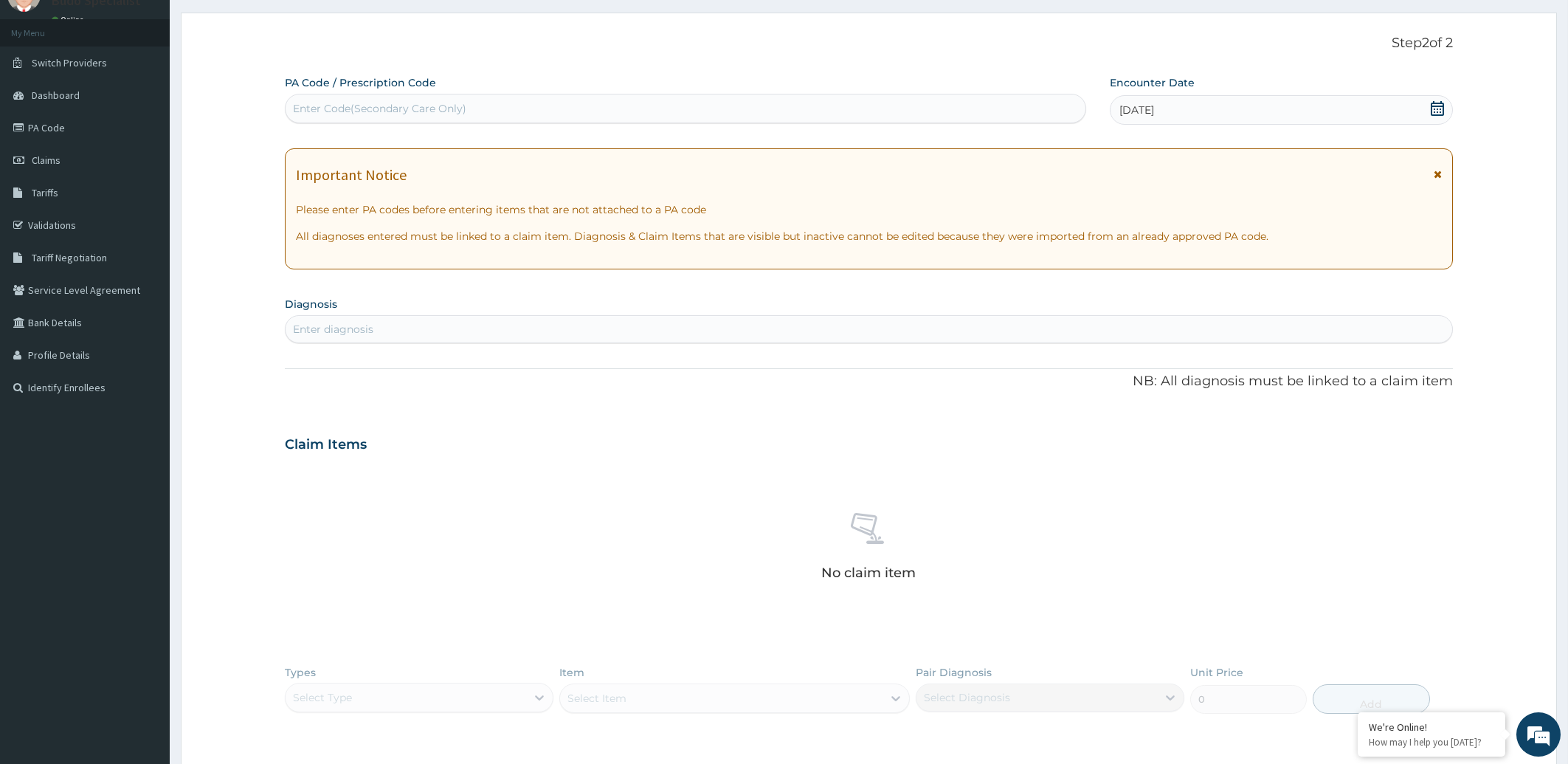
click at [352, 322] on div "Enter diagnosis" at bounding box center [869, 329] width 1168 height 24
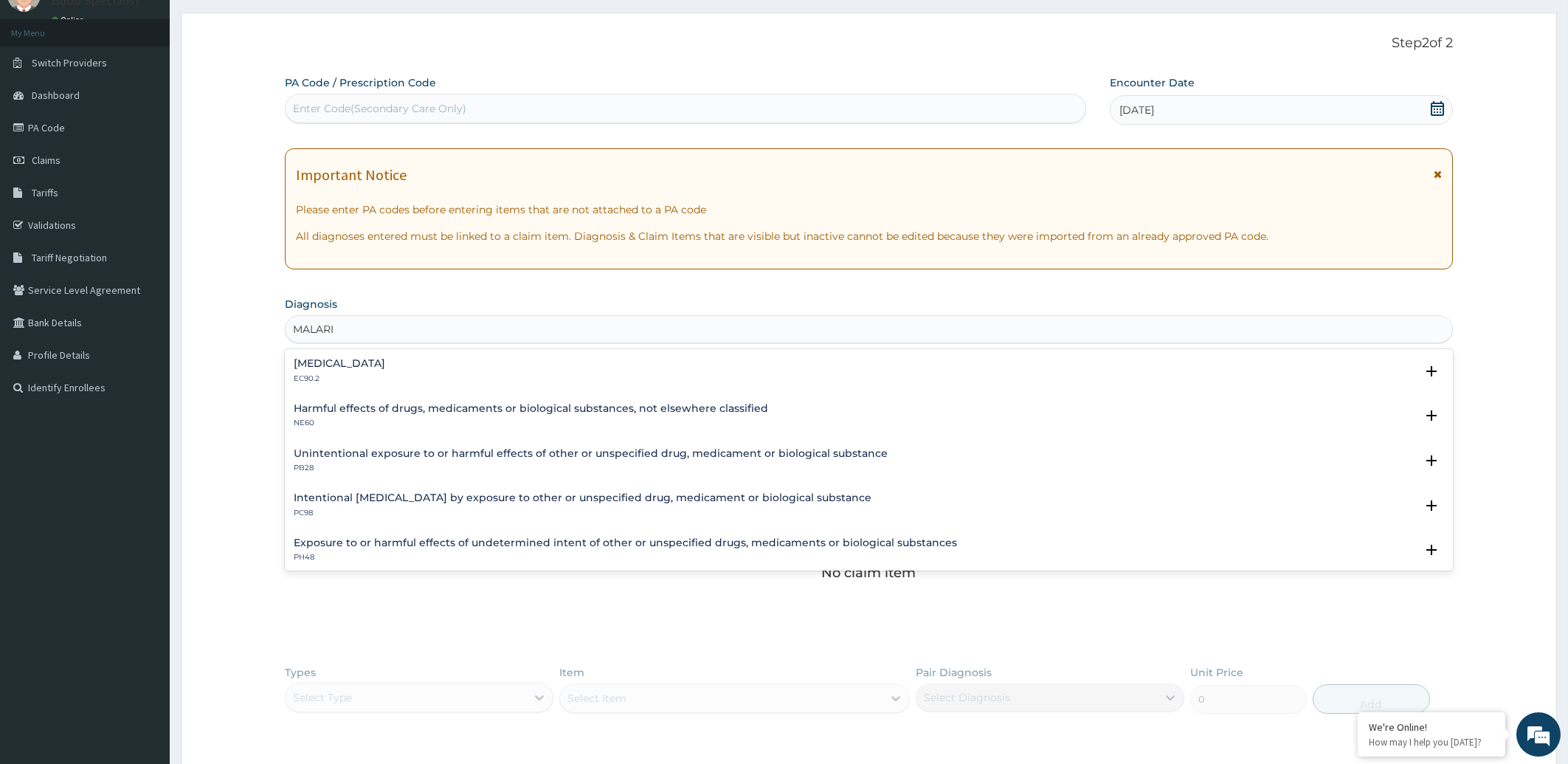
type input "[MEDICAL_DATA]"
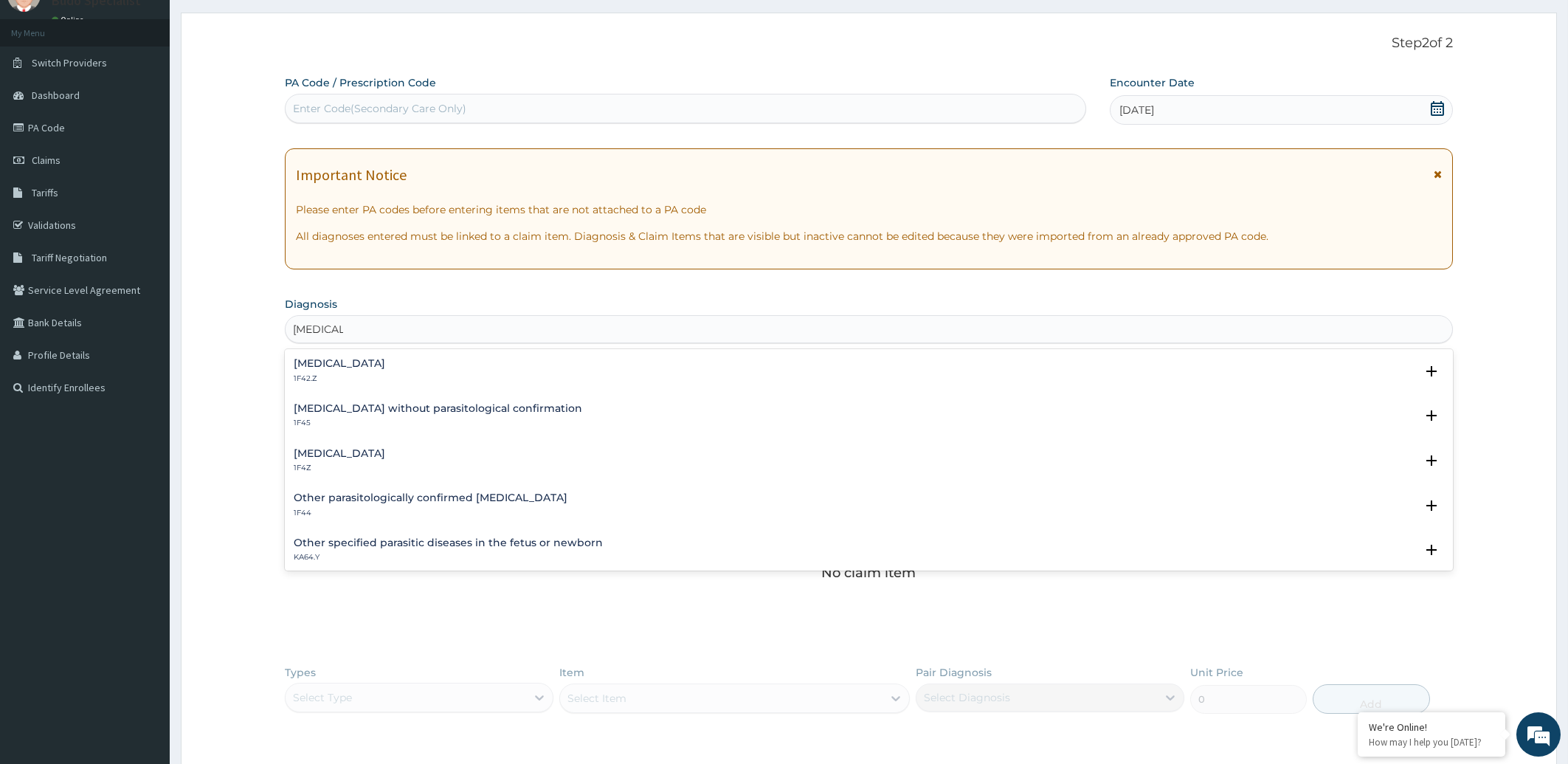
click at [329, 453] on h4 "[MEDICAL_DATA]" at bounding box center [339, 453] width 91 height 11
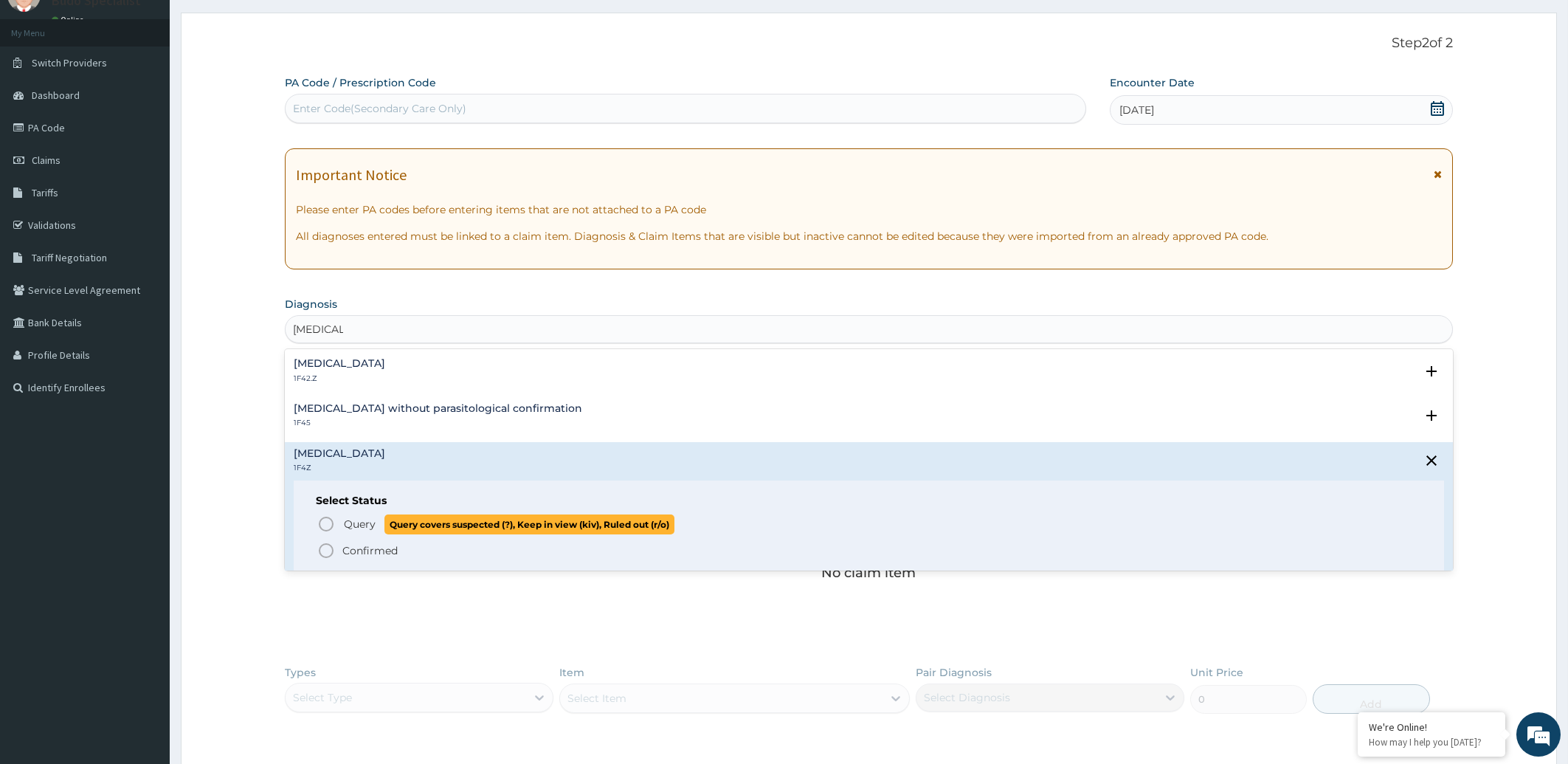
click at [331, 520] on icon "status option query" at bounding box center [326, 524] width 18 height 18
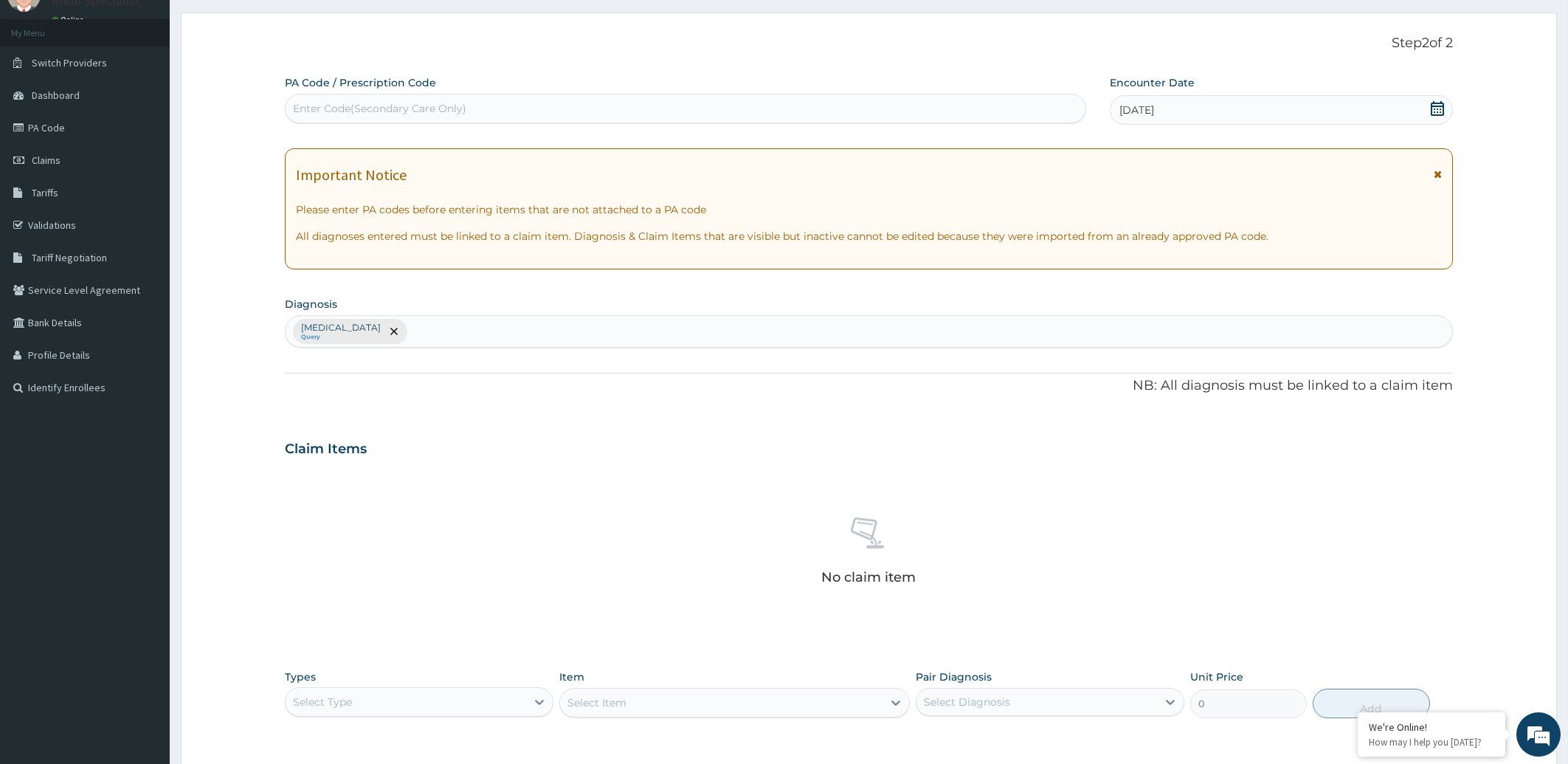
click at [464, 326] on div "[MEDICAL_DATA] Query" at bounding box center [869, 331] width 1168 height 31
type input "[MEDICAL_DATA]"
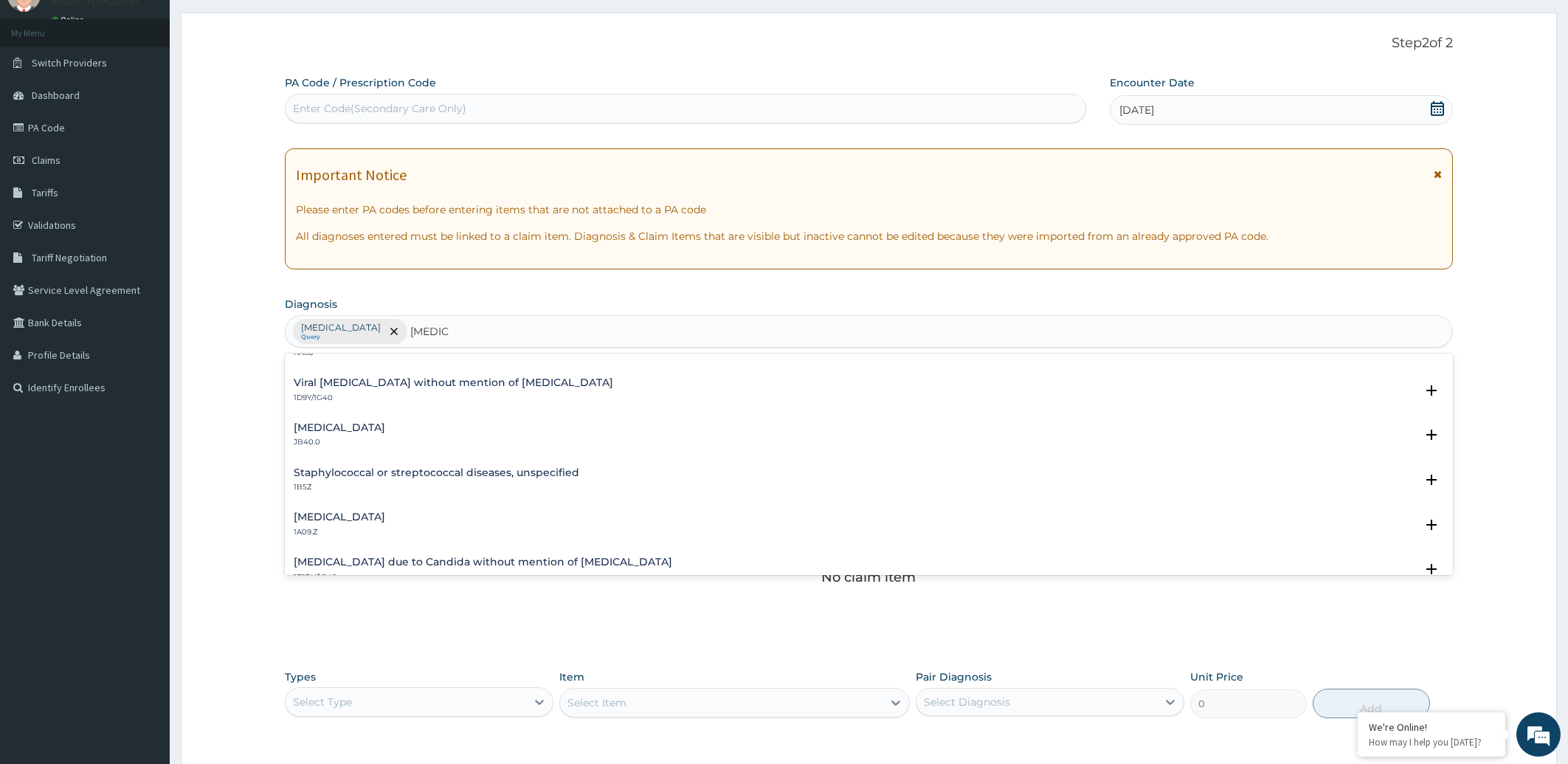
scroll to position [0, 0]
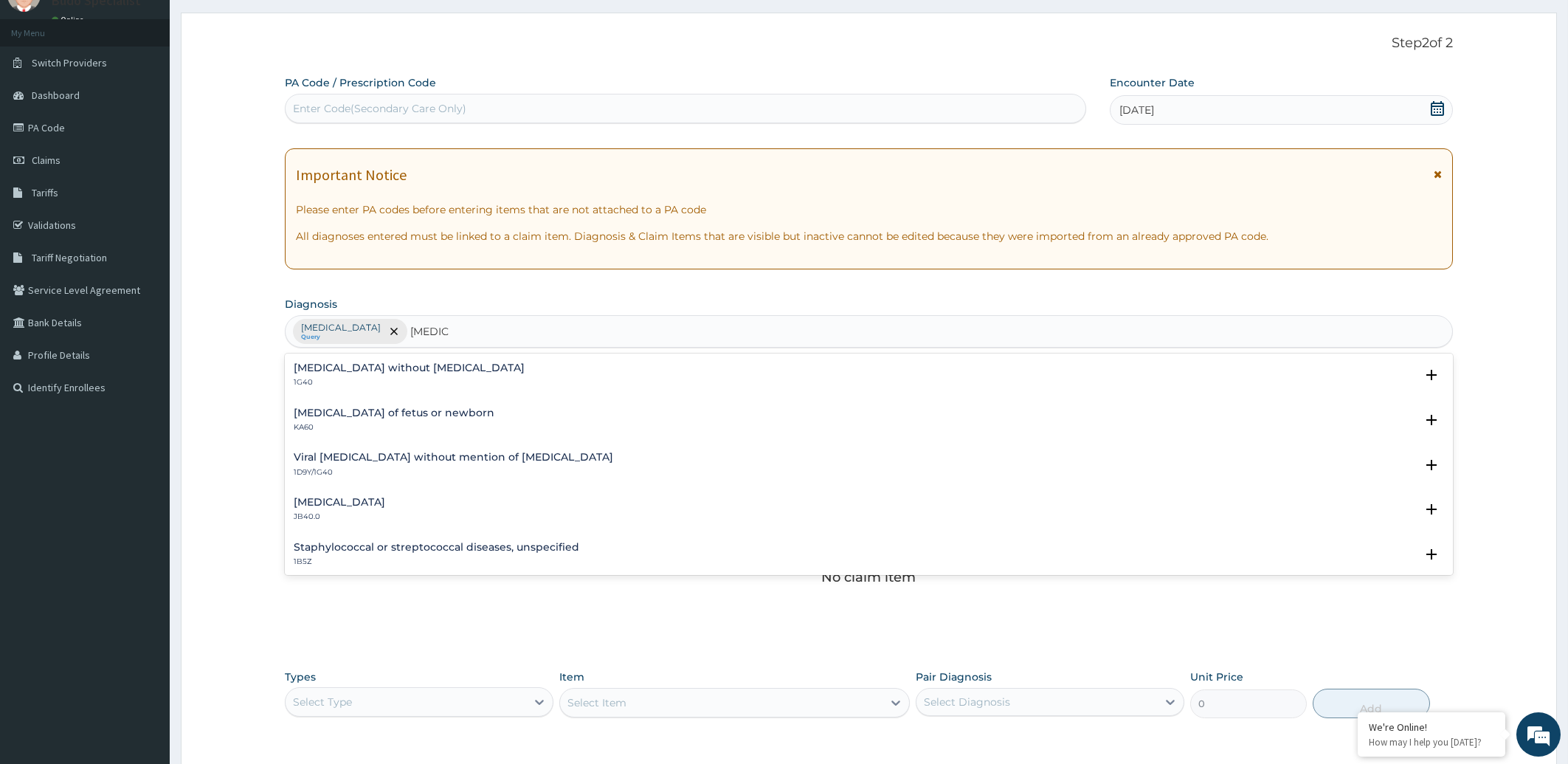
click at [393, 384] on p "1G40" at bounding box center [409, 382] width 231 height 11
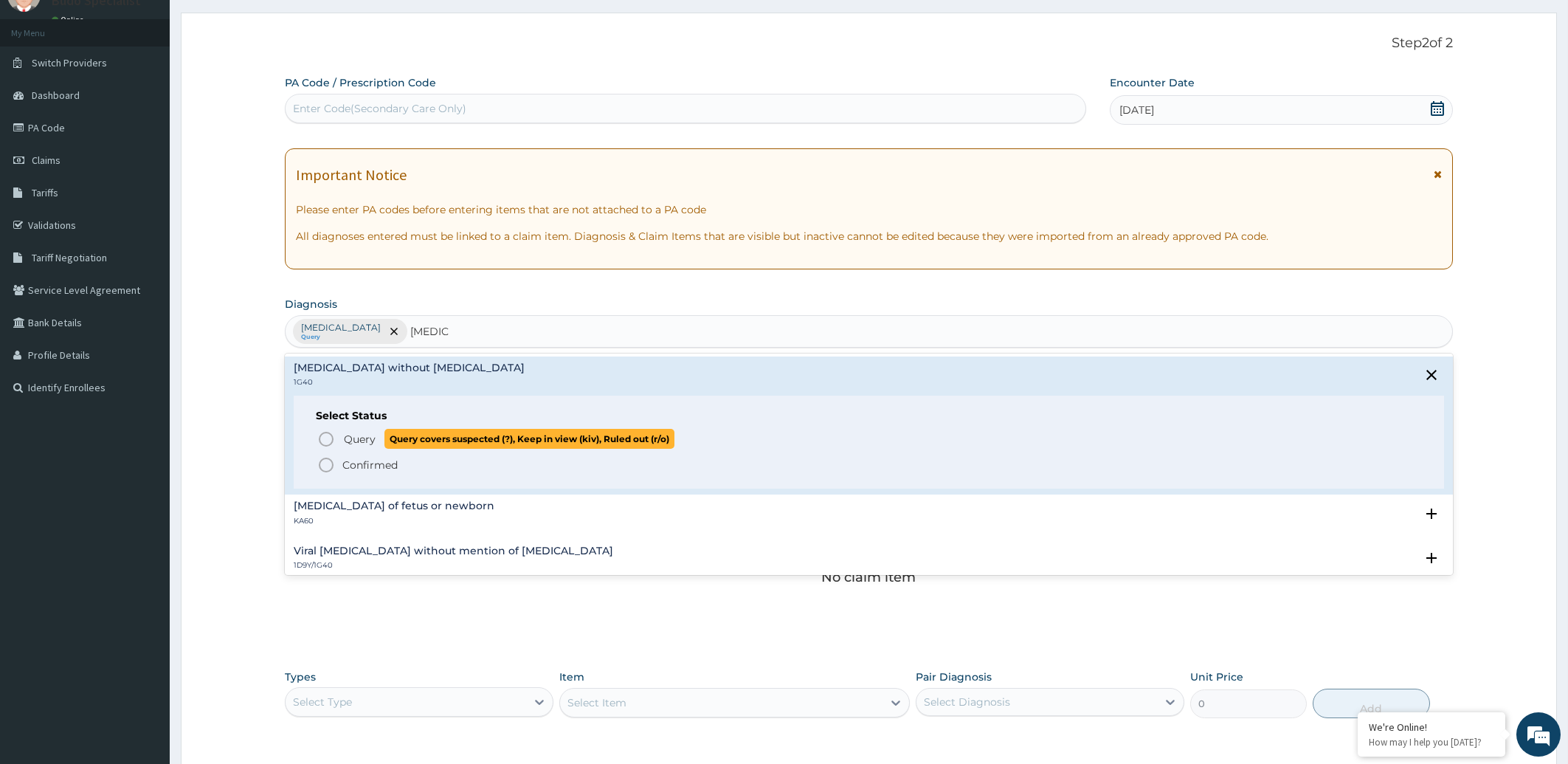
click at [327, 437] on icon "status option query" at bounding box center [326, 439] width 18 height 18
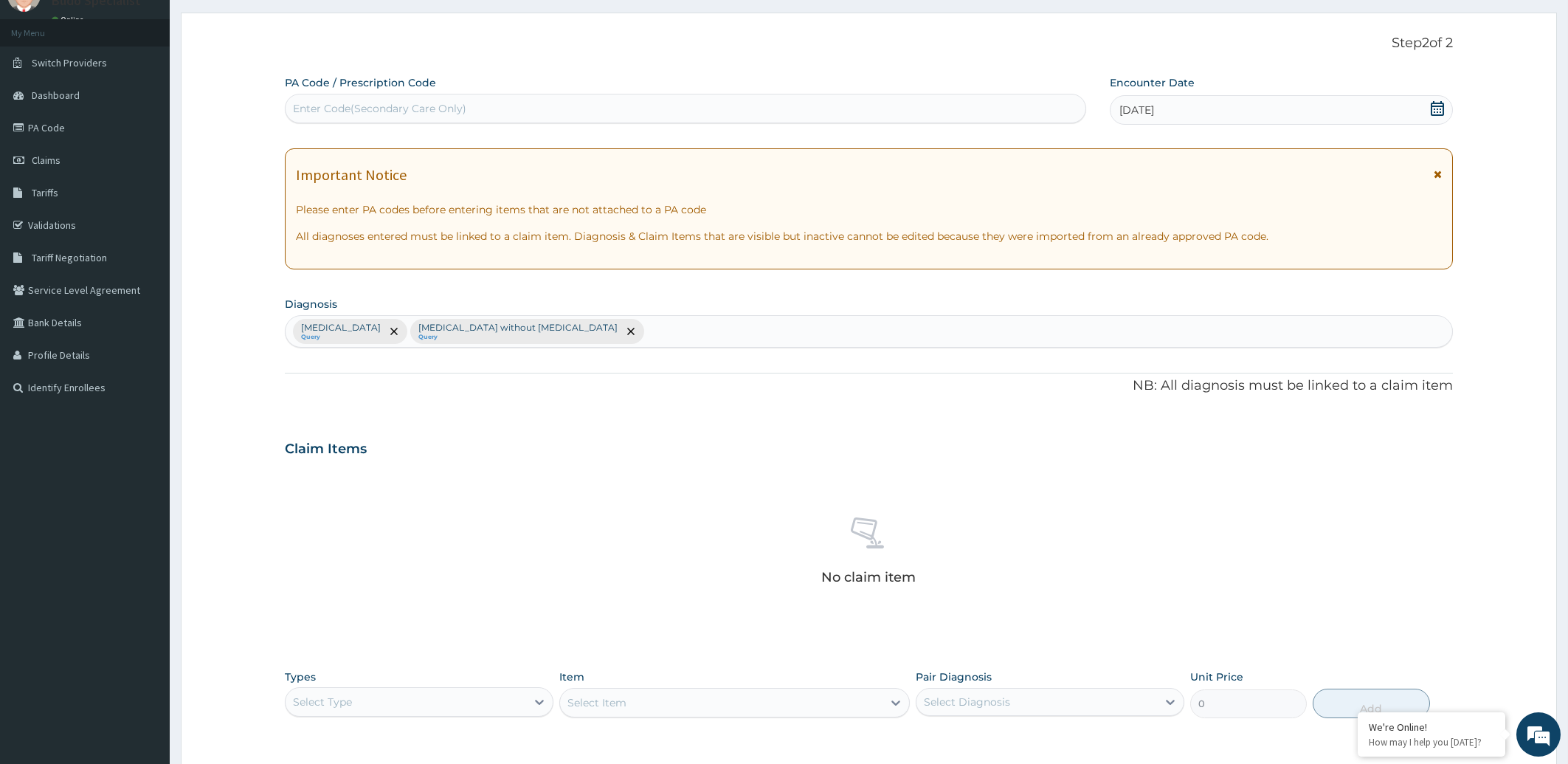
click at [591, 331] on div "[MEDICAL_DATA] Query [MEDICAL_DATA] without [MEDICAL_DATA] Query" at bounding box center [869, 331] width 1168 height 31
type input "UPPER RESPIRATORY TRACT"
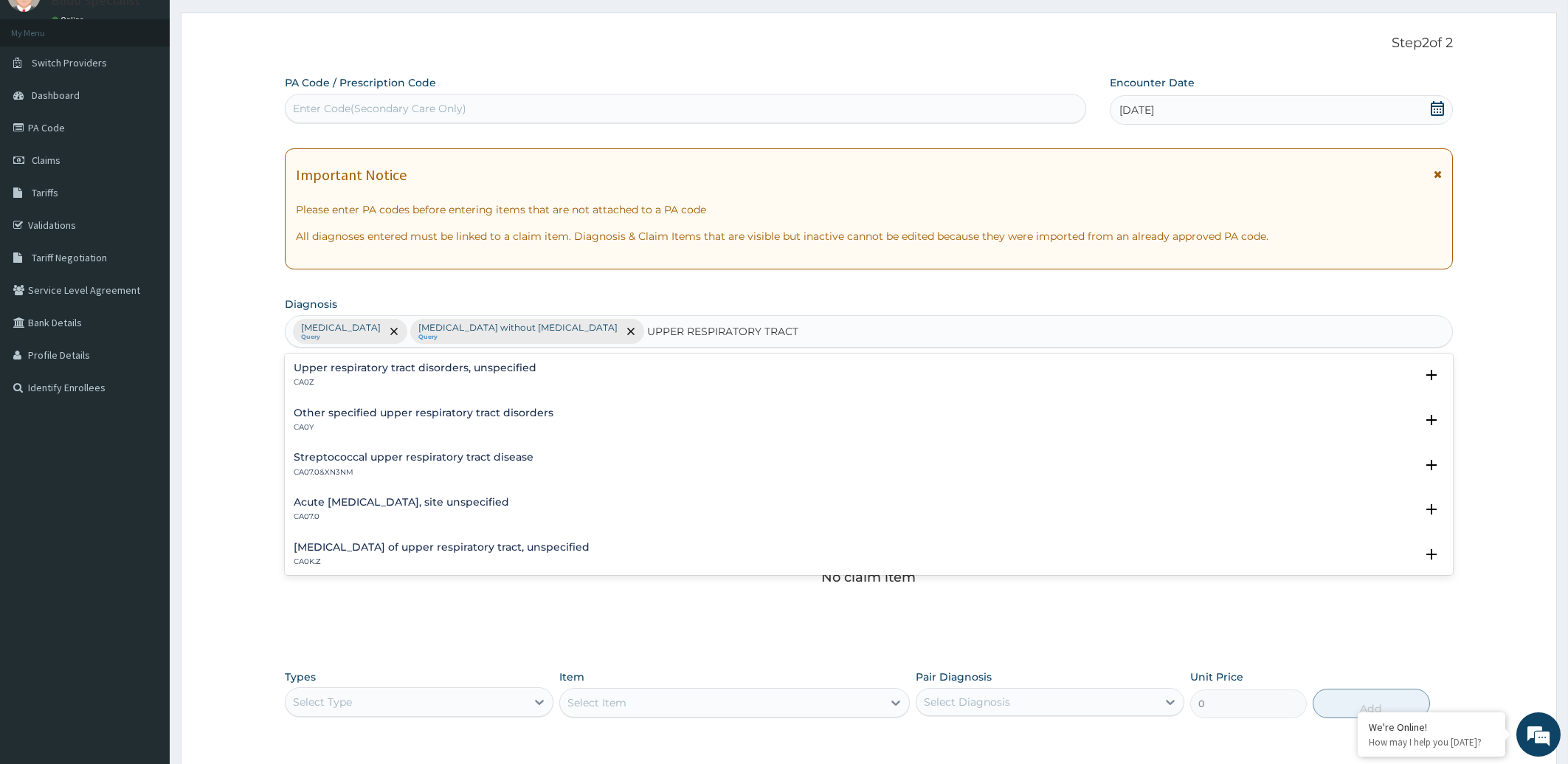
click at [505, 501] on h4 "Acute [MEDICAL_DATA], site unspecified" at bounding box center [401, 502] width 215 height 11
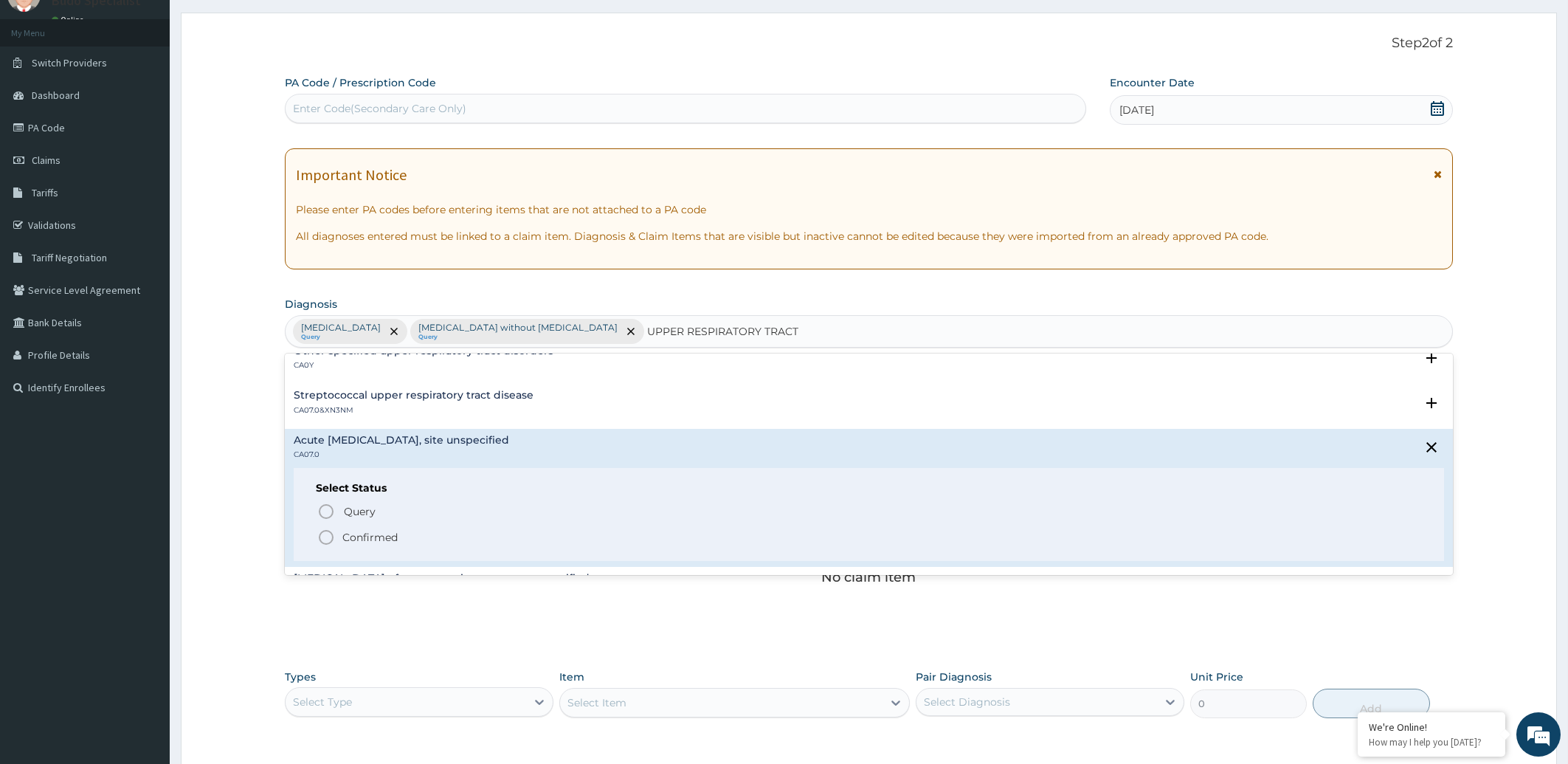
scroll to position [74, 0]
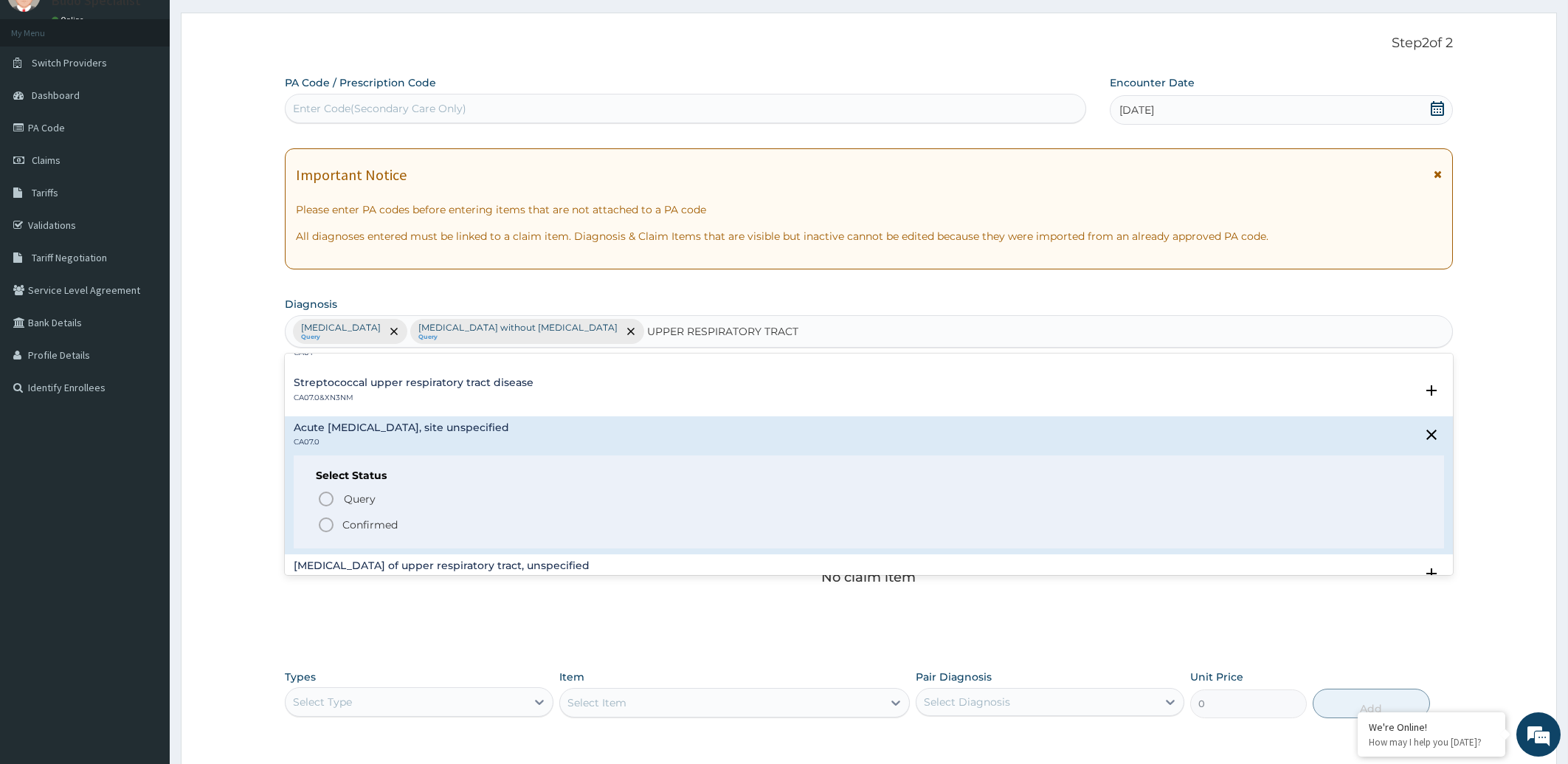
click at [321, 517] on icon "status option filled" at bounding box center [326, 525] width 18 height 18
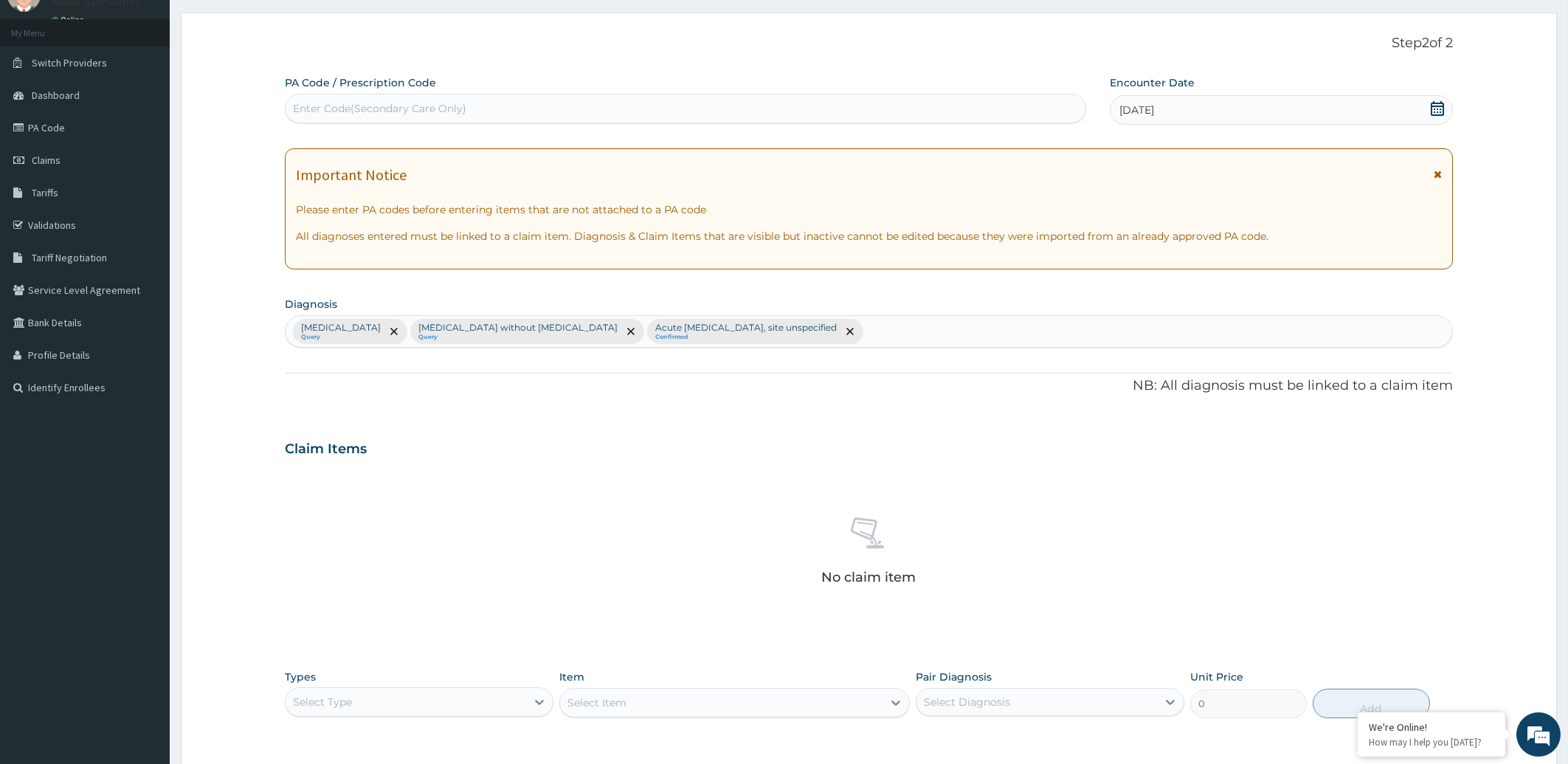
scroll to position [286, 0]
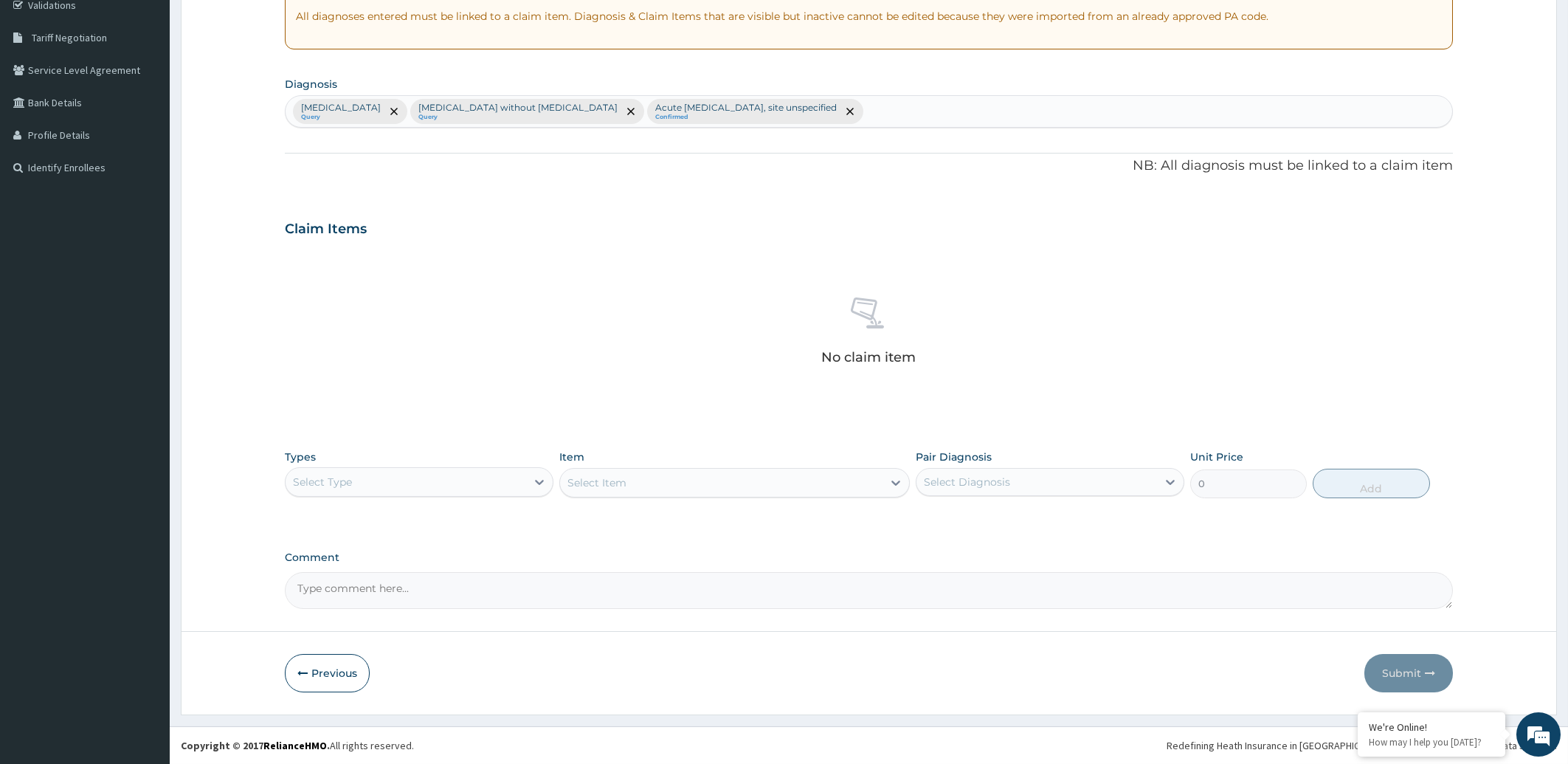
click at [482, 487] on div "Select Type" at bounding box center [406, 482] width 241 height 24
drag, startPoint x: 388, startPoint y: 580, endPoint x: 402, endPoint y: 560, distance: 24.4
click at [386, 581] on div "Procedures" at bounding box center [419, 572] width 269 height 26
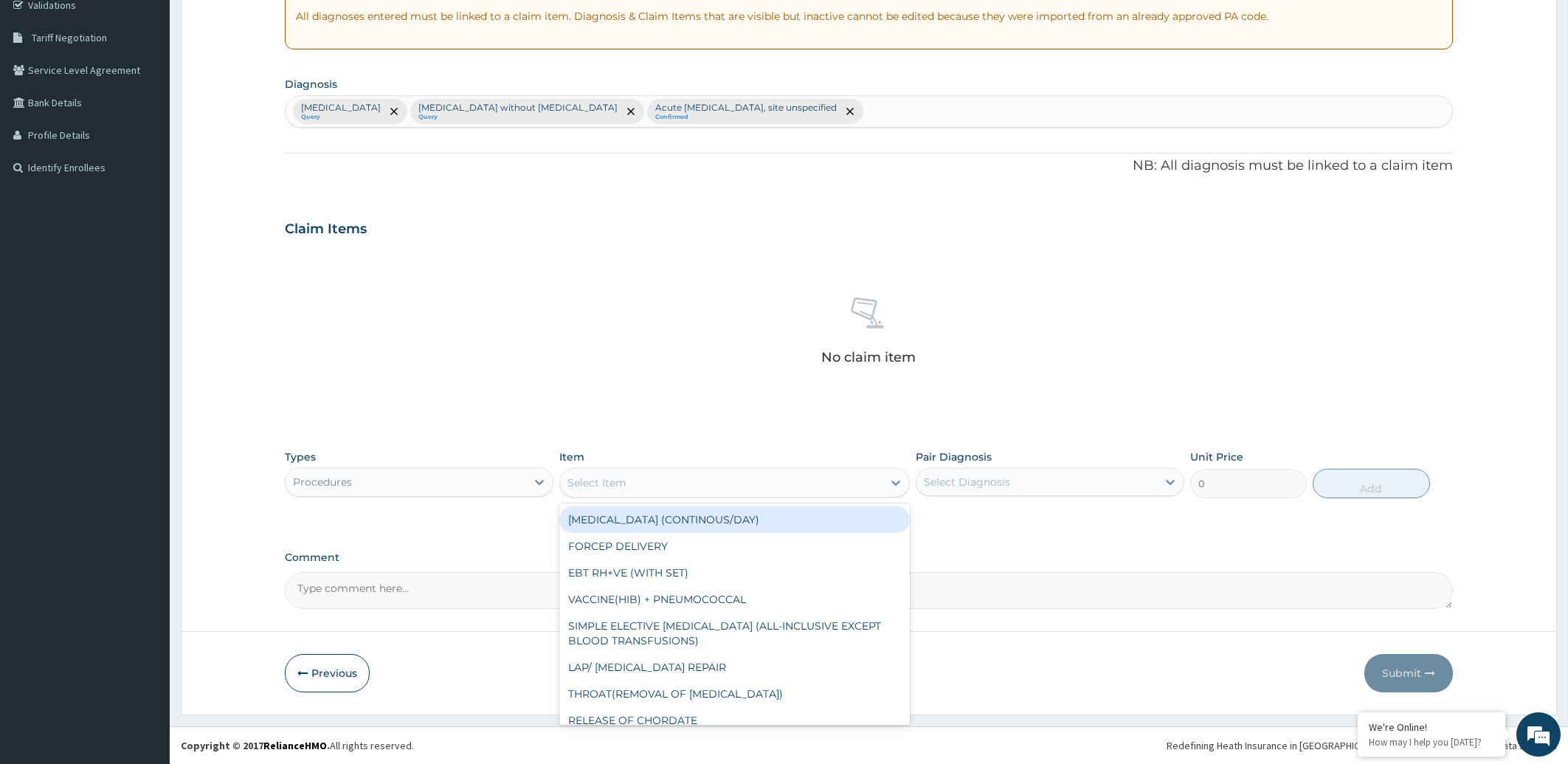
click at [704, 481] on div "Select Item" at bounding box center [721, 482] width 322 height 24
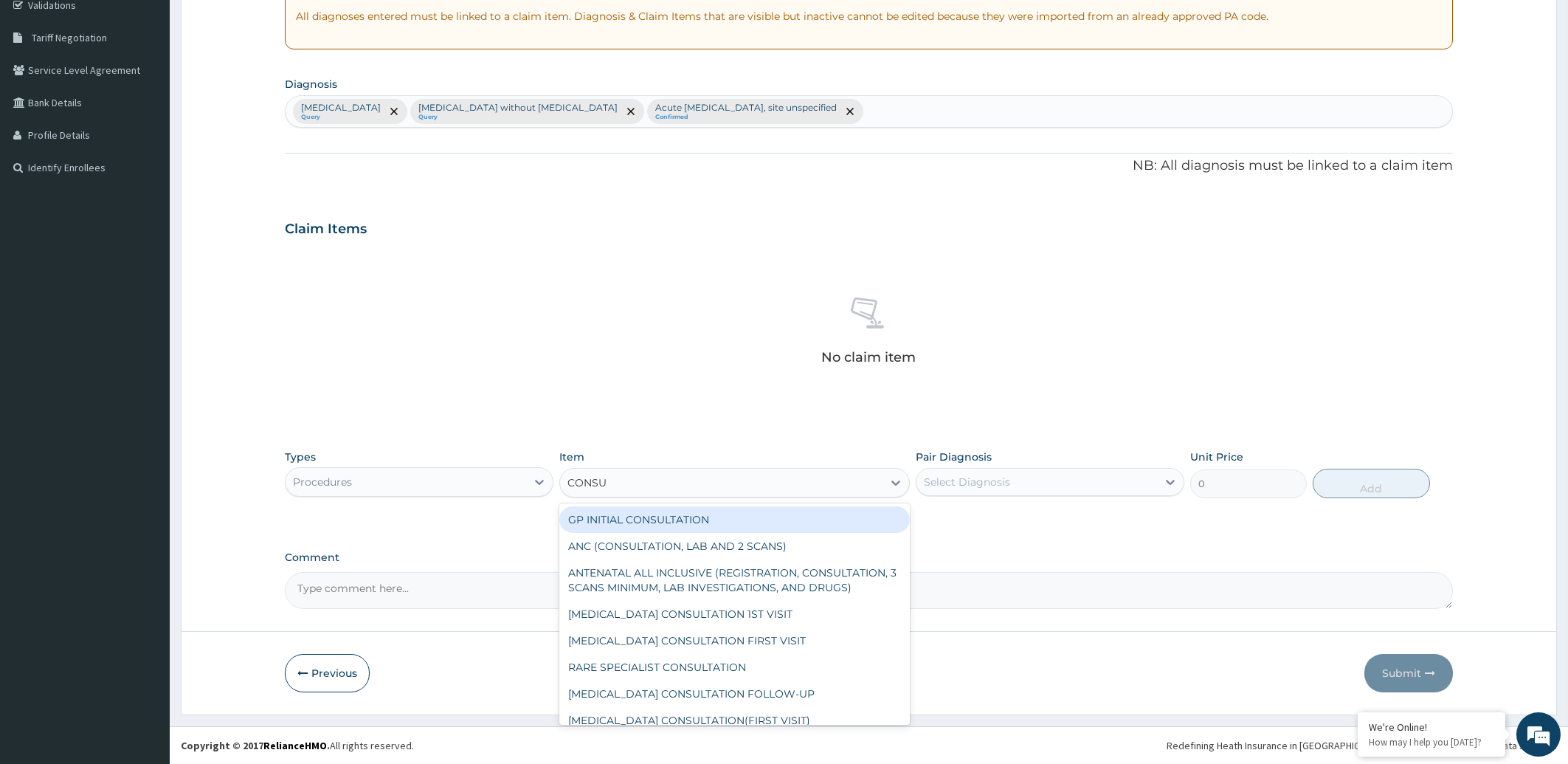
type input "CONSUL"
click at [704, 520] on div "GP INITIAL CONSULTATION" at bounding box center [735, 520] width 350 height 26
type input "2000"
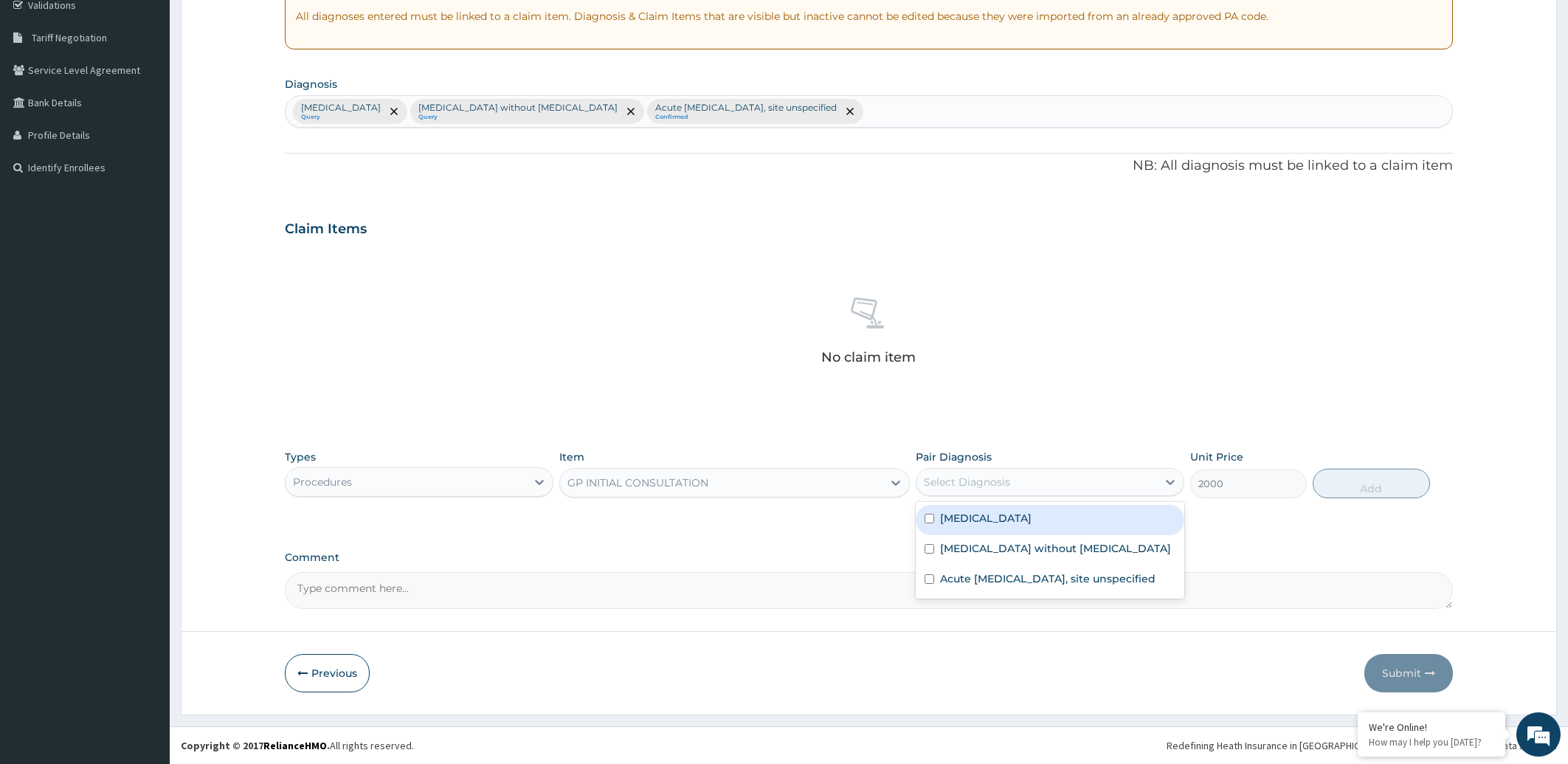
click at [1021, 479] on div "Select Diagnosis" at bounding box center [1036, 482] width 241 height 24
click at [1001, 521] on label "[MEDICAL_DATA]" at bounding box center [985, 518] width 91 height 15
checkbox input "true"
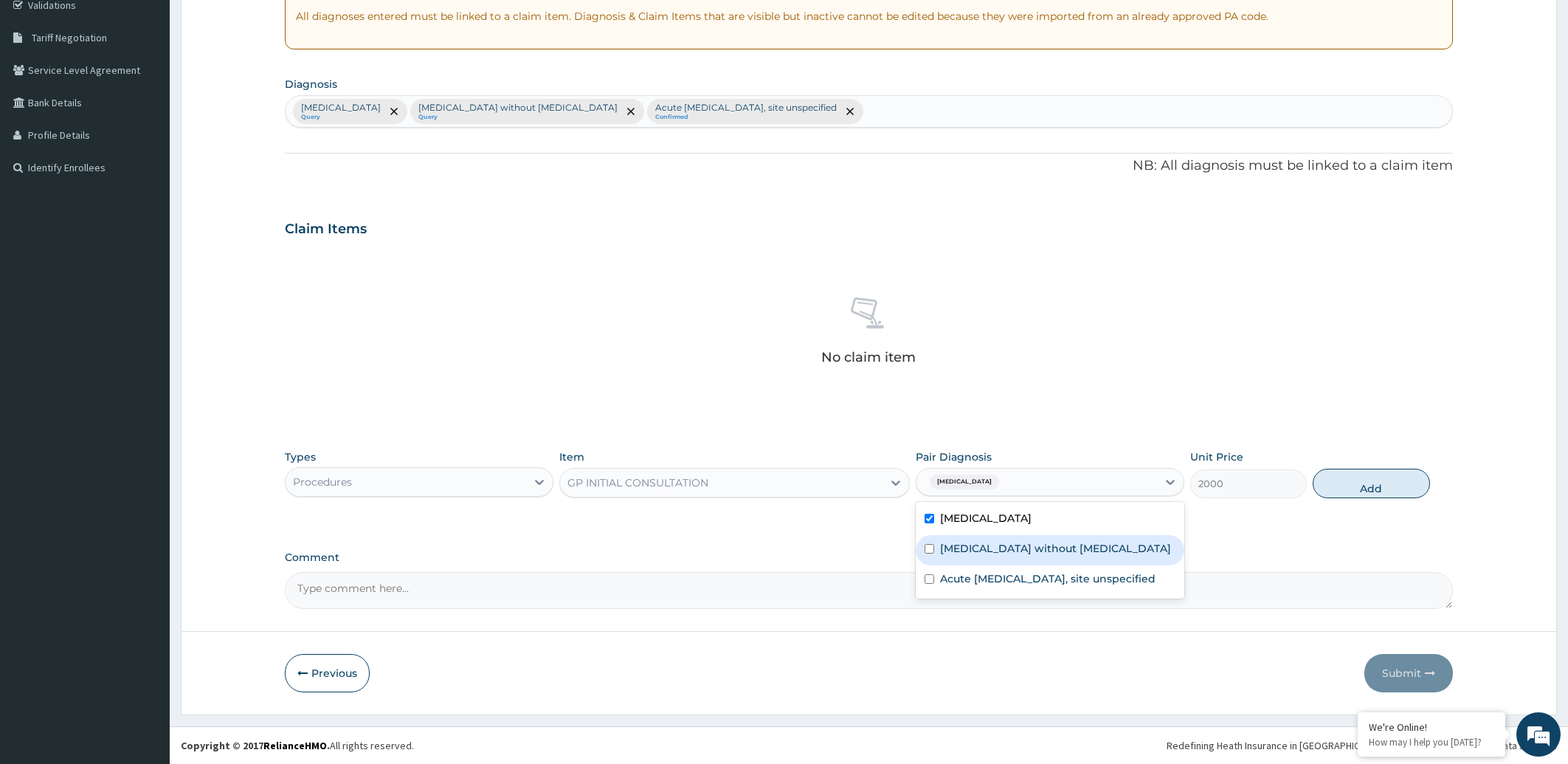
click at [1001, 546] on label "[MEDICAL_DATA] without [MEDICAL_DATA]" at bounding box center [1056, 548] width 231 height 15
checkbox input "true"
click at [996, 579] on label "Acute [MEDICAL_DATA], site unspecified" at bounding box center [1048, 578] width 215 height 15
checkbox input "true"
click at [1352, 484] on button "Add" at bounding box center [1371, 484] width 117 height 30
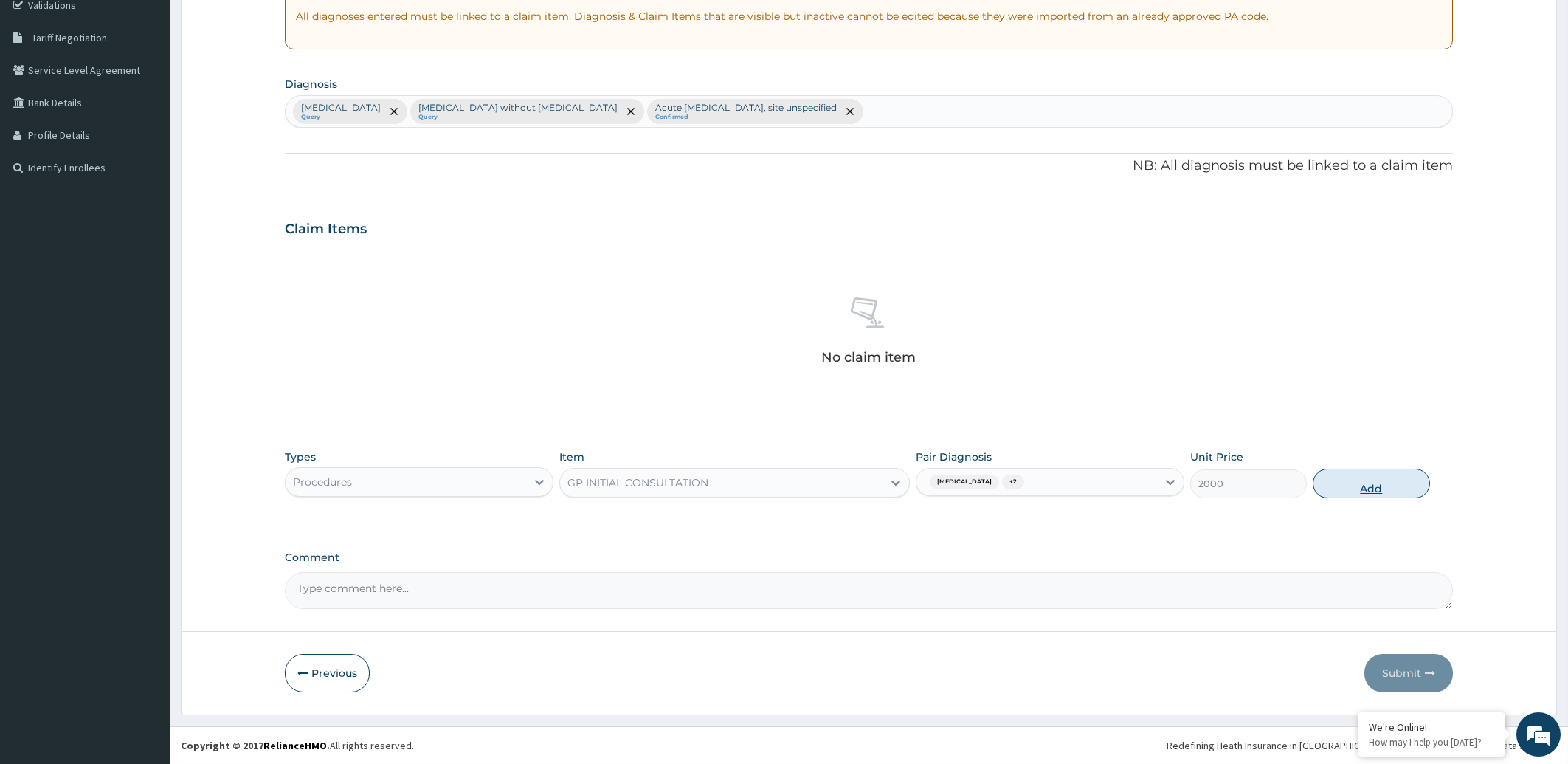
type input "0"
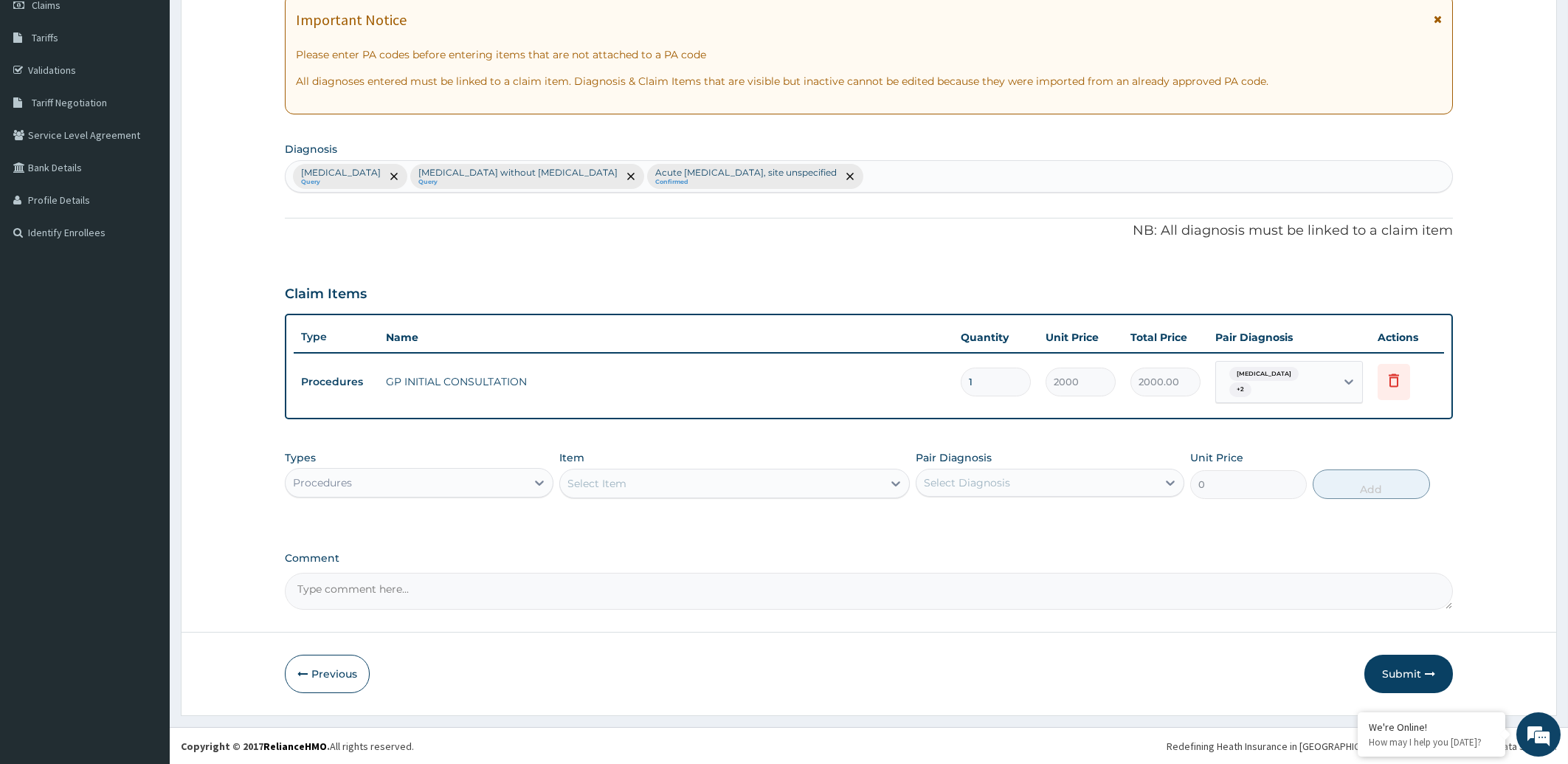
click at [415, 488] on div "Procedures" at bounding box center [406, 482] width 241 height 24
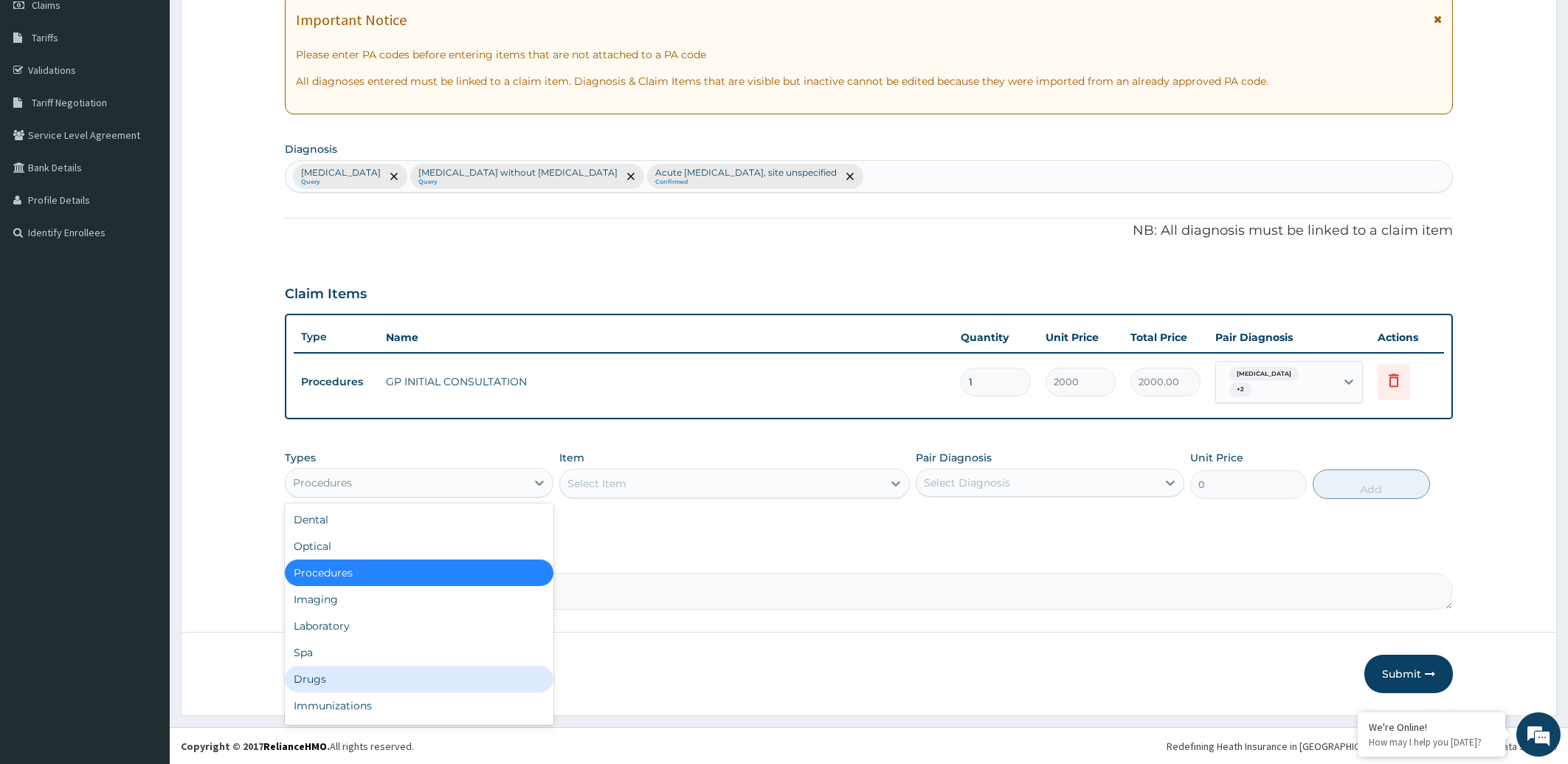
click at [344, 670] on div "Drugs" at bounding box center [419, 679] width 269 height 26
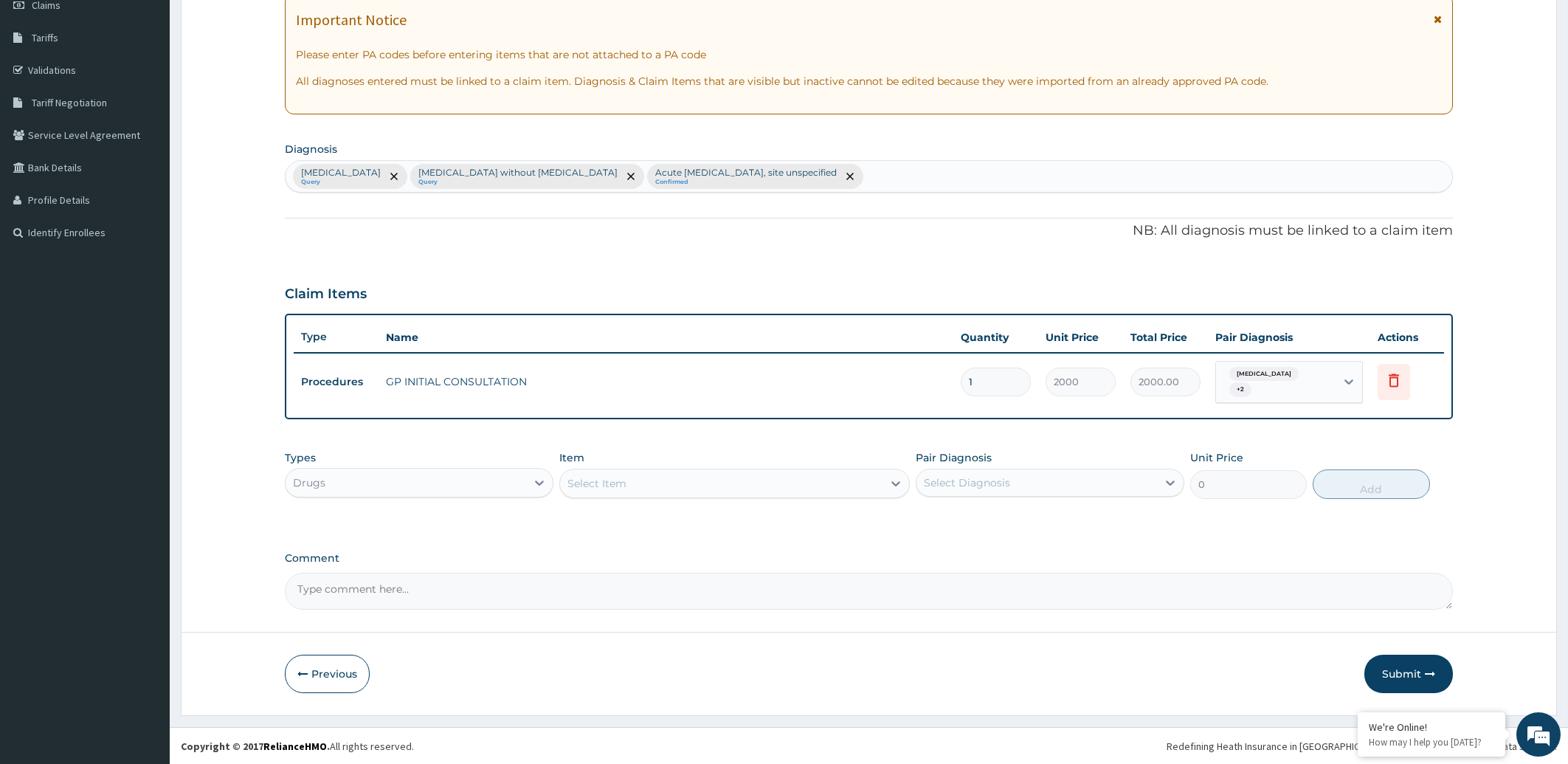
click at [754, 489] on div "Select Item" at bounding box center [721, 483] width 322 height 24
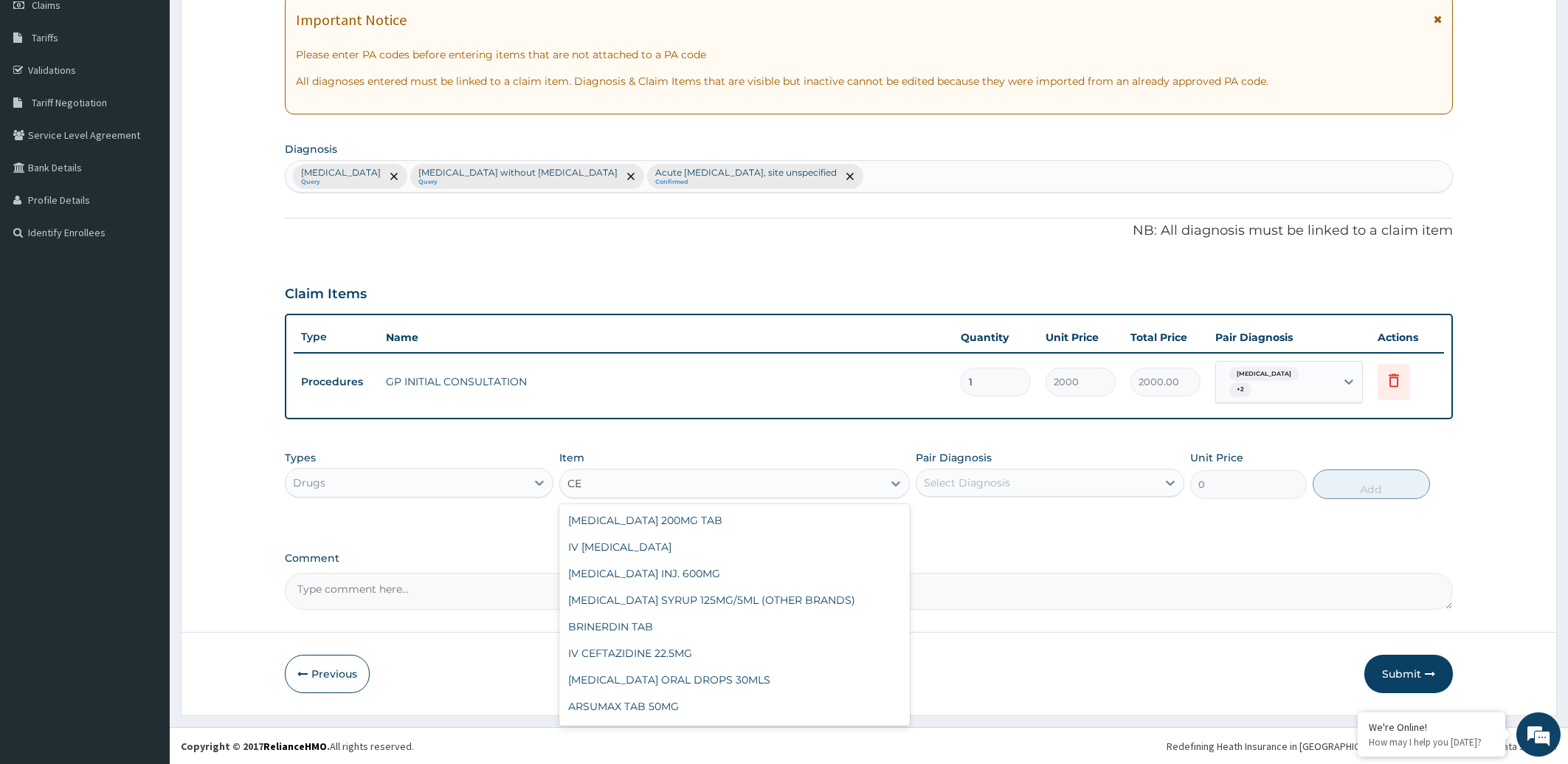
type input "C"
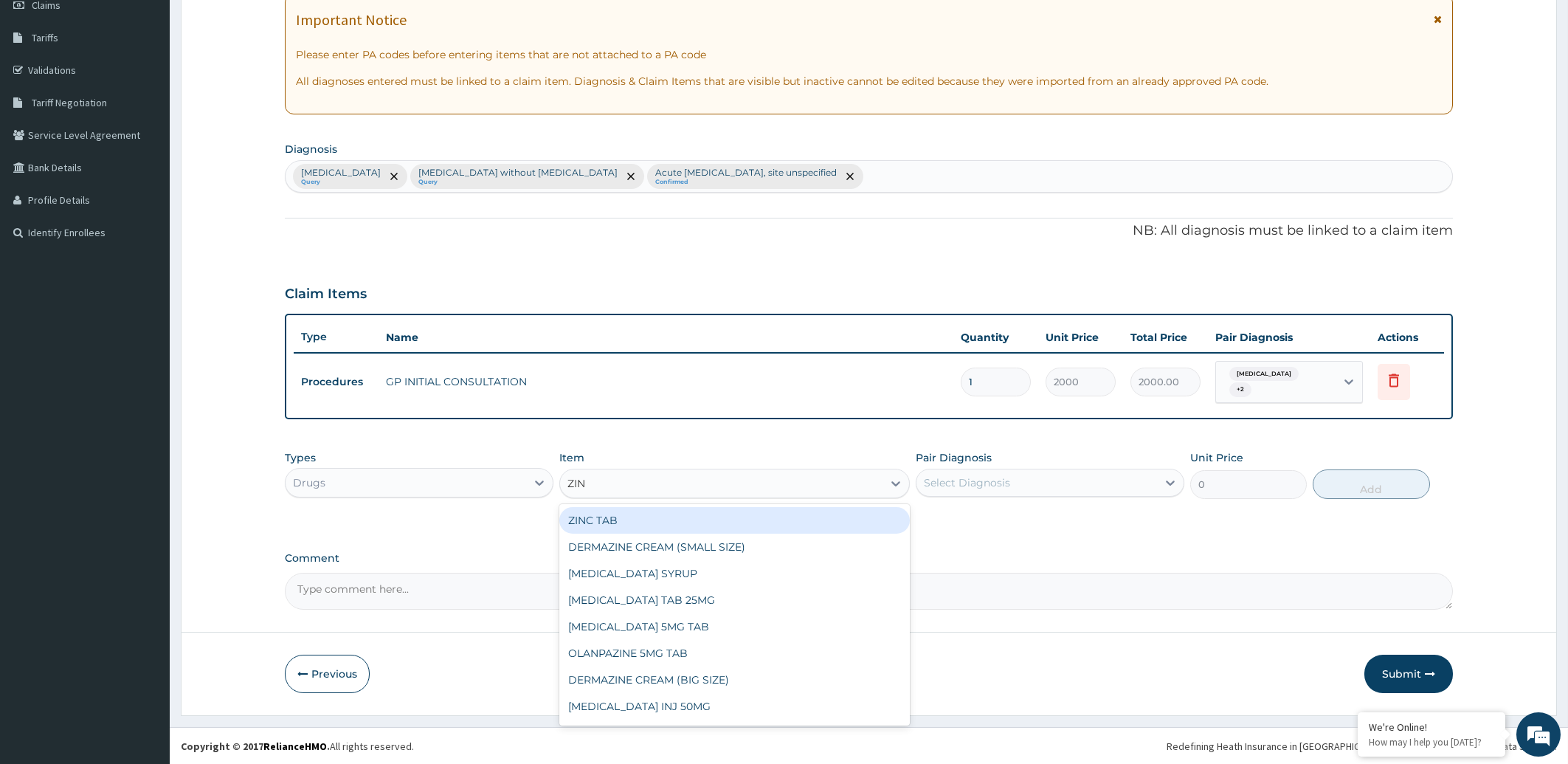
type input "[PERSON_NAME]"
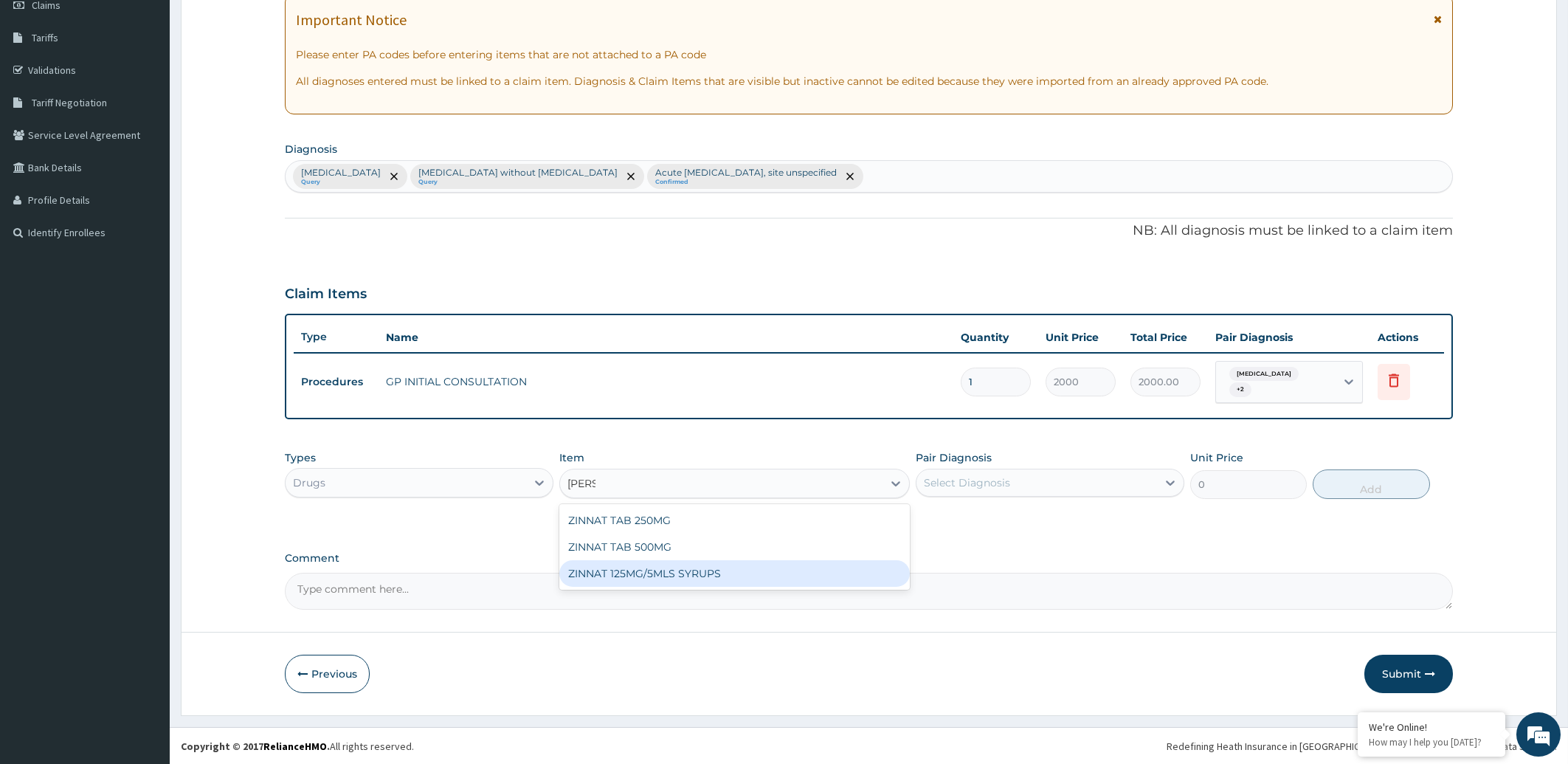
click at [753, 570] on div "ZINNAT 125MG/5MLS SYRUPS" at bounding box center [735, 573] width 350 height 26
type input "2700"
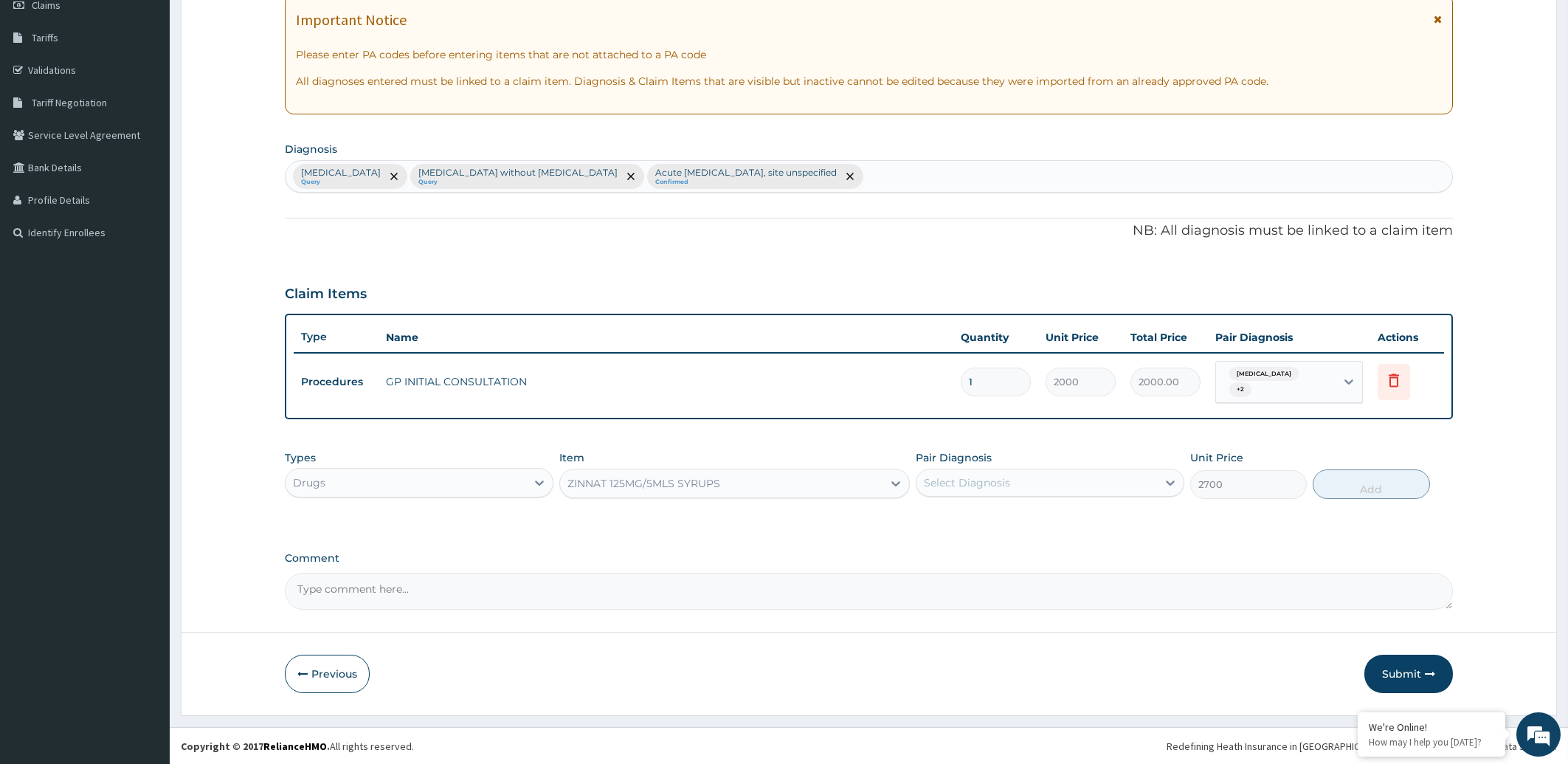
click at [999, 482] on div "Select Diagnosis" at bounding box center [967, 483] width 87 height 15
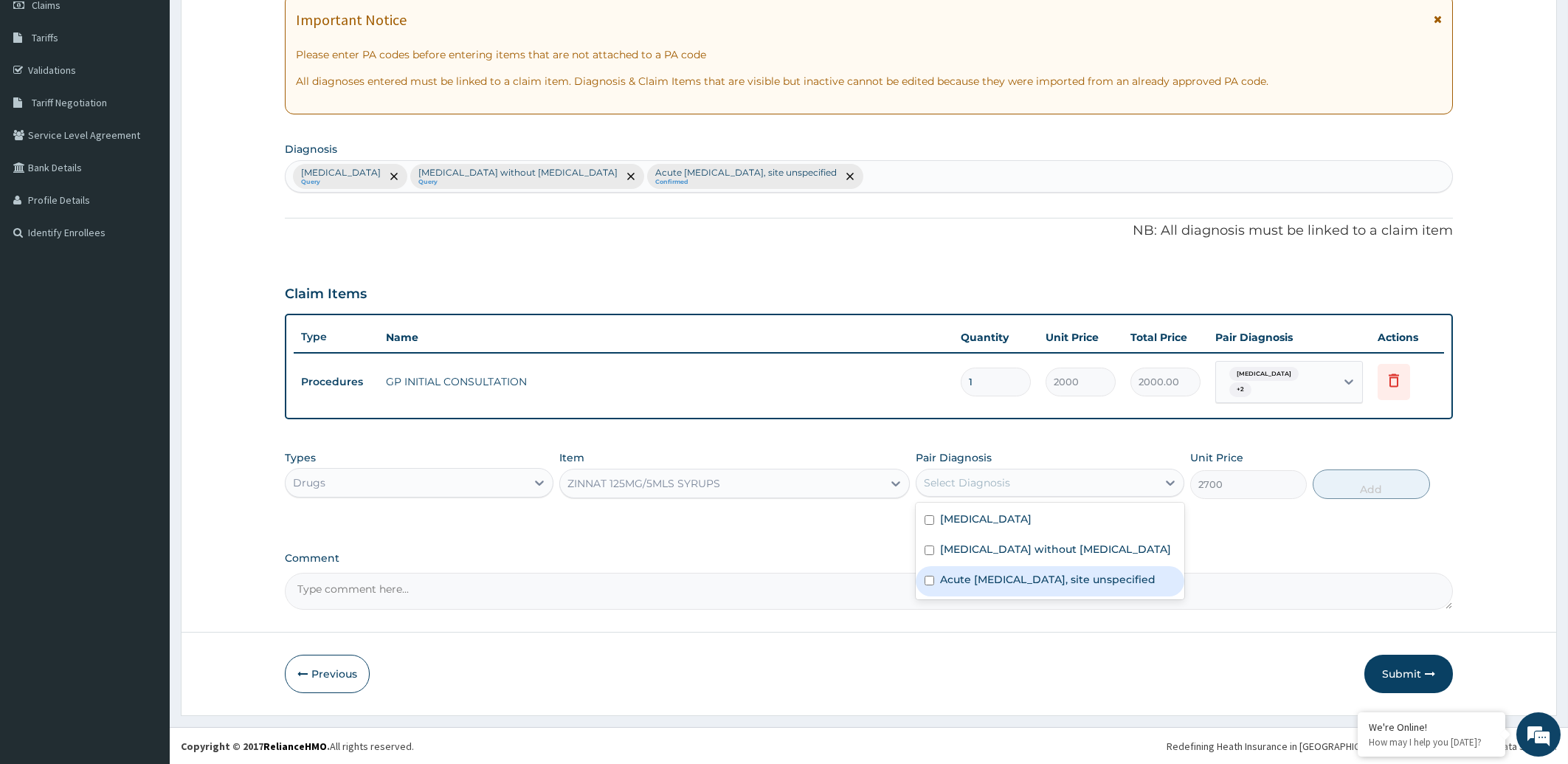
click at [1013, 584] on label "Acute [MEDICAL_DATA], site unspecified" at bounding box center [1048, 579] width 215 height 15
checkbox input "true"
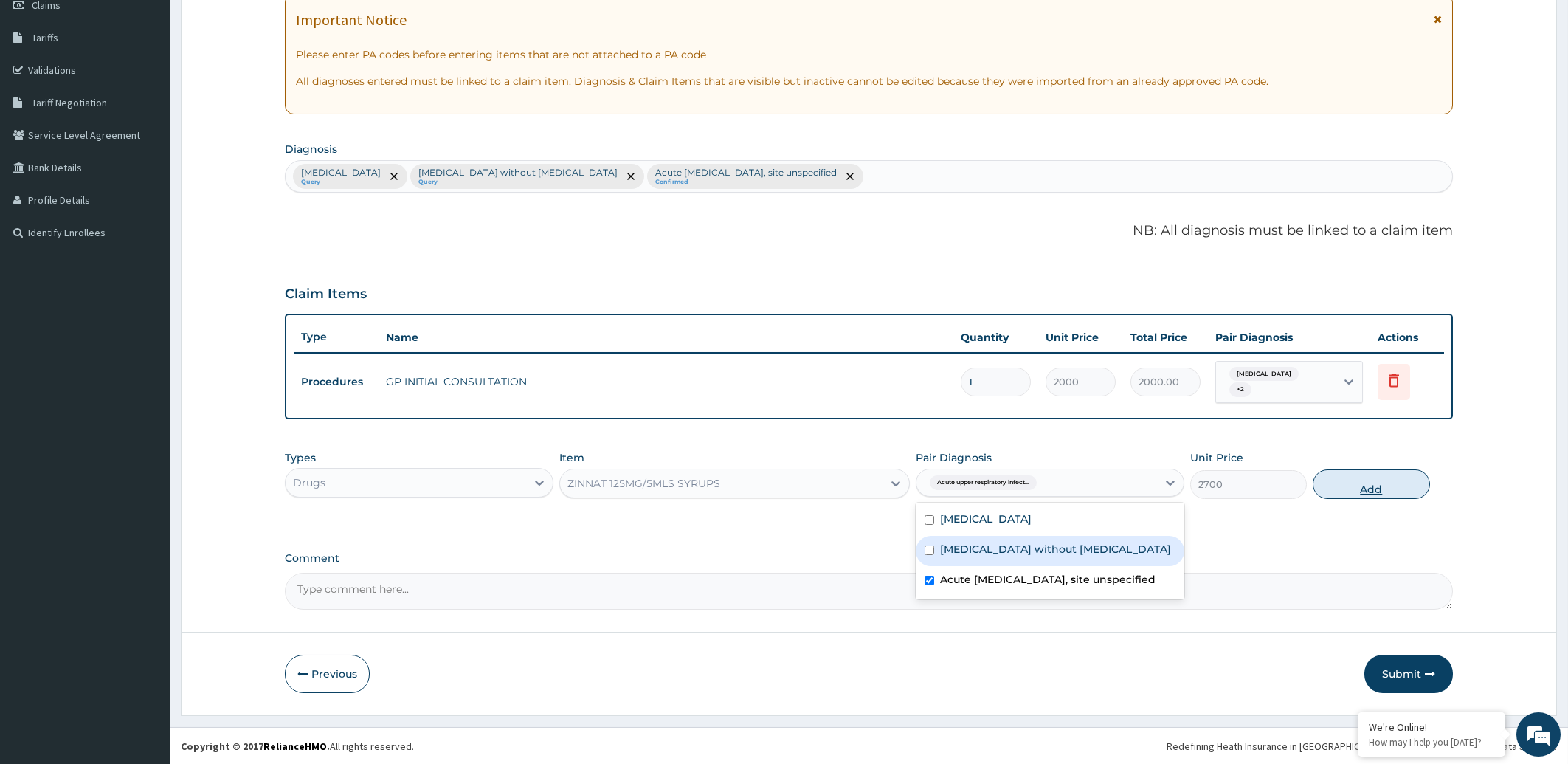
click at [1377, 490] on button "Add" at bounding box center [1371, 485] width 117 height 30
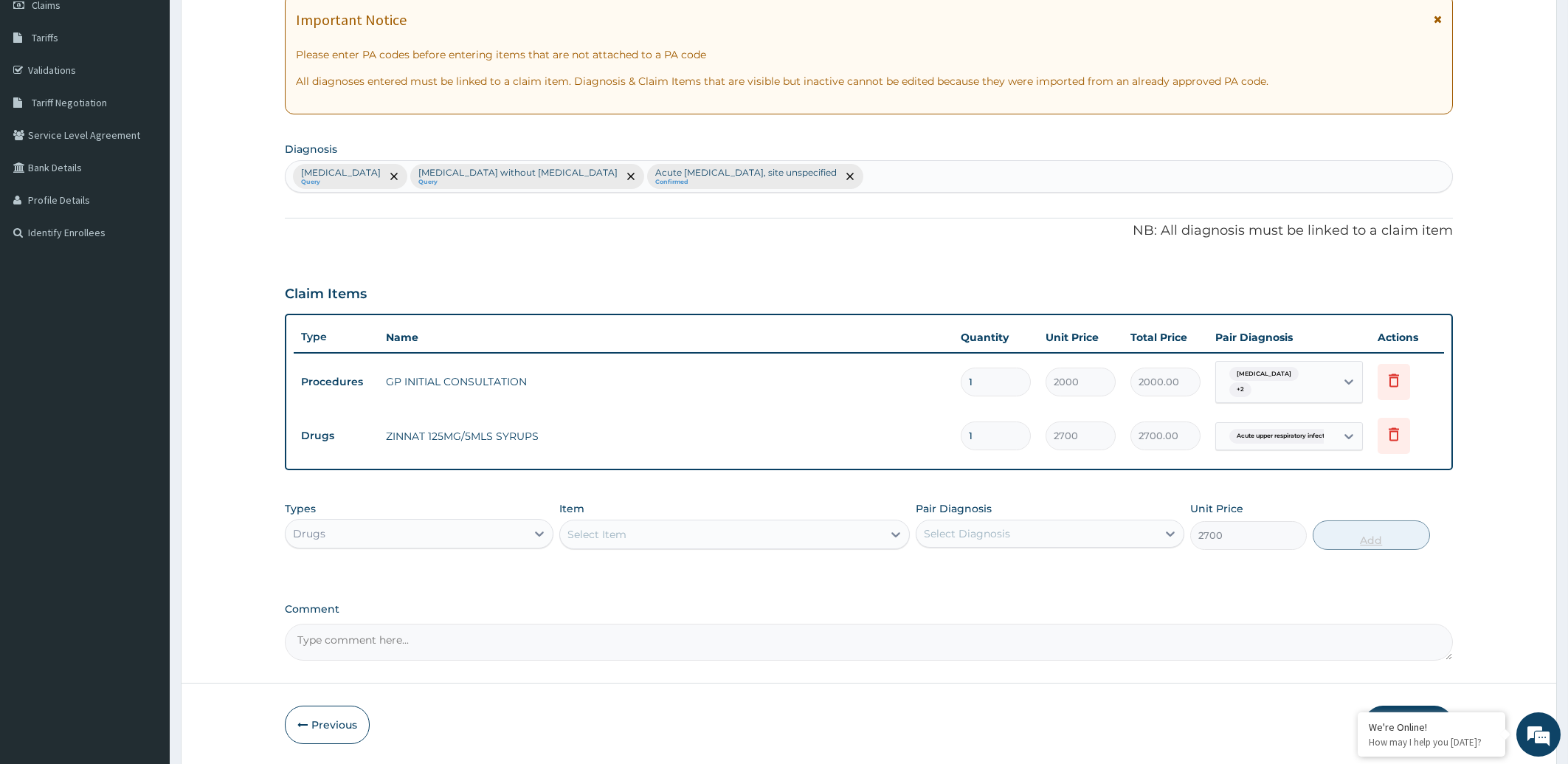
type input "0"
click at [624, 527] on div "Select Item" at bounding box center [597, 534] width 59 height 15
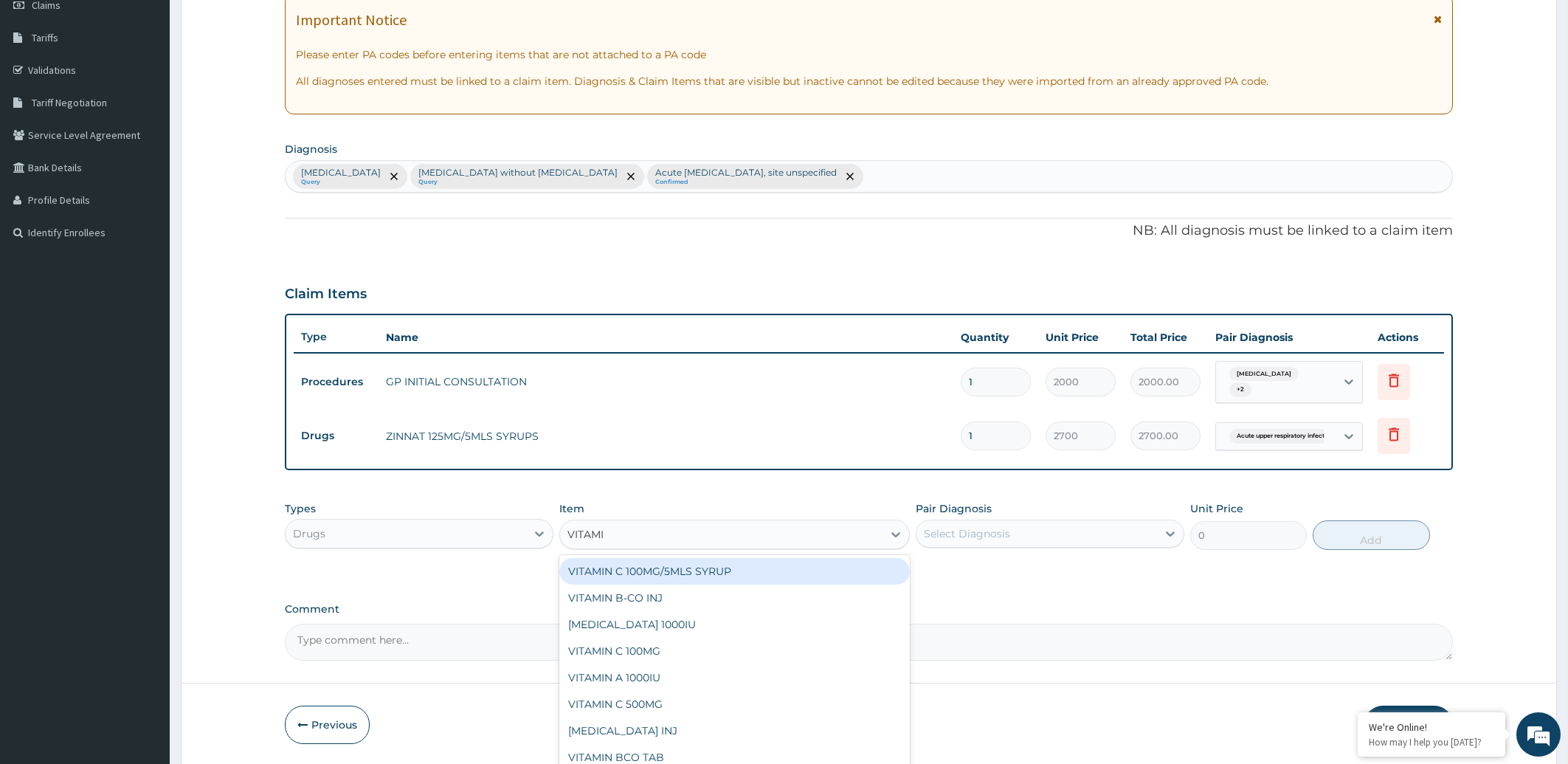
type input "VITAMIN"
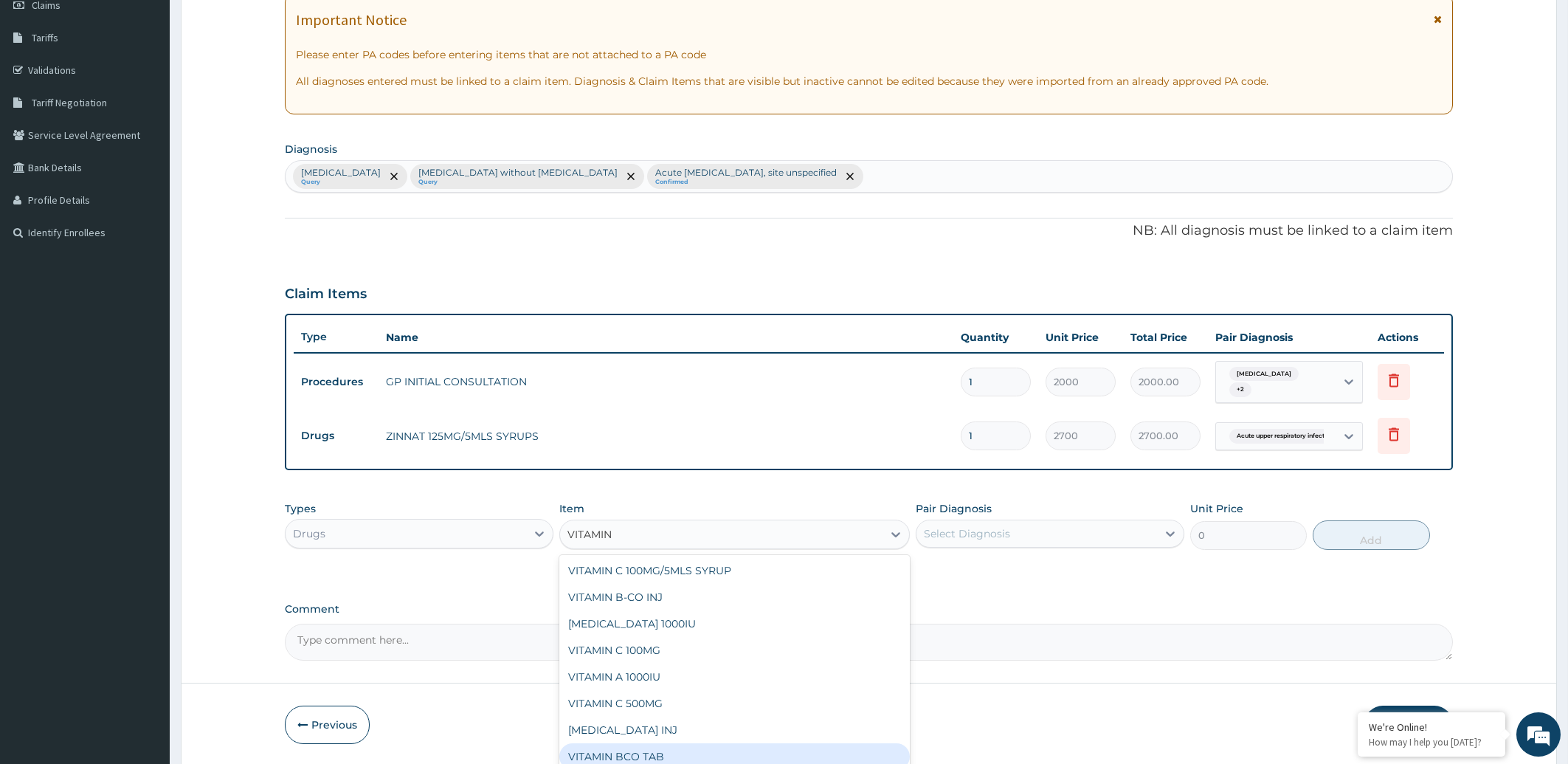
scroll to position [0, 0]
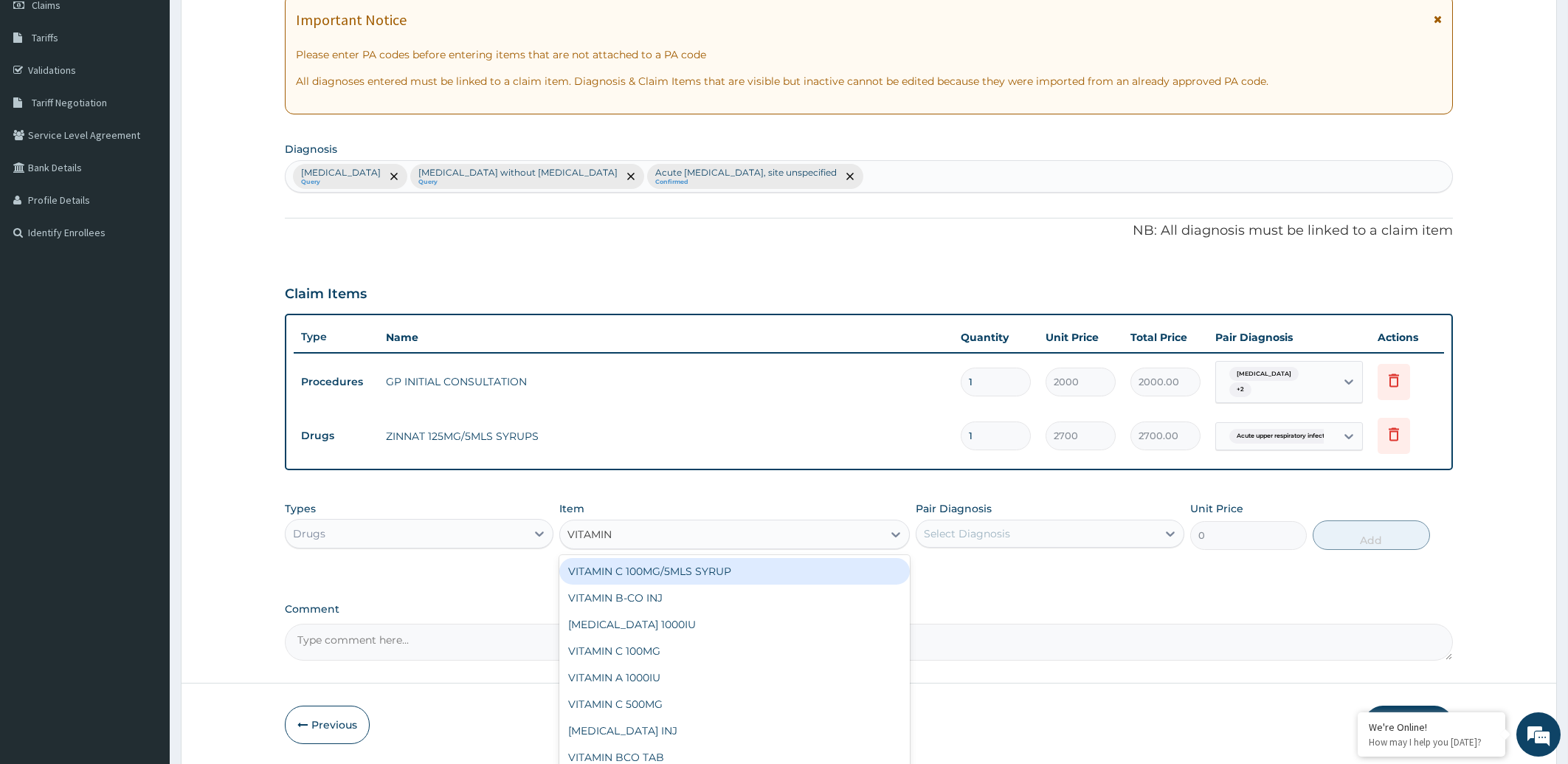
click at [710, 570] on div "VITAMIN C 100MG/5MLS SYRUP" at bounding box center [735, 571] width 350 height 26
type input "350"
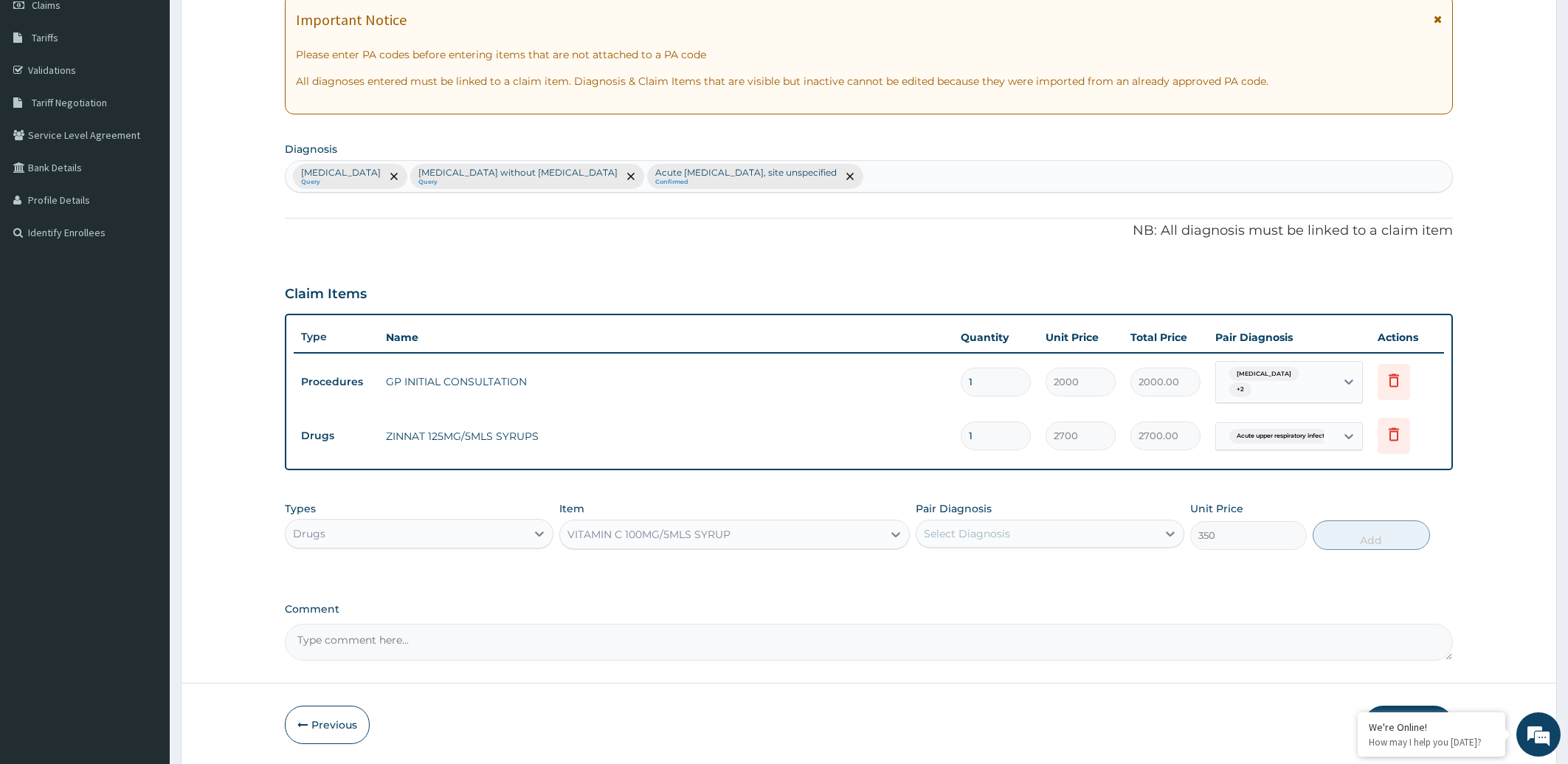
click at [1002, 536] on div "Select Diagnosis" at bounding box center [967, 534] width 87 height 15
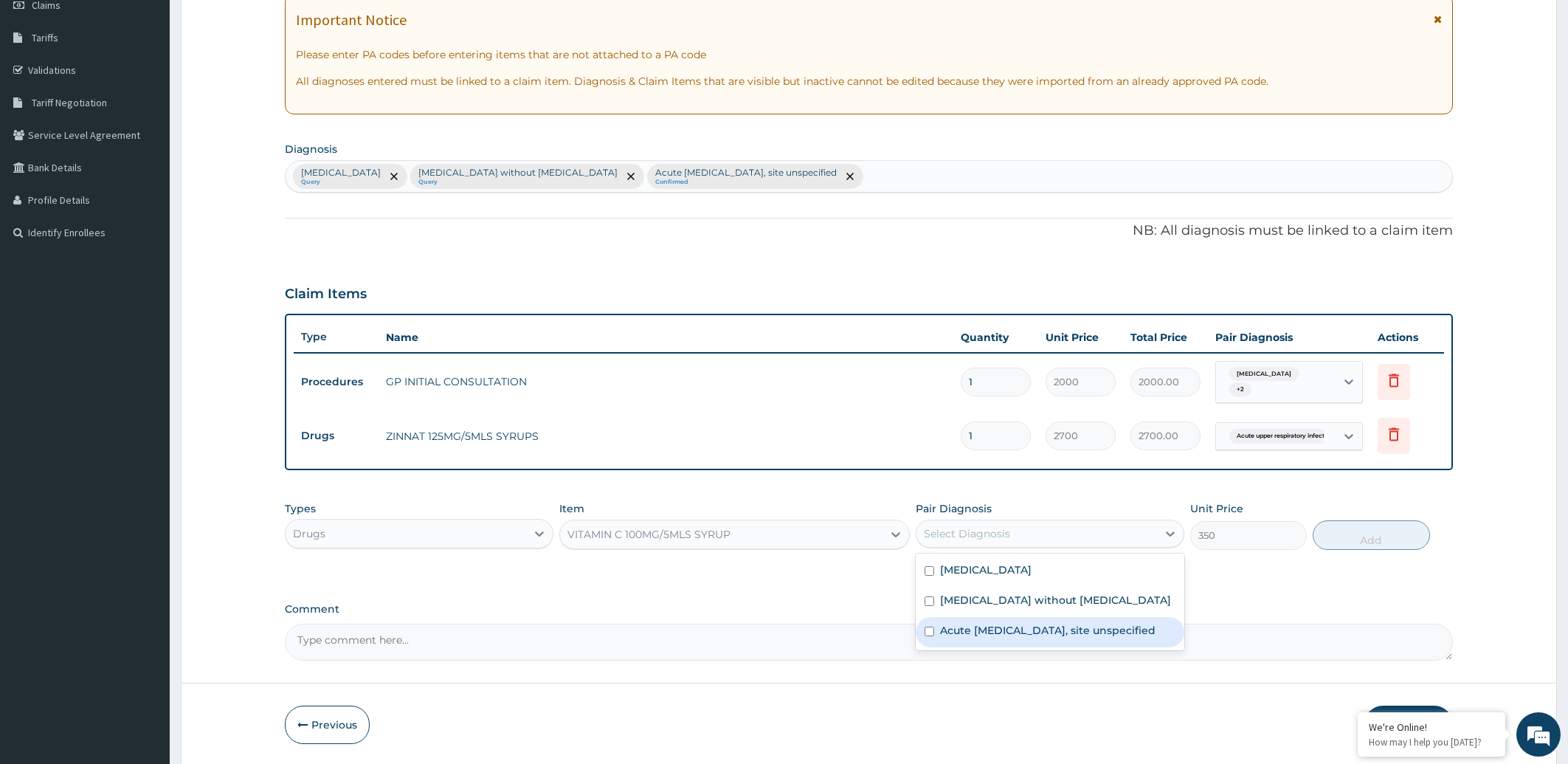
click at [941, 632] on label "Acute [MEDICAL_DATA], site unspecified" at bounding box center [1048, 630] width 215 height 15
checkbox input "true"
click at [1376, 543] on button "Add" at bounding box center [1371, 535] width 117 height 30
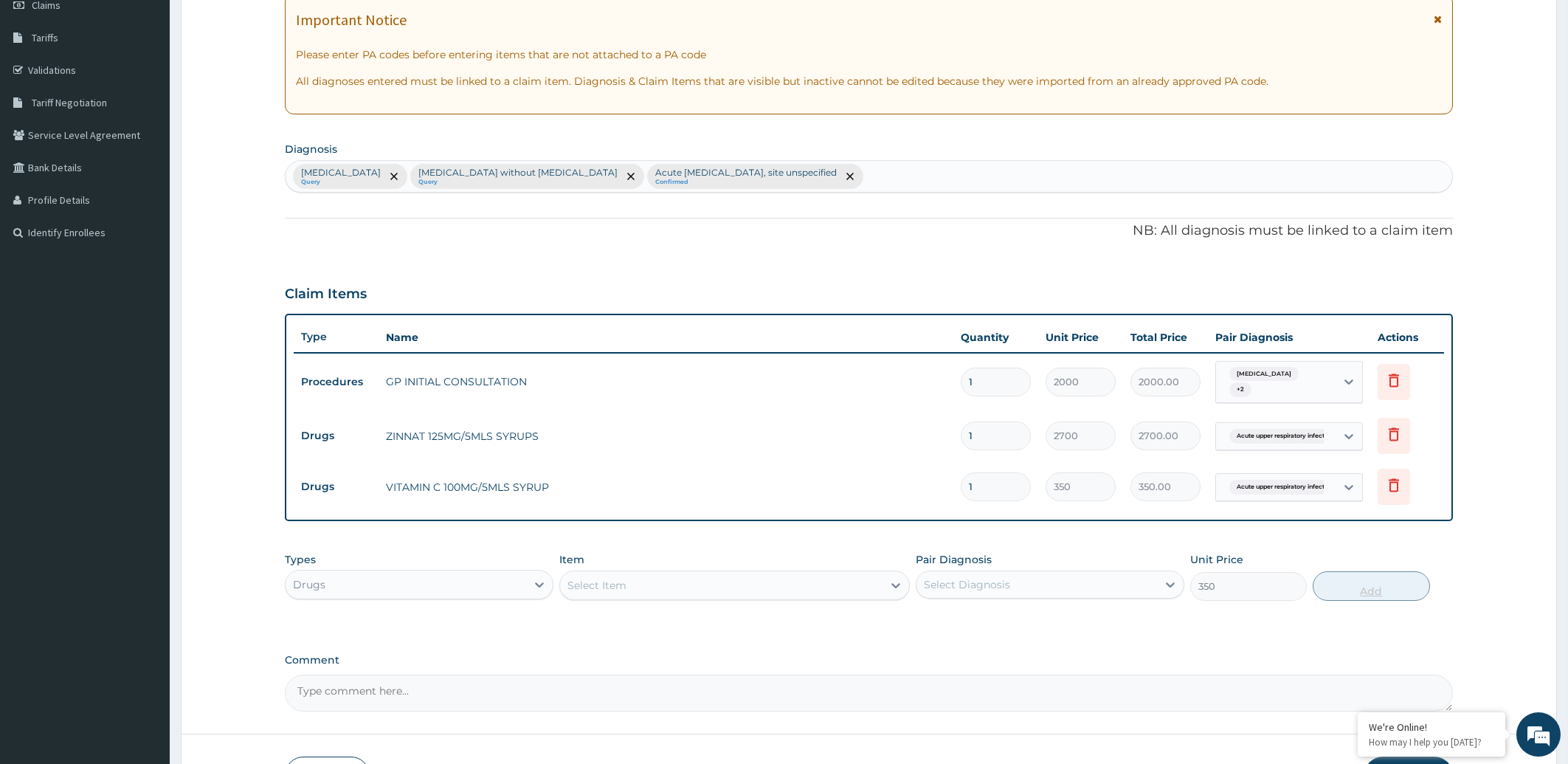
type input "0"
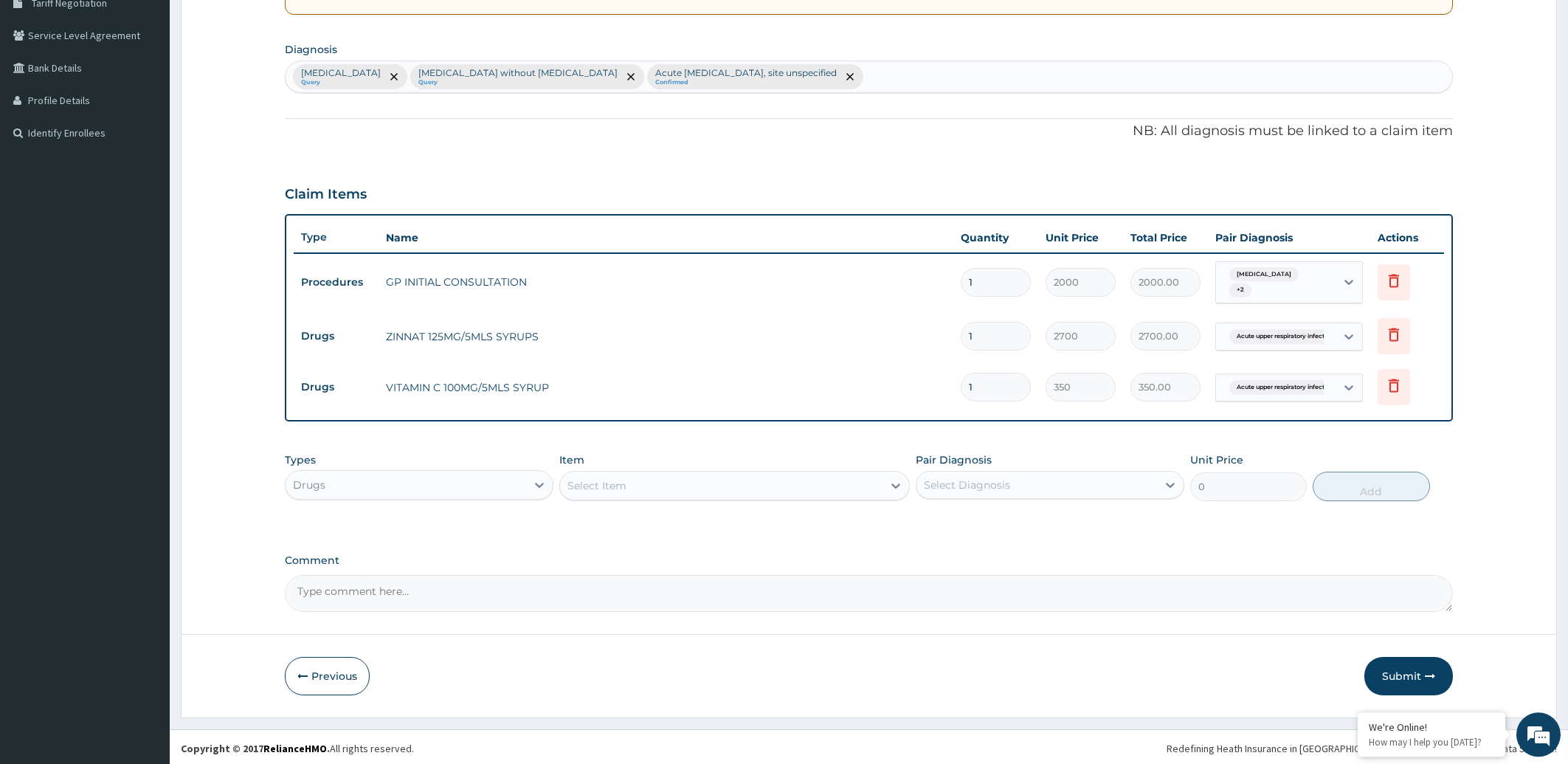
scroll to position [322, 0]
click at [606, 489] on div "Select Item" at bounding box center [597, 484] width 59 height 15
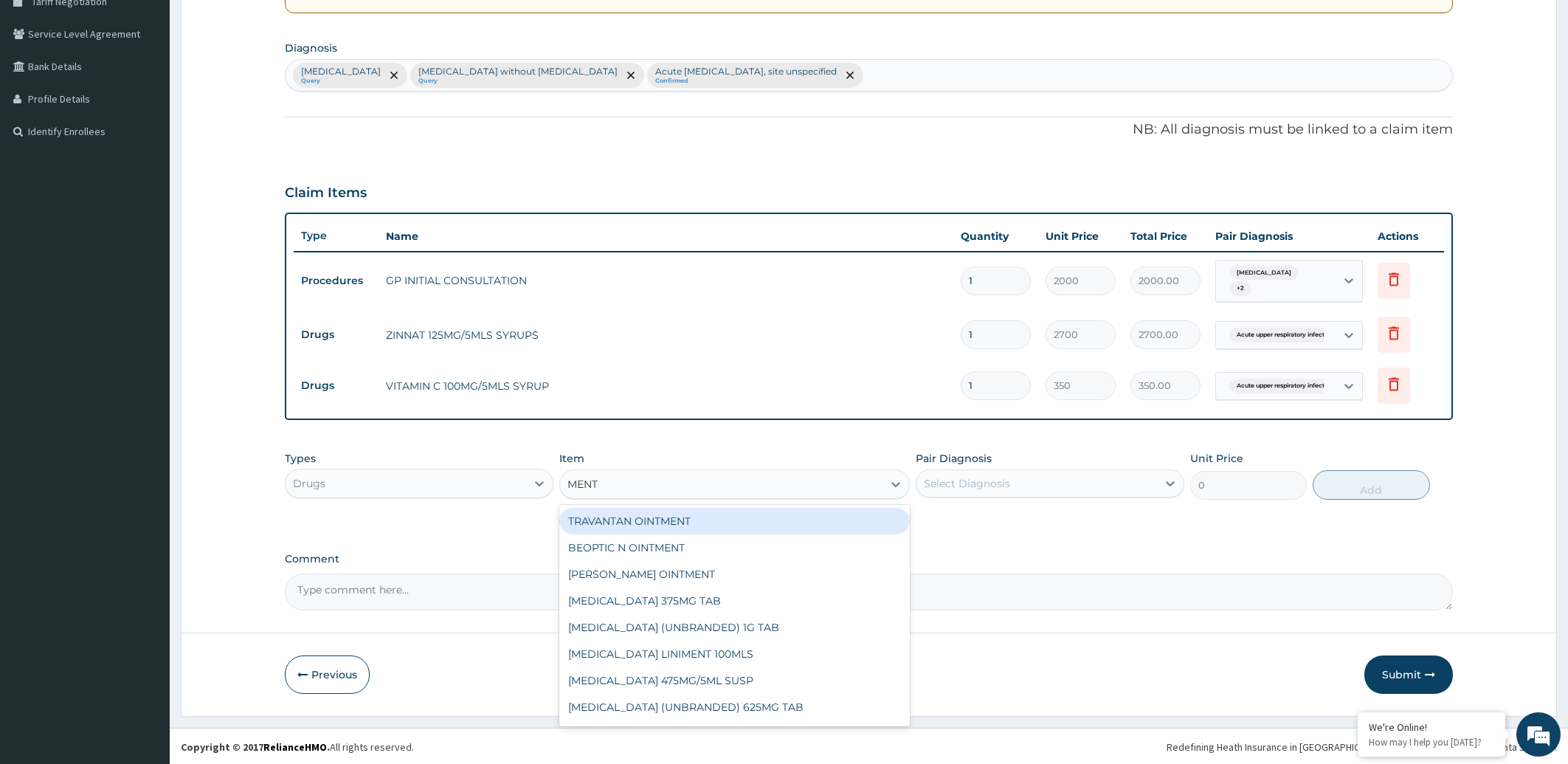
type input "[PERSON_NAME]"
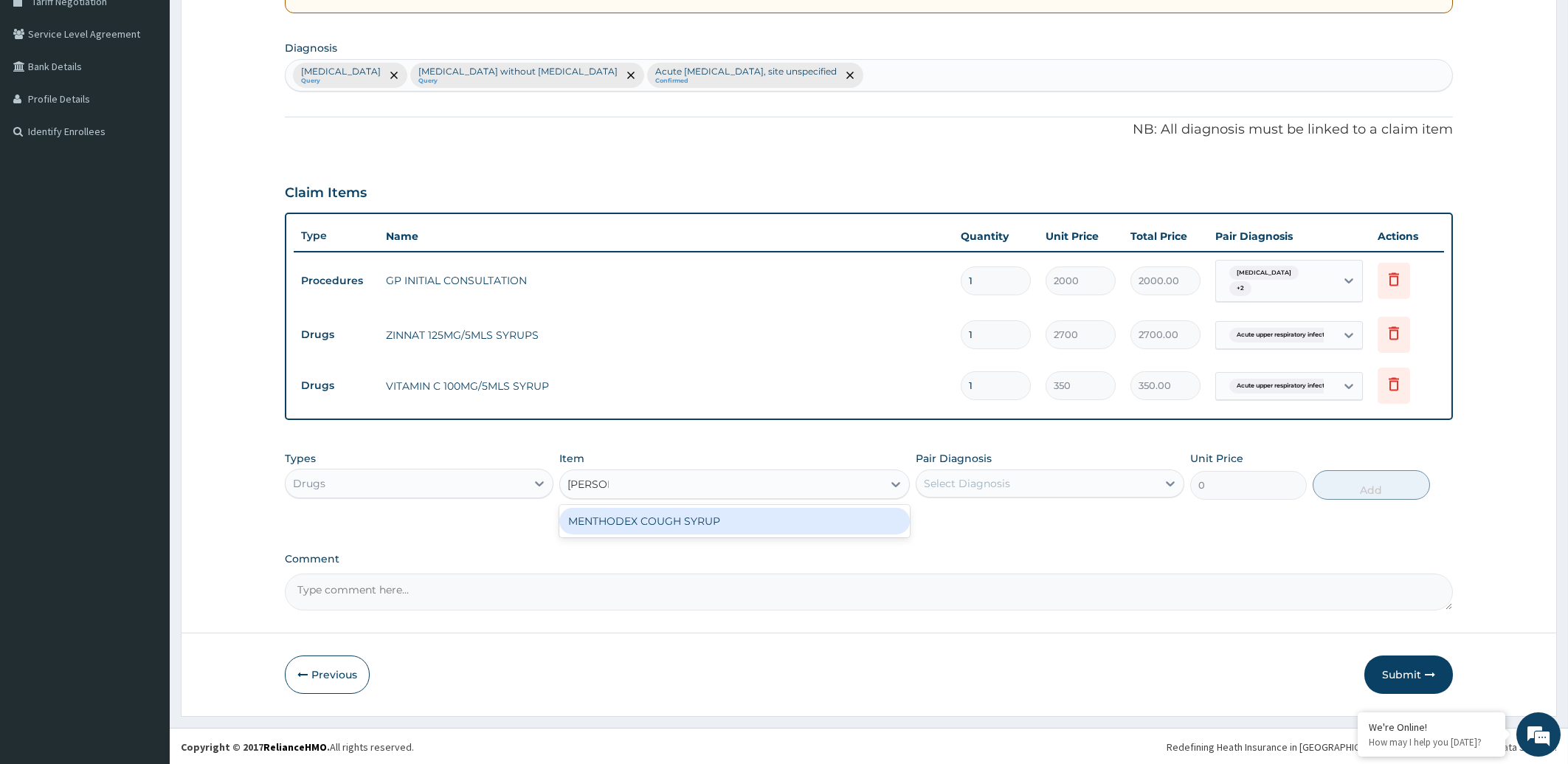
click at [686, 522] on div "MENTHODEX COUGH SYRUP" at bounding box center [735, 521] width 350 height 26
type input "850"
click at [1056, 494] on div "Select Diagnosis" at bounding box center [1049, 484] width 269 height 28
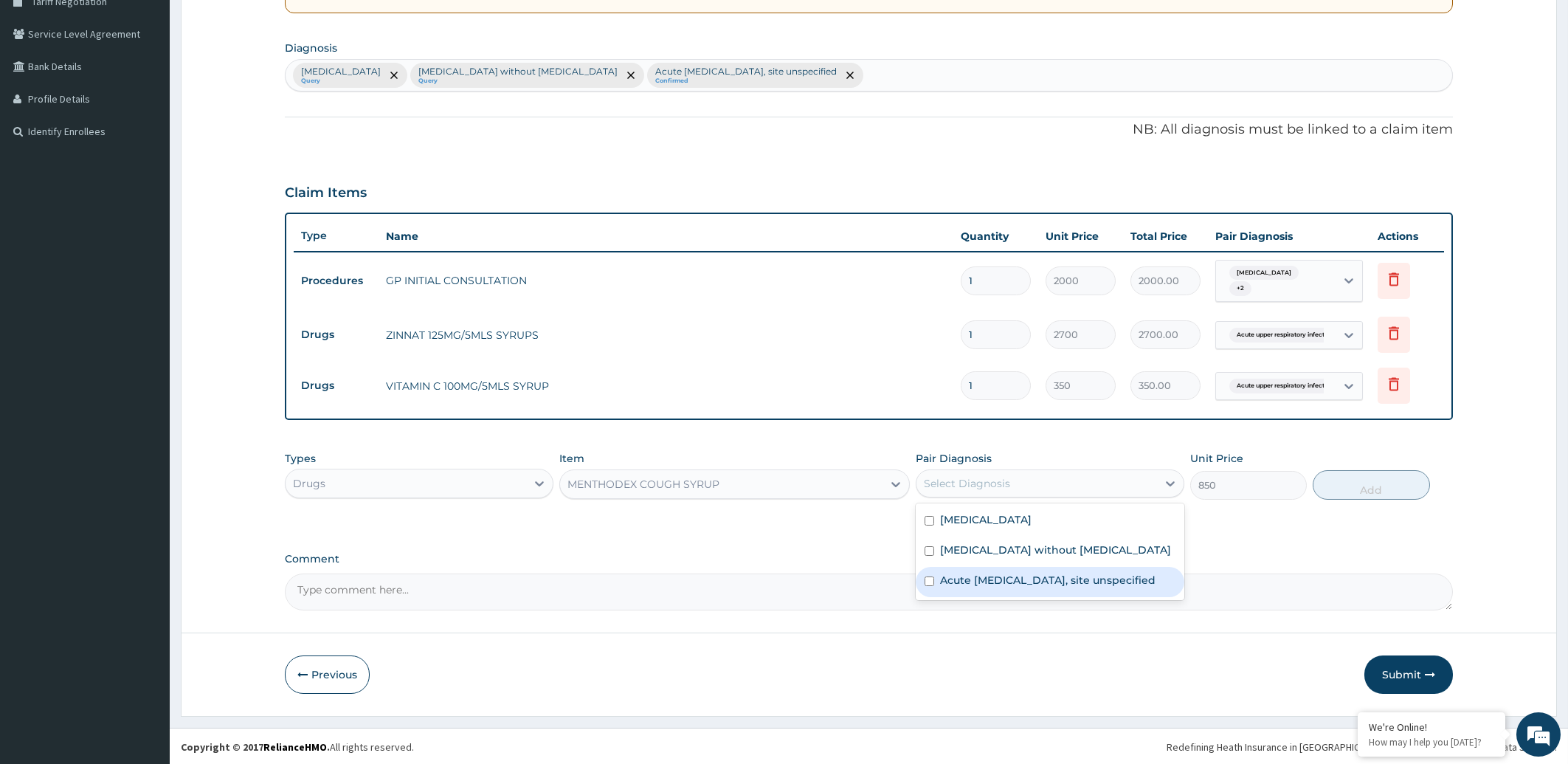
click at [999, 581] on label "Acute [MEDICAL_DATA], site unspecified" at bounding box center [1048, 580] width 215 height 15
checkbox input "true"
click at [1353, 478] on button "Add" at bounding box center [1371, 485] width 117 height 30
type input "0"
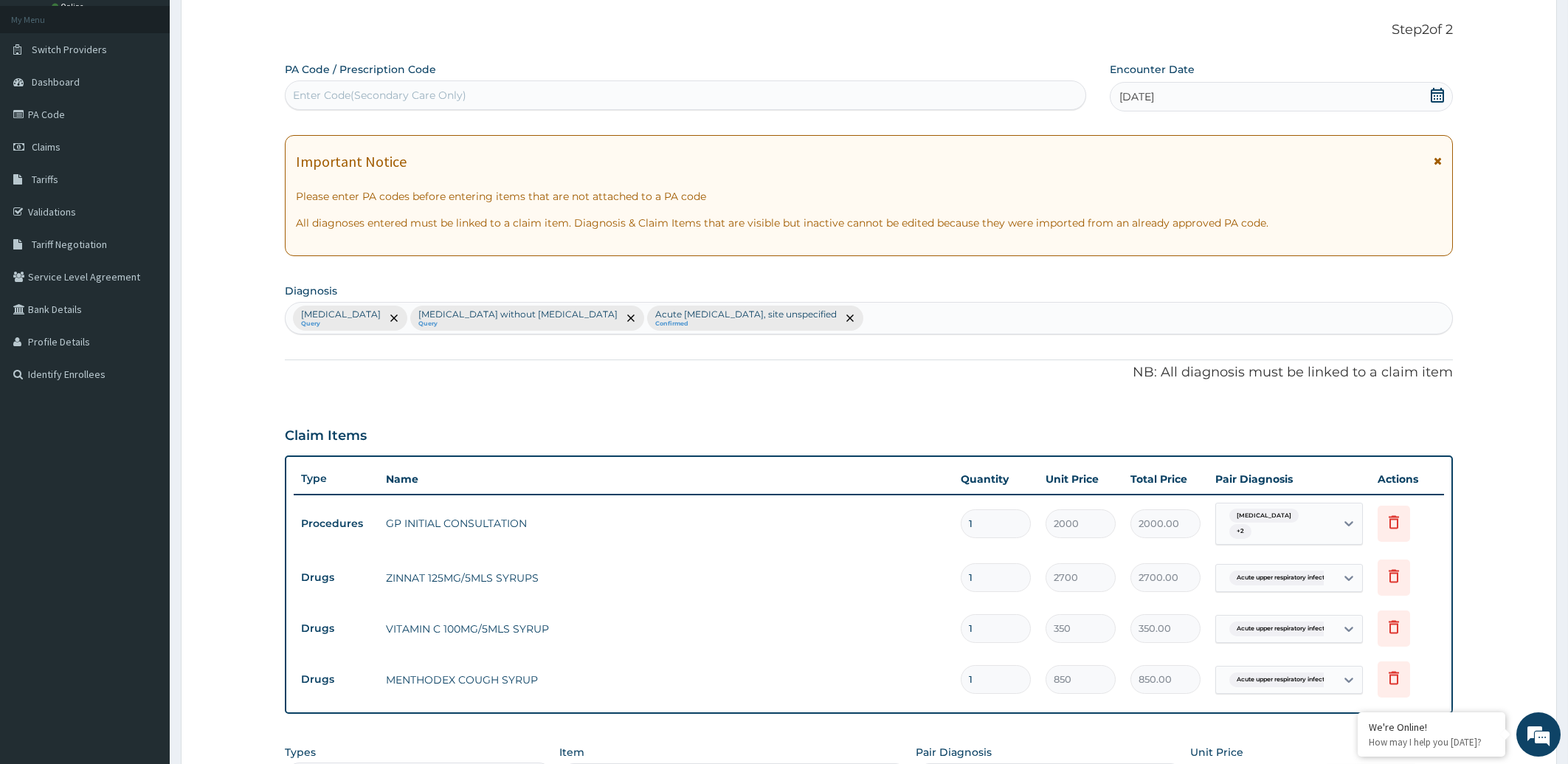
scroll to position [372, 0]
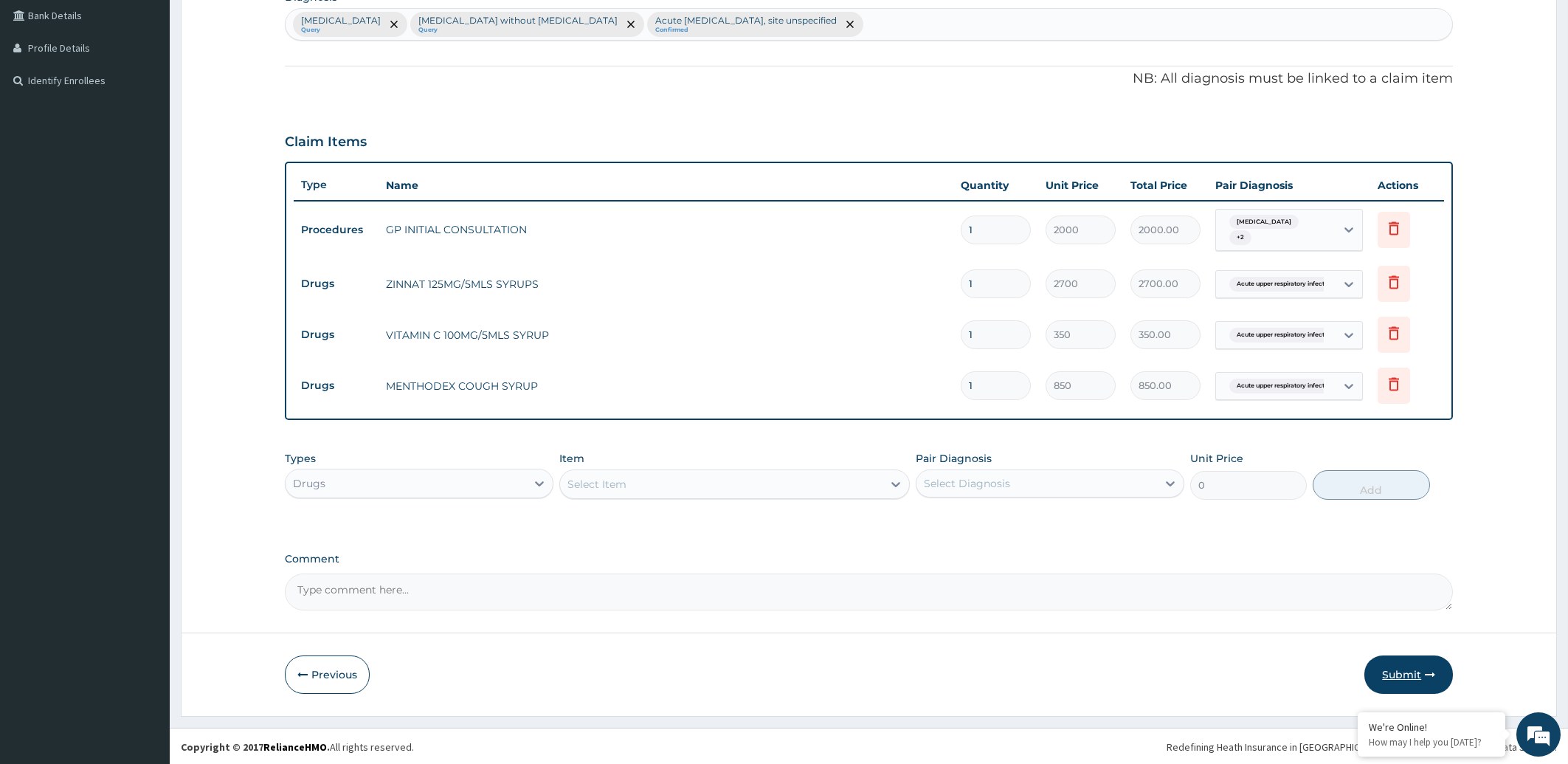
click at [1410, 673] on button "Submit" at bounding box center [1409, 675] width 88 height 39
click at [316, 672] on button "Previous" at bounding box center [327, 675] width 85 height 39
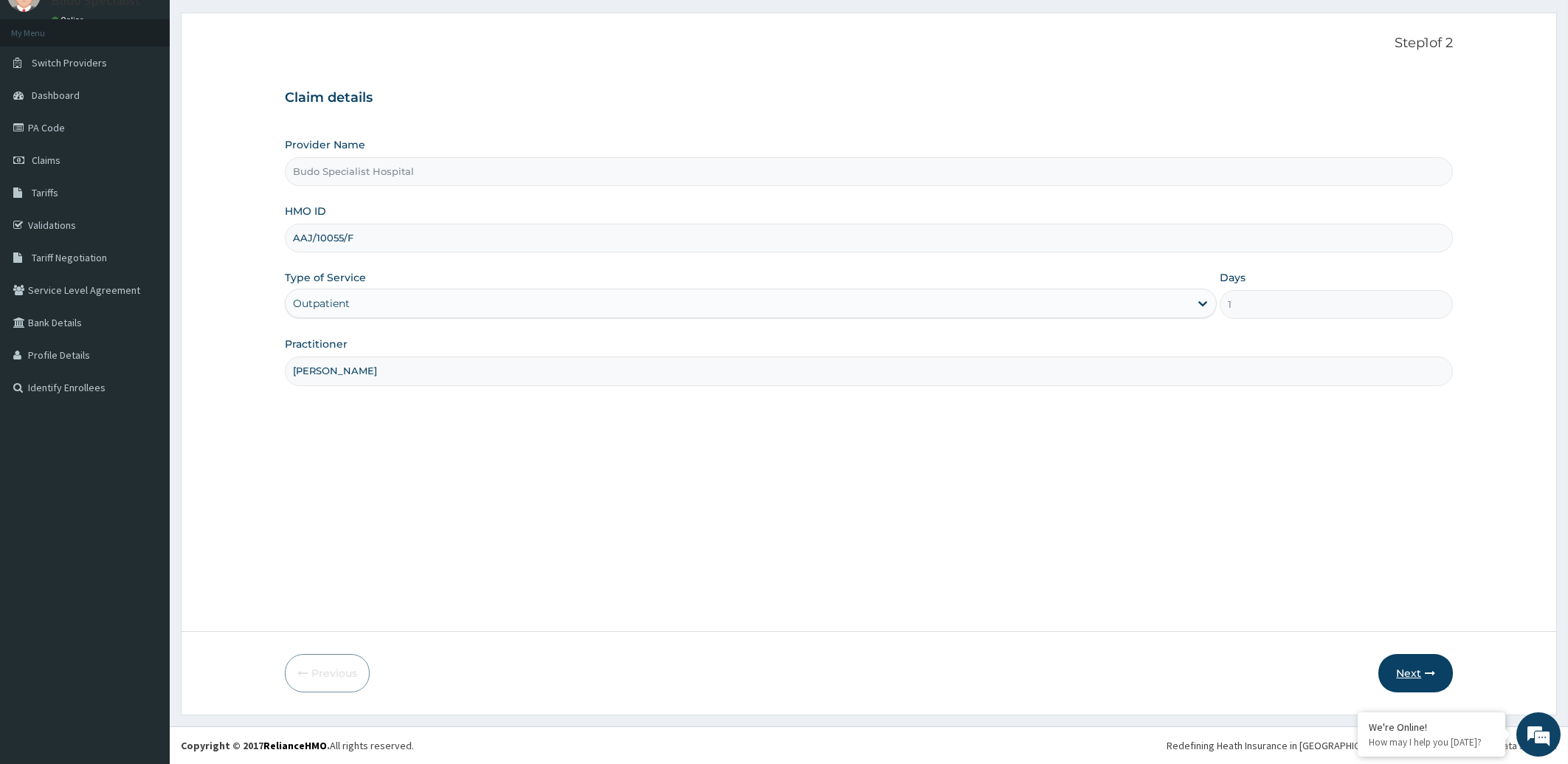
click at [1398, 679] on button "Next" at bounding box center [1416, 673] width 74 height 39
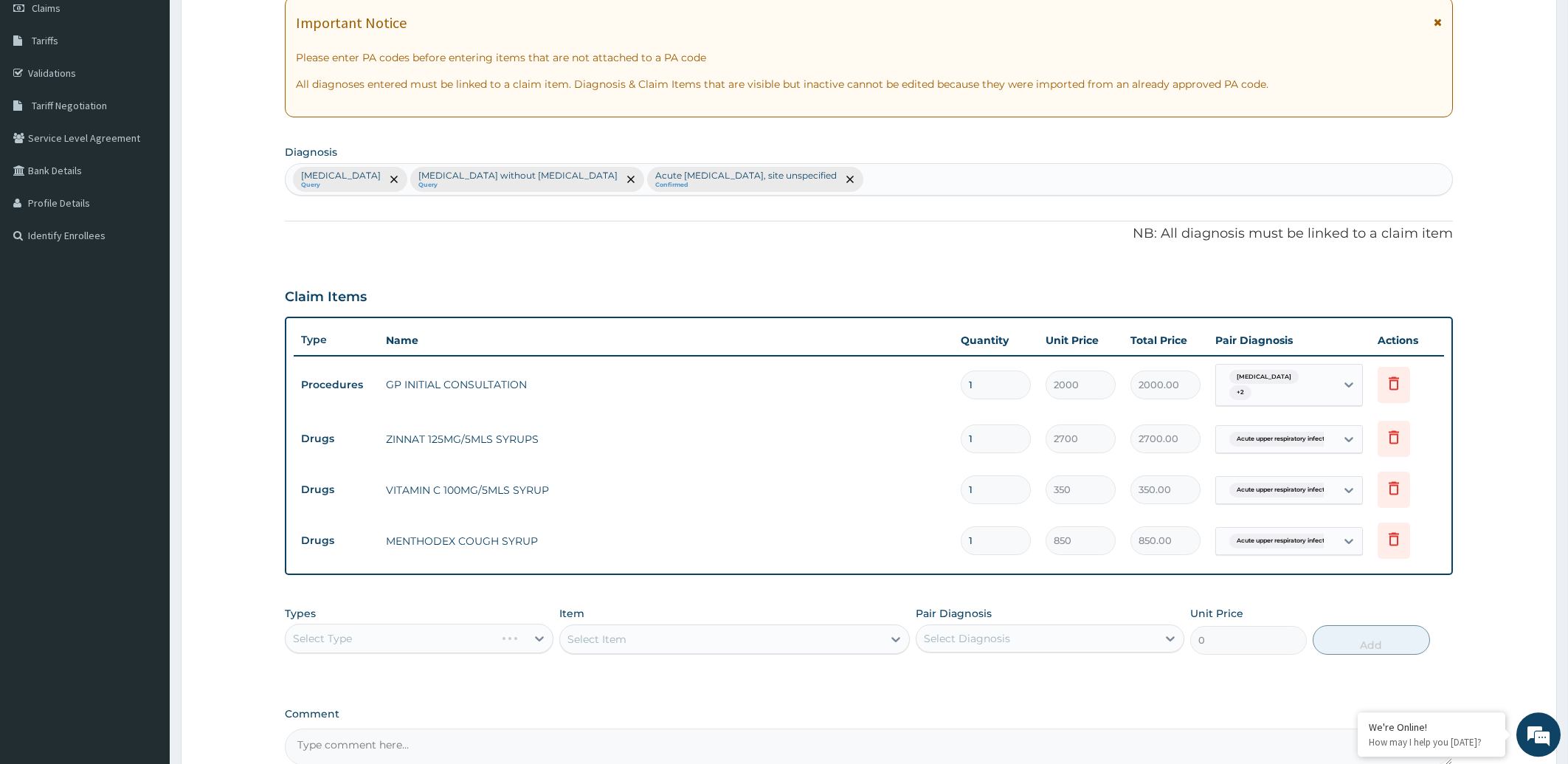
scroll to position [372, 0]
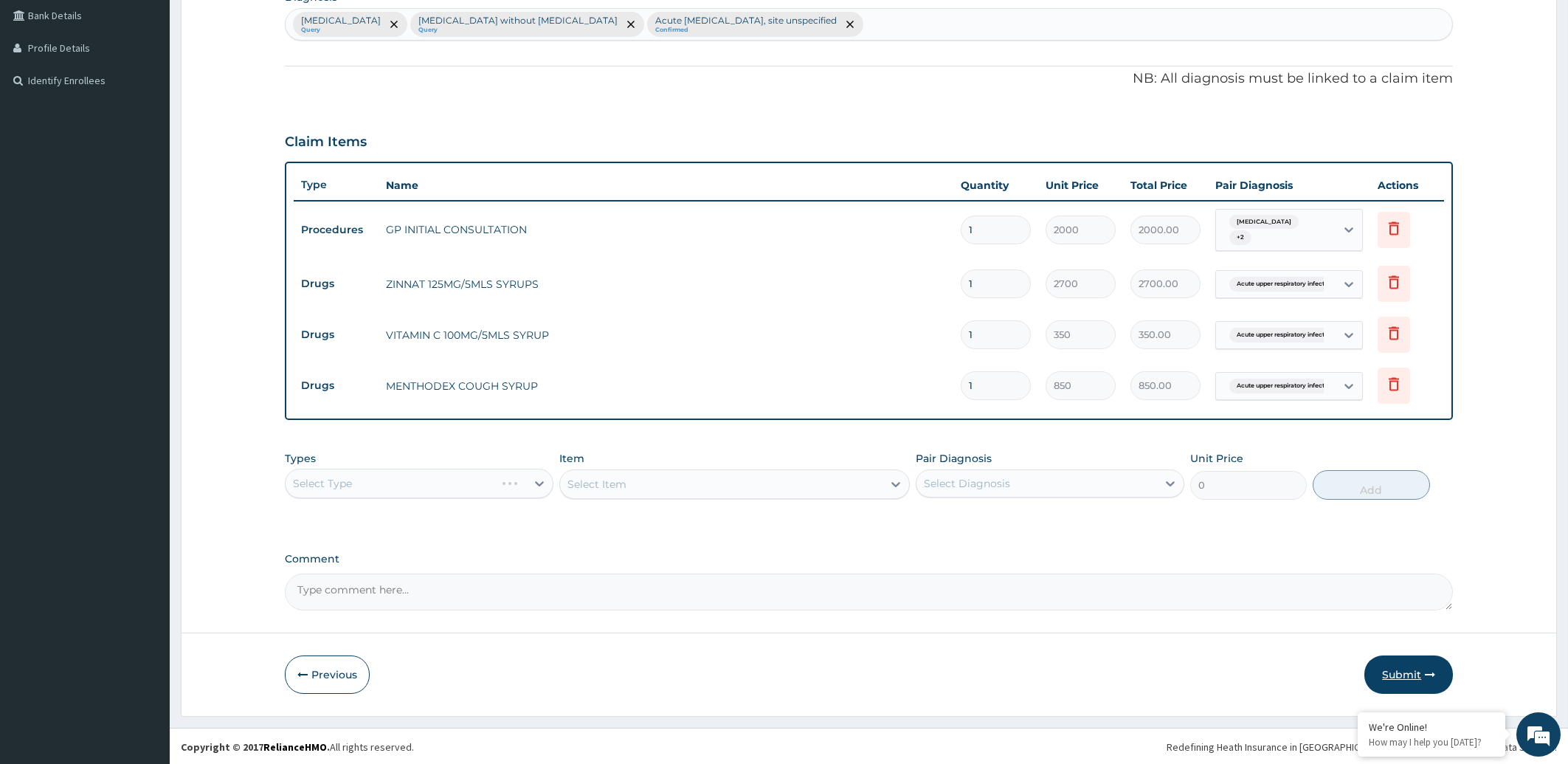
click at [1408, 679] on button "Submit" at bounding box center [1409, 675] width 88 height 39
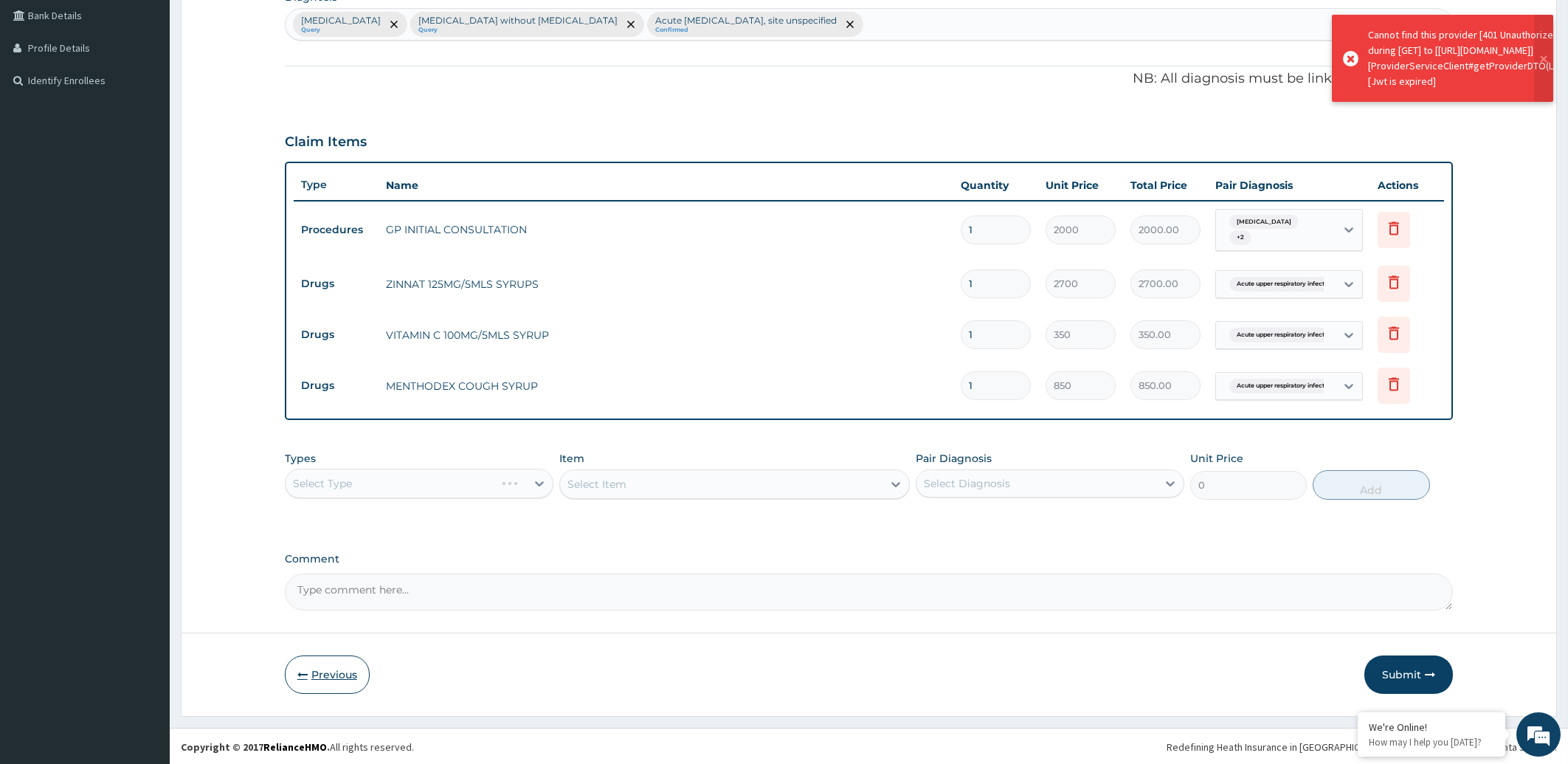
click at [326, 671] on button "Previous" at bounding box center [327, 675] width 85 height 39
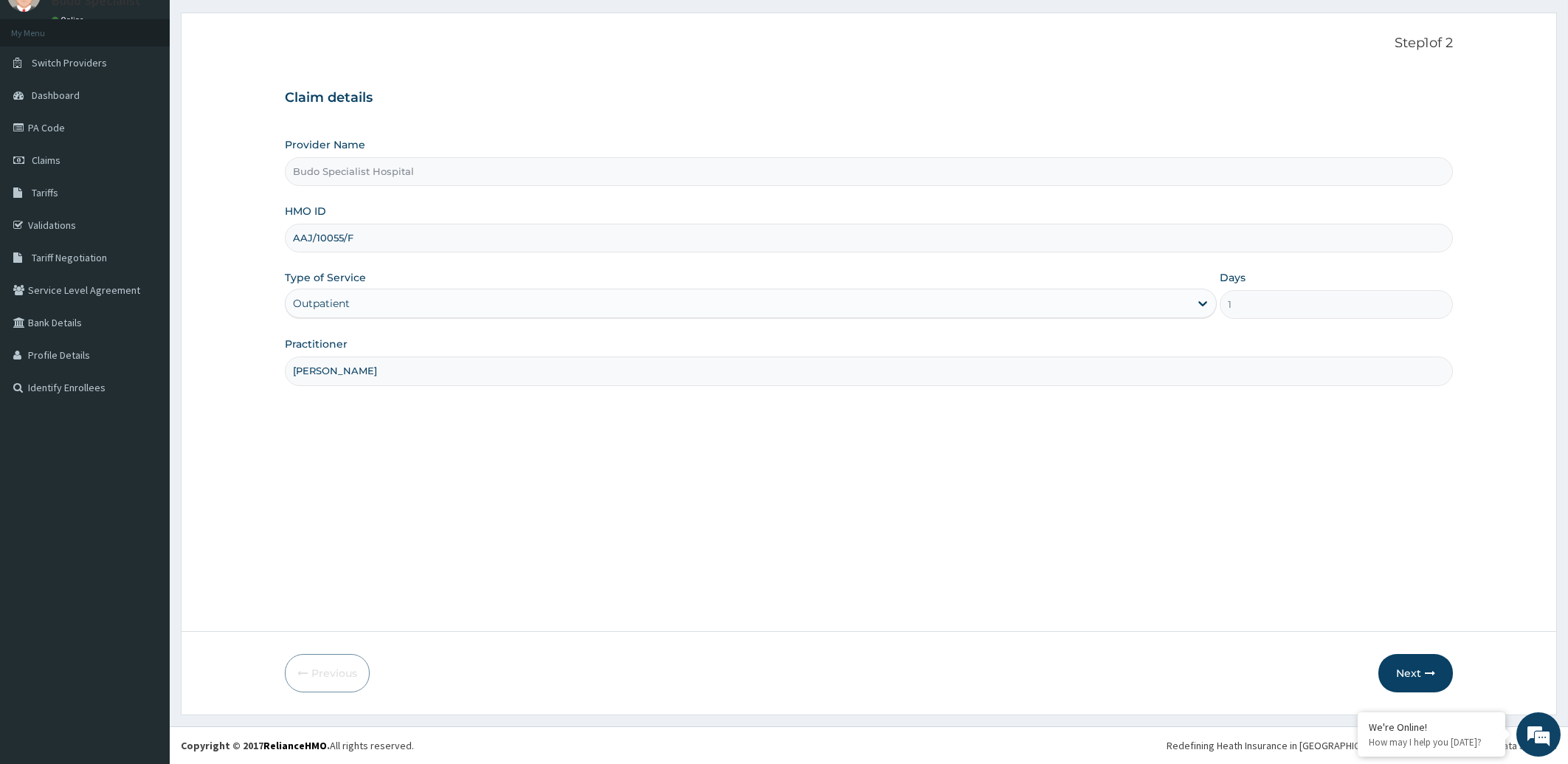
click at [312, 235] on input "AAJ/10055/F" at bounding box center [869, 237] width 1169 height 29
type input "AAS/10055/F"
click at [1409, 679] on button "Next" at bounding box center [1416, 673] width 74 height 39
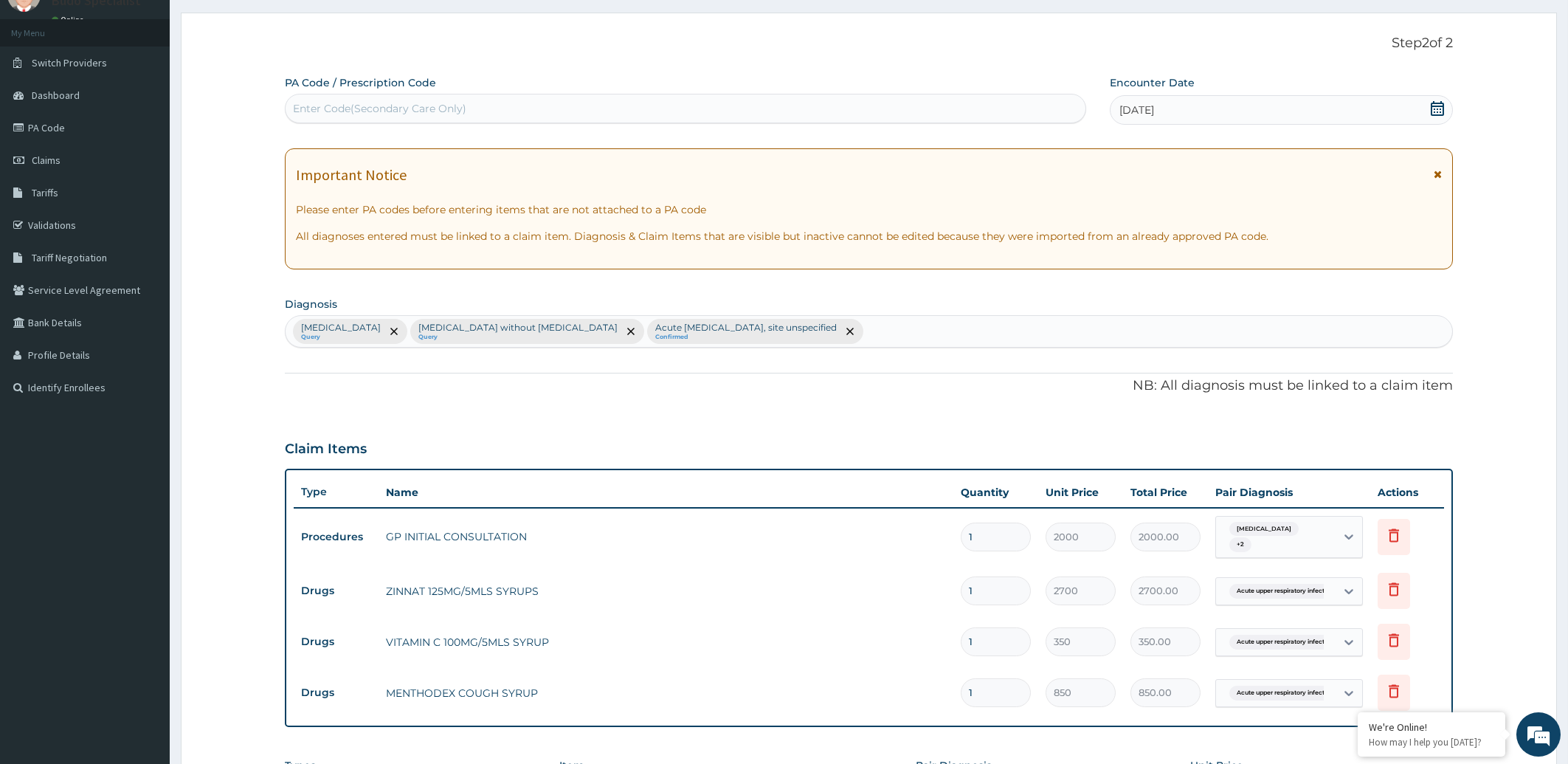
scroll to position [372, 0]
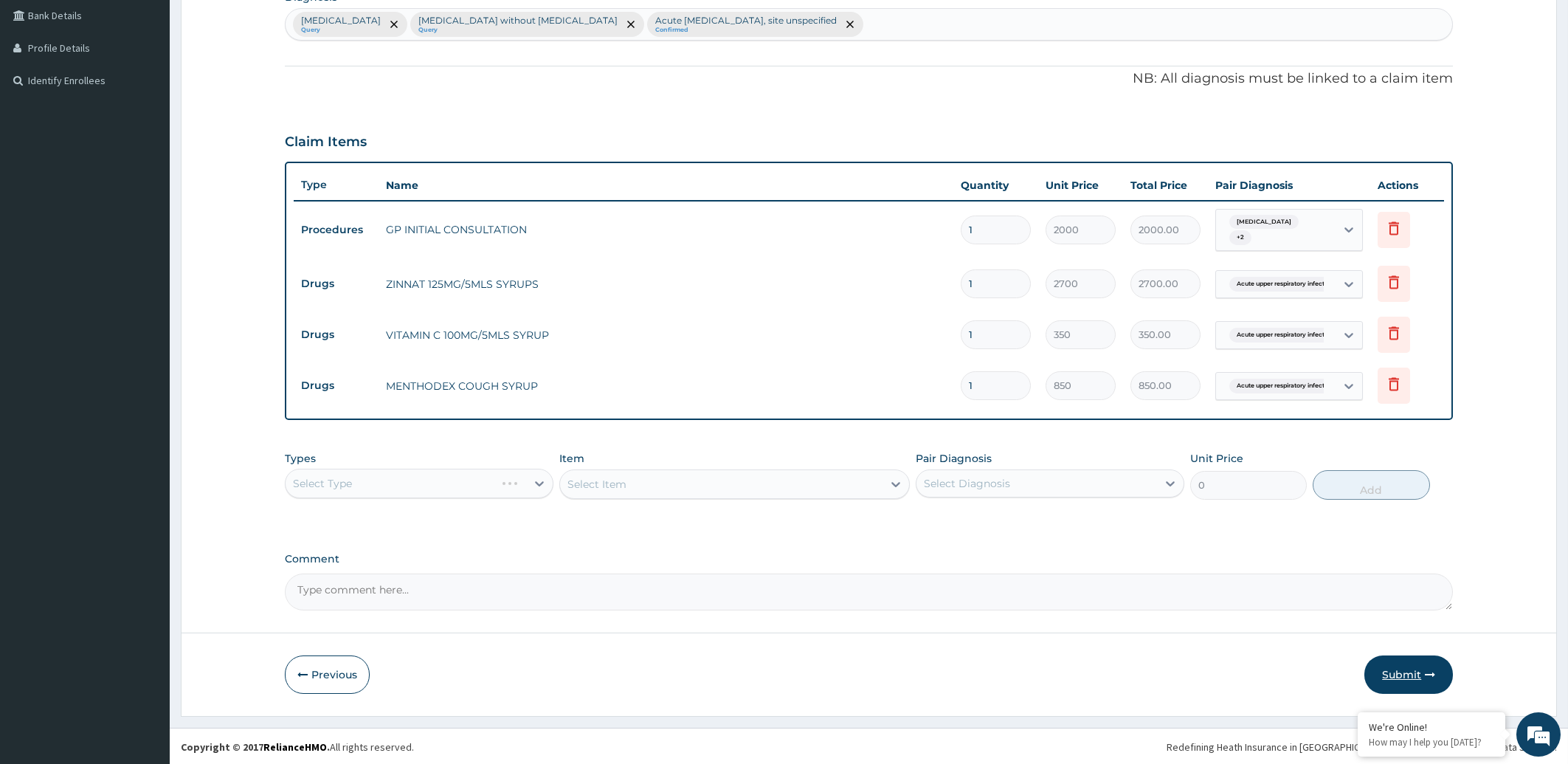
click at [1407, 676] on button "Submit" at bounding box center [1409, 675] width 88 height 39
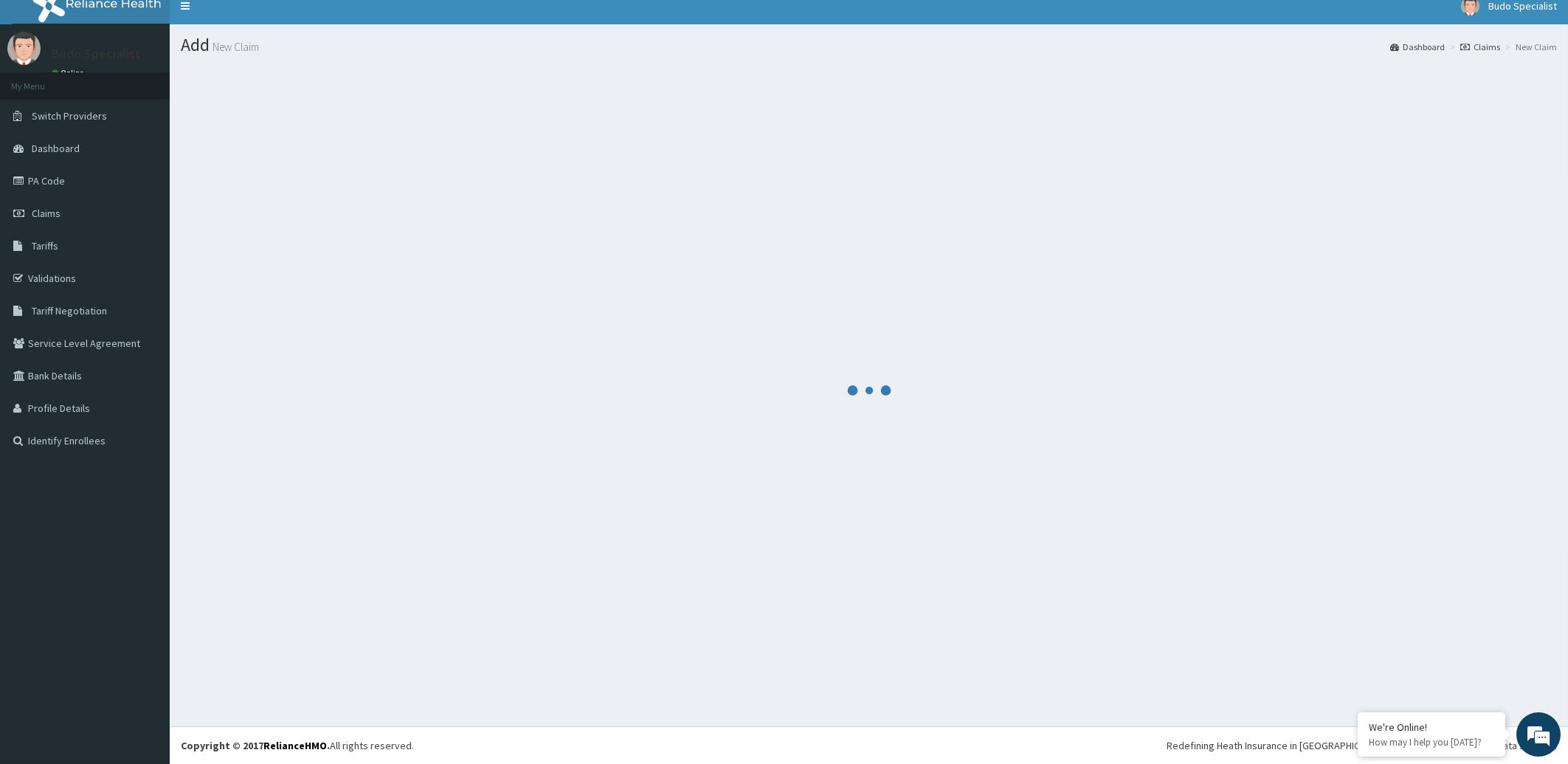
scroll to position [11, 0]
